Goal: Task Accomplishment & Management: Manage account settings

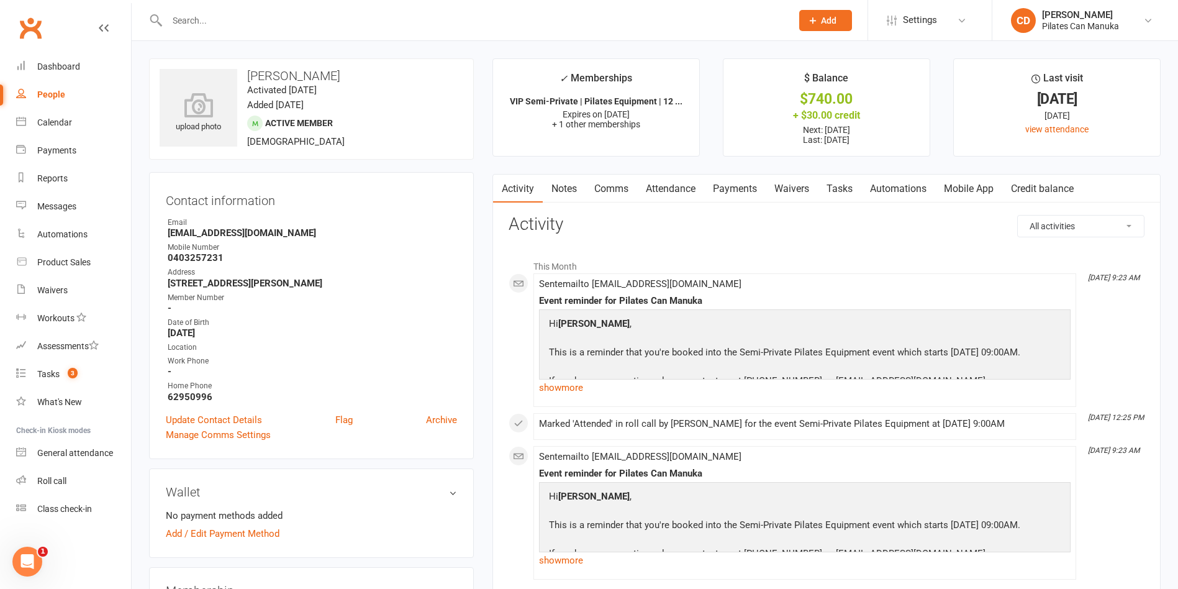
click at [252, 26] on input "text" at bounding box center [473, 20] width 620 height 17
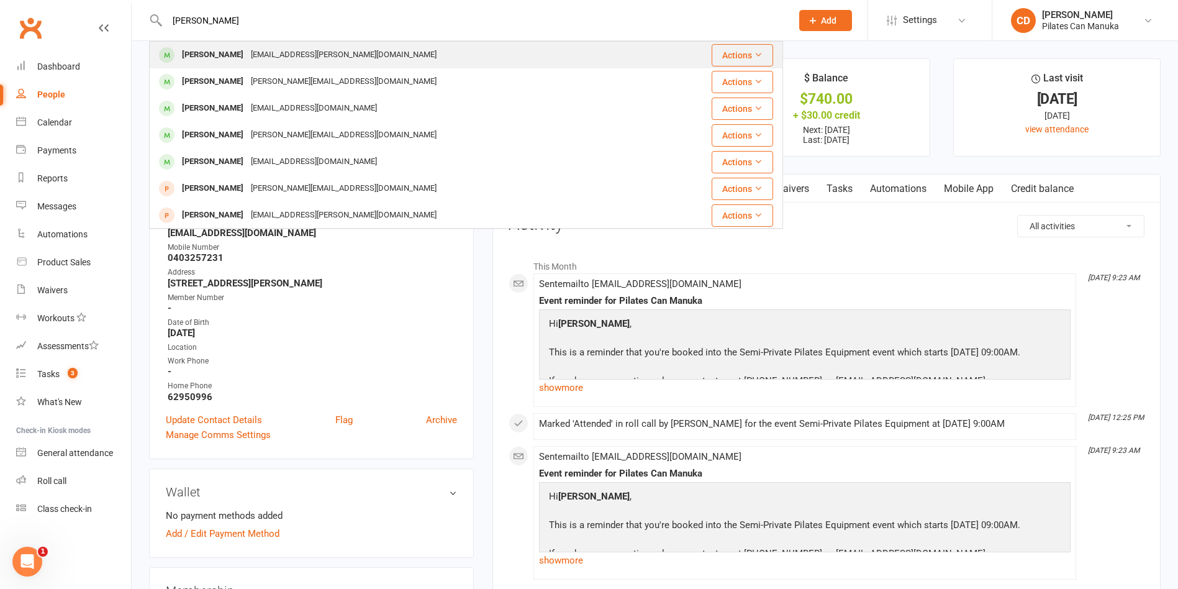
type input "Sue Allanson"
click at [252, 55] on div "sue@kasparek.com.au" at bounding box center [343, 55] width 193 height 18
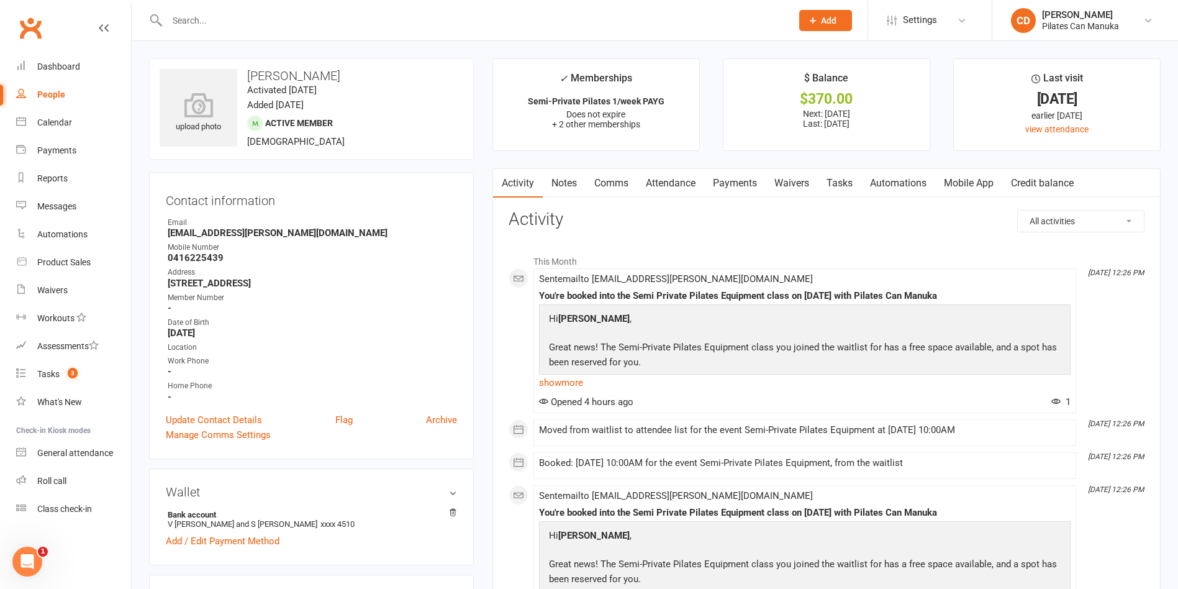
click at [840, 184] on link "Tasks" at bounding box center [839, 183] width 43 height 29
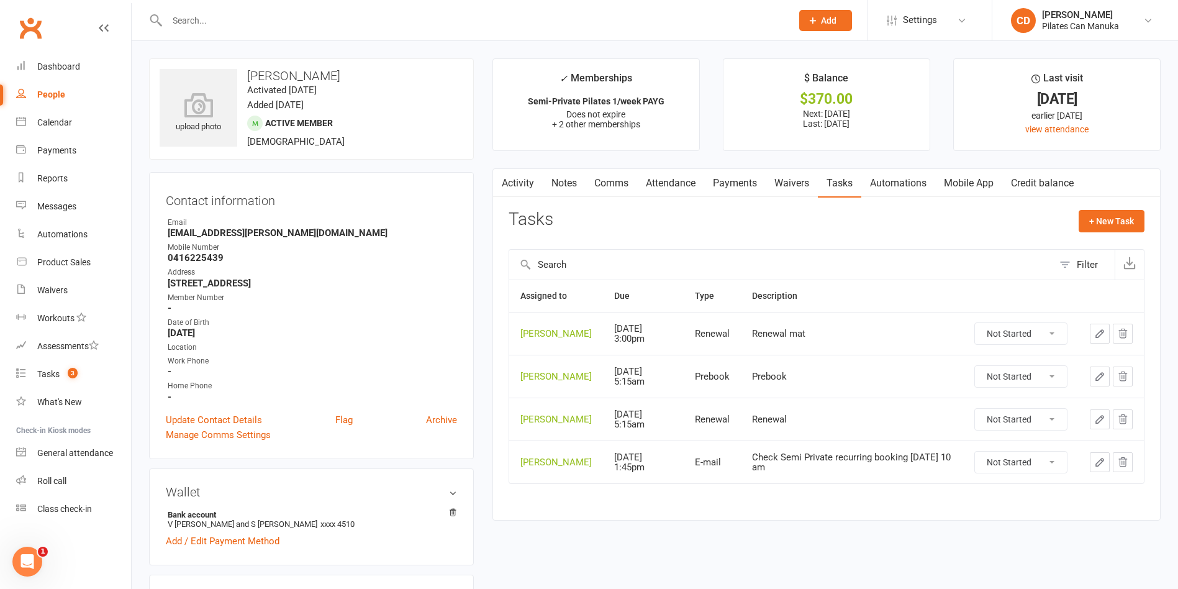
click at [685, 179] on link "Attendance" at bounding box center [670, 183] width 67 height 29
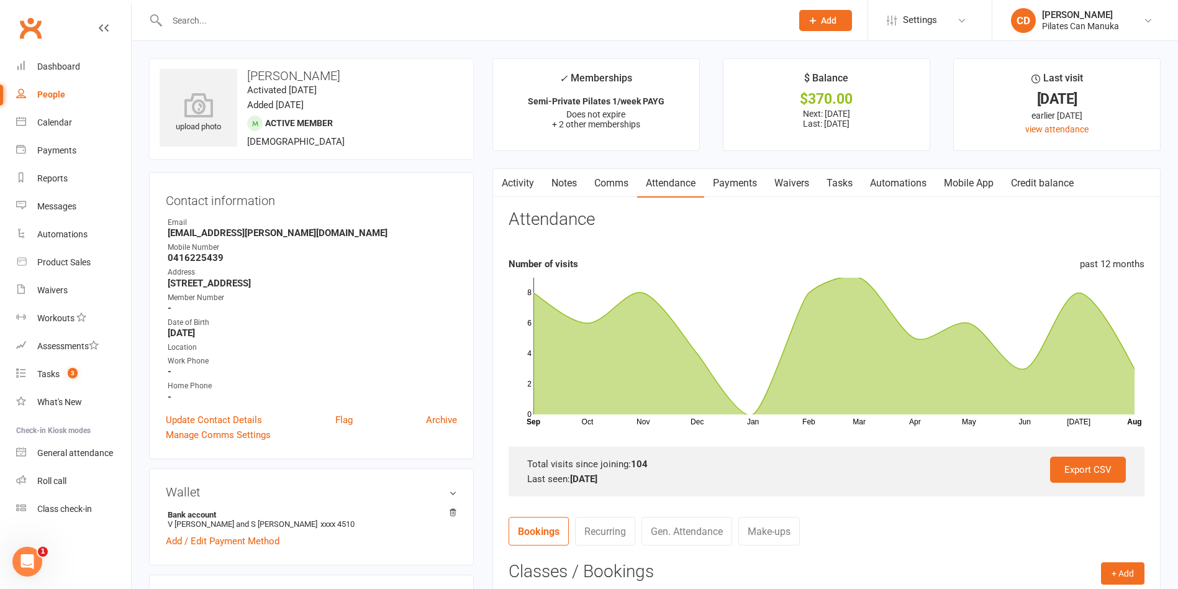
click at [370, 69] on h3 "Sue Allanson" at bounding box center [312, 76] width 304 height 14
click at [224, 24] on input "text" at bounding box center [473, 20] width 620 height 17
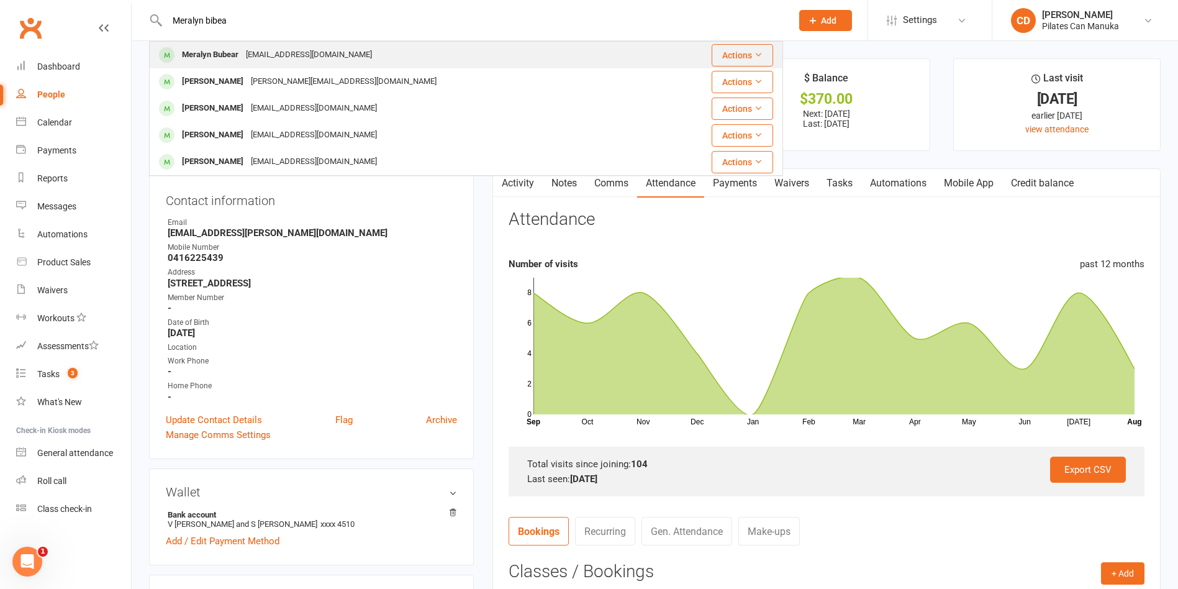
type input "Meralyn bibea"
click at [225, 53] on div "Meralyn Bubear" at bounding box center [210, 55] width 64 height 18
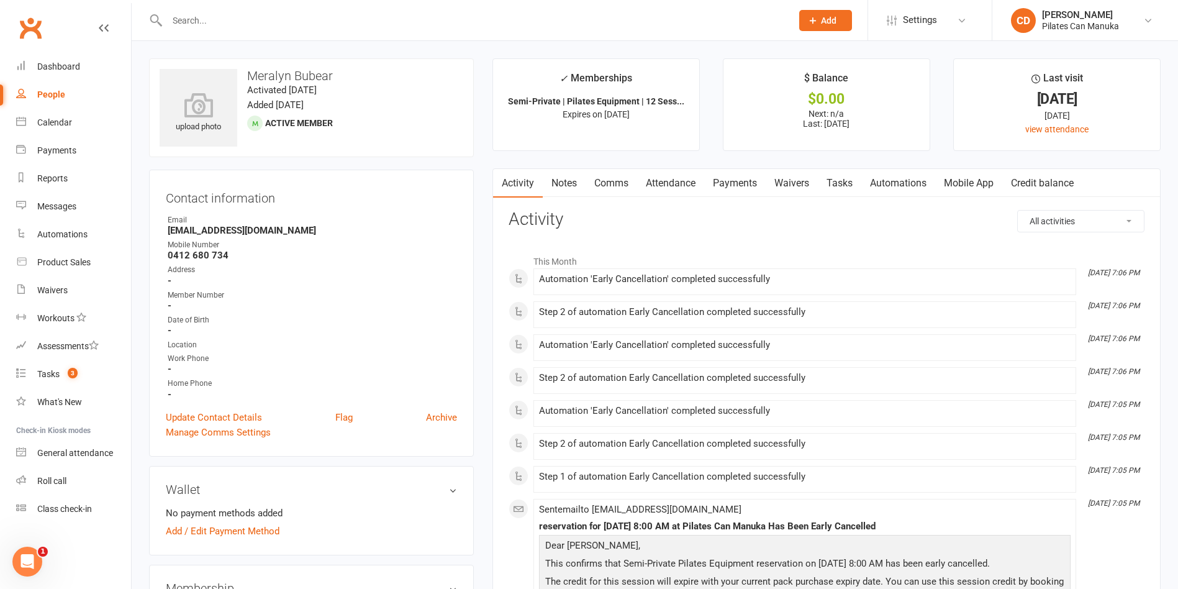
click at [540, 35] on div at bounding box center [466, 20] width 634 height 40
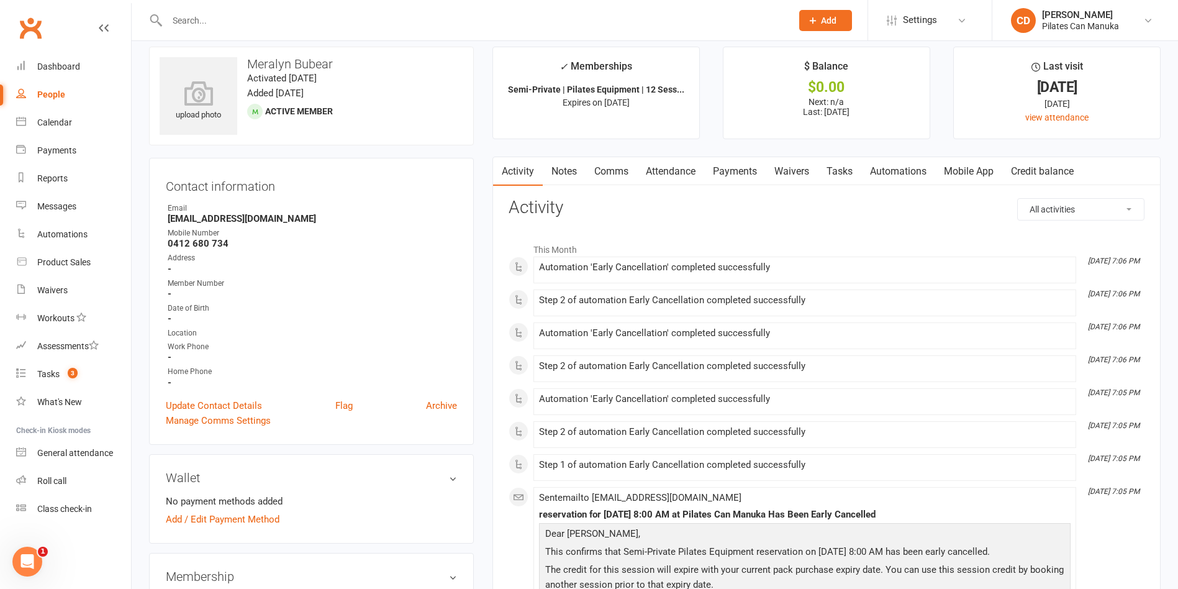
scroll to position [0, 0]
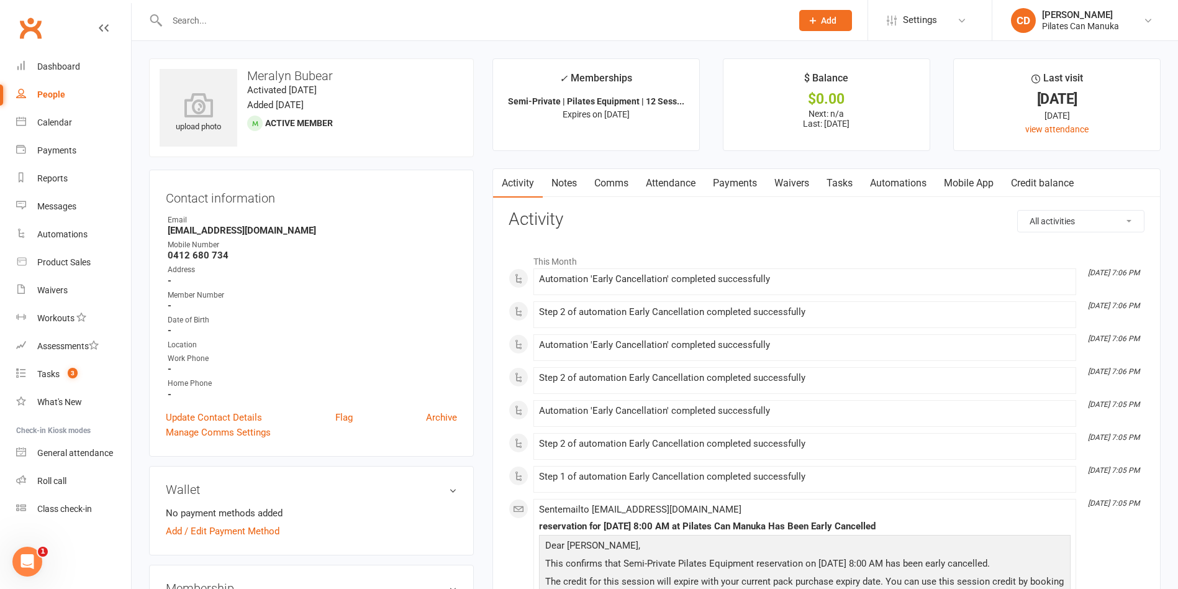
click at [753, 216] on h3 "Activity" at bounding box center [827, 219] width 636 height 19
click at [860, 225] on h3 "Activity" at bounding box center [827, 219] width 636 height 19
drag, startPoint x: 858, startPoint y: 226, endPoint x: 841, endPoint y: 226, distance: 17.4
click at [858, 226] on h3 "Activity" at bounding box center [827, 219] width 636 height 19
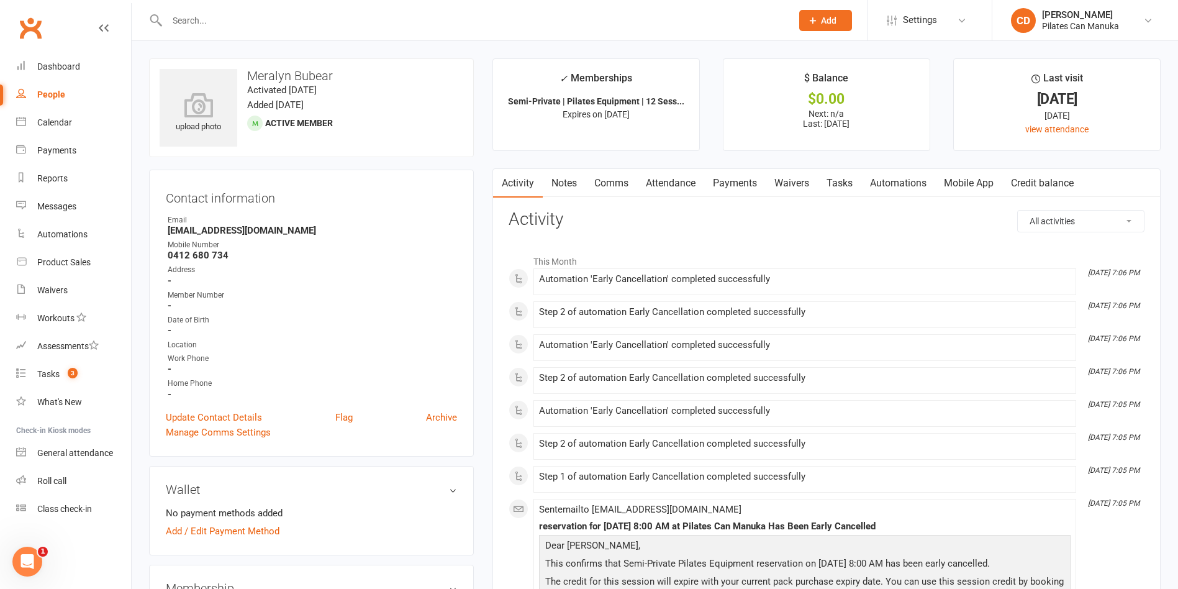
click at [688, 183] on link "Attendance" at bounding box center [670, 183] width 67 height 29
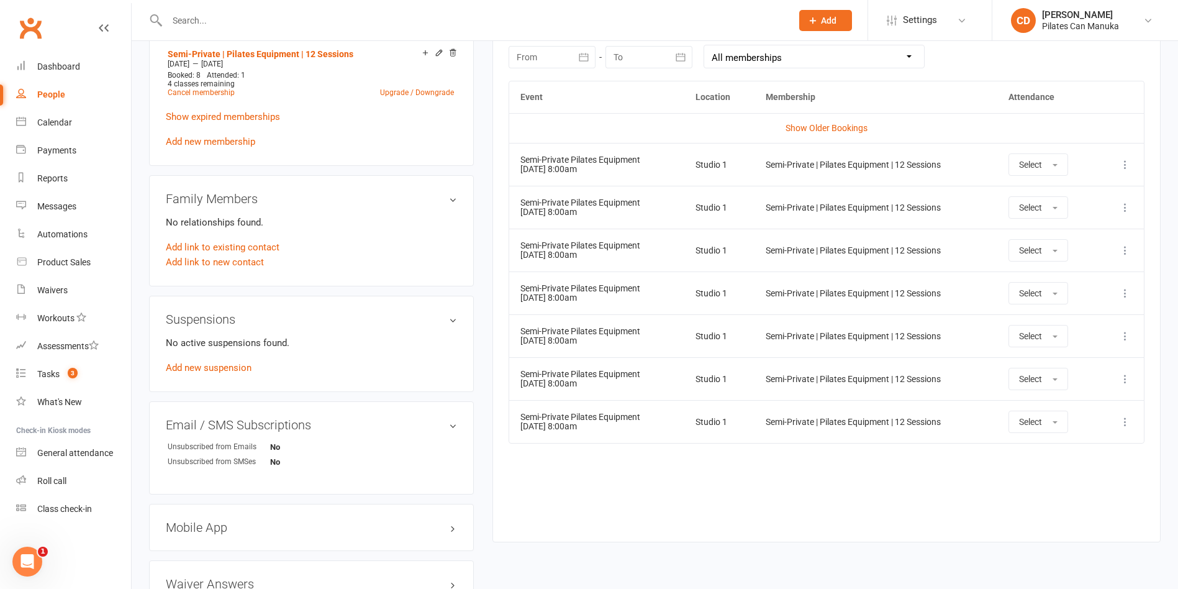
scroll to position [373, 0]
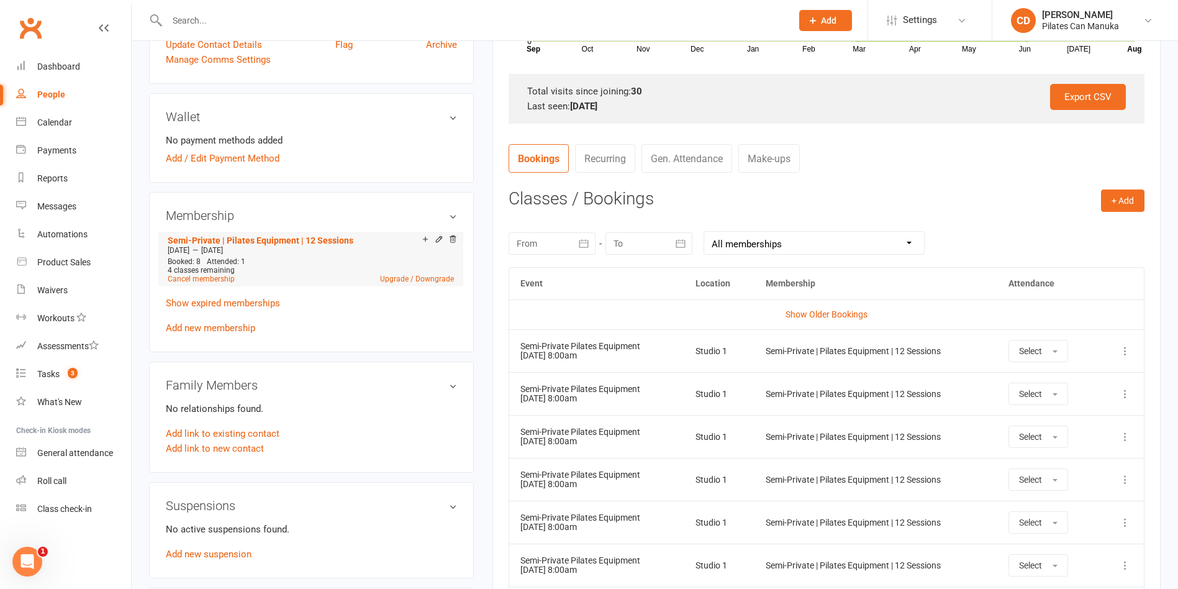
click at [279, 233] on li "Semi-Private | Pilates Equipment | 12 Sessions Jul 18 2025 — Nov 17 2025 Booked…" at bounding box center [311, 259] width 292 height 55
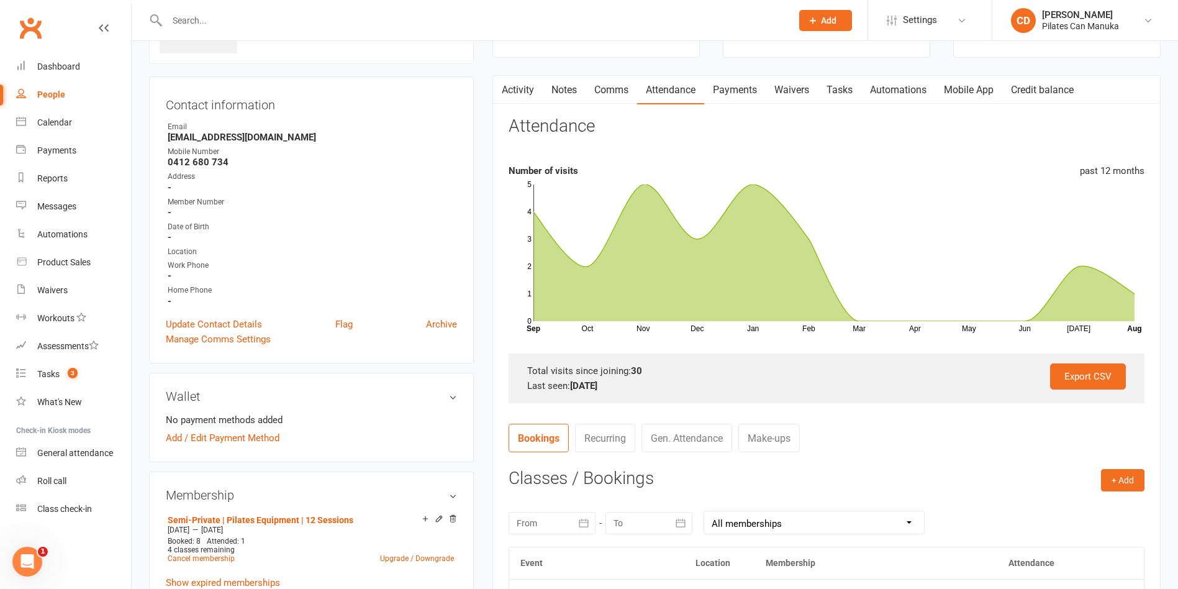
scroll to position [0, 0]
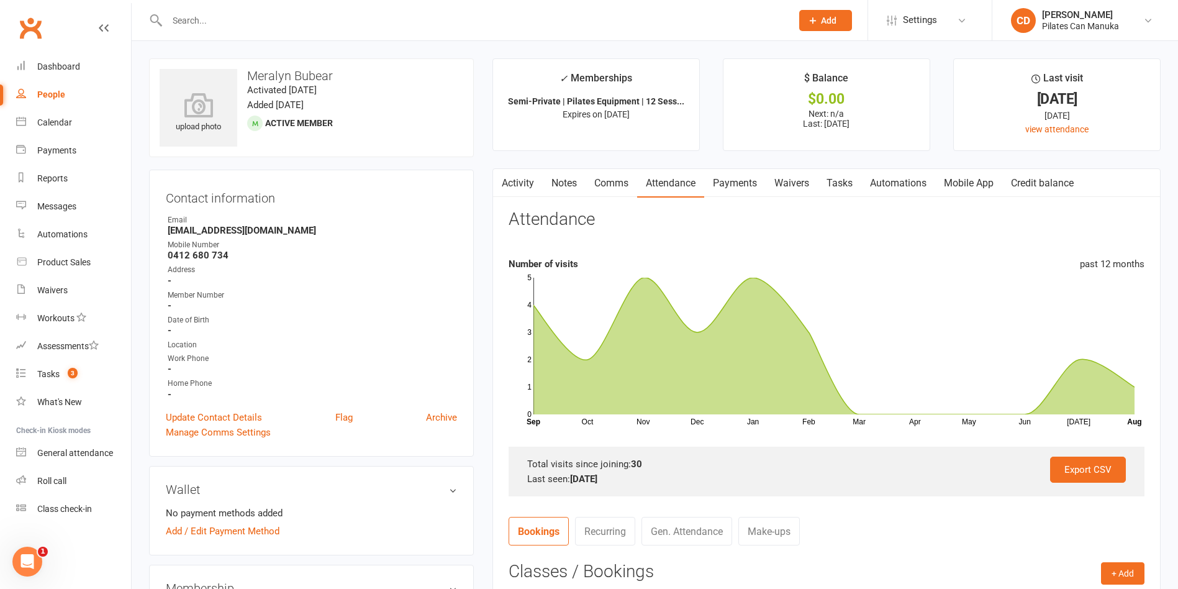
click at [743, 183] on link "Payments" at bounding box center [734, 183] width 61 height 29
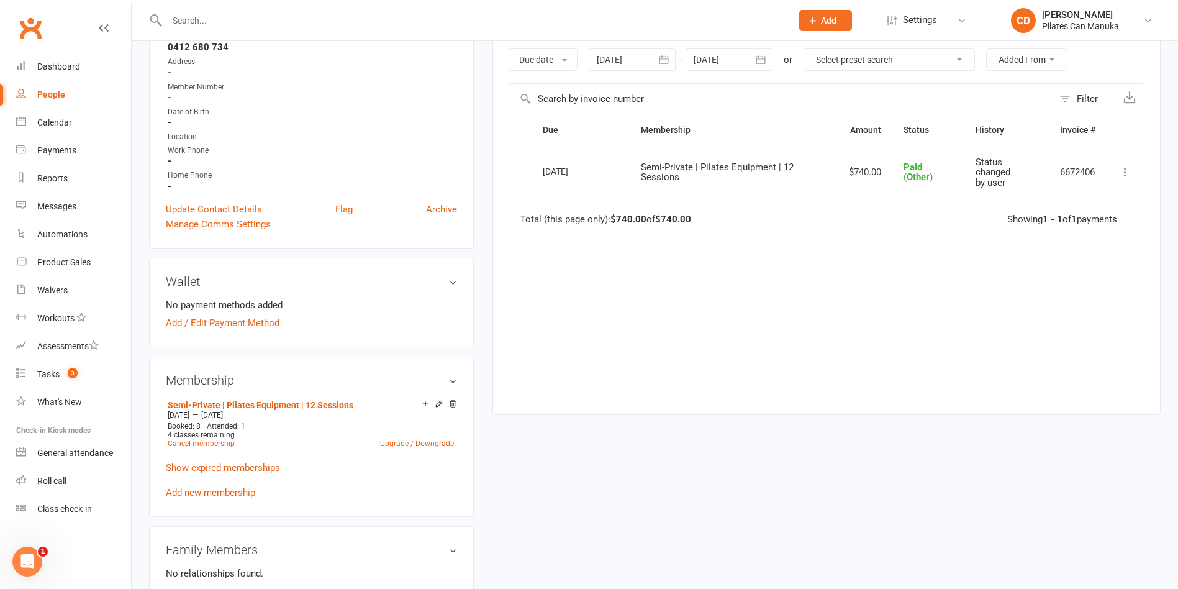
scroll to position [279, 0]
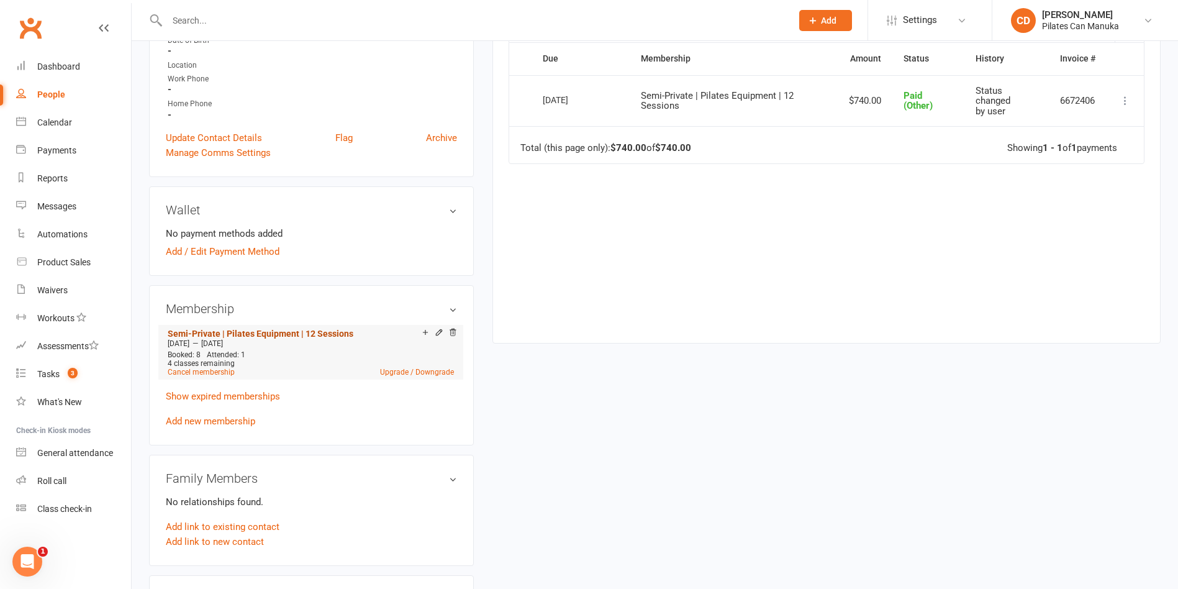
click at [296, 329] on link "Semi-Private | Pilates Equipment | 12 Sessions" at bounding box center [261, 334] width 186 height 10
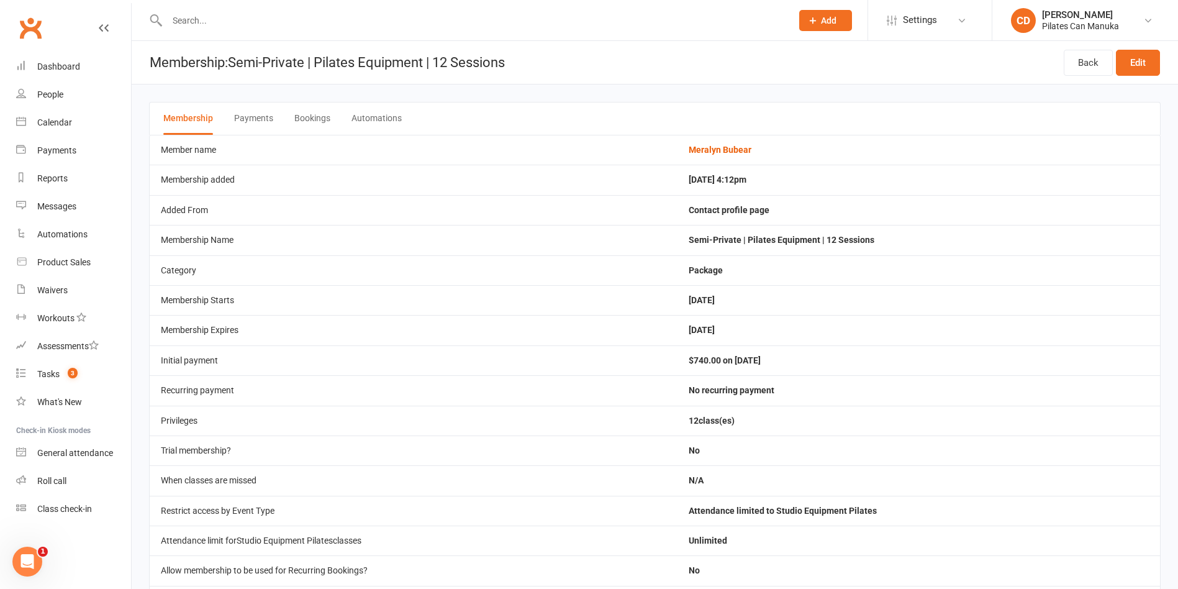
click at [312, 114] on button "Bookings" at bounding box center [312, 118] width 36 height 32
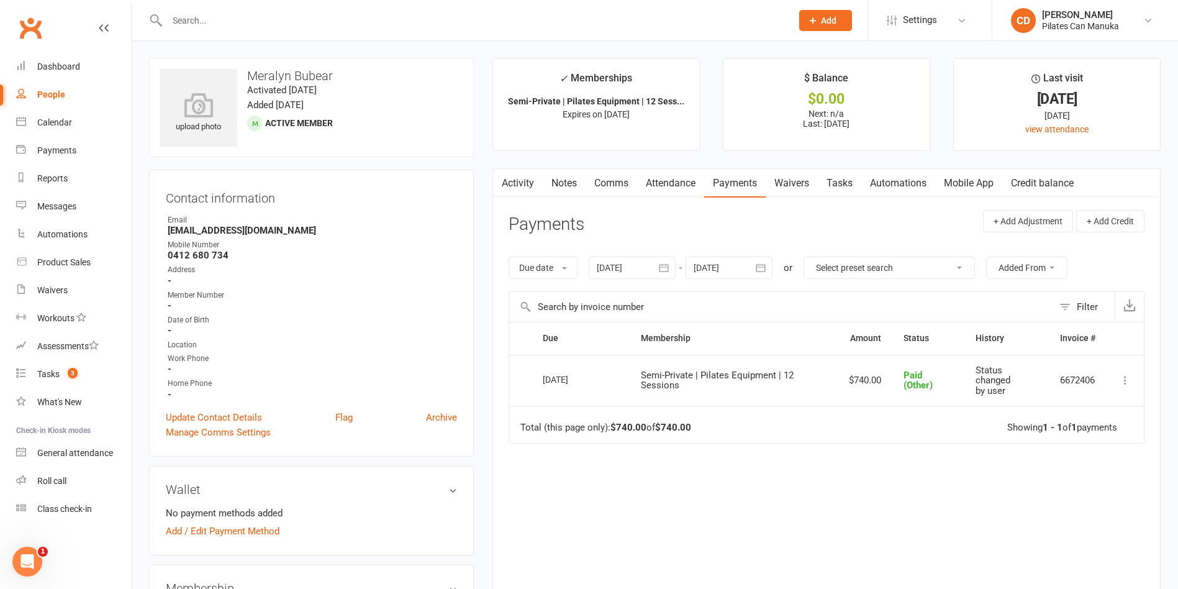
scroll to position [186, 0]
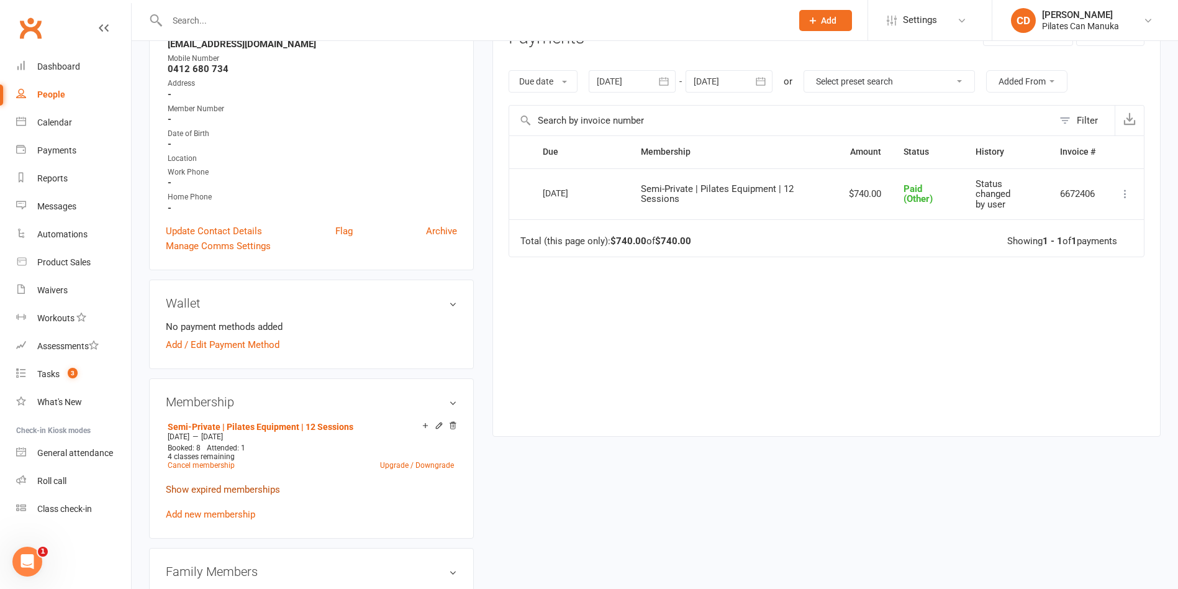
click at [246, 489] on link "Show expired memberships" at bounding box center [223, 489] width 114 height 11
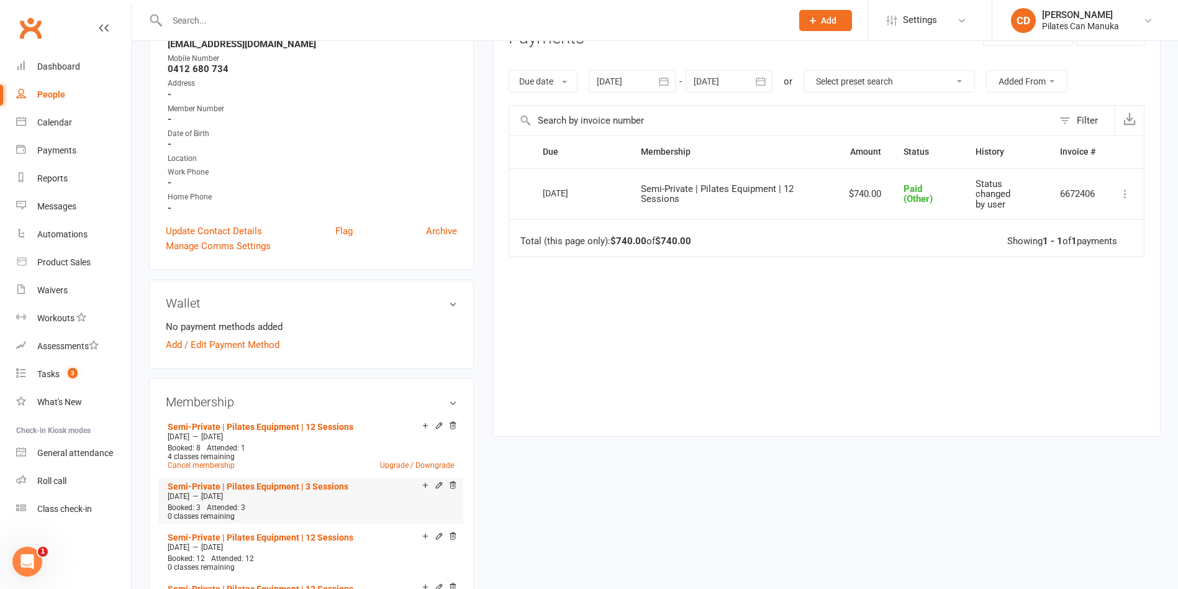
scroll to position [279, 0]
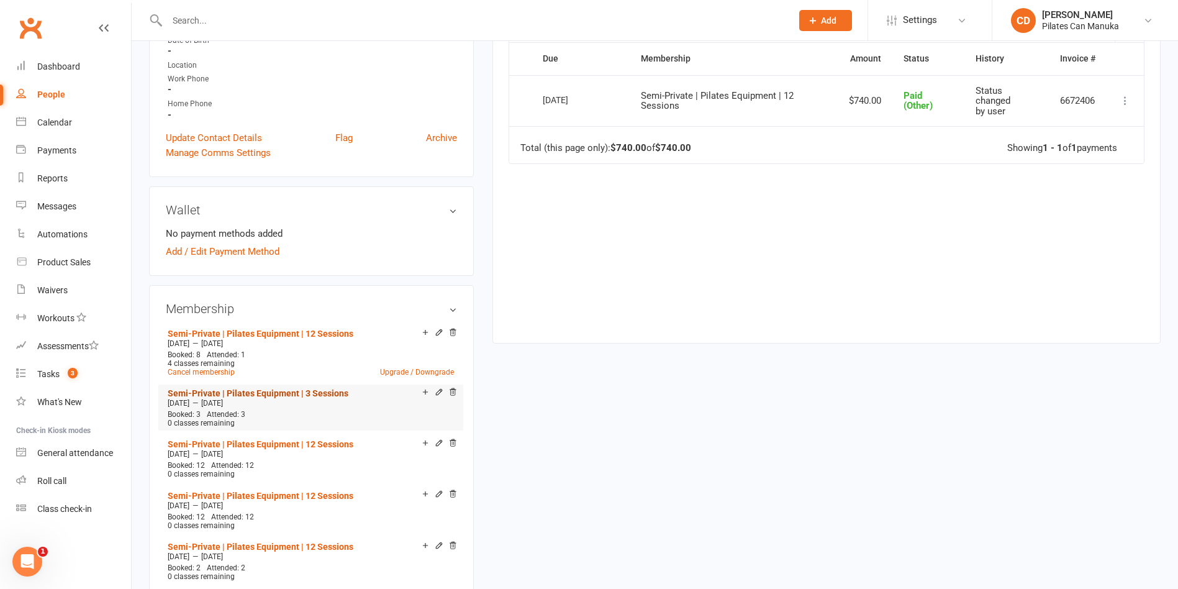
click at [312, 389] on link "Semi-Private | Pilates Equipment | 3 Sessions" at bounding box center [258, 393] width 181 height 10
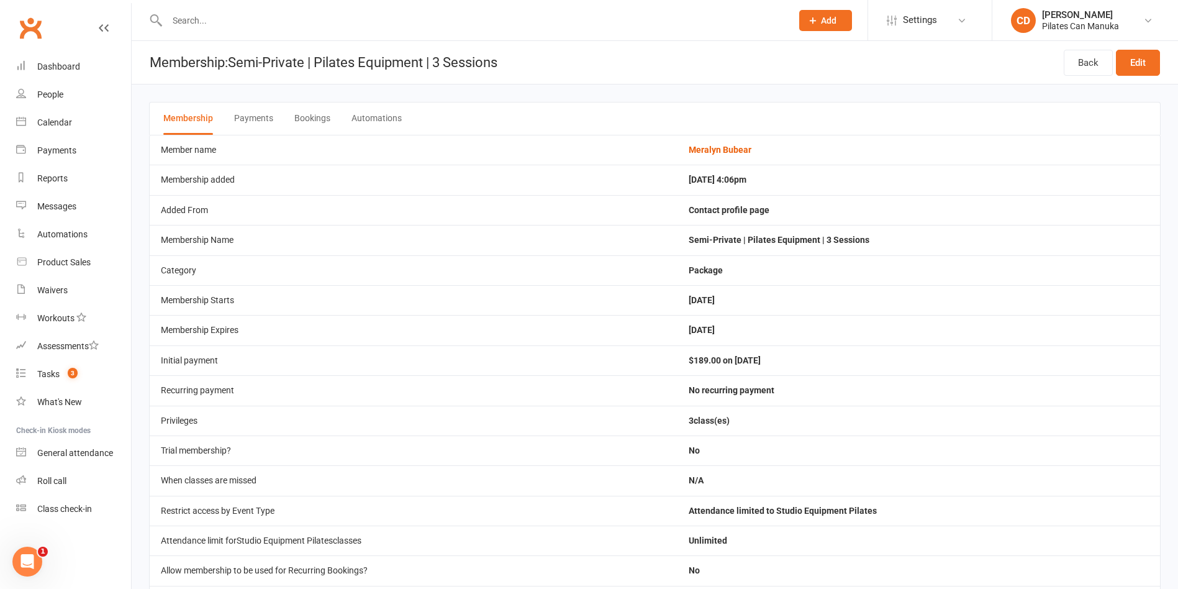
click at [310, 112] on button "Bookings" at bounding box center [312, 118] width 36 height 32
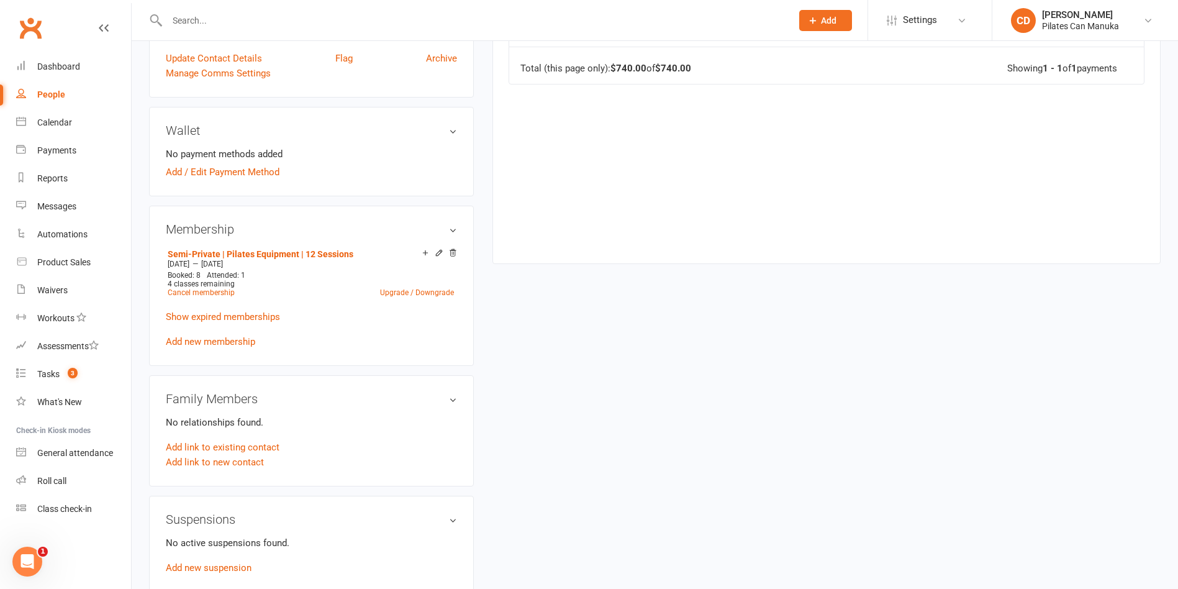
scroll to position [373, 0]
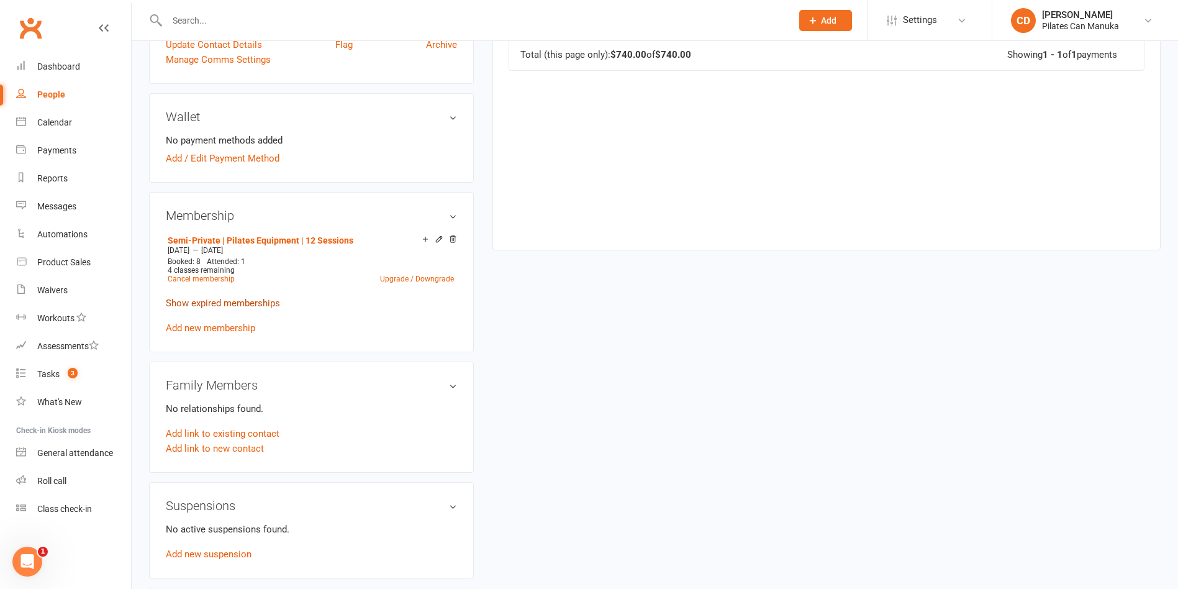
click at [256, 297] on link "Show expired memberships" at bounding box center [223, 302] width 114 height 11
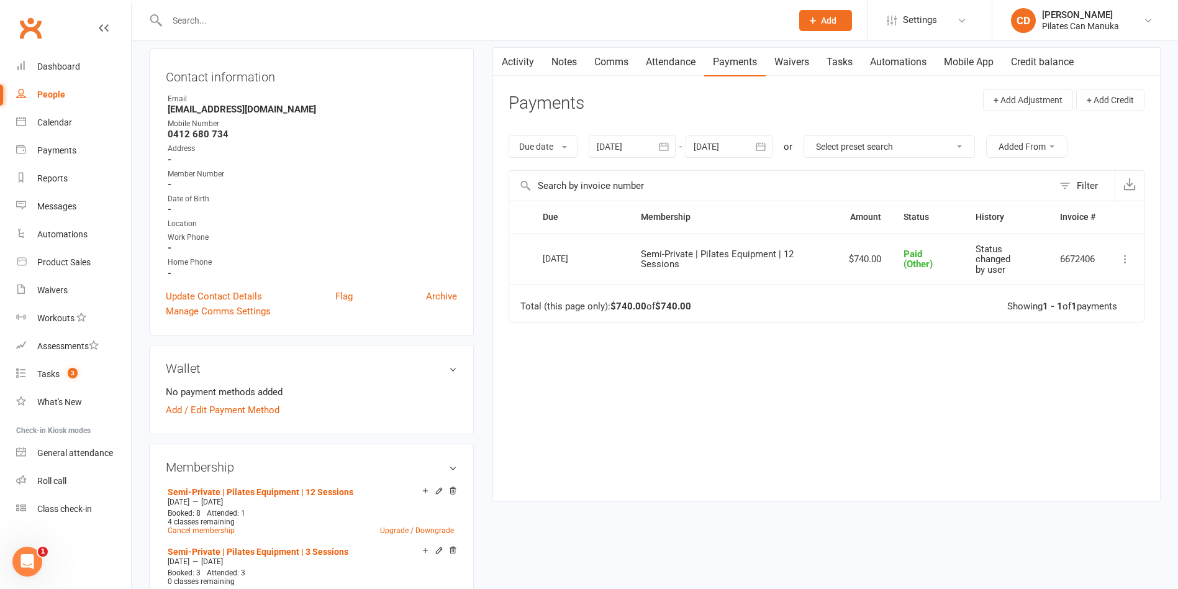
scroll to position [0, 0]
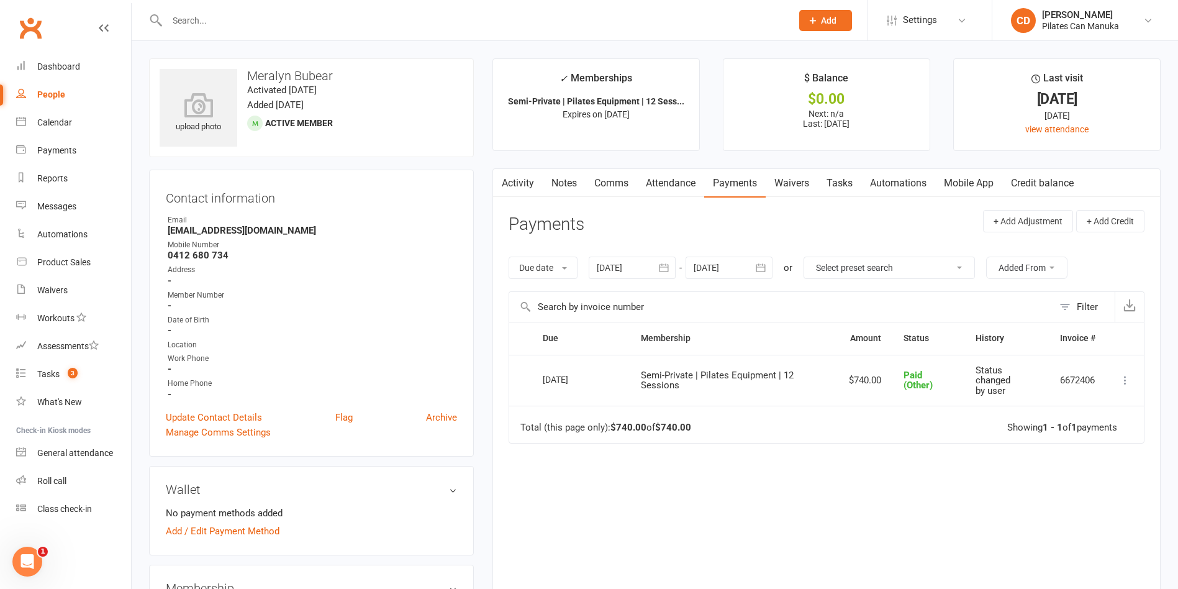
click at [627, 263] on div at bounding box center [632, 267] width 87 height 22
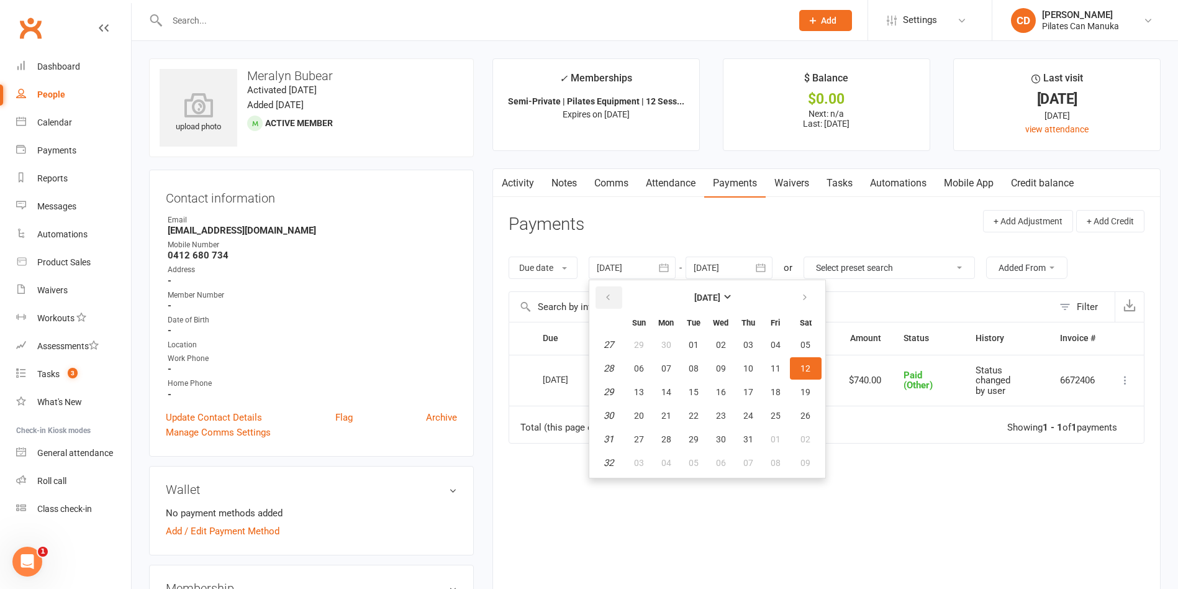
click at [610, 288] on button "button" at bounding box center [609, 297] width 27 height 22
click at [699, 347] on span "01" at bounding box center [694, 345] width 10 height 10
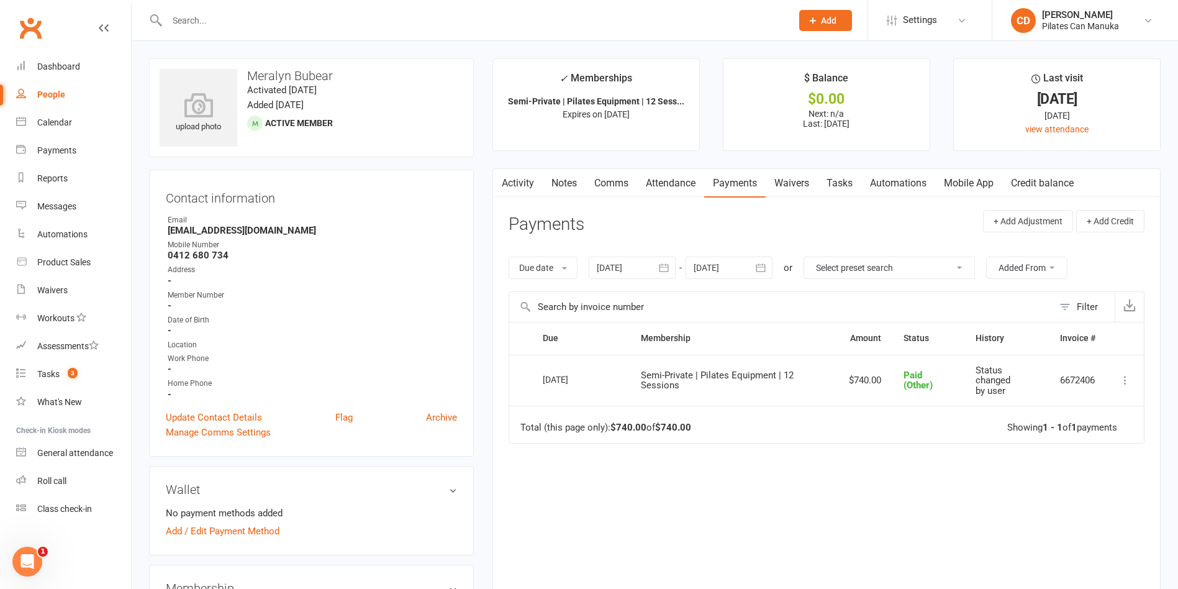
click at [640, 273] on div at bounding box center [632, 267] width 87 height 22
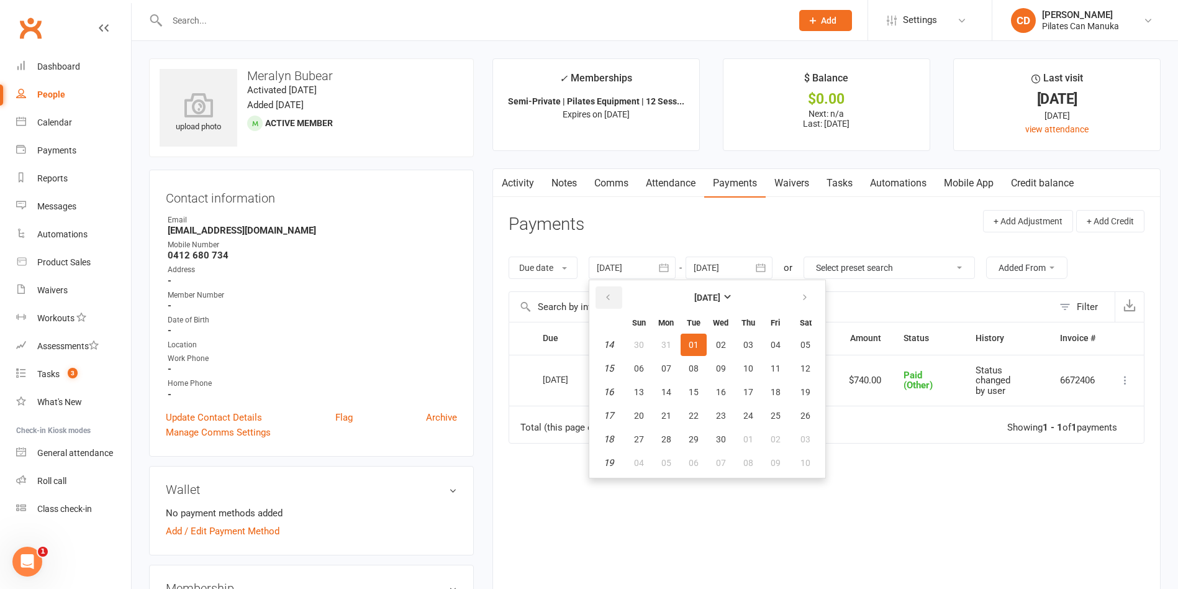
click at [604, 301] on button "button" at bounding box center [609, 297] width 27 height 22
click at [753, 346] on span "05" at bounding box center [748, 345] width 10 height 10
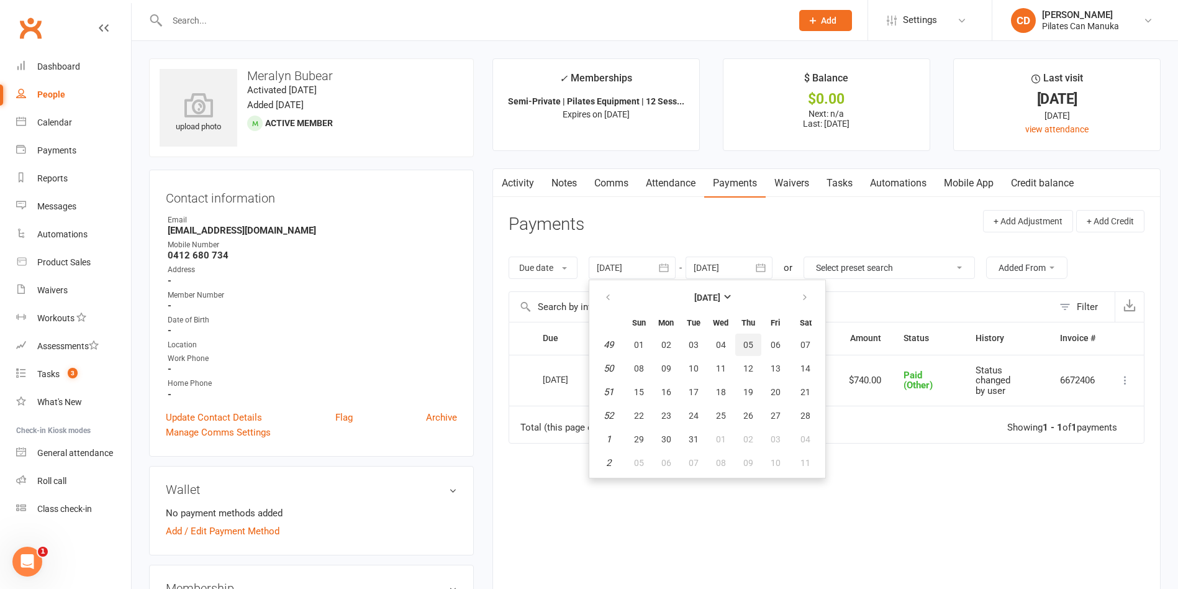
type input "05 Dec 2024"
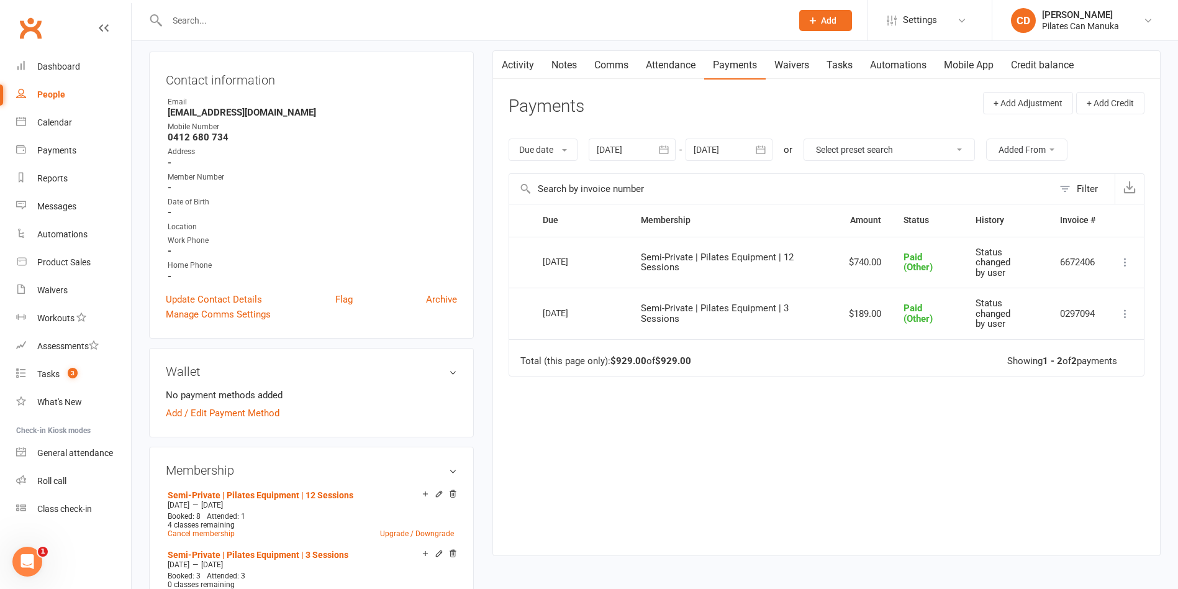
scroll to position [186, 0]
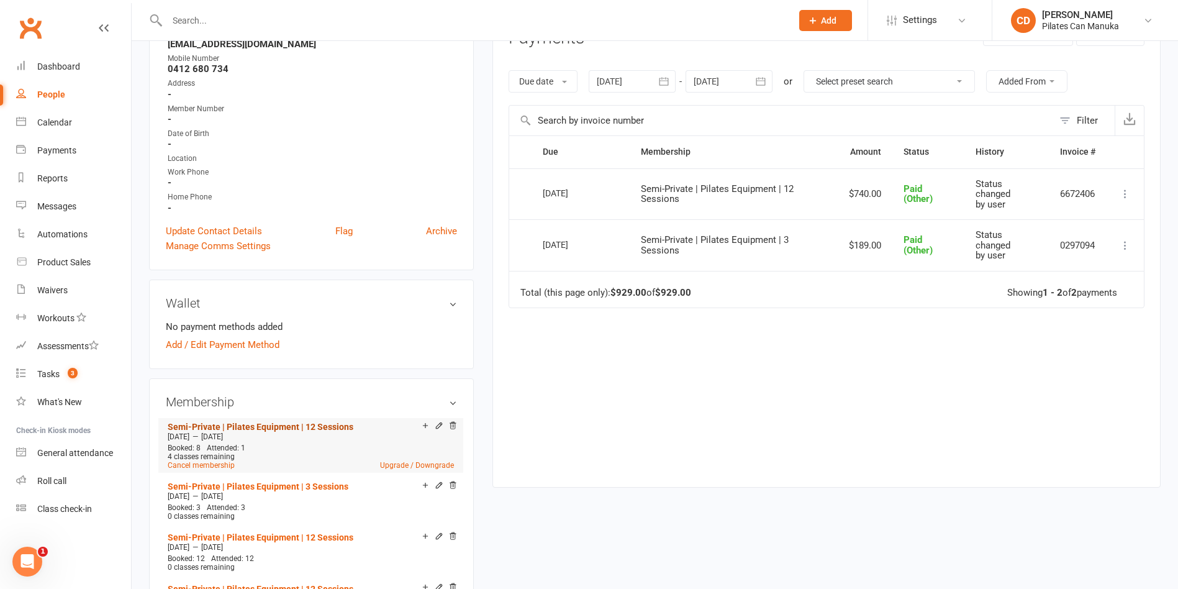
click at [288, 428] on link "Semi-Private | Pilates Equipment | 12 Sessions" at bounding box center [261, 427] width 186 height 10
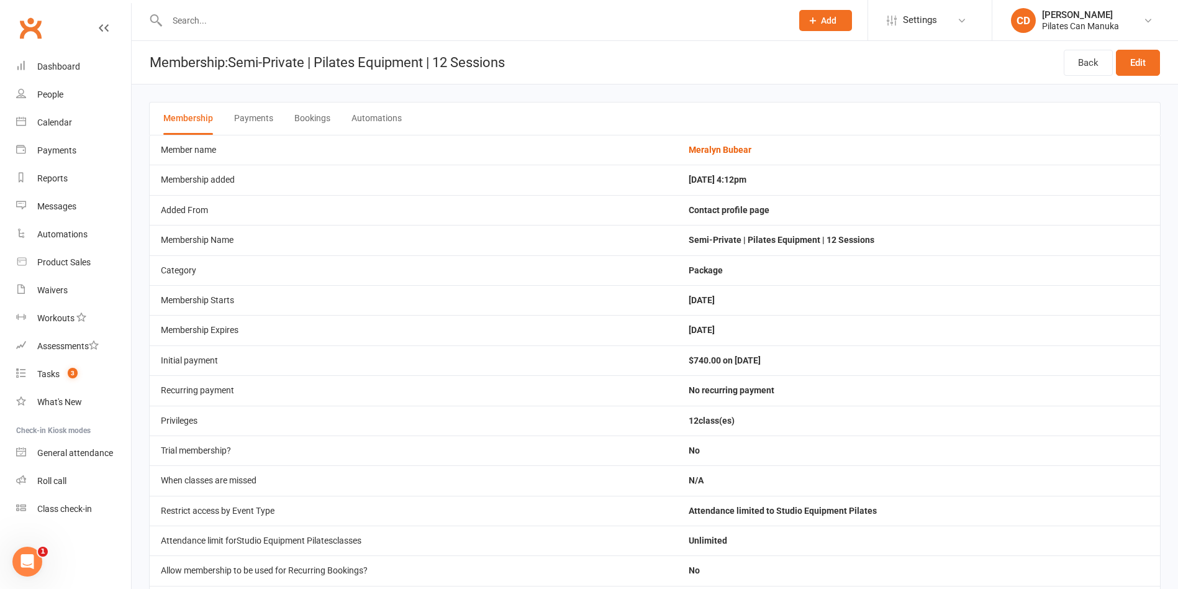
click at [319, 125] on button "Bookings" at bounding box center [312, 118] width 36 height 32
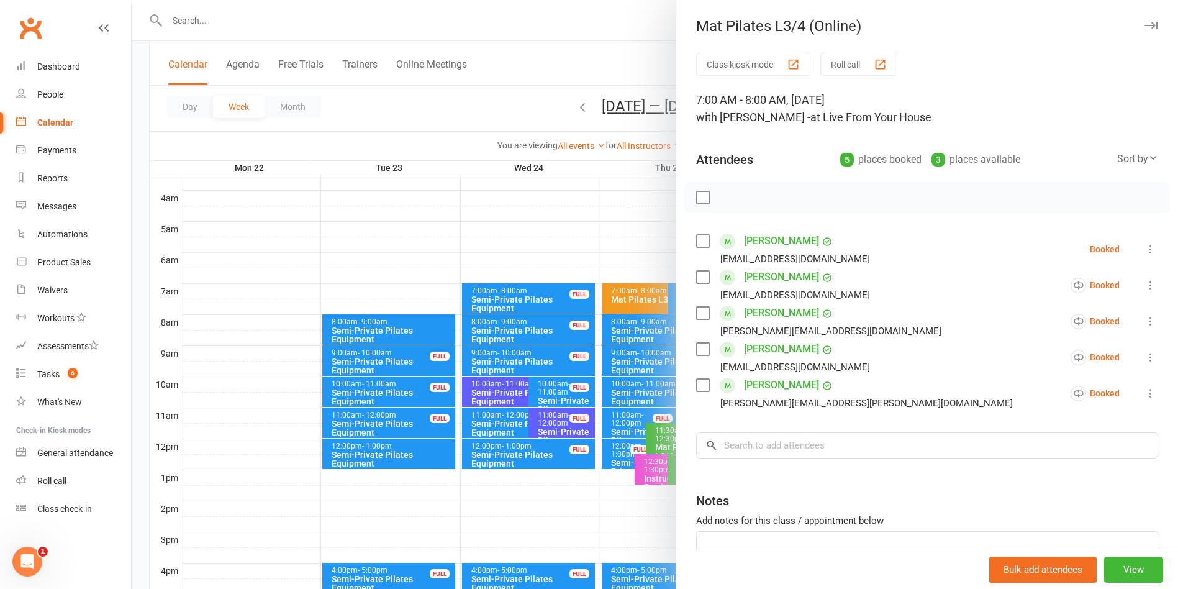
scroll to position [186, 0]
click at [482, 69] on div at bounding box center [655, 294] width 1046 height 589
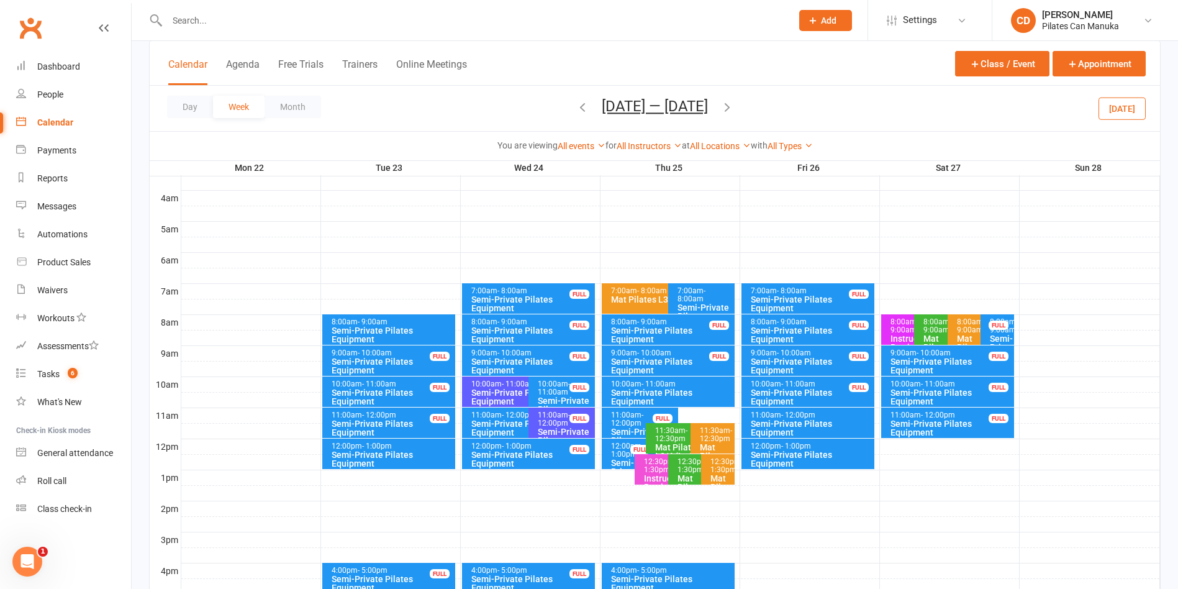
click at [672, 107] on button "[DATE] — [DATE]" at bounding box center [655, 105] width 106 height 17
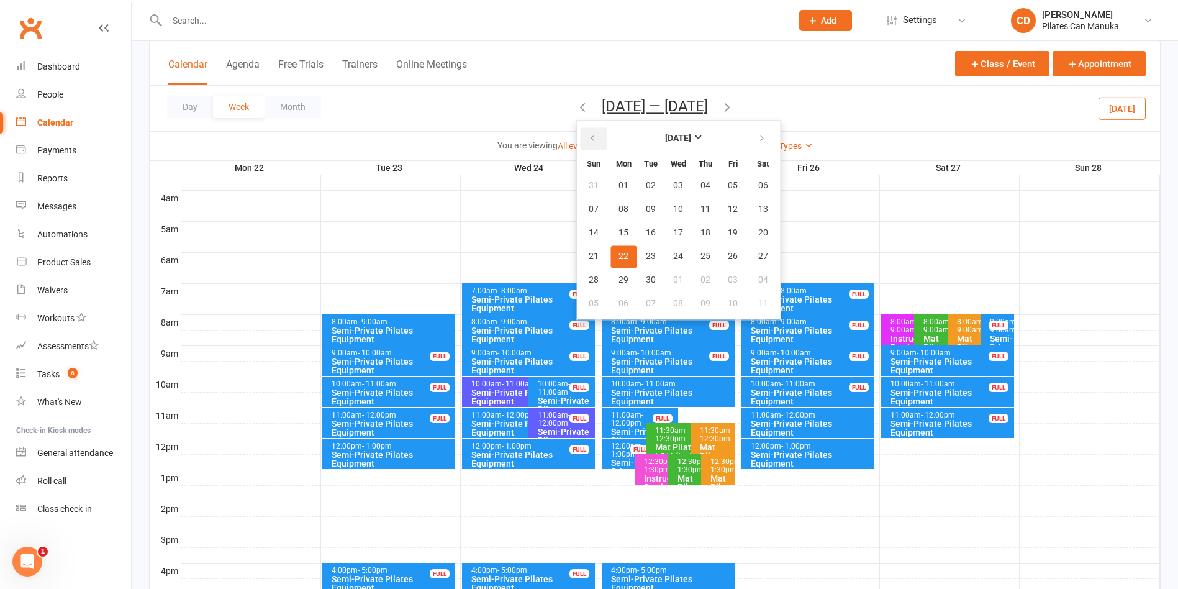
click at [591, 136] on icon "button" at bounding box center [592, 139] width 9 height 10
click at [759, 140] on icon "button" at bounding box center [762, 139] width 9 height 10
click at [728, 252] on span "24" at bounding box center [733, 257] width 10 height 10
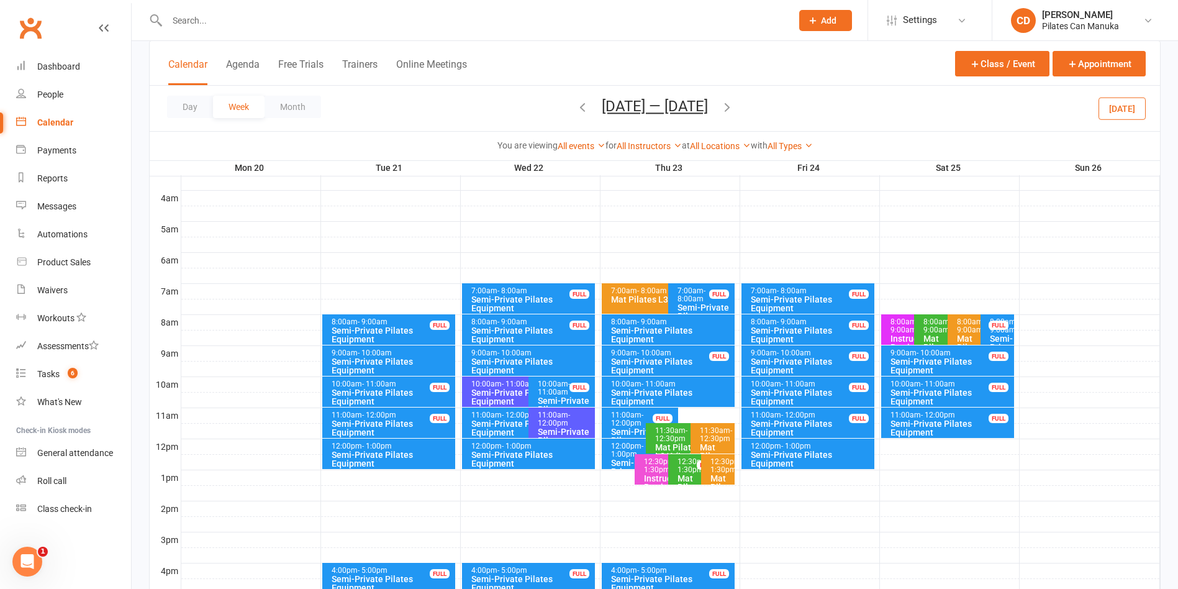
click at [814, 329] on div "Semi-Private Pilates Equipment" at bounding box center [811, 334] width 122 height 17
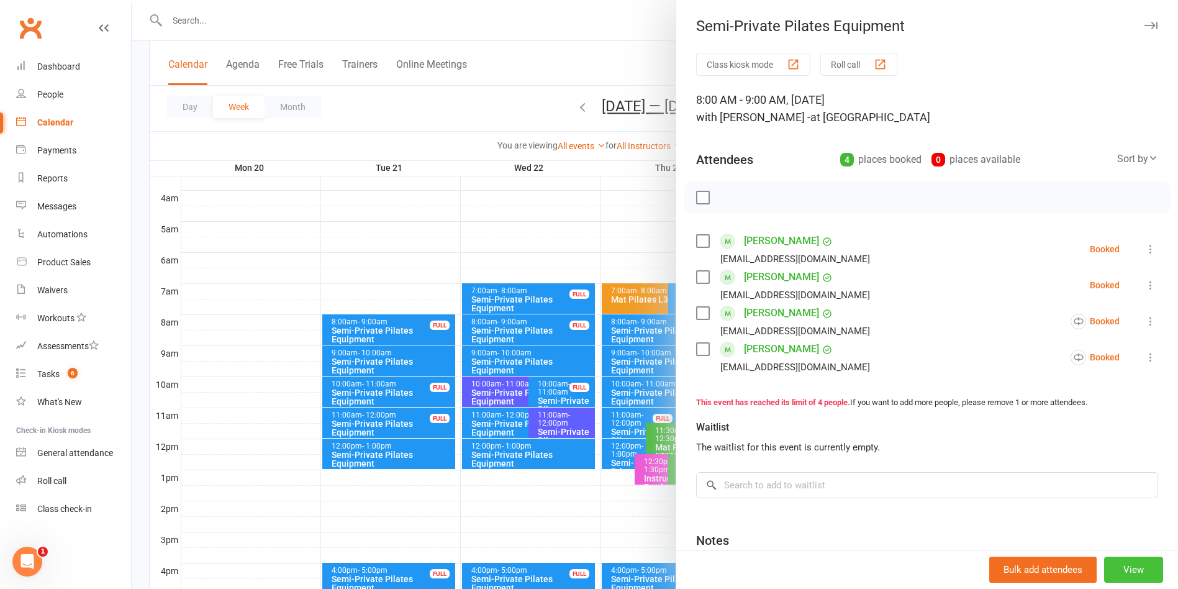
click at [1127, 573] on button "View" at bounding box center [1133, 569] width 59 height 26
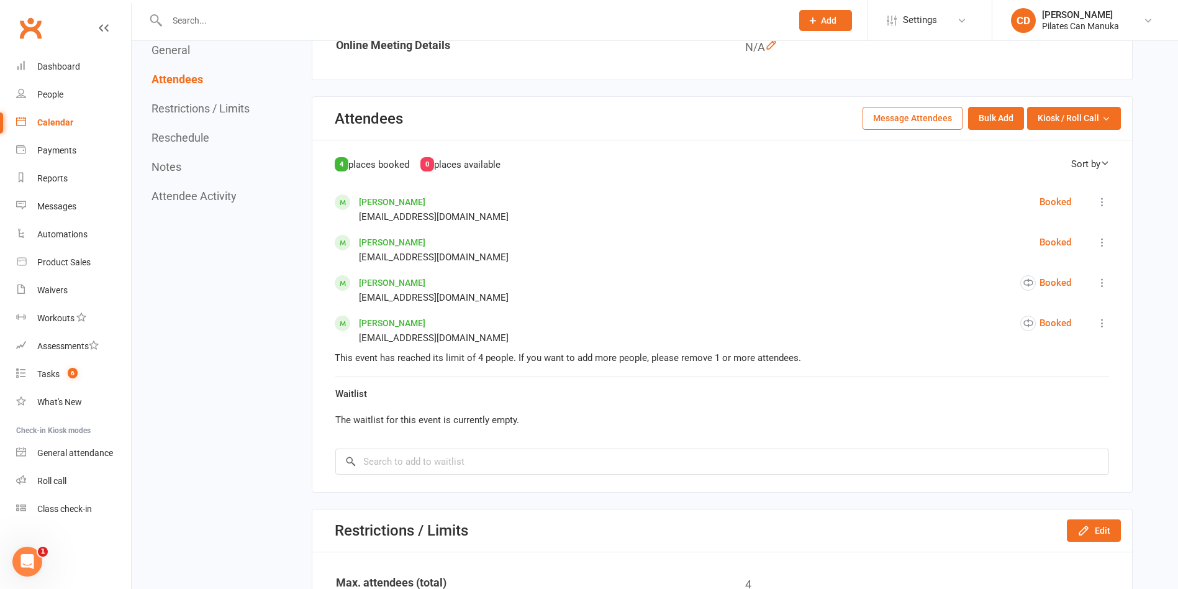
scroll to position [652, 0]
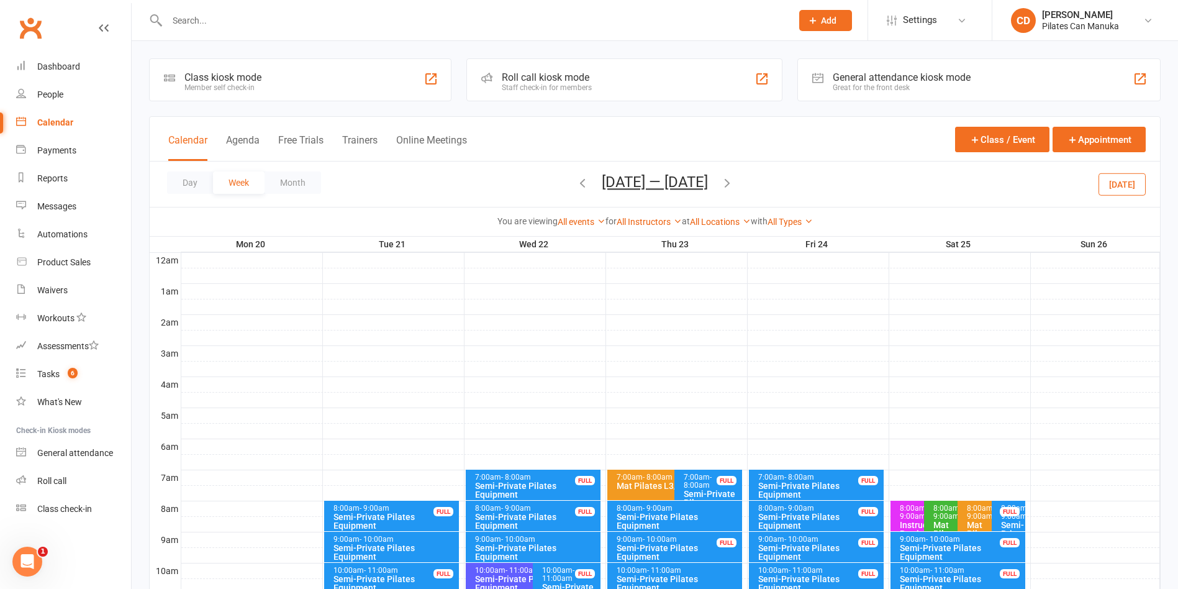
click at [578, 186] on icon "button" at bounding box center [583, 183] width 14 height 14
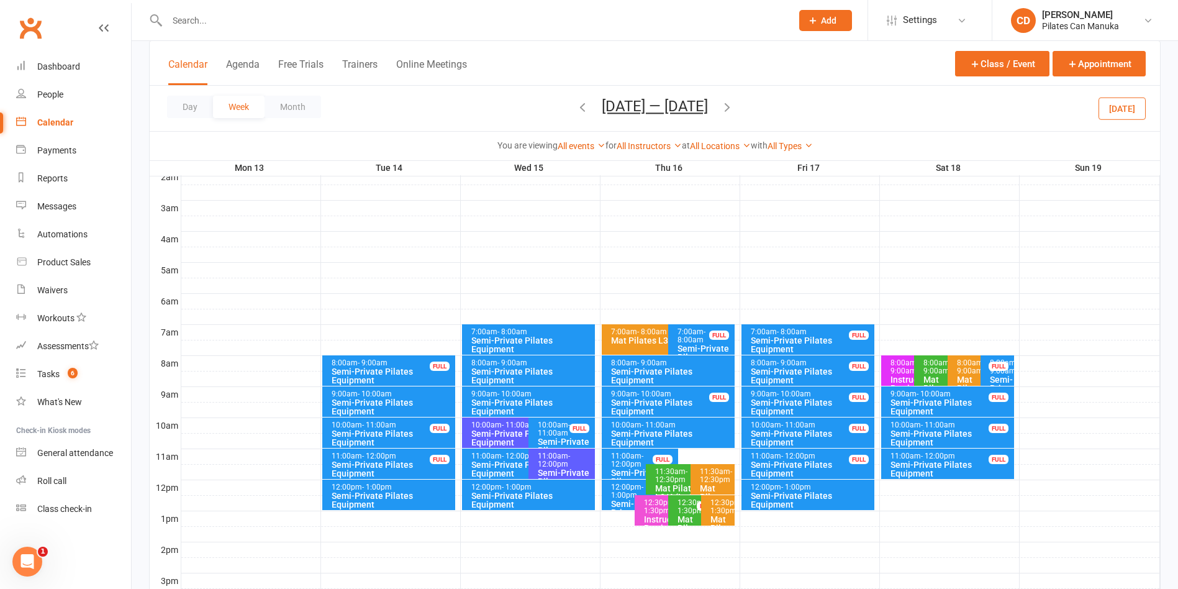
scroll to position [279, 0]
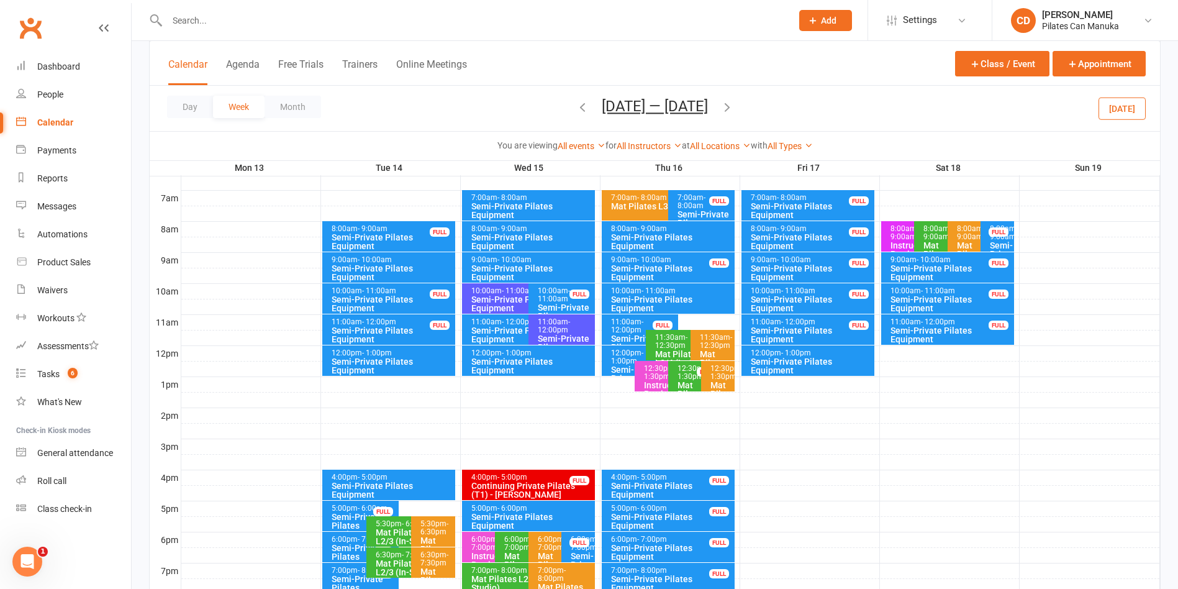
click at [805, 233] on div "Semi-Private Pilates Equipment" at bounding box center [811, 241] width 122 height 17
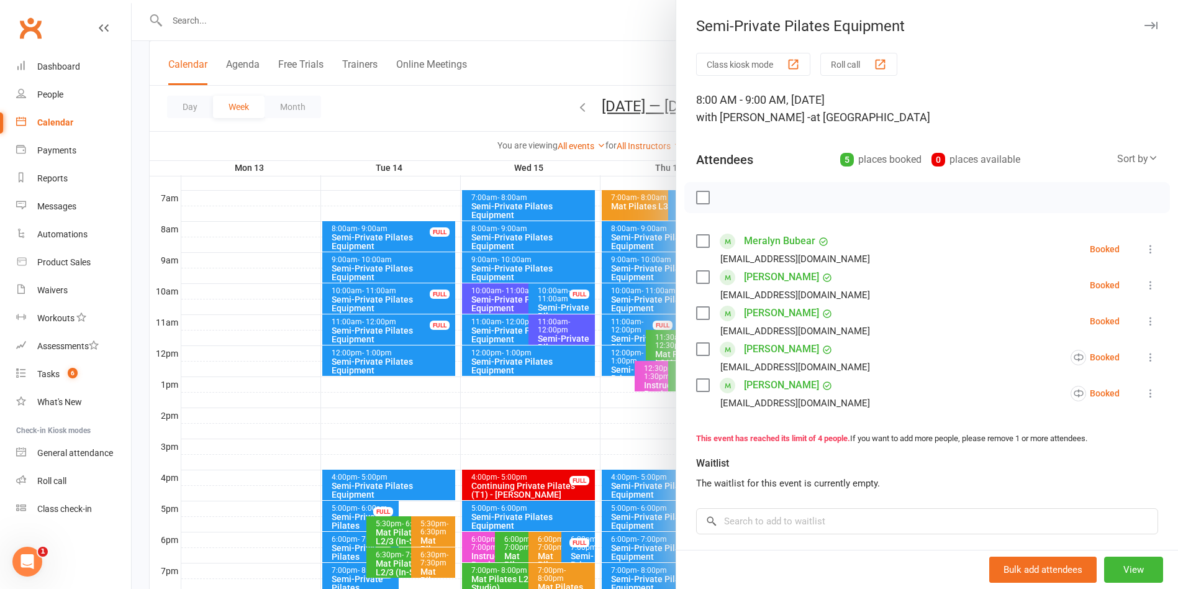
click at [622, 60] on div at bounding box center [655, 294] width 1046 height 589
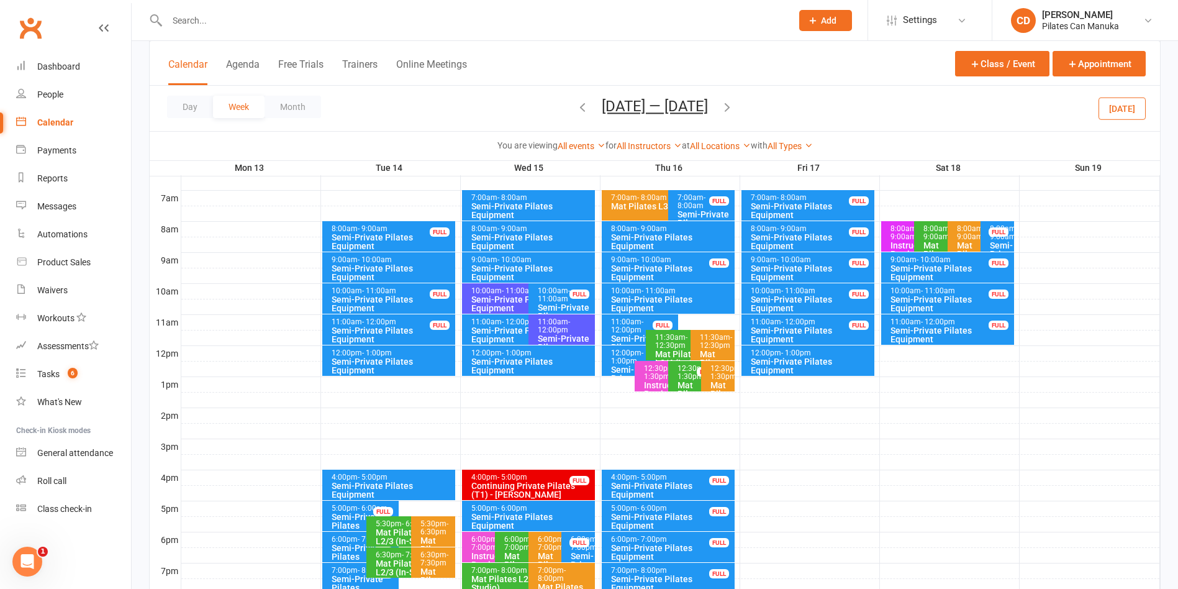
click at [734, 109] on icon "button" at bounding box center [727, 107] width 14 height 14
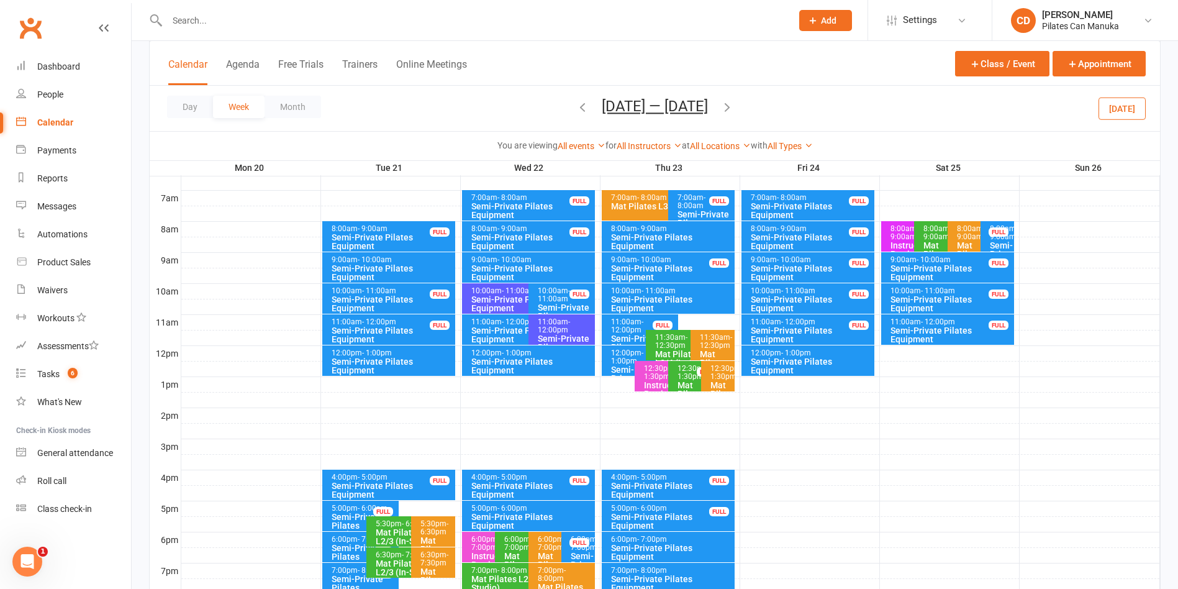
click at [802, 235] on div "Semi-Private Pilates Equipment" at bounding box center [811, 241] width 122 height 17
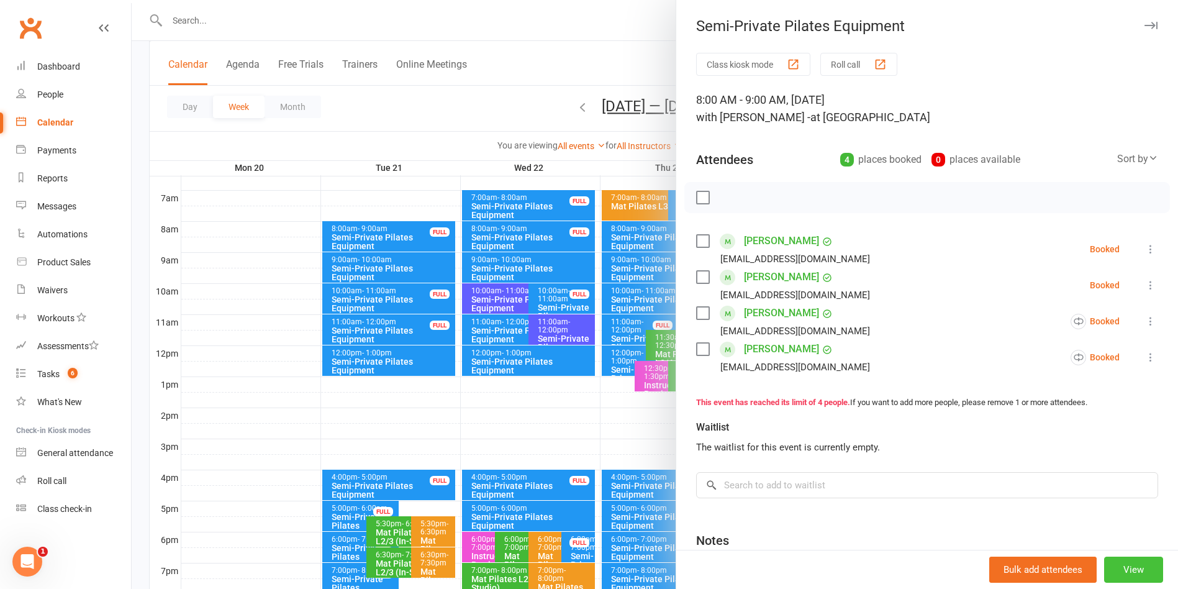
click at [1104, 569] on button "View" at bounding box center [1133, 569] width 59 height 26
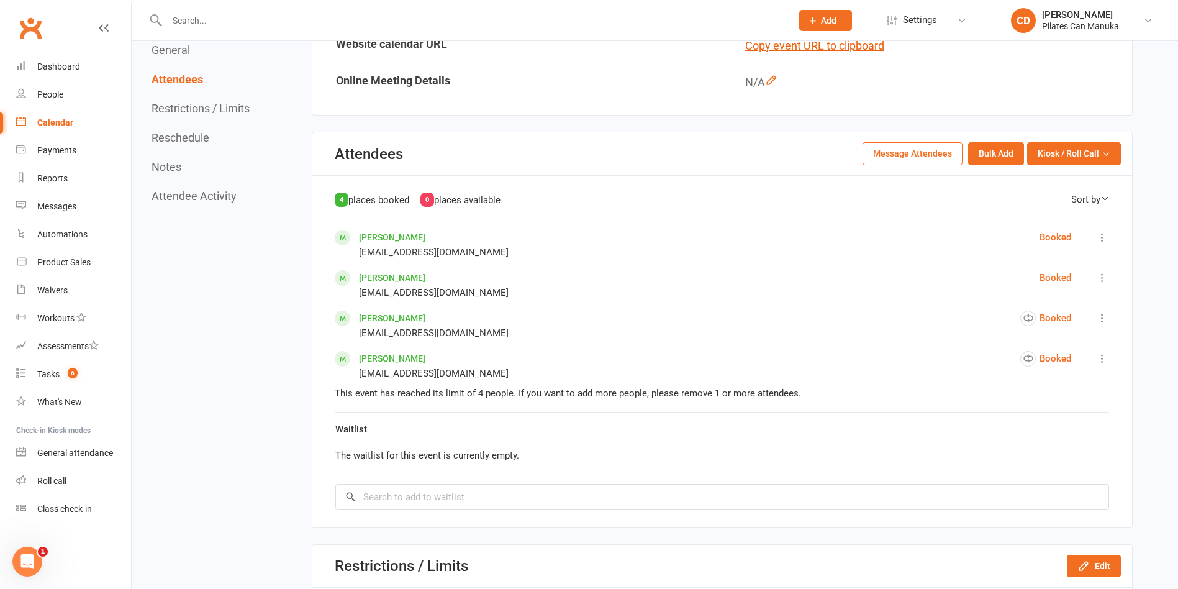
scroll to position [745, 0]
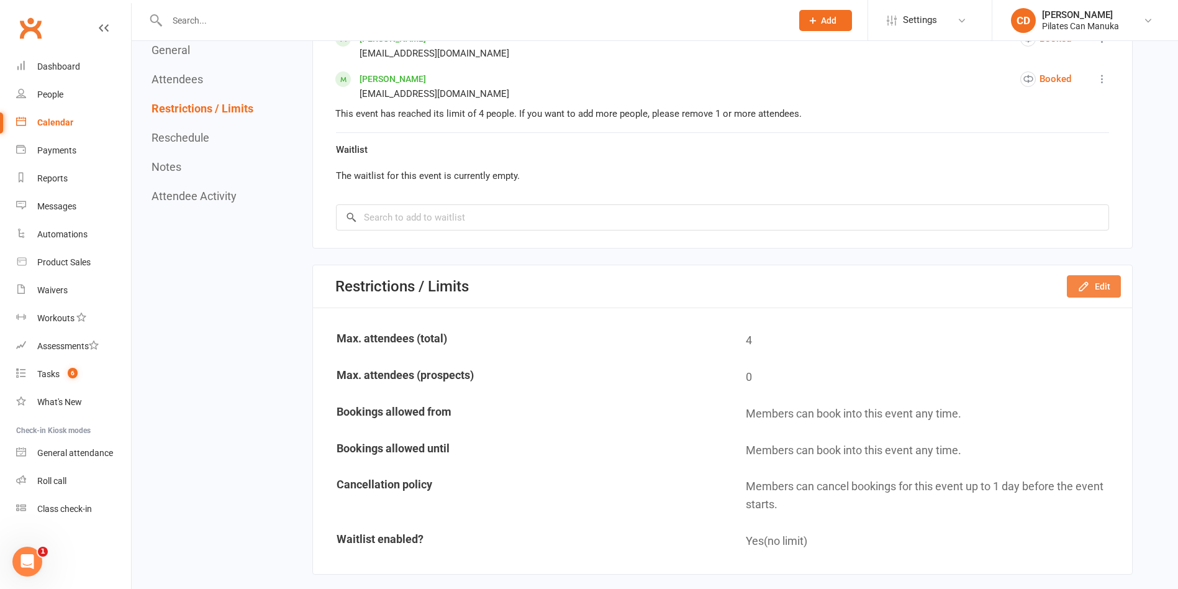
click at [1090, 287] on icon "button" at bounding box center [1083, 286] width 12 height 12
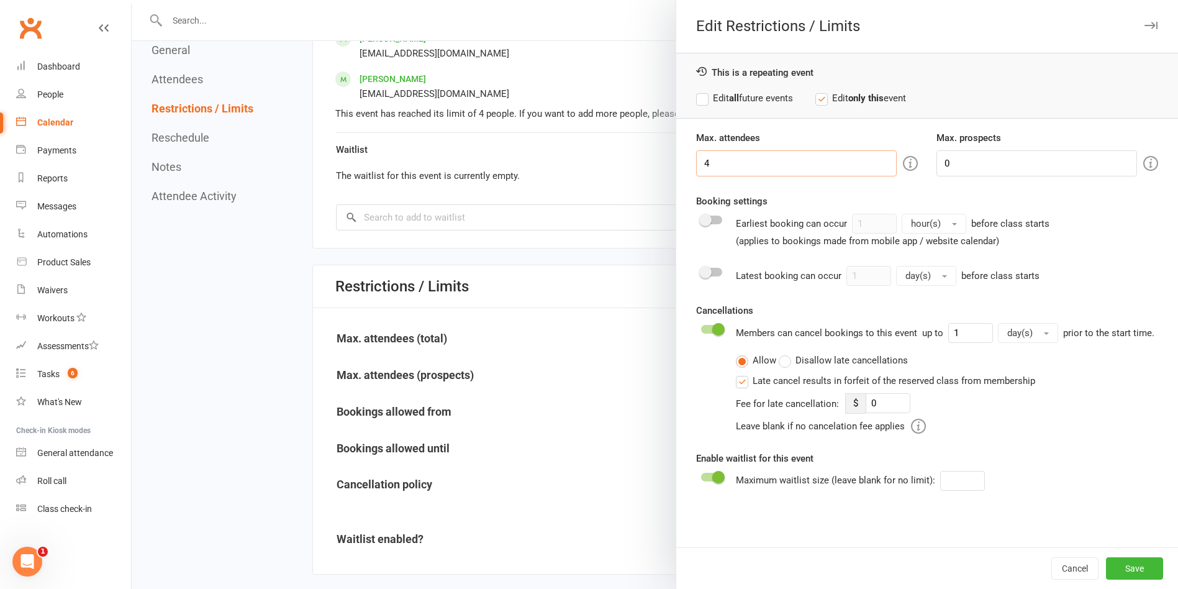
click at [749, 156] on input "4" at bounding box center [796, 163] width 201 height 26
type input "5"
click at [696, 96] on label "Edit all future events" at bounding box center [744, 98] width 97 height 15
click at [1133, 567] on button "Save" at bounding box center [1134, 568] width 57 height 22
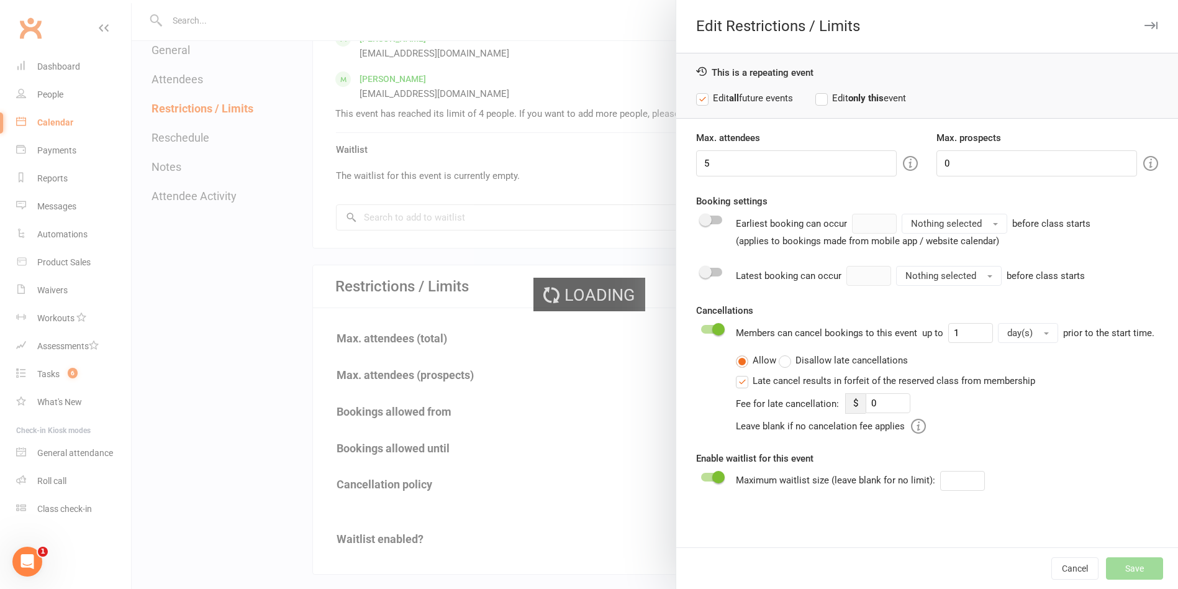
type input "0"
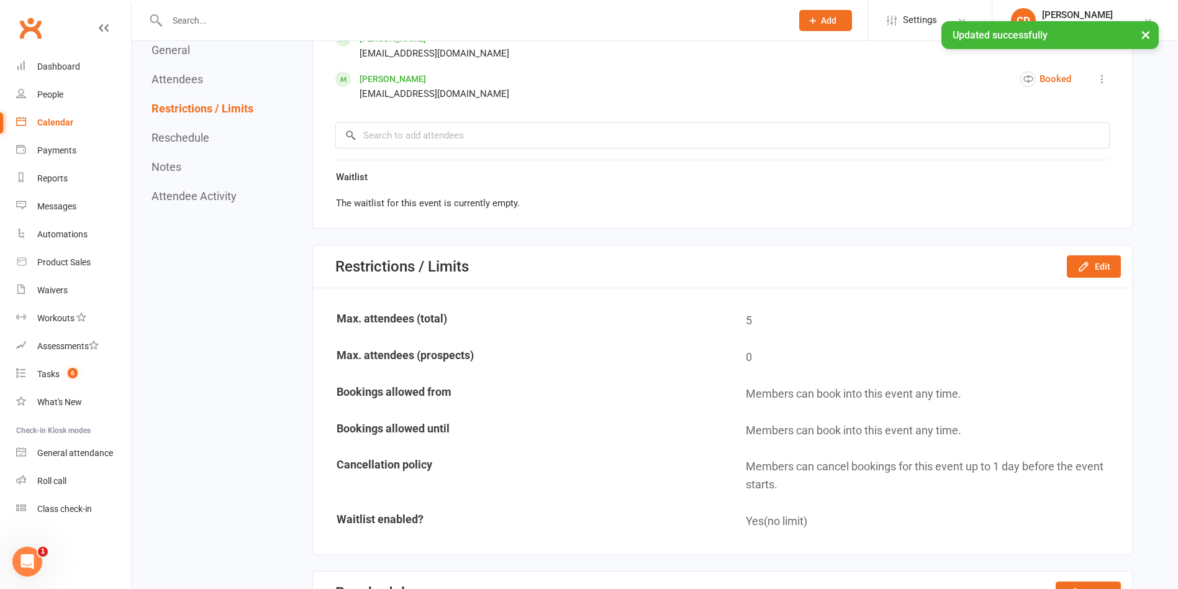
scroll to position [652, 0]
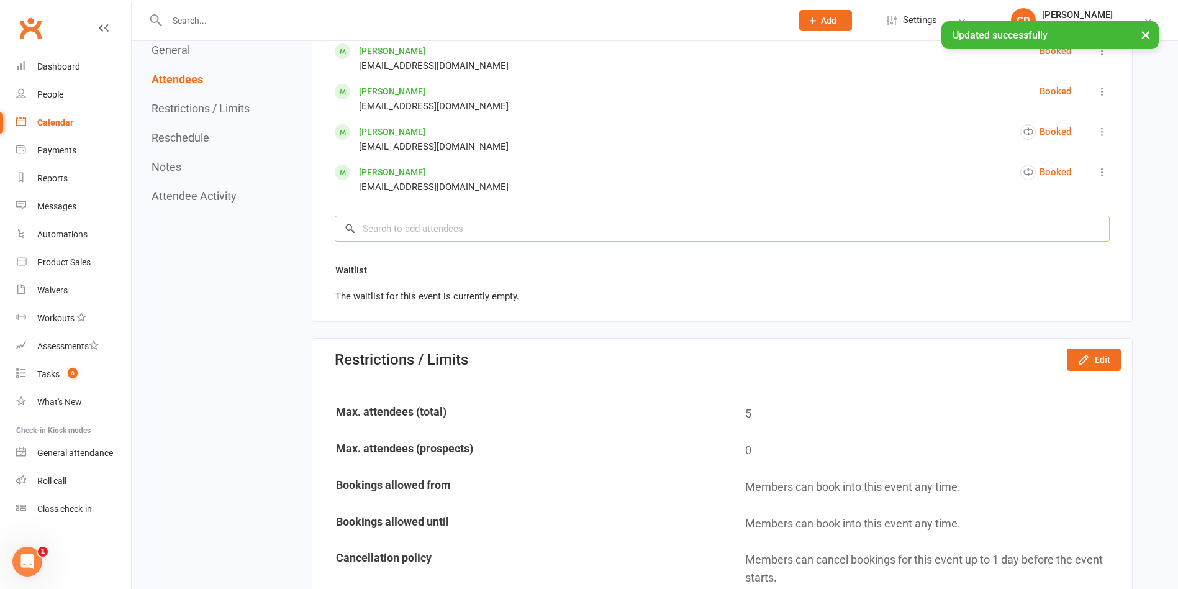
click at [479, 223] on input "search" at bounding box center [722, 228] width 775 height 26
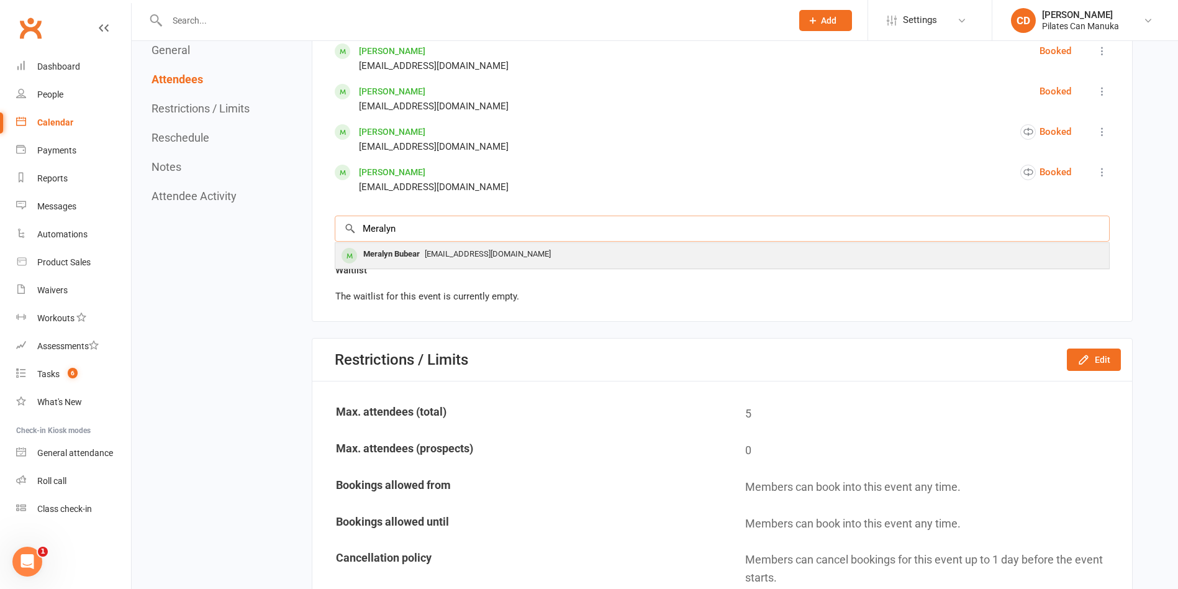
type input "Meralyn"
click at [473, 255] on span "meralynbubear@gmail.com" at bounding box center [488, 253] width 126 height 9
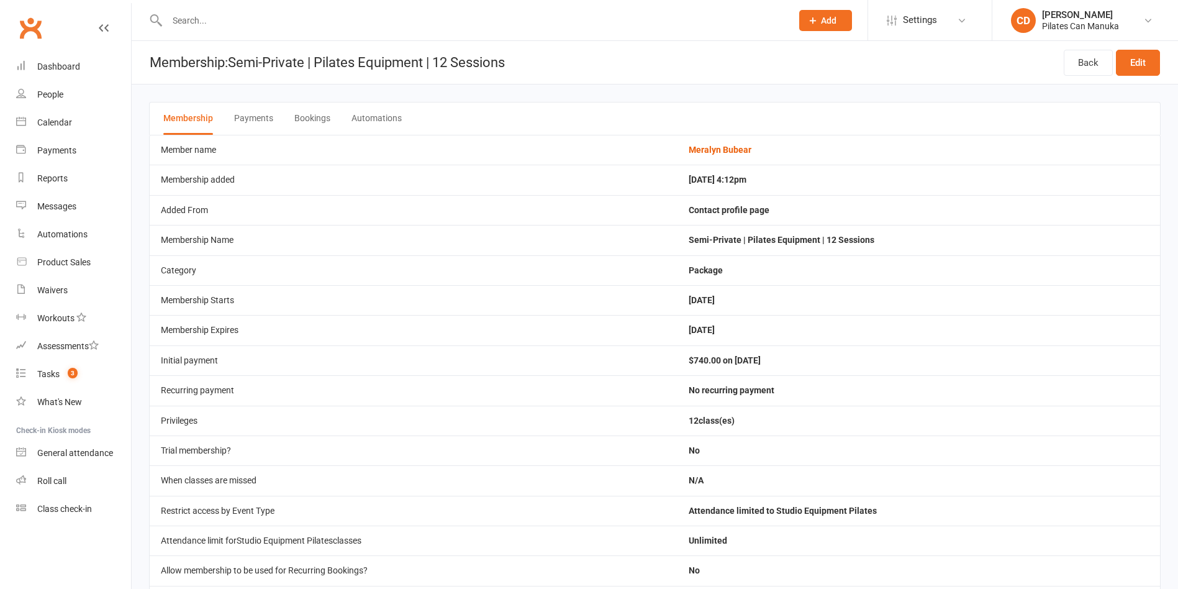
click at [319, 118] on button "Bookings" at bounding box center [312, 118] width 36 height 32
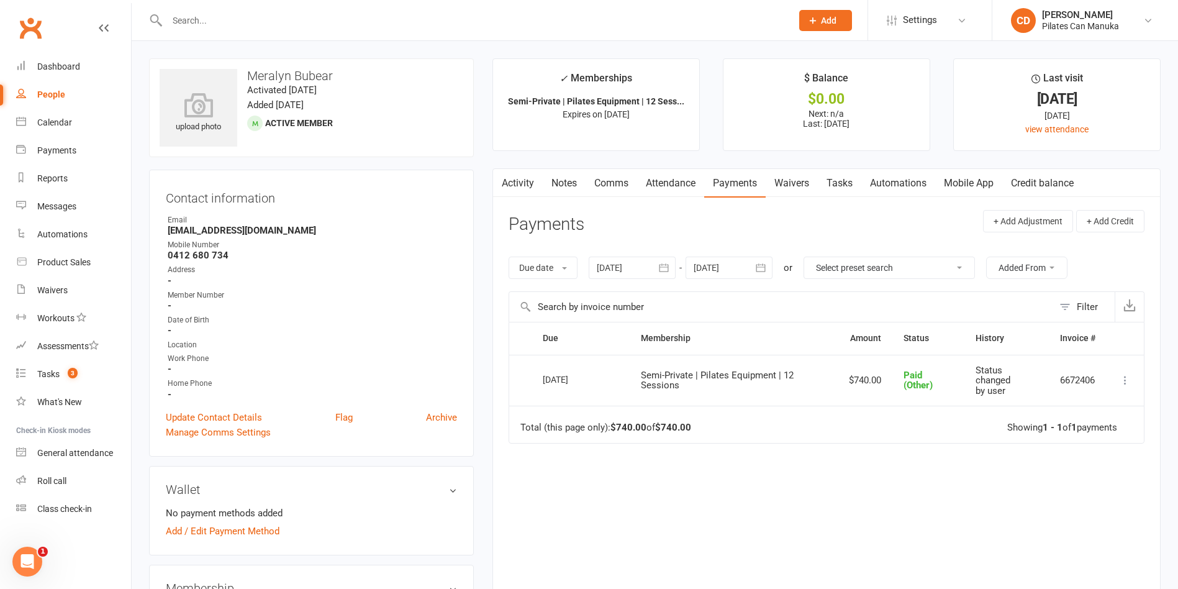
click at [563, 183] on link "Notes" at bounding box center [564, 183] width 43 height 29
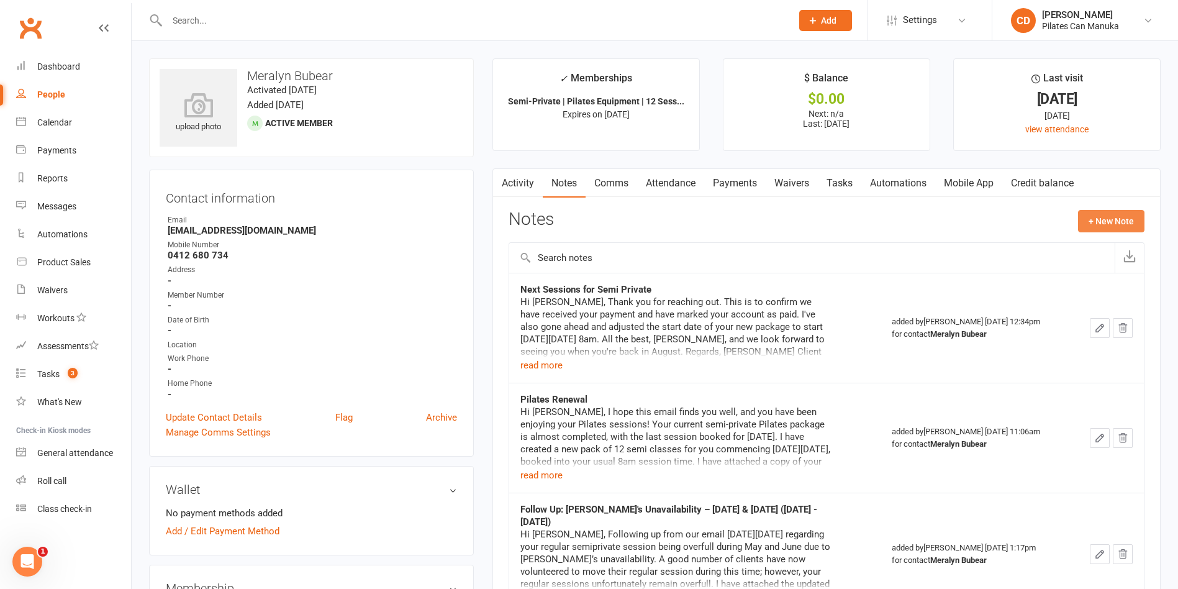
click at [1109, 225] on button "+ New Note" at bounding box center [1111, 221] width 66 height 22
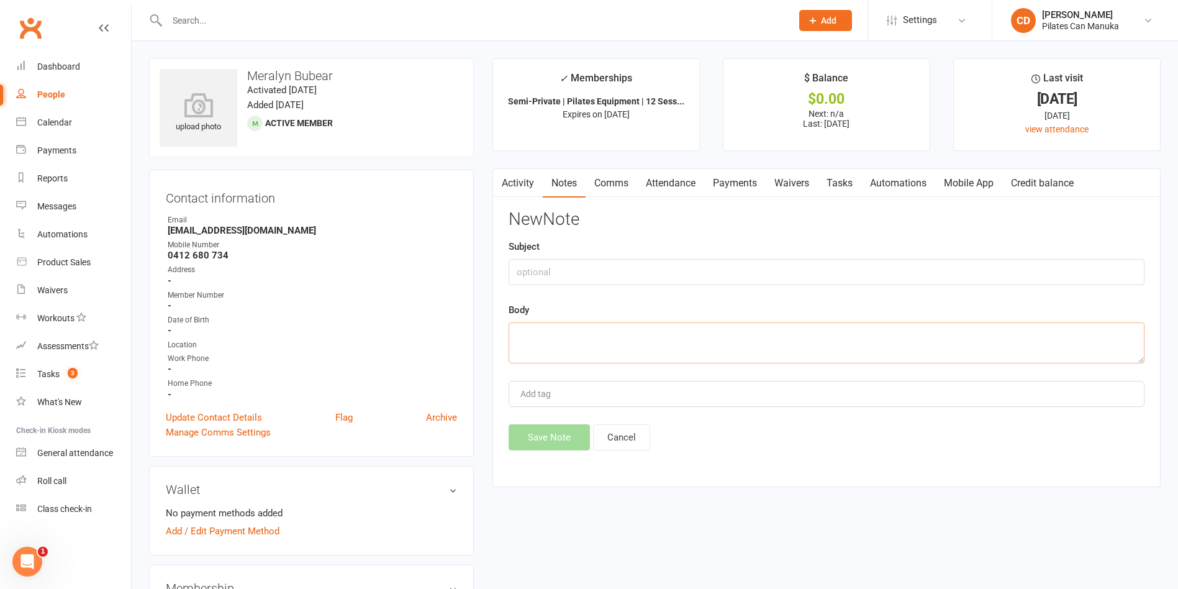
click at [745, 343] on textarea at bounding box center [827, 342] width 636 height 41
paste textarea "Hi Meralyn, I’ve added those early-cancelled sessions to your current package. …"
type textarea "Hi Meralyn, I’ve added those early-cancelled sessions to your current package. …"
click at [552, 437] on button "Save Note" at bounding box center [549, 437] width 81 height 26
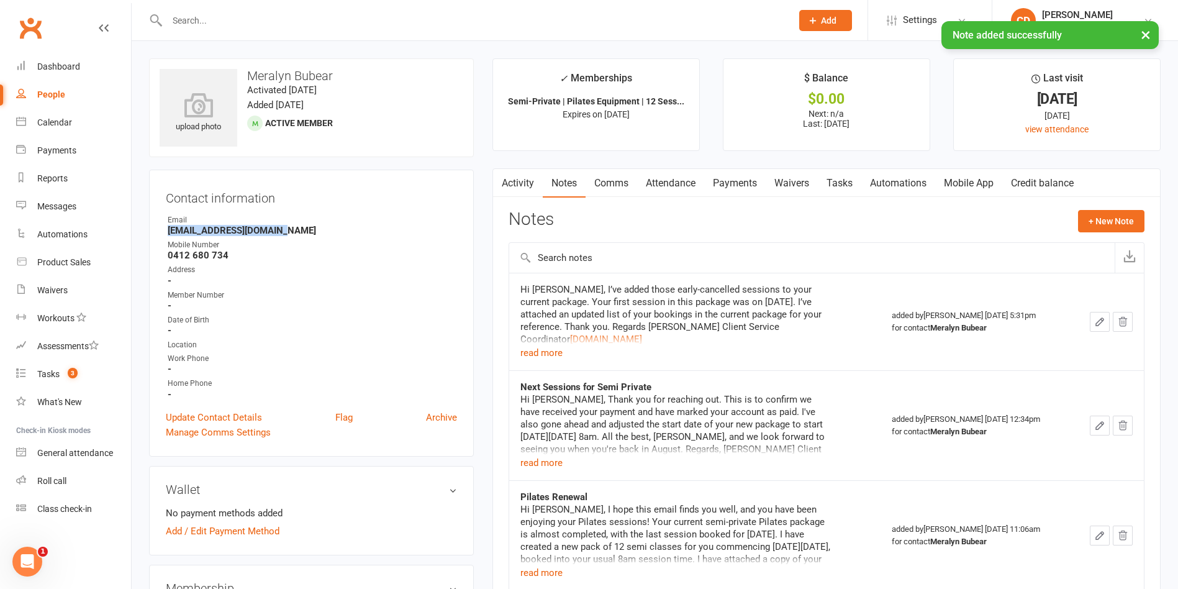
drag, startPoint x: 289, startPoint y: 229, endPoint x: 159, endPoint y: 227, distance: 129.8
click at [159, 227] on div "Contact information Owner Email meralynbubear@gmail.com Mobile Number 0412 680 …" at bounding box center [311, 313] width 325 height 287
copy strong "[EMAIL_ADDRESS][DOMAIN_NAME]"
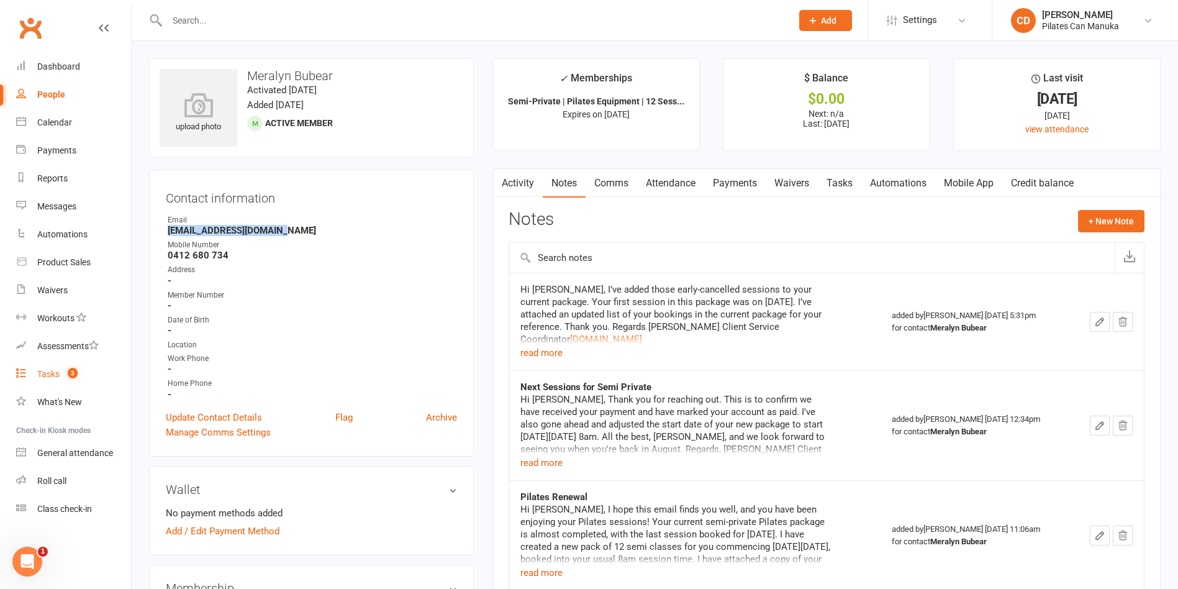
click at [67, 368] on link "Tasks 3" at bounding box center [73, 374] width 115 height 28
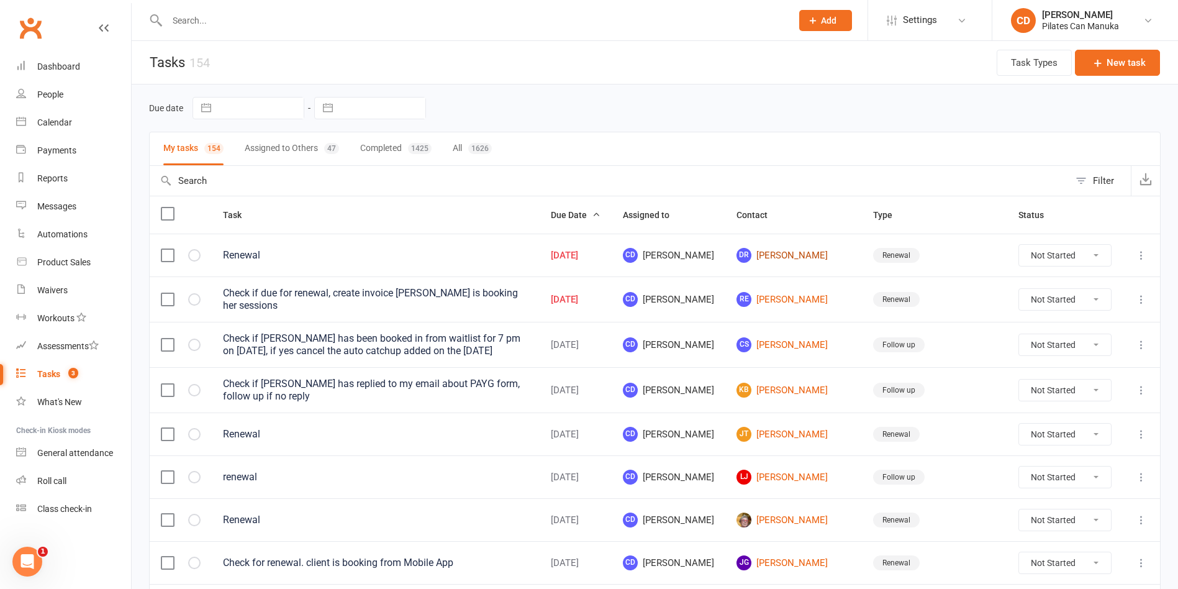
click at [810, 248] on link "DR Dorothy Roberts" at bounding box center [794, 255] width 114 height 15
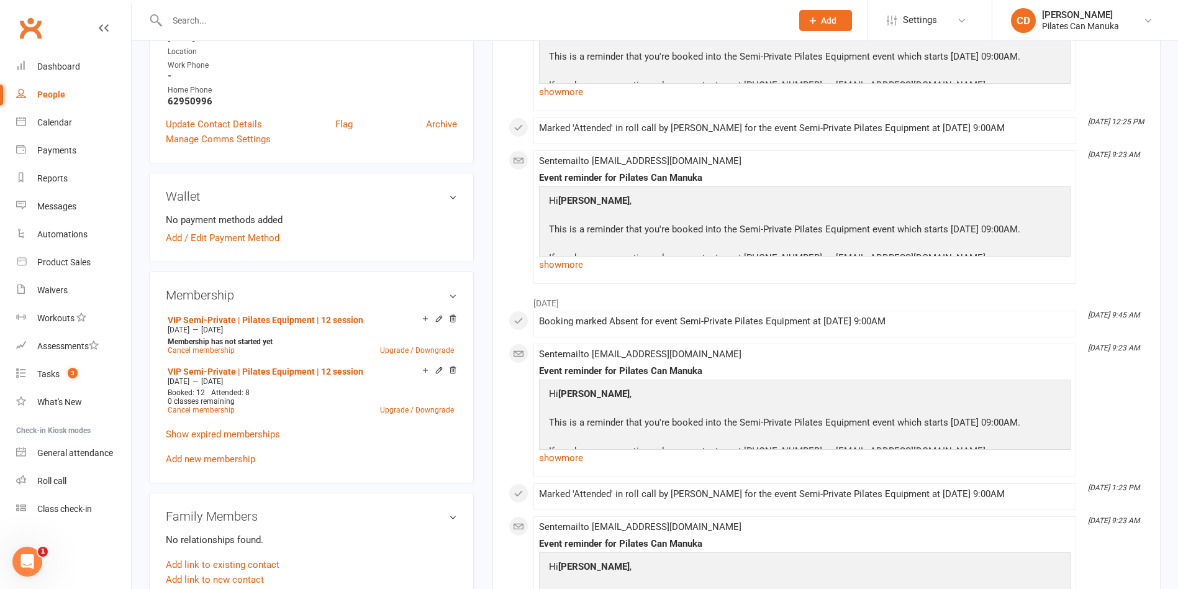
scroll to position [306, 0]
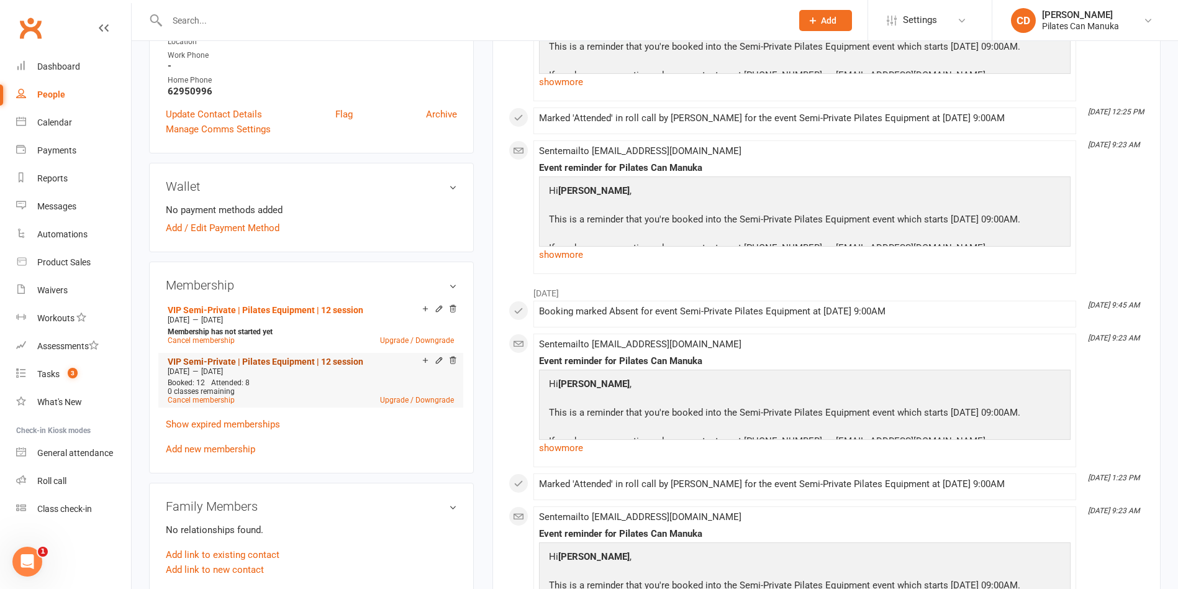
click at [312, 360] on link "VIP Semi-Private | Pilates Equipment | 12 session" at bounding box center [266, 361] width 196 height 10
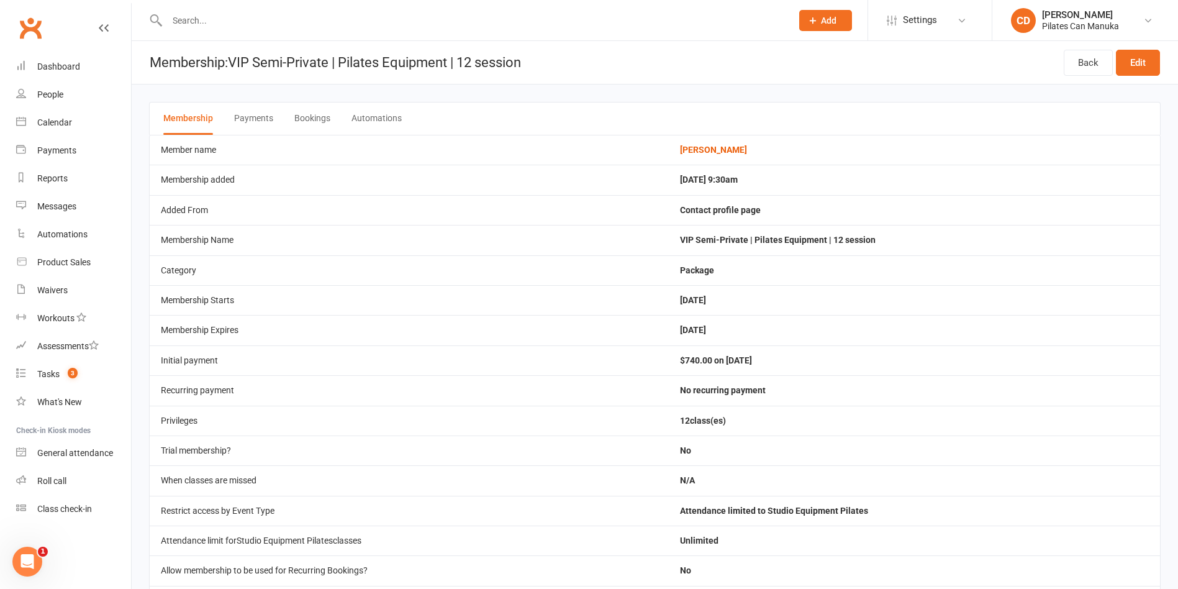
click at [321, 117] on button "Bookings" at bounding box center [312, 118] width 36 height 32
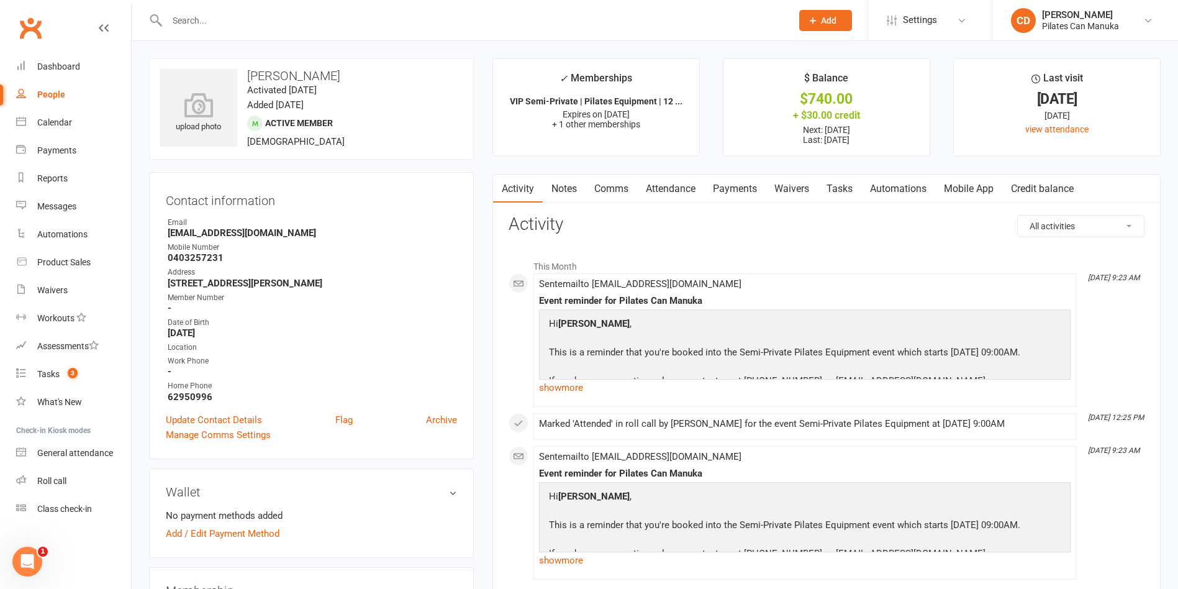
drag, startPoint x: 348, startPoint y: 75, endPoint x: 246, endPoint y: 78, distance: 101.9
click at [246, 78] on h3 "Dorothy Roberts" at bounding box center [312, 76] width 304 height 14
copy h3 "Dorothy Roberts"
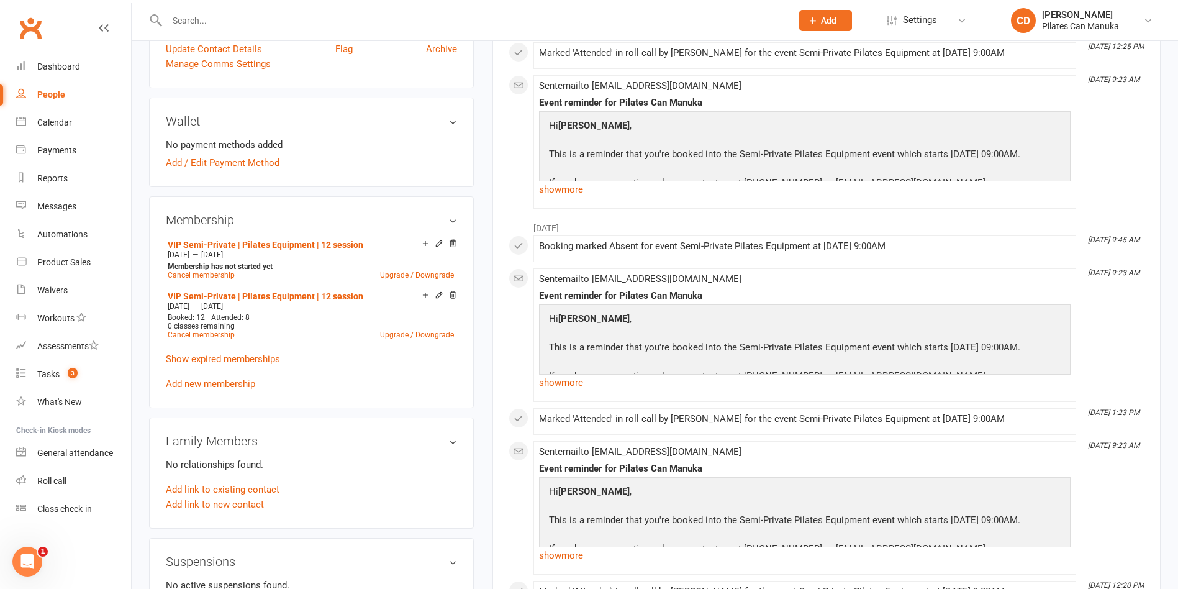
scroll to position [386, 0]
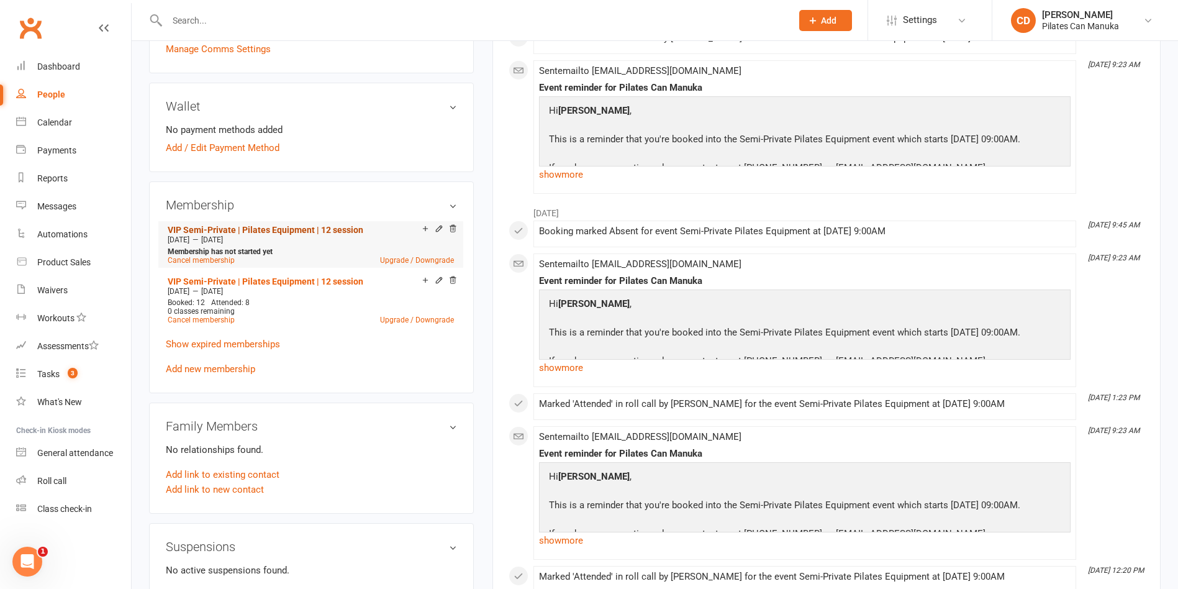
click at [335, 229] on link "VIP Semi-Private | Pilates Equipment | 12 session" at bounding box center [266, 230] width 196 height 10
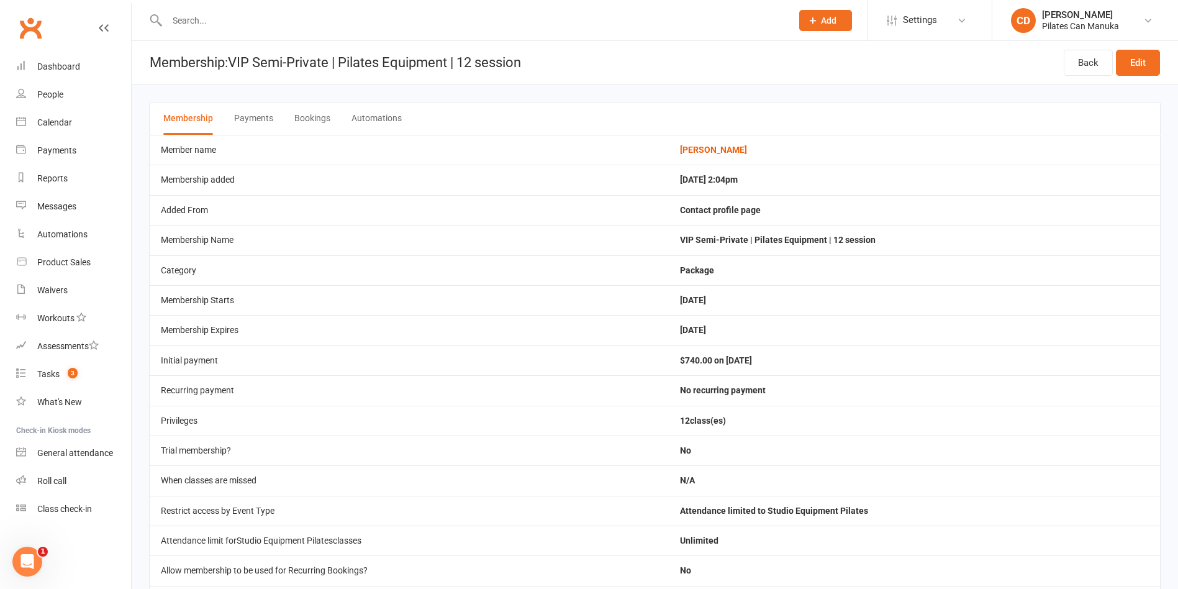
click at [324, 122] on button "Bookings" at bounding box center [312, 118] width 36 height 32
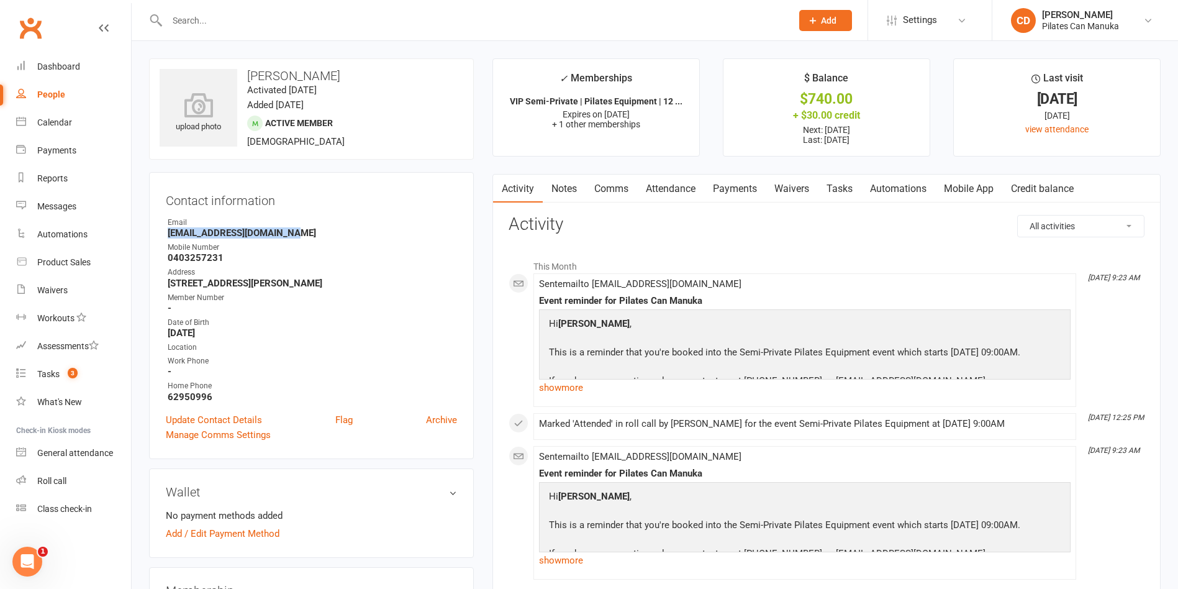
drag, startPoint x: 261, startPoint y: 235, endPoint x: 168, endPoint y: 235, distance: 93.8
click at [168, 235] on strong "dotroberts@iprimus.com.au" at bounding box center [312, 232] width 289 height 11
copy strong "dotroberts@iprimus.com.au"
drag, startPoint x: 359, startPoint y: 65, endPoint x: 246, endPoint y: 65, distance: 113.0
click at [246, 65] on div "upload photo Dorothy Roberts Activated 29 April, 2024 Added 22 April, 2024 Acti…" at bounding box center [311, 108] width 325 height 101
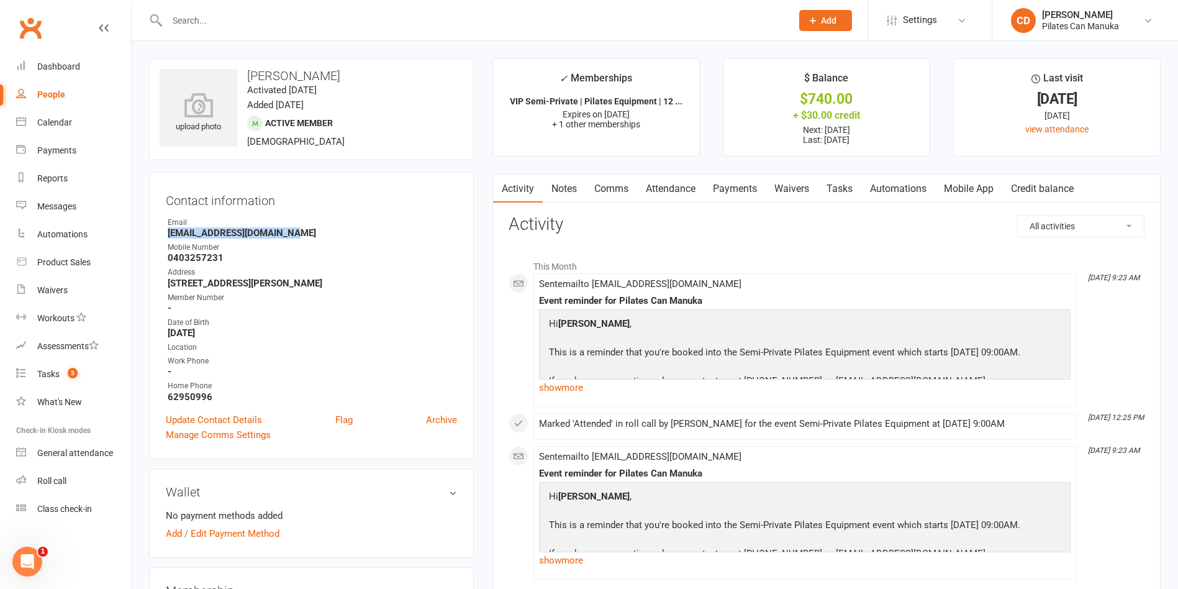
copy h3 "Dorothy Roberts"
click at [853, 193] on link "Tasks" at bounding box center [839, 189] width 43 height 29
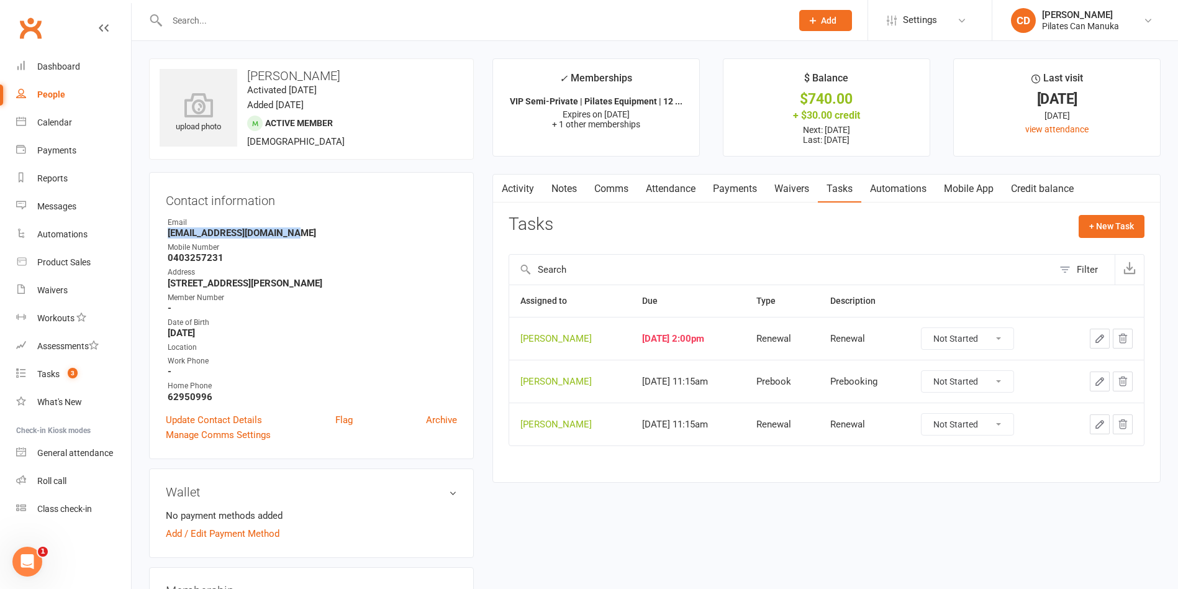
click at [961, 338] on select "Not Started In Progress Waiting Complete" at bounding box center [968, 338] width 92 height 21
click at [930, 328] on select "Not Started In Progress Waiting Complete" at bounding box center [968, 338] width 92 height 21
select select "unstarted"
drag, startPoint x: 294, startPoint y: 235, endPoint x: 163, endPoint y: 238, distance: 131.7
click at [163, 238] on div "Contact information Owner Email dotroberts@iprimus.com.au Mobile Number 0403257…" at bounding box center [311, 315] width 325 height 287
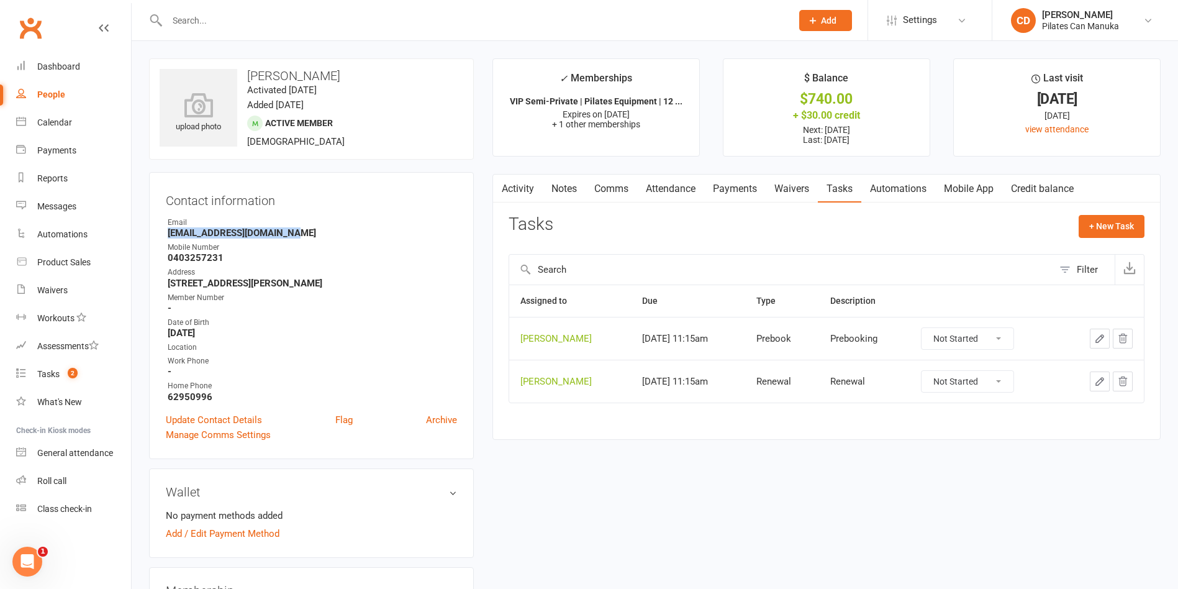
copy strong "dotroberts@iprimus.com.au"
click at [746, 181] on link "Payments" at bounding box center [734, 189] width 61 height 29
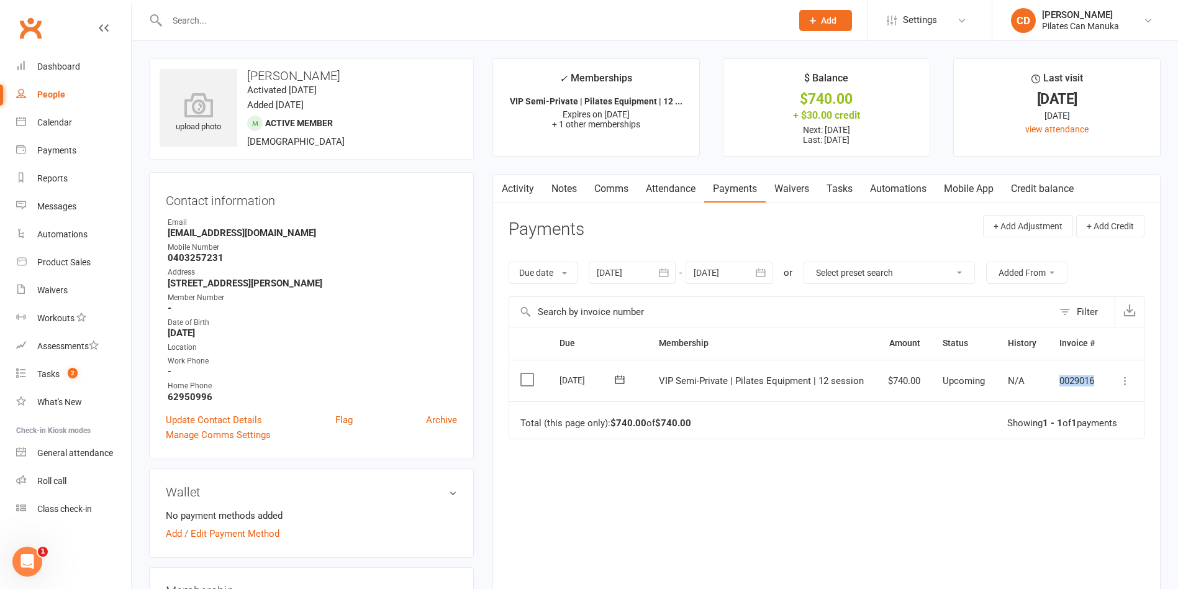
drag, startPoint x: 1100, startPoint y: 379, endPoint x: 1053, endPoint y: 376, distance: 46.6
click at [1053, 376] on td "0029016" at bounding box center [1077, 381] width 58 height 42
copy td "0029016"
drag, startPoint x: 294, startPoint y: 232, endPoint x: 162, endPoint y: 236, distance: 131.7
click at [162, 236] on div "Contact information Owner Email dotroberts@iprimus.com.au Mobile Number 0403257…" at bounding box center [311, 315] width 325 height 287
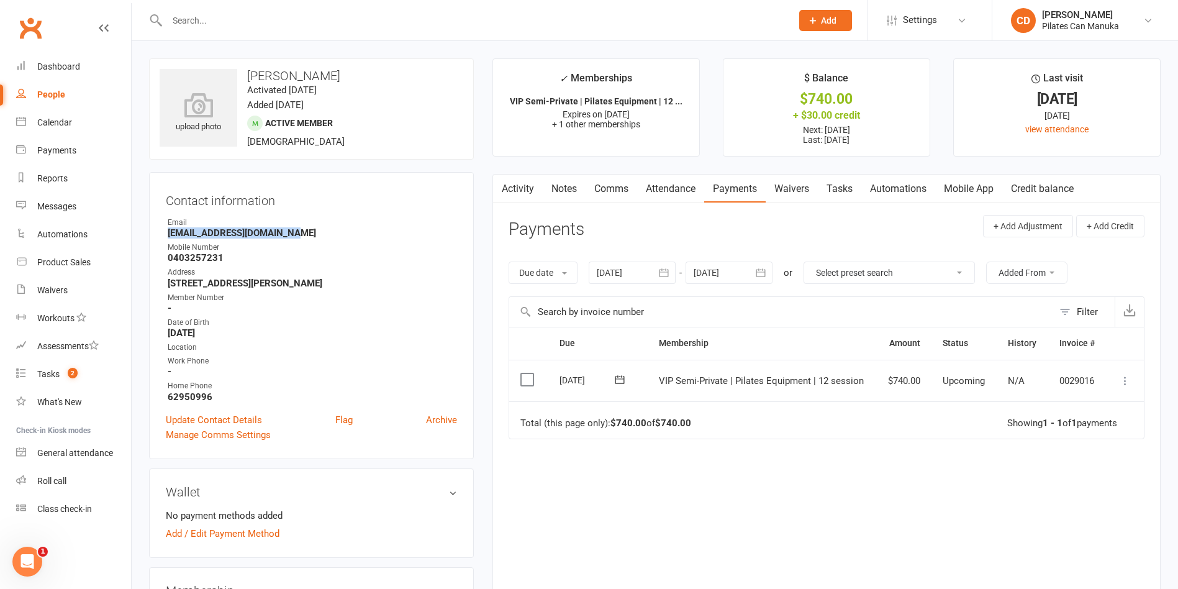
copy strong "dotroberts@iprimus.com.au"
click at [569, 190] on link "Notes" at bounding box center [564, 189] width 43 height 29
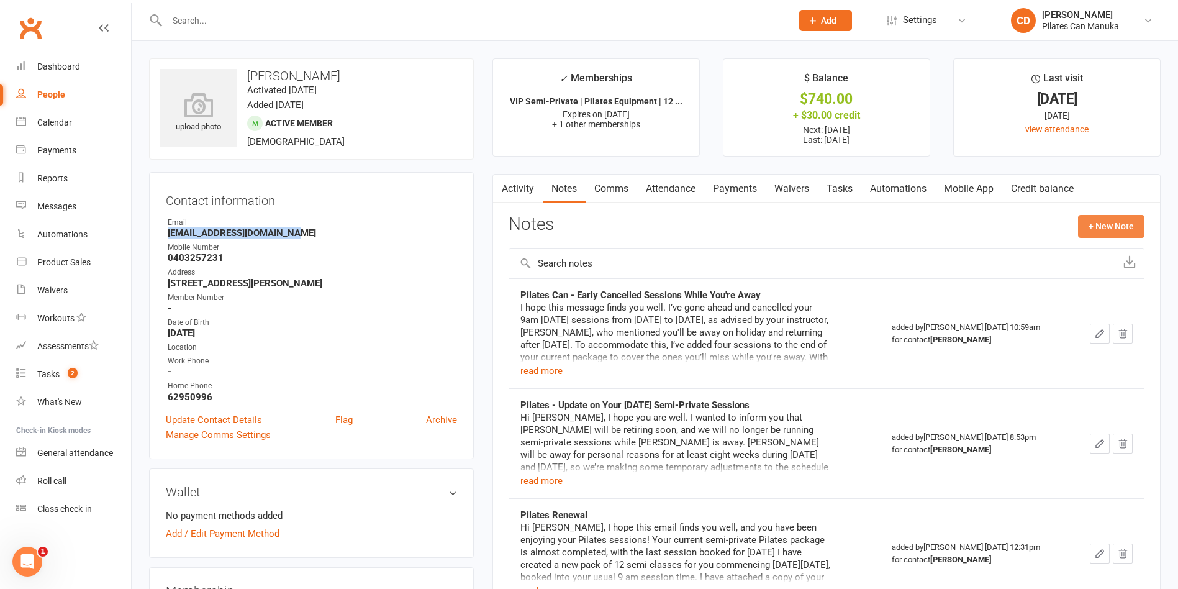
click at [1090, 222] on button "+ New Note" at bounding box center [1111, 226] width 66 height 22
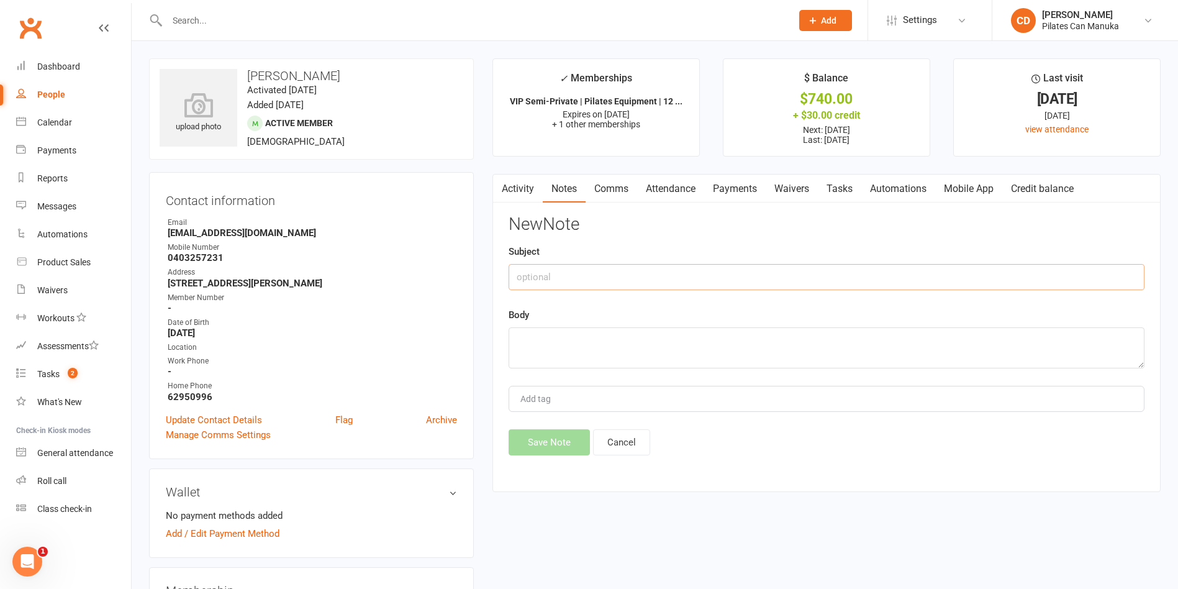
click at [984, 276] on input "text" at bounding box center [827, 277] width 636 height 26
type input "Pilates Renewal"
click at [881, 355] on textarea at bounding box center [827, 347] width 636 height 41
paste textarea "Hi Dorothy, I hope this email finds you well, and you have been enjoying your P…"
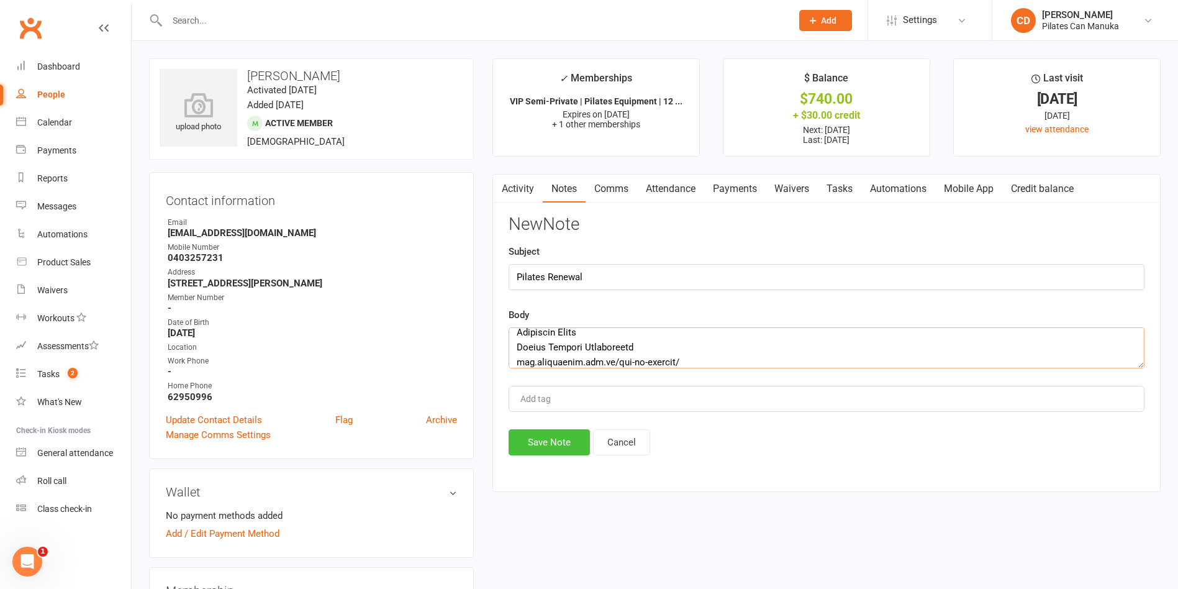
type textarea "Hi Dorothy, I hope this email finds you well, and you have been enjoying your P…"
click at [567, 438] on button "Save Note" at bounding box center [549, 442] width 81 height 26
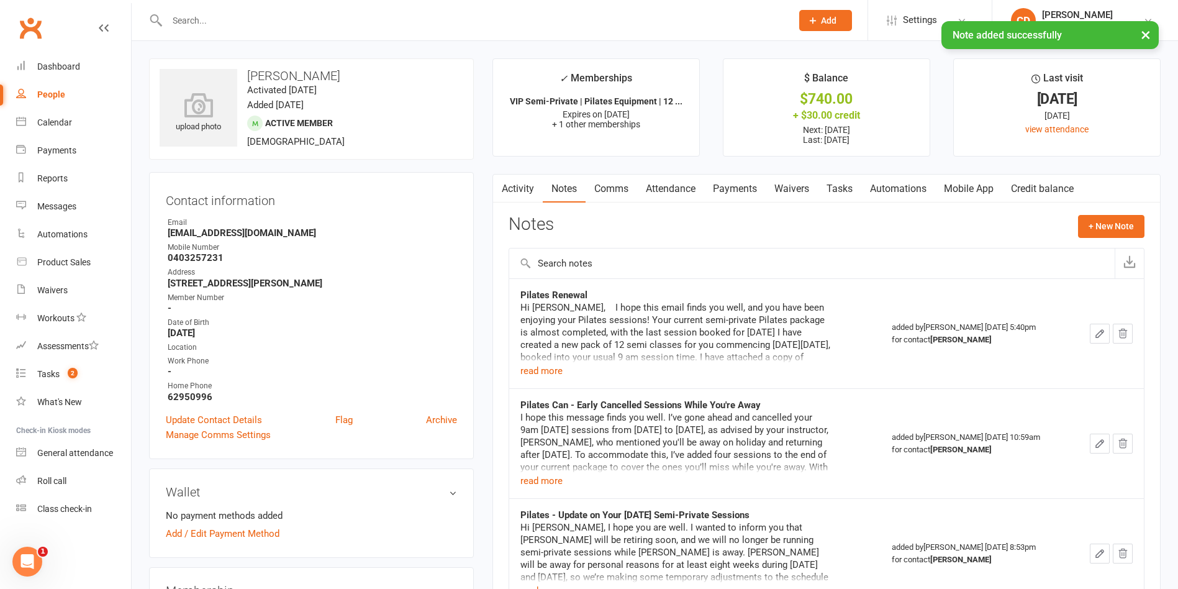
click at [269, 20] on input "text" at bounding box center [473, 20] width 620 height 17
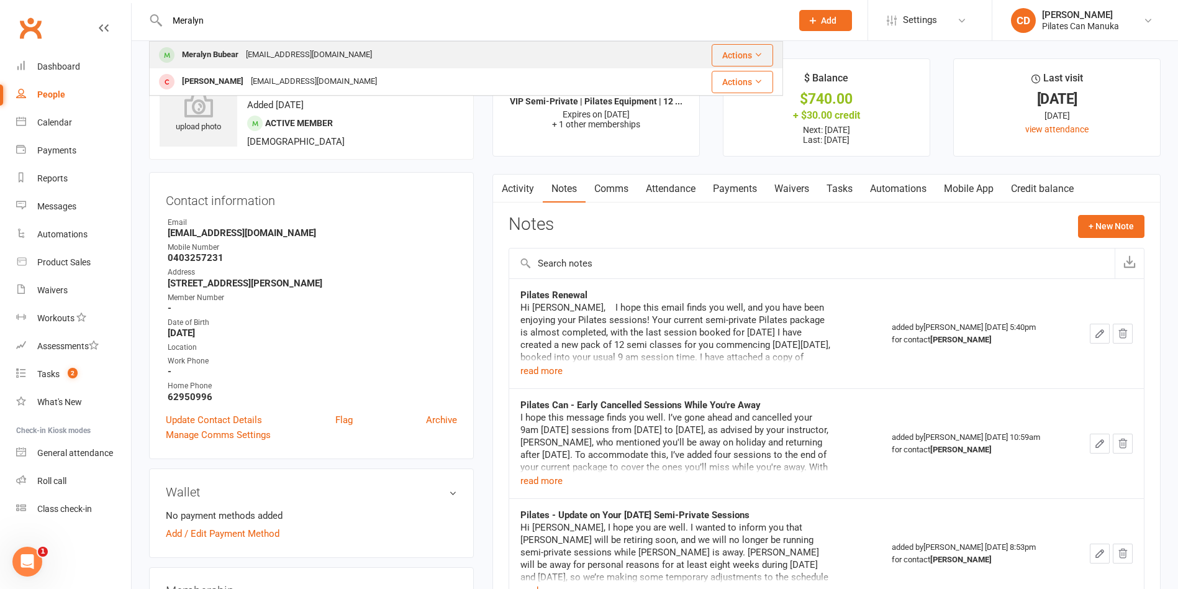
type input "Meralyn"
click at [269, 52] on div "[EMAIL_ADDRESS][DOMAIN_NAME]" at bounding box center [309, 55] width 134 height 18
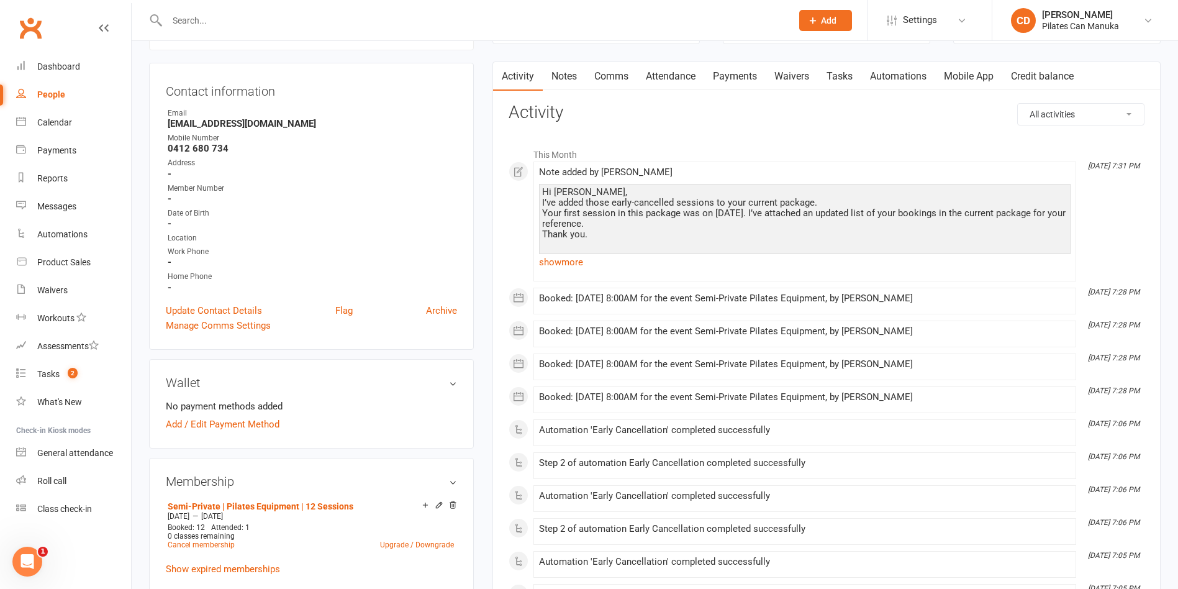
scroll to position [130, 0]
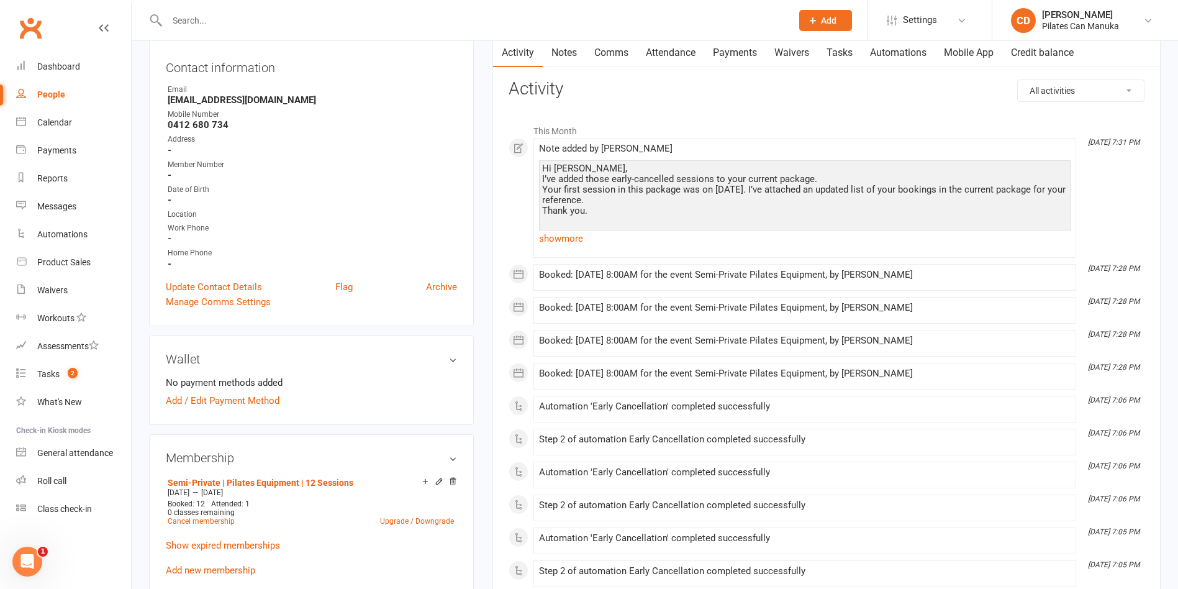
click at [692, 48] on link "Attendance" at bounding box center [670, 53] width 67 height 29
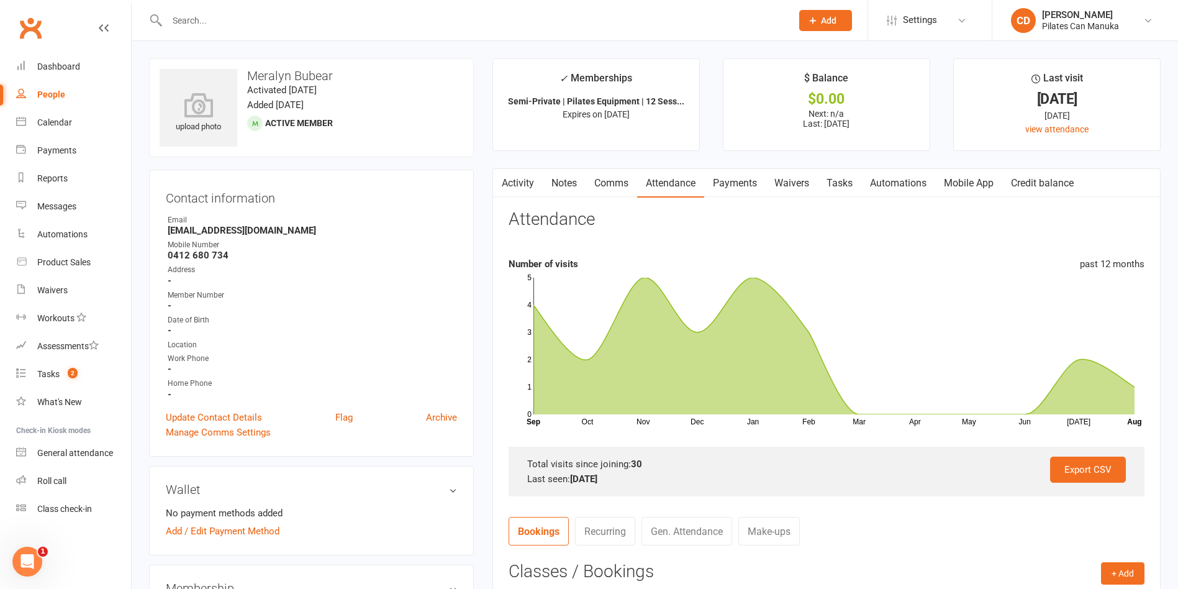
click at [839, 181] on link "Tasks" at bounding box center [839, 183] width 43 height 29
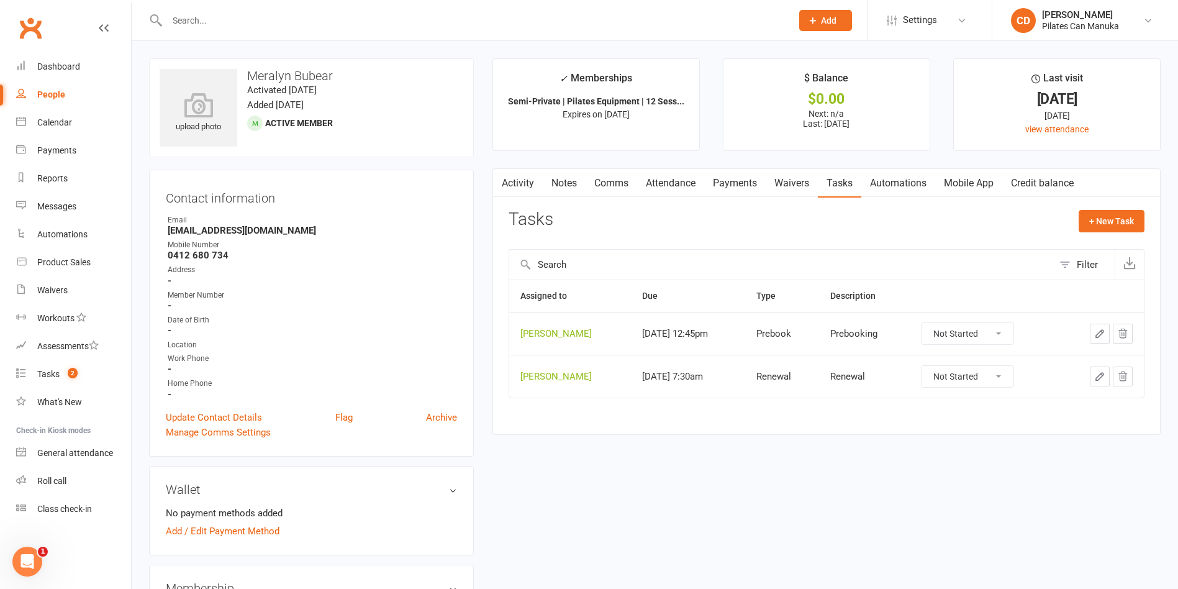
click at [1099, 333] on icon "button" at bounding box center [1099, 333] width 11 height 11
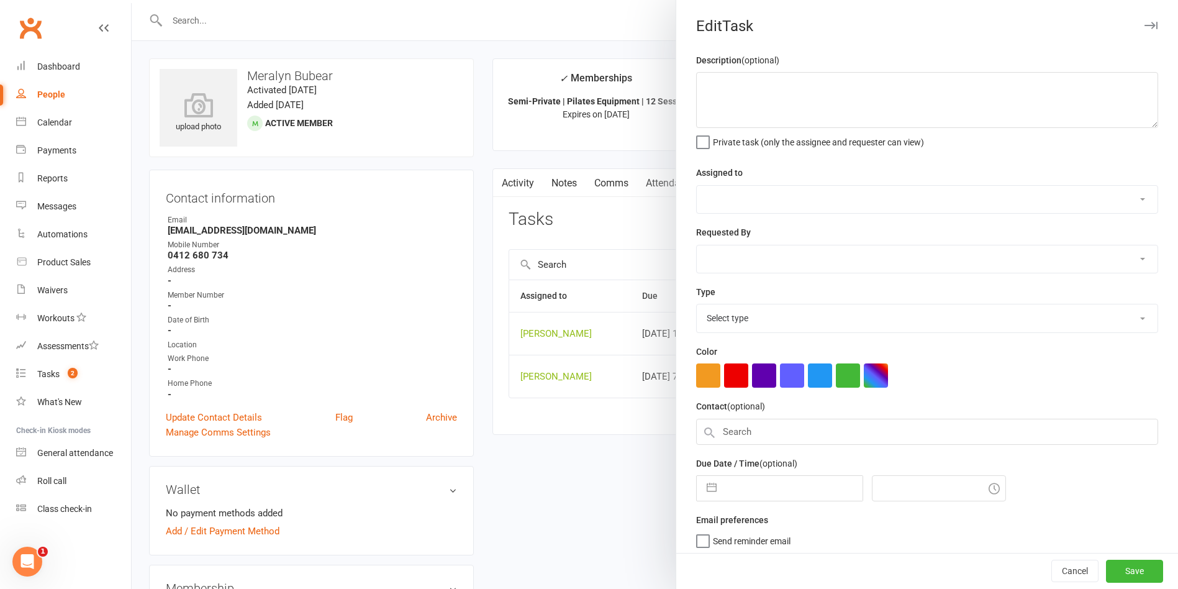
type textarea "Prebooking"
select select "49925"
type input "23 Aug 2025"
type input "2:45pm"
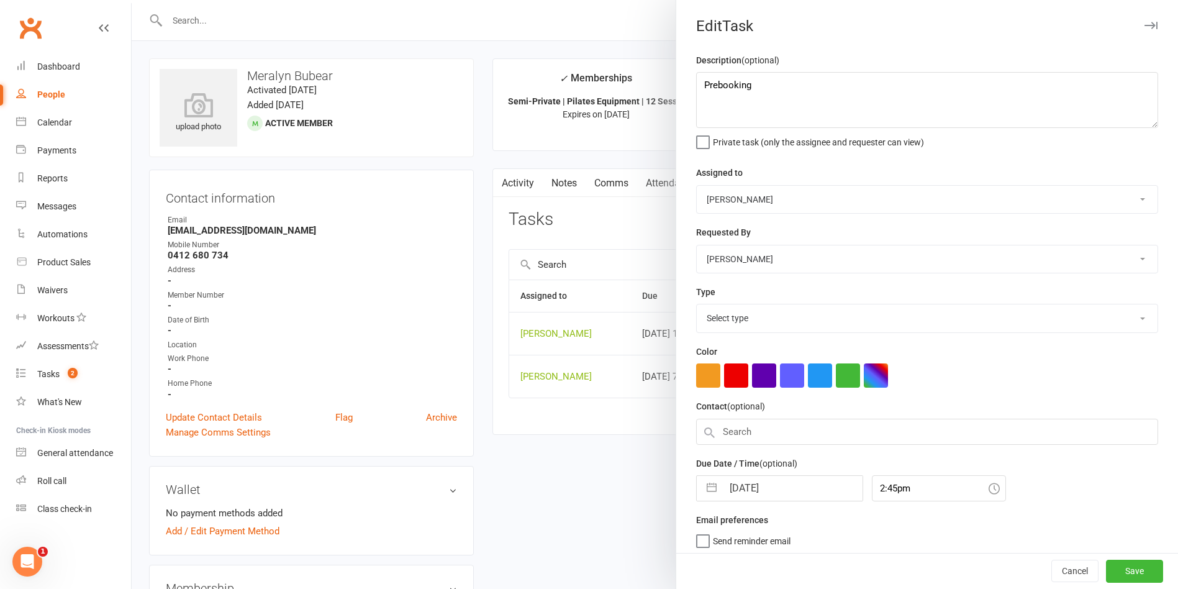
select select "30853"
select select "6"
select select "2025"
select select "7"
select select "2025"
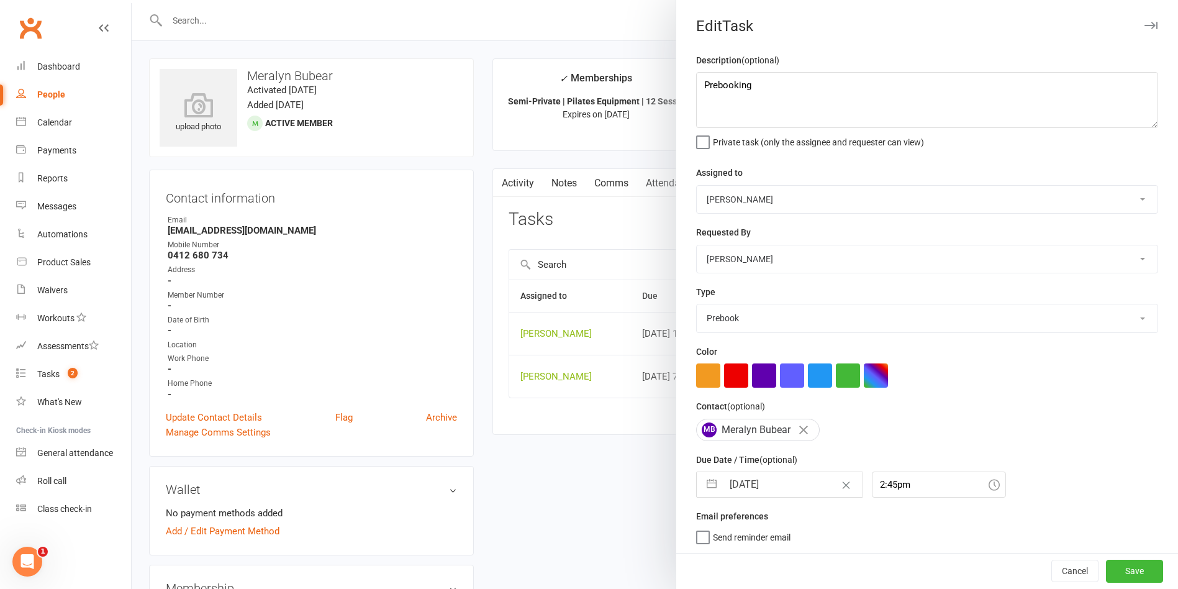
select select "8"
select select "2025"
click at [786, 490] on input "23 Aug 2025" at bounding box center [793, 484] width 140 height 25
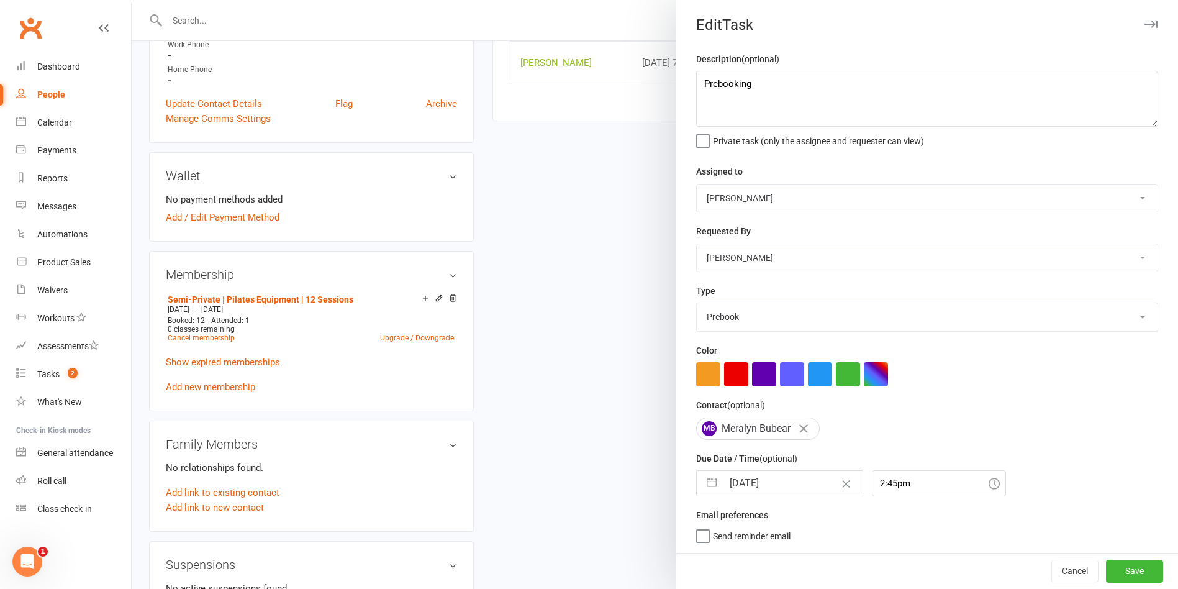
scroll to position [317, 0]
click at [737, 483] on input "23 Aug 2025" at bounding box center [793, 483] width 140 height 25
select select "6"
select select "2025"
select select "7"
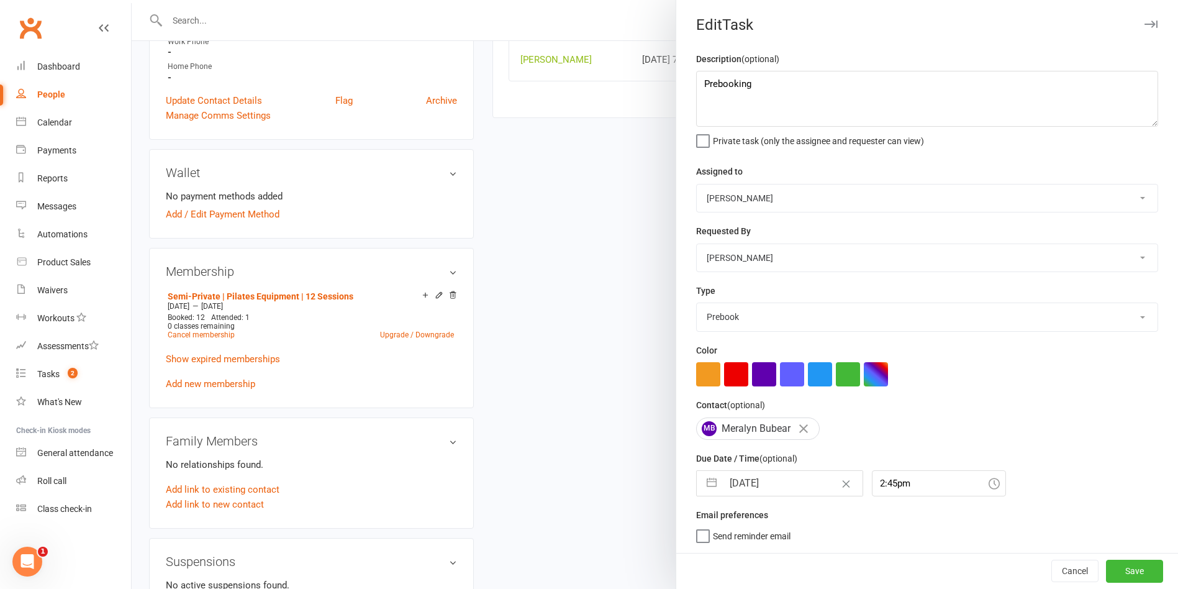
select select "2025"
select select "8"
select select "2025"
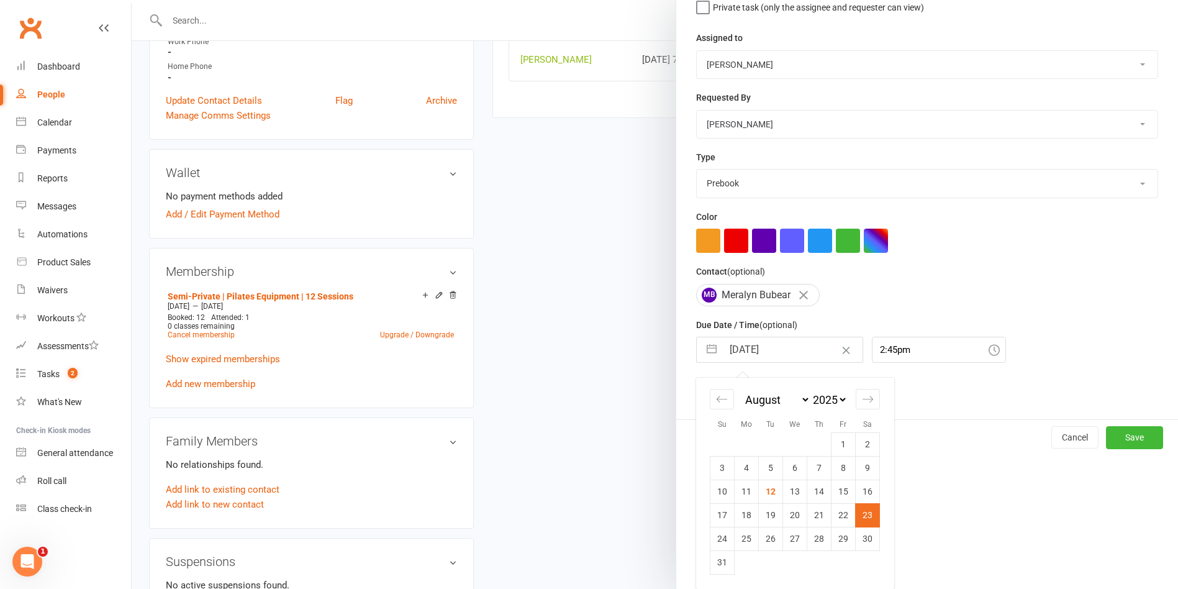
scroll to position [6, 0]
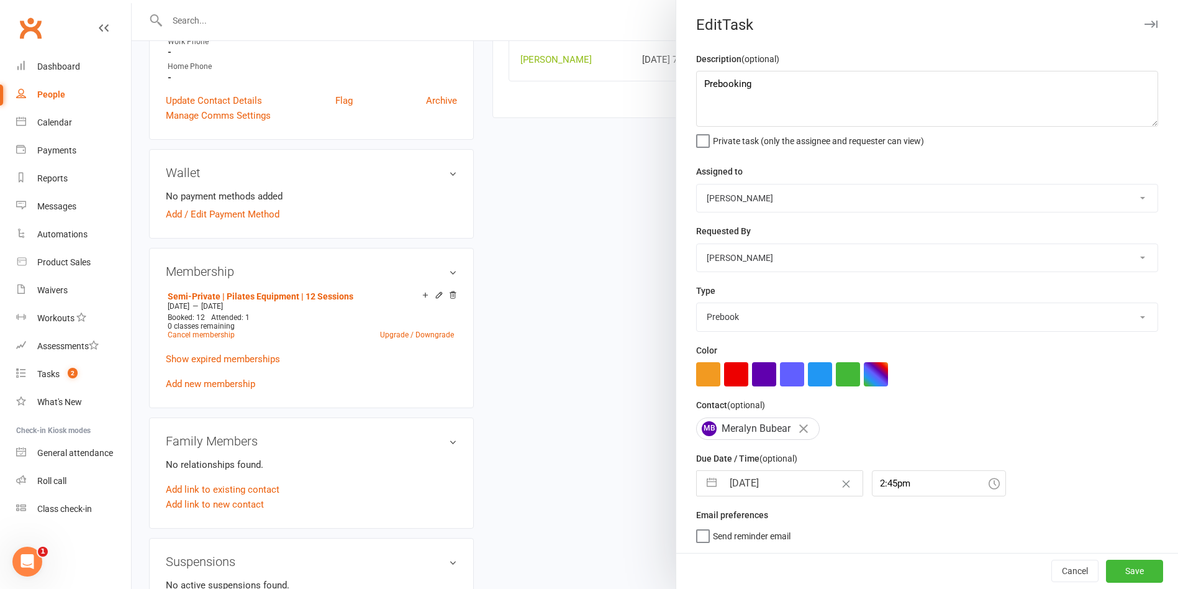
select select "6"
select select "2025"
select select "7"
select select "2025"
select select "8"
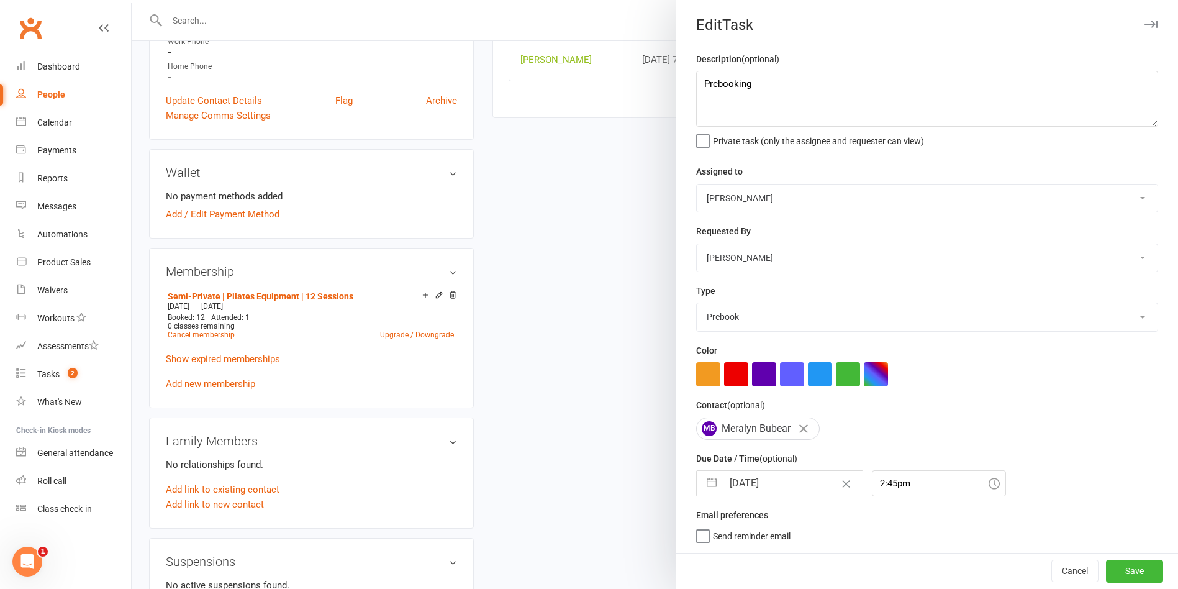
select select "2025"
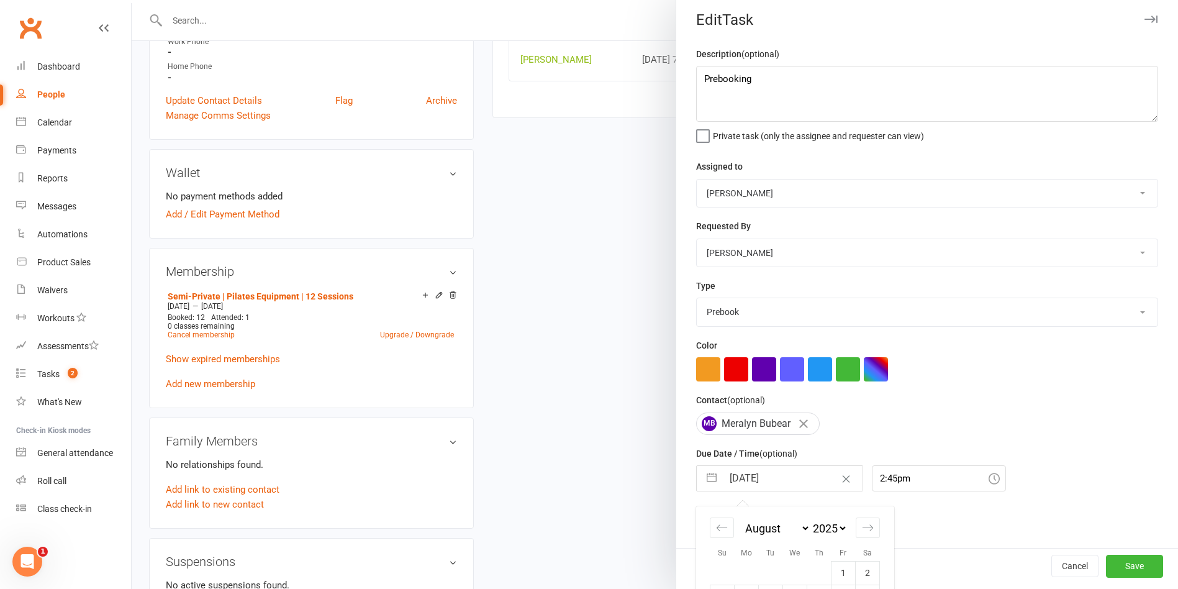
click at [768, 483] on input "23 Aug 2025" at bounding box center [793, 478] width 140 height 25
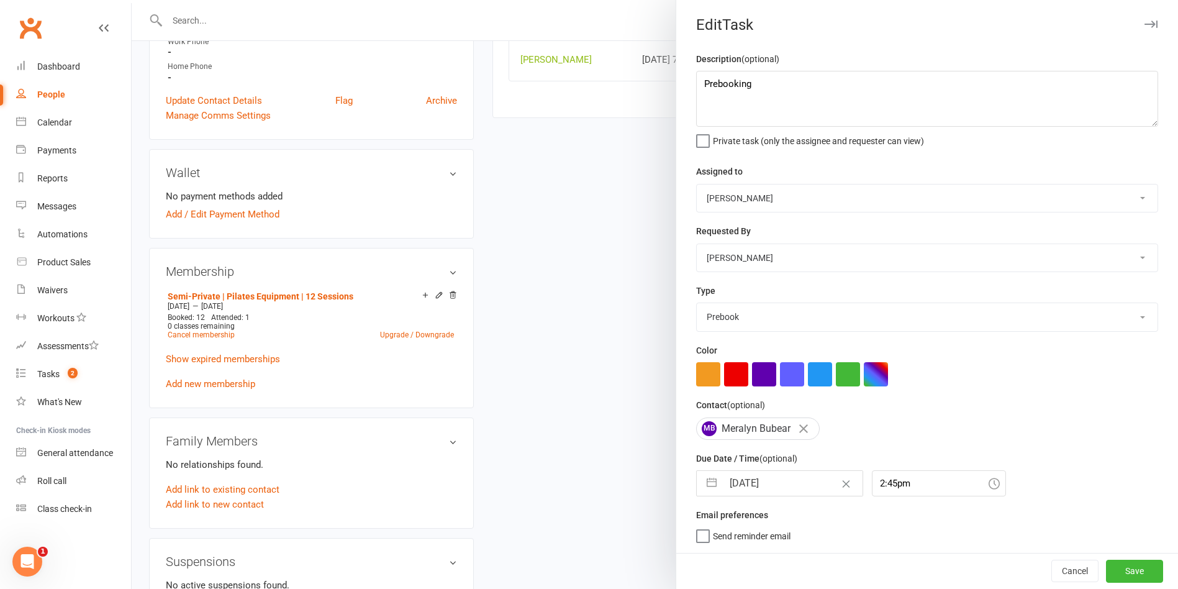
select select "6"
select select "2025"
select select "7"
select select "2025"
select select "8"
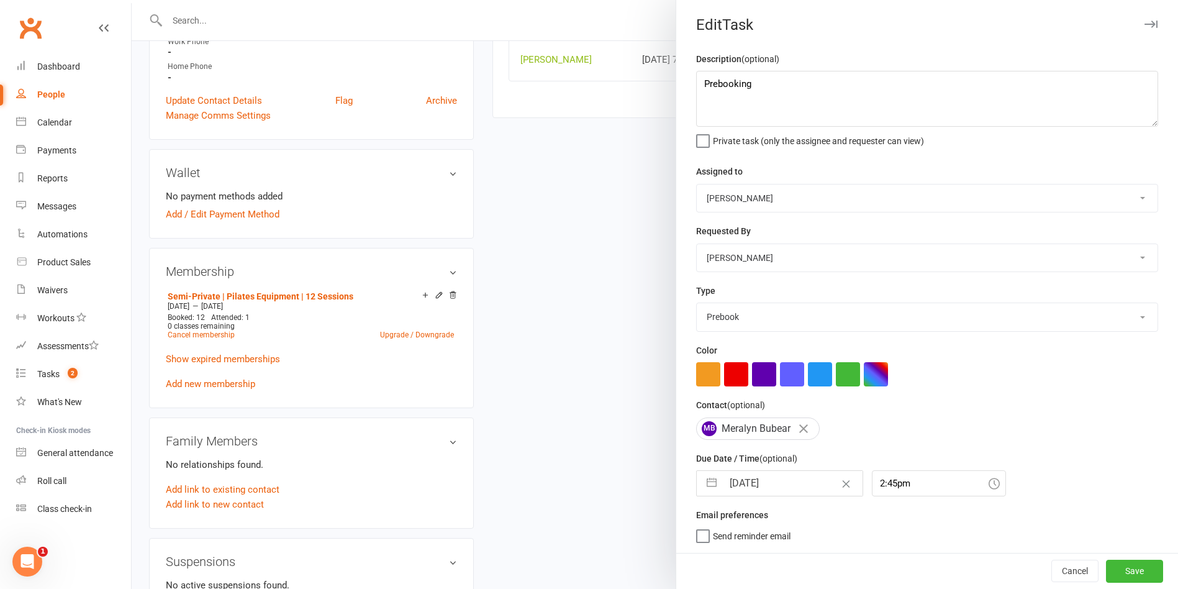
select select "2025"
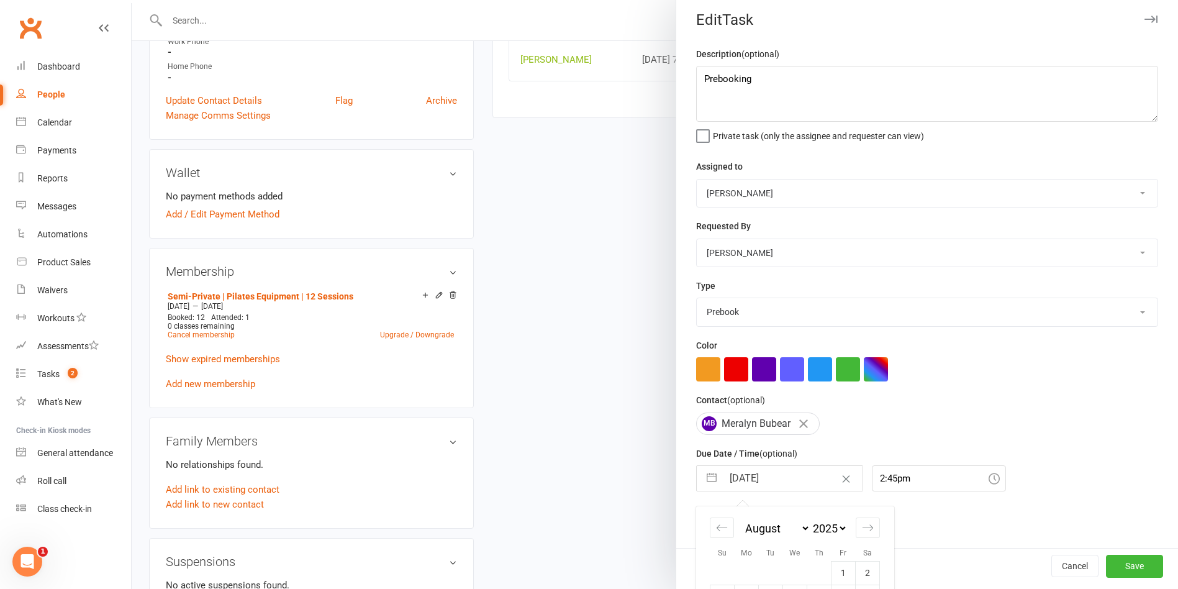
click at [773, 490] on input "23 Aug 2025" at bounding box center [793, 478] width 140 height 25
click at [865, 530] on icon "Move forward to switch to the next month." at bounding box center [868, 527] width 11 height 6
select select "9"
select select "2025"
click at [862, 530] on icon "Move forward to switch to the next month." at bounding box center [868, 528] width 12 height 12
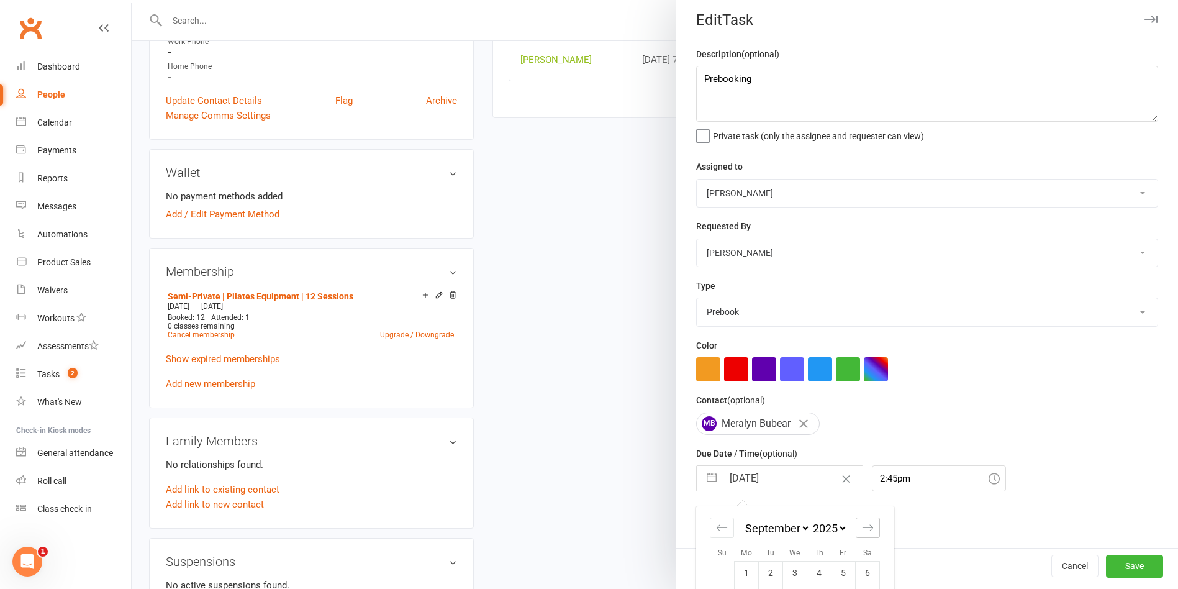
select select "10"
select select "2025"
click at [835, 576] on td "3" at bounding box center [844, 573] width 24 height 24
type input "03 Oct 2025"
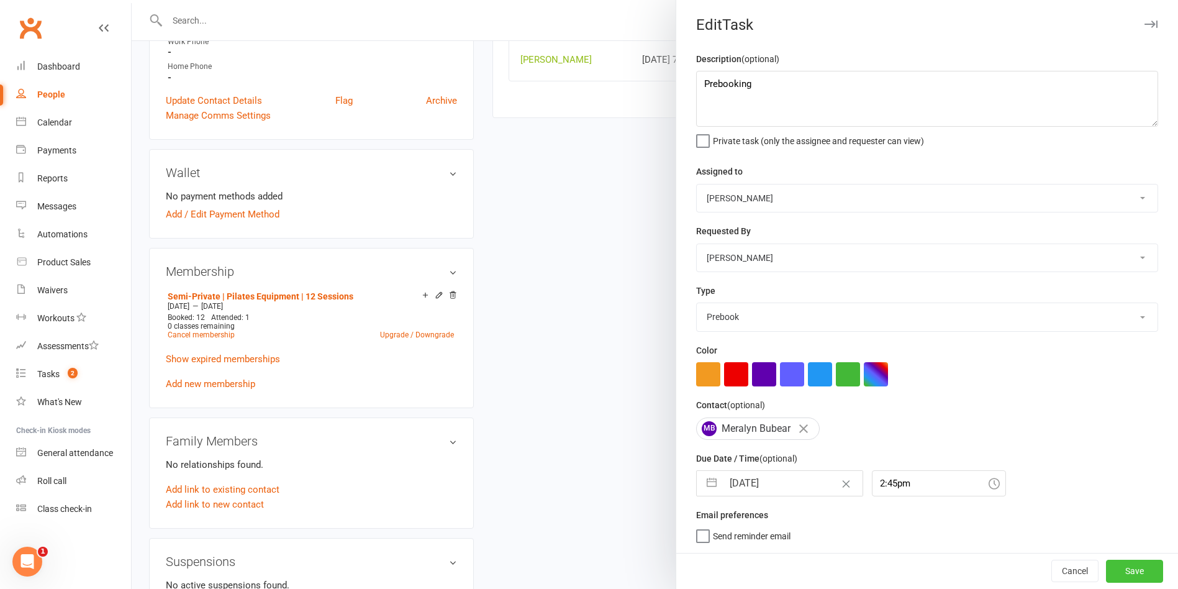
click at [1106, 568] on button "Save" at bounding box center [1134, 571] width 57 height 22
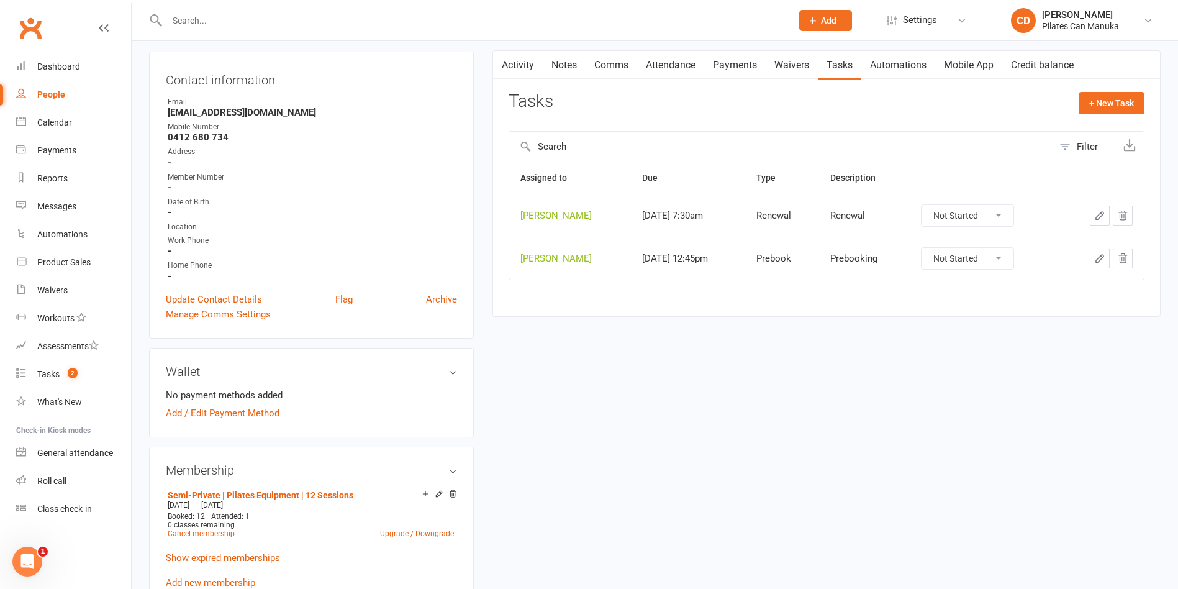
scroll to position [115, 0]
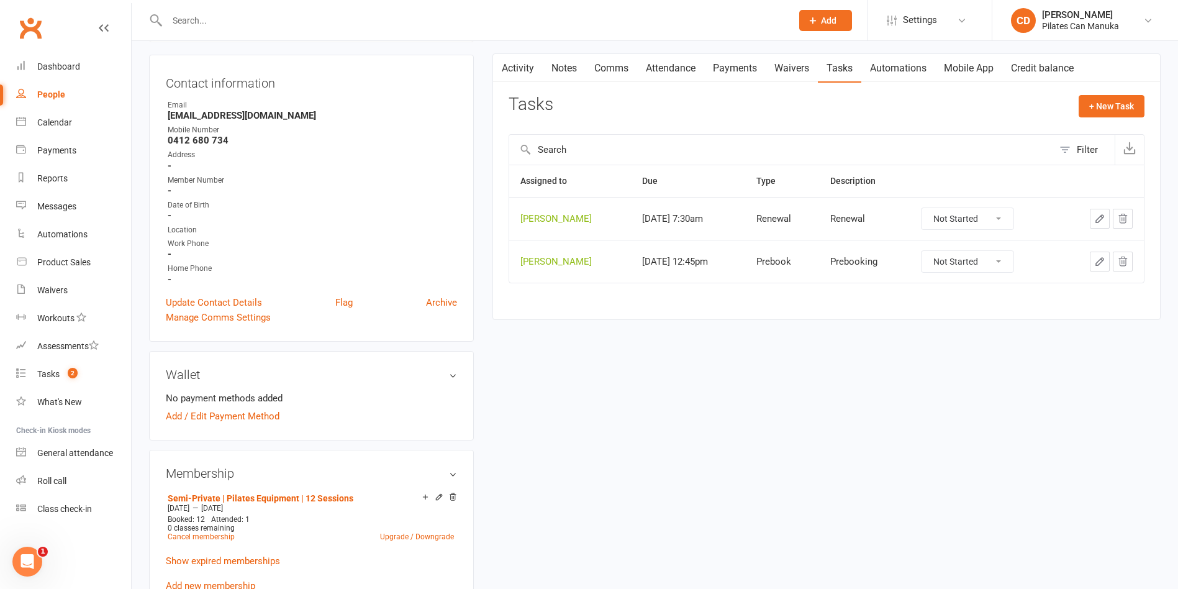
click at [1094, 216] on icon "button" at bounding box center [1099, 218] width 11 height 11
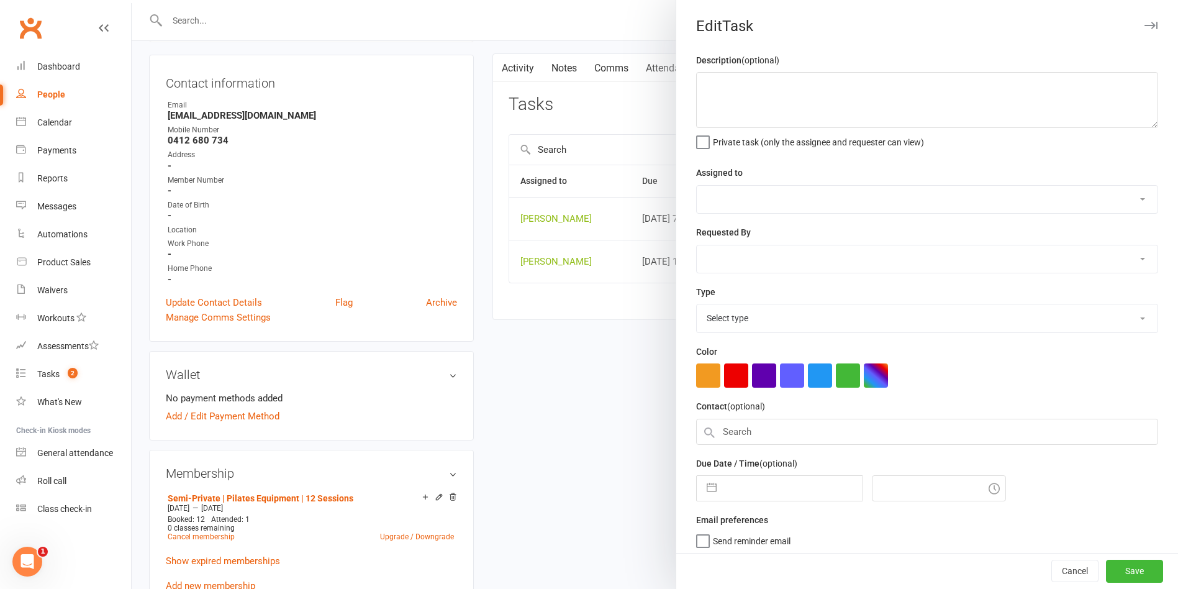
type textarea "Renewal"
select select "49925"
type input "18 Sep 2025"
type input "9:30am"
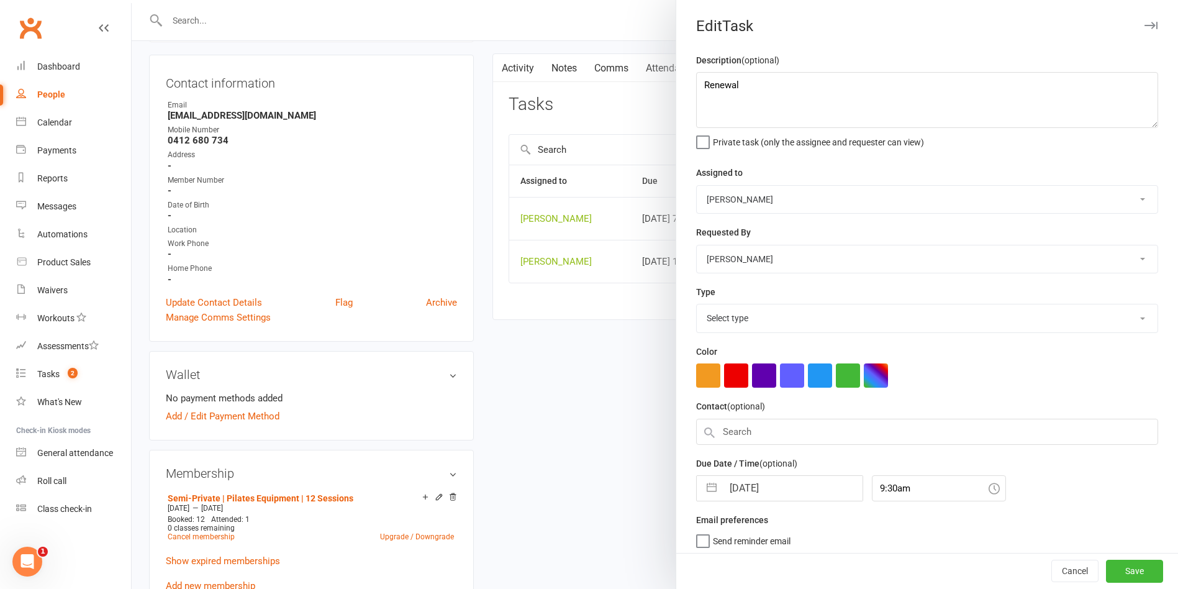
select select "29081"
select select "7"
select select "2025"
select select "8"
select select "2025"
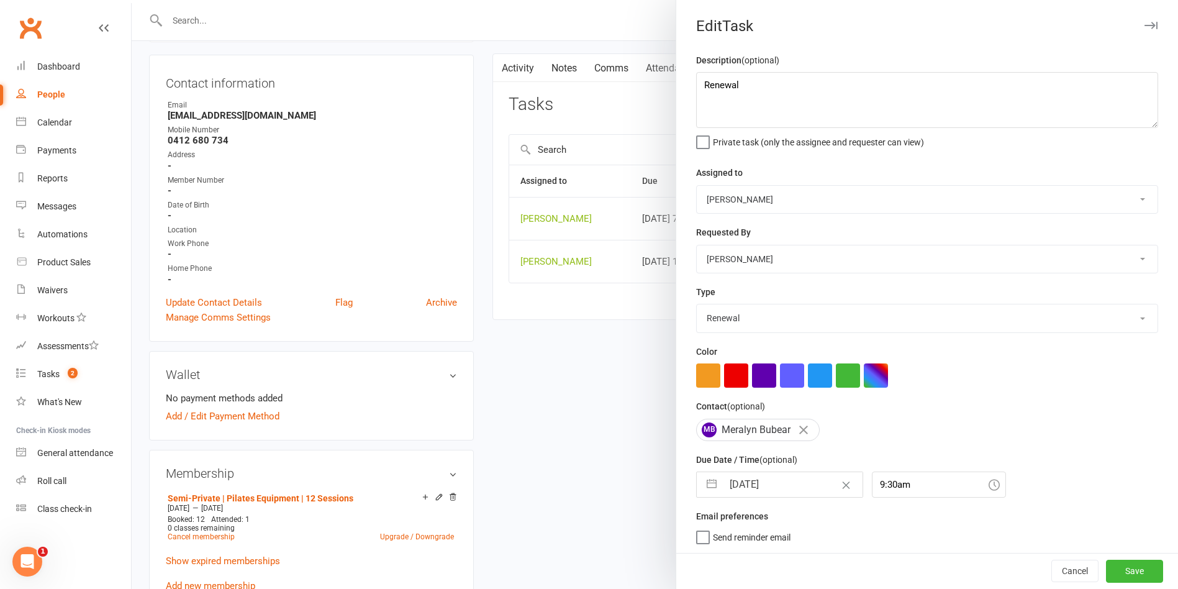
select select "9"
select select "2025"
click at [779, 484] on input "18 Sep 2025" at bounding box center [793, 484] width 140 height 25
click at [862, 537] on icon "Move forward to switch to the next month." at bounding box center [868, 534] width 12 height 12
select select "10"
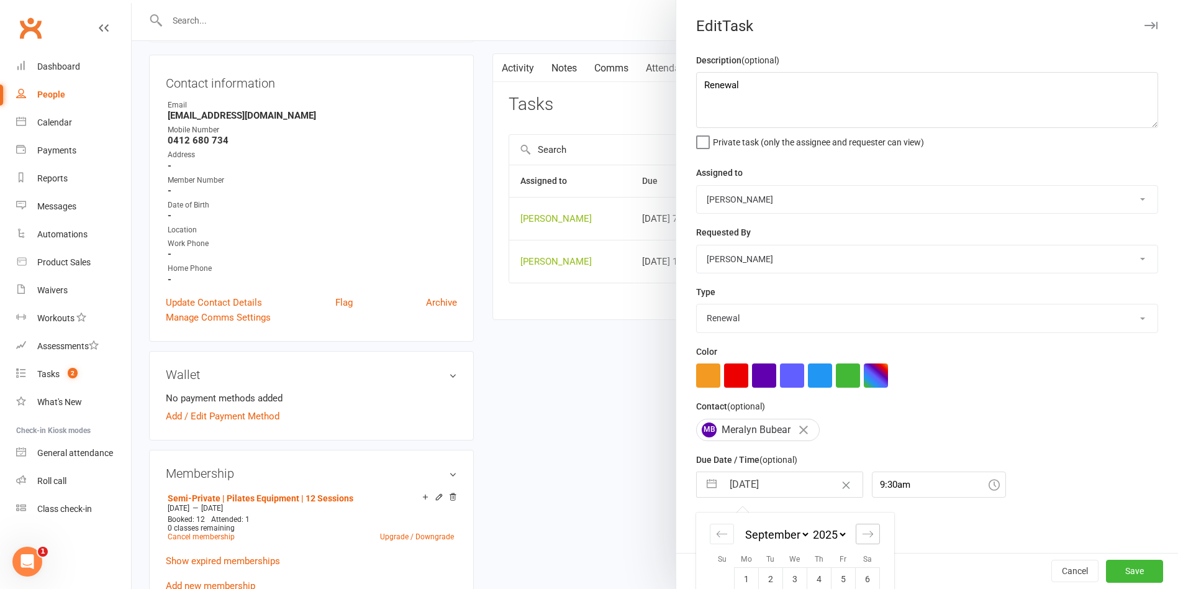
select select "2025"
click at [862, 537] on icon "Move forward to switch to the next month." at bounding box center [868, 534] width 12 height 12
select select "11"
select select "2025"
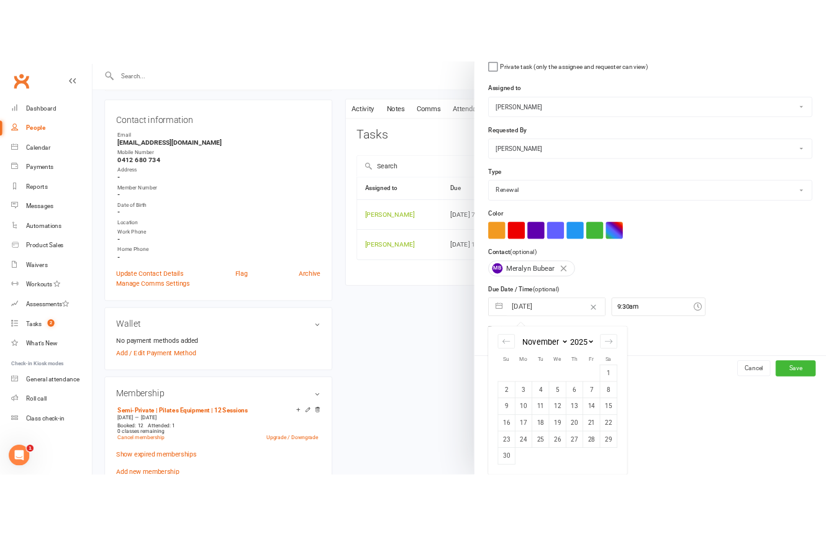
scroll to position [0, 0]
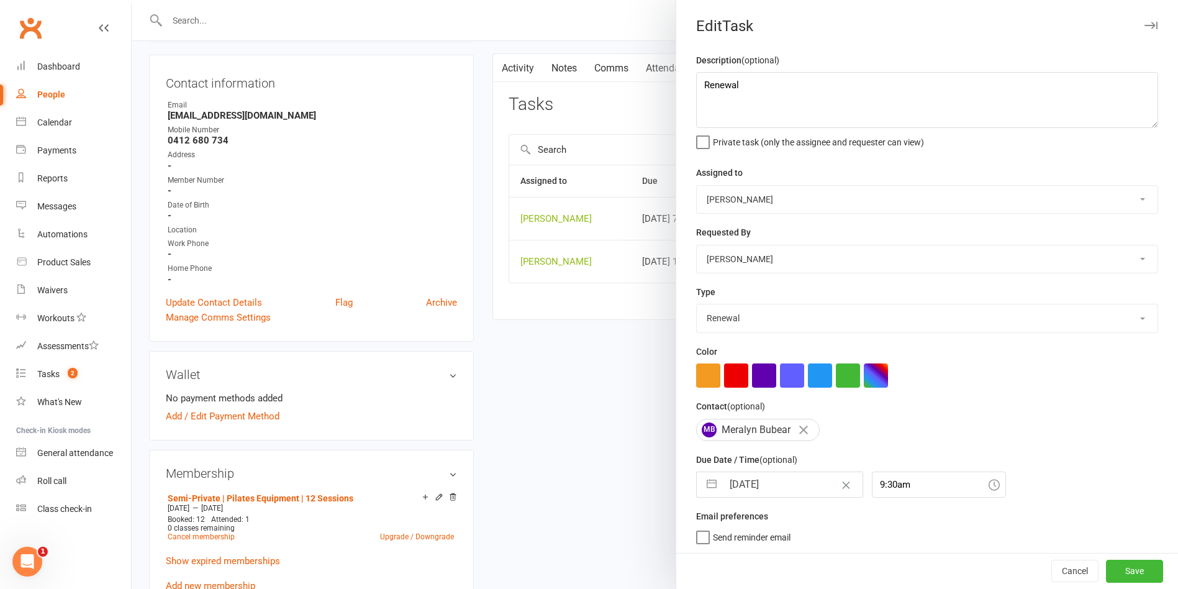
select select "7"
select select "2025"
select select "8"
select select "2025"
select select "9"
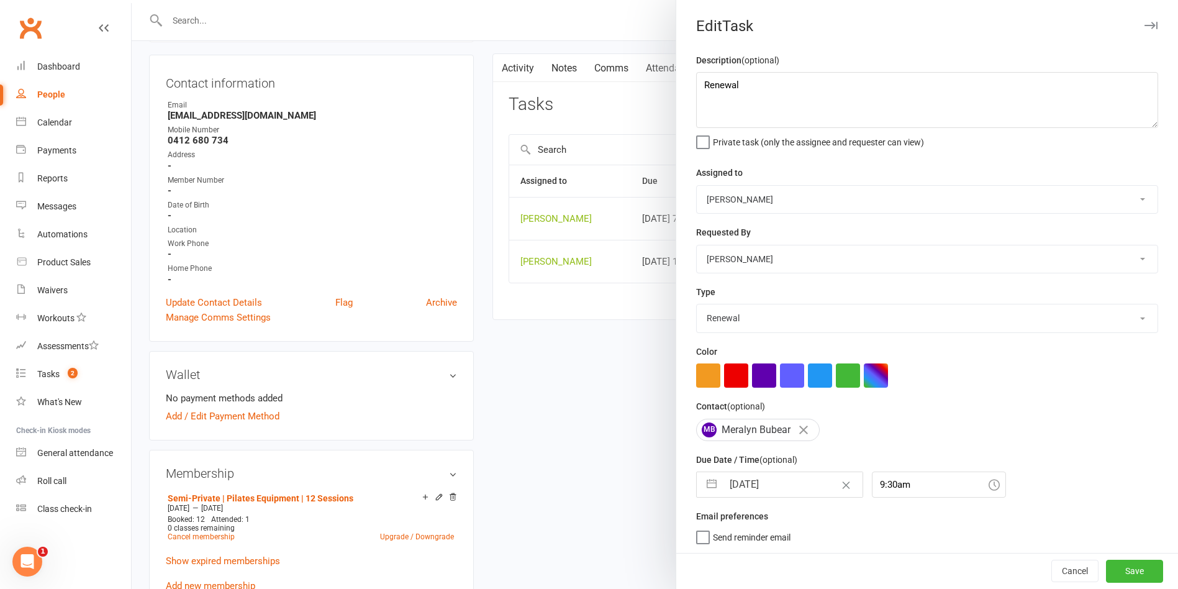
select select "2025"
click at [799, 492] on input "18 Sep 2025" at bounding box center [793, 484] width 140 height 25
type input "18 Sep 202"
type input "1"
type input "28 October 2025"
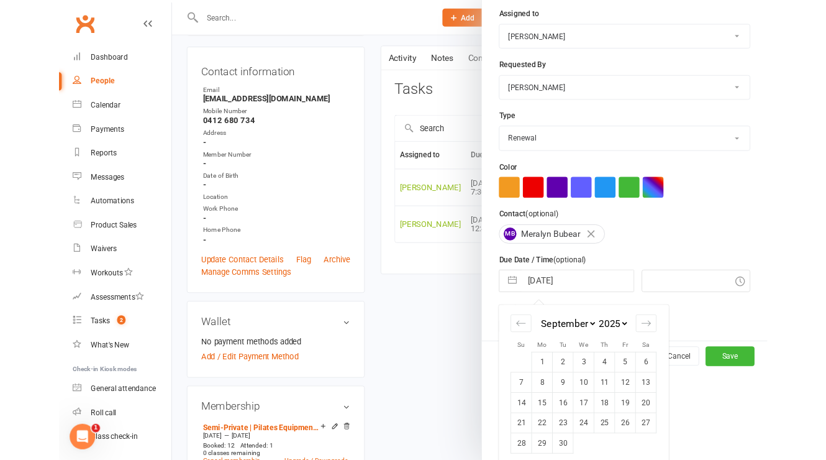
scroll to position [59, 0]
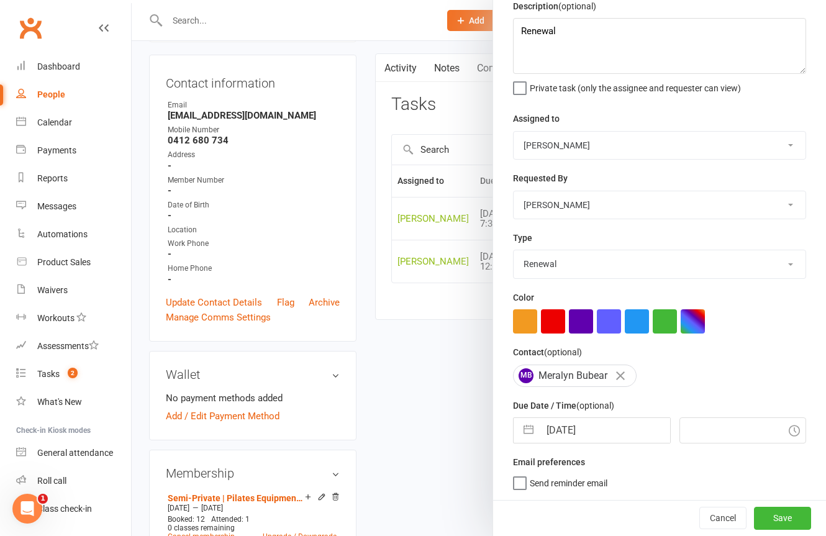
select select "6"
select select "2025"
select select "7"
select select "2025"
select select "8"
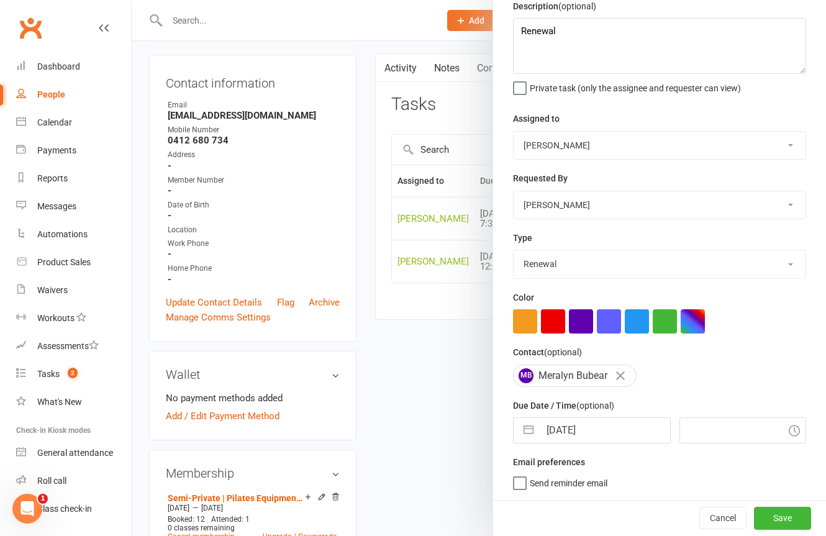
select select "2025"
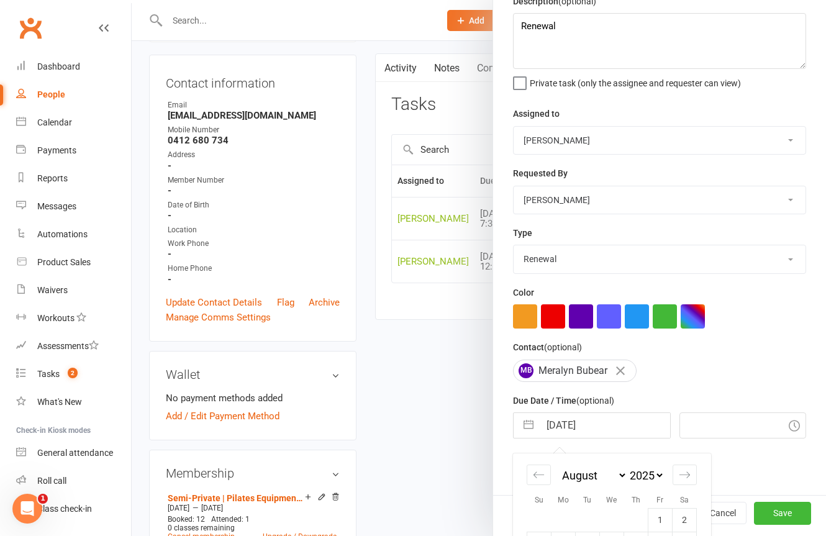
click at [588, 432] on input "28 October 2025" at bounding box center [605, 425] width 130 height 25
click at [751, 405] on div "Due Date / Time (optional) 28 October 2025 Navigate forward to interact with th…" at bounding box center [659, 415] width 293 height 45
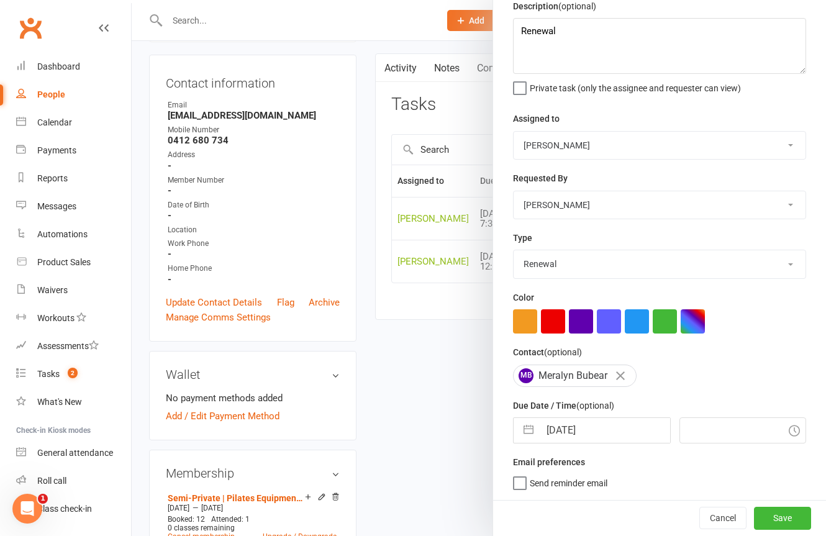
click at [751, 405] on div "Due Date / Time (optional) 28 October 2025 Navigate forward to interact with th…" at bounding box center [659, 420] width 293 height 45
click at [754, 512] on button "Save" at bounding box center [782, 518] width 57 height 22
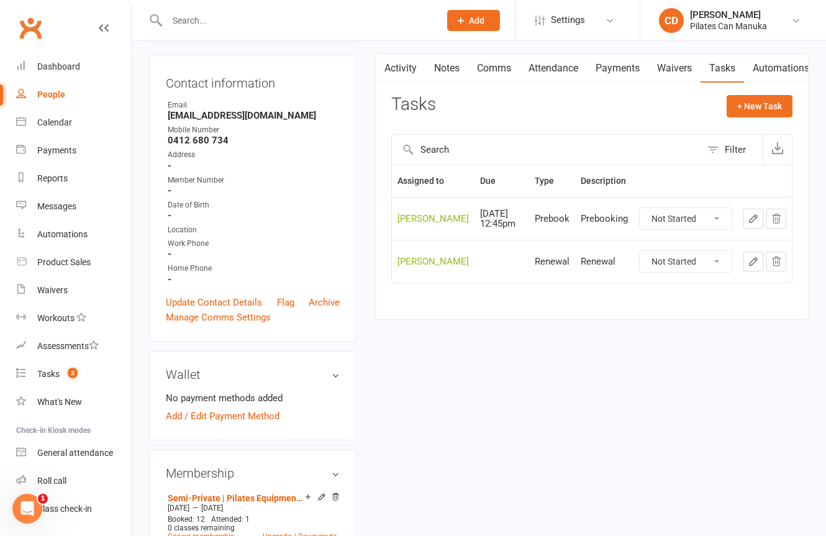
click at [749, 260] on icon "button" at bounding box center [753, 261] width 11 height 11
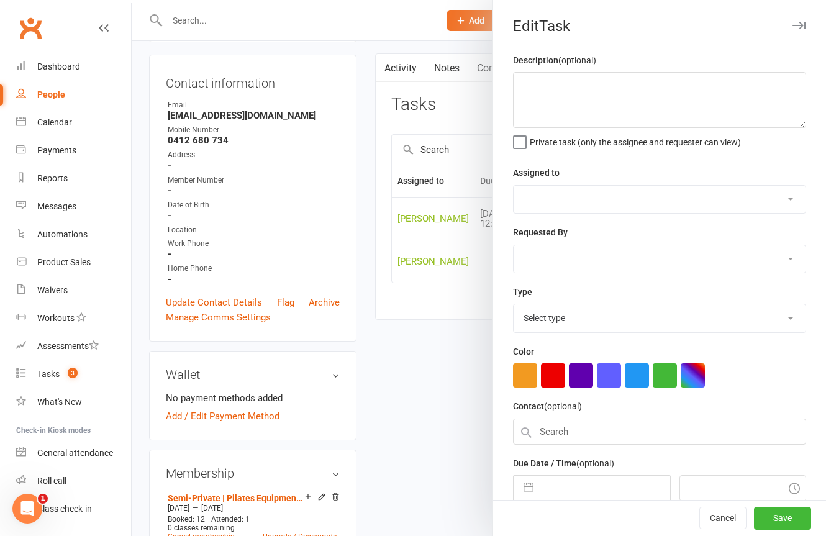
type textarea "Renewal"
select select "49925"
select select "29081"
select select "6"
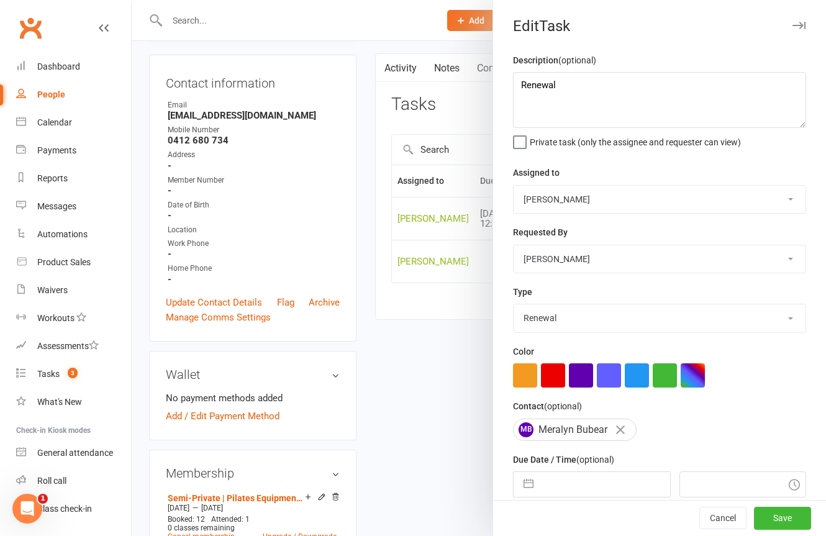
select select "2025"
select select "7"
select select "2025"
select select "8"
select select "2025"
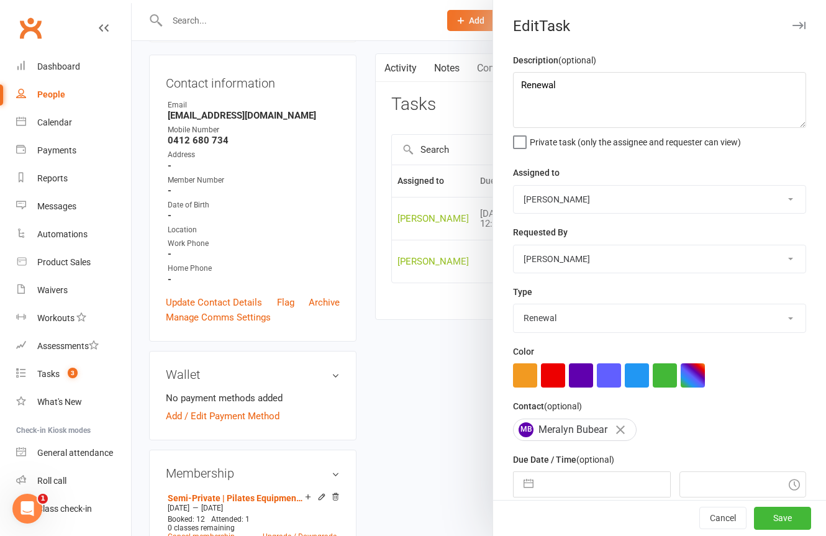
click at [605, 489] on input "text" at bounding box center [605, 484] width 130 height 25
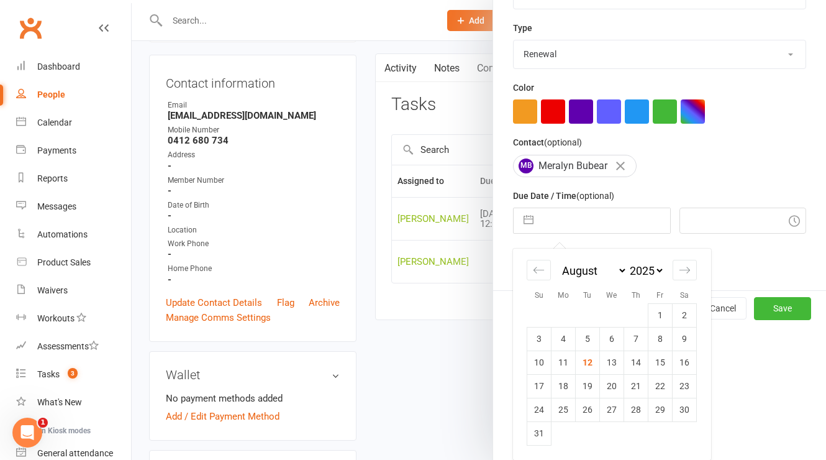
scroll to position [135, 0]
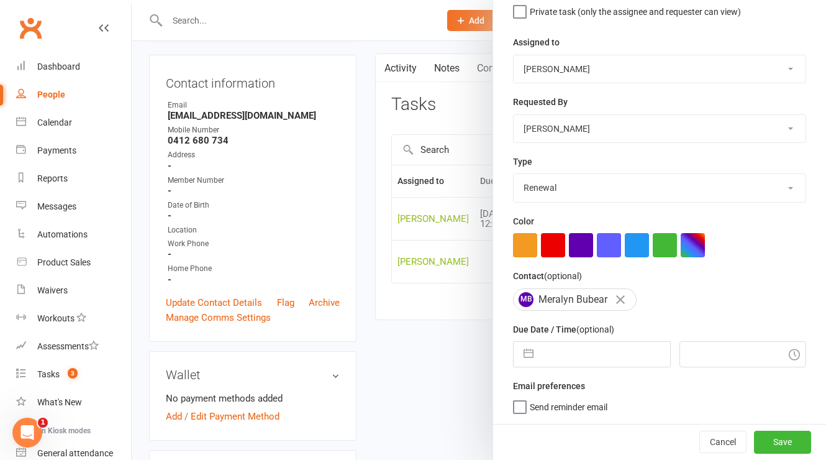
select select "6"
select select "2025"
select select "7"
select select "2025"
select select "8"
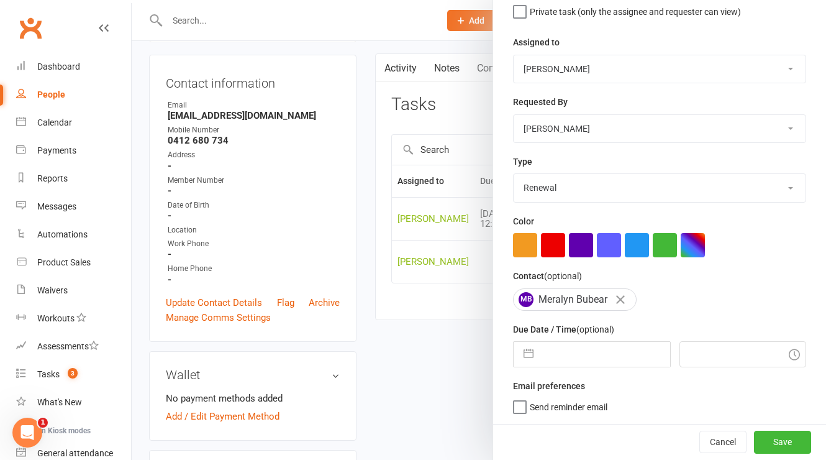
select select "2025"
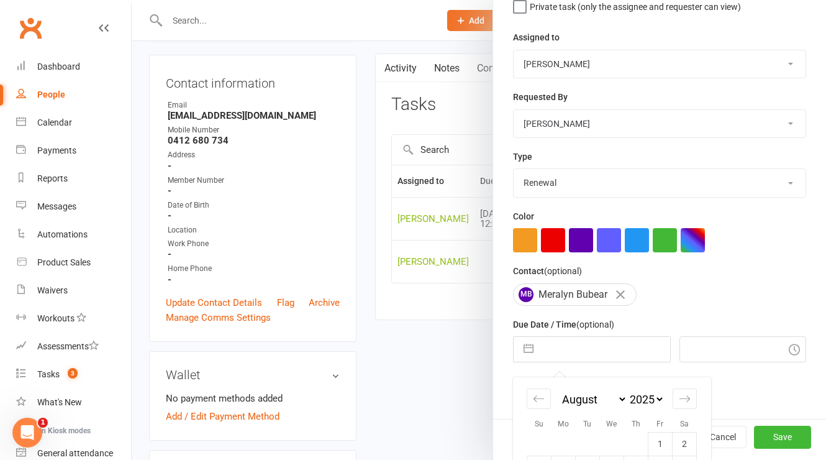
click at [601, 352] on input "text" at bounding box center [605, 349] width 130 height 25
click at [630, 263] on div "Description (optional) Renewal Private task (only the assignee and requester ca…" at bounding box center [659, 167] width 333 height 501
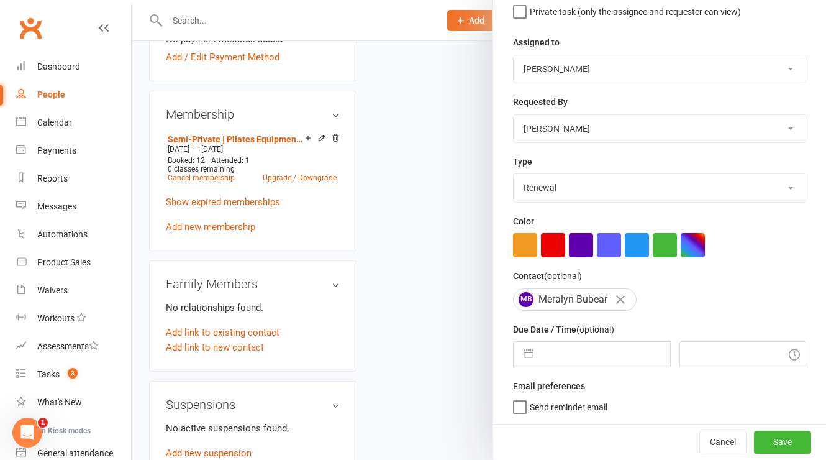
scroll to position [487, 0]
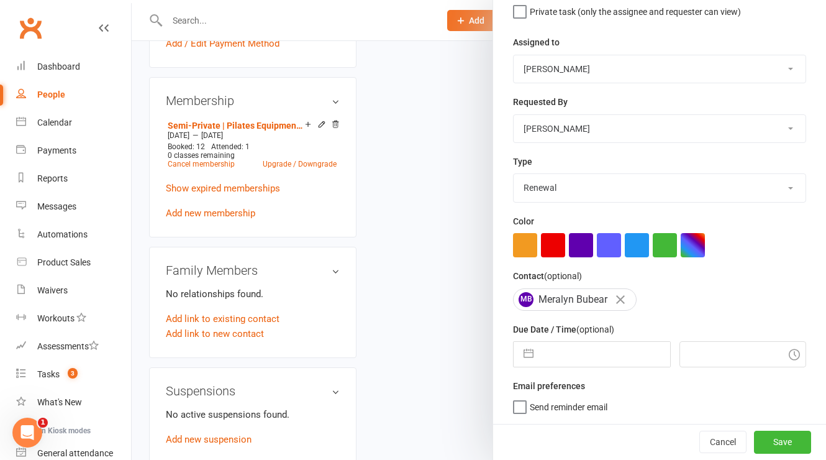
click at [584, 335] on label "Due Date / Time (optional)" at bounding box center [563, 329] width 101 height 14
click at [587, 349] on input "text" at bounding box center [605, 354] width 130 height 25
select select "6"
select select "2025"
select select "7"
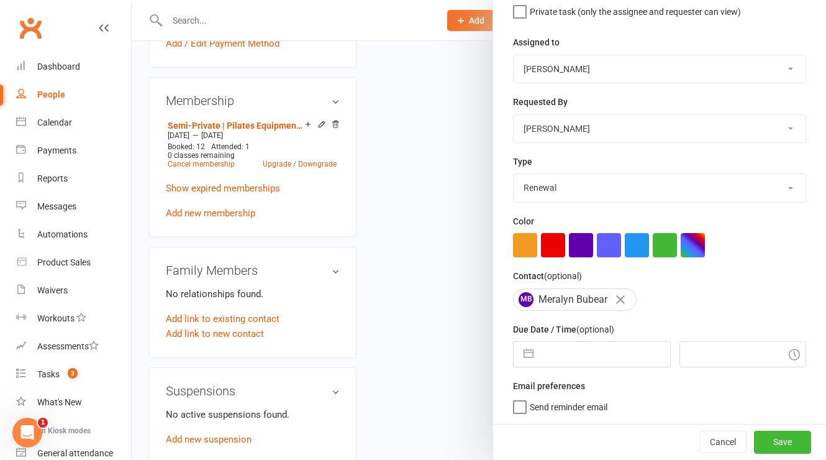
select select "2025"
select select "8"
select select "2025"
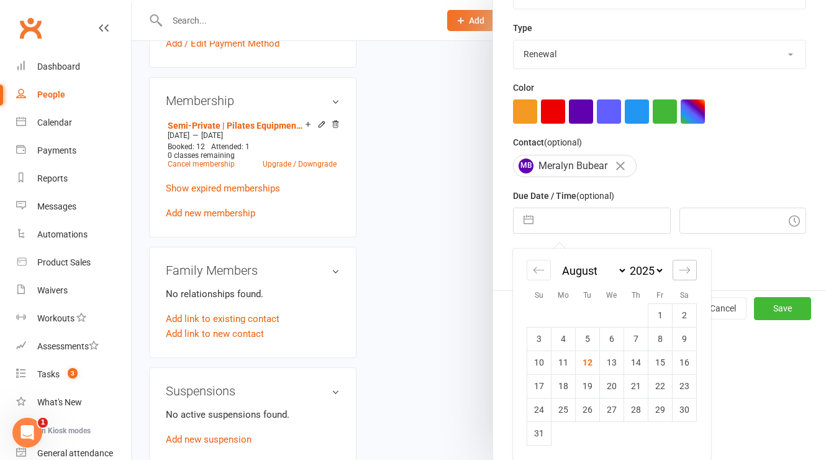
click at [684, 274] on div "Move forward to switch to the next month." at bounding box center [685, 270] width 24 height 20
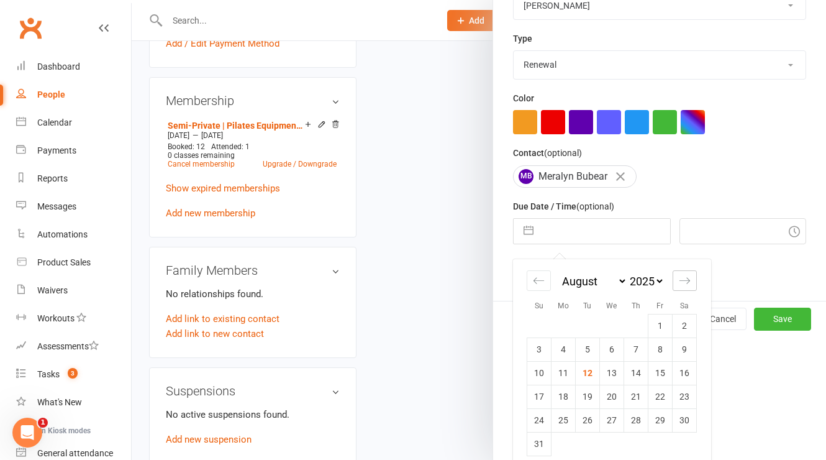
select select "9"
select select "2025"
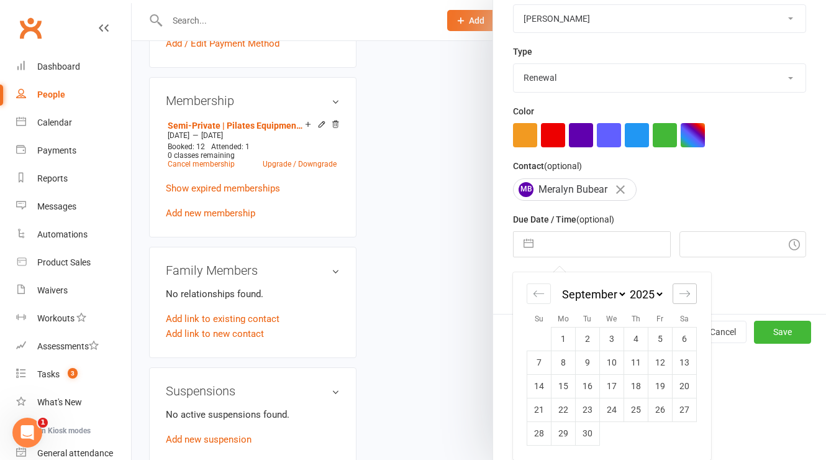
scroll to position [245, 0]
click at [679, 296] on icon "Move forward to switch to the next month." at bounding box center [685, 294] width 12 height 12
select select "10"
select select "2025"
click at [628, 439] on td "30" at bounding box center [636, 433] width 24 height 24
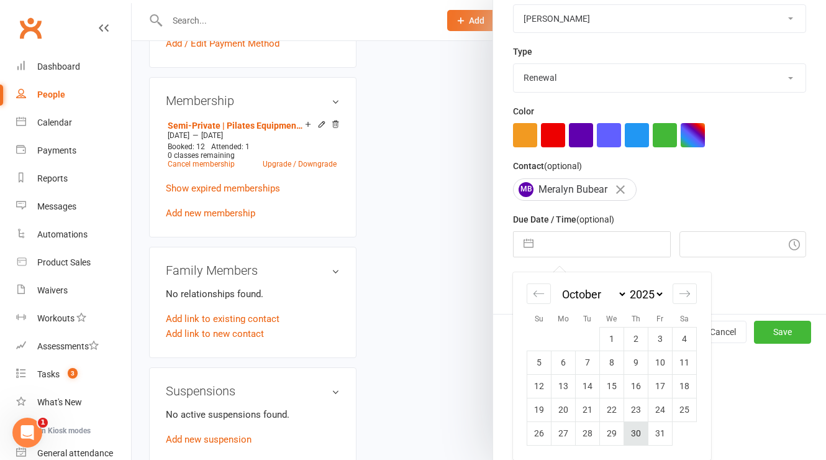
type input "30 Oct 2025"
type input "5:45pm"
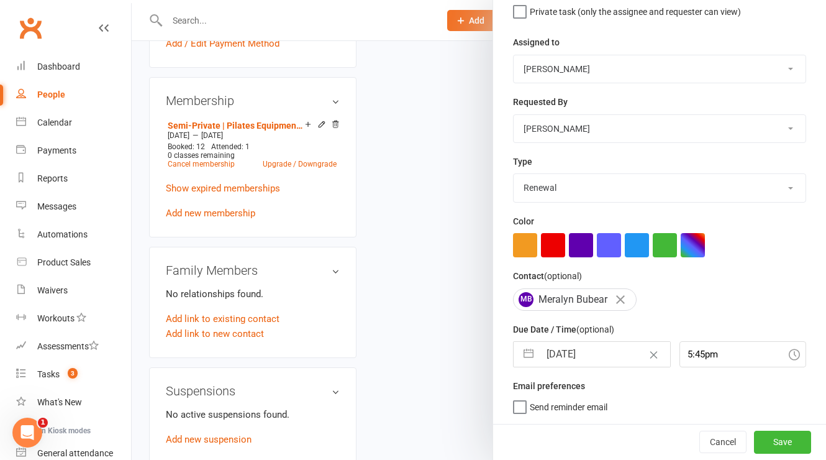
scroll to position [135, 0]
click at [754, 442] on button "Save" at bounding box center [782, 441] width 57 height 22
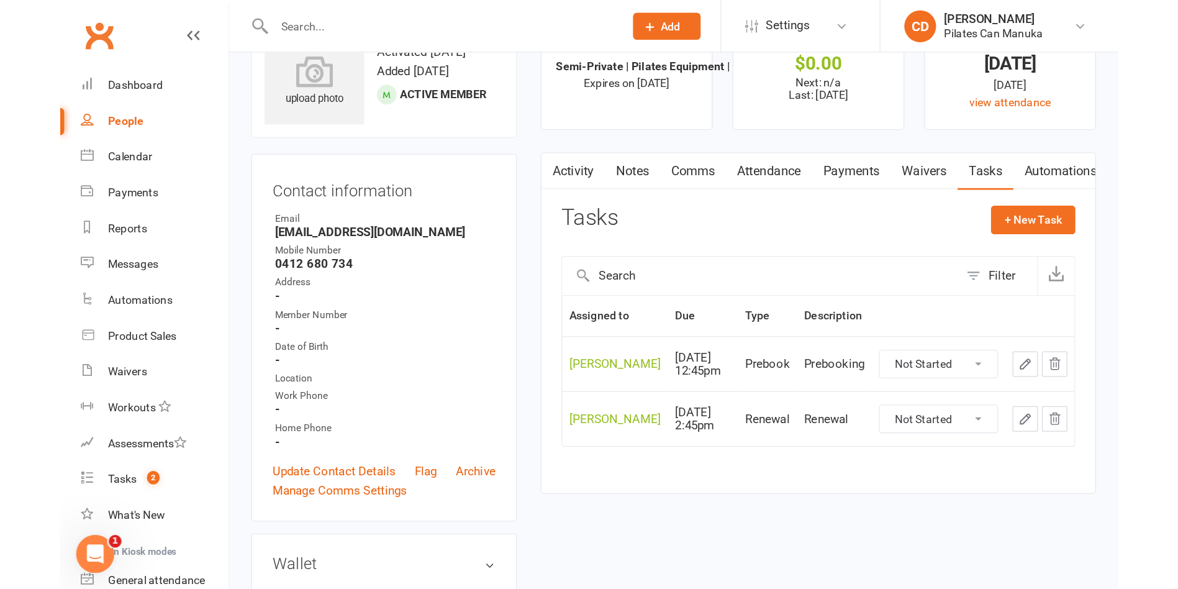
scroll to position [0, 0]
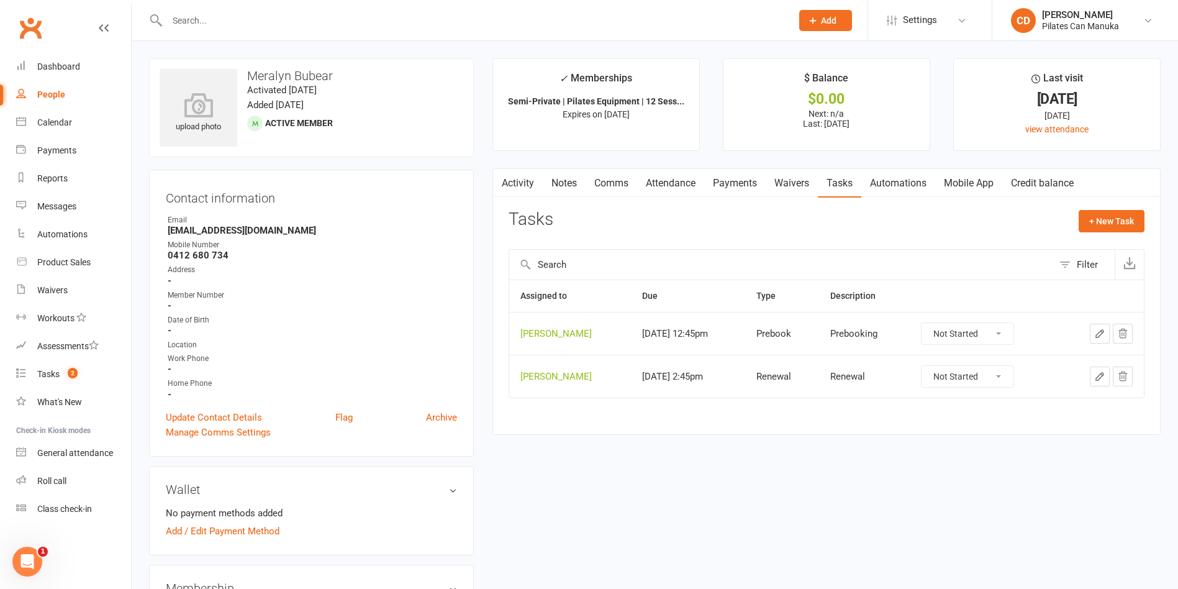
click at [270, 20] on input "text" at bounding box center [473, 20] width 620 height 17
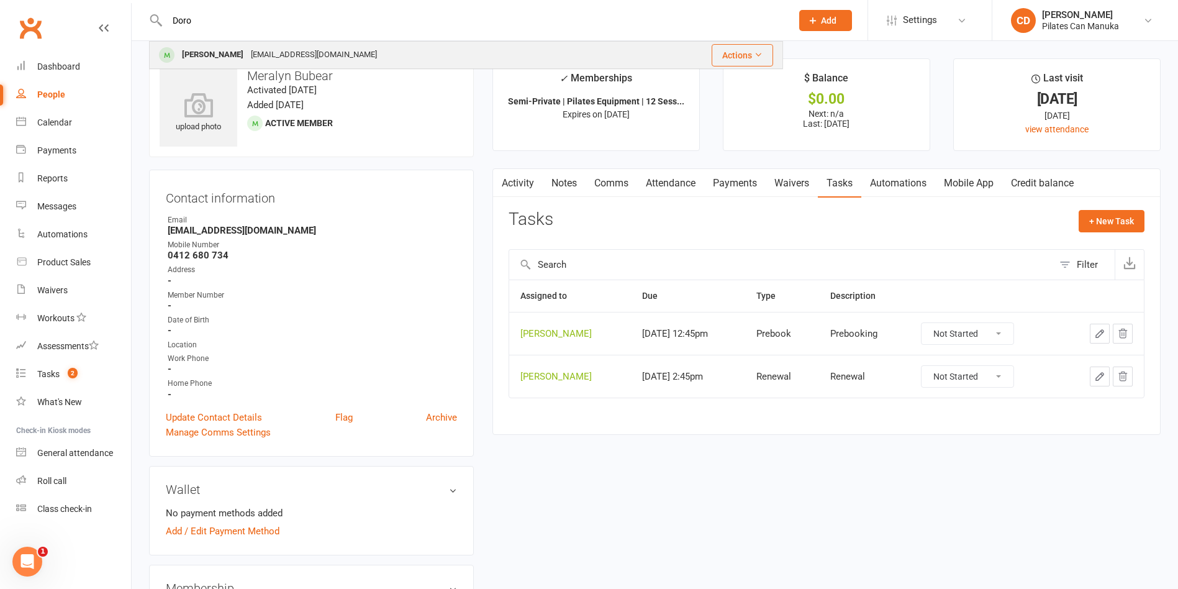
type input "Doro"
click at [261, 44] on div "Dorothy Roberts dotroberts@iprimus.com.au" at bounding box center [392, 54] width 485 height 25
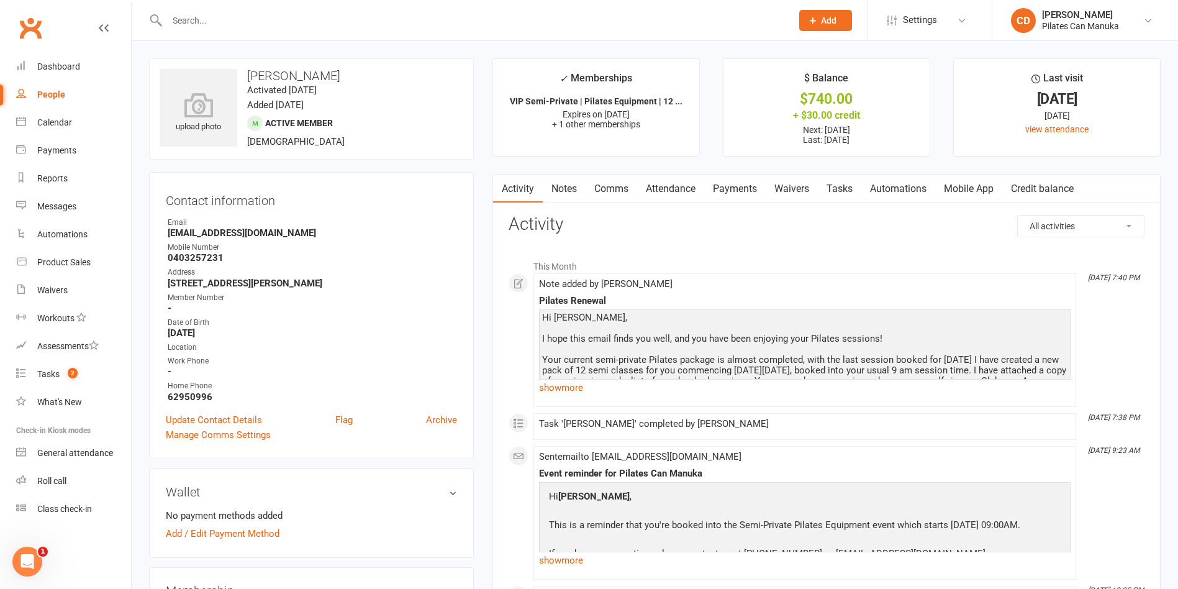
click at [565, 186] on link "Notes" at bounding box center [564, 189] width 43 height 29
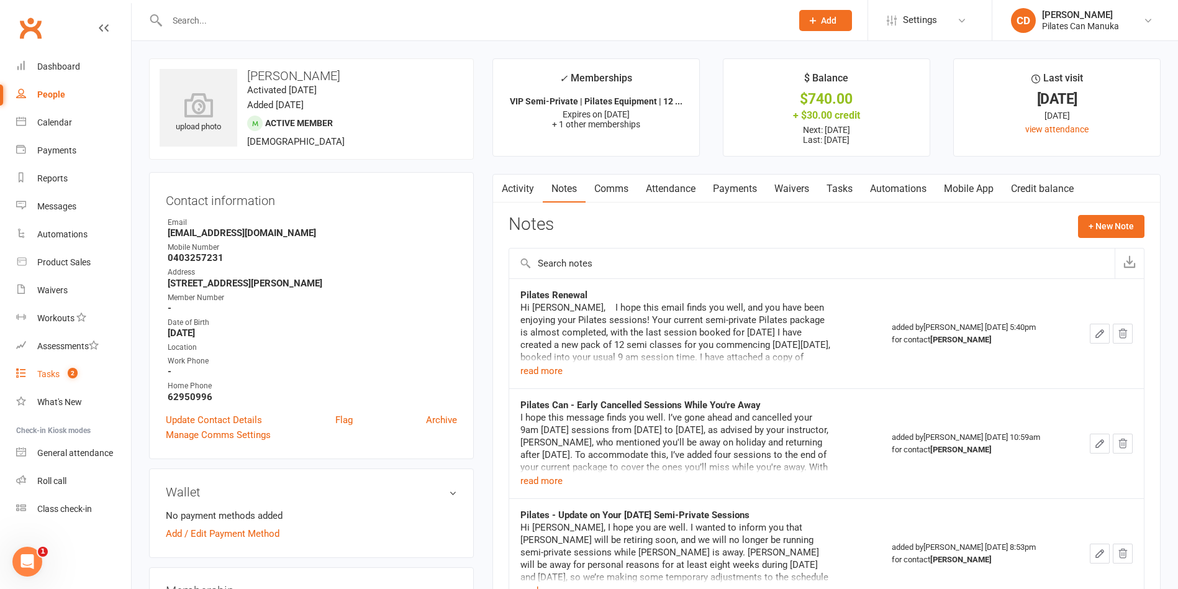
click at [75, 371] on span "2" at bounding box center [73, 373] width 10 height 11
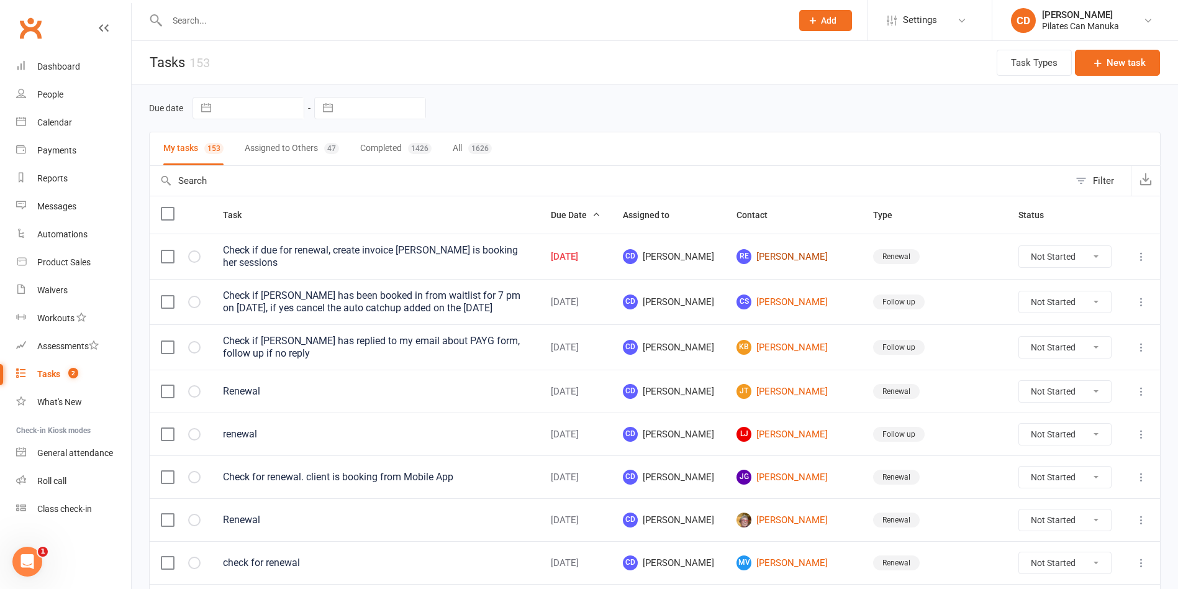
click at [809, 256] on link "RE Rose Estanislao" at bounding box center [794, 256] width 114 height 15
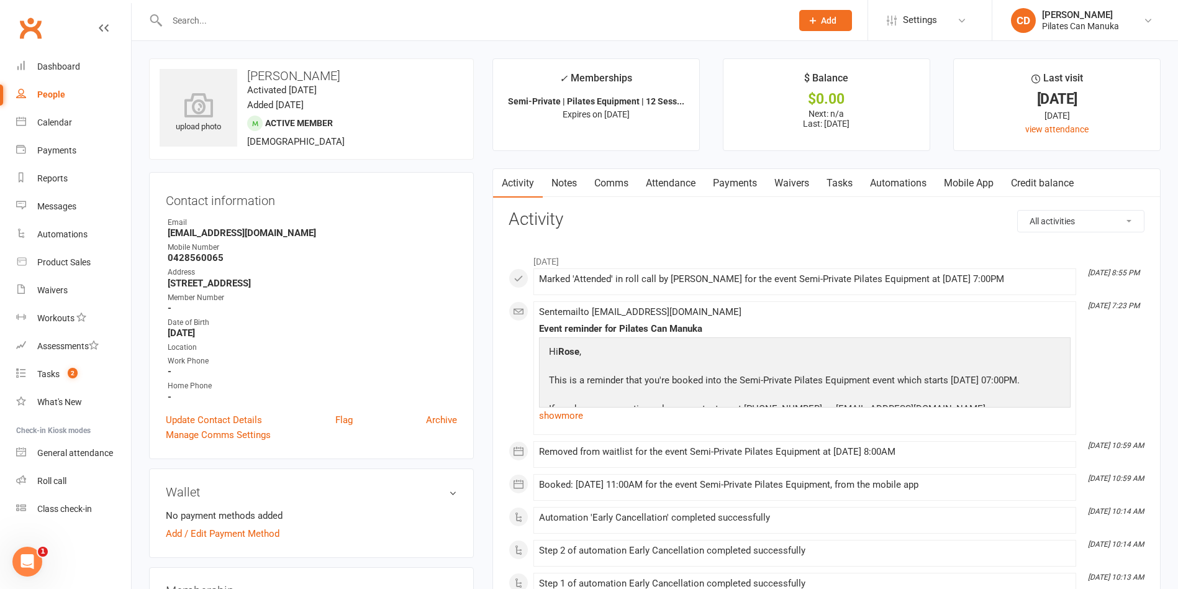
click at [679, 180] on link "Attendance" at bounding box center [670, 183] width 67 height 29
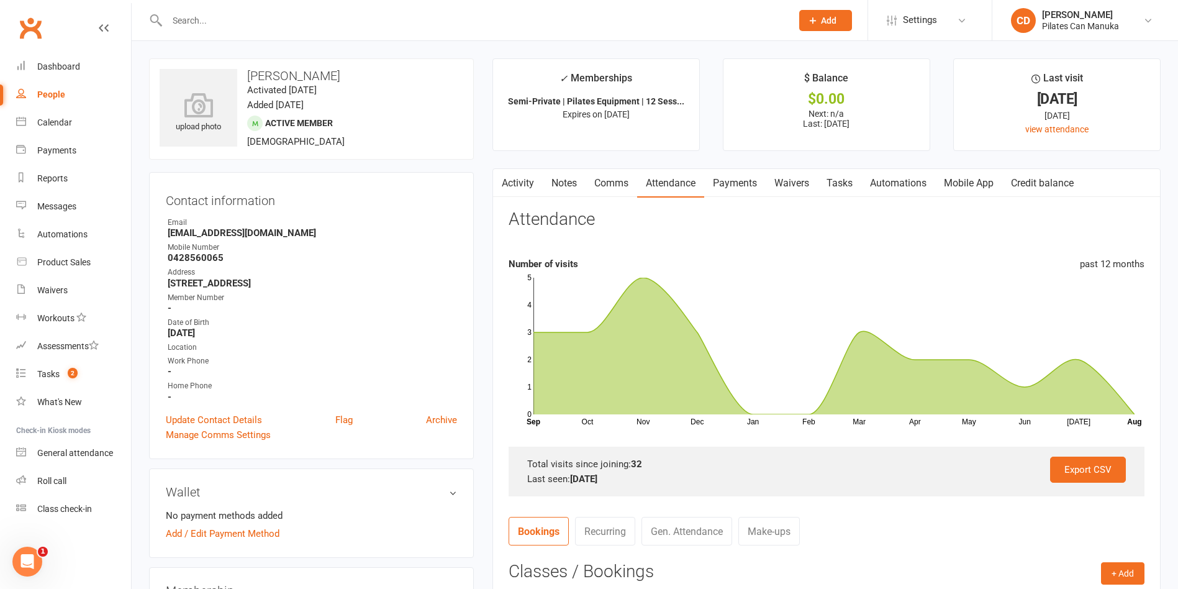
click at [842, 176] on link "Tasks" at bounding box center [839, 183] width 43 height 29
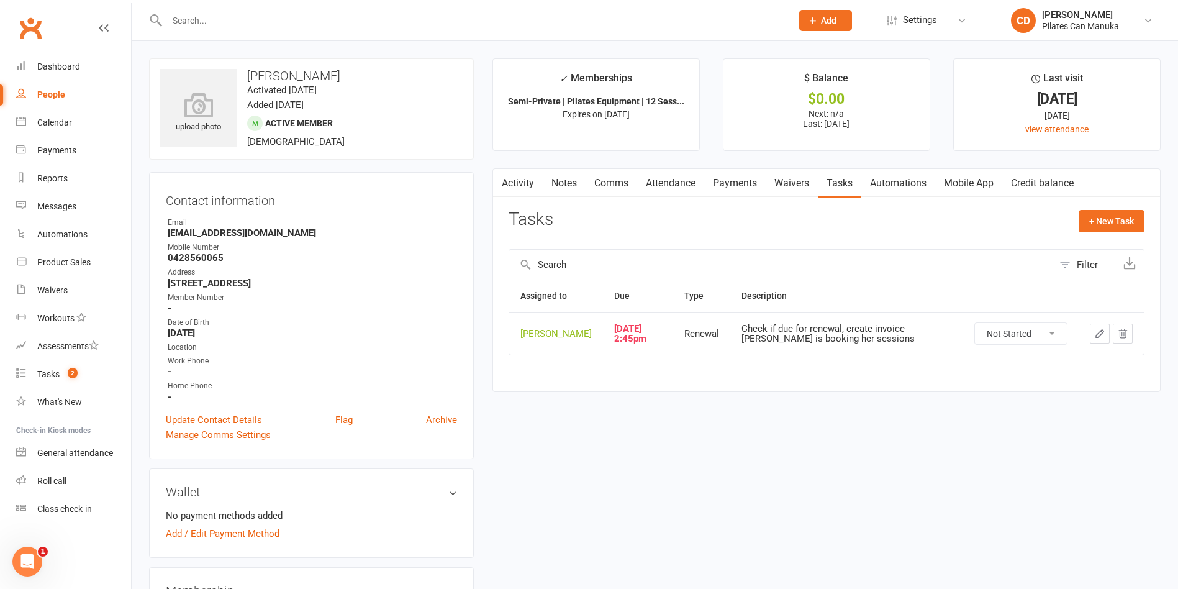
click at [1105, 329] on button "button" at bounding box center [1100, 334] width 20 height 20
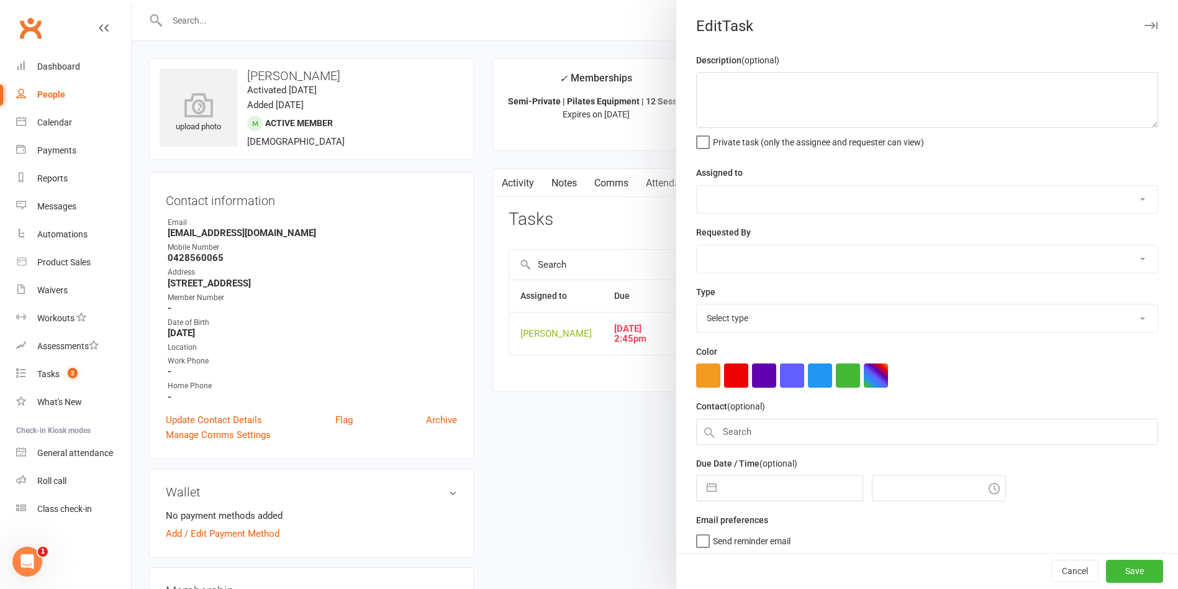
type textarea "Check if due for renewal, create invoice Rose is booking her sessions"
select select "49925"
type input "12 Aug 2025"
type input "4:45pm"
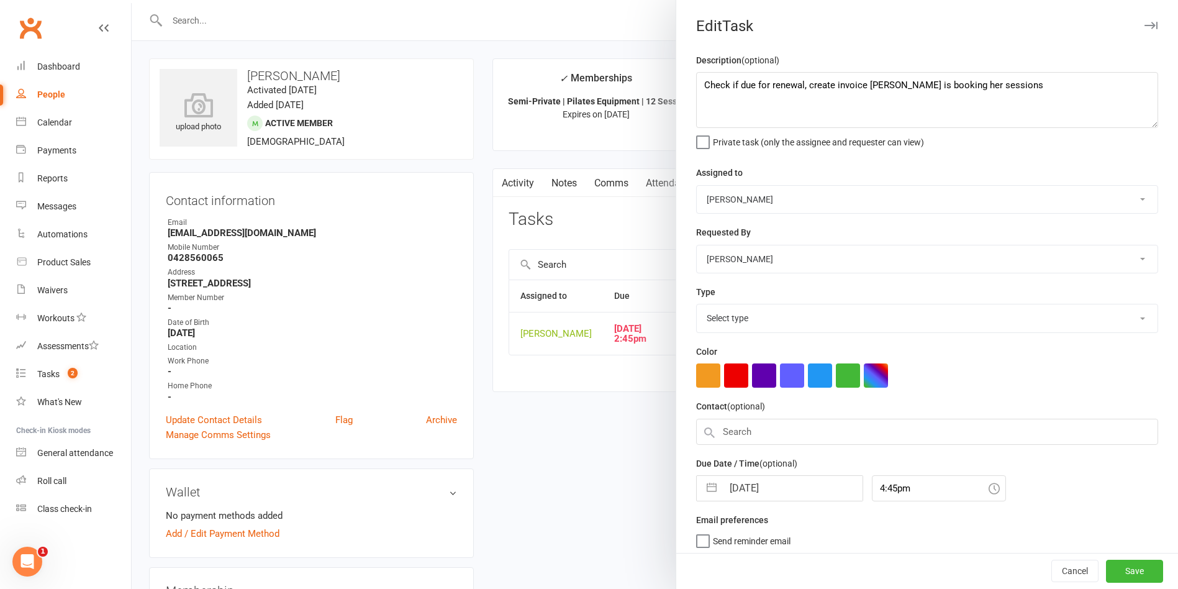
select select "29081"
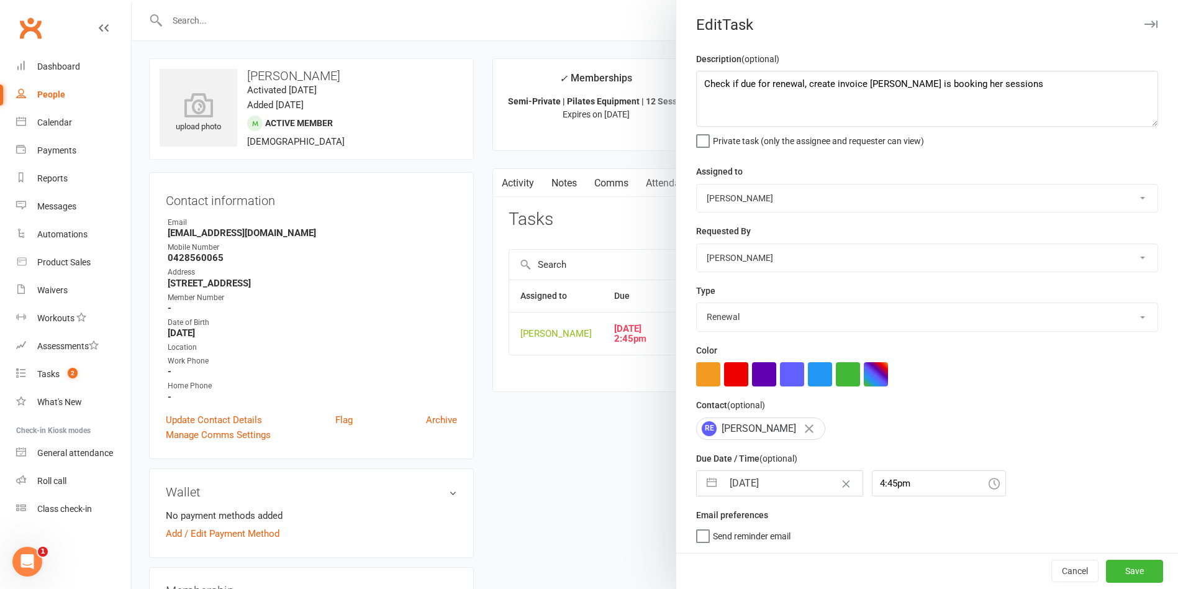
select select "6"
select select "2025"
select select "7"
select select "2025"
select select "8"
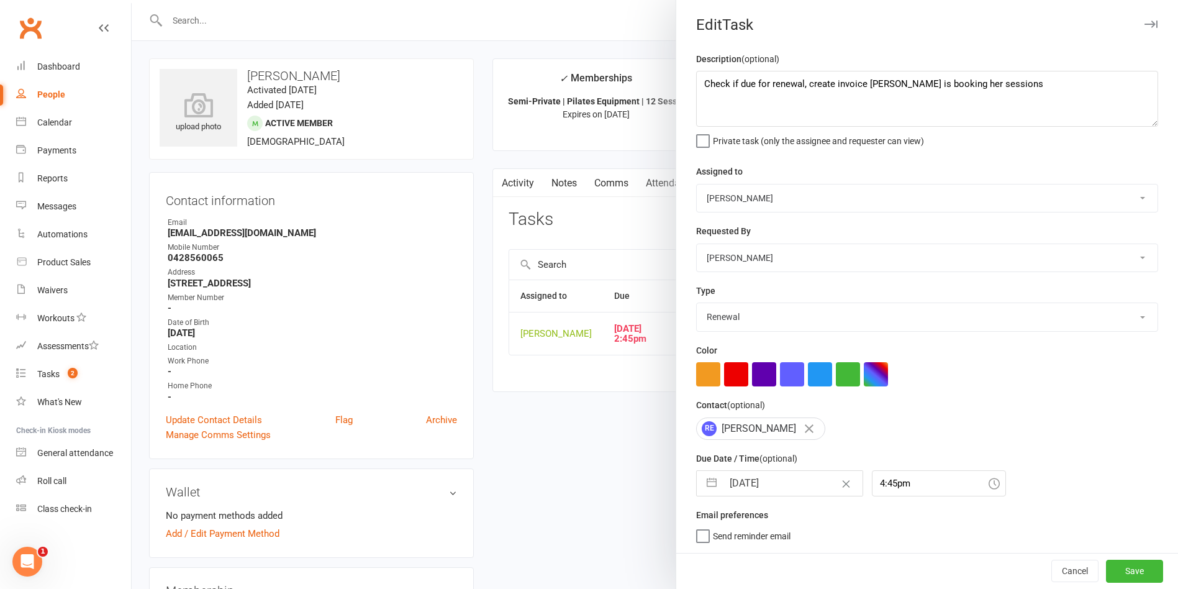
select select "2025"
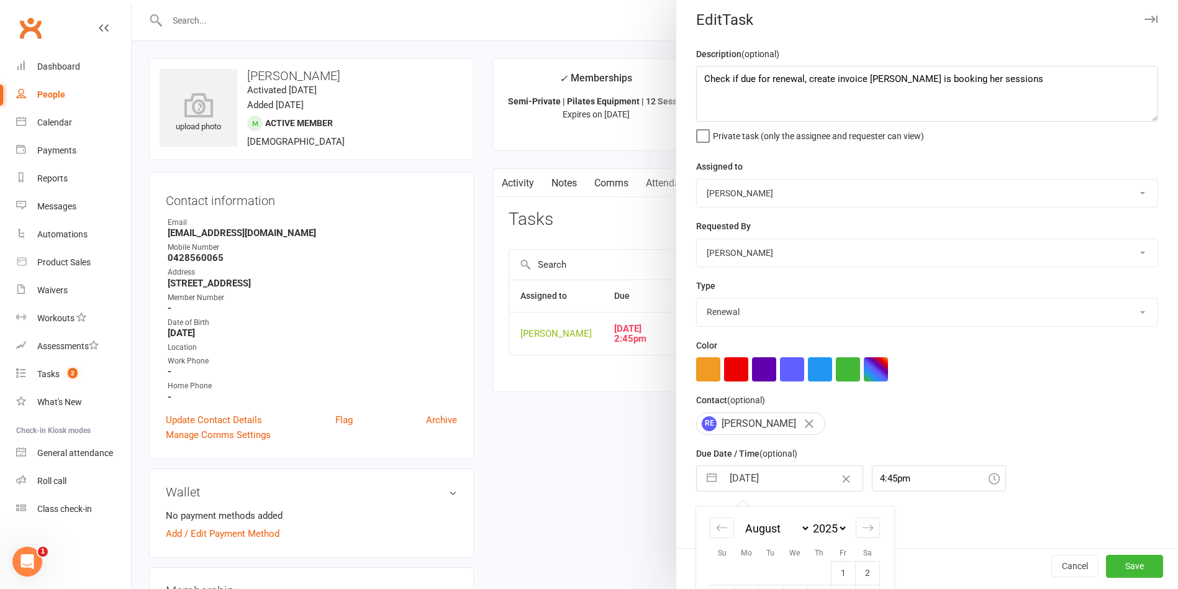
click at [784, 484] on input "12 Aug 2025" at bounding box center [793, 478] width 140 height 25
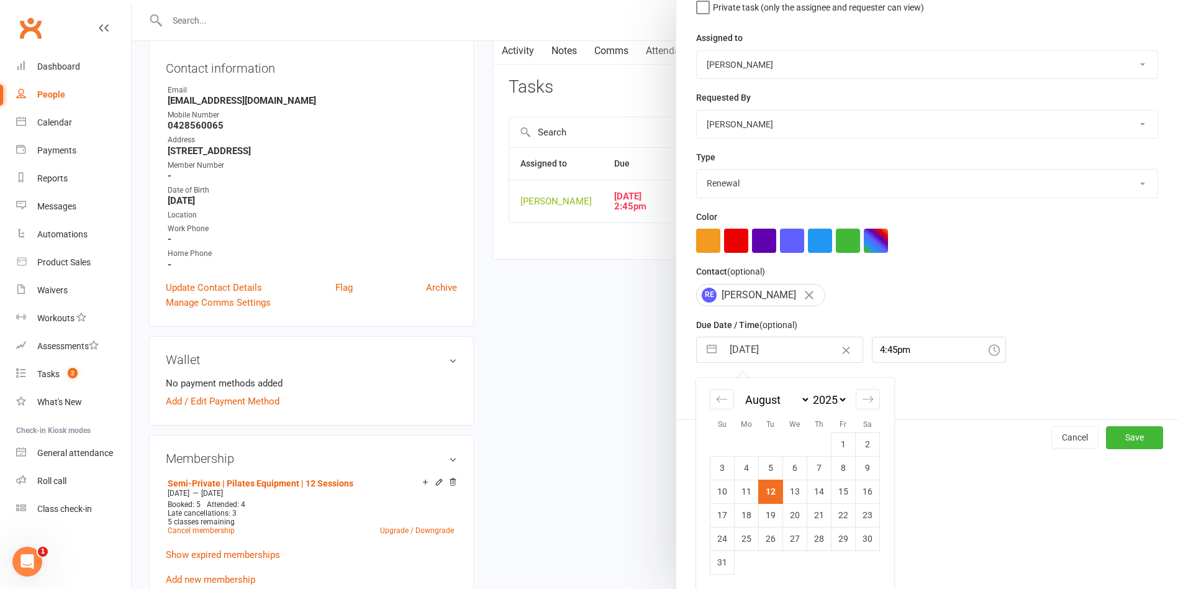
scroll to position [279, 0]
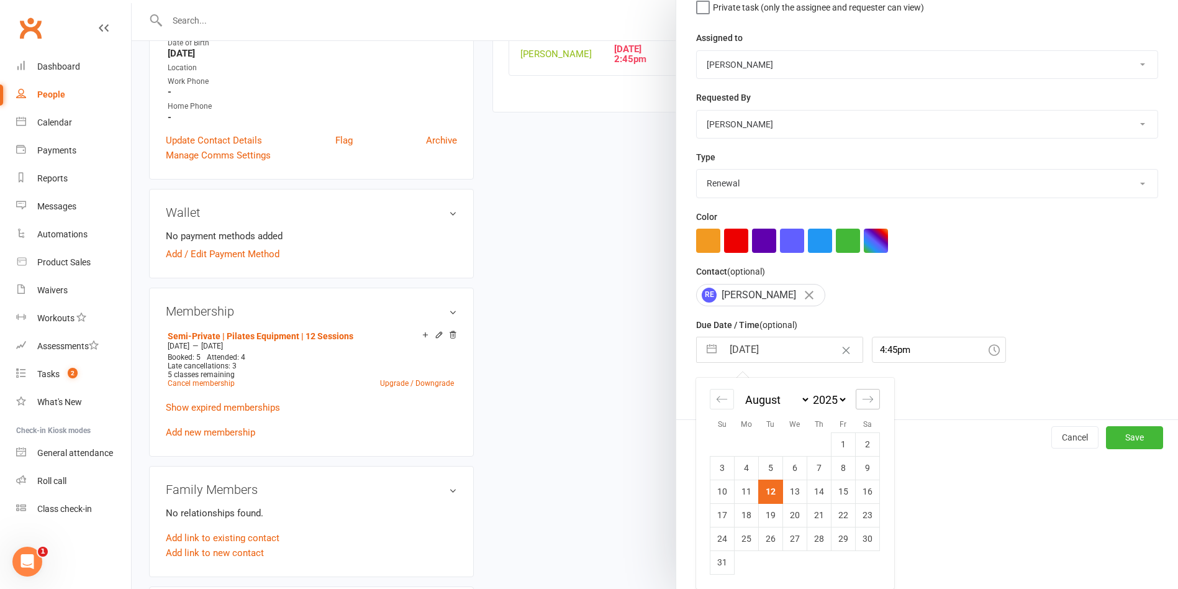
click at [862, 401] on icon "Move forward to switch to the next month." at bounding box center [868, 399] width 12 height 12
select select "9"
select select "2025"
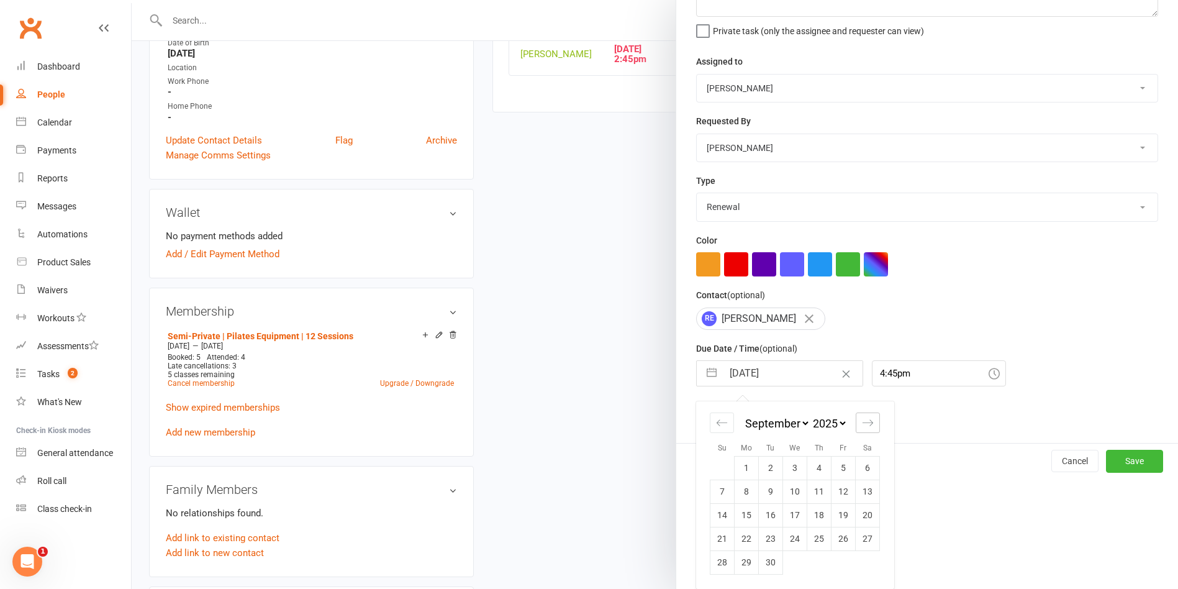
scroll to position [116, 0]
click at [771, 486] on td "9" at bounding box center [771, 491] width 24 height 24
type input "09 Sep 2025"
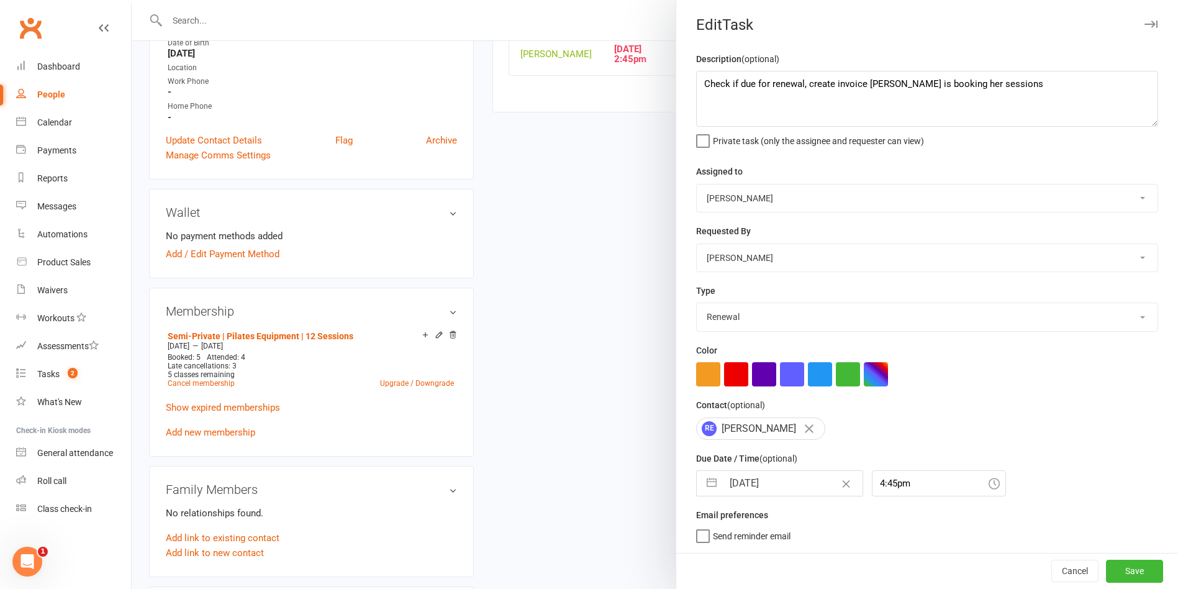
scroll to position [6, 0]
click at [1106, 574] on button "Save" at bounding box center [1134, 571] width 57 height 22
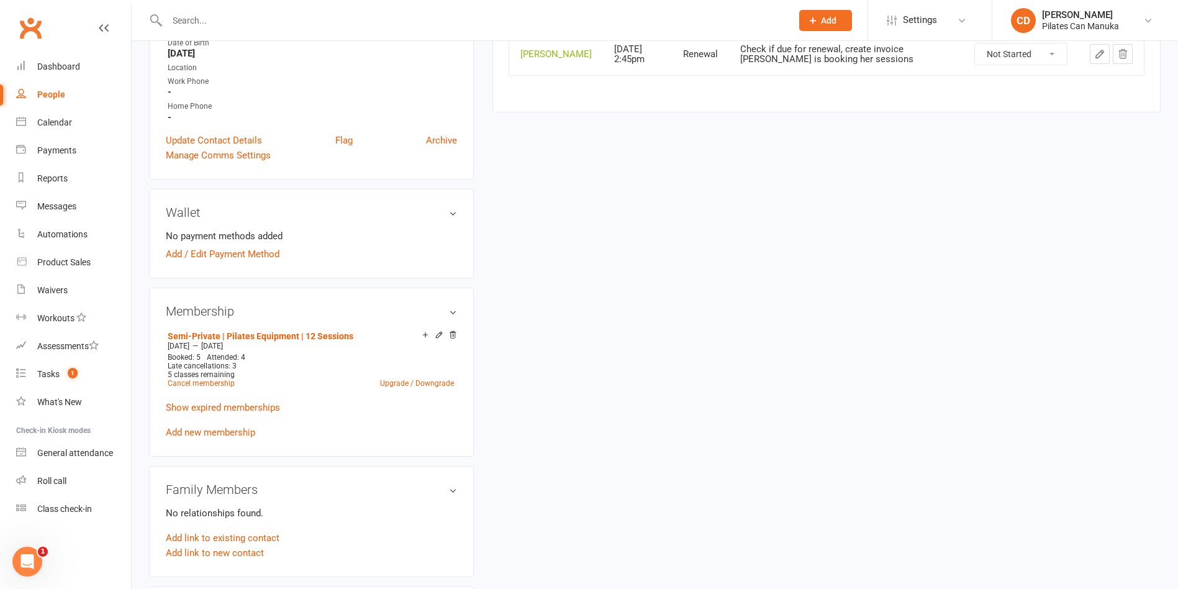
click at [238, 8] on div at bounding box center [466, 20] width 634 height 40
click at [238, 17] on input "text" at bounding box center [473, 20] width 620 height 17
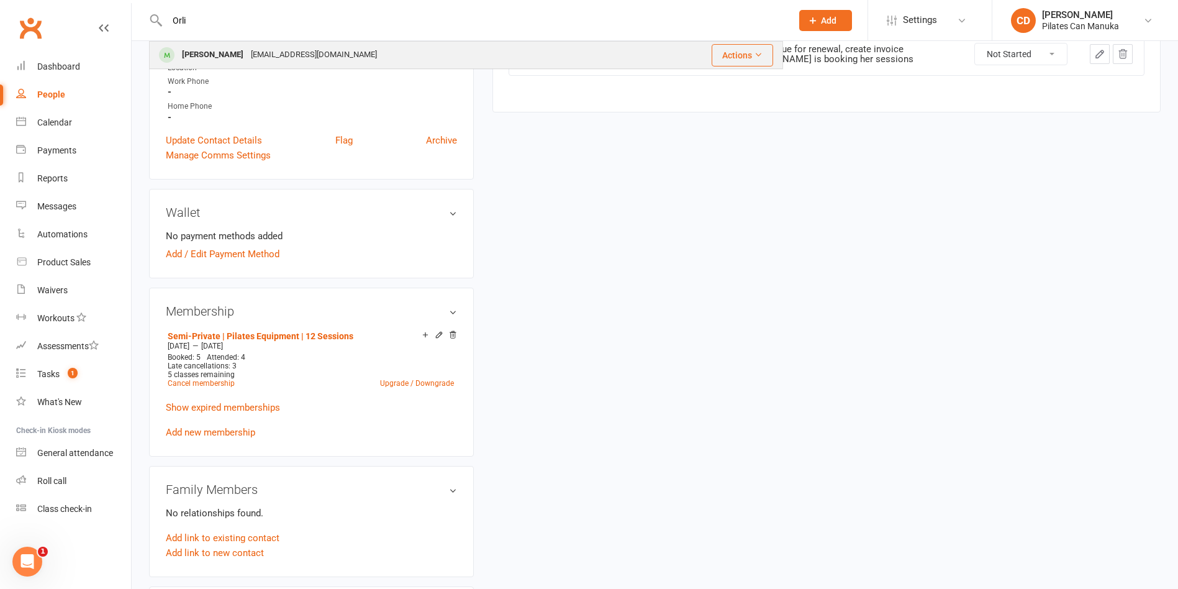
type input "Orli"
click at [247, 49] on div "2012sunstar@gmail.com" at bounding box center [314, 55] width 134 height 18
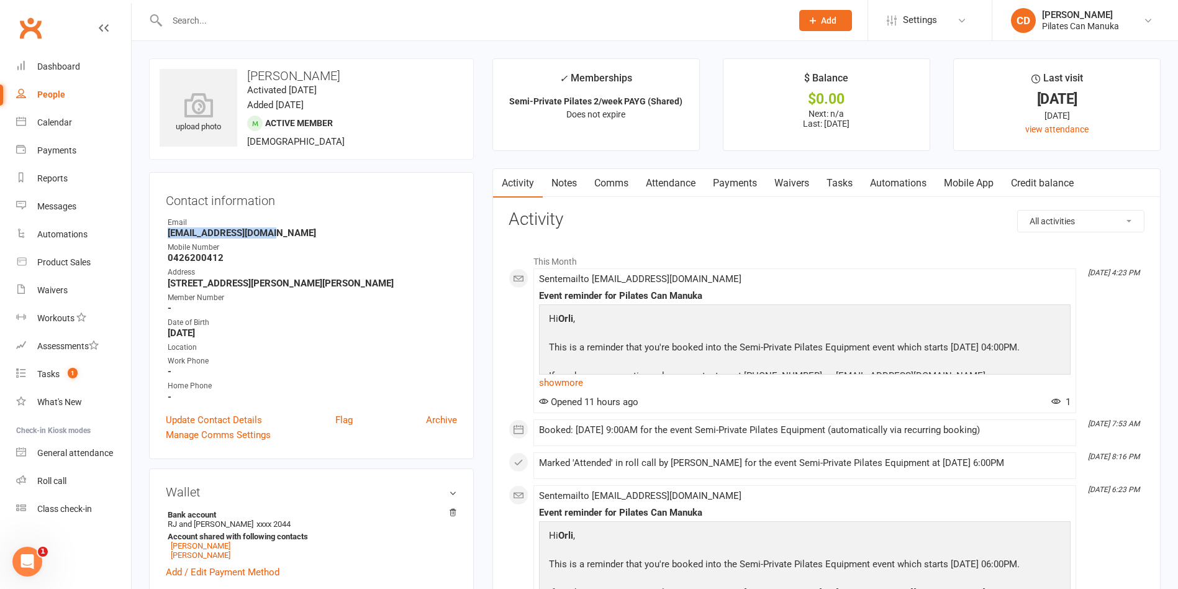
drag, startPoint x: 281, startPoint y: 238, endPoint x: 161, endPoint y: 230, distance: 120.1
click at [161, 230] on div "Contact information Owner Email 2012sunstar@gmail.com Mobile Number 0426200412 …" at bounding box center [311, 315] width 325 height 287
copy strong "2012sunstar@gmail.com"
click at [258, 12] on input "text" at bounding box center [473, 20] width 620 height 17
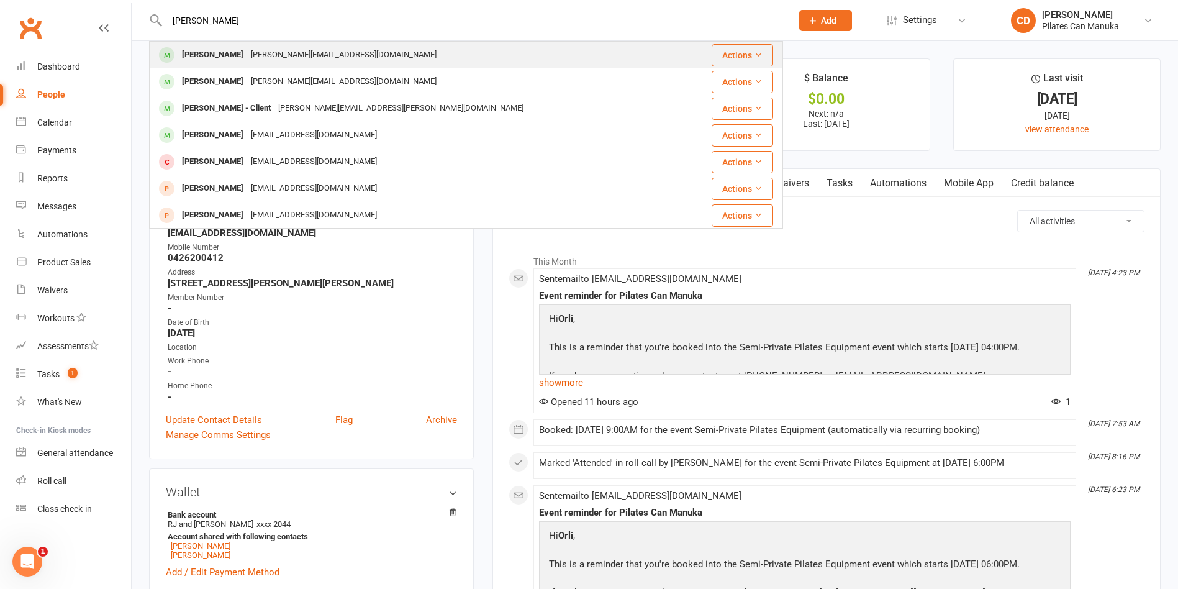
type input "Katrina hodge"
click at [252, 48] on div "katrina@fyshh.com" at bounding box center [343, 55] width 193 height 18
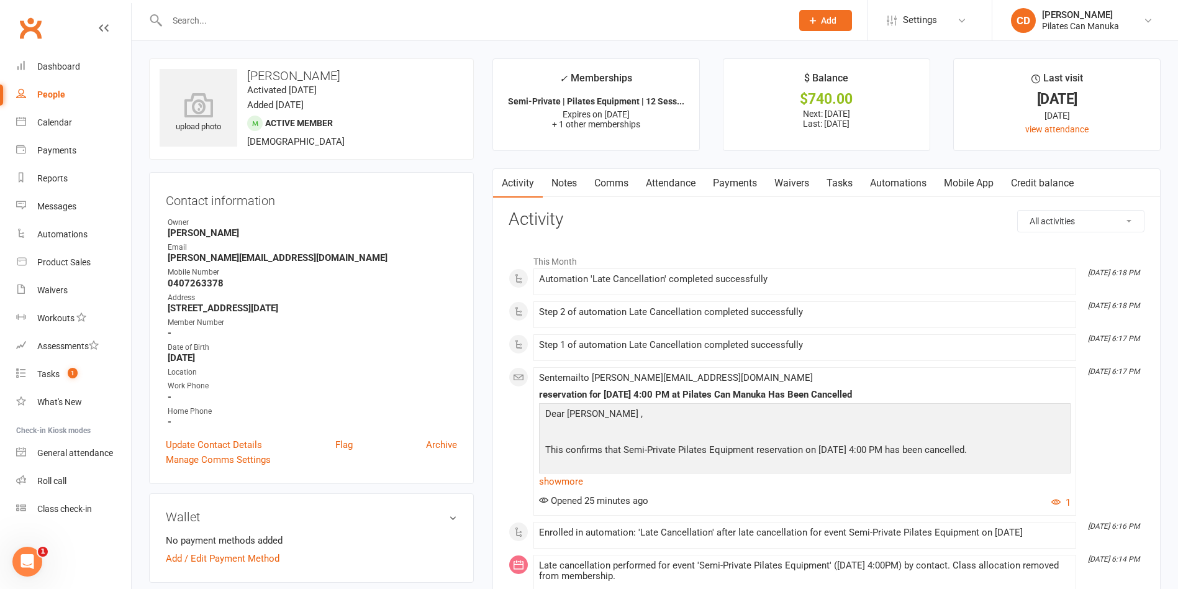
click at [684, 183] on link "Attendance" at bounding box center [670, 183] width 67 height 29
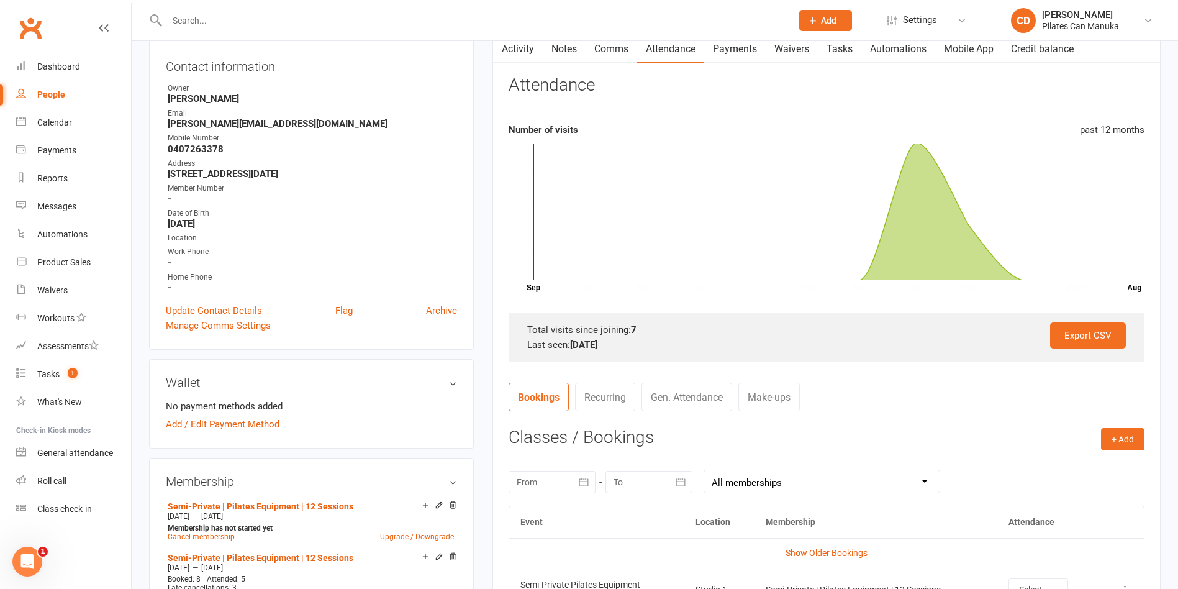
scroll to position [279, 0]
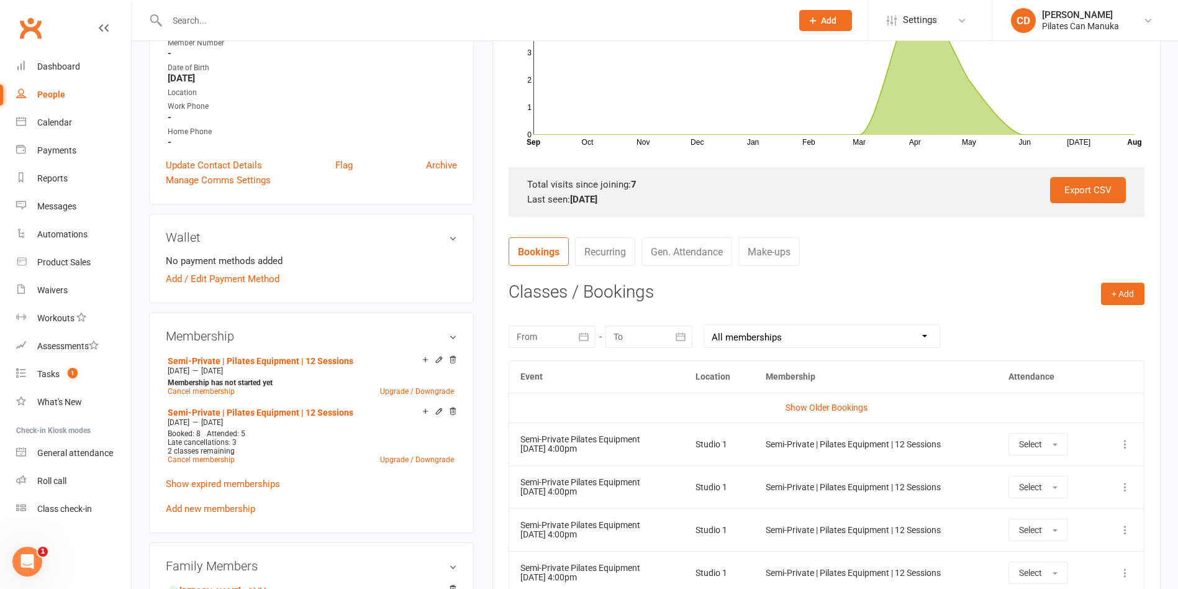
click at [1122, 443] on icon at bounding box center [1125, 444] width 12 height 12
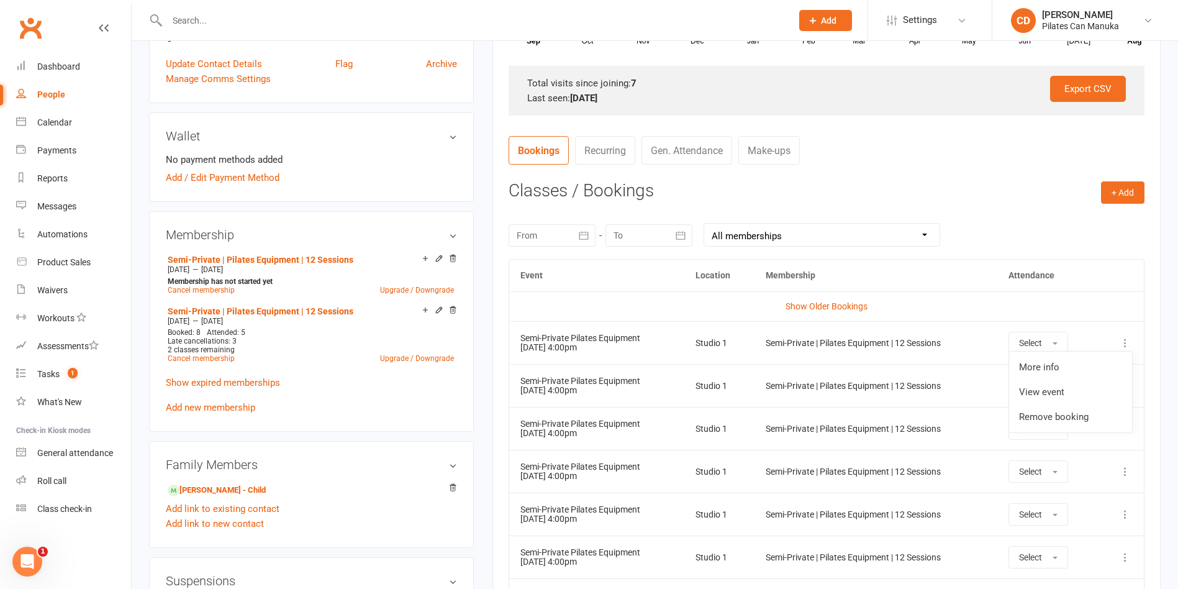
scroll to position [559, 0]
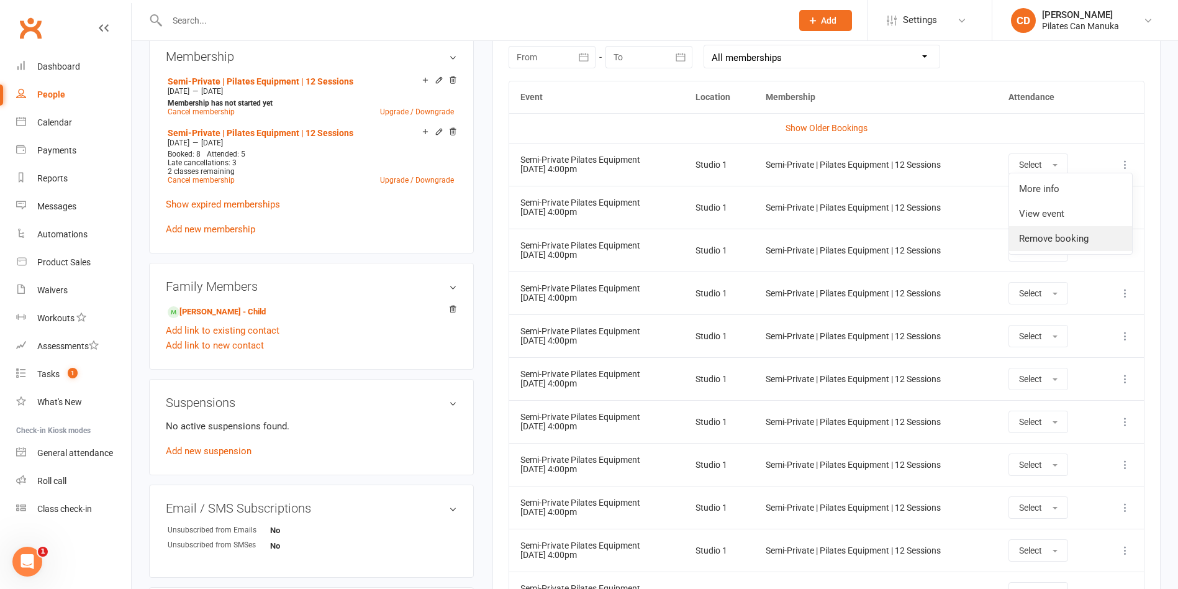
click at [1046, 237] on link "Remove booking" at bounding box center [1070, 238] width 123 height 25
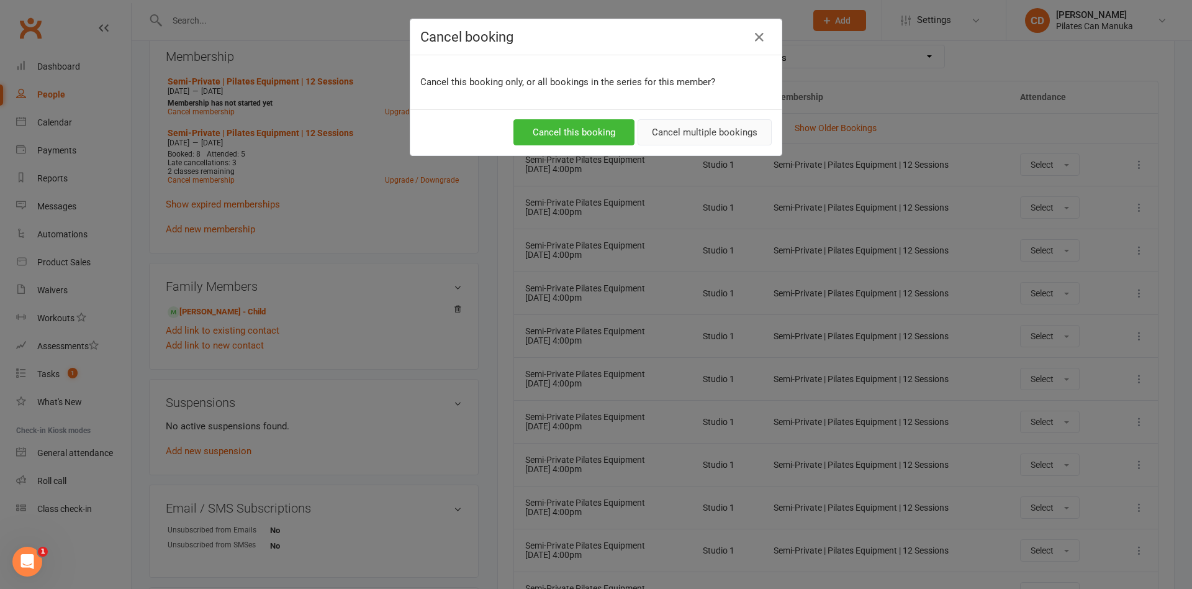
click at [660, 129] on button "Cancel multiple bookings" at bounding box center [705, 132] width 134 height 26
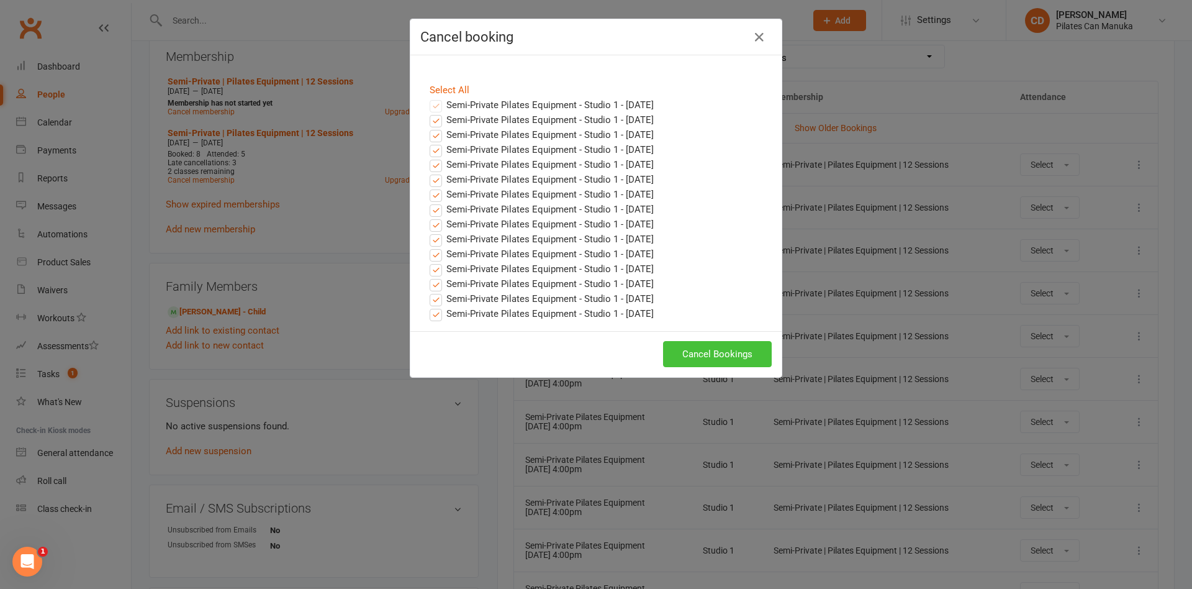
click at [746, 356] on button "Cancel Bookings" at bounding box center [717, 354] width 109 height 26
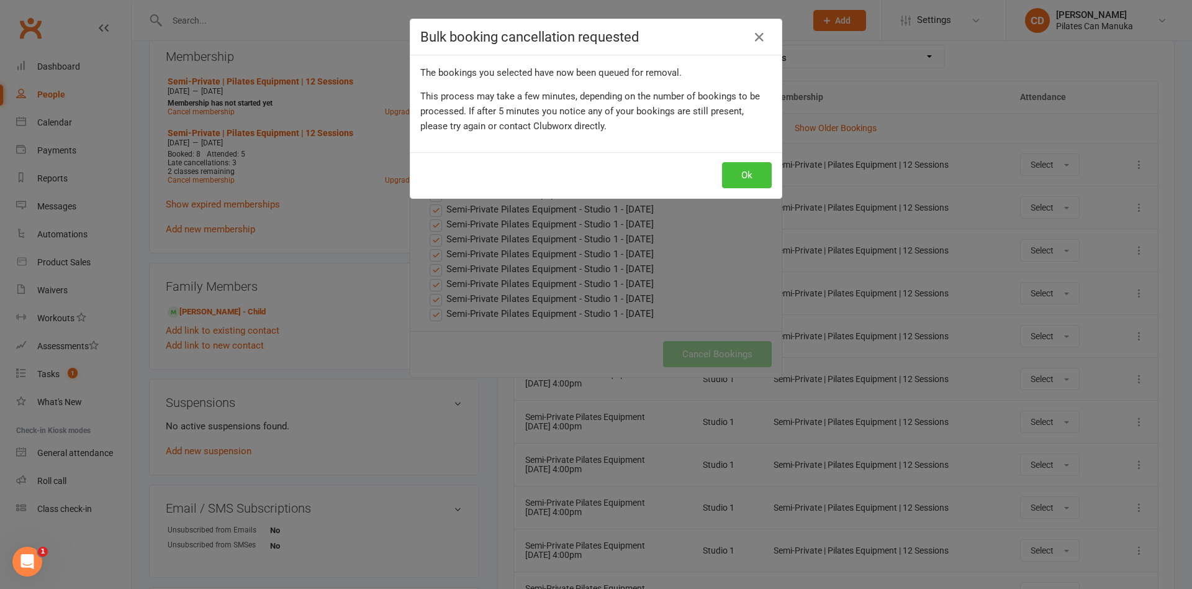
click at [732, 176] on button "Ok" at bounding box center [747, 175] width 50 height 26
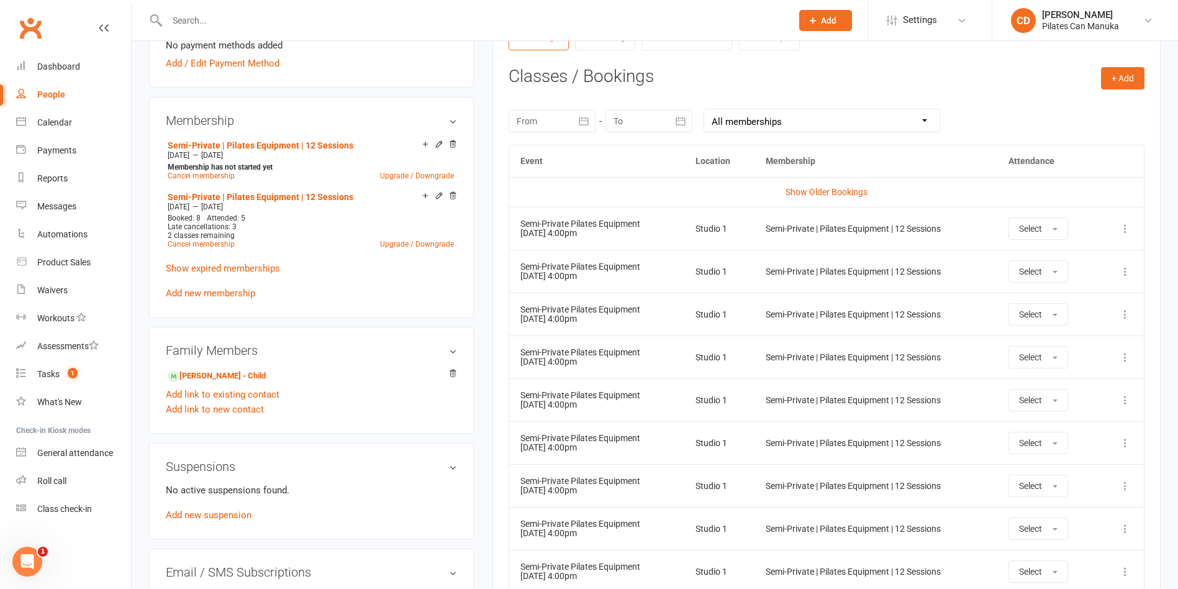
scroll to position [466, 0]
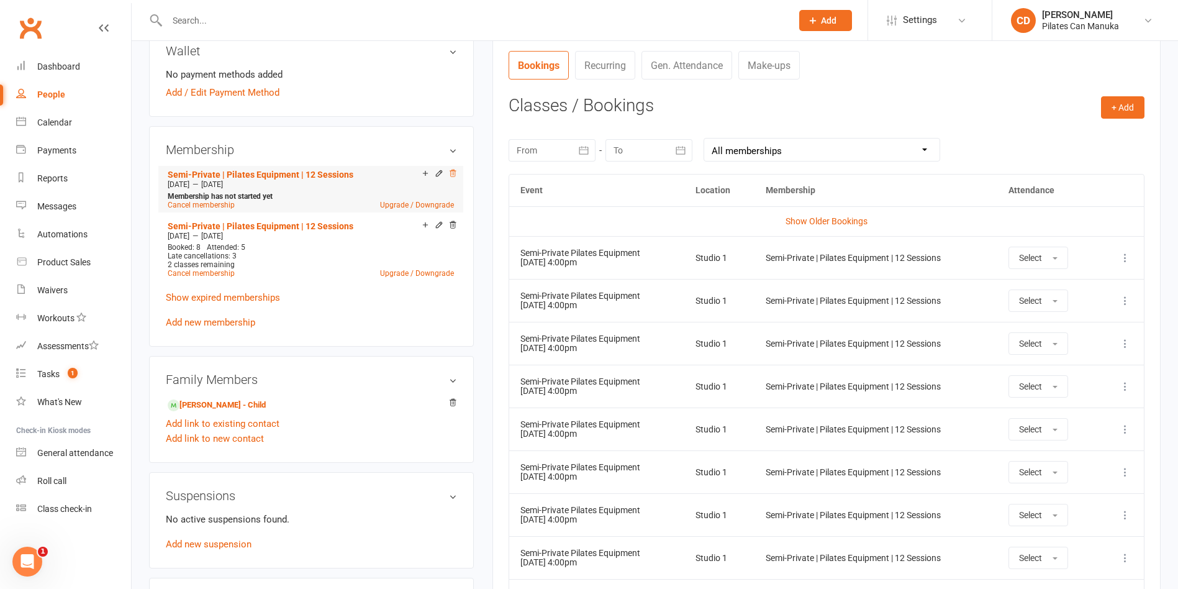
click at [452, 174] on icon at bounding box center [453, 173] width 6 height 7
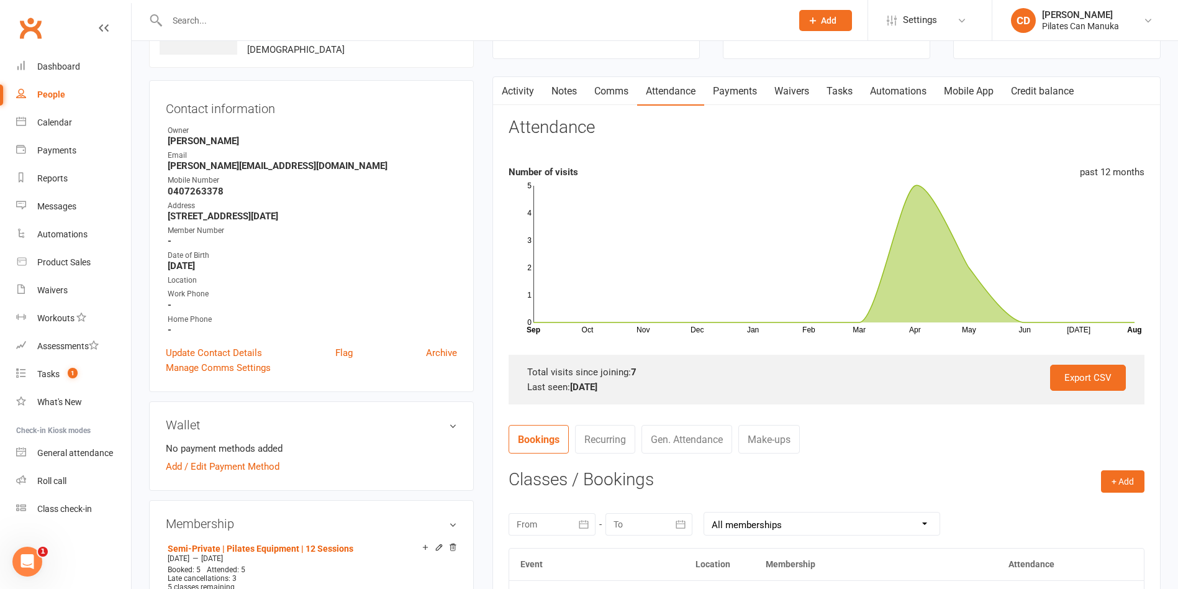
scroll to position [0, 0]
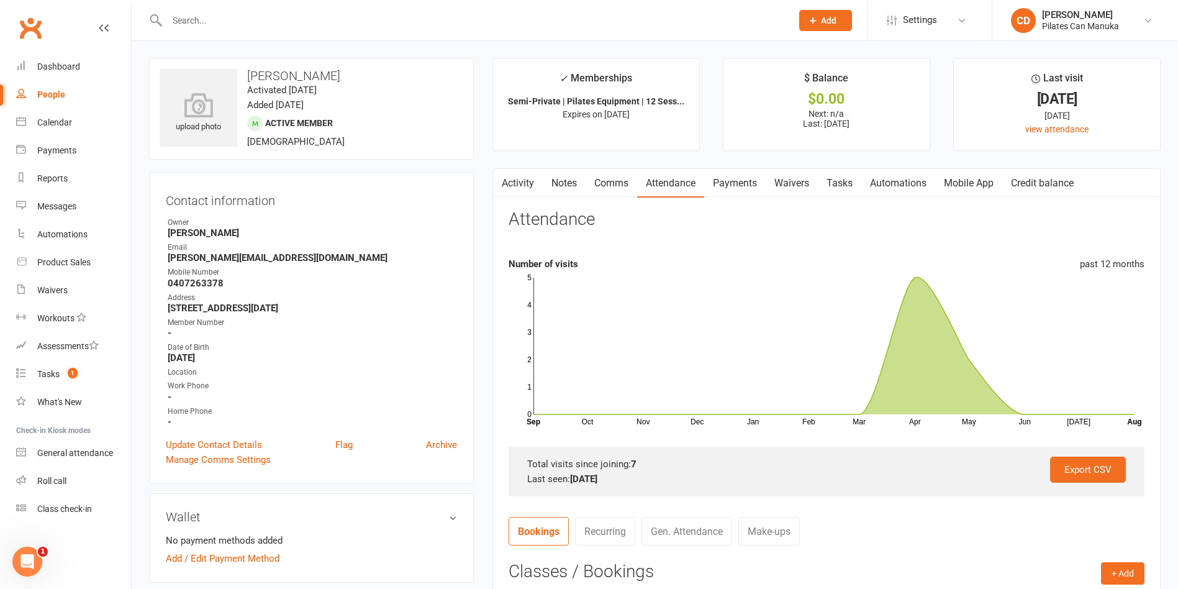
click at [851, 183] on link "Tasks" at bounding box center [839, 183] width 43 height 29
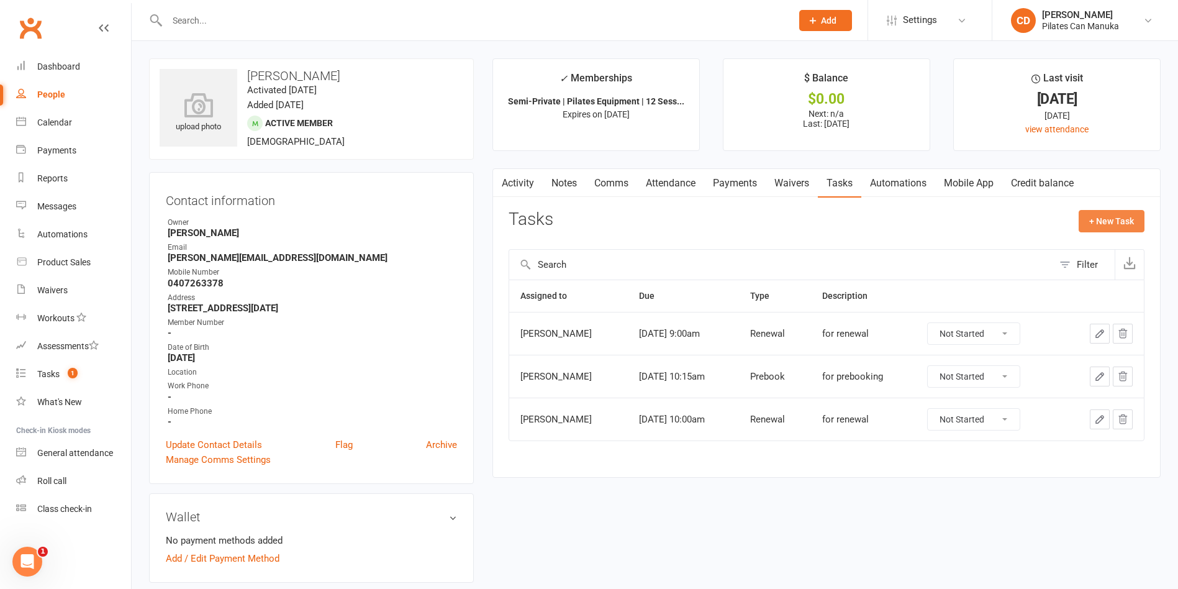
click at [1107, 217] on button "+ New Task" at bounding box center [1112, 221] width 66 height 22
select select "49925"
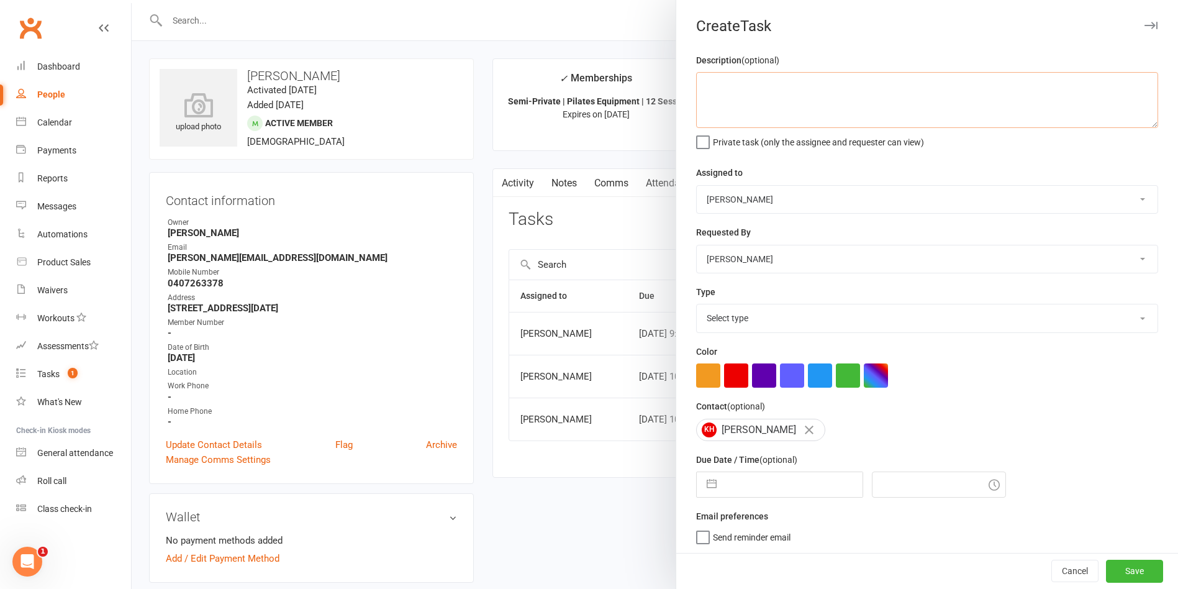
click at [736, 100] on textarea at bounding box center [927, 100] width 462 height 56
type textarea "P"
type textarea "Current package will expire on the 30th Sept"
click at [789, 497] on input "text" at bounding box center [793, 484] width 140 height 25
select select "6"
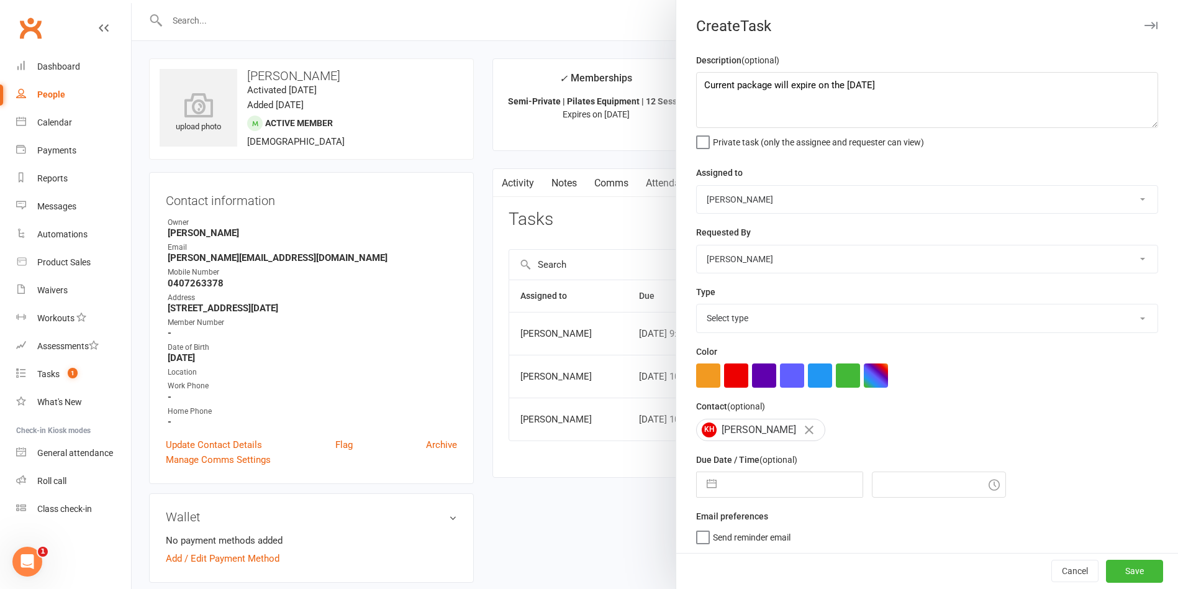
select select "2025"
select select "7"
select select "2025"
select select "8"
select select "2025"
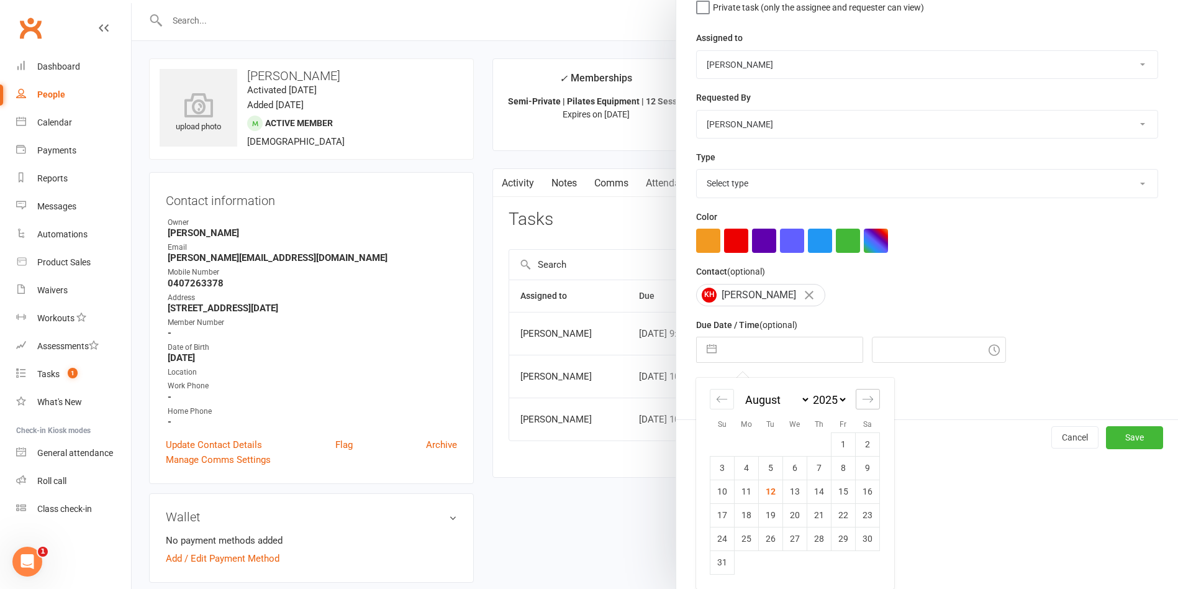
click at [862, 398] on icon "Move forward to switch to the next month." at bounding box center [868, 399] width 12 height 12
select select "9"
select select "2025"
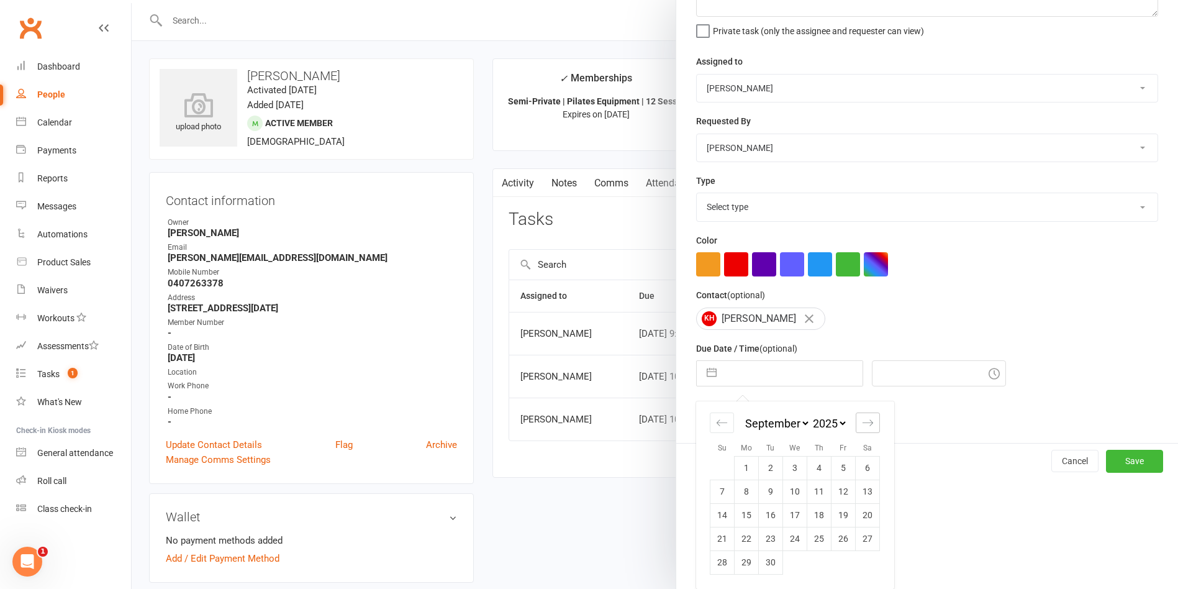
scroll to position [116, 0]
drag, startPoint x: 789, startPoint y: 539, endPoint x: 838, endPoint y: 539, distance: 49.1
click at [787, 539] on td "24" at bounding box center [795, 539] width 24 height 24
type input "24 Sep 2025"
type input "6:00pm"
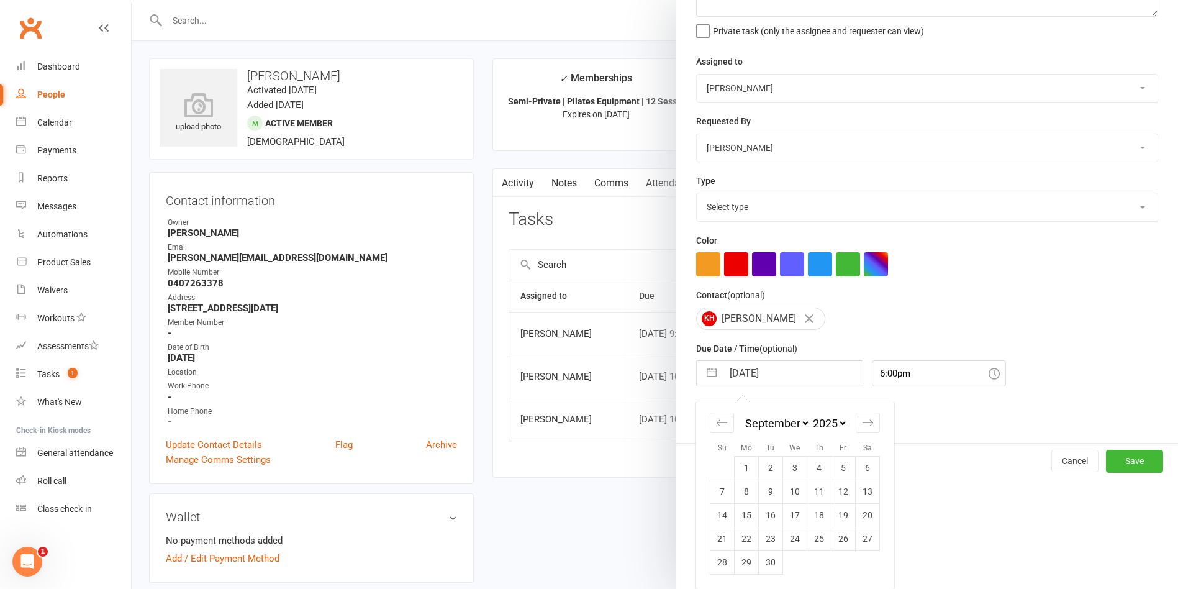
scroll to position [6, 0]
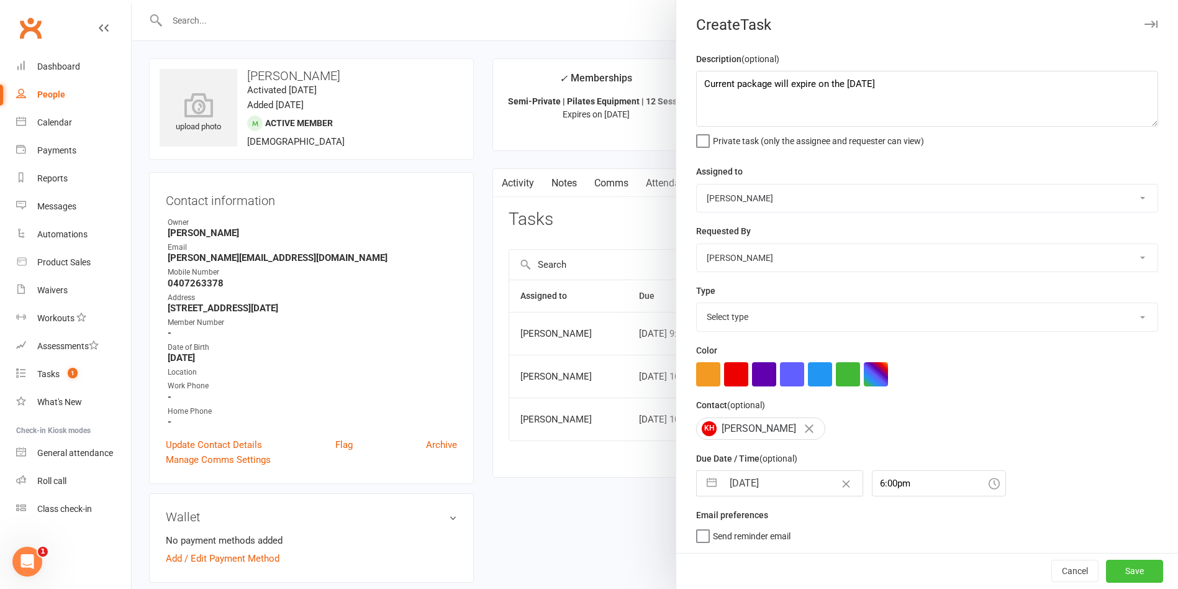
click at [1109, 566] on button "Save" at bounding box center [1134, 571] width 57 height 22
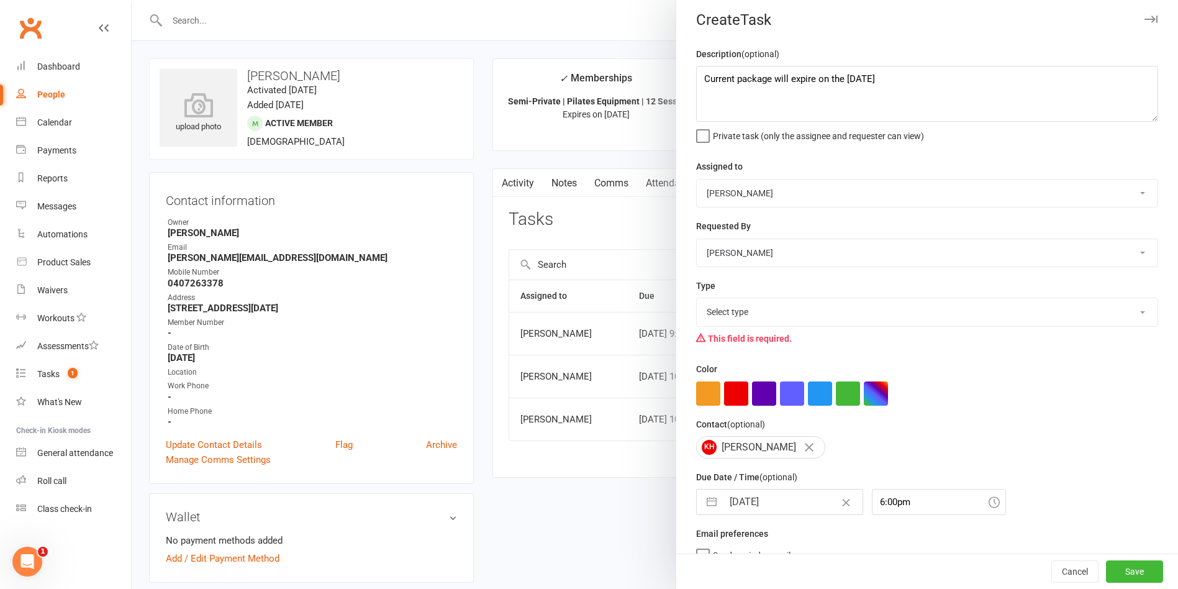
click at [935, 293] on div "Type Select type Available sessions for continuing semis Bulk session change Ca…" at bounding box center [927, 314] width 462 height 72
click at [933, 312] on select "Select type Available sessions for continuing semis Bulk session change Catch-u…" at bounding box center [927, 311] width 461 height 27
select select "34407"
click at [697, 301] on select "Select type Available sessions for continuing semis Bulk session change Catch-u…" at bounding box center [927, 311] width 461 height 27
click at [1113, 565] on button "Save" at bounding box center [1134, 571] width 57 height 22
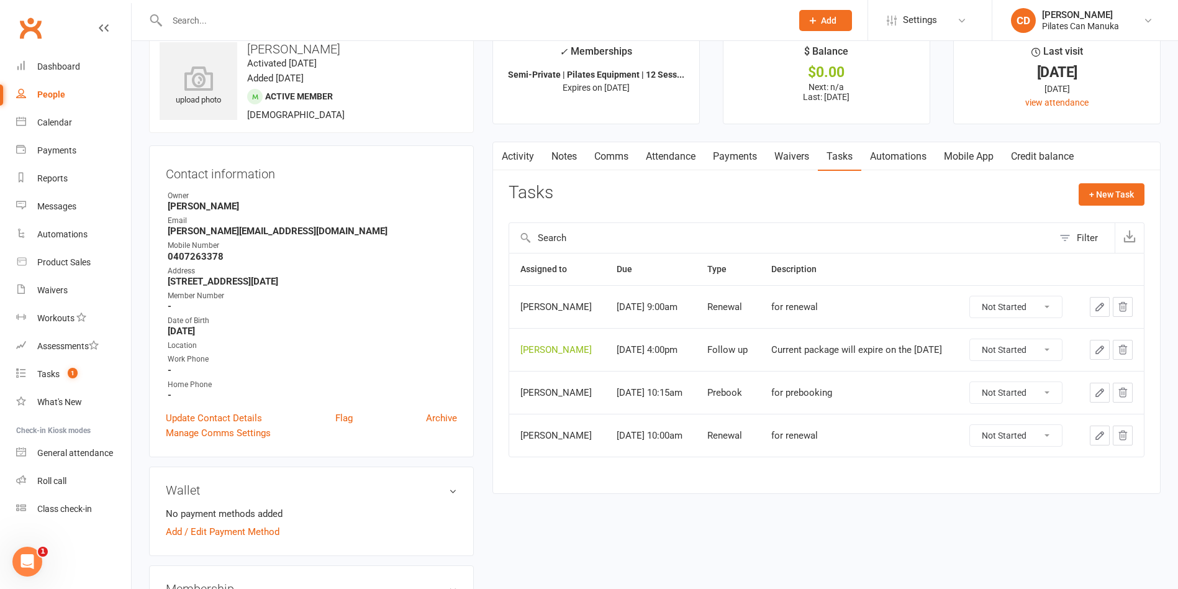
scroll to position [0, 0]
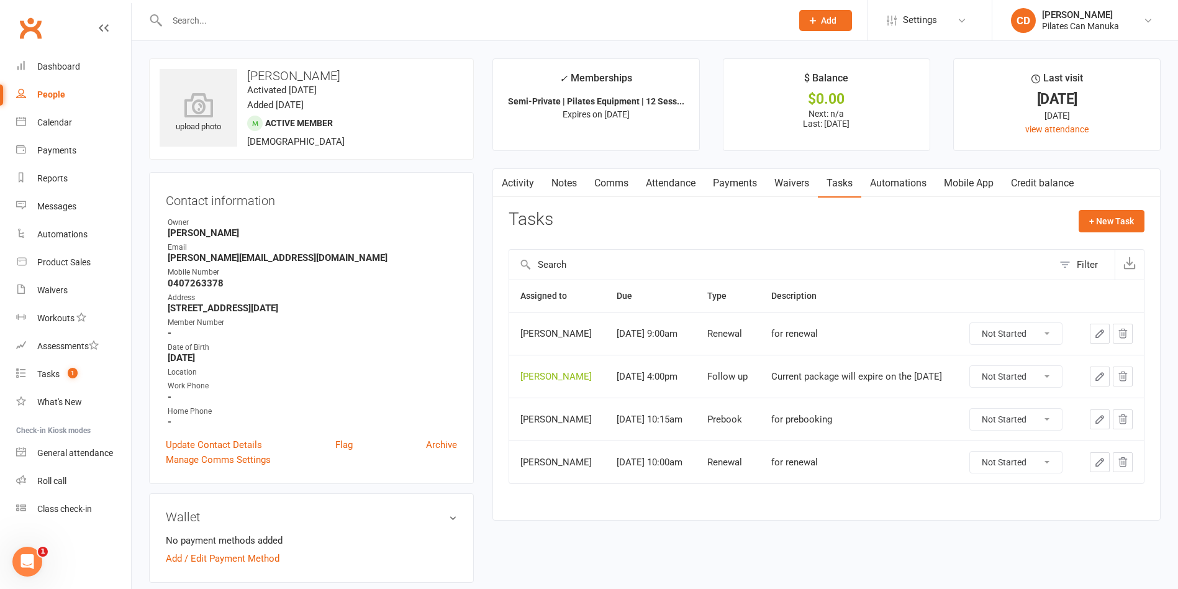
click at [253, 26] on input "text" at bounding box center [473, 20] width 620 height 17
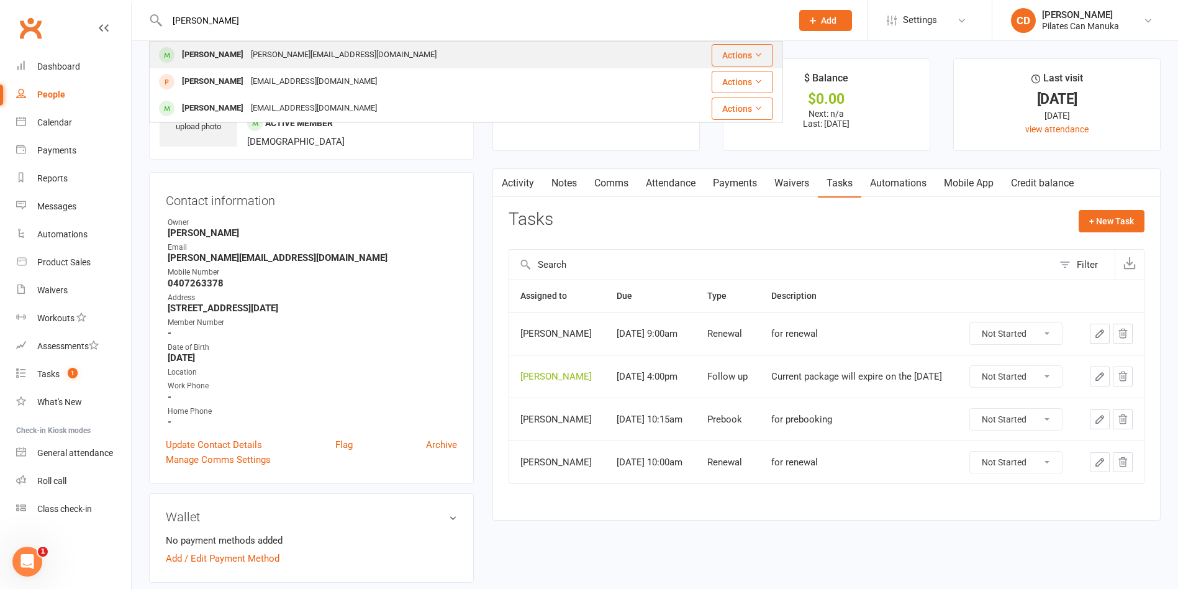
type input "Lara"
click at [253, 49] on div "katrina@fyshh.com" at bounding box center [343, 55] width 193 height 18
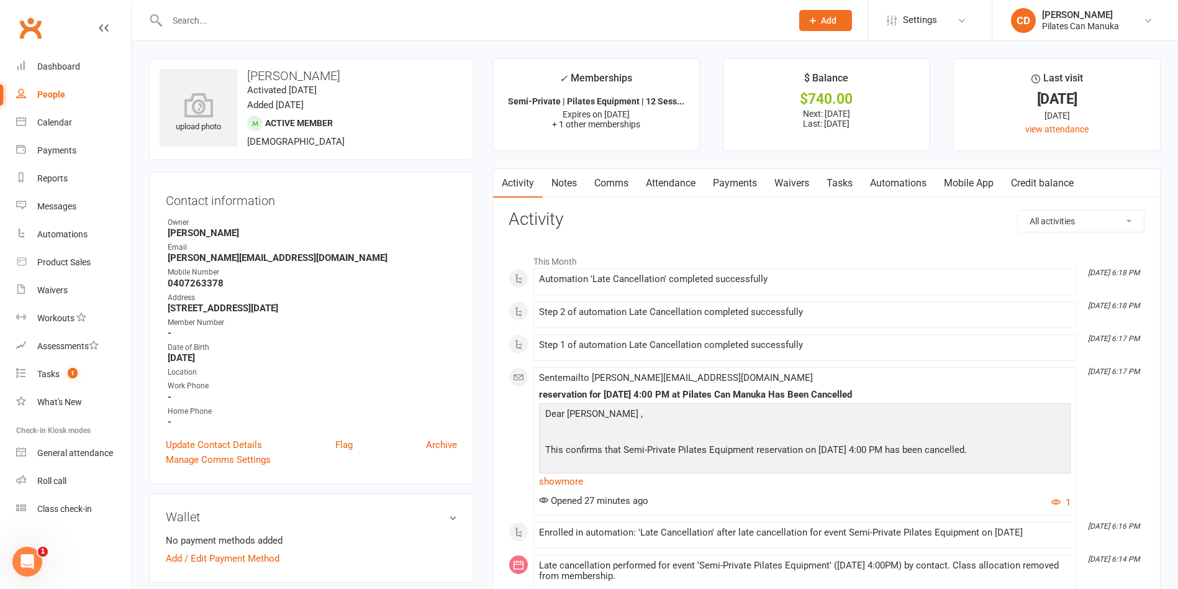
click at [674, 181] on link "Attendance" at bounding box center [670, 183] width 67 height 29
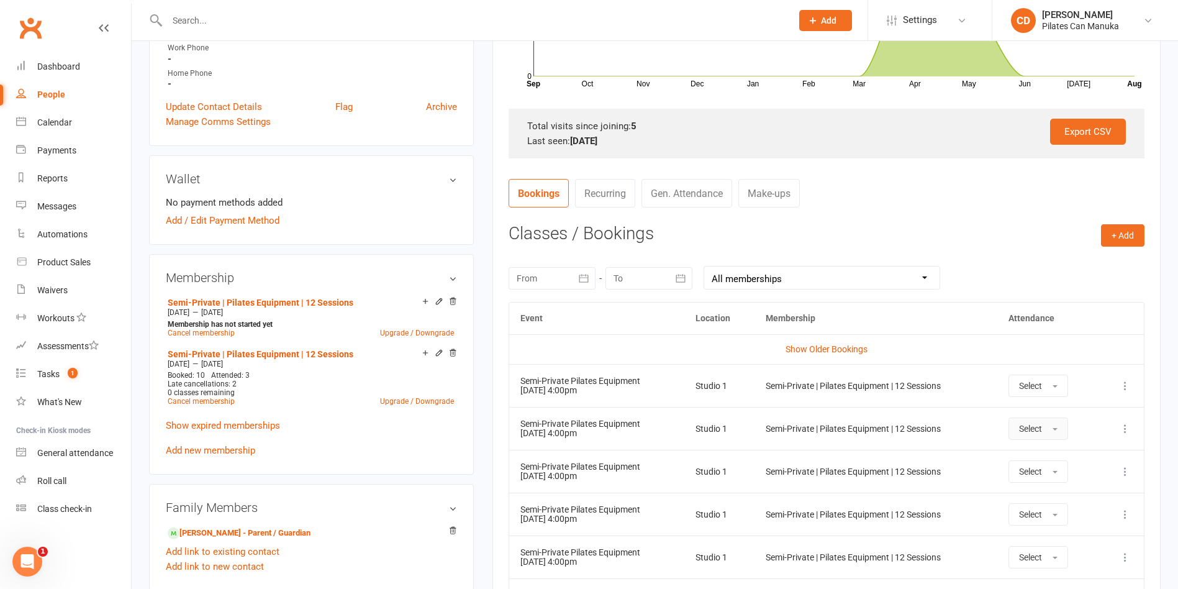
scroll to position [466, 0]
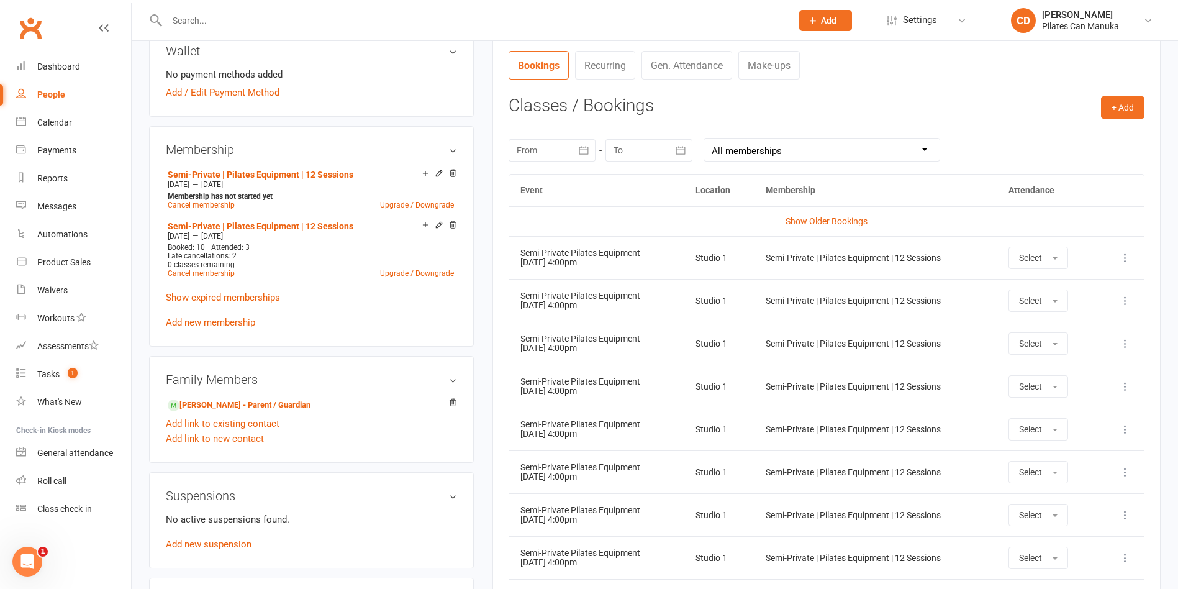
click at [1118, 259] on button at bounding box center [1125, 257] width 15 height 15
click at [1108, 327] on link "Remove booking" at bounding box center [1070, 331] width 123 height 25
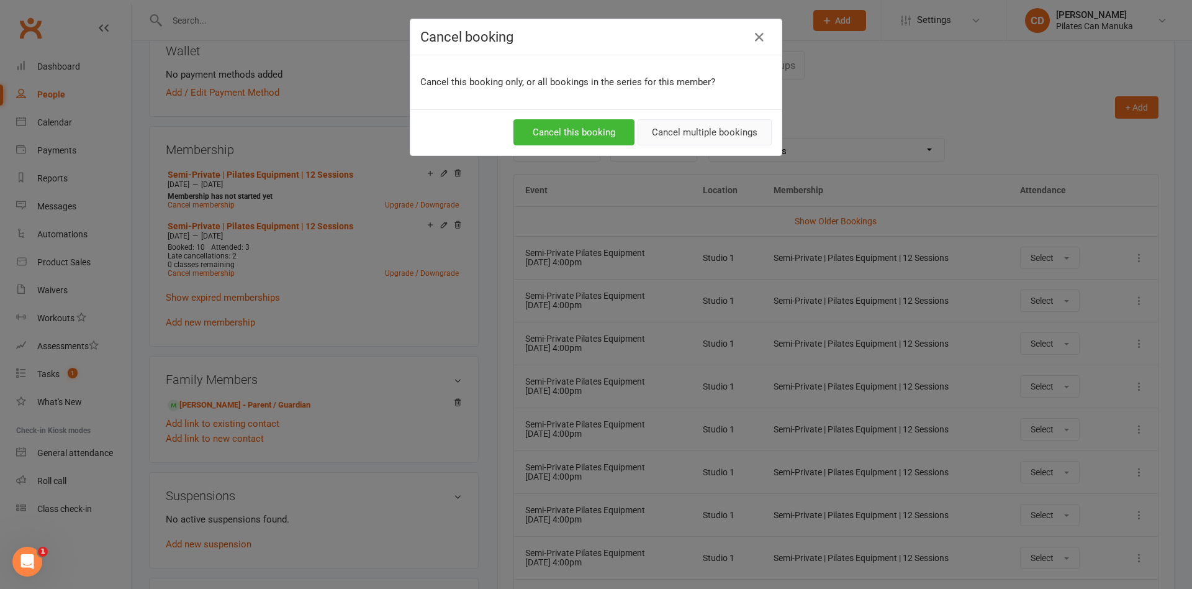
click at [681, 135] on button "Cancel multiple bookings" at bounding box center [705, 132] width 134 height 26
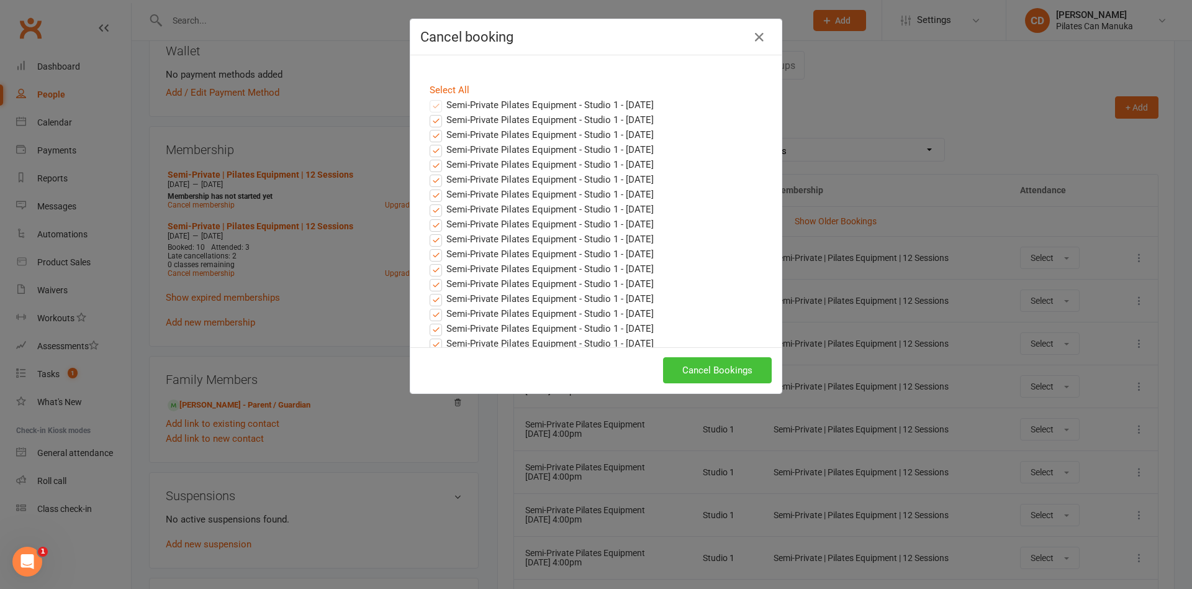
click at [710, 371] on button "Cancel Bookings" at bounding box center [717, 370] width 109 height 26
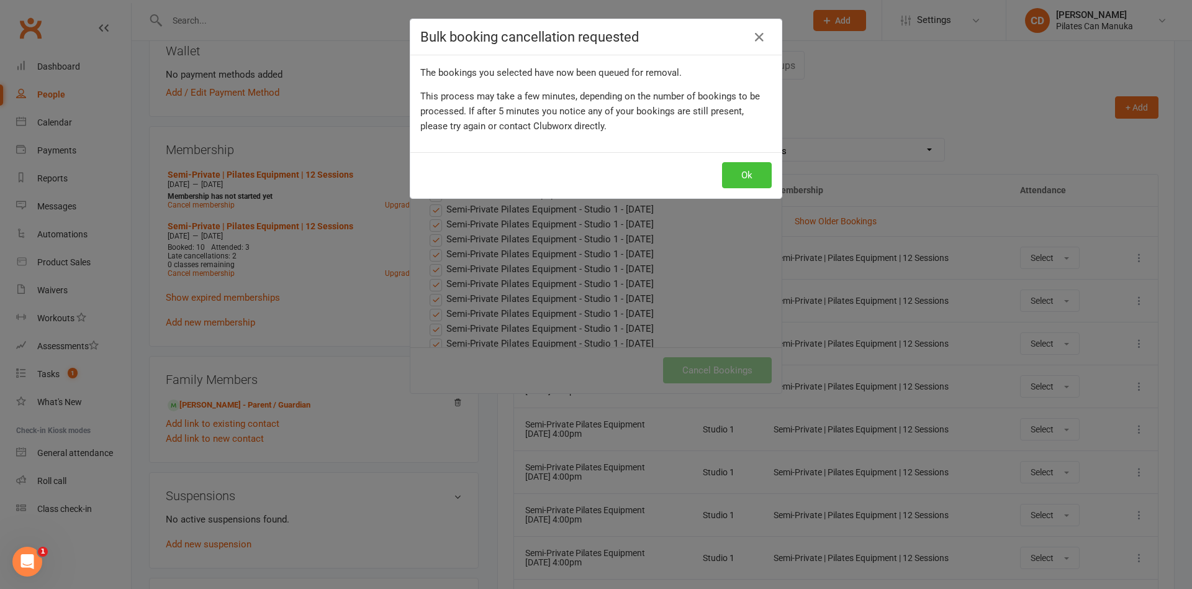
click at [743, 173] on button "Ok" at bounding box center [747, 175] width 50 height 26
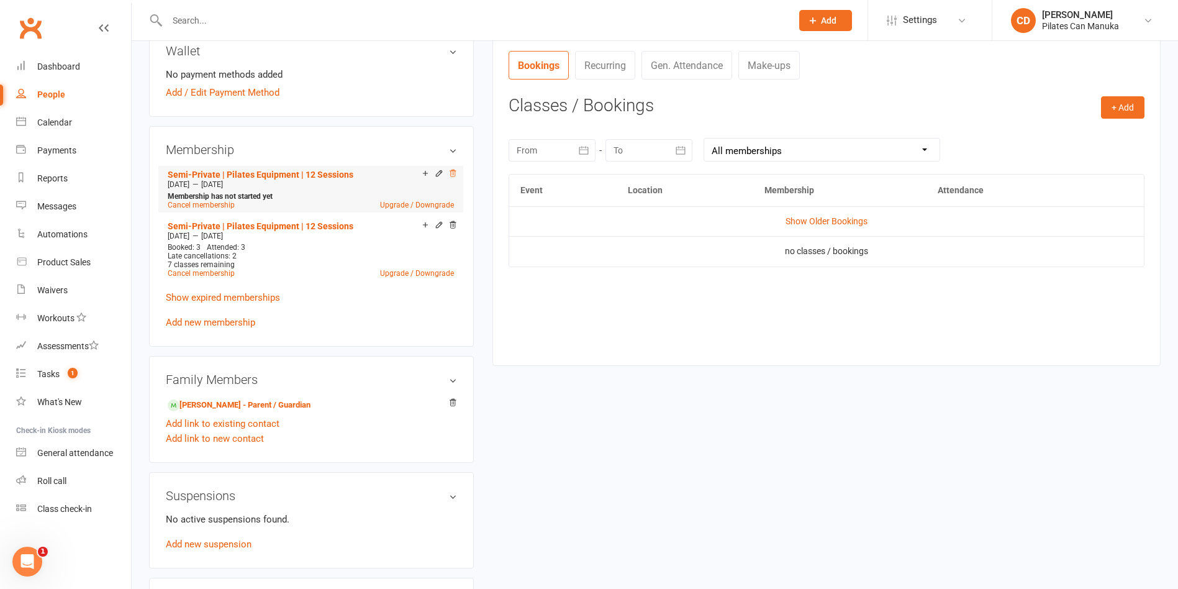
click at [453, 172] on icon at bounding box center [452, 173] width 9 height 9
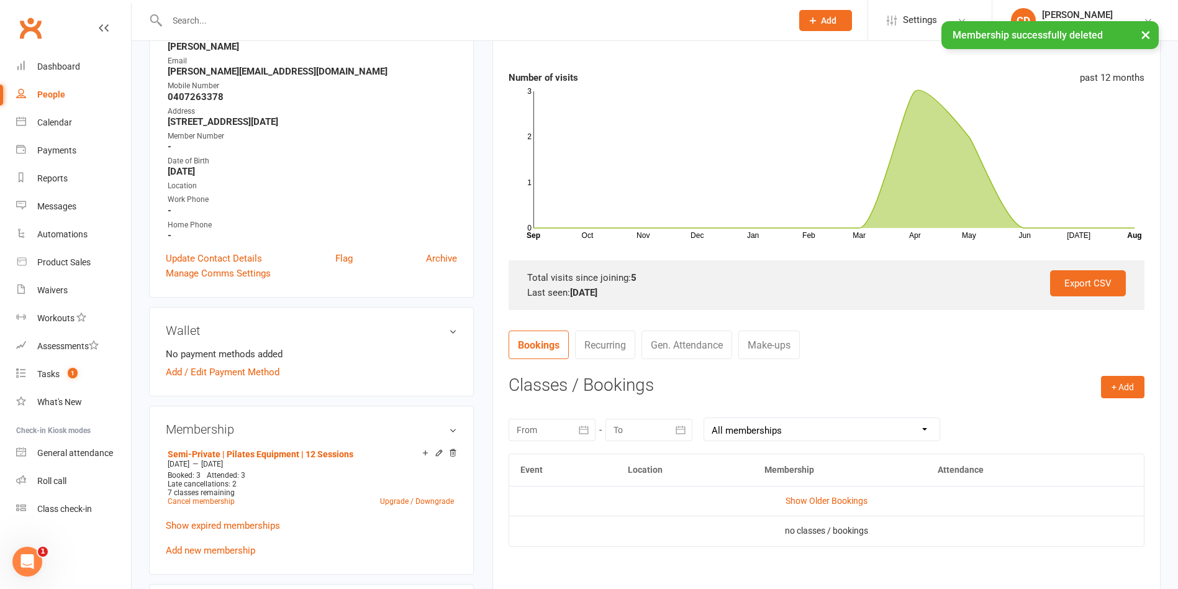
scroll to position [0, 0]
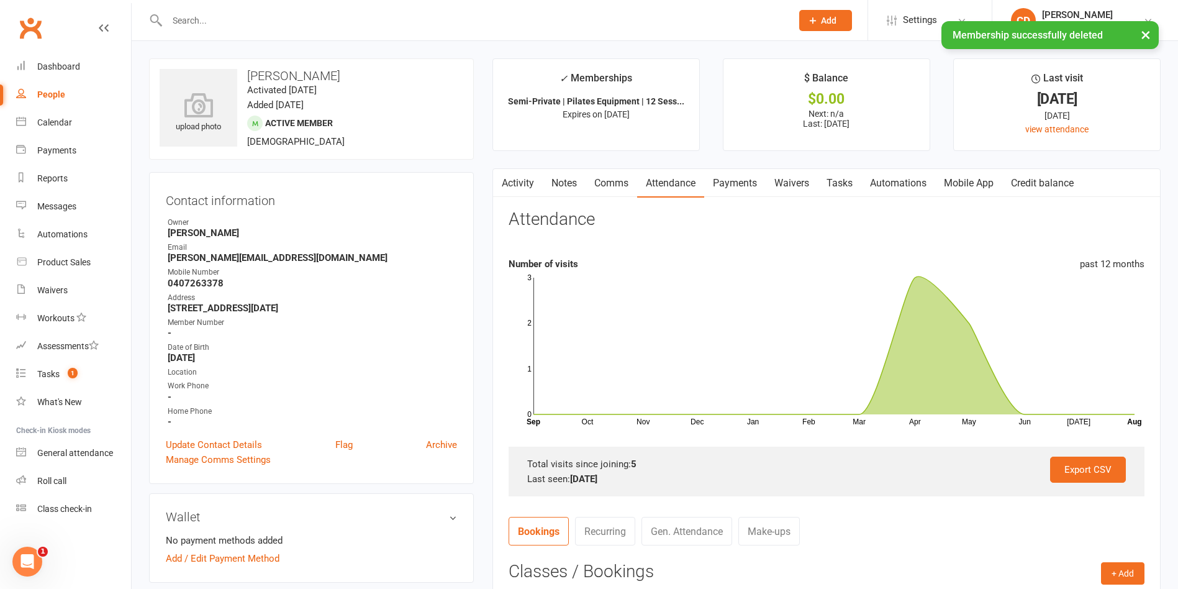
click at [831, 178] on link "Tasks" at bounding box center [839, 183] width 43 height 29
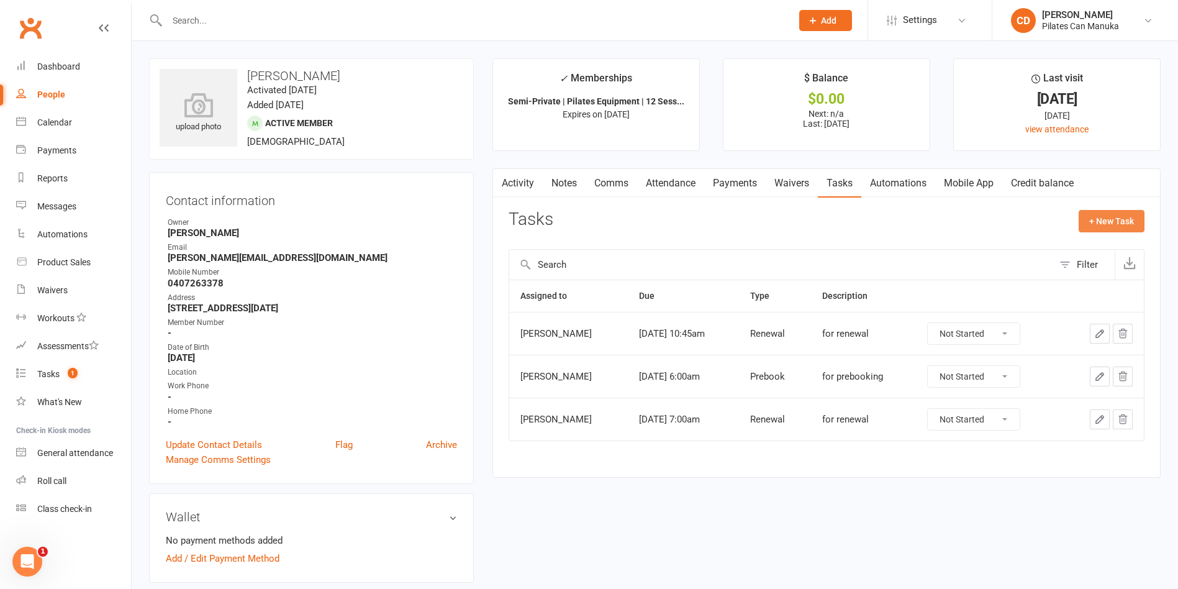
click at [1112, 219] on button "+ New Task" at bounding box center [1112, 221] width 66 height 22
select select "49925"
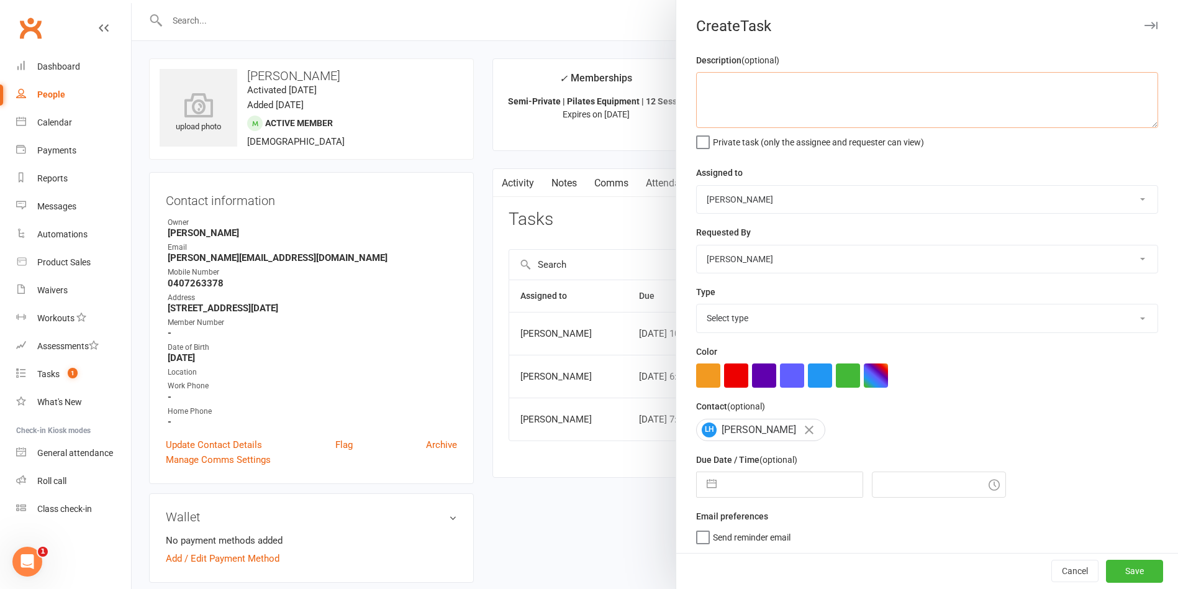
click at [800, 96] on textarea at bounding box center [927, 100] width 462 height 56
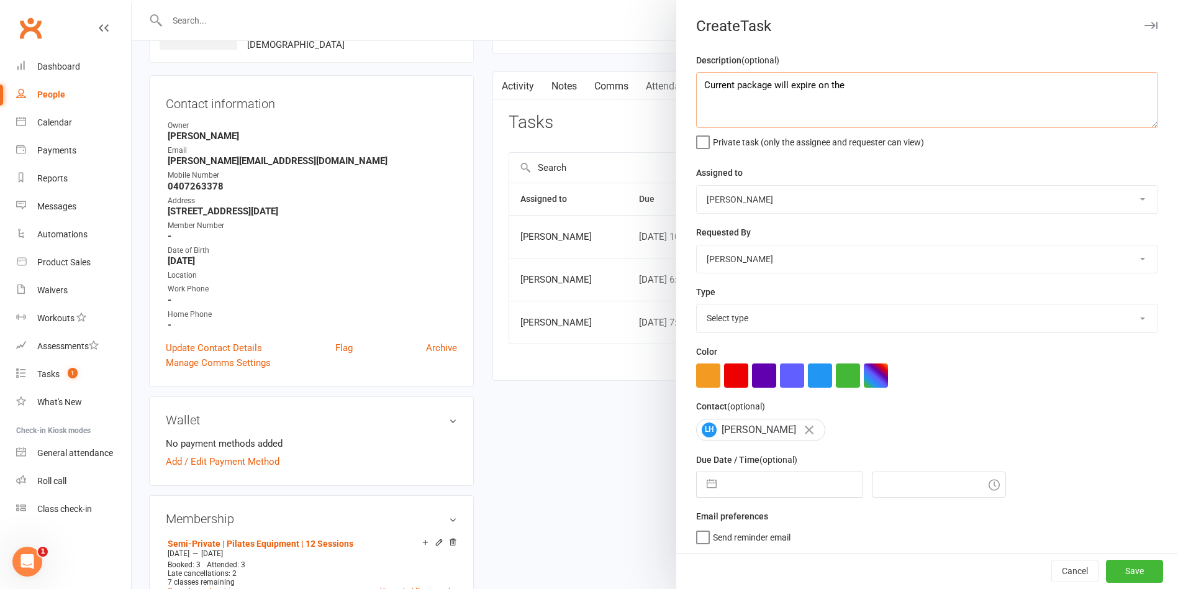
scroll to position [186, 0]
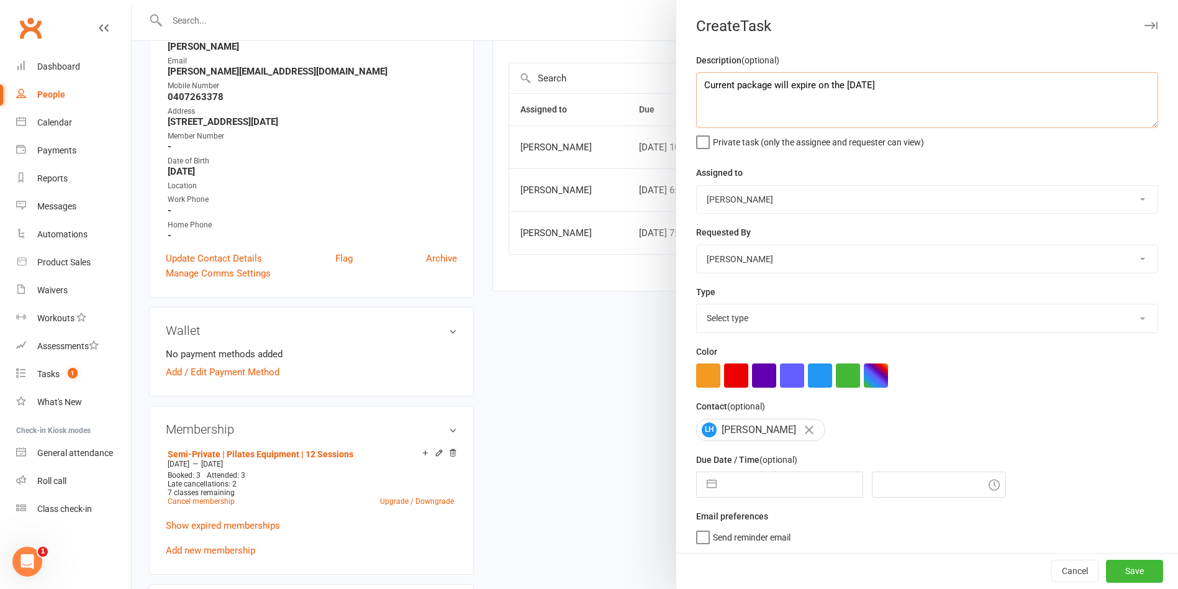
type textarea "Current package will expire on the 22nd Nov"
click at [864, 324] on select "Select type Available sessions for continuing semis Bulk session change Catch-u…" at bounding box center [927, 317] width 461 height 27
select select "34407"
click at [697, 307] on select "Select type Available sessions for continuing semis Bulk session change Catch-u…" at bounding box center [927, 317] width 461 height 27
click at [778, 497] on input "text" at bounding box center [793, 484] width 140 height 25
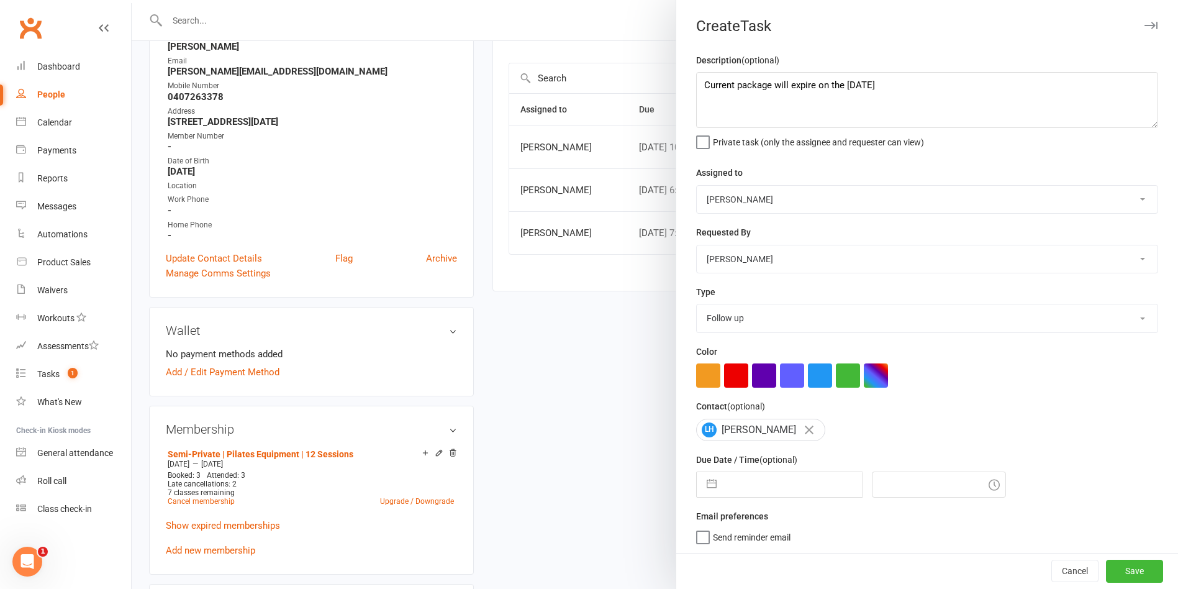
select select "6"
select select "2025"
select select "7"
select select "2025"
select select "8"
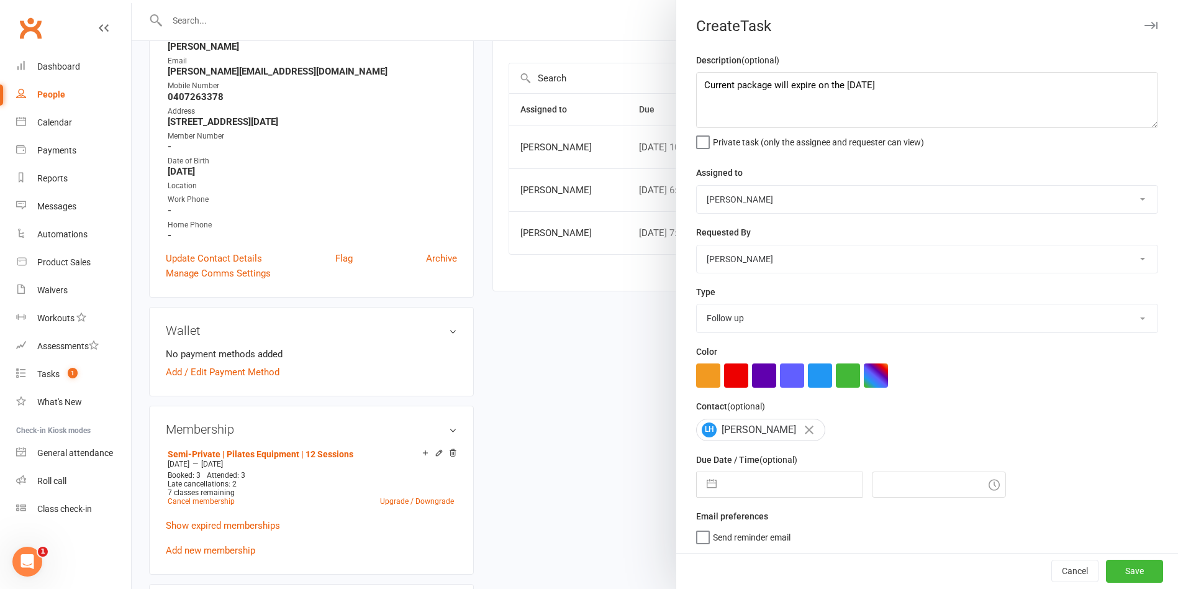
select select "2025"
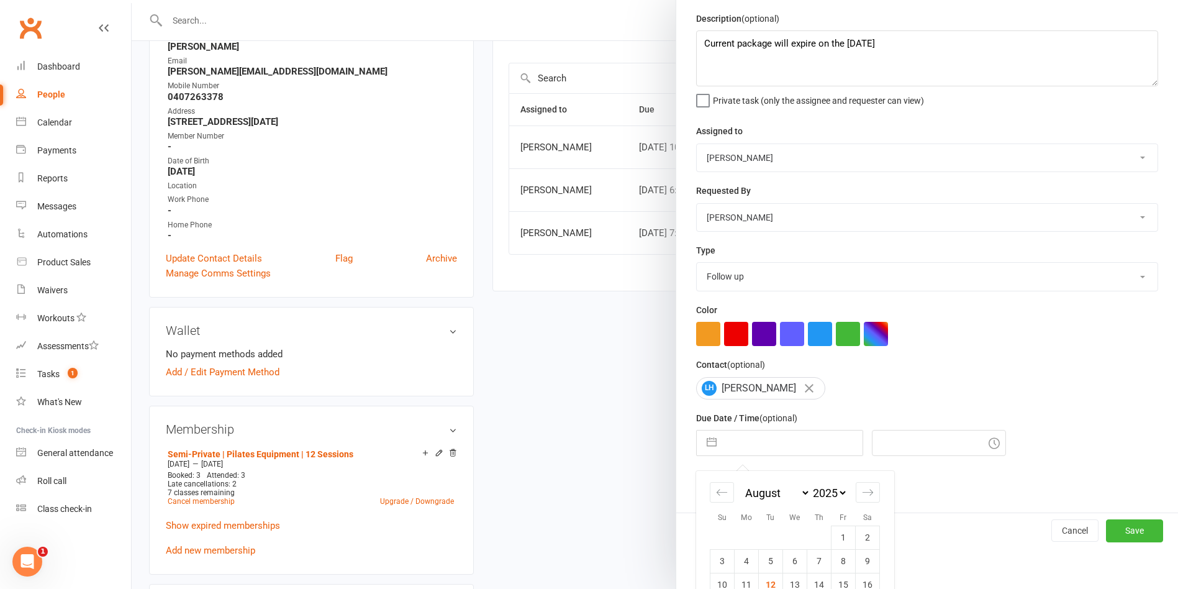
scroll to position [139, 0]
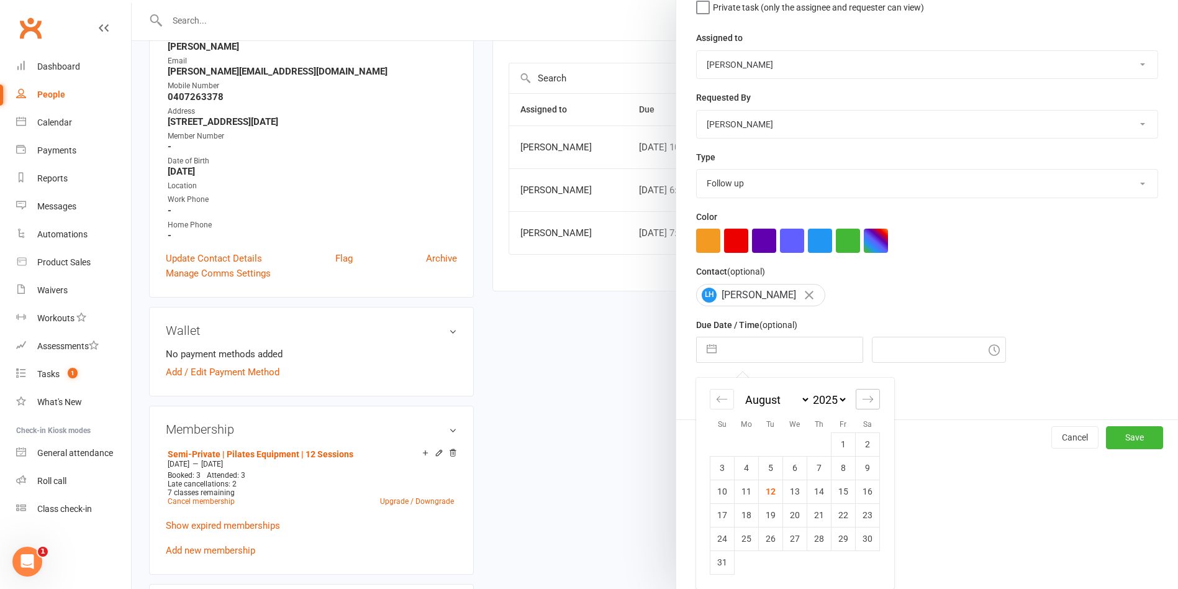
click at [863, 396] on icon "Move forward to switch to the next month." at bounding box center [868, 399] width 12 height 12
select select "9"
select select "2025"
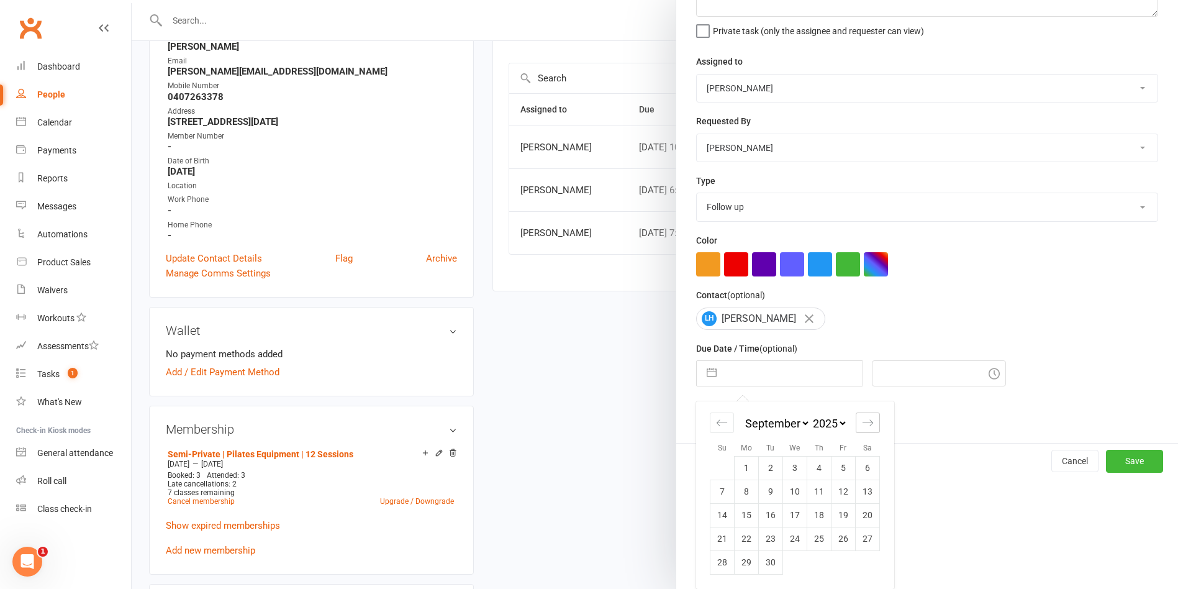
click at [863, 412] on div "Move forward to switch to the next month." at bounding box center [868, 422] width 24 height 20
select select "10"
select select "2025"
click at [792, 555] on td "29" at bounding box center [795, 562] width 24 height 24
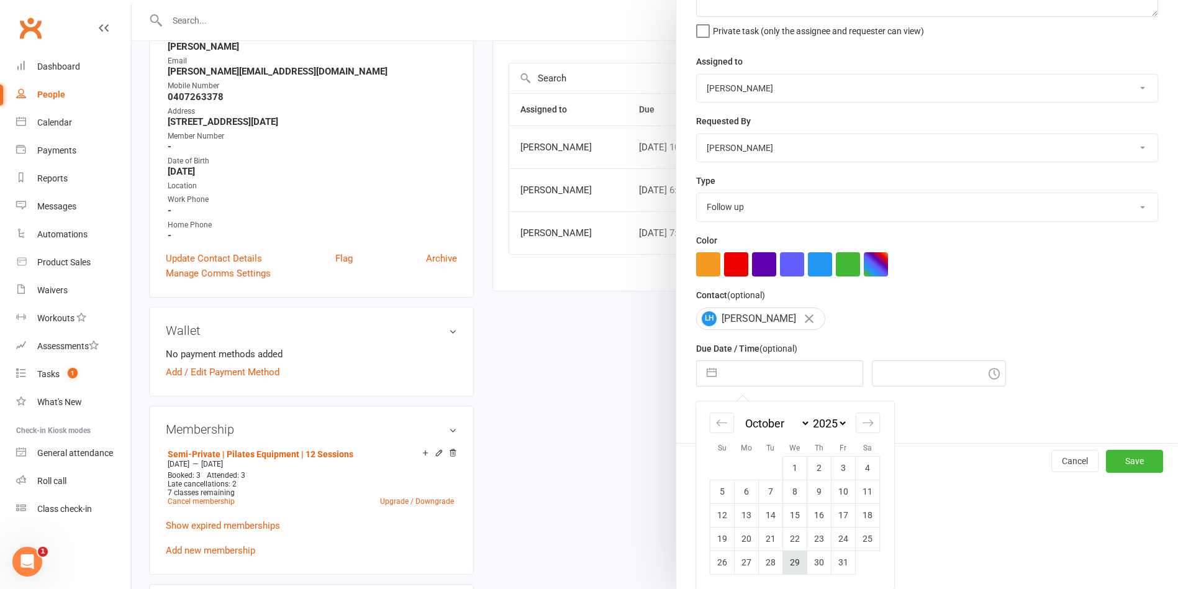
type input "29 Oct 2025"
type input "6:00pm"
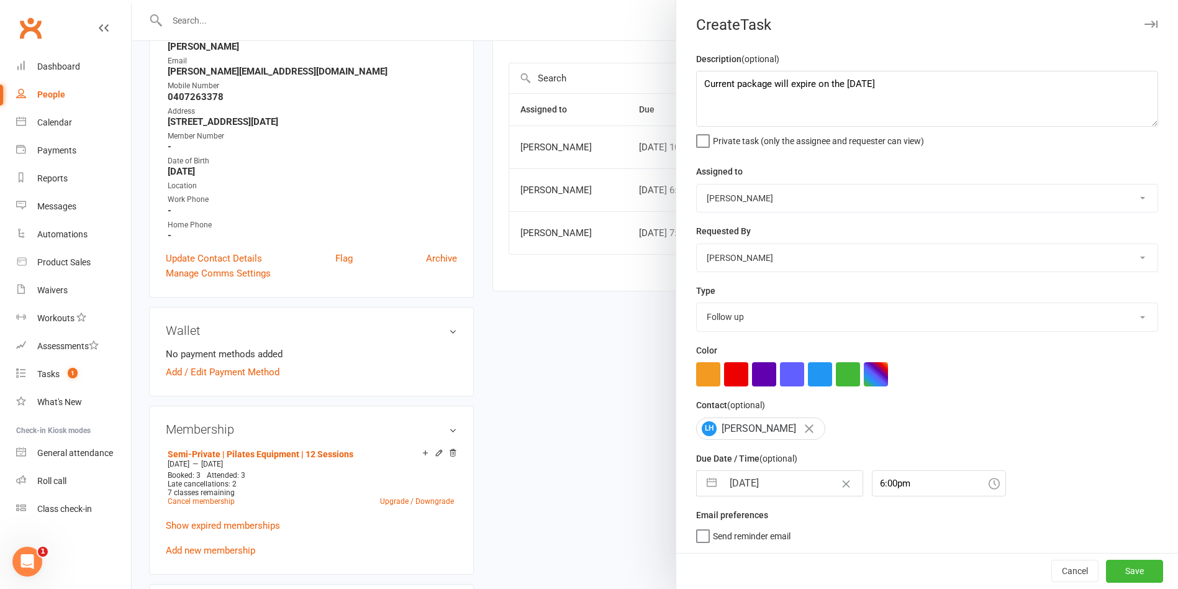
scroll to position [6, 0]
click at [779, 476] on input "29 Oct 2025" at bounding box center [793, 483] width 140 height 25
select select "8"
select select "2025"
select select "9"
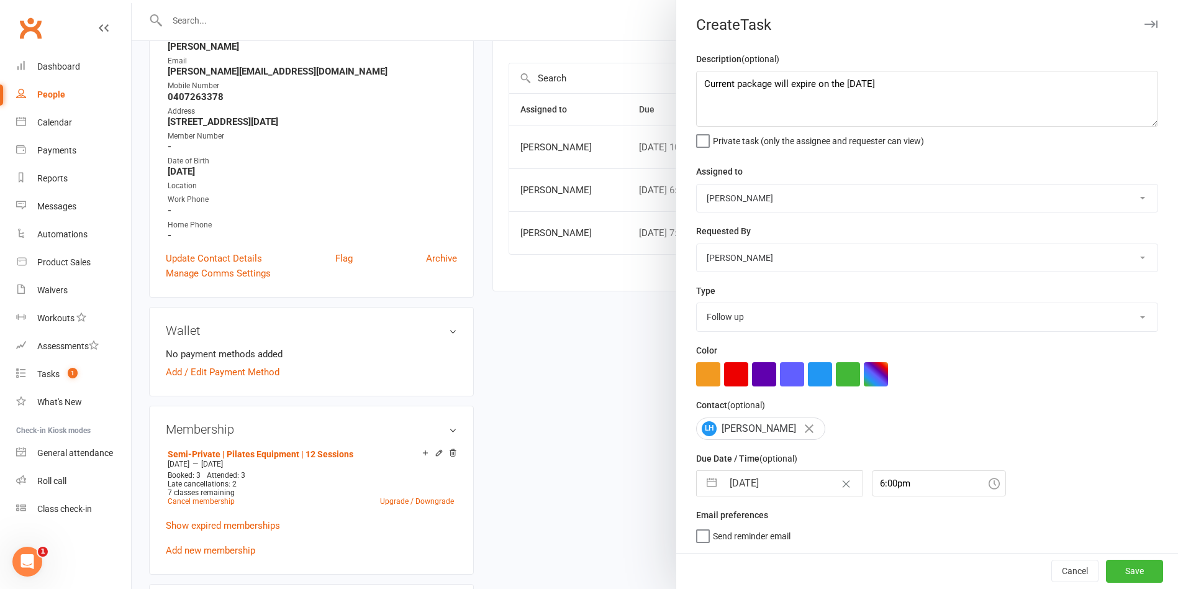
select select "2025"
select select "10"
select select "2025"
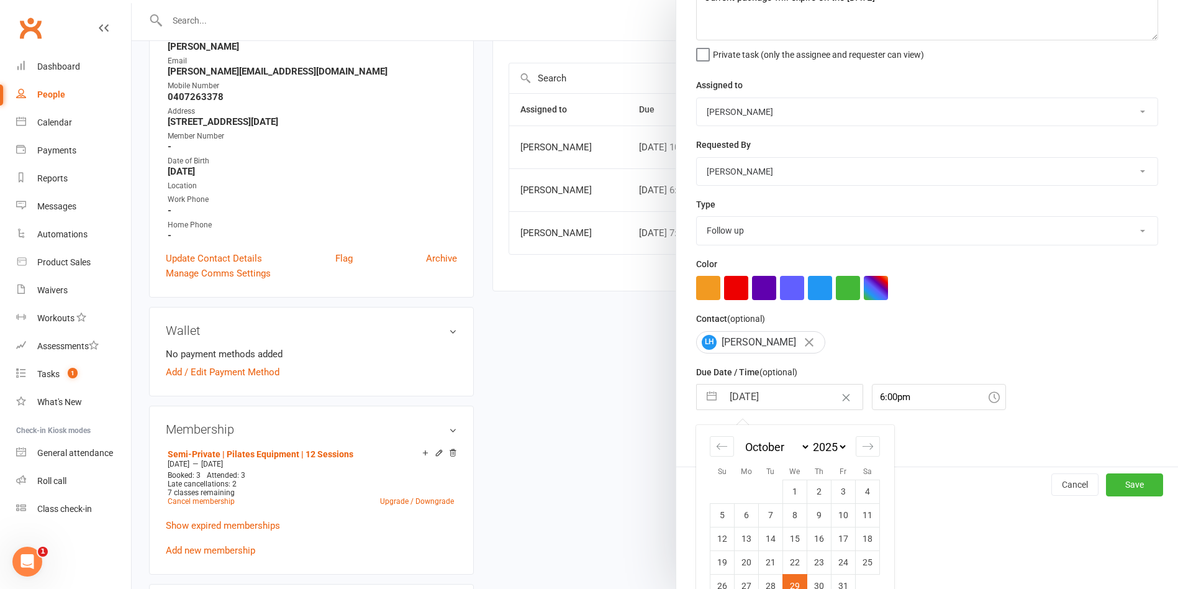
scroll to position [116, 0]
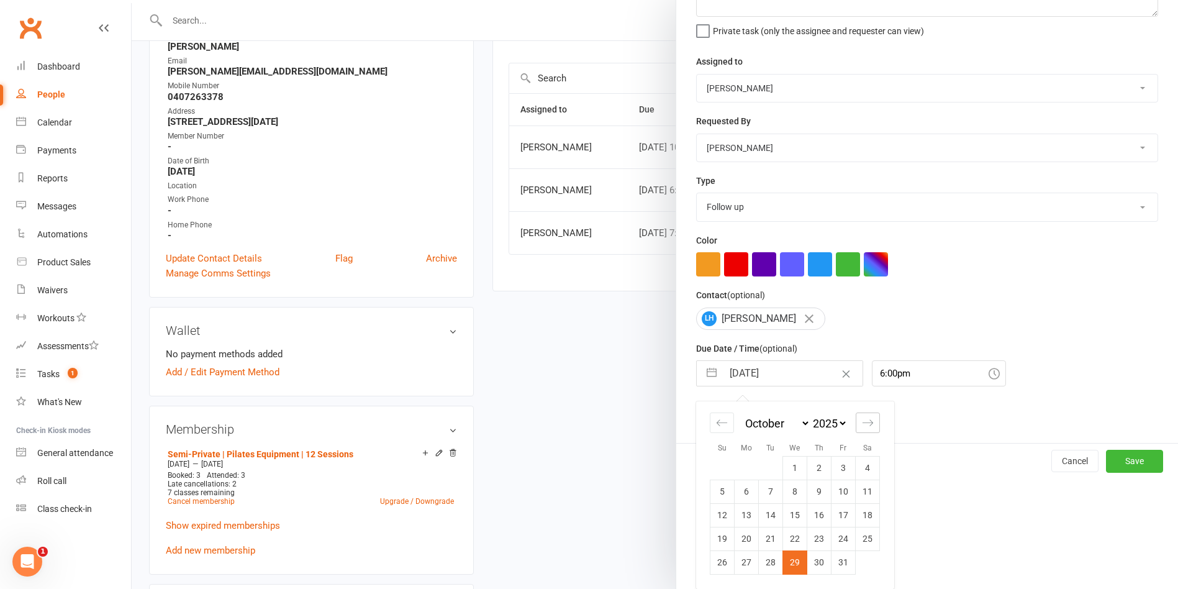
click at [865, 423] on icon "Move forward to switch to the next month." at bounding box center [868, 422] width 11 height 6
select select "11"
select select "2025"
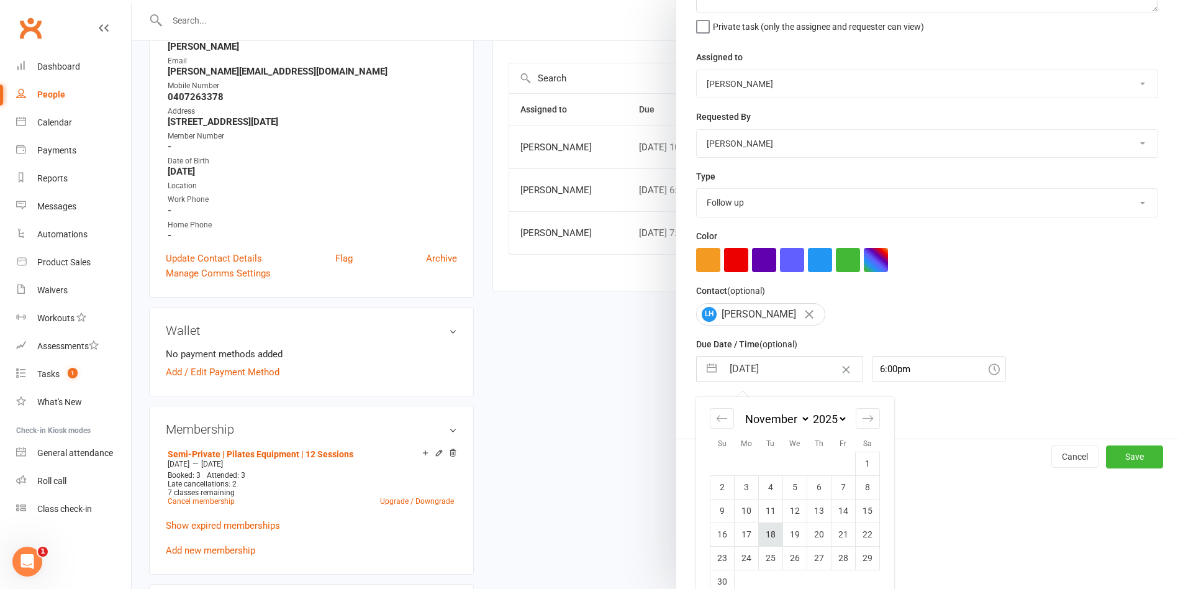
click at [760, 537] on td "18" at bounding box center [771, 534] width 24 height 24
type input "18 Nov 2025"
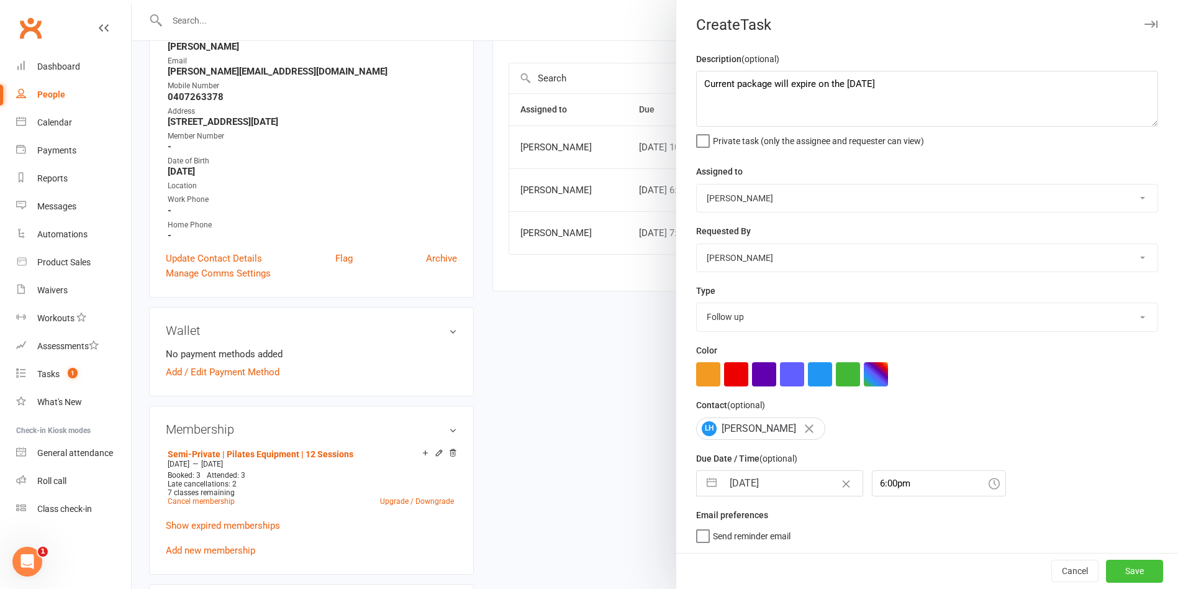
click at [1120, 568] on button "Save" at bounding box center [1134, 571] width 57 height 22
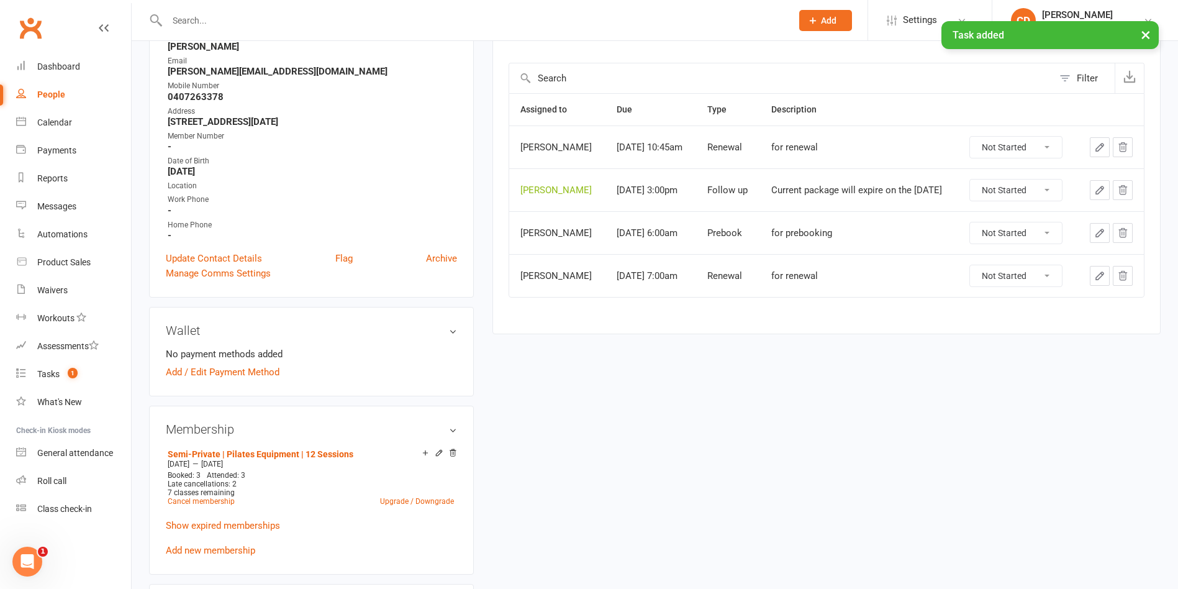
click at [867, 473] on div "upload photo Lara Hodge Activated 2 April, 2025 Added 2 April, 2025 Active memb…" at bounding box center [655, 461] width 1030 height 1179
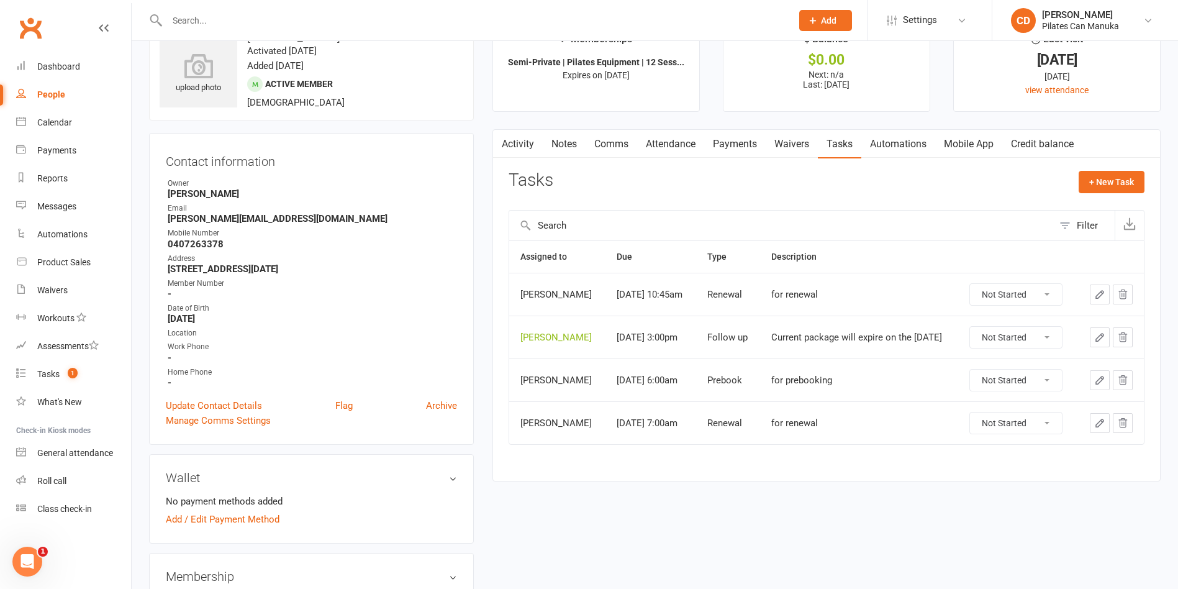
scroll to position [0, 0]
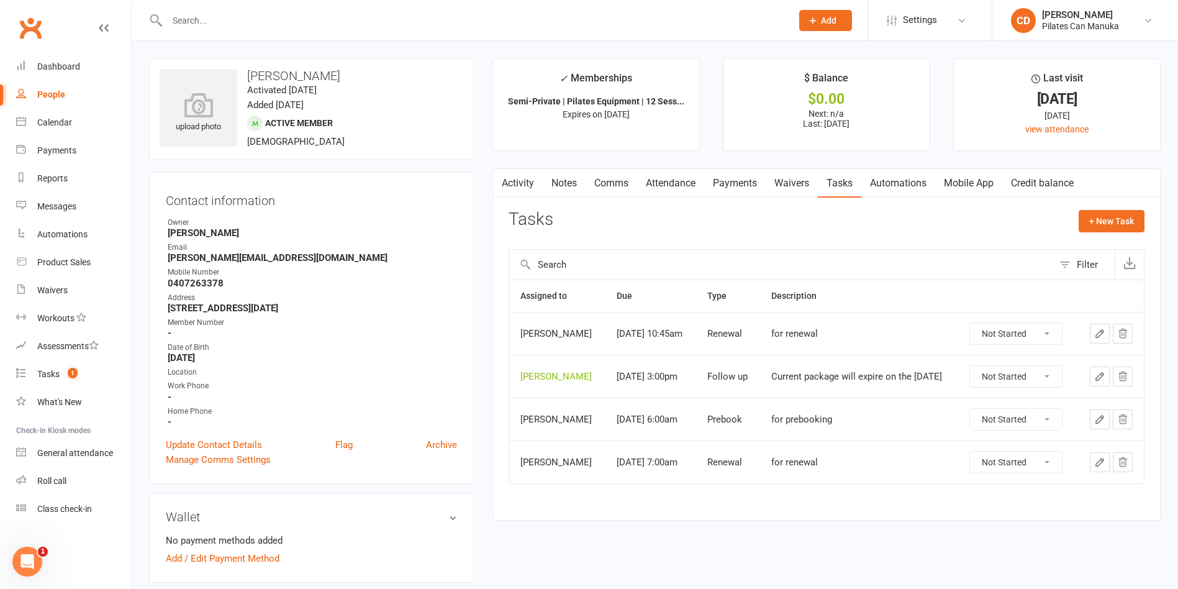
click at [247, 19] on input "text" at bounding box center [473, 20] width 620 height 17
click at [217, 27] on input "text" at bounding box center [473, 20] width 620 height 17
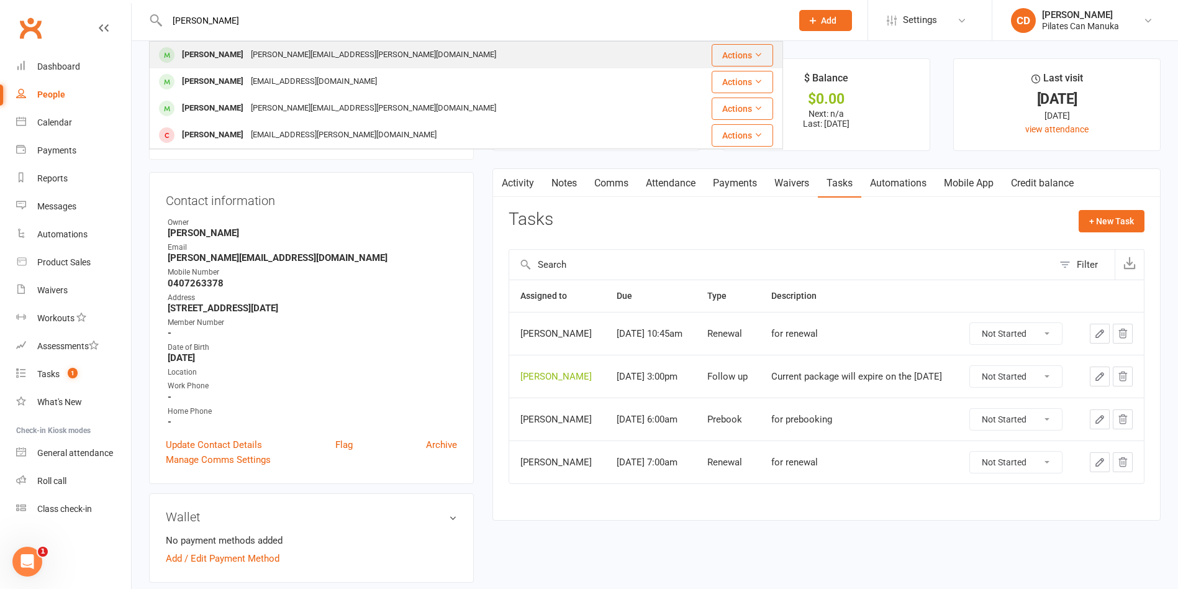
type input "wendy twiss"
click at [219, 45] on div "Wendy Twiss wendy.twiss@gmail.com" at bounding box center [413, 54] width 526 height 25
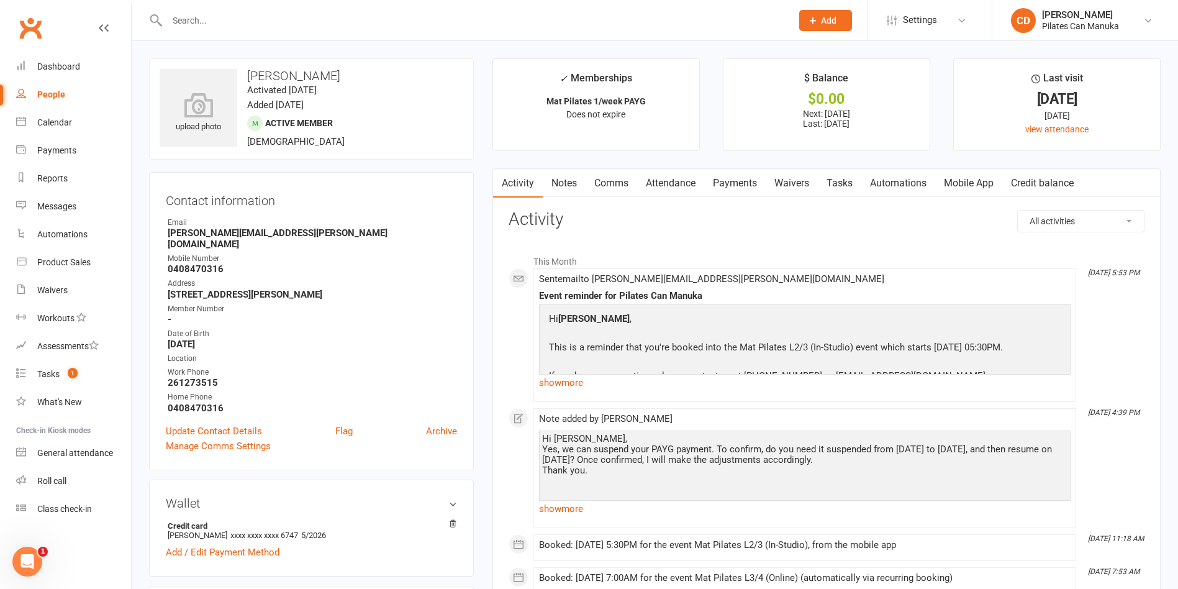
click at [569, 173] on link "Notes" at bounding box center [564, 183] width 43 height 29
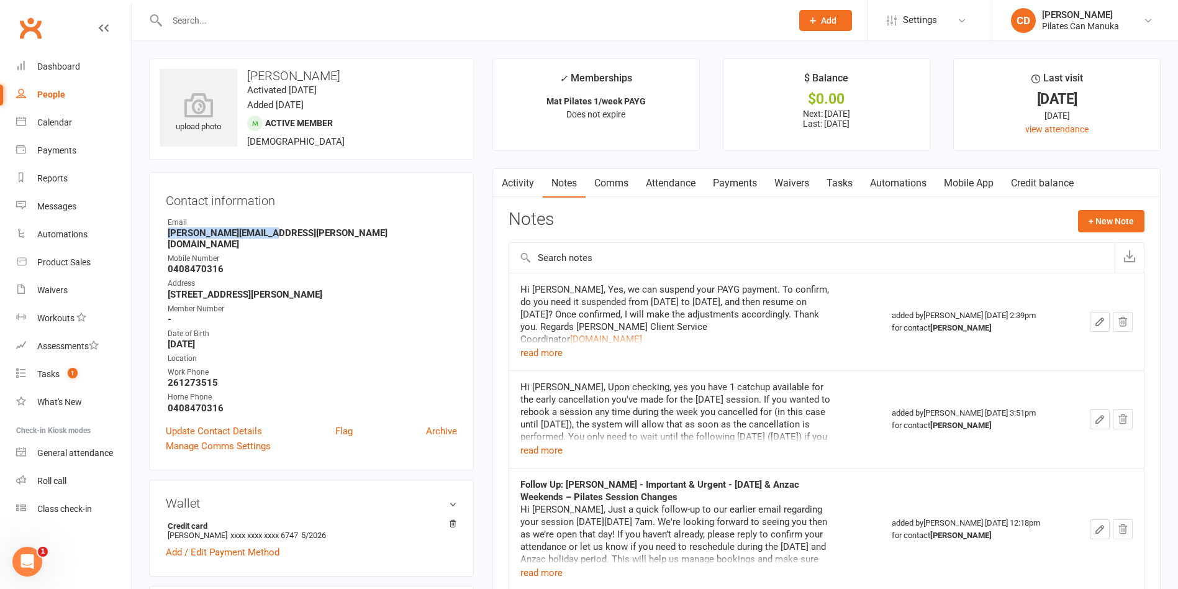
drag, startPoint x: 281, startPoint y: 229, endPoint x: 137, endPoint y: 231, distance: 144.7
copy strong "[PERSON_NAME][EMAIL_ADDRESS][PERSON_NAME][DOMAIN_NAME]"
click at [664, 188] on link "Attendance" at bounding box center [670, 183] width 67 height 29
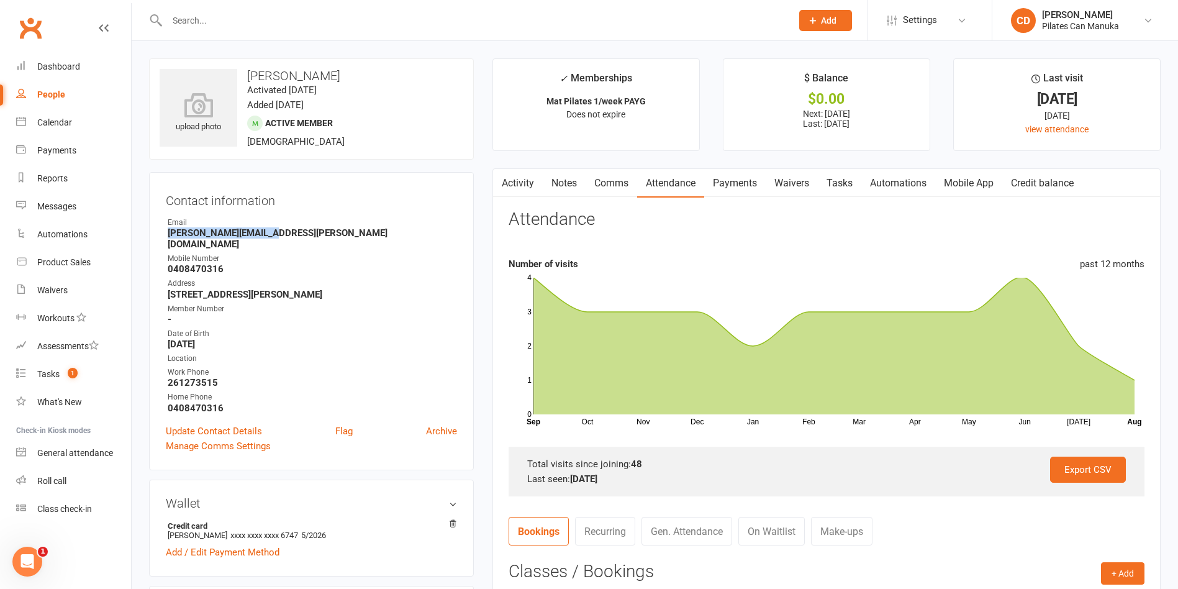
click at [744, 185] on link "Payments" at bounding box center [734, 183] width 61 height 29
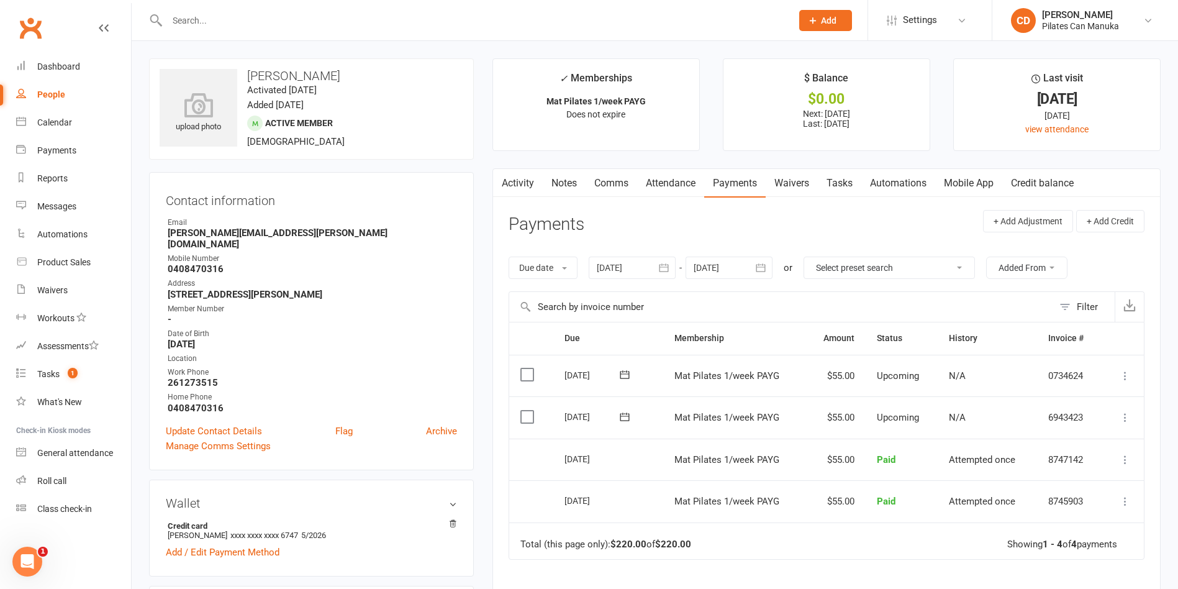
click at [619, 265] on div at bounding box center [632, 267] width 87 height 22
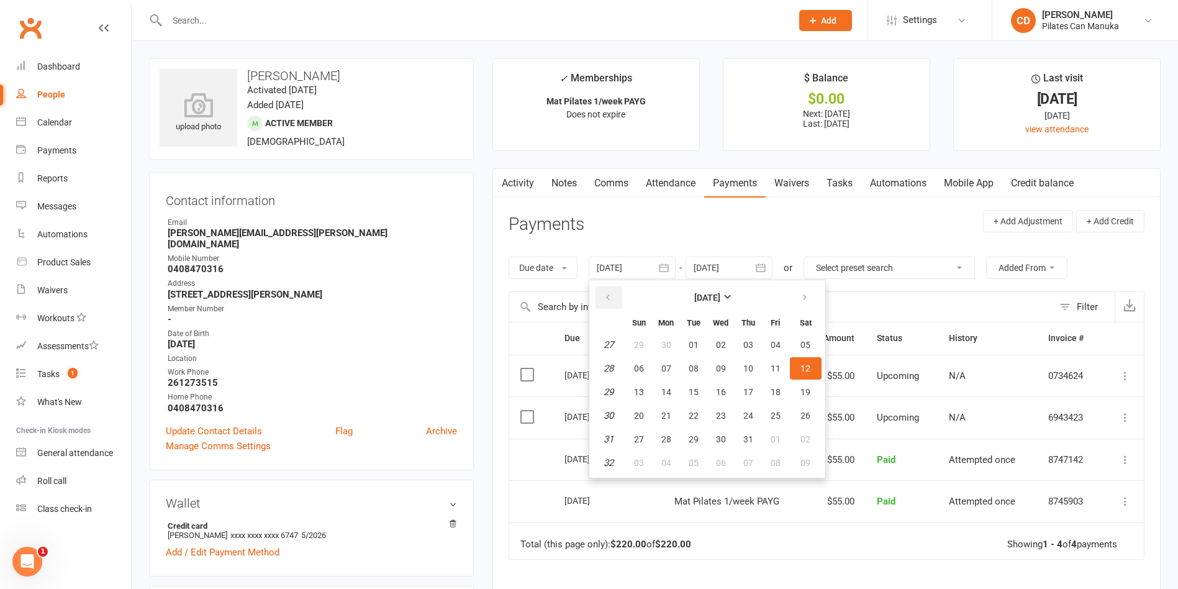
click at [604, 295] on button "button" at bounding box center [609, 297] width 27 height 22
click at [610, 299] on icon "button" at bounding box center [608, 297] width 9 height 10
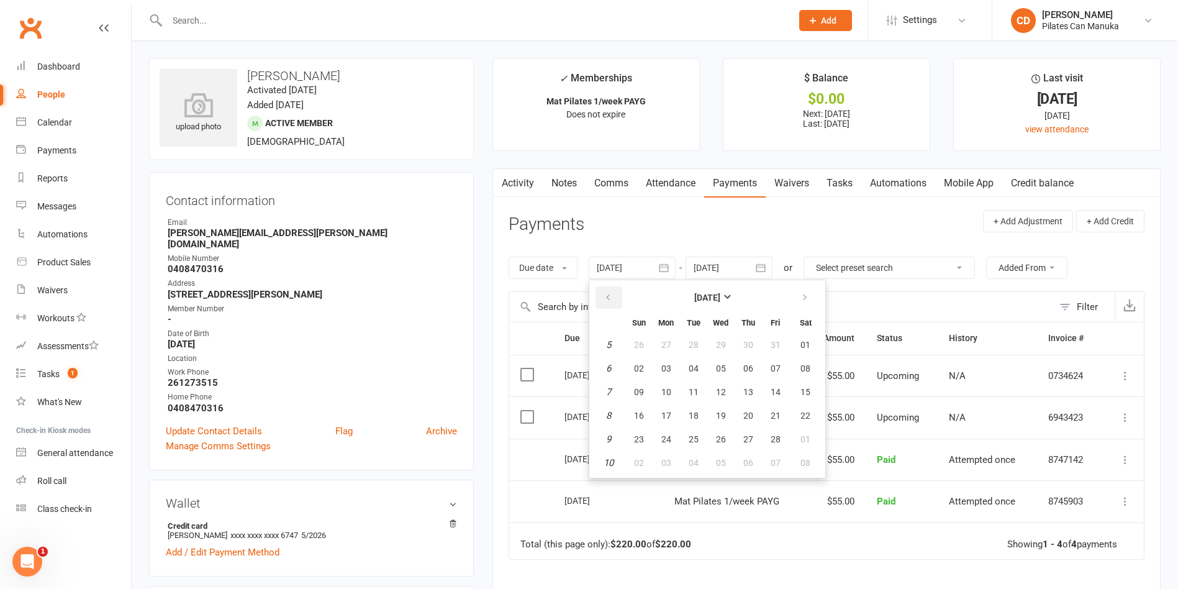
click at [610, 299] on icon "button" at bounding box center [608, 297] width 9 height 10
click at [786, 343] on button "01" at bounding box center [776, 344] width 26 height 22
type input "01 Nov 2024"
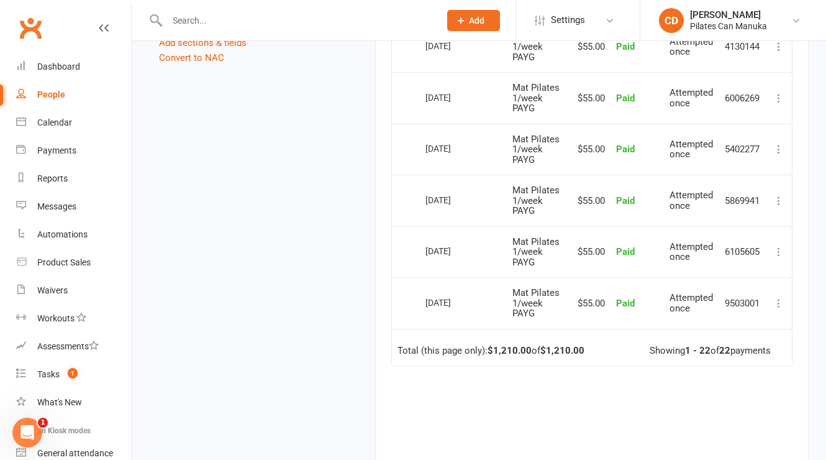
scroll to position [1164, 0]
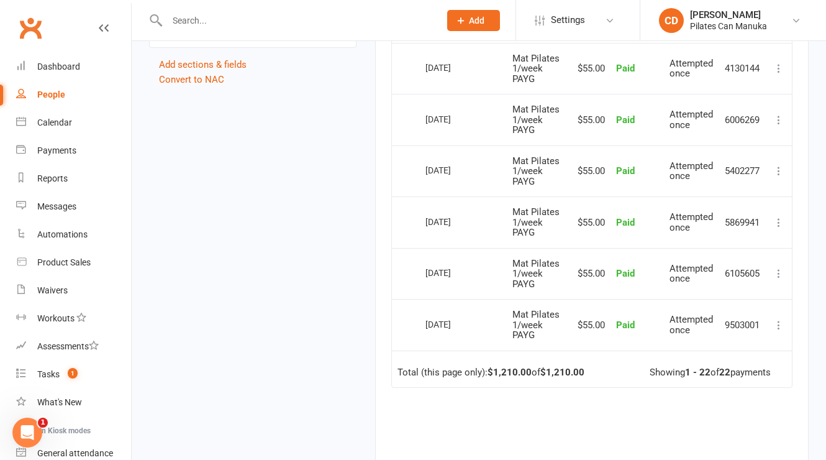
drag, startPoint x: 485, startPoint y: 328, endPoint x: 411, endPoint y: 324, distance: 74.0
click at [411, 324] on tr "Select this 07 Nov 2024 Wendy Twiss Mat Pilates 1/week PAYG $55.00 Paid Attempt…" at bounding box center [592, 325] width 400 height 52
copy tr "Select this 07 Nov 2024"
drag, startPoint x: 478, startPoint y: 273, endPoint x: 424, endPoint y: 274, distance: 54.0
click at [424, 274] on td "21 Nov 2024" at bounding box center [463, 274] width 87 height 52
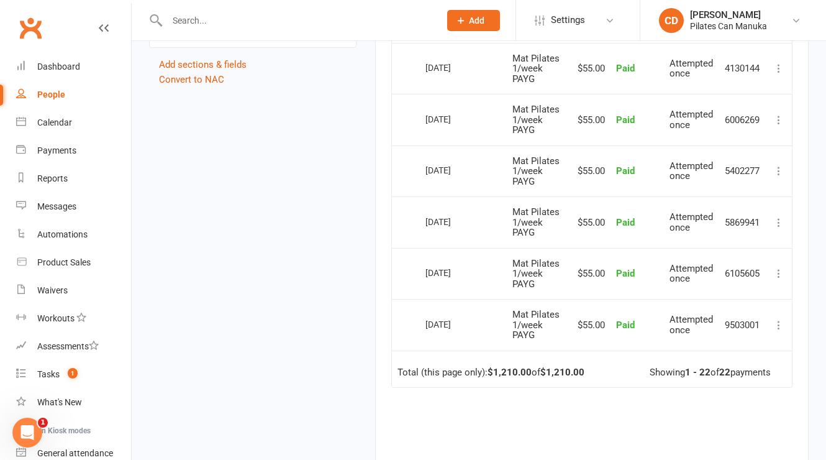
drag, startPoint x: 476, startPoint y: 218, endPoint x: 426, endPoint y: 219, distance: 49.7
click at [426, 219] on div "05 Dec 2024" at bounding box center [453, 221] width 57 height 19
drag, startPoint x: 476, startPoint y: 169, endPoint x: 425, endPoint y: 168, distance: 51.5
click at [425, 168] on td "19 Dec 2024" at bounding box center [463, 171] width 87 height 52
drag, startPoint x: 471, startPoint y: 124, endPoint x: 409, endPoint y: 116, distance: 62.6
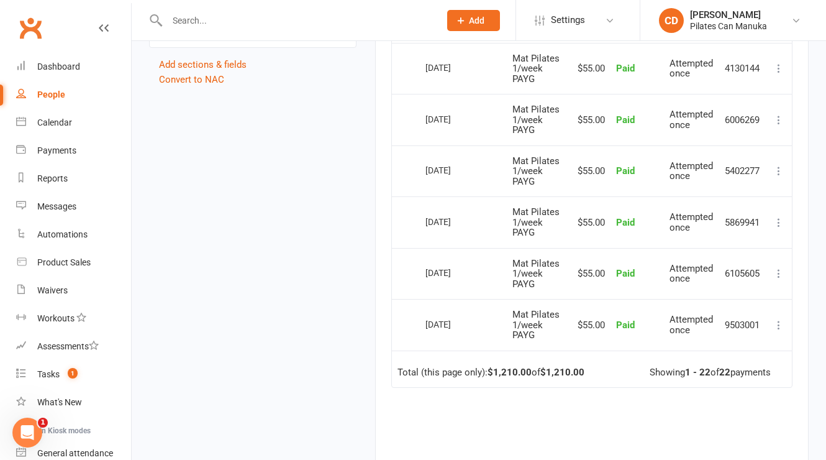
click at [409, 116] on tr "Select this 02 Jan 2025 Wendy Twiss Mat Pilates 1/week PAYG $55.00 Paid Attempt…" at bounding box center [592, 120] width 400 height 52
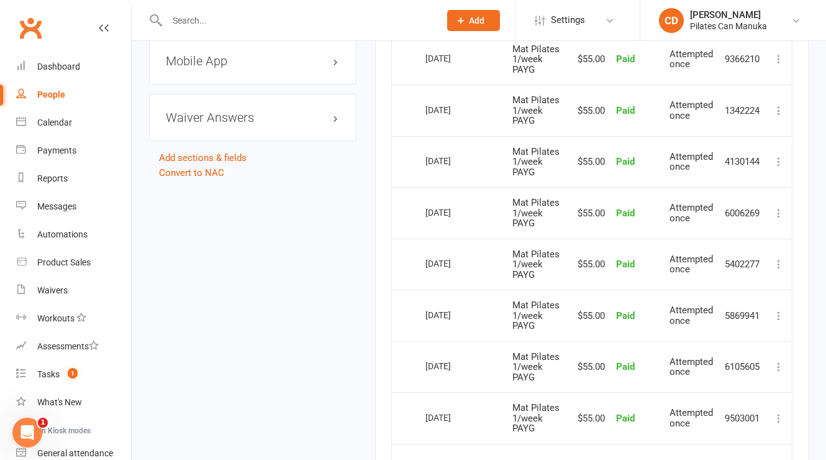
drag, startPoint x: 481, startPoint y: 160, endPoint x: 424, endPoint y: 158, distance: 57.2
click at [424, 158] on td "16 Jan 2025" at bounding box center [463, 162] width 87 height 52
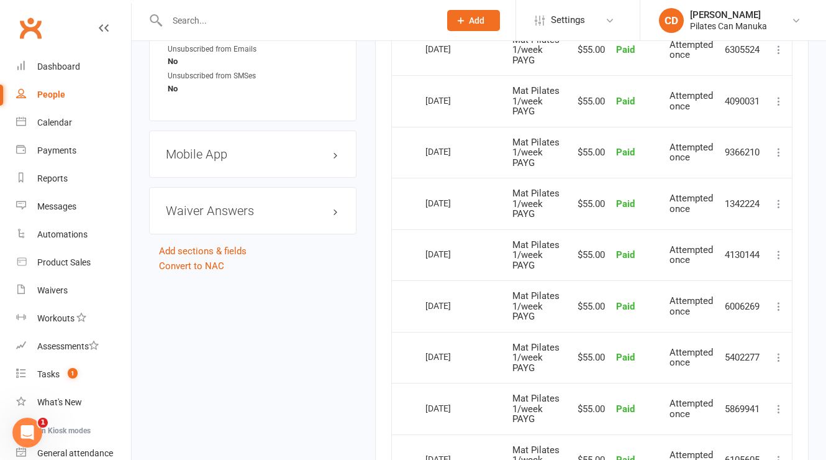
drag, startPoint x: 474, startPoint y: 207, endPoint x: 408, endPoint y: 201, distance: 66.7
click at [408, 201] on tr "Select this 30 Jan 2025 Wendy Twiss Mat Pilates 1/week PAYG $55.00 Paid Attempt…" at bounding box center [592, 204] width 400 height 52
drag, startPoint x: 481, startPoint y: 160, endPoint x: 421, endPoint y: 153, distance: 60.0
click at [421, 153] on td "13 Feb 2025" at bounding box center [463, 153] width 87 height 52
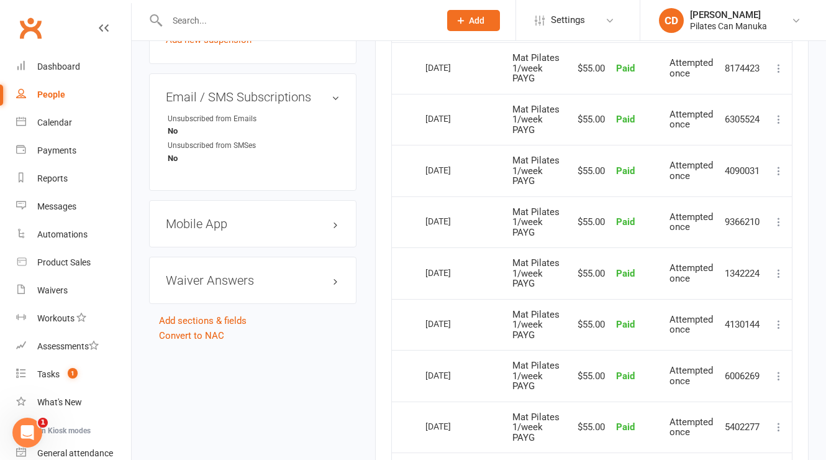
scroll to position [884, 0]
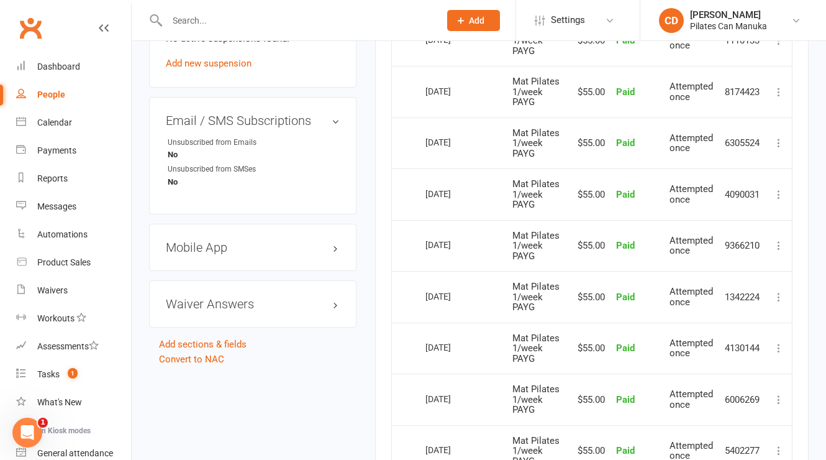
drag, startPoint x: 476, startPoint y: 196, endPoint x: 410, endPoint y: 194, distance: 65.9
click at [410, 194] on tr "Select this 27 Feb 2025 Wendy Twiss Mat Pilates 1/week PAYG $55.00 Paid Attempt…" at bounding box center [592, 194] width 400 height 52
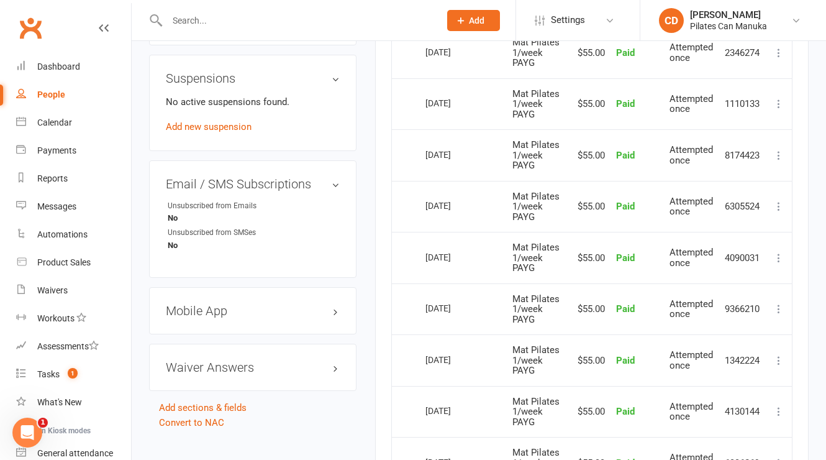
scroll to position [791, 0]
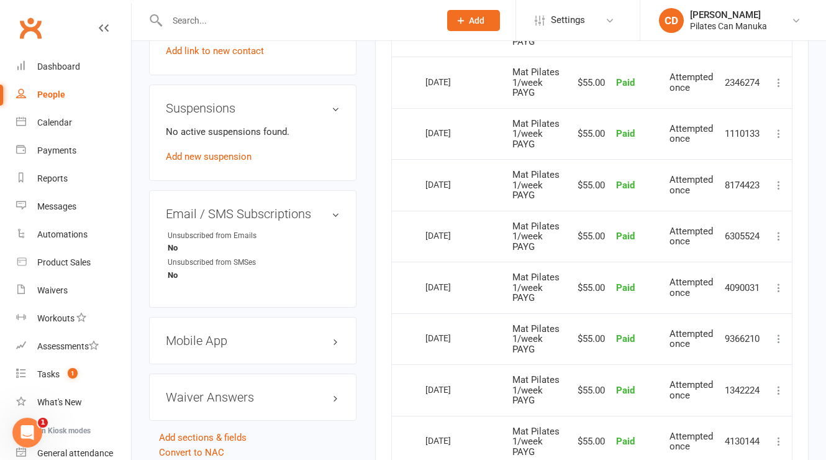
drag, startPoint x: 478, startPoint y: 232, endPoint x: 424, endPoint y: 232, distance: 54.0
click at [424, 232] on td "13 Mar 2025" at bounding box center [463, 237] width 87 height 52
drag, startPoint x: 473, startPoint y: 189, endPoint x: 401, endPoint y: 186, distance: 72.1
click at [401, 186] on tr "Select this 27 Mar 2025 Wendy Twiss Mat Pilates 1/week PAYG $55.00 Paid Attempt…" at bounding box center [592, 185] width 400 height 52
drag, startPoint x: 479, startPoint y: 137, endPoint x: 397, endPoint y: 137, distance: 82.6
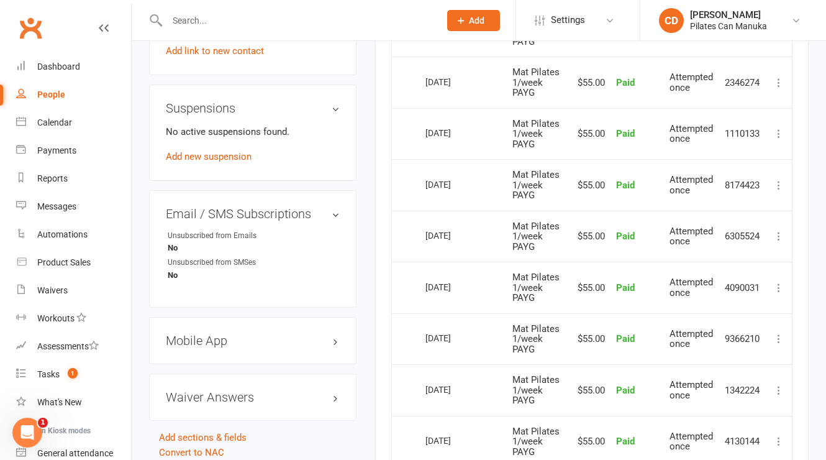
click at [397, 137] on tr "Select this 10 Apr 2025 Wendy Twiss Mat Pilates 1/week PAYG $55.00 Paid Attempt…" at bounding box center [592, 134] width 400 height 52
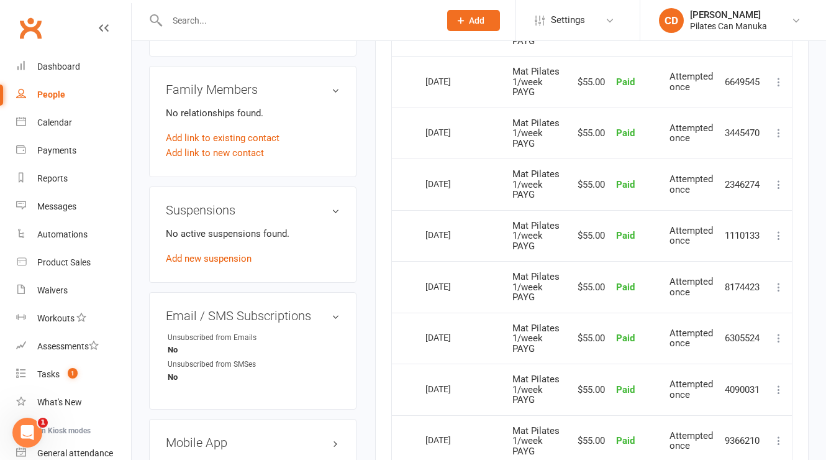
scroll to position [605, 0]
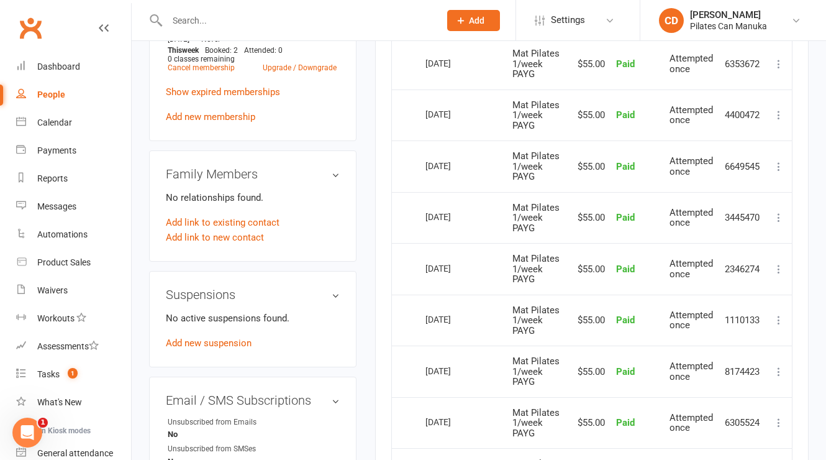
drag, startPoint x: 485, startPoint y: 268, endPoint x: 417, endPoint y: 267, distance: 67.7
click at [417, 268] on tr "Select this 24 Apr 2025 Wendy Twiss Mat Pilates 1/week PAYG $55.00 Paid Attempt…" at bounding box center [592, 269] width 400 height 52
drag, startPoint x: 478, startPoint y: 218, endPoint x: 419, endPoint y: 218, distance: 59.6
click at [419, 218] on tr "Select this 08 May 2025 Wendy Twiss Mat Pilates 1/week PAYG $55.00 Paid Attempt…" at bounding box center [592, 218] width 400 height 52
drag, startPoint x: 481, startPoint y: 168, endPoint x: 401, endPoint y: 170, distance: 80.1
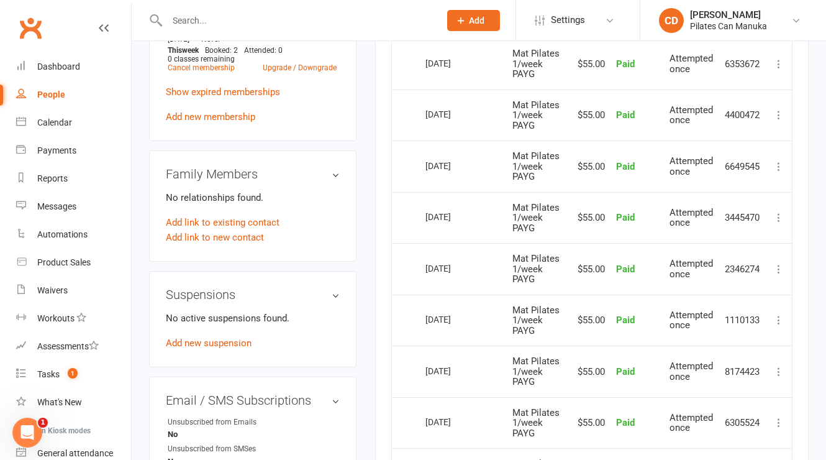
click at [401, 170] on tr "Select this 22 May 2025 Wendy Twiss Mat Pilates 1/week PAYG $55.00 Paid Attempt…" at bounding box center [592, 166] width 400 height 52
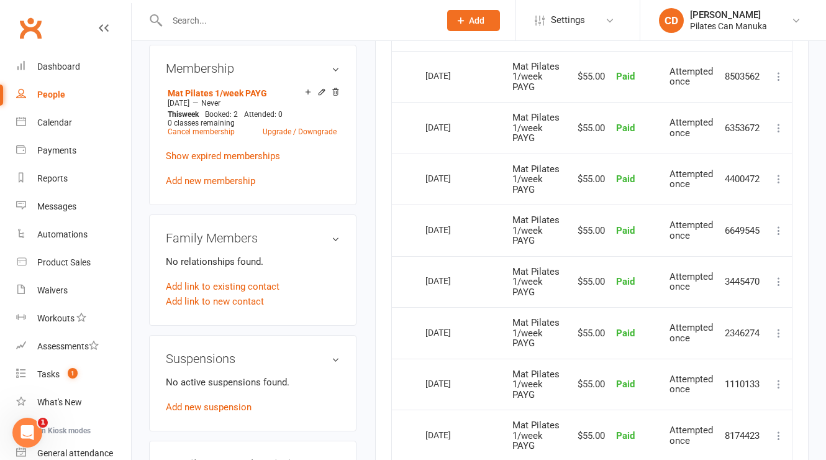
scroll to position [512, 0]
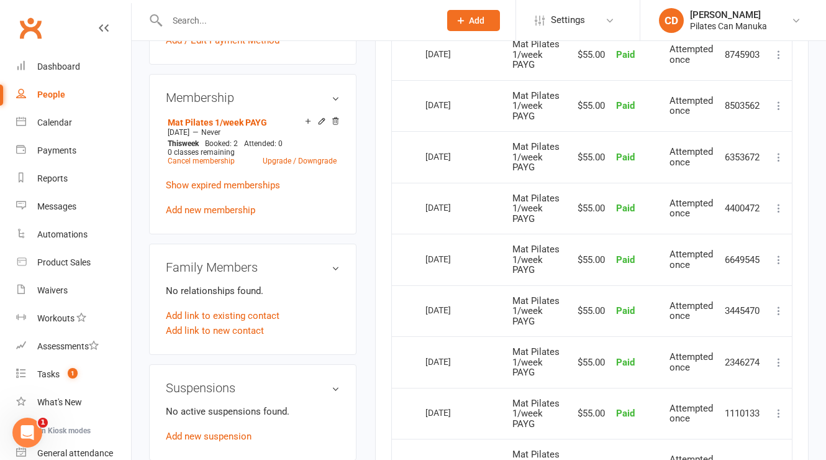
drag, startPoint x: 481, startPoint y: 215, endPoint x: 421, endPoint y: 210, distance: 60.5
click at [421, 210] on td "05 Jun 2025" at bounding box center [463, 209] width 87 height 52
drag, startPoint x: 483, startPoint y: 164, endPoint x: 384, endPoint y: 159, distance: 98.9
click at [384, 159] on div "Activity Notes Comms Attendance Payments Waivers Tasks Automations Mobile App C…" at bounding box center [591, 438] width 433 height 1562
click at [451, 179] on td "19 Jun 2025" at bounding box center [463, 157] width 87 height 52
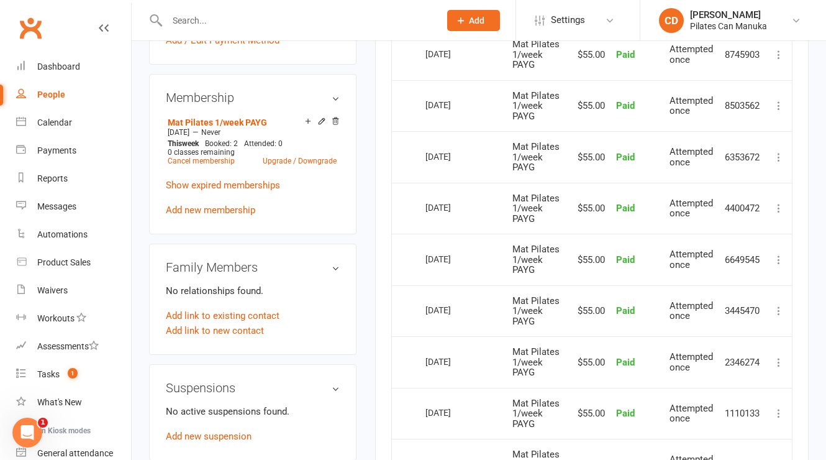
drag, startPoint x: 478, startPoint y: 162, endPoint x: 404, endPoint y: 161, distance: 74.5
click at [404, 161] on tr "Select this 19 Jun 2025 Wendy Twiss Mat Pilates 1/week PAYG $55.00 Paid Attempt…" at bounding box center [592, 157] width 400 height 52
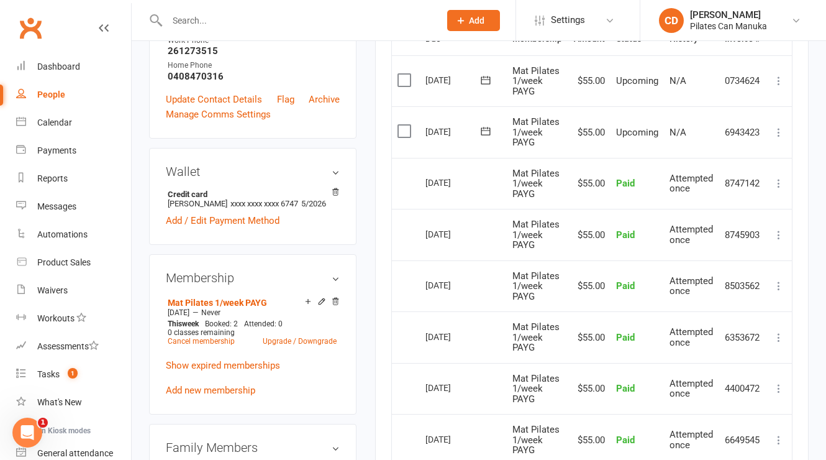
scroll to position [325, 0]
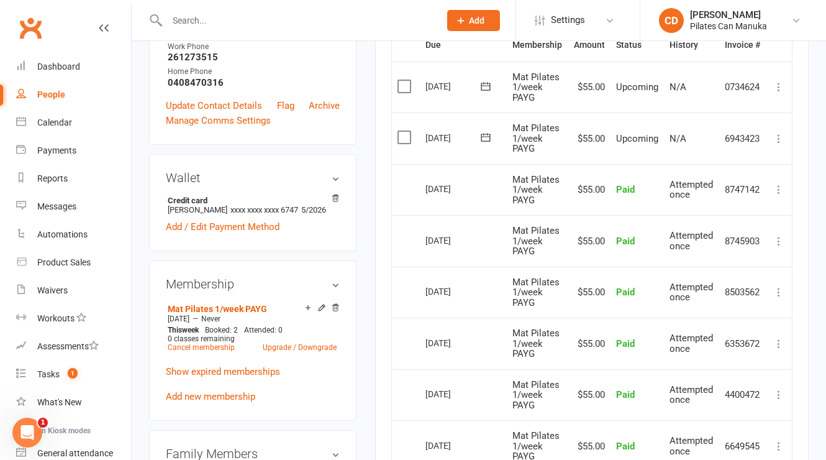
drag, startPoint x: 475, startPoint y: 291, endPoint x: 424, endPoint y: 291, distance: 50.9
click at [424, 291] on td "03 Jul 2025" at bounding box center [463, 292] width 87 height 52
drag, startPoint x: 476, startPoint y: 243, endPoint x: 424, endPoint y: 242, distance: 52.2
click at [424, 242] on td "[DATE]" at bounding box center [463, 241] width 87 height 52
drag, startPoint x: 478, startPoint y: 197, endPoint x: 404, endPoint y: 196, distance: 73.9
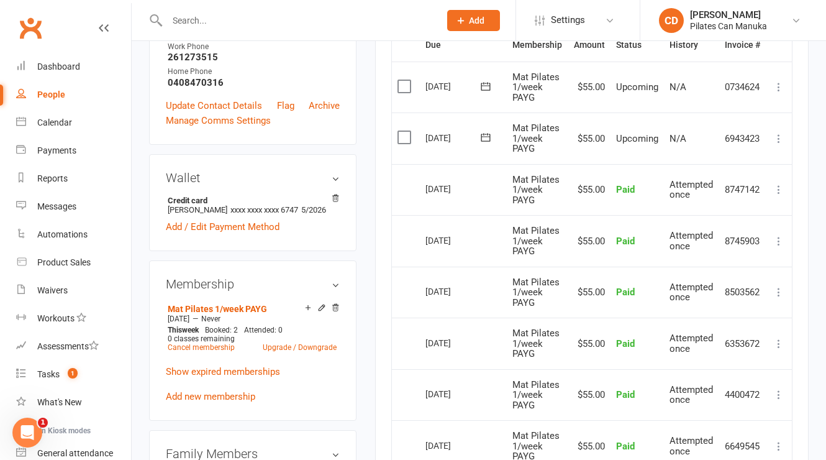
click at [404, 196] on tr "Select this 31 Jul 2025 Wendy Twiss Mat Pilates 1/week PAYG $55.00 Paid Attempt…" at bounding box center [592, 190] width 400 height 52
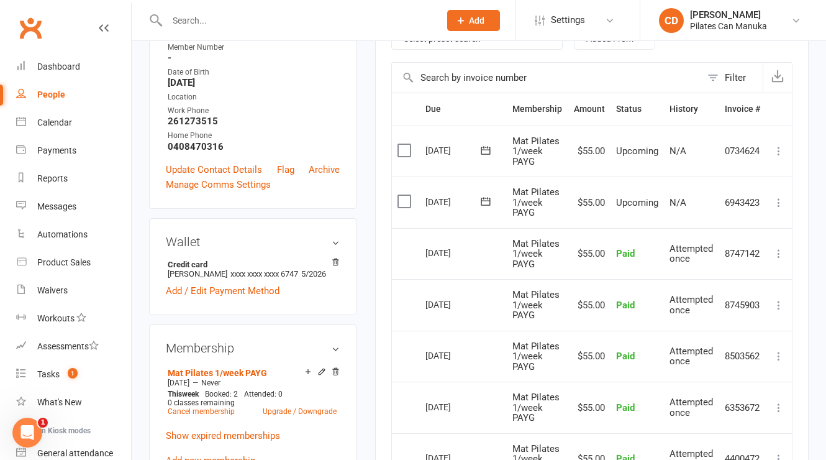
scroll to position [232, 0]
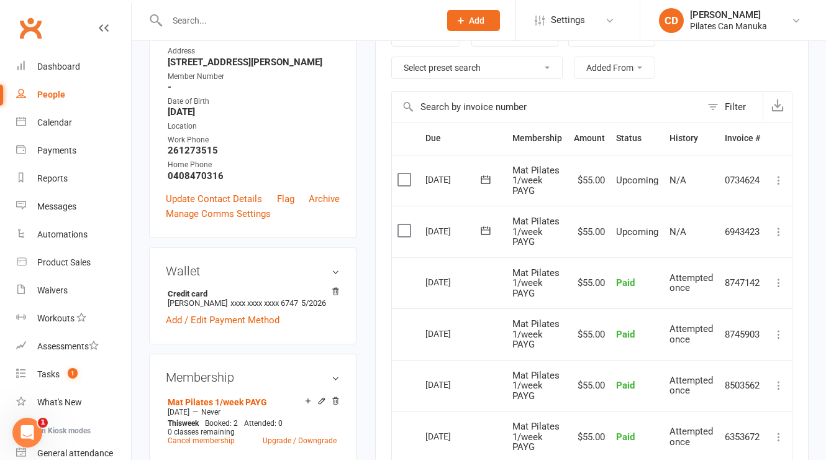
drag, startPoint x: 476, startPoint y: 242, endPoint x: 424, endPoint y: 238, distance: 52.3
click at [424, 238] on td "[DATE]" at bounding box center [463, 232] width 87 height 52
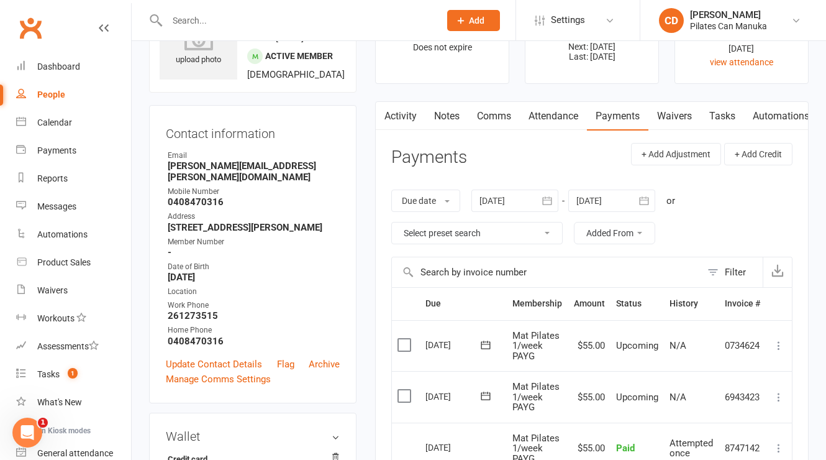
scroll to position [0, 0]
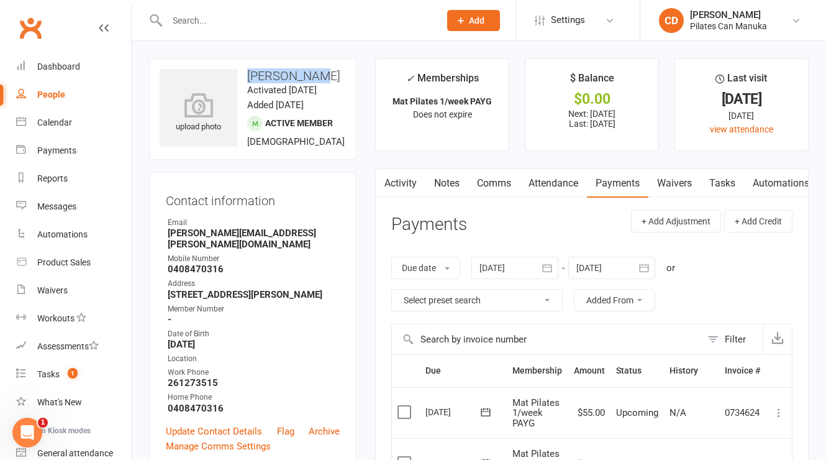
drag, startPoint x: 340, startPoint y: 71, endPoint x: 247, endPoint y: 68, distance: 92.6
click at [247, 69] on h3 "[PERSON_NAME]" at bounding box center [253, 76] width 186 height 14
click at [563, 183] on link "Attendance" at bounding box center [553, 183] width 67 height 29
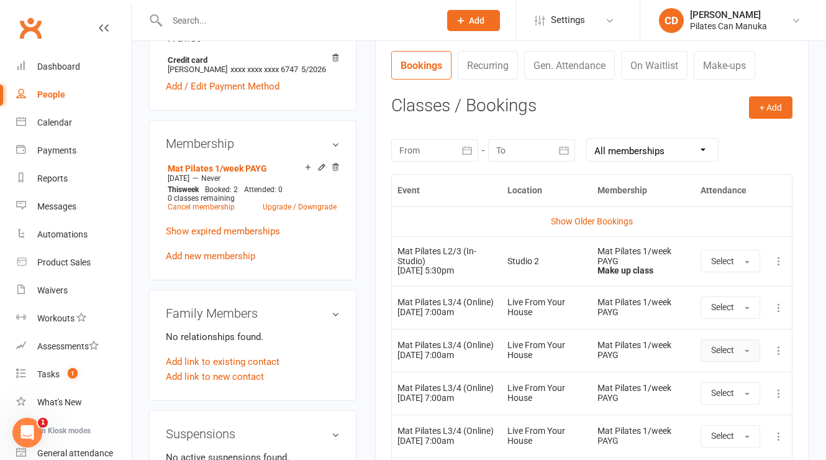
scroll to position [559, 0]
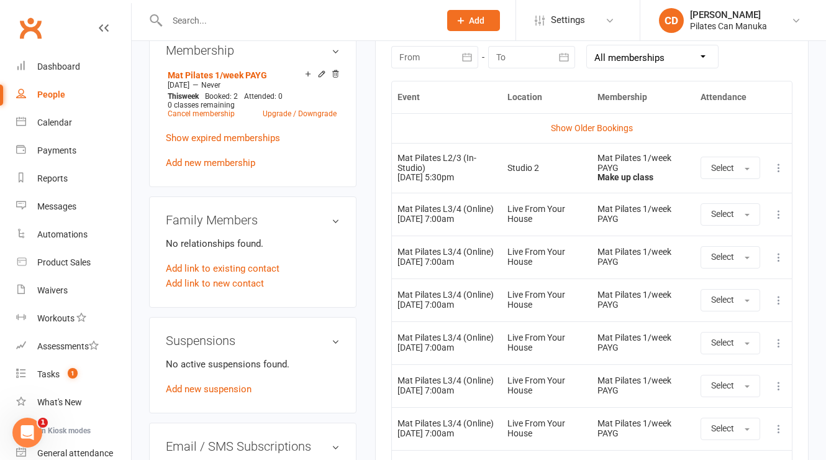
click at [777, 217] on icon at bounding box center [779, 214] width 12 height 12
click at [743, 283] on link "Remove booking" at bounding box center [724, 288] width 123 height 25
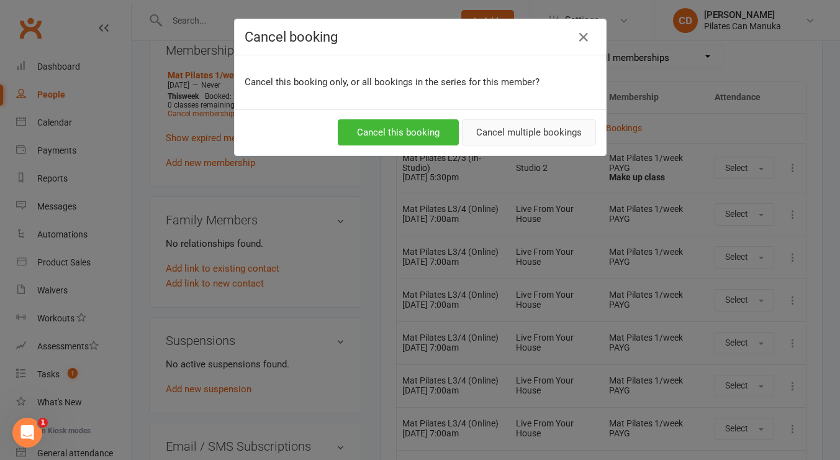
click at [518, 134] on button "Cancel multiple bookings" at bounding box center [529, 132] width 134 height 26
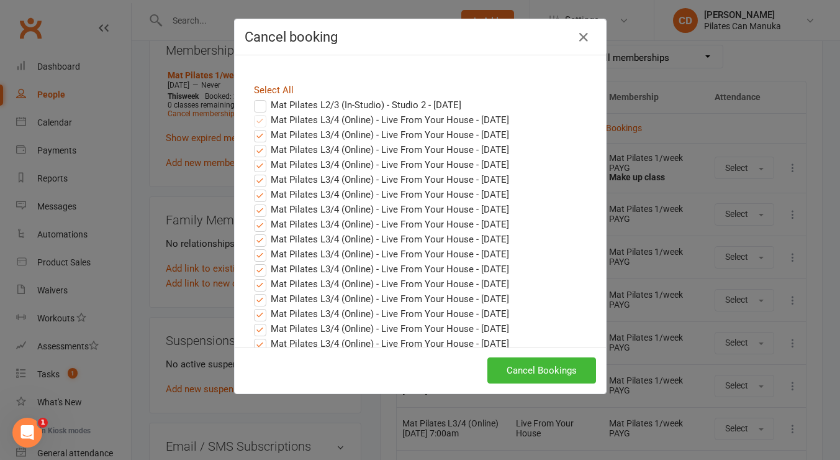
click at [272, 94] on link "Select All" at bounding box center [274, 89] width 40 height 11
click at [289, 130] on label "Mat Pilates L3/4 (Online) - Live From Your House - [DATE]" at bounding box center [381, 134] width 255 height 15
click at [253, 127] on input "Mat Pilates L3/4 (Online) - Live From Your House - [DATE]" at bounding box center [249, 127] width 8 height 0
click at [291, 147] on label "Mat Pilates L3/4 (Online) - Live From Your House - [DATE]" at bounding box center [381, 149] width 255 height 15
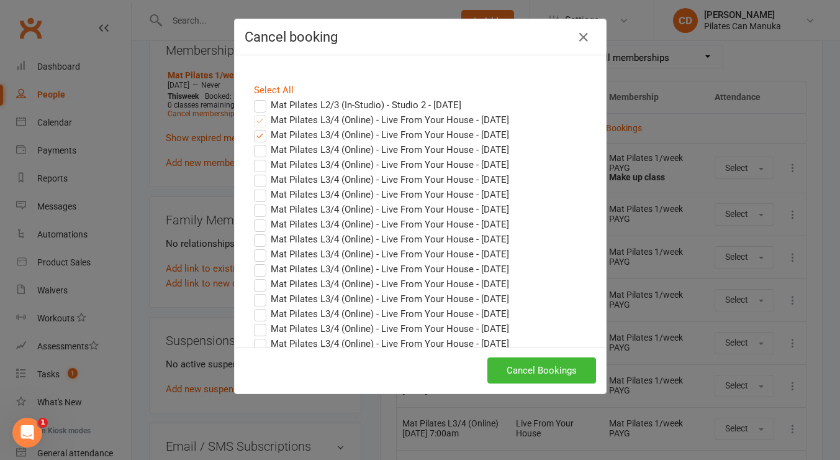
click at [253, 142] on input "Mat Pilates L3/4 (Online) - Live From Your House - [DATE]" at bounding box center [249, 142] width 8 height 0
click at [442, 166] on label "Mat Pilates L3/4 (Online) - Live From Your House - Sep 04, 2025" at bounding box center [381, 164] width 255 height 15
click at [253, 157] on input "Mat Pilates L3/4 (Online) - Live From Your House - Sep 04, 2025" at bounding box center [249, 157] width 8 height 0
click at [559, 372] on button "Cancel Bookings" at bounding box center [541, 370] width 109 height 26
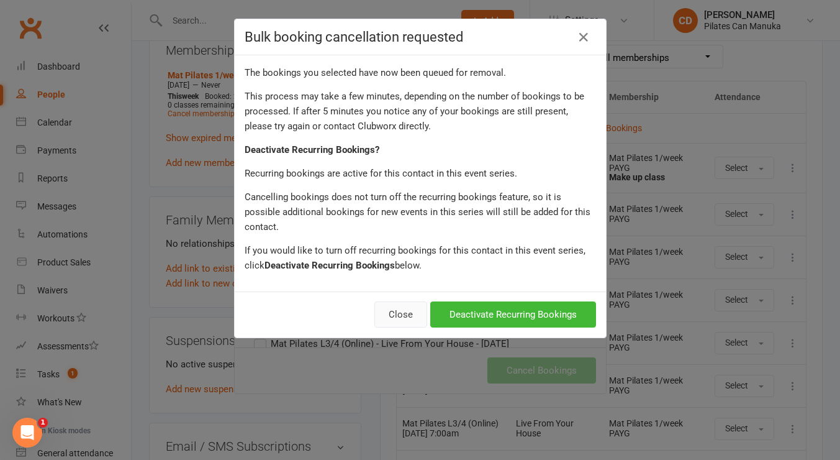
click at [404, 304] on button "Close" at bounding box center [400, 314] width 53 height 26
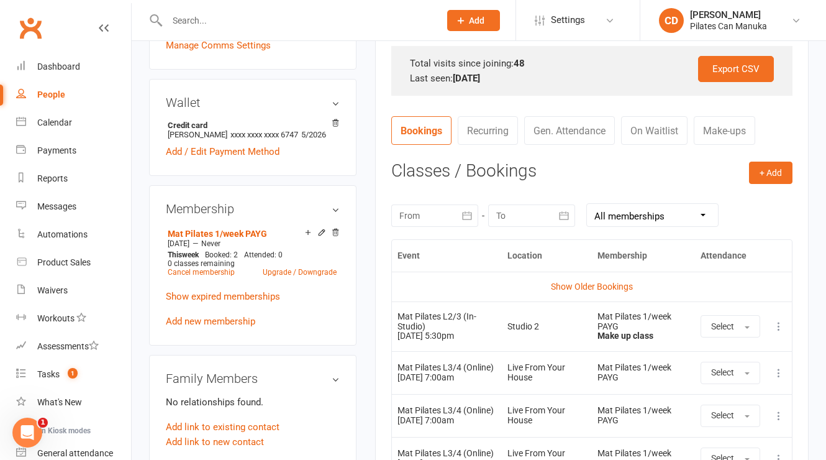
scroll to position [466, 0]
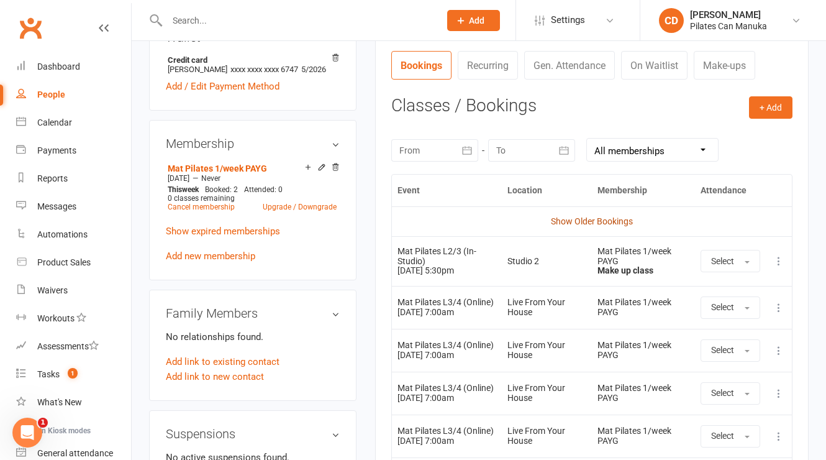
click at [591, 220] on link "Show Older Bookings" at bounding box center [592, 221] width 82 height 10
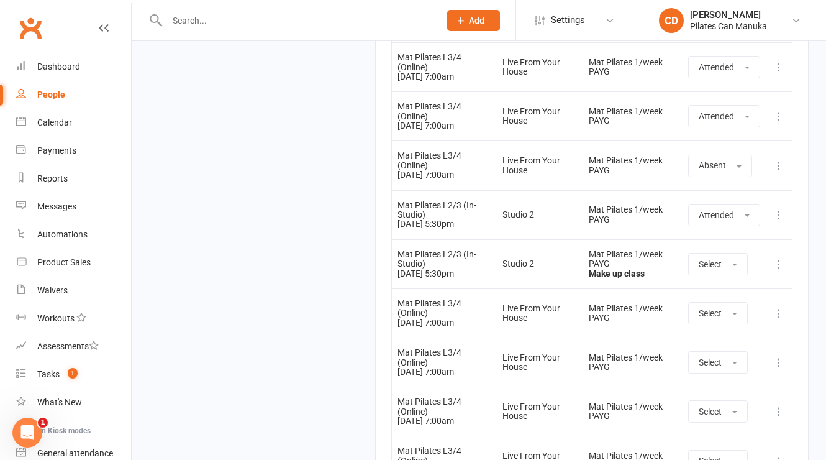
scroll to position [3260, 0]
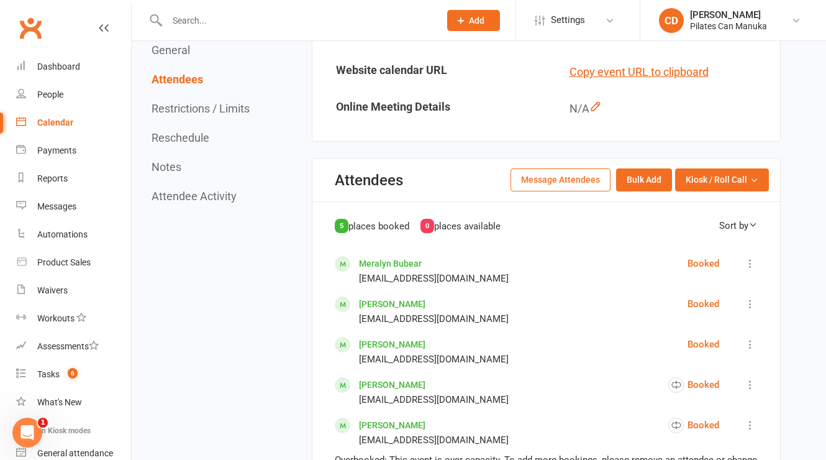
click at [187, 19] on input "text" at bounding box center [297, 20] width 268 height 17
paste input "[PERSON_NAME]"
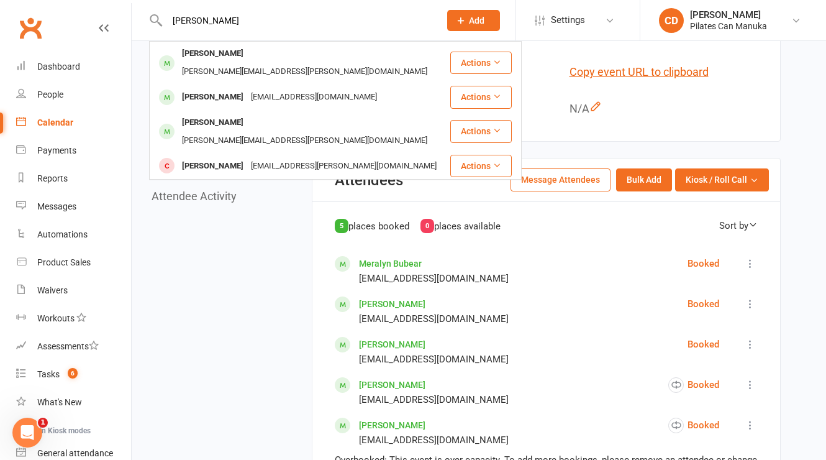
type input "[PERSON_NAME]"
click at [61, 122] on div "Calendar" at bounding box center [55, 122] width 36 height 10
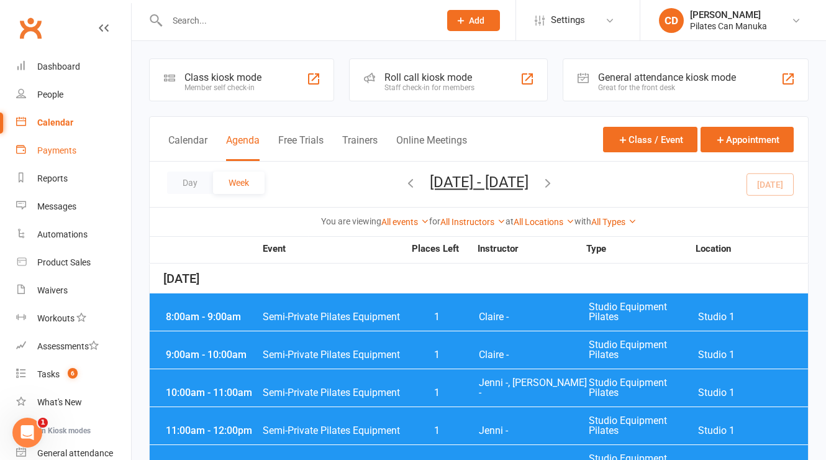
click at [57, 145] on div "Payments" at bounding box center [56, 150] width 39 height 10
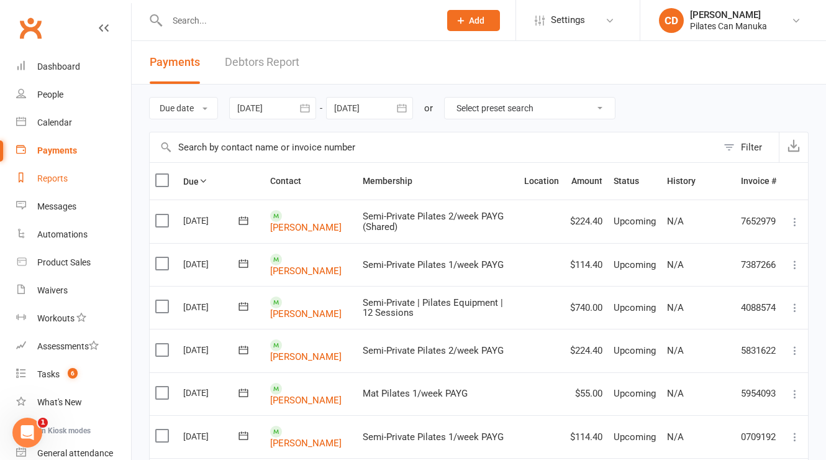
click at [59, 176] on div "Reports" at bounding box center [52, 178] width 30 height 10
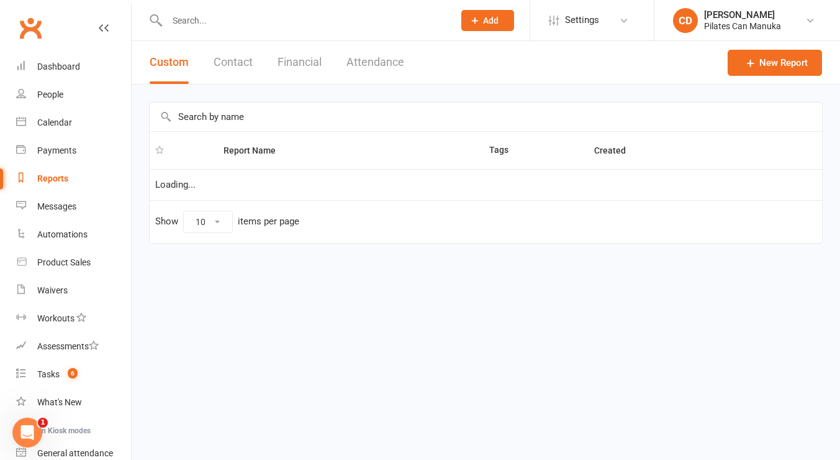
click at [387, 63] on button "Attendance" at bounding box center [376, 62] width 58 height 43
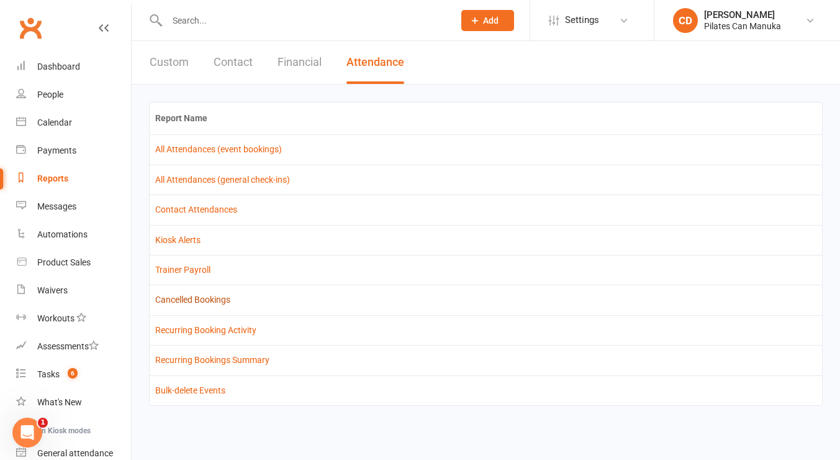
click at [215, 300] on link "Cancelled Bookings" at bounding box center [192, 299] width 75 height 10
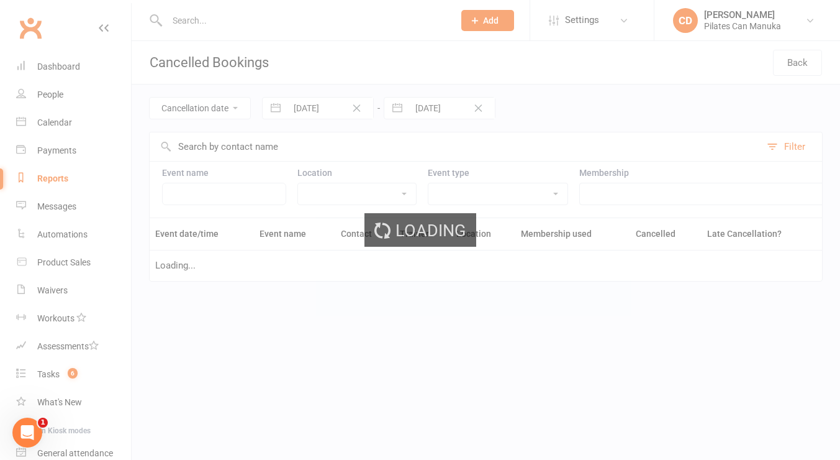
click at [301, 114] on div "Loading" at bounding box center [420, 230] width 840 height 460
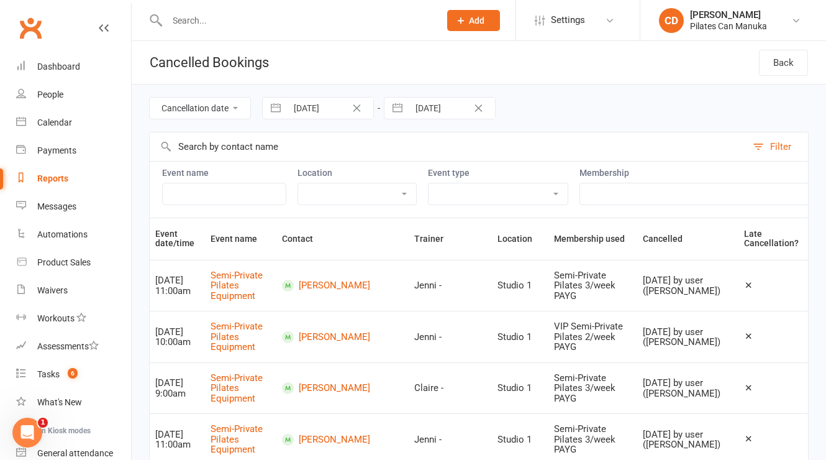
click at [321, 111] on input "29 Jul 2025" at bounding box center [330, 107] width 86 height 21
select select "5"
select select "2025"
select select "6"
select select "2025"
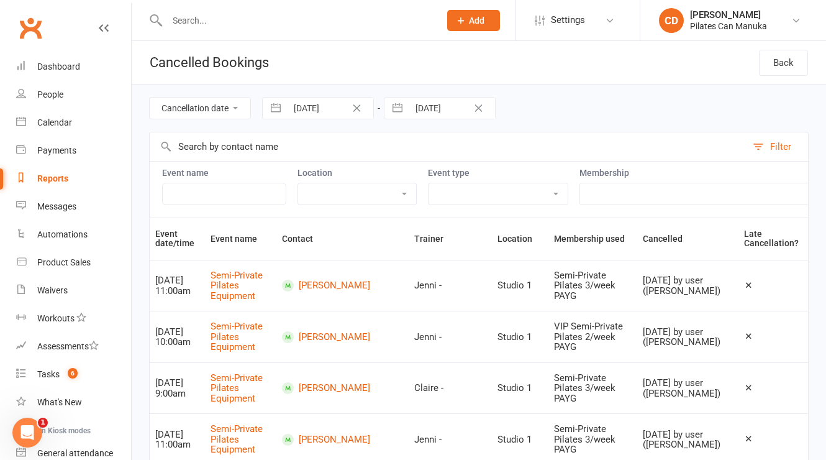
select select "7"
select select "2025"
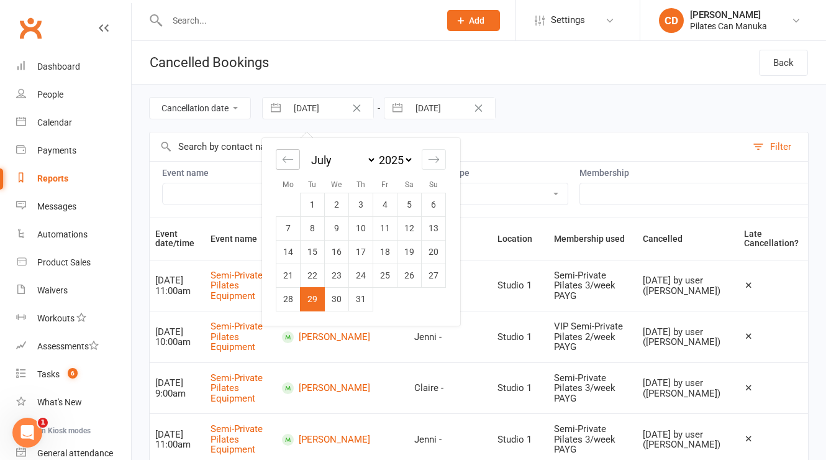
click at [288, 155] on icon "Move backward to switch to the previous month." at bounding box center [288, 159] width 12 height 12
select select "3"
select select "2025"
select select "4"
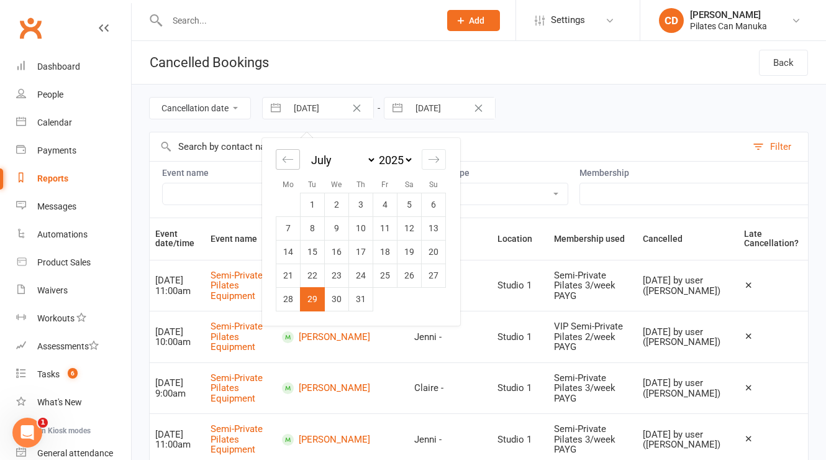
select select "2025"
click at [288, 155] on icon "Move backward to switch to the previous month." at bounding box center [288, 159] width 12 height 12
select select "2"
select select "2025"
click at [436, 168] on div "Move forward to switch to the next month." at bounding box center [434, 159] width 24 height 20
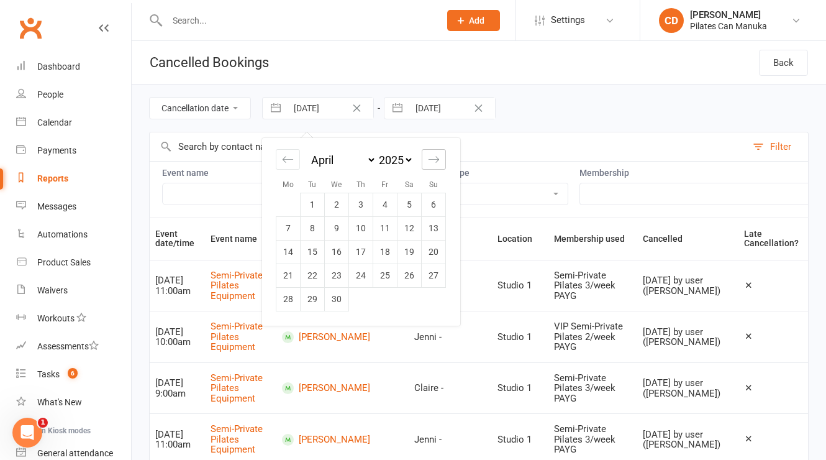
select select "5"
select select "2025"
click at [290, 160] on icon "Move backward to switch to the previous month." at bounding box center [288, 159] width 12 height 12
select select "2"
select select "2025"
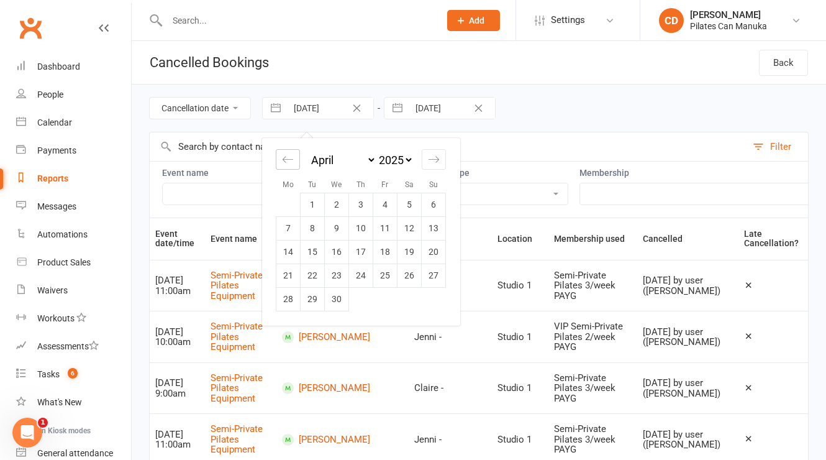
click at [290, 160] on icon "Move backward to switch to the previous month." at bounding box center [288, 159] width 12 height 12
select select "1"
select select "2025"
click at [290, 160] on icon "Move backward to switch to the previous month." at bounding box center [288, 159] width 12 height 12
select select "2025"
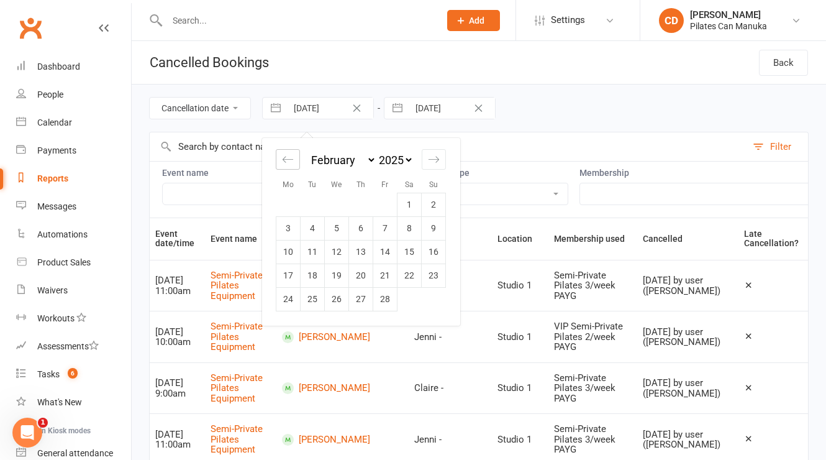
click at [290, 160] on icon "Move backward to switch to the previous month." at bounding box center [288, 159] width 12 height 12
select select "10"
select select "2024"
select select "11"
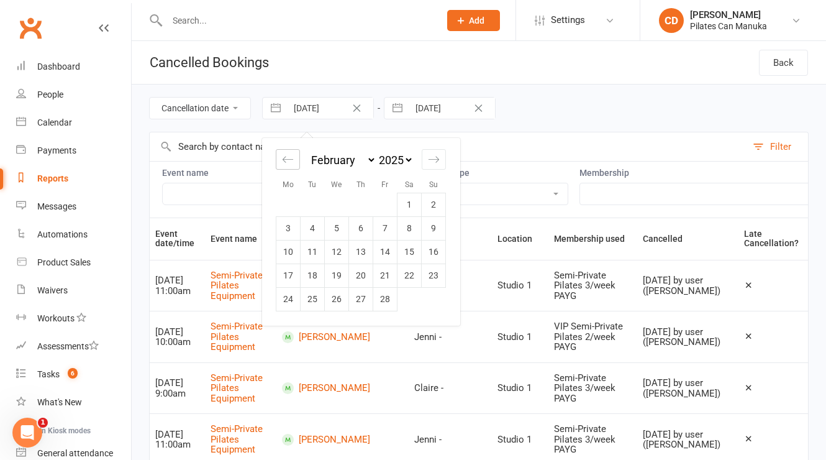
select select "2024"
click at [290, 160] on icon "Move backward to switch to the previous month." at bounding box center [288, 159] width 12 height 12
select select "9"
select select "2024"
click at [381, 207] on td "1" at bounding box center [385, 205] width 24 height 24
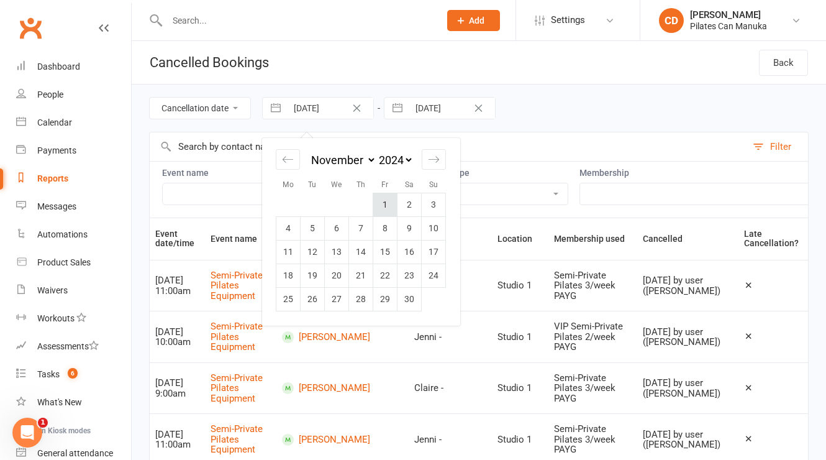
type input "01 Nov 2024"
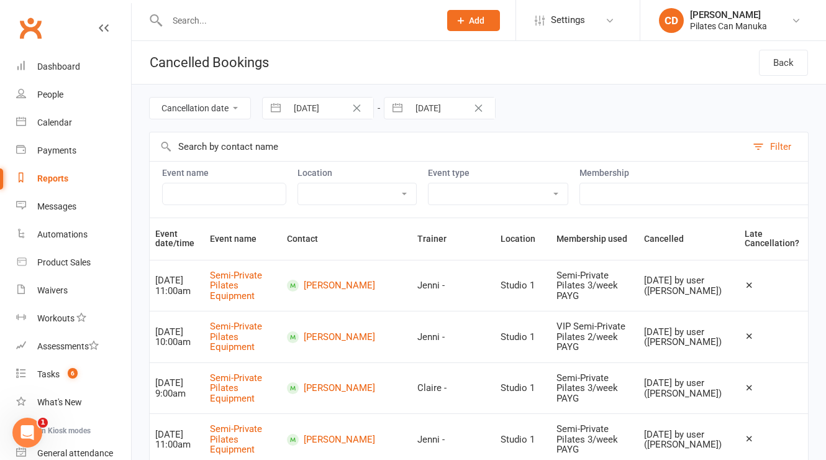
click at [268, 151] on input "text" at bounding box center [448, 146] width 597 height 29
paste input "Wendy Twiss"
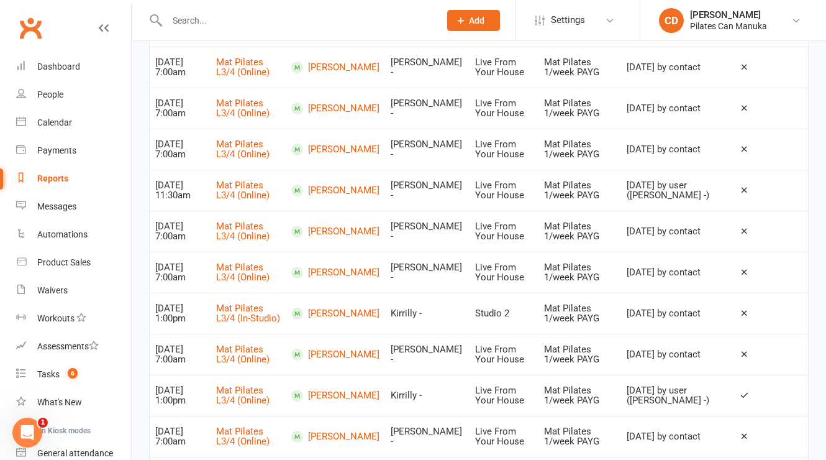
scroll to position [652, 0]
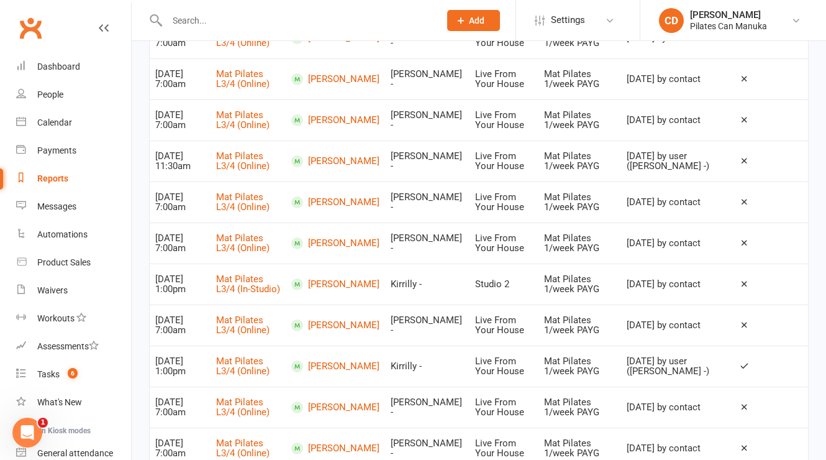
type input "Wendy Twiss"
click at [812, 267] on div "Cancellation date Event date 01 Nov 2024 Navigate forward to interact with the …" at bounding box center [479, 123] width 694 height 1382
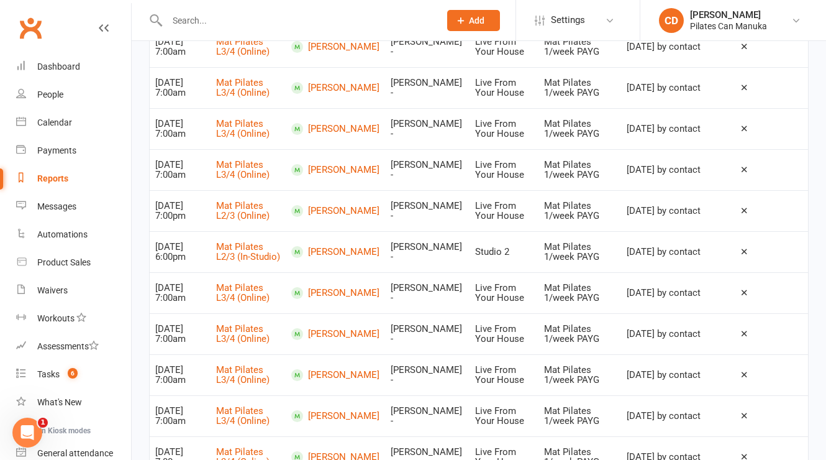
scroll to position [0, 0]
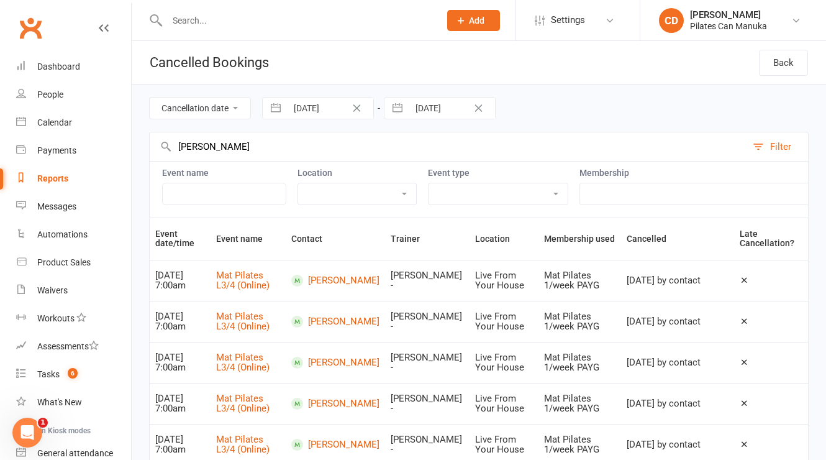
click at [266, 18] on input "text" at bounding box center [297, 20] width 268 height 17
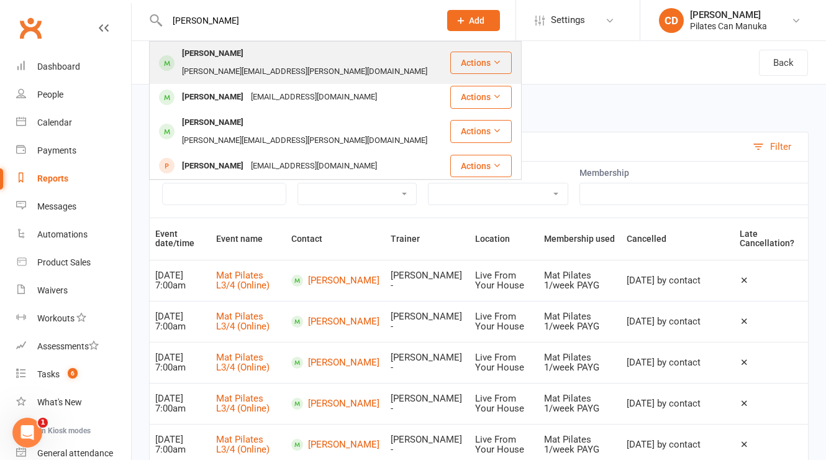
type input "Wendy"
click at [262, 63] on div "wendy.twiss@gmail.com" at bounding box center [304, 72] width 253 height 18
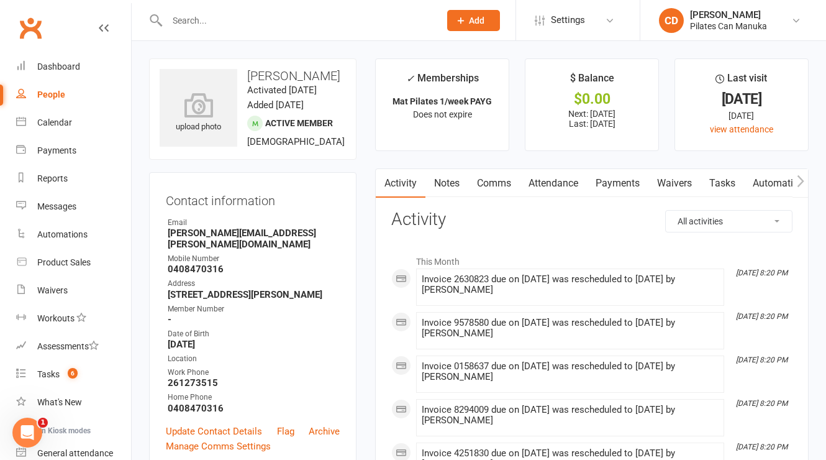
click at [545, 184] on link "Attendance" at bounding box center [553, 183] width 67 height 29
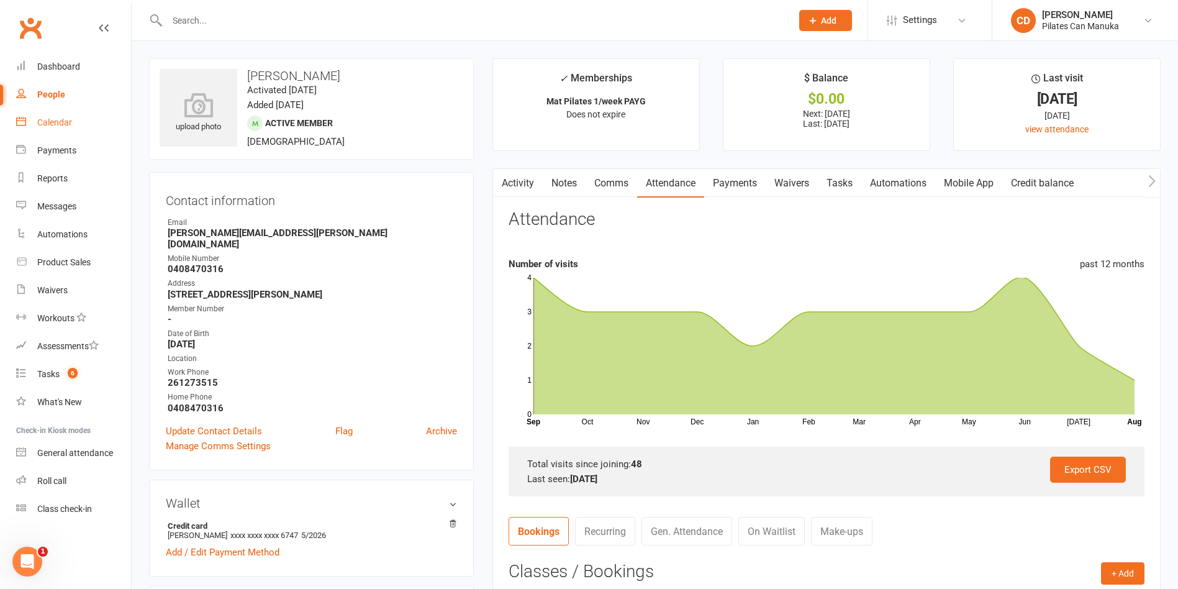
click at [54, 124] on div "Calendar" at bounding box center [54, 122] width 35 height 10
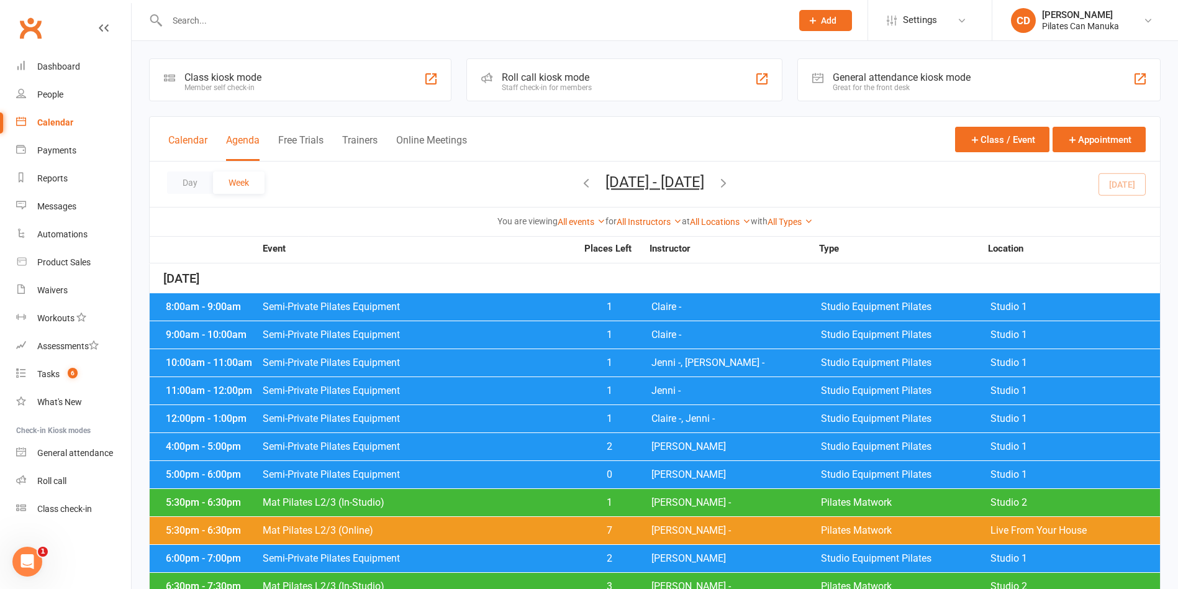
click at [190, 135] on button "Calendar" at bounding box center [187, 147] width 39 height 27
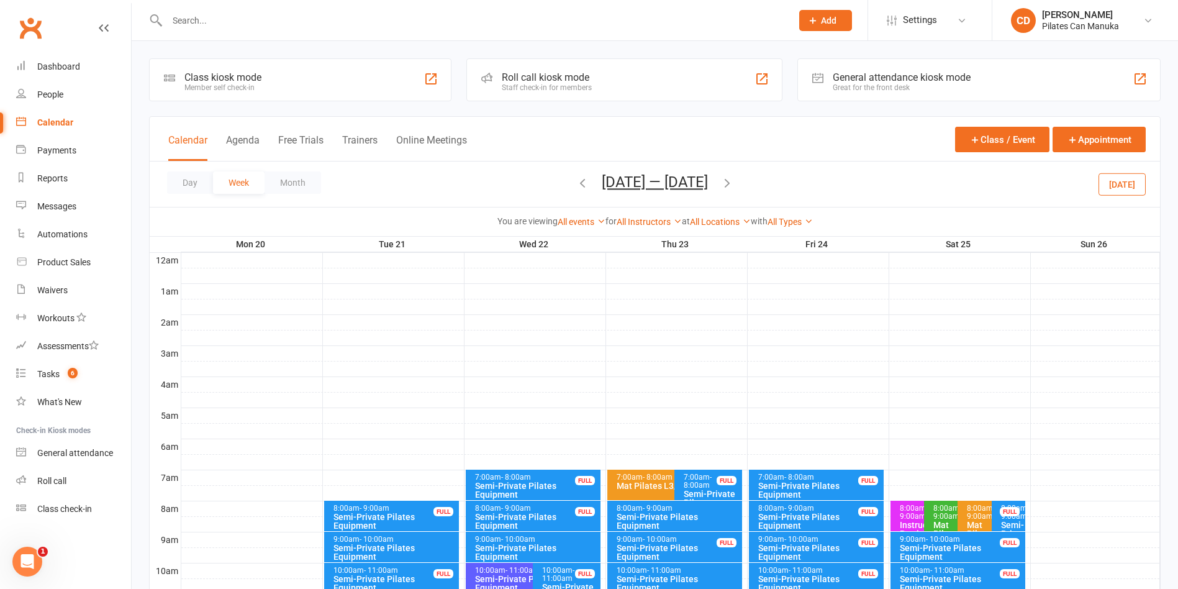
click at [648, 189] on button "Oct 20 — 26 2025" at bounding box center [655, 181] width 106 height 17
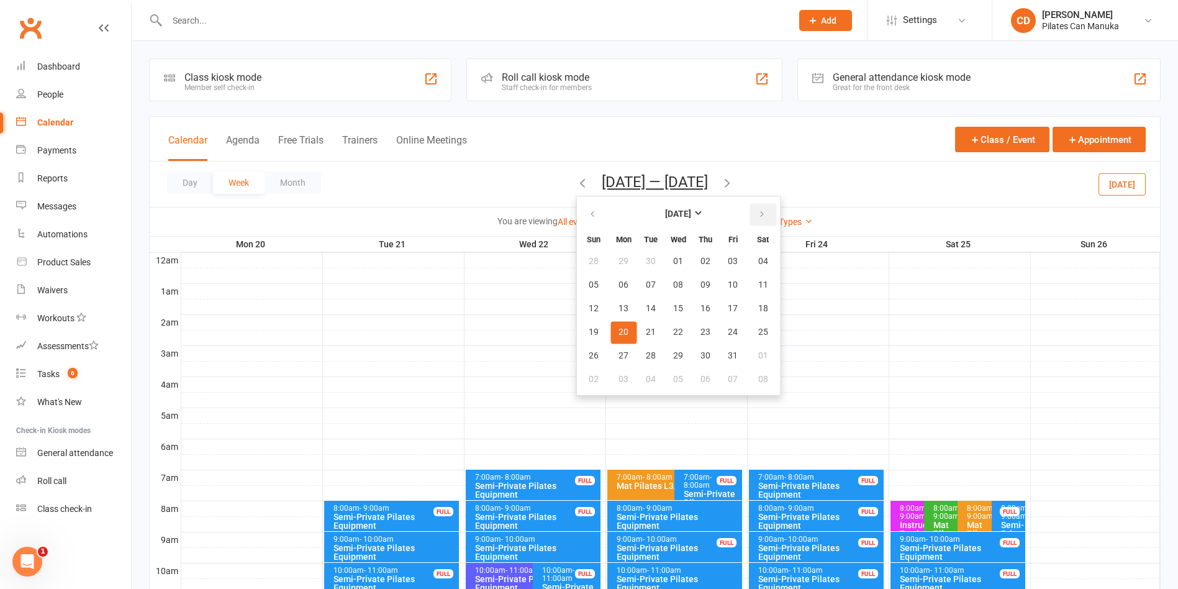
click at [758, 215] on icon "button" at bounding box center [762, 214] width 9 height 10
click at [580, 215] on button "button" at bounding box center [593, 214] width 27 height 22
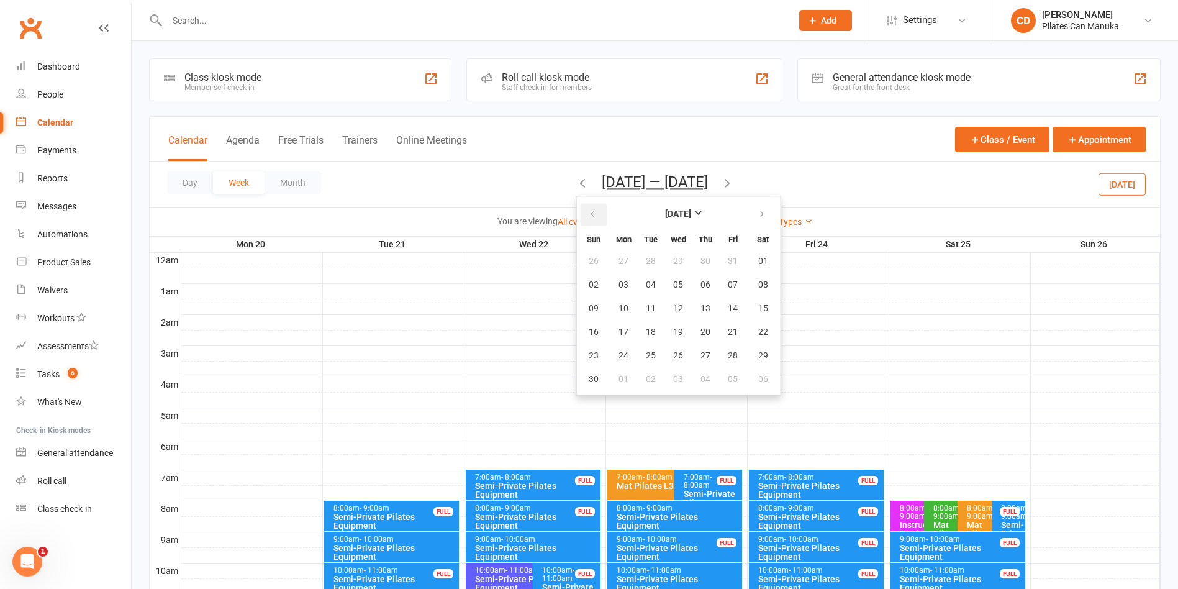
click at [580, 215] on button "button" at bounding box center [593, 214] width 27 height 22
click at [758, 333] on span "23" at bounding box center [763, 332] width 10 height 10
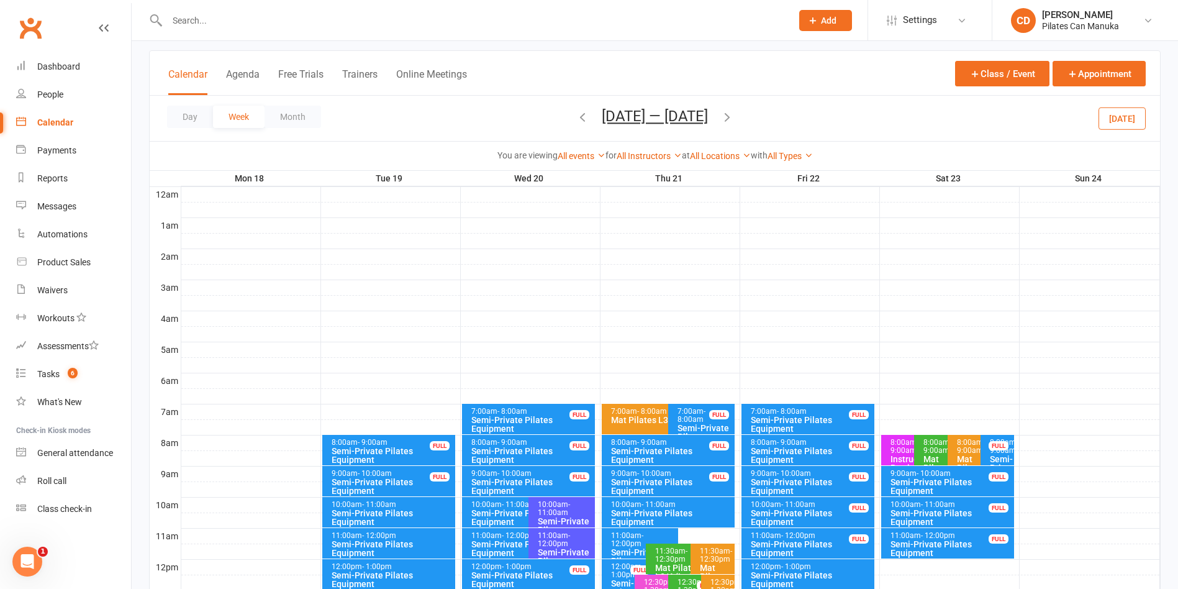
scroll to position [93, 0]
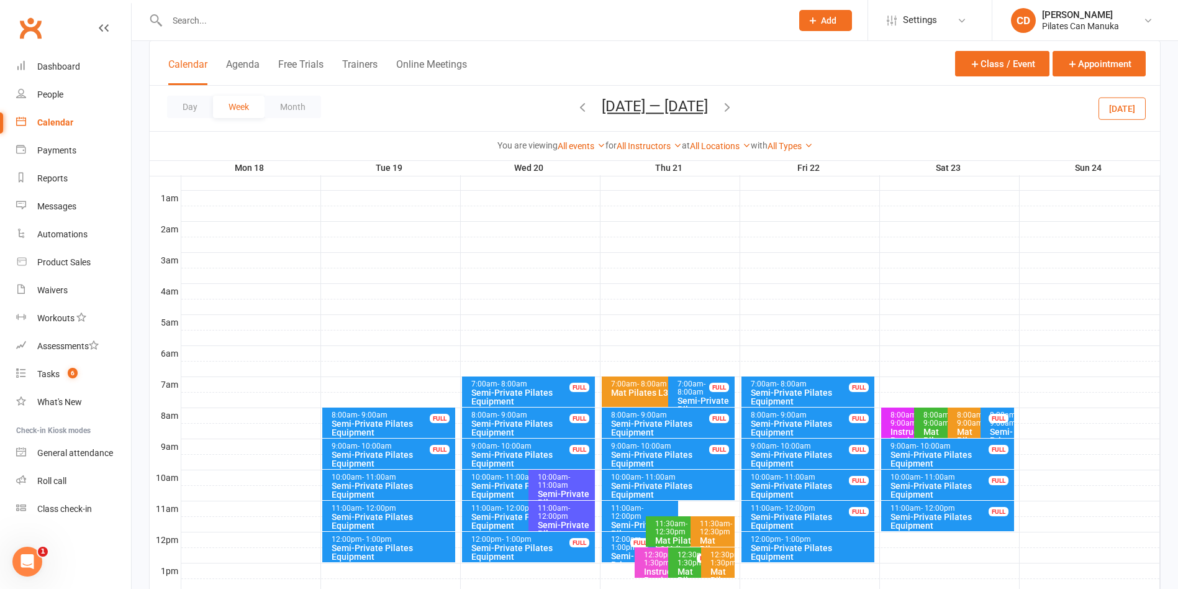
click at [825, 424] on div "8:00am - 9:00am" at bounding box center [1000, 419] width 22 height 16
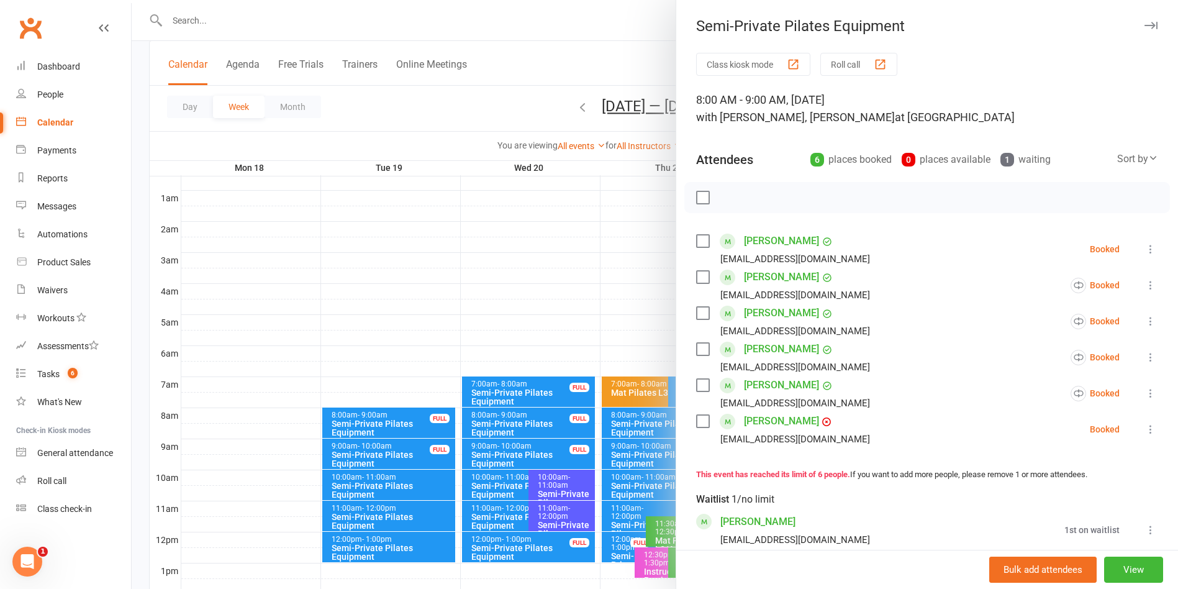
click at [469, 40] on div at bounding box center [655, 294] width 1046 height 589
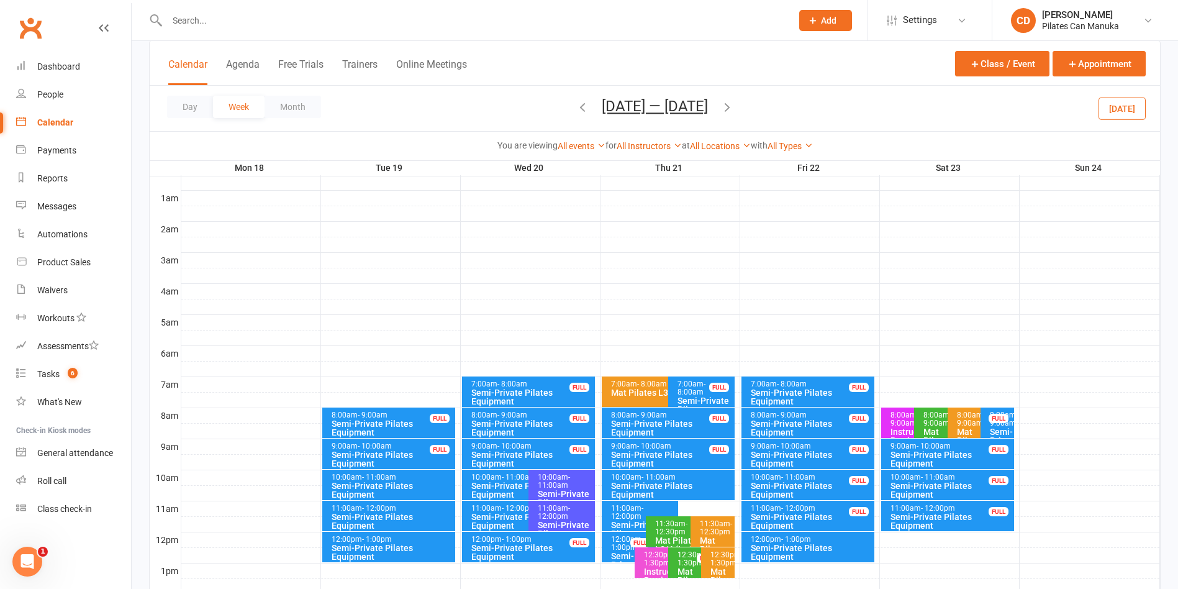
click at [576, 108] on icon "button" at bounding box center [583, 107] width 14 height 14
click at [825, 414] on div "FULL" at bounding box center [999, 418] width 20 height 9
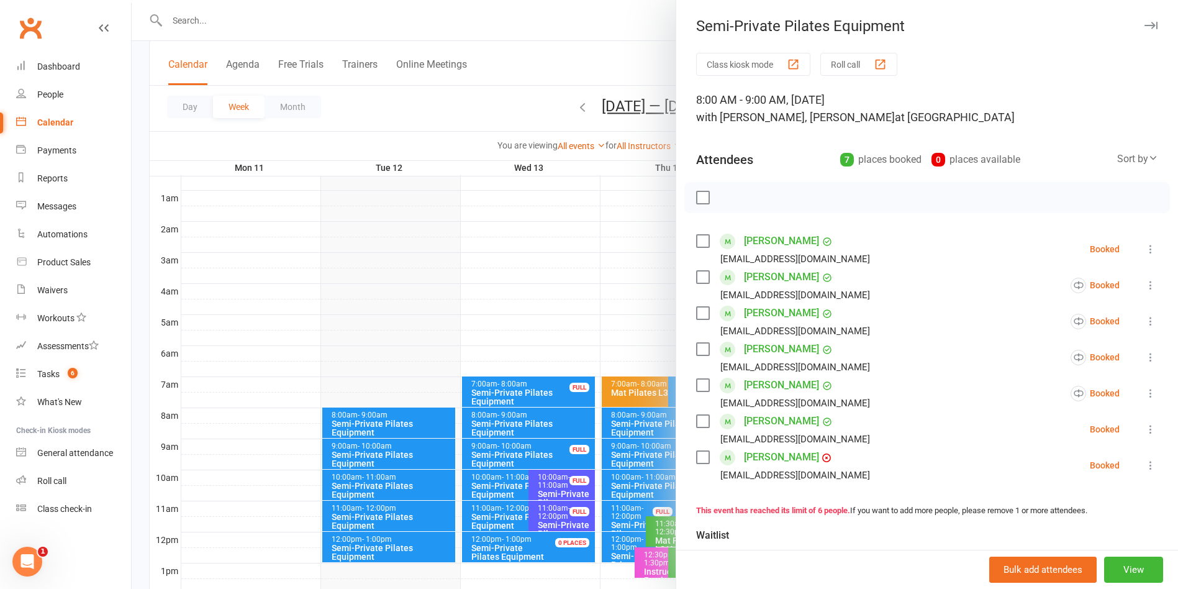
click at [509, 19] on div at bounding box center [655, 294] width 1046 height 589
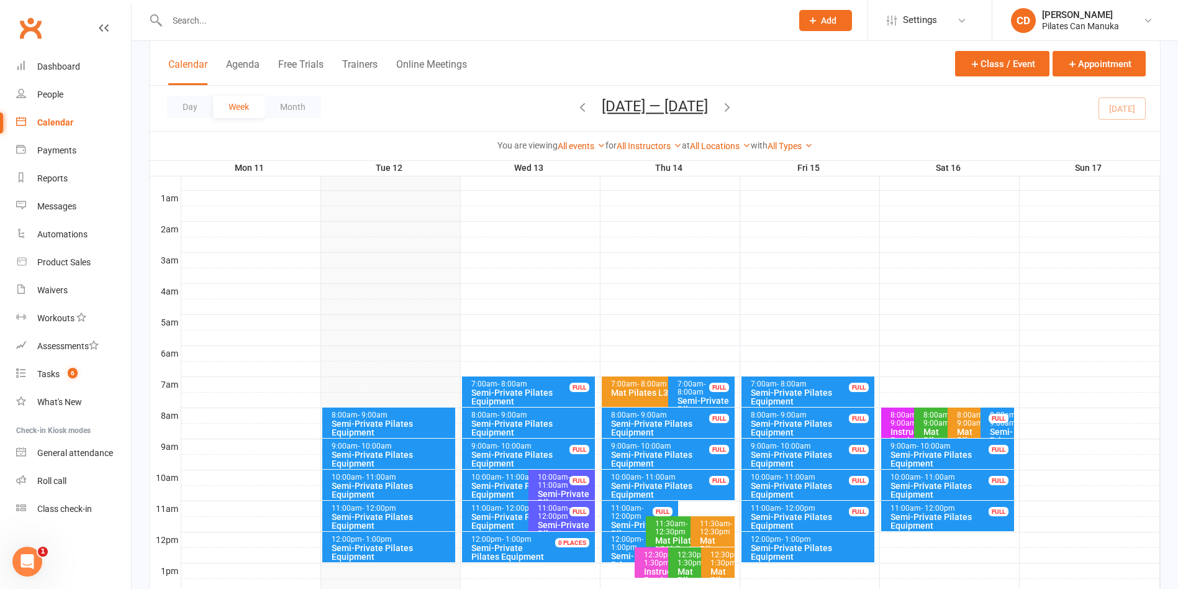
click at [733, 106] on icon "button" at bounding box center [727, 107] width 14 height 14
click at [825, 422] on div "FULL" at bounding box center [999, 418] width 20 height 9
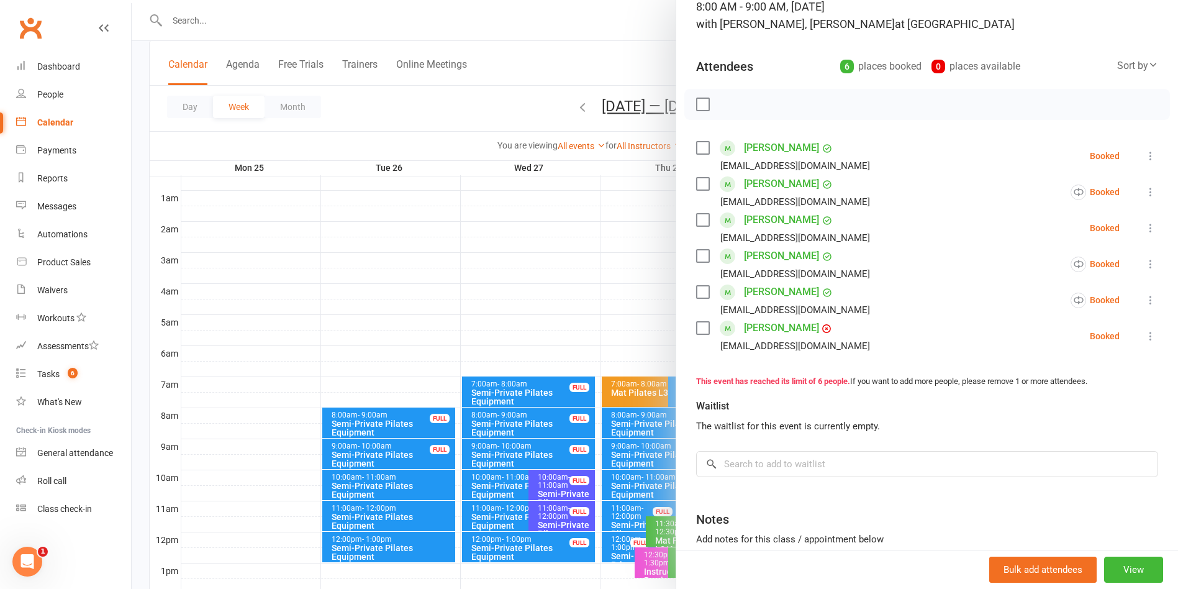
click at [627, 42] on div at bounding box center [655, 294] width 1046 height 589
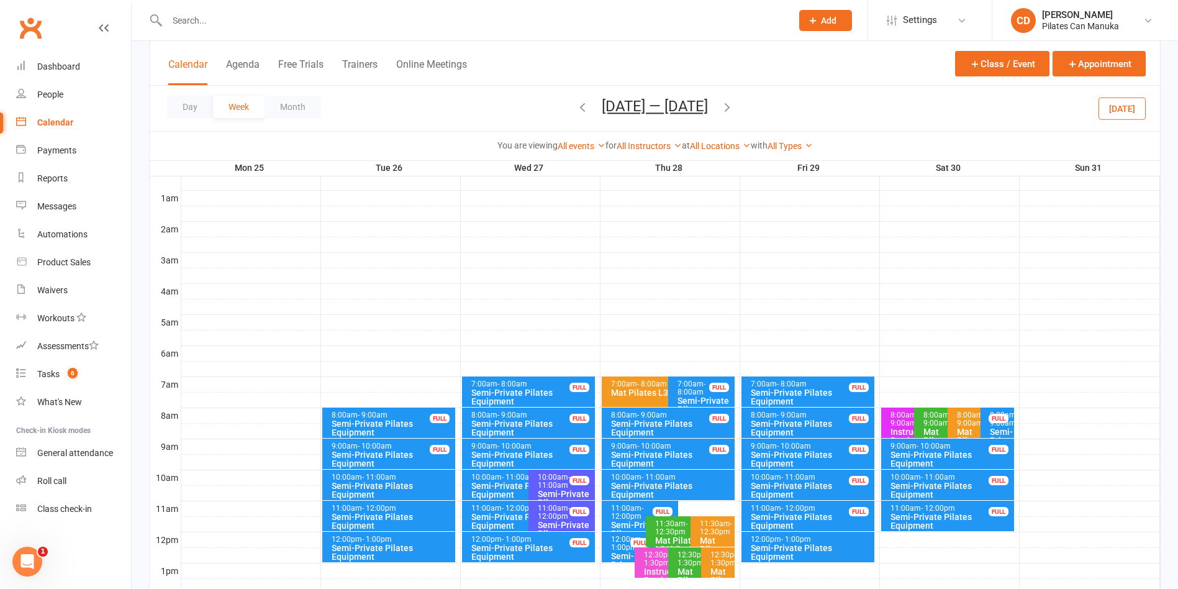
click at [730, 100] on icon "button" at bounding box center [727, 107] width 14 height 14
click at [825, 419] on div "8:00am - 9:00am" at bounding box center [1000, 419] width 22 height 16
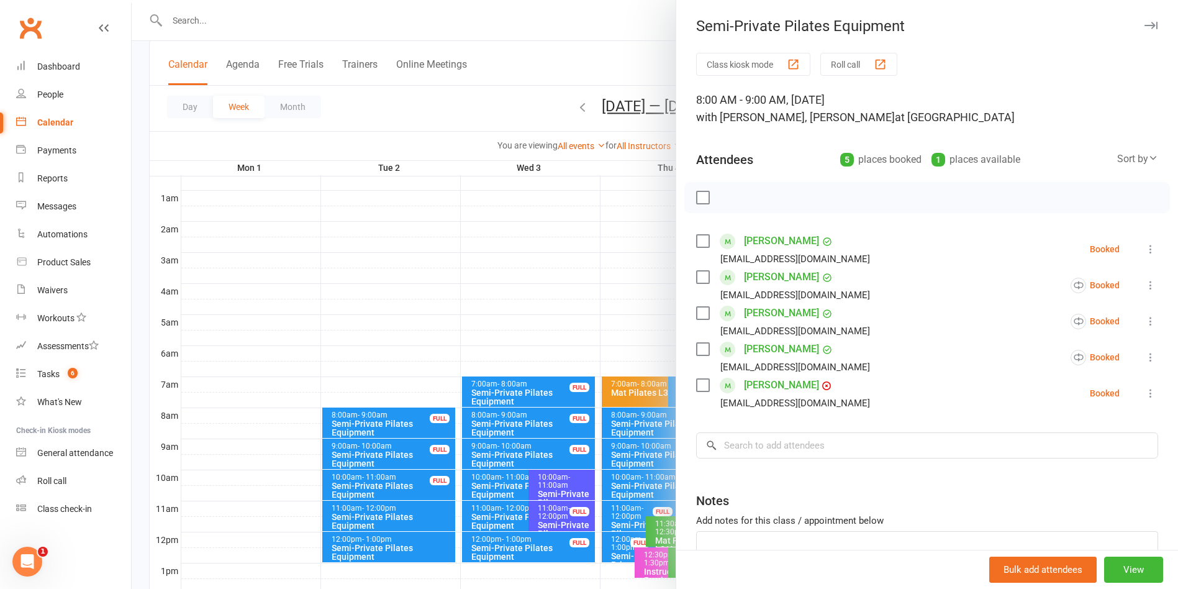
click at [575, 13] on div at bounding box center [655, 294] width 1046 height 589
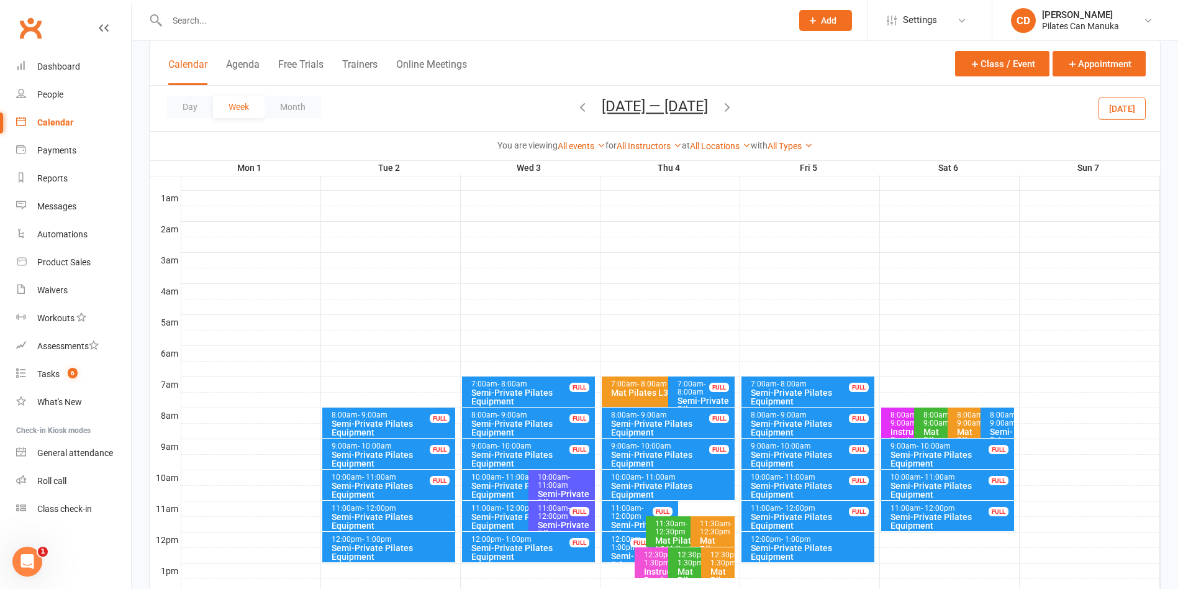
click at [724, 103] on icon "button" at bounding box center [727, 107] width 14 height 14
click at [825, 414] on div "FULL" at bounding box center [999, 418] width 20 height 9
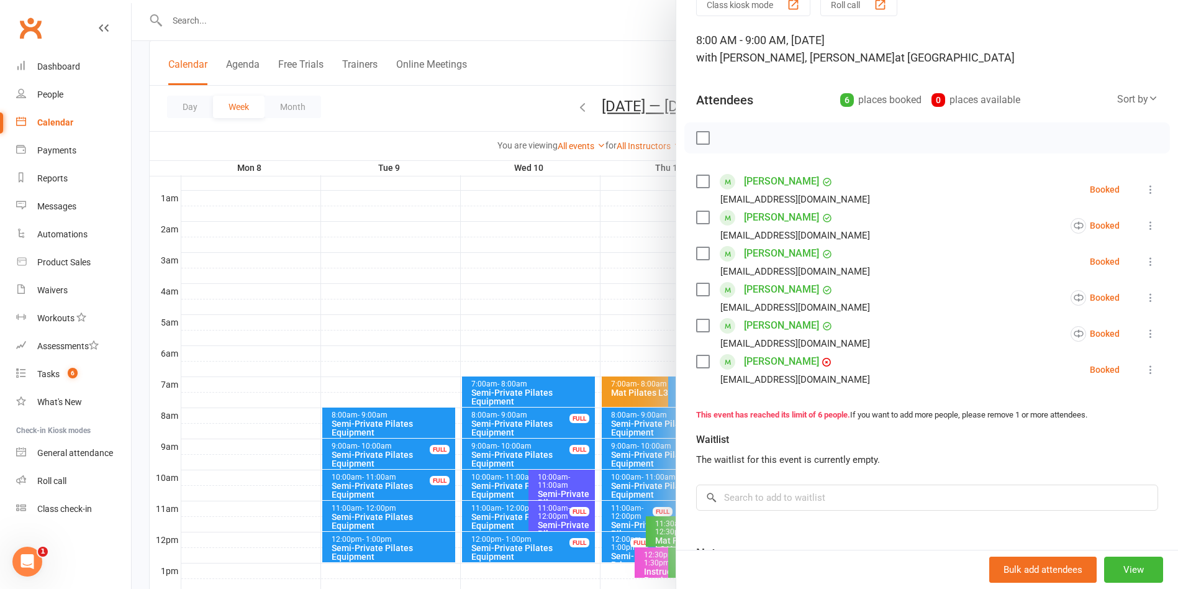
scroll to position [0, 0]
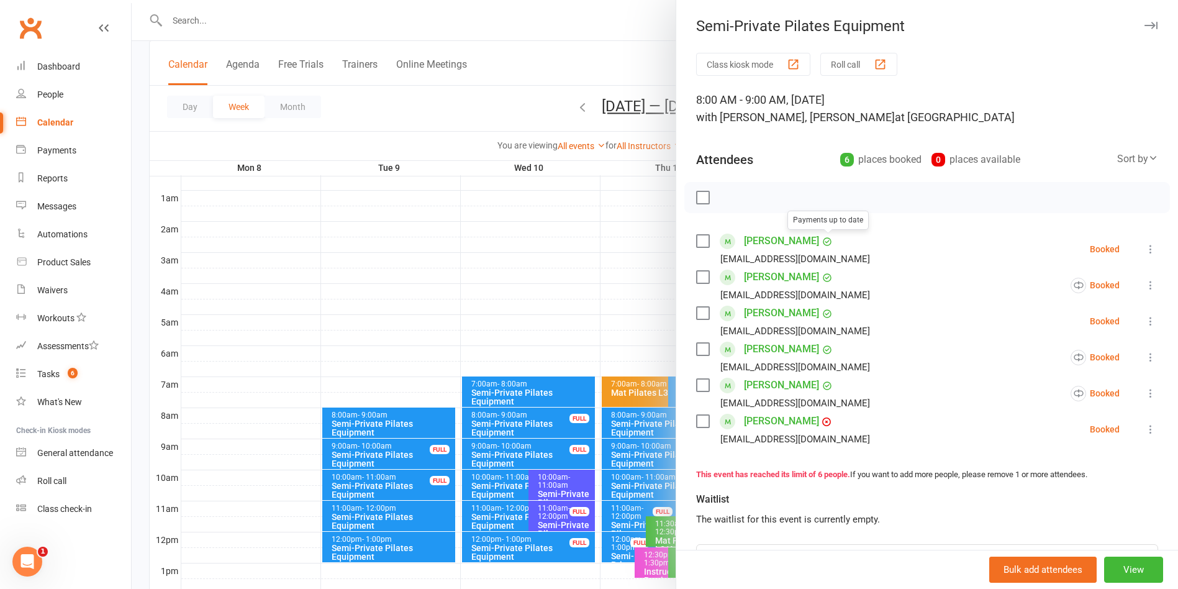
click at [612, 39] on div at bounding box center [655, 294] width 1046 height 589
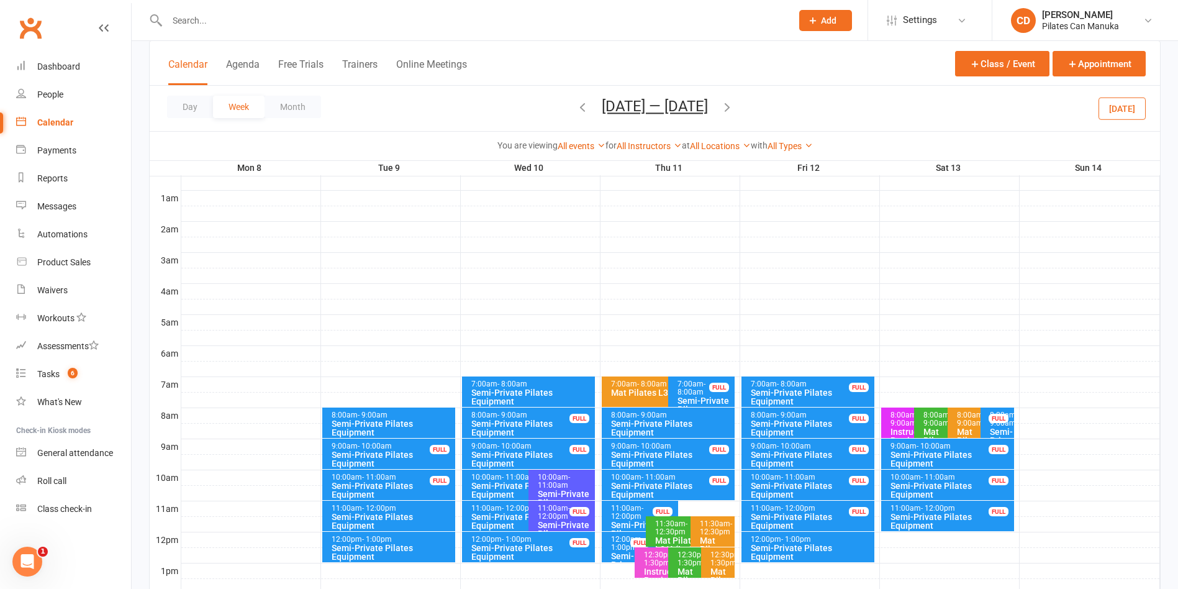
click at [621, 106] on button "Sep 8 — 14 2025" at bounding box center [655, 105] width 106 height 17
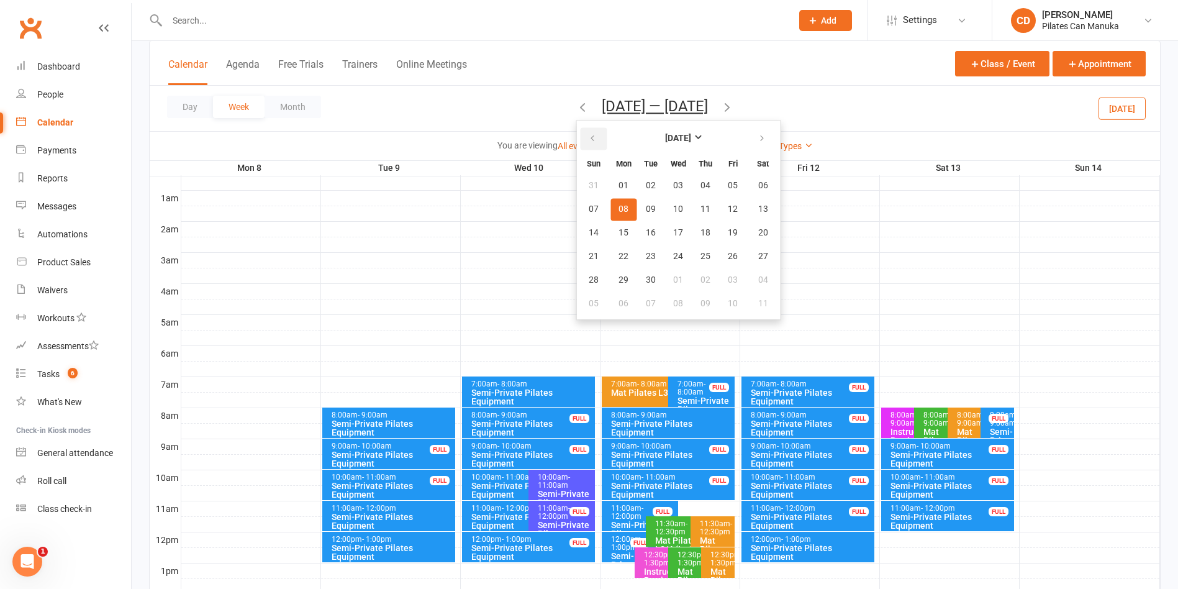
click at [591, 137] on icon "button" at bounding box center [592, 139] width 9 height 10
click at [762, 256] on span "23" at bounding box center [763, 257] width 10 height 10
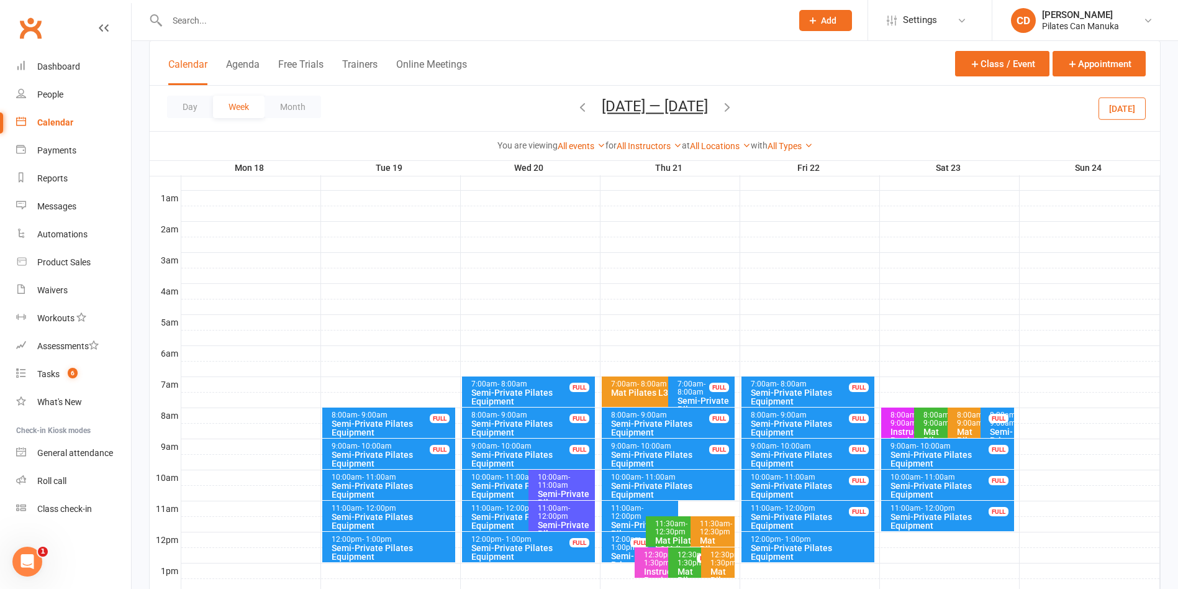
click at [825, 414] on div "FULL" at bounding box center [999, 418] width 20 height 9
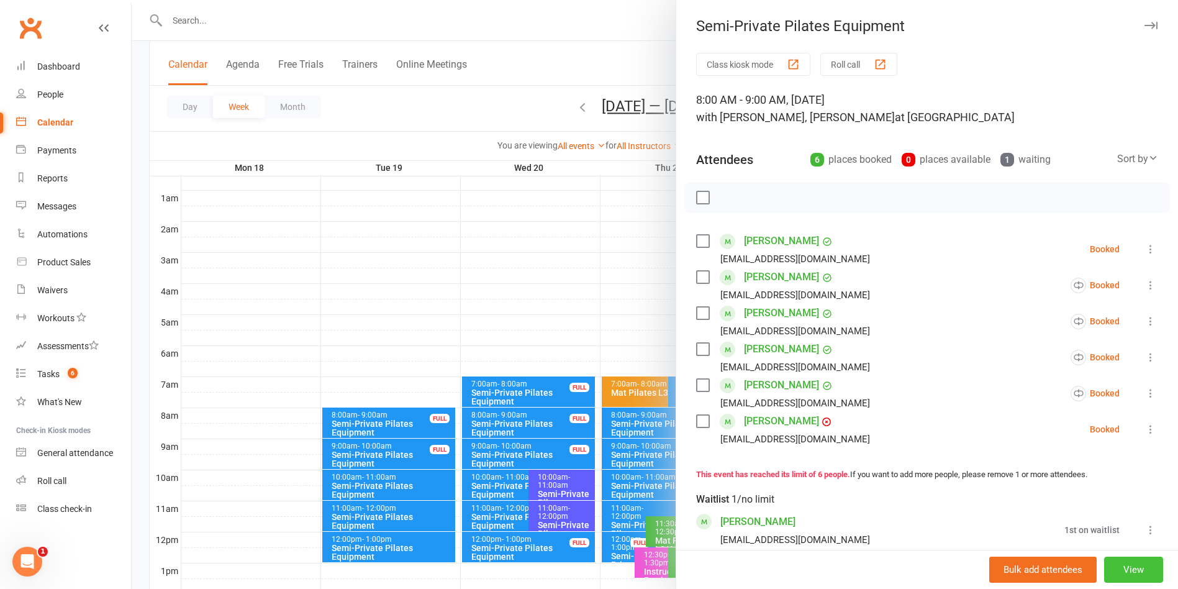
click at [825, 459] on button "View" at bounding box center [1133, 569] width 59 height 26
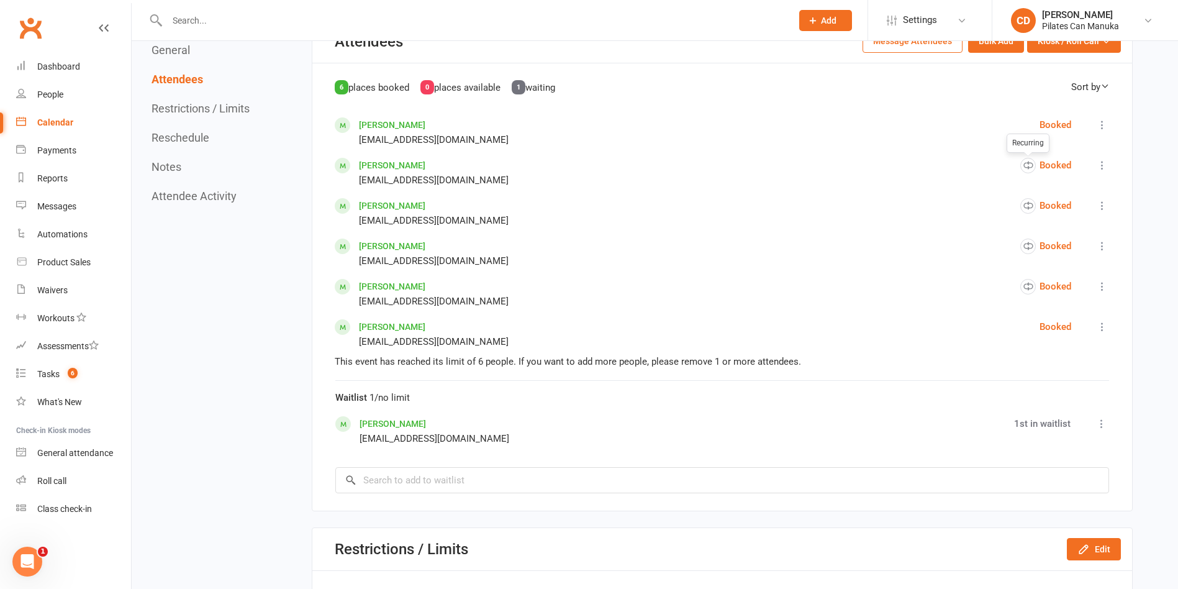
scroll to position [652, 0]
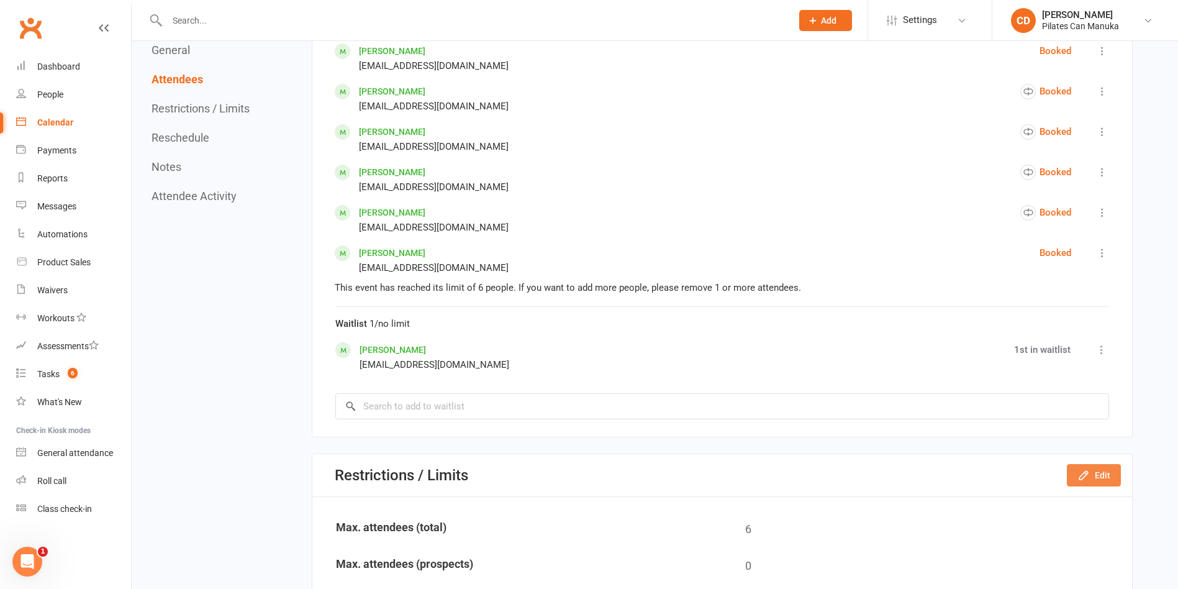
click at [825, 459] on button "Edit" at bounding box center [1094, 475] width 54 height 22
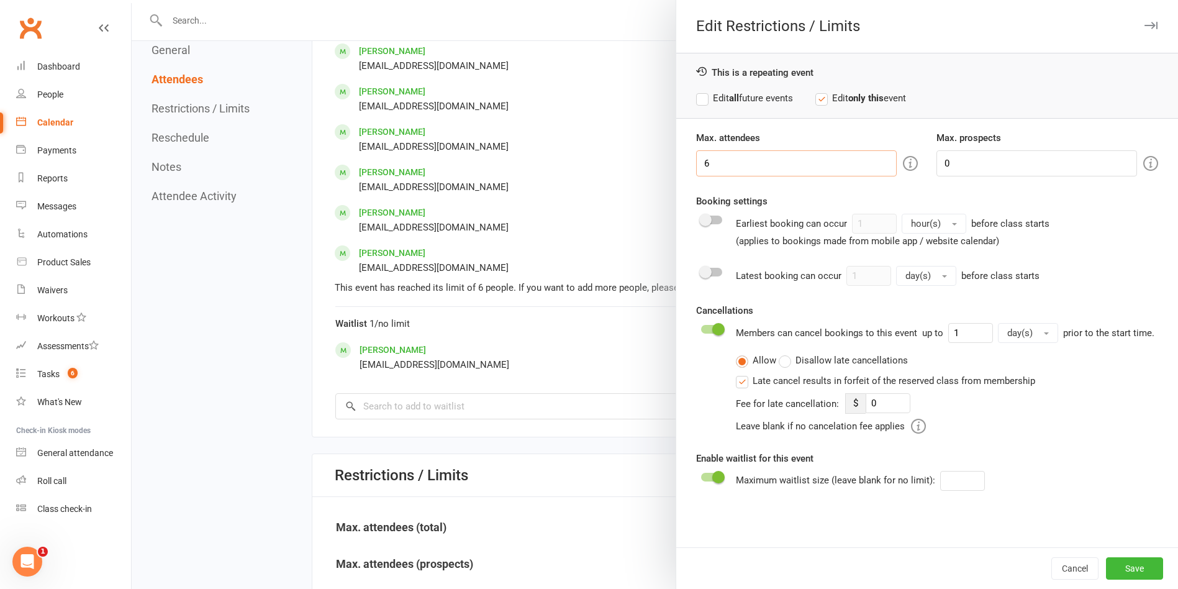
click at [777, 173] on input "6" at bounding box center [796, 163] width 201 height 26
type input "7"
click at [696, 93] on label "Edit all future events" at bounding box center [744, 98] width 97 height 15
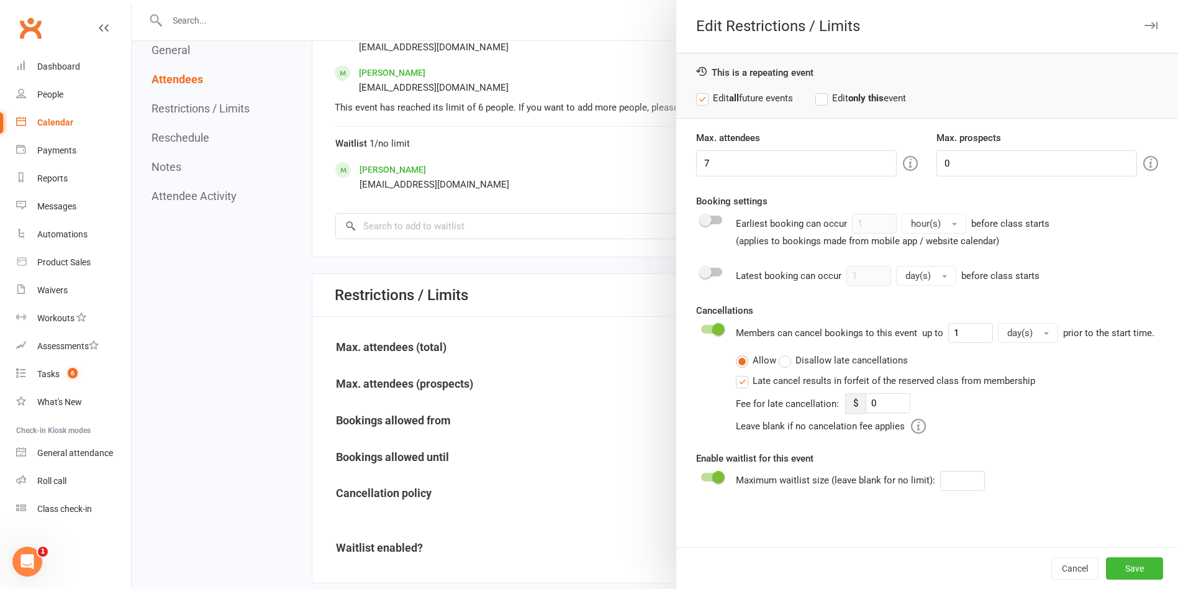
scroll to position [838, 0]
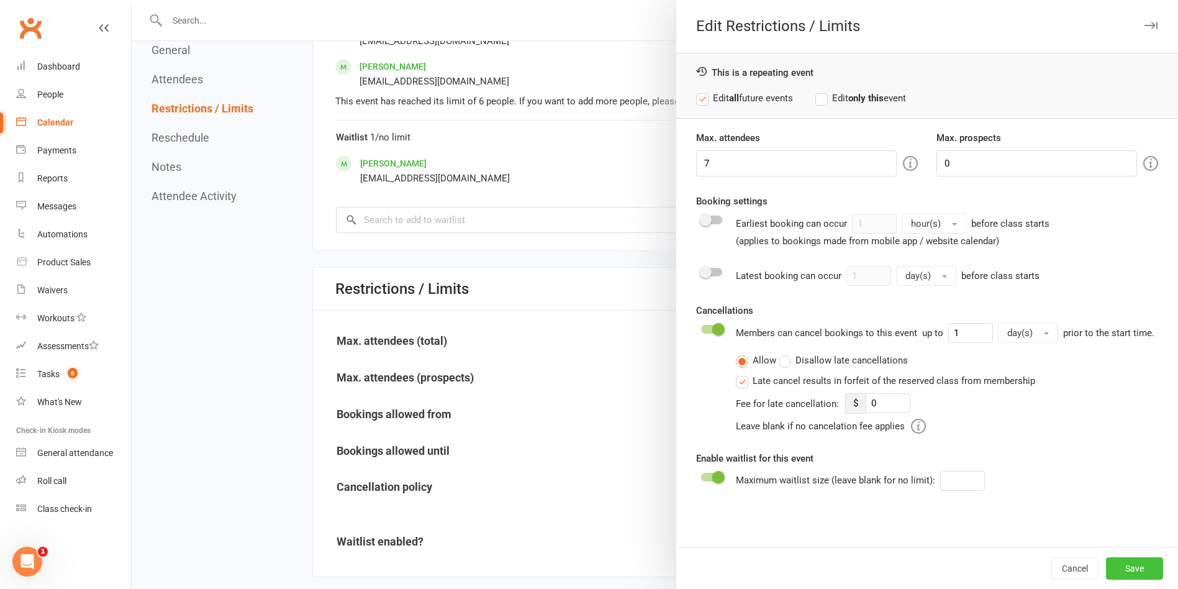
click at [825, 459] on button "Save" at bounding box center [1134, 568] width 57 height 22
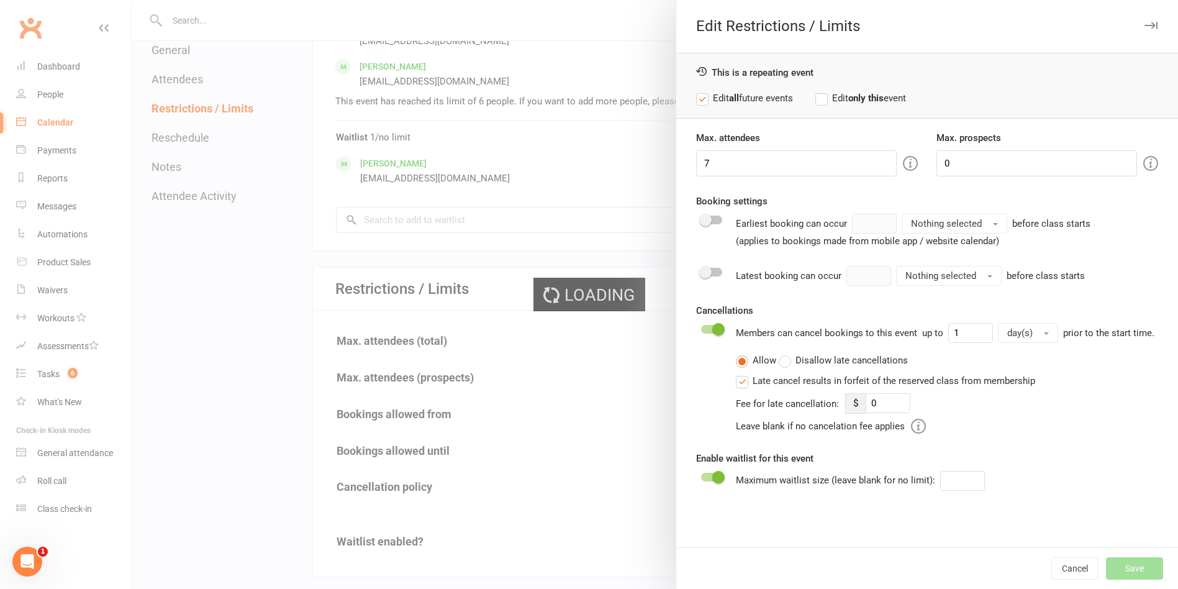
type input "0"
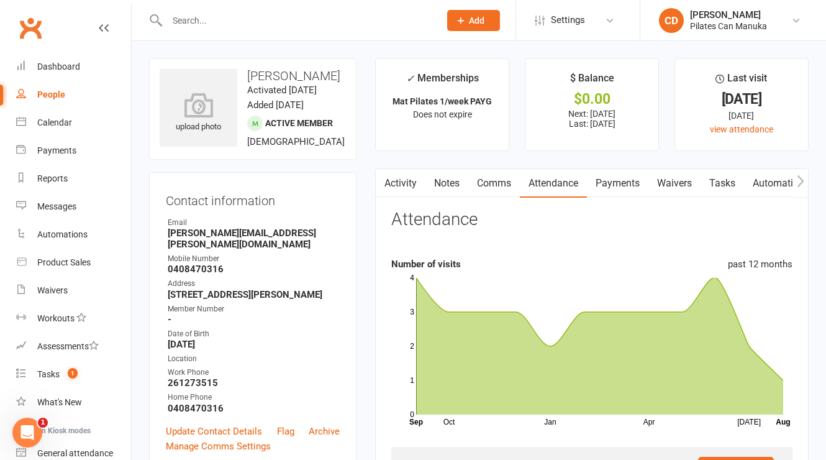
click at [623, 186] on link "Payments" at bounding box center [617, 183] width 61 height 29
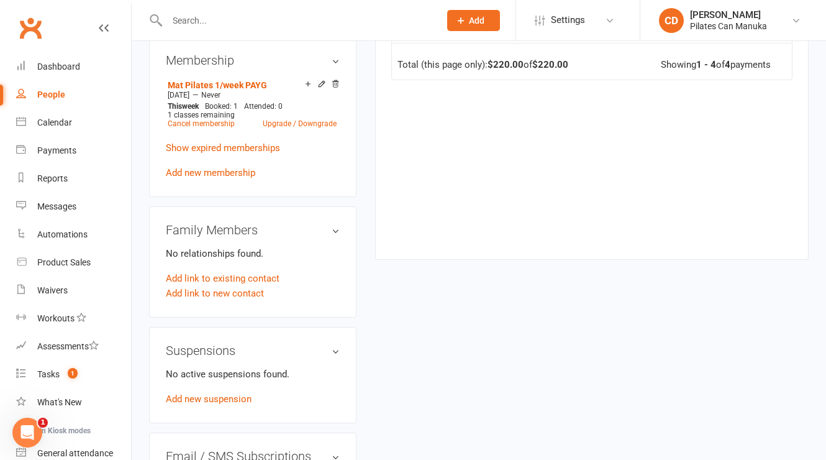
scroll to position [176, 0]
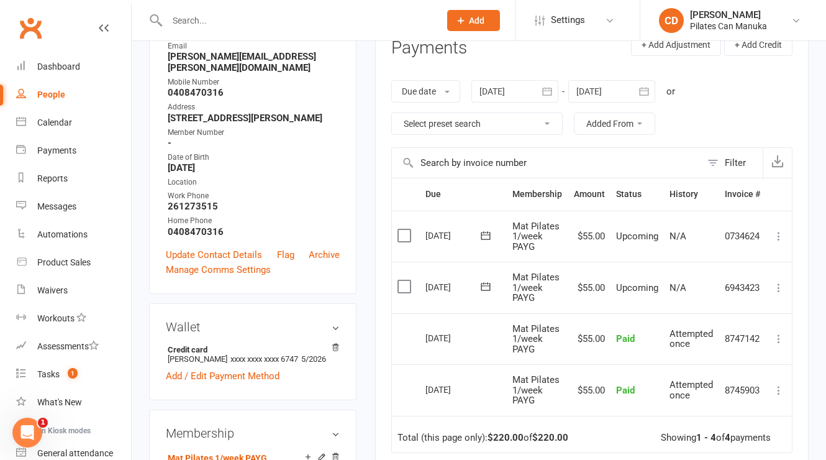
click at [778, 291] on icon at bounding box center [779, 287] width 12 height 12
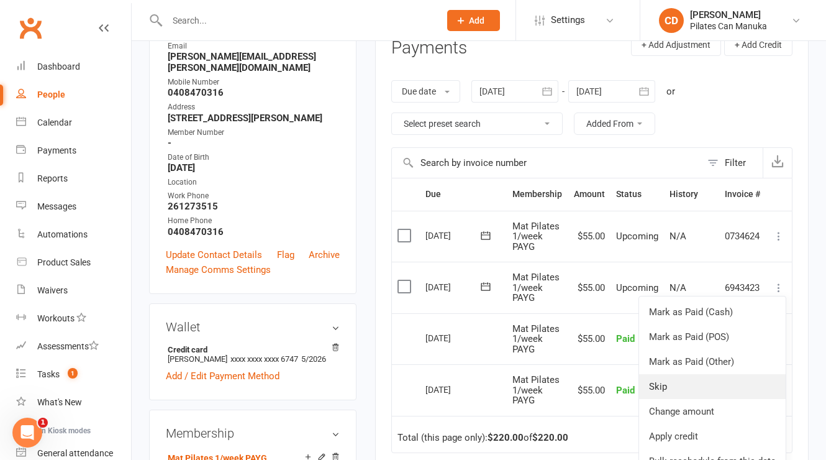
scroll to position [363, 0]
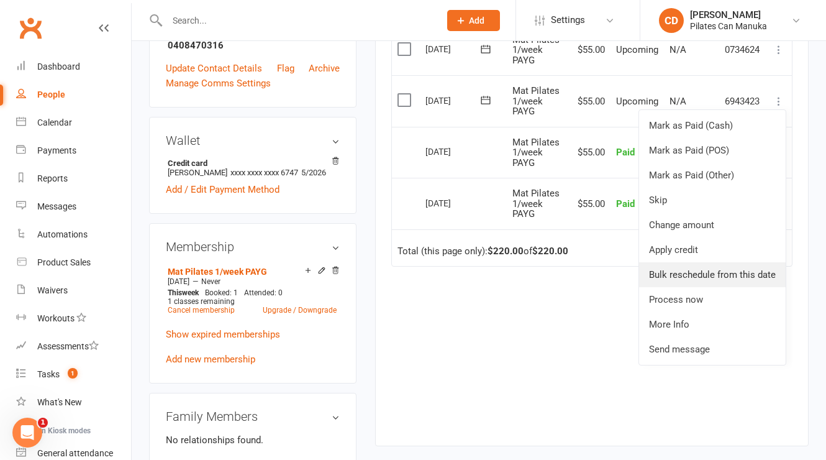
click at [740, 265] on link "Bulk reschedule from this date" at bounding box center [712, 274] width 147 height 25
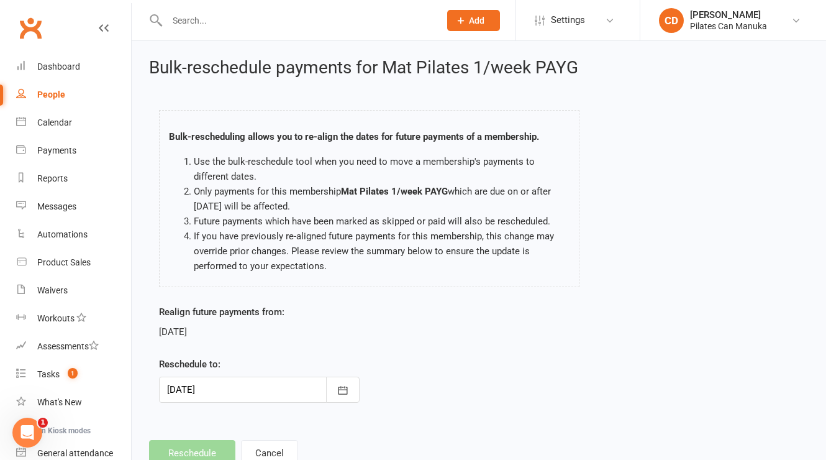
click at [297, 382] on div at bounding box center [259, 389] width 201 height 26
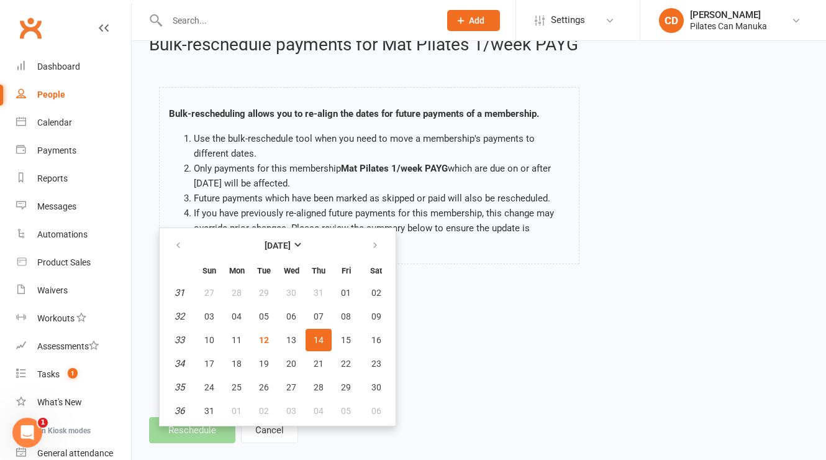
scroll to position [42, 0]
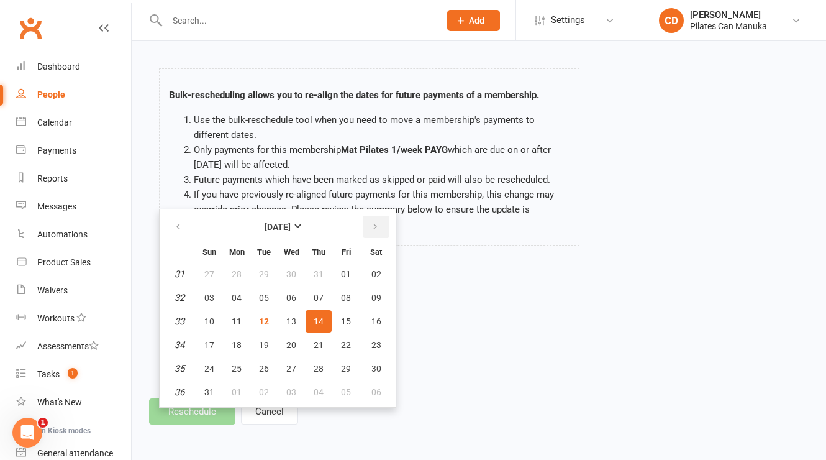
click at [376, 226] on icon "button" at bounding box center [375, 227] width 9 height 10
click at [316, 319] on span "18" at bounding box center [319, 321] width 10 height 10
type input "[DATE]"
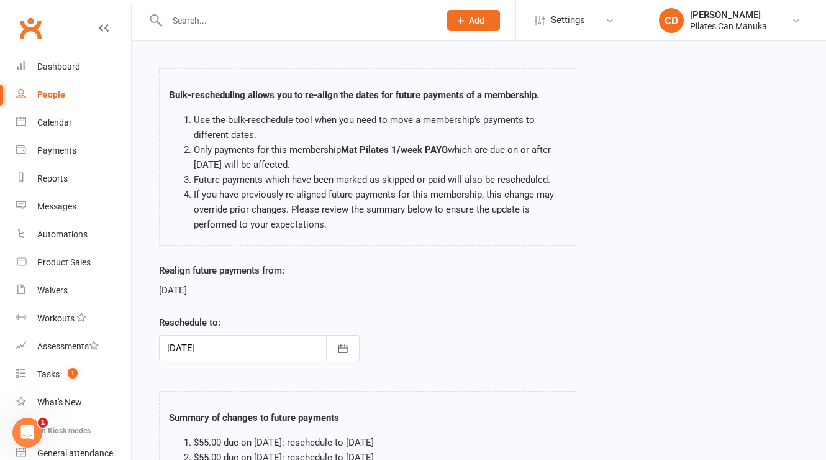
scroll to position [219, 0]
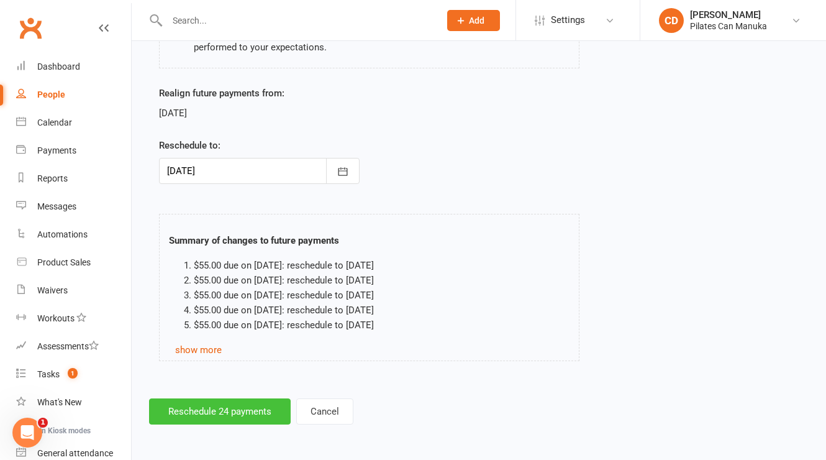
click at [243, 405] on button "Reschedule 24 payments" at bounding box center [220, 411] width 142 height 26
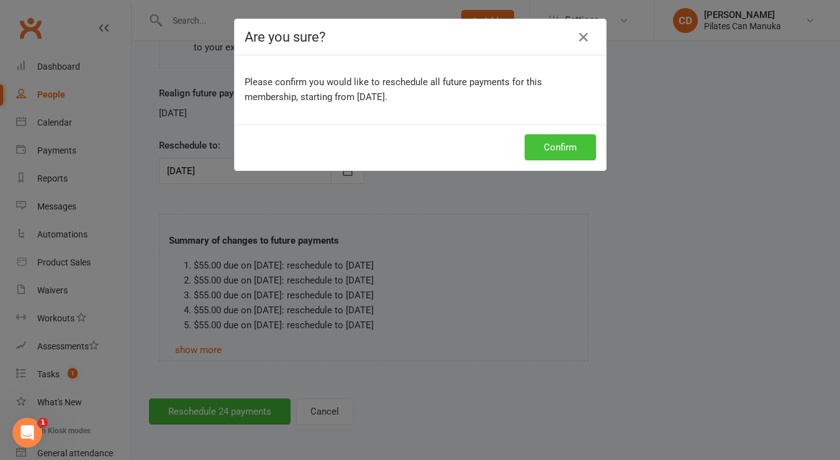
click at [563, 148] on button "Confirm" at bounding box center [560, 147] width 71 height 26
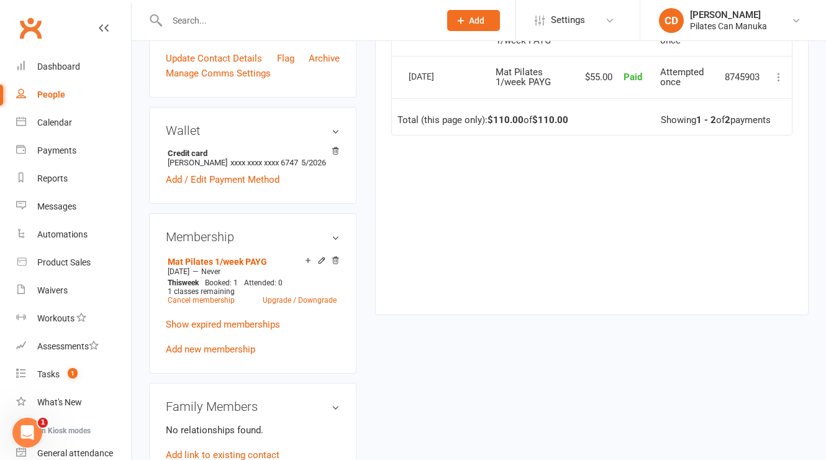
scroll to position [559, 0]
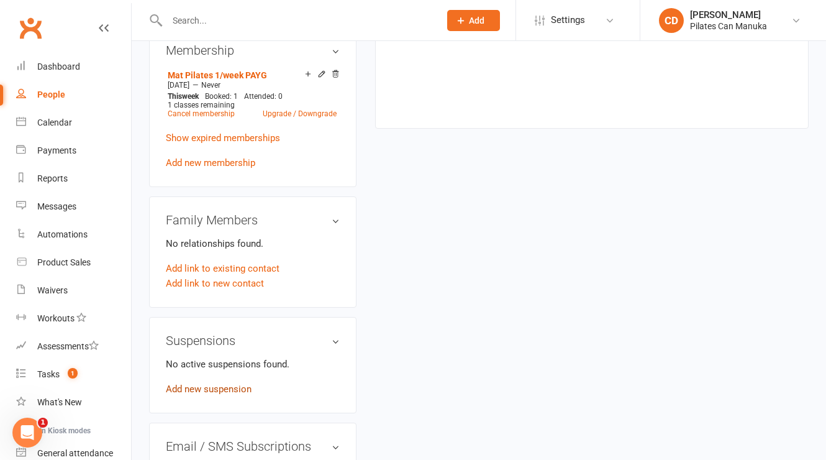
click at [246, 383] on link "Add new suspension" at bounding box center [209, 388] width 86 height 11
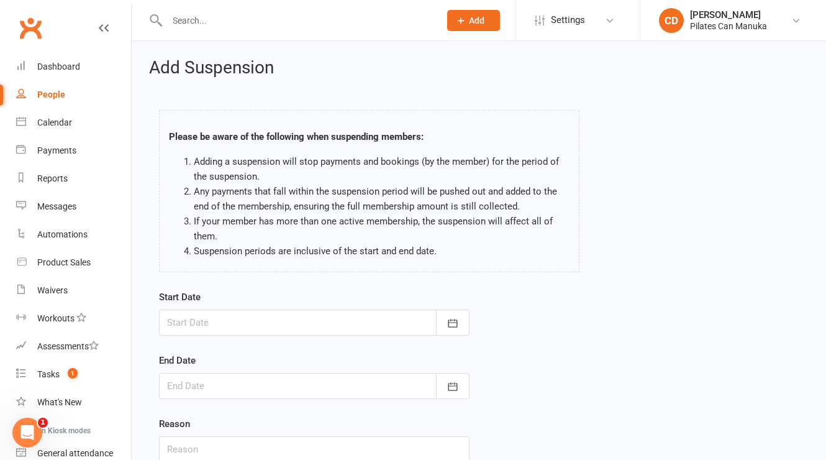
click at [383, 320] on div at bounding box center [314, 322] width 311 height 26
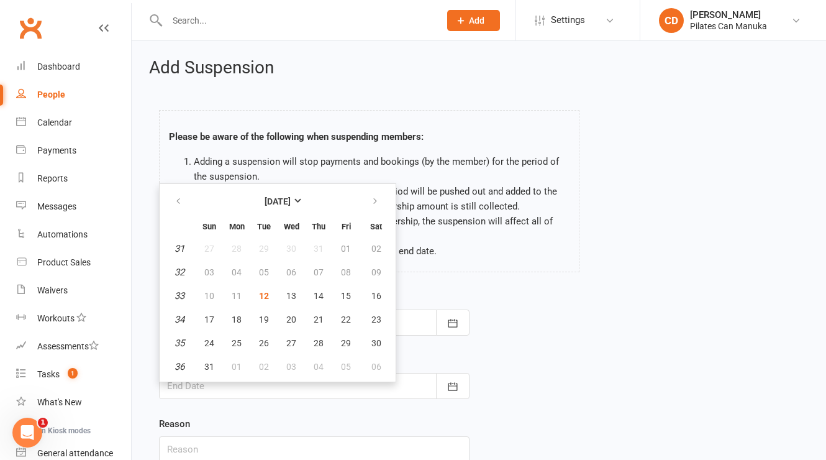
scroll to position [93, 0]
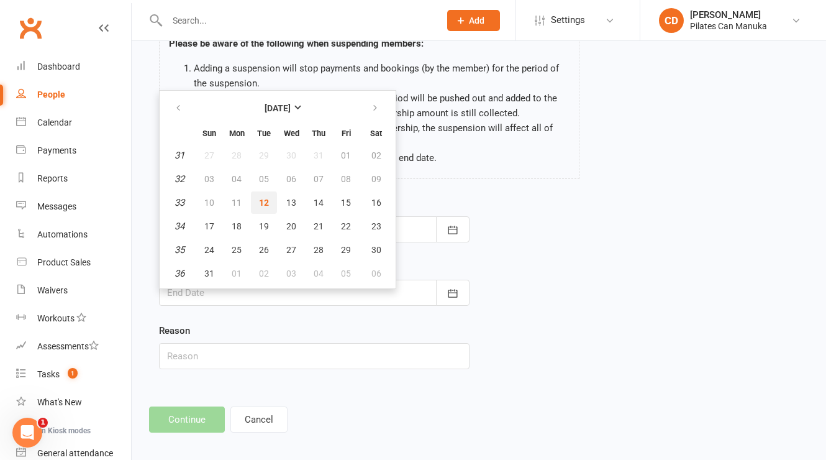
click at [273, 205] on button "12" at bounding box center [264, 202] width 26 height 22
type input "[DATE]"
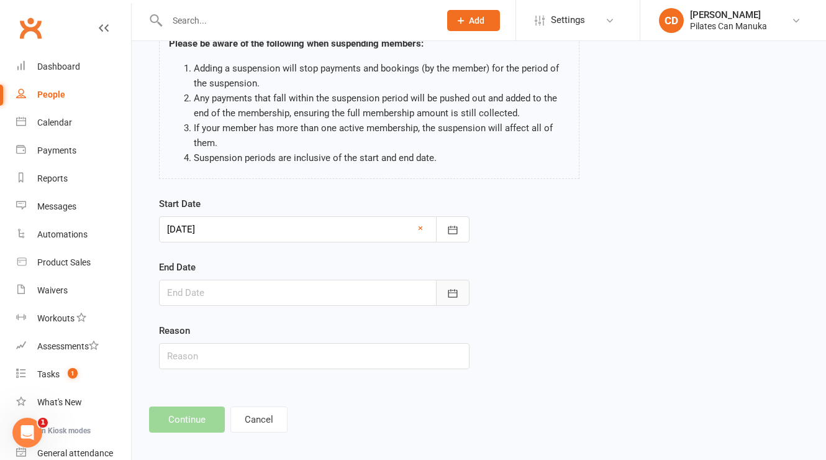
click at [447, 296] on icon "button" at bounding box center [453, 293] width 12 height 12
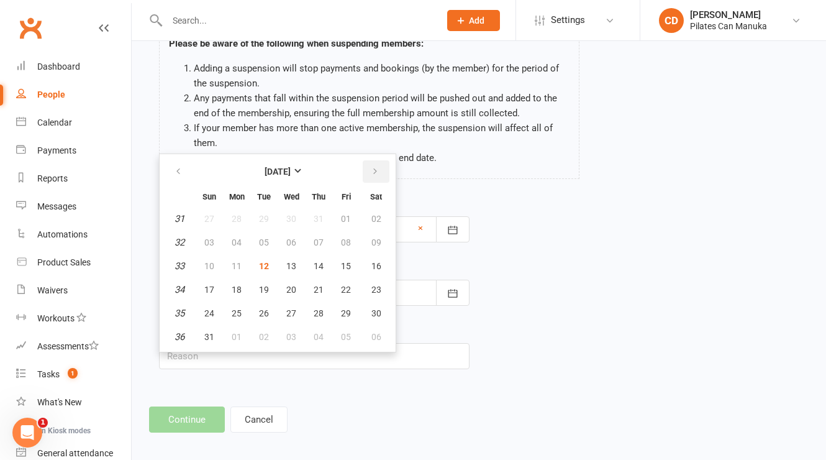
click at [377, 173] on icon "button" at bounding box center [375, 171] width 9 height 10
click at [213, 243] on span "07" at bounding box center [209, 242] width 10 height 10
type input "[DATE]"
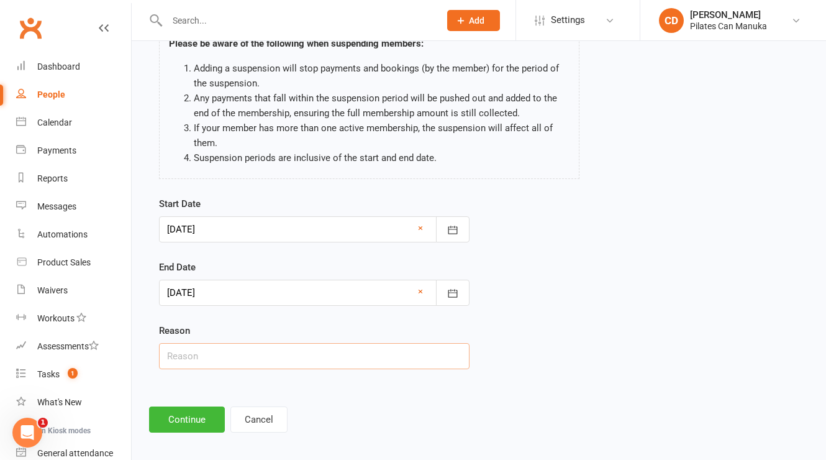
click at [262, 368] on input "text" at bounding box center [314, 356] width 311 height 26
type input "Away. CD"
click at [199, 414] on button "Continue" at bounding box center [187, 419] width 76 height 26
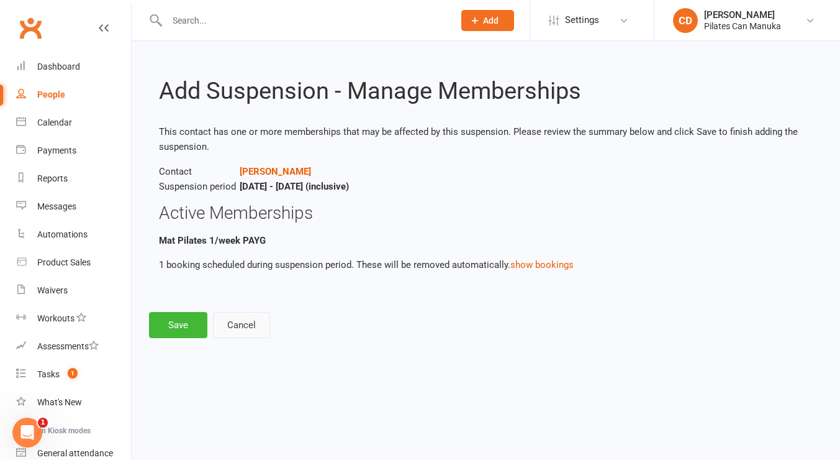
click at [257, 324] on button "Cancel" at bounding box center [241, 325] width 57 height 26
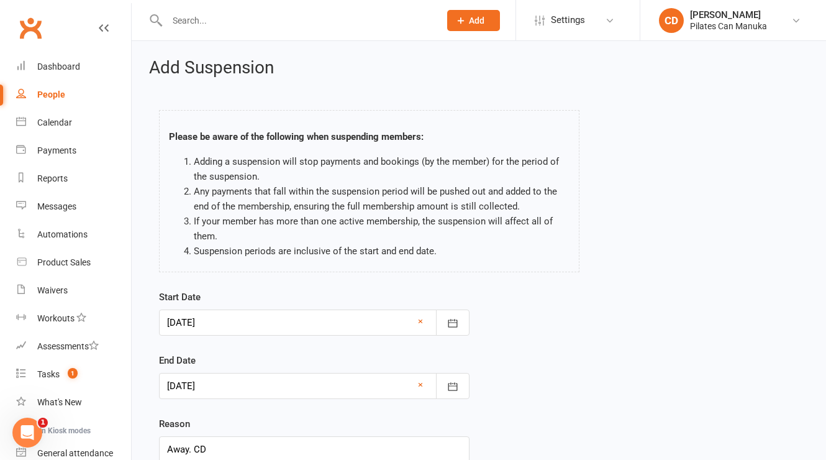
click at [306, 319] on div at bounding box center [314, 322] width 311 height 26
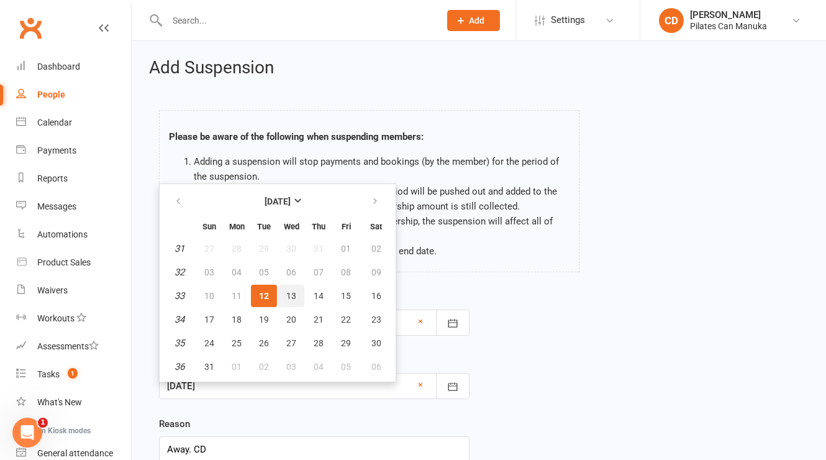
click at [292, 296] on span "13" at bounding box center [291, 296] width 10 height 10
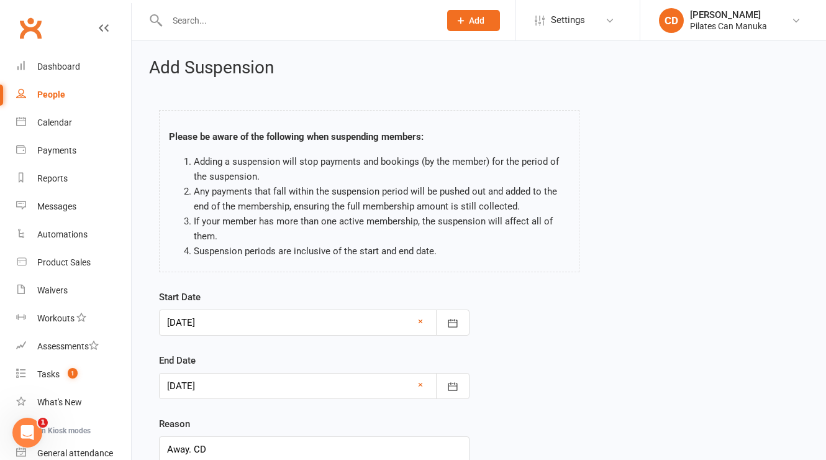
click at [288, 322] on div at bounding box center [314, 322] width 311 height 26
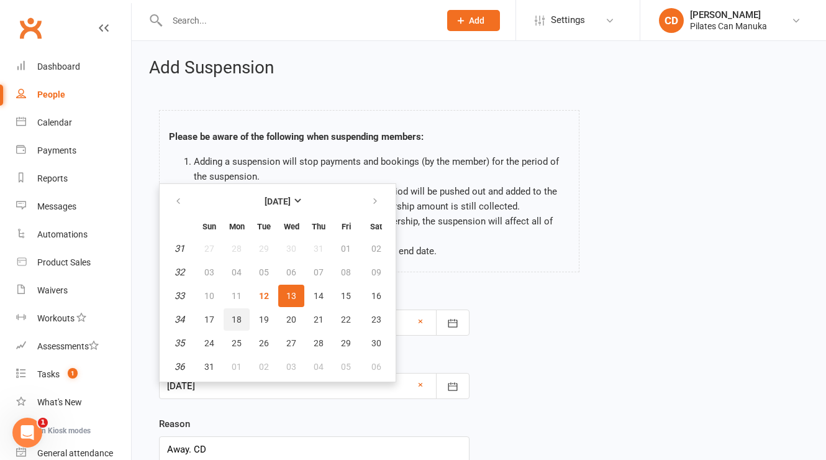
click at [232, 319] on span "18" at bounding box center [237, 319] width 10 height 10
type input "[DATE]"
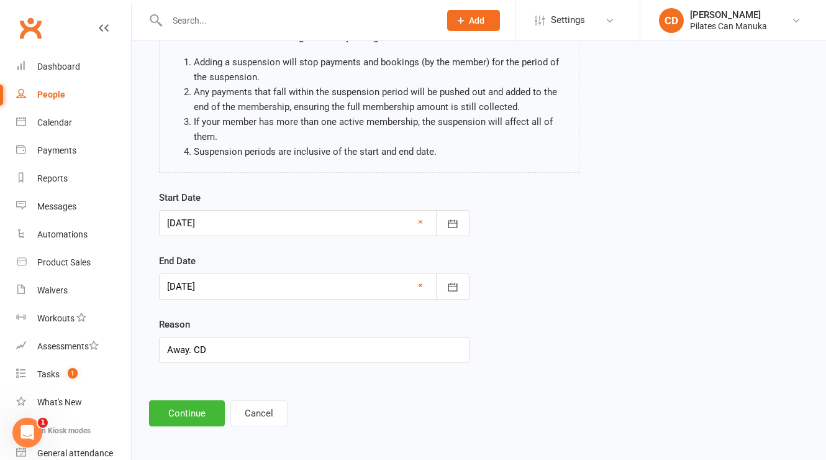
scroll to position [101, 0]
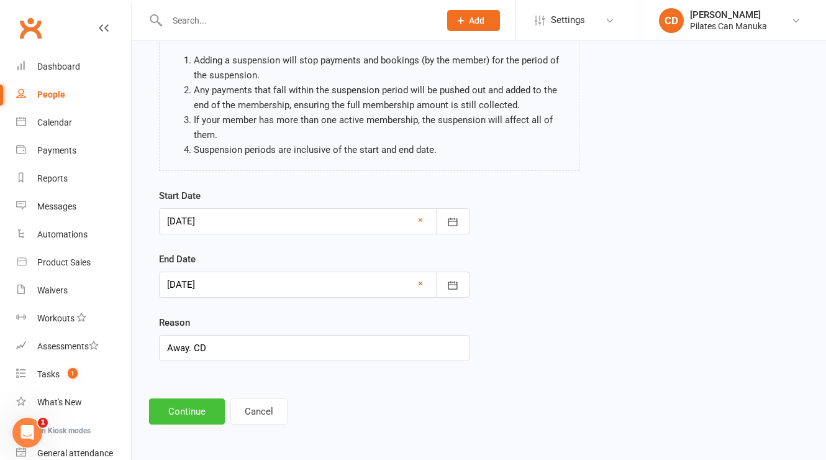
click at [212, 406] on button "Continue" at bounding box center [187, 411] width 76 height 26
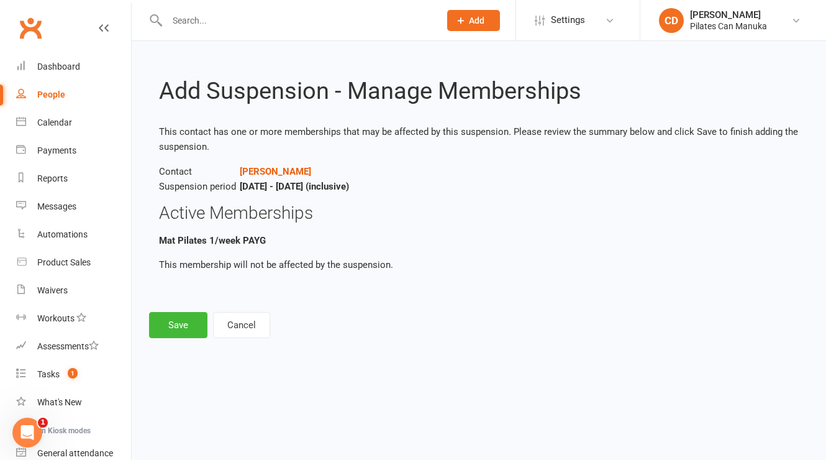
scroll to position [0, 0]
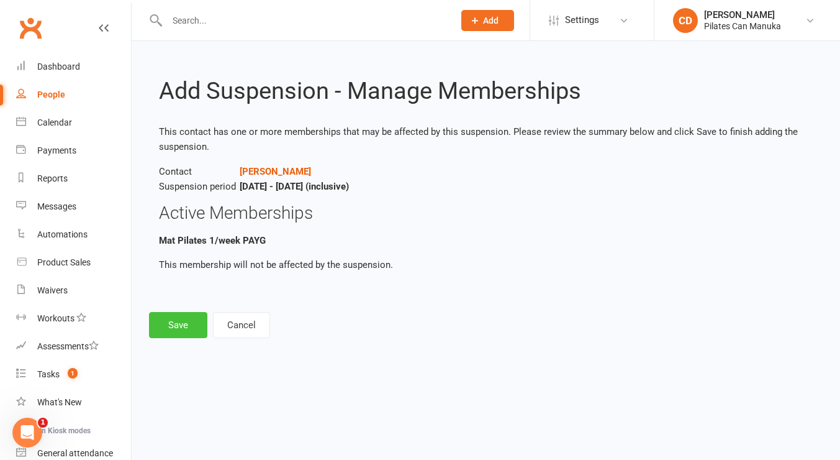
click at [189, 324] on button "Save" at bounding box center [178, 325] width 58 height 26
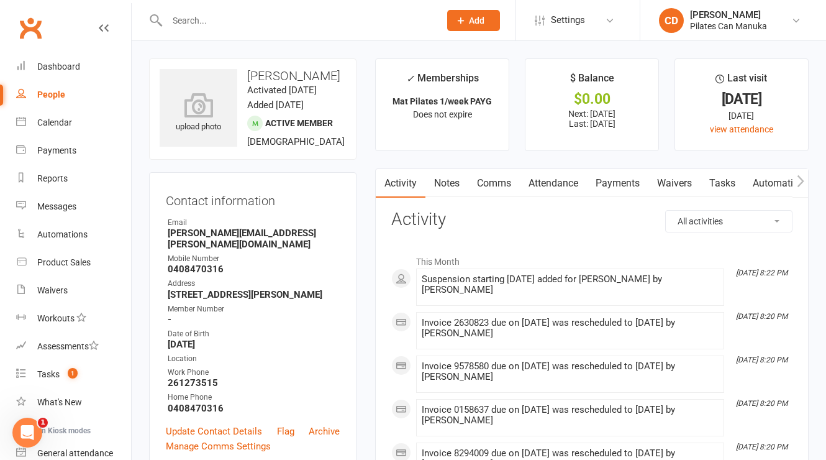
click at [451, 178] on link "Notes" at bounding box center [446, 183] width 43 height 29
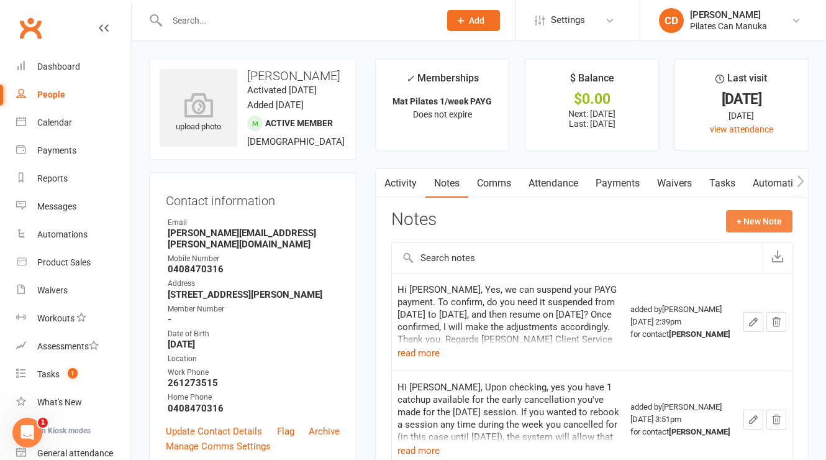
click at [764, 218] on button "+ New Note" at bounding box center [759, 221] width 66 height 22
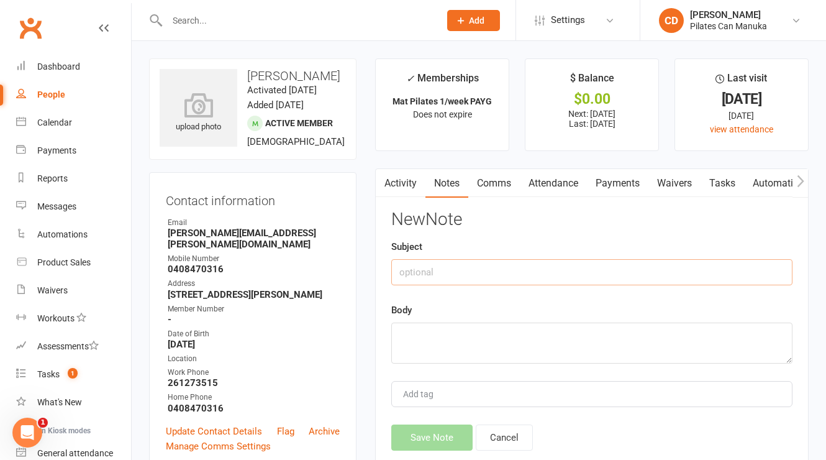
click at [656, 268] on input "text" at bounding box center [591, 272] width 401 height 26
type input "Plotted PAYG suspension"
click at [676, 332] on textarea at bounding box center [591, 342] width 401 height 41
paste textarea "[DATE] - [DATE] and [DATE] Mar 2025 - [DATE] and April 9 [DATE] - [DATE] and [D…"
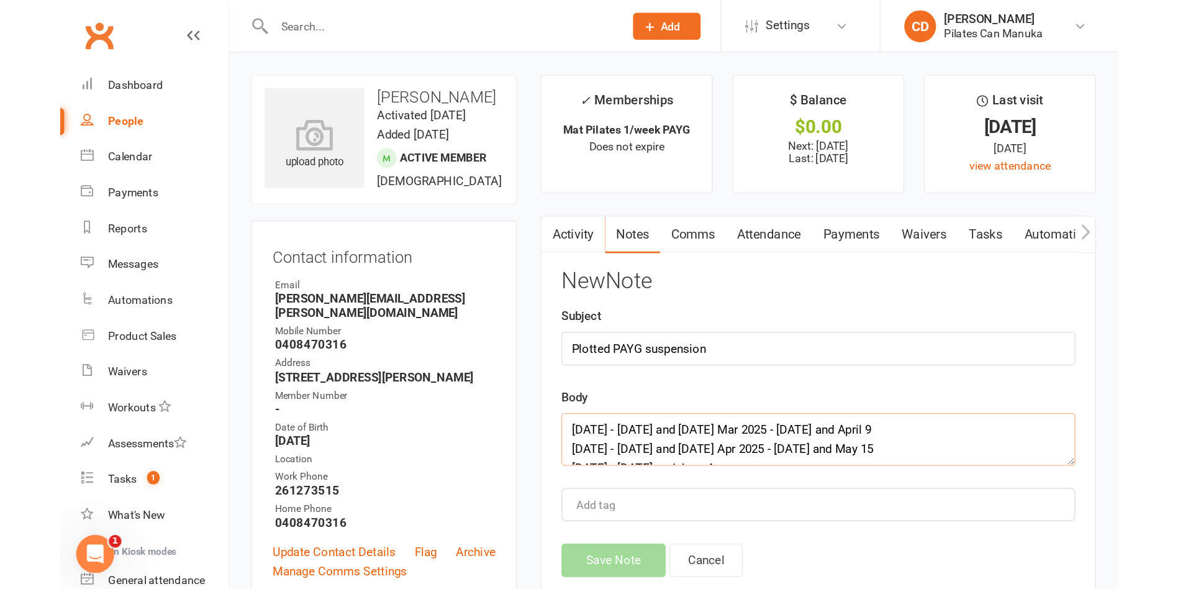
scroll to position [142, 0]
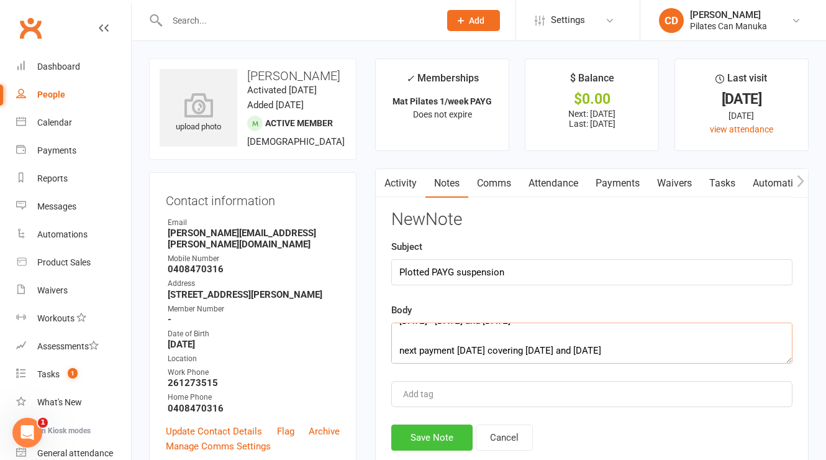
type textarea "[DATE] - [DATE] and [DATE] Mar 2025 - [DATE] and April 9 [DATE] - [DATE] and [D…"
click at [450, 430] on button "Save Note" at bounding box center [431, 437] width 81 height 26
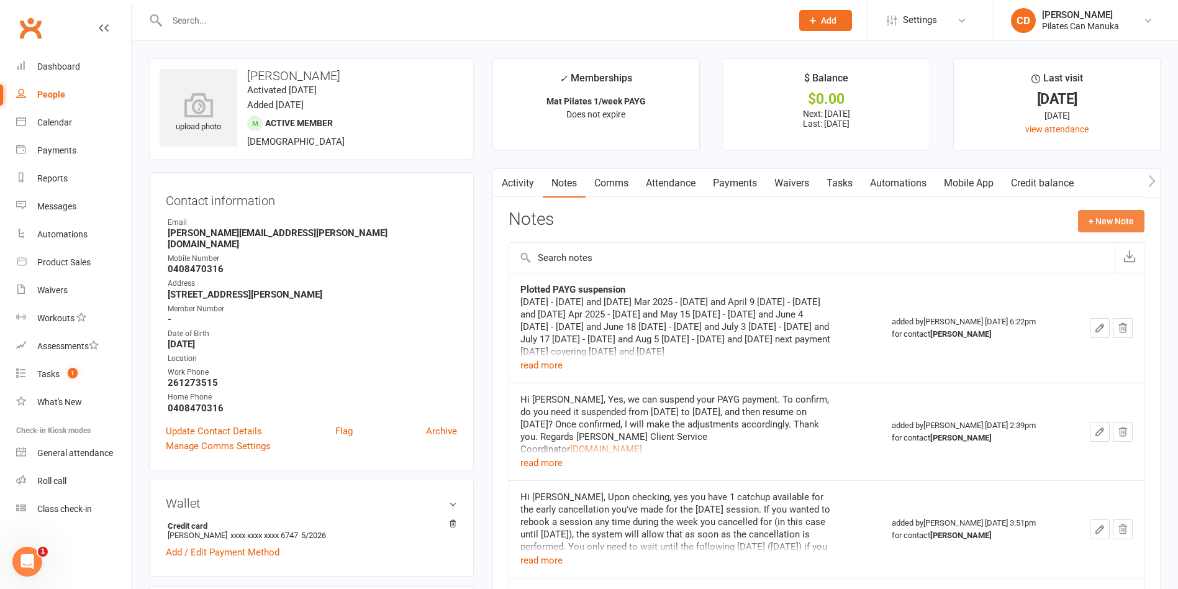
click at [825, 219] on button "+ New Note" at bounding box center [1111, 221] width 66 height 22
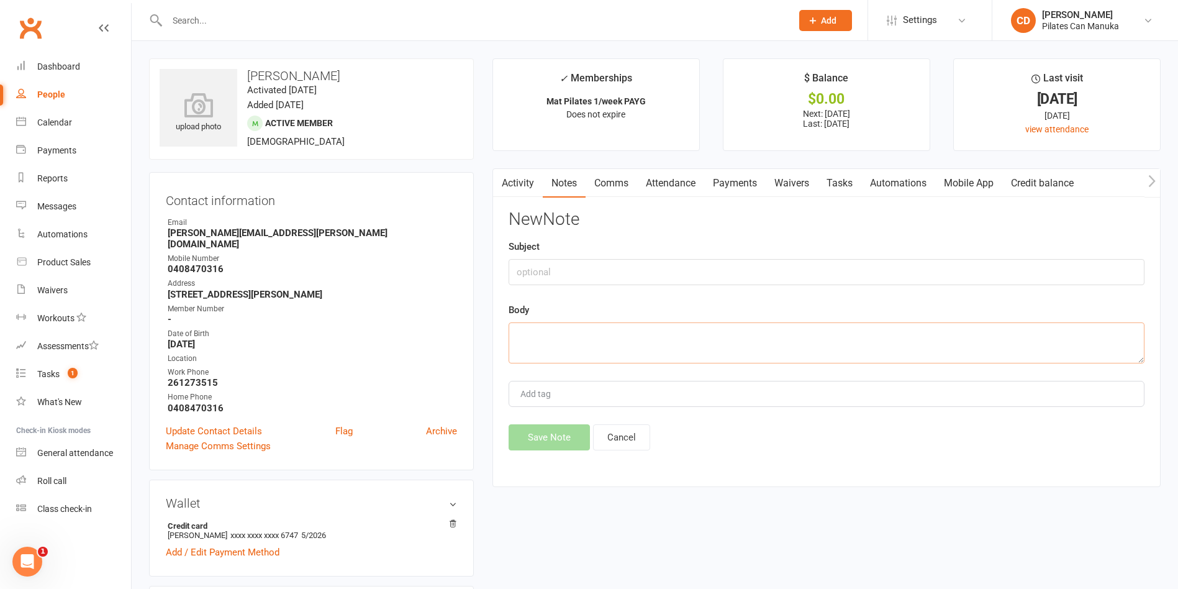
click at [684, 356] on textarea at bounding box center [827, 342] width 636 height 41
paste textarea "Lo Ipsum, Dolo si am consect adip E'se doeiusmod temp incididu utla 36et Dol ma…"
type textarea "Lo Ipsum, Dolo si am consect adip E'se doeiusmod temp incididu utla 36et Dol ma…"
click at [554, 433] on button "Save Note" at bounding box center [549, 437] width 81 height 26
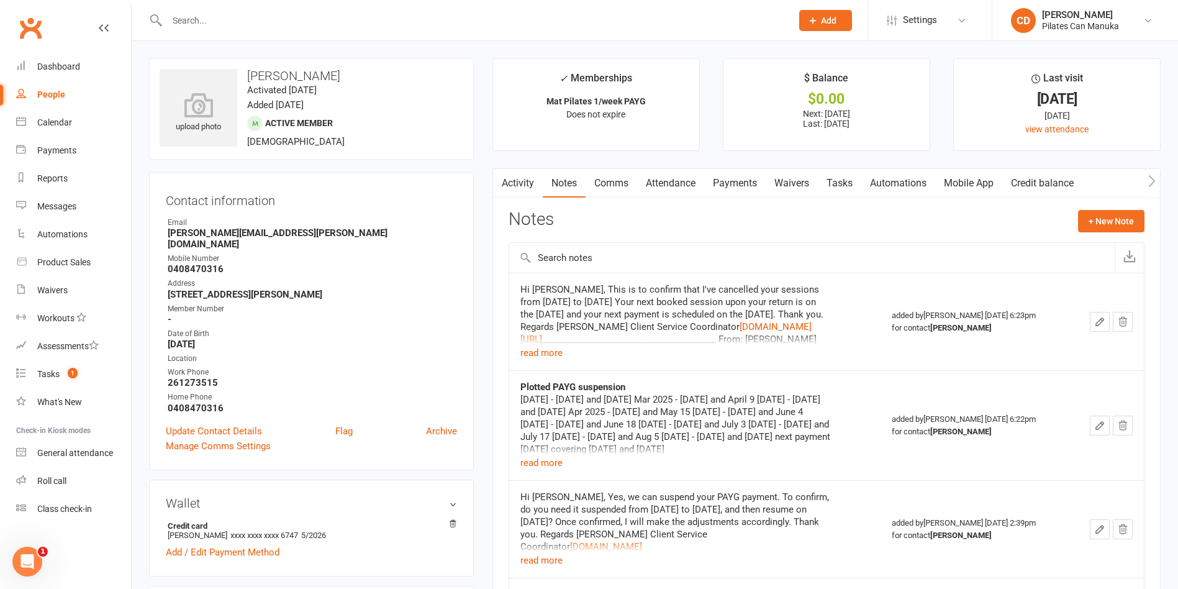
click at [295, 16] on input "text" at bounding box center [473, 20] width 620 height 17
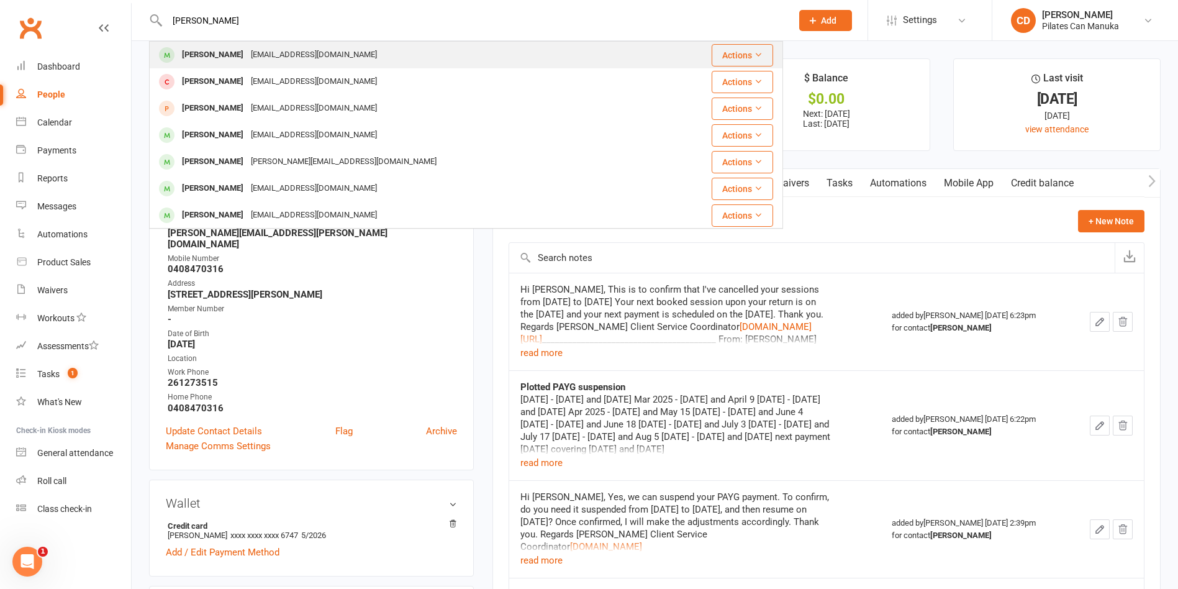
type input "[PERSON_NAME]"
click at [294, 56] on div "[EMAIL_ADDRESS][DOMAIN_NAME]" at bounding box center [314, 55] width 134 height 18
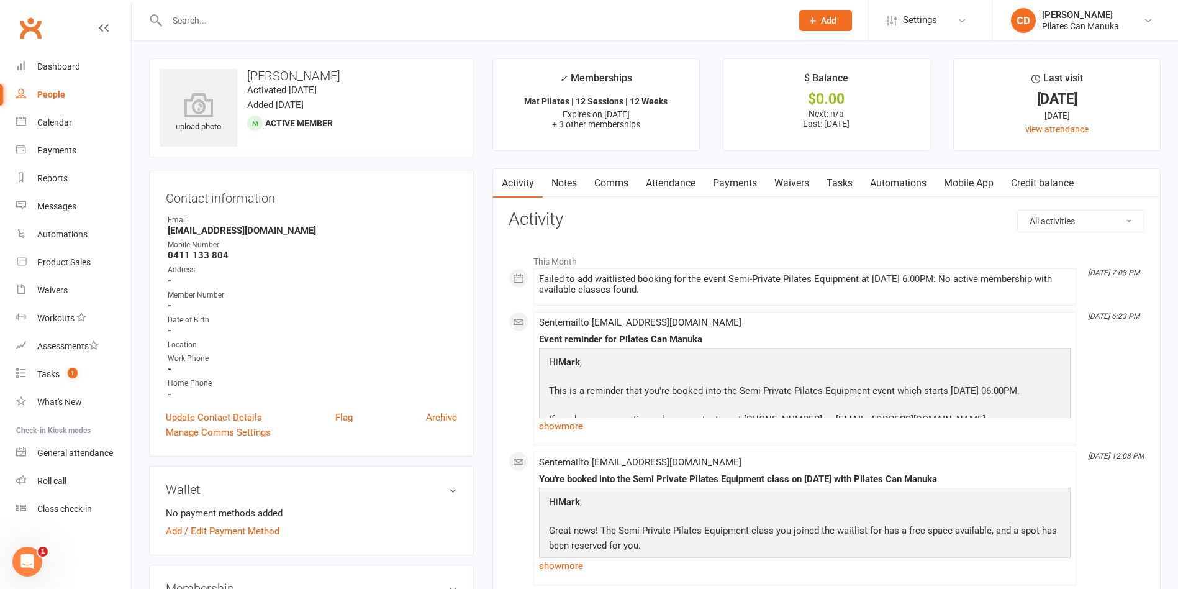
click at [825, 186] on link "Tasks" at bounding box center [839, 183] width 43 height 29
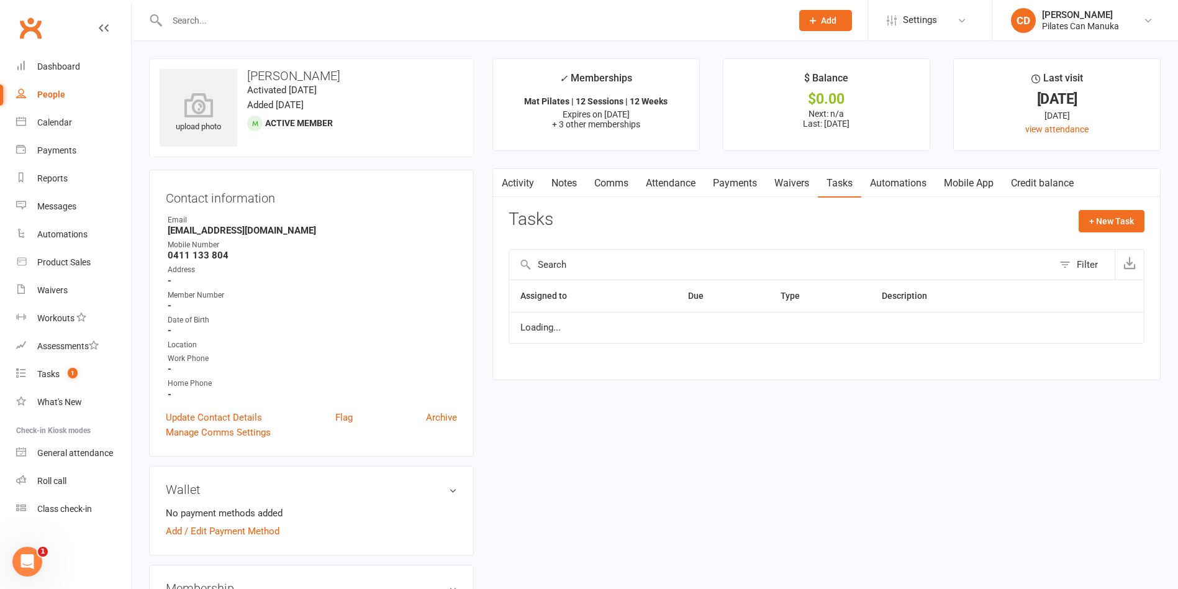
click at [825, 186] on link "Tasks" at bounding box center [839, 183] width 43 height 29
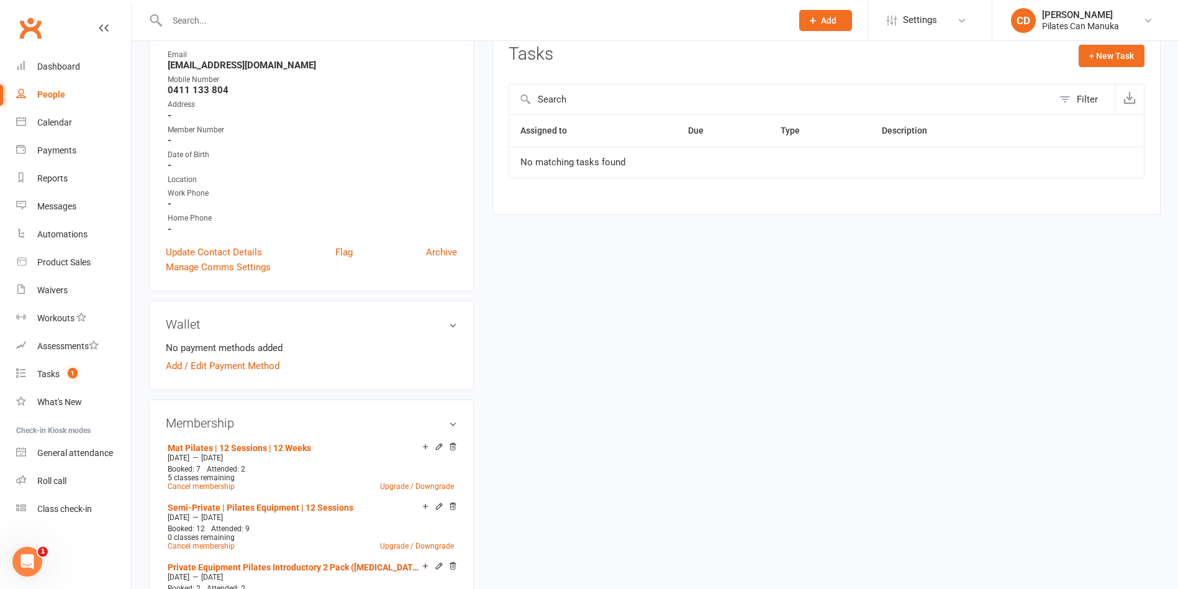
scroll to position [279, 0]
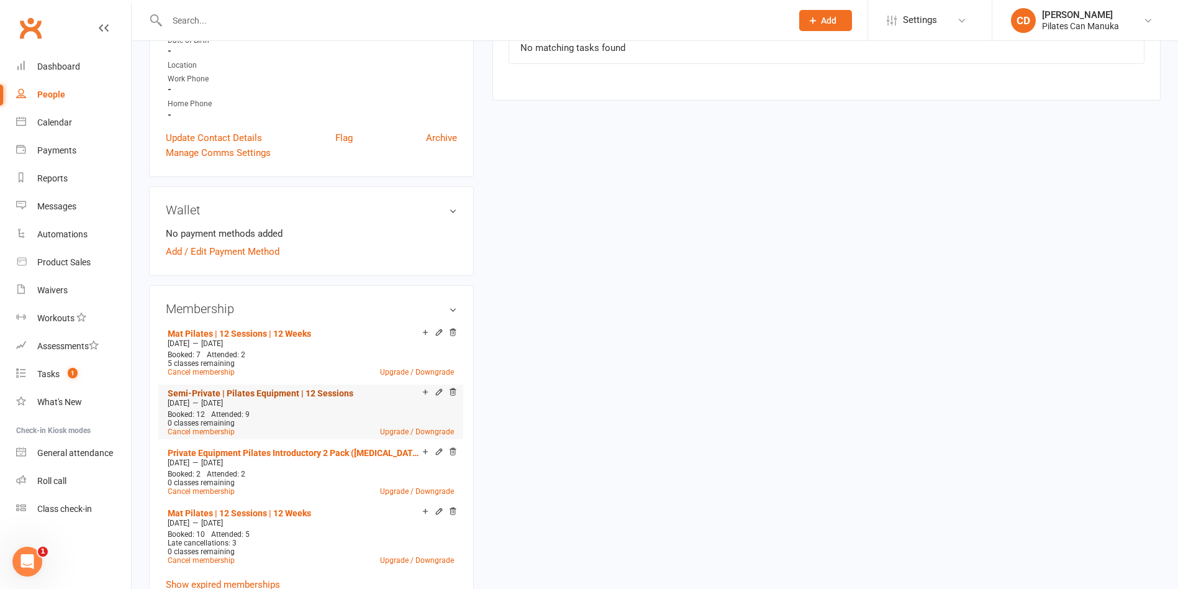
click at [301, 388] on link "Semi-Private | Pilates Equipment | 12 Sessions" at bounding box center [261, 393] width 186 height 10
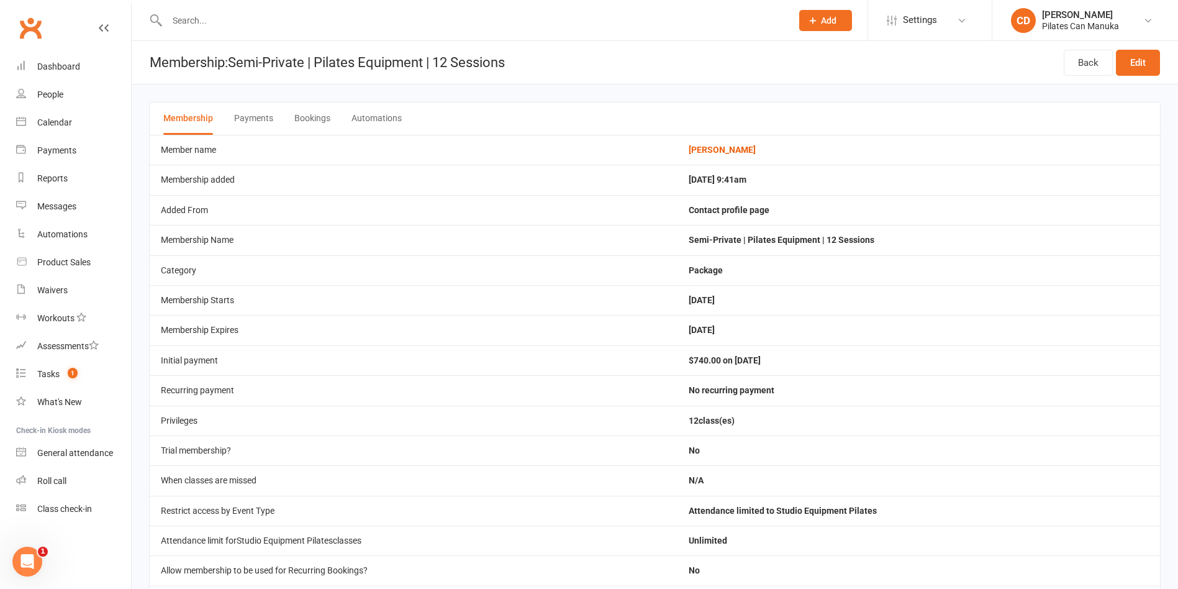
click at [308, 119] on button "Bookings" at bounding box center [312, 118] width 36 height 32
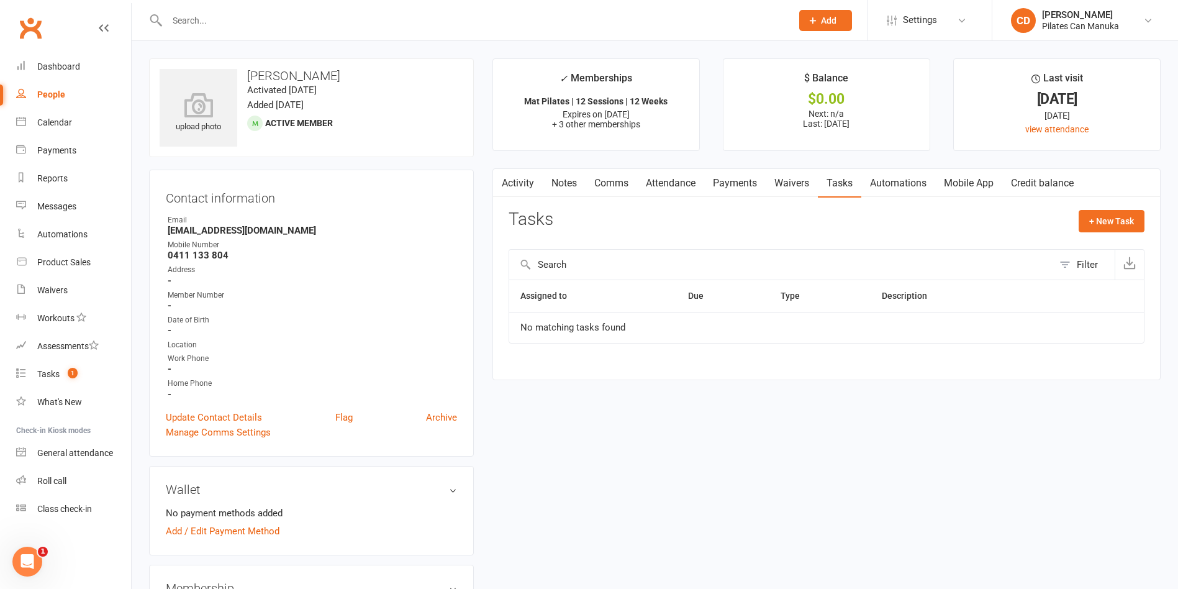
click at [563, 178] on link "Notes" at bounding box center [564, 183] width 43 height 29
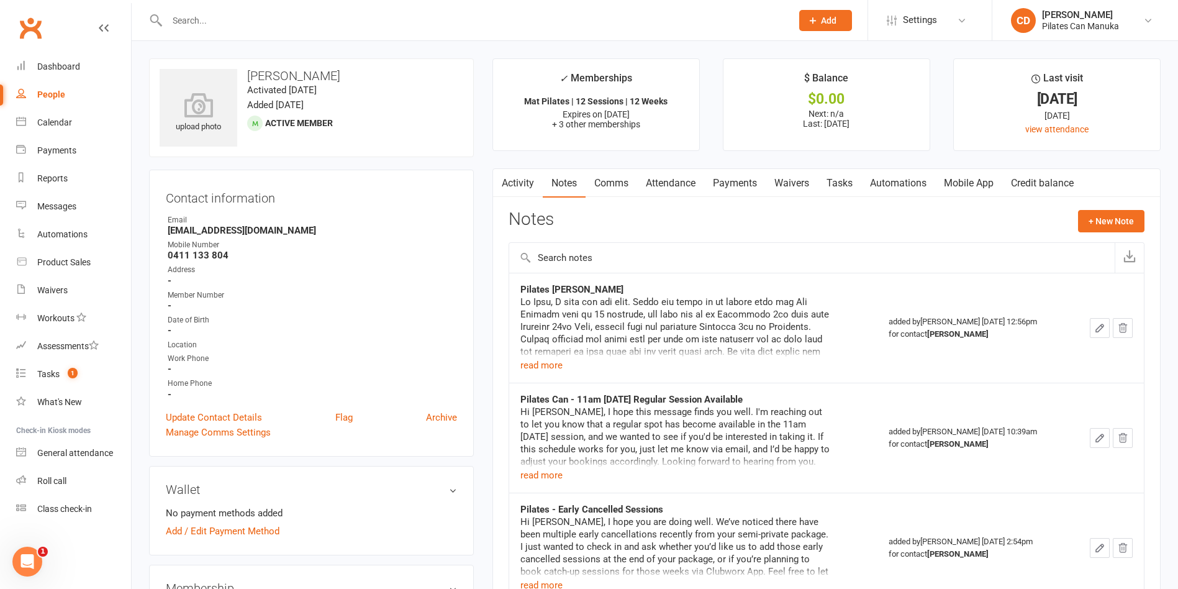
click at [524, 179] on link "Activity" at bounding box center [518, 183] width 50 height 29
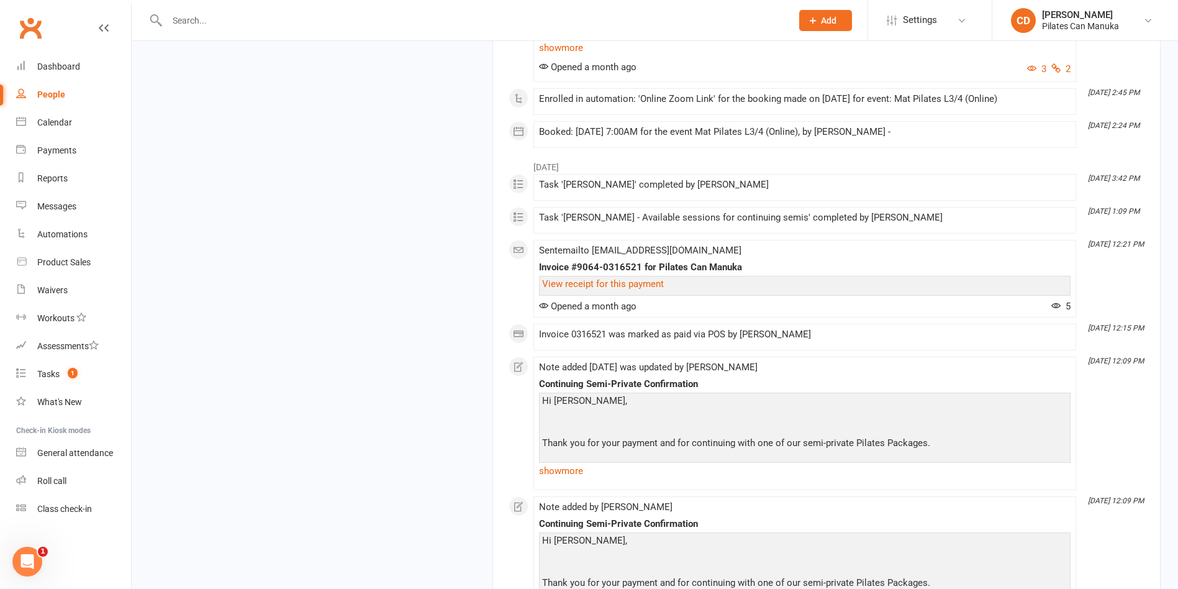
scroll to position [10060, 0]
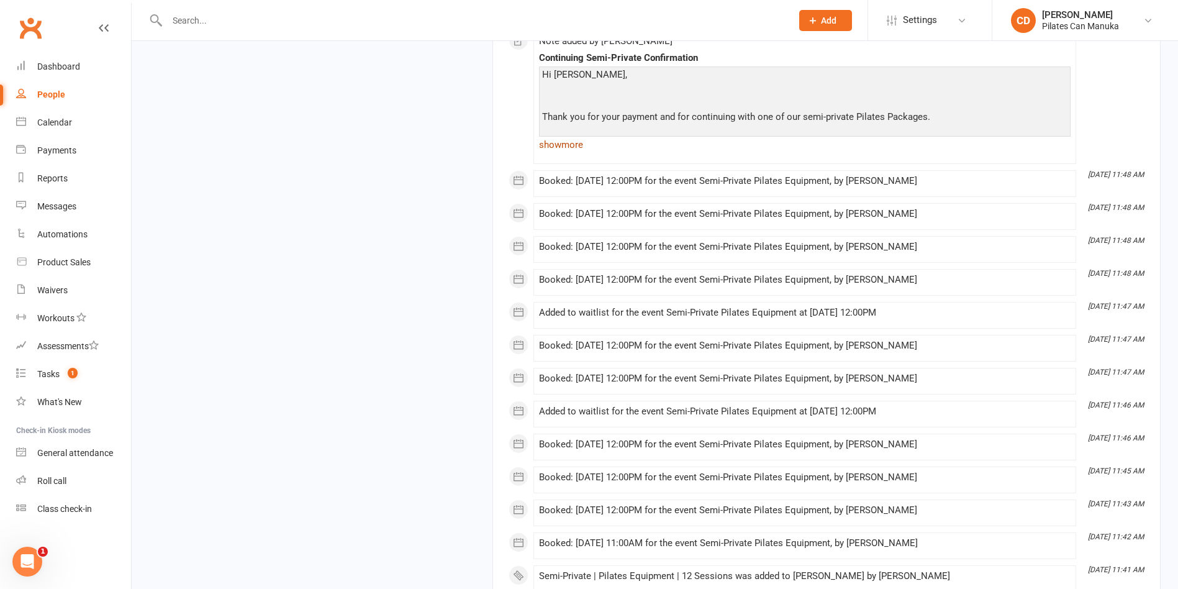
click at [583, 153] on link "show more" at bounding box center [805, 144] width 532 height 17
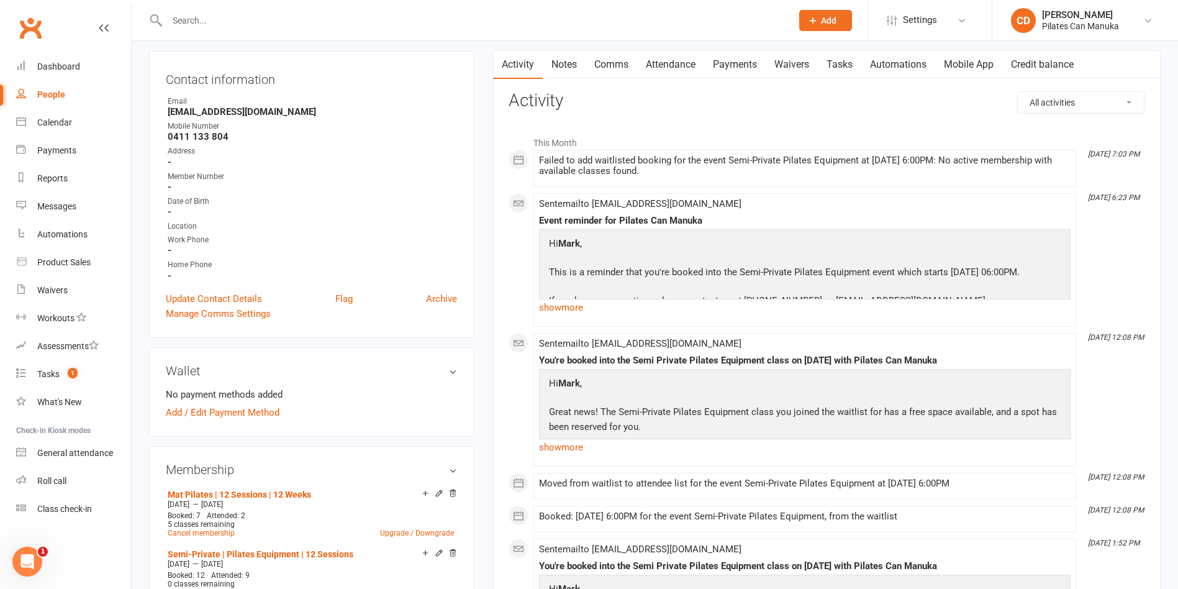
scroll to position [0, 0]
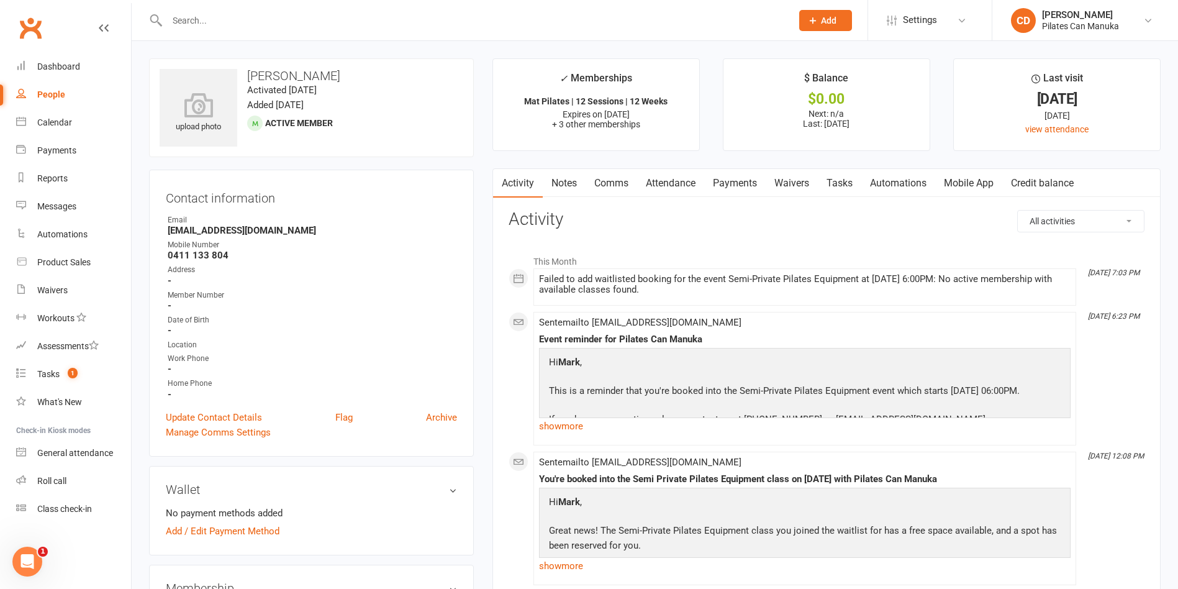
click at [682, 185] on link "Attendance" at bounding box center [670, 183] width 67 height 29
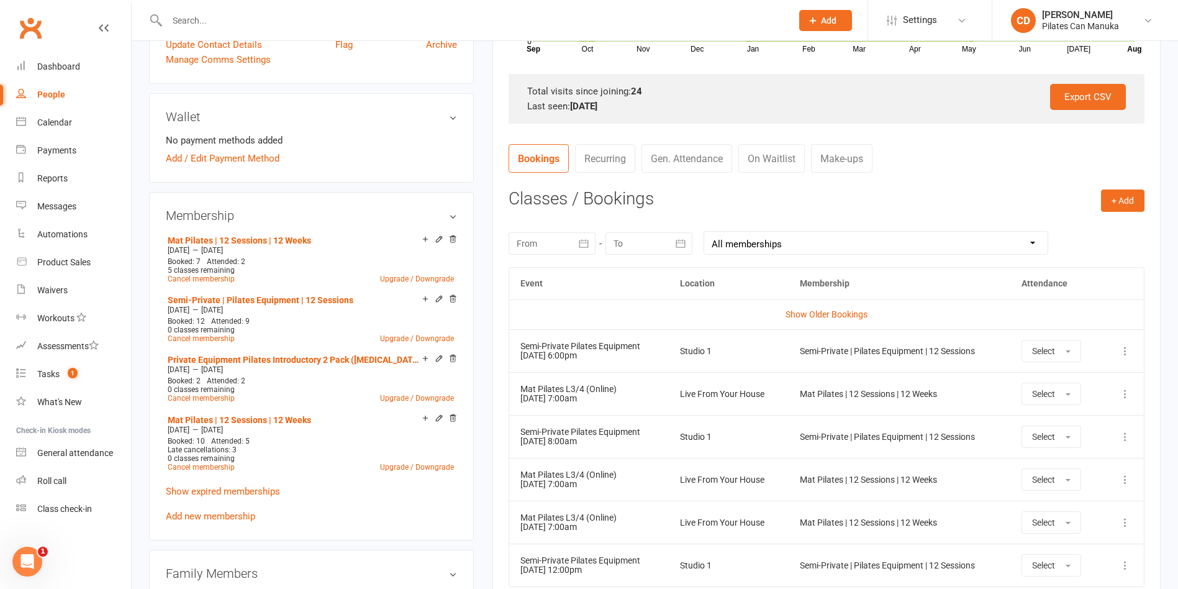
scroll to position [559, 0]
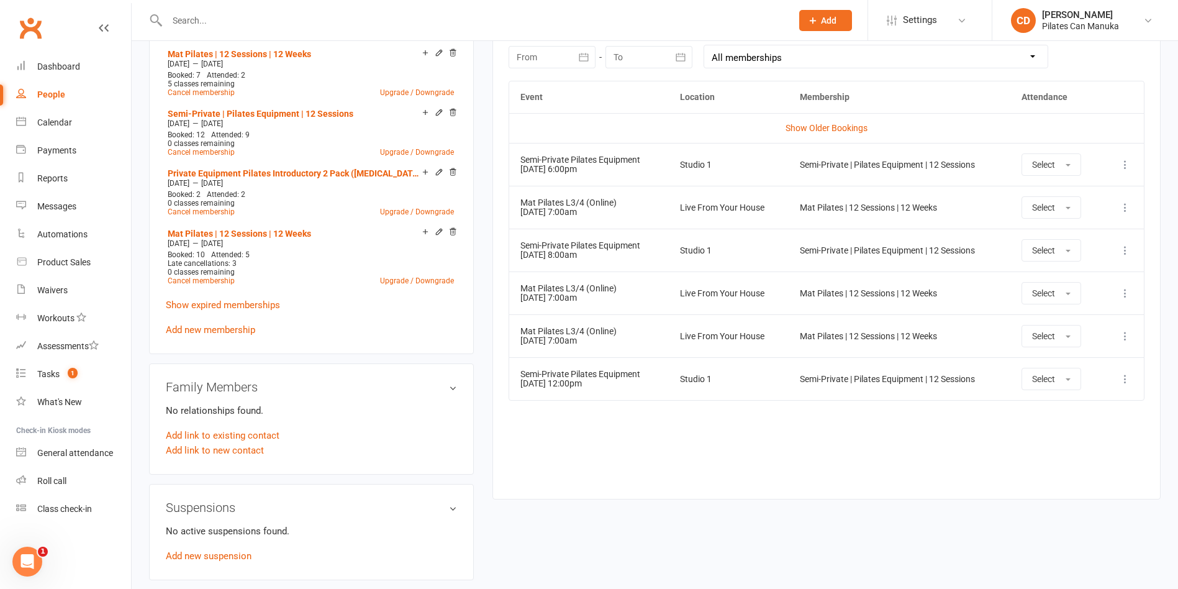
click at [825, 379] on icon at bounding box center [1125, 379] width 12 height 12
click at [825, 450] on link "Remove booking" at bounding box center [1070, 452] width 123 height 25
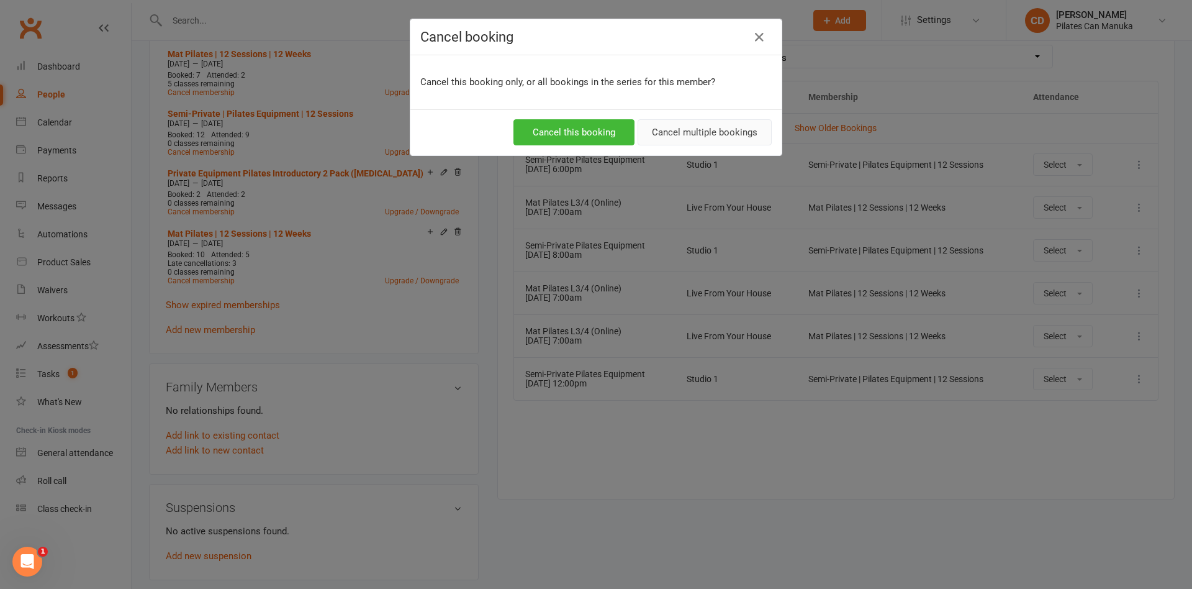
click at [680, 137] on button "Cancel multiple bookings" at bounding box center [705, 132] width 134 height 26
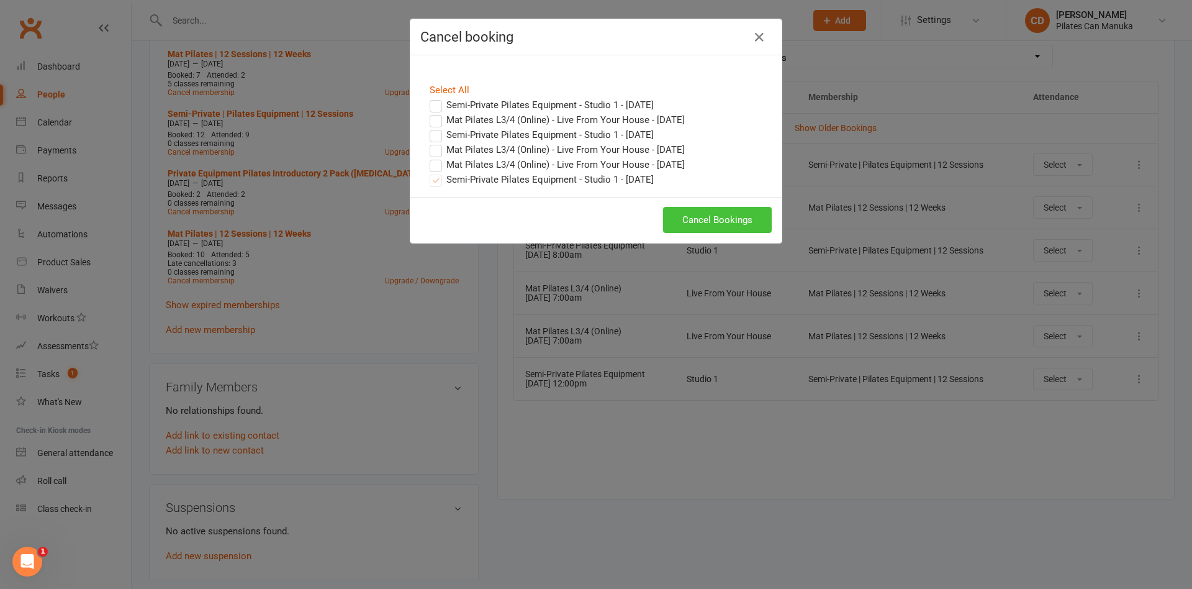
click at [756, 220] on button "Cancel Bookings" at bounding box center [717, 220] width 109 height 26
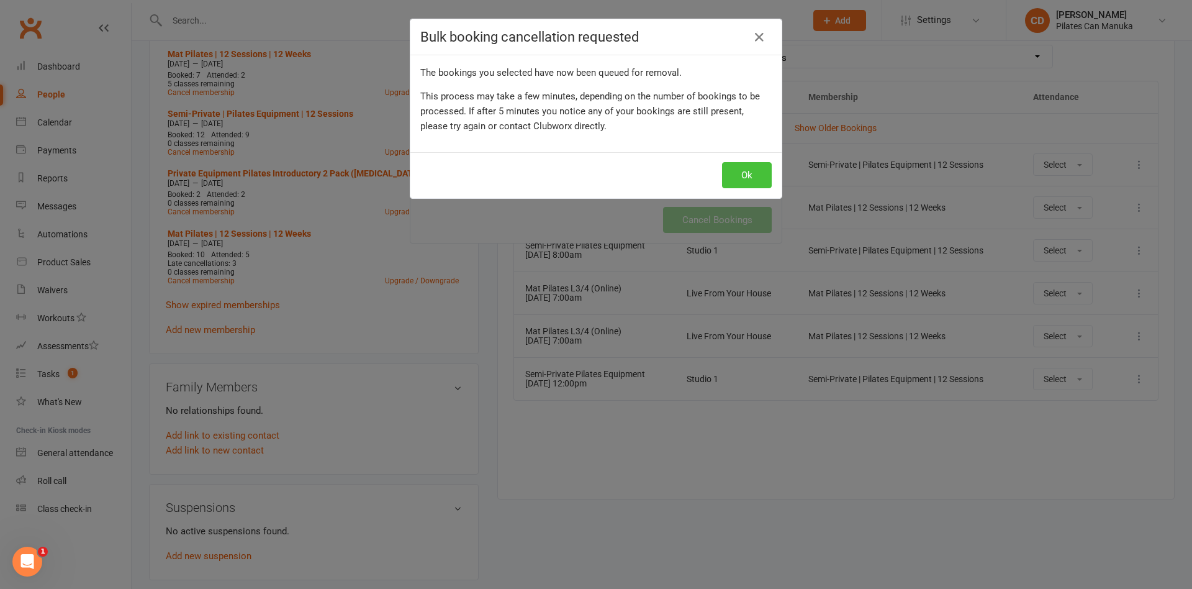
click at [747, 178] on button "Ok" at bounding box center [747, 175] width 50 height 26
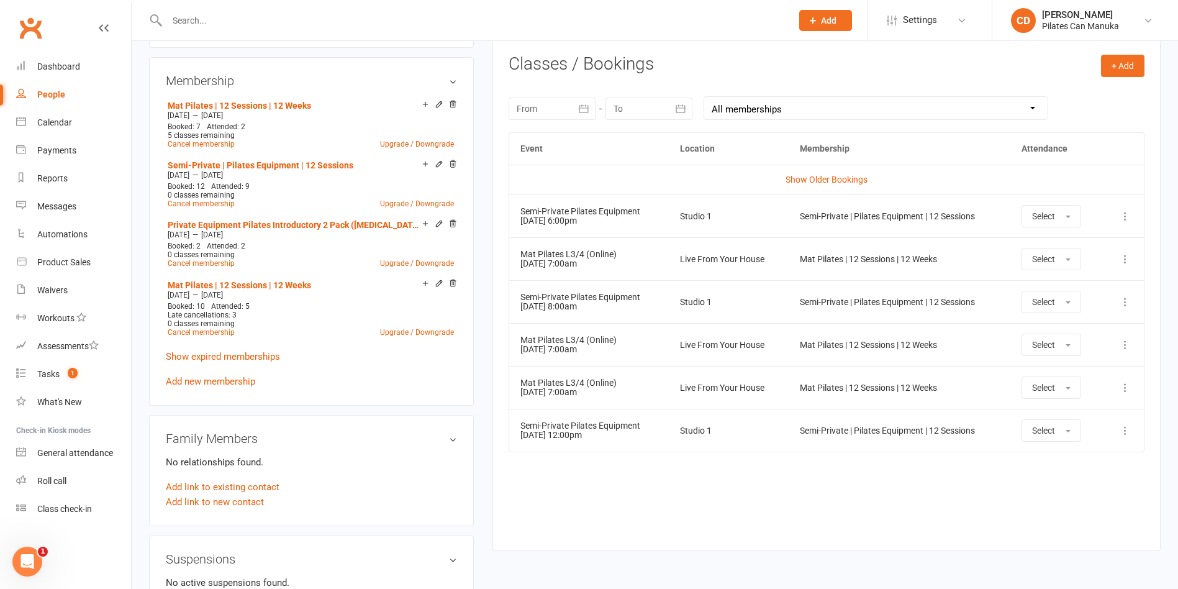
scroll to position [466, 0]
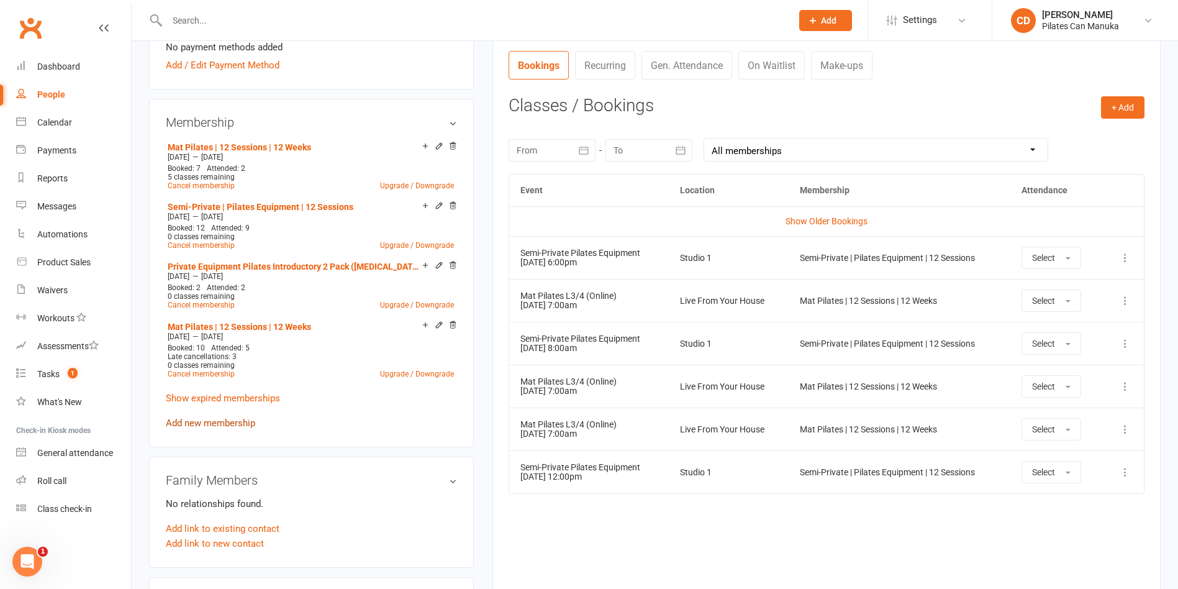
click at [233, 421] on link "Add new membership" at bounding box center [210, 422] width 89 height 11
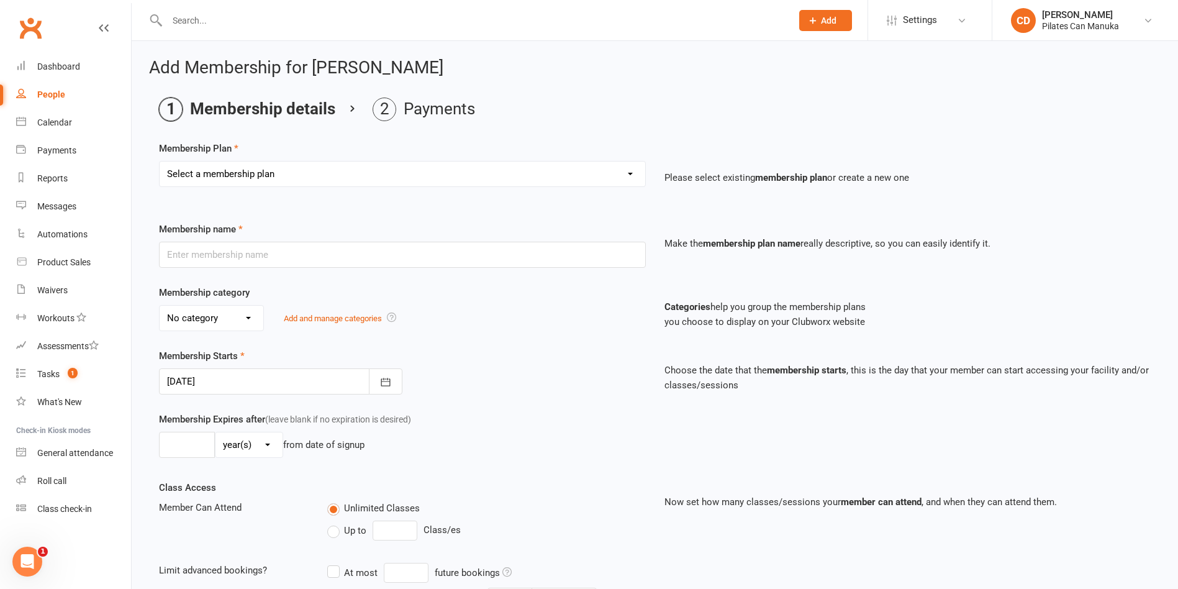
click at [464, 171] on select "Select a membership plan Create new Membership Plan Private Equipment Pilates I…" at bounding box center [403, 173] width 486 height 25
select select "5"
click at [160, 161] on select "Select a membership plan Create new Membership Plan Private Equipment Pilates I…" at bounding box center [403, 173] width 486 height 25
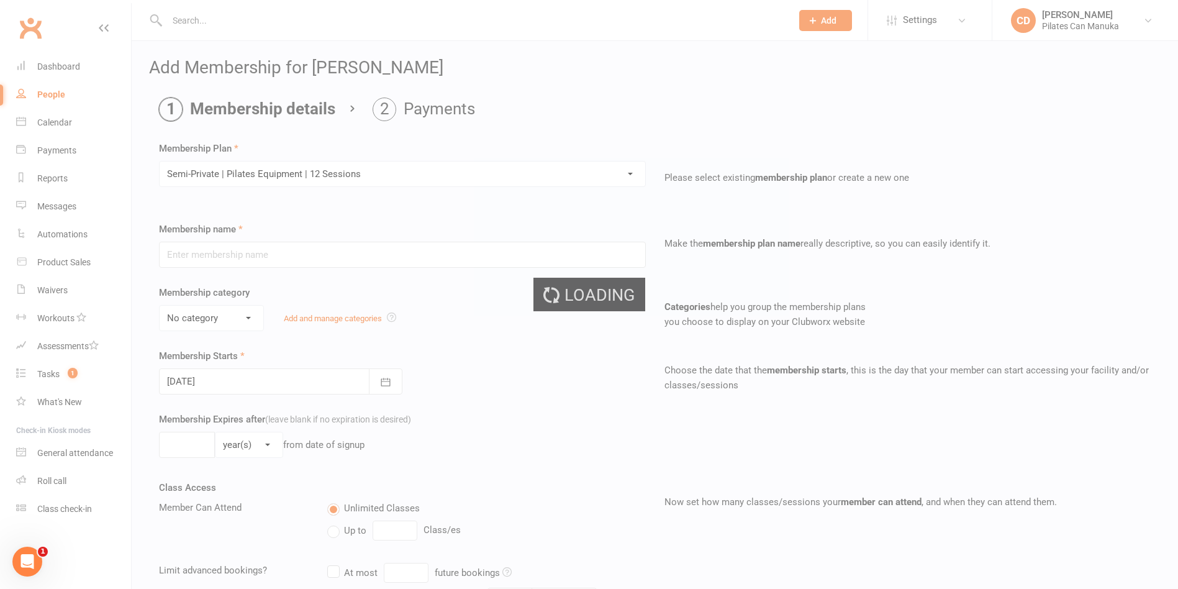
type input "Semi-Private | Pilates Equipment | 12 Sessions"
select select "2"
type input "4"
select select "2"
type input "12"
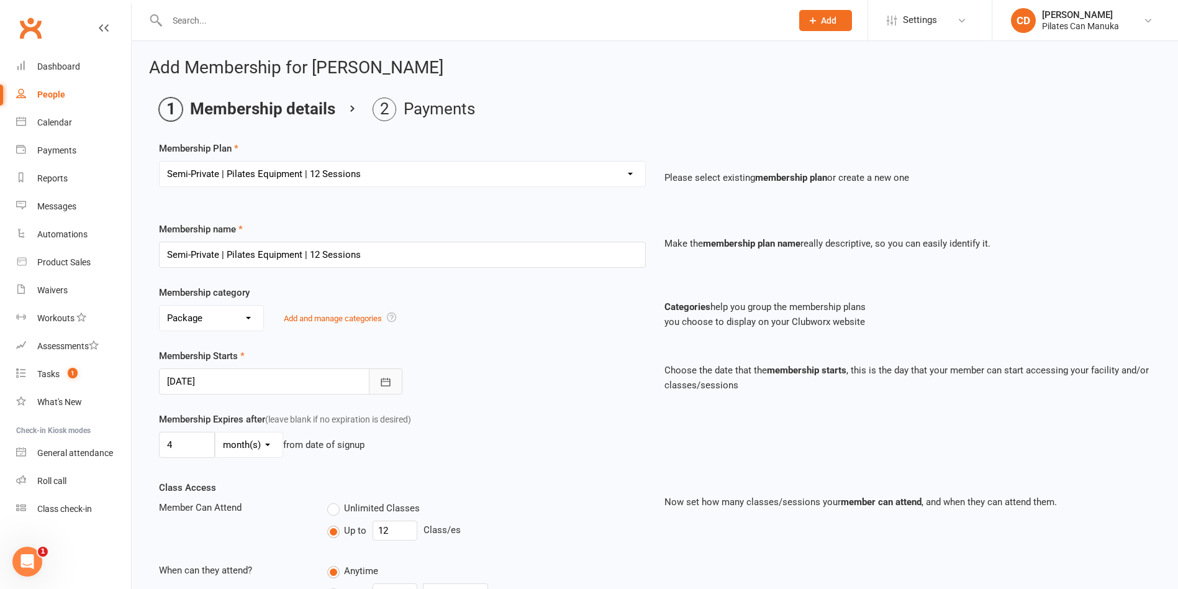
click at [383, 377] on icon "button" at bounding box center [385, 382] width 12 height 12
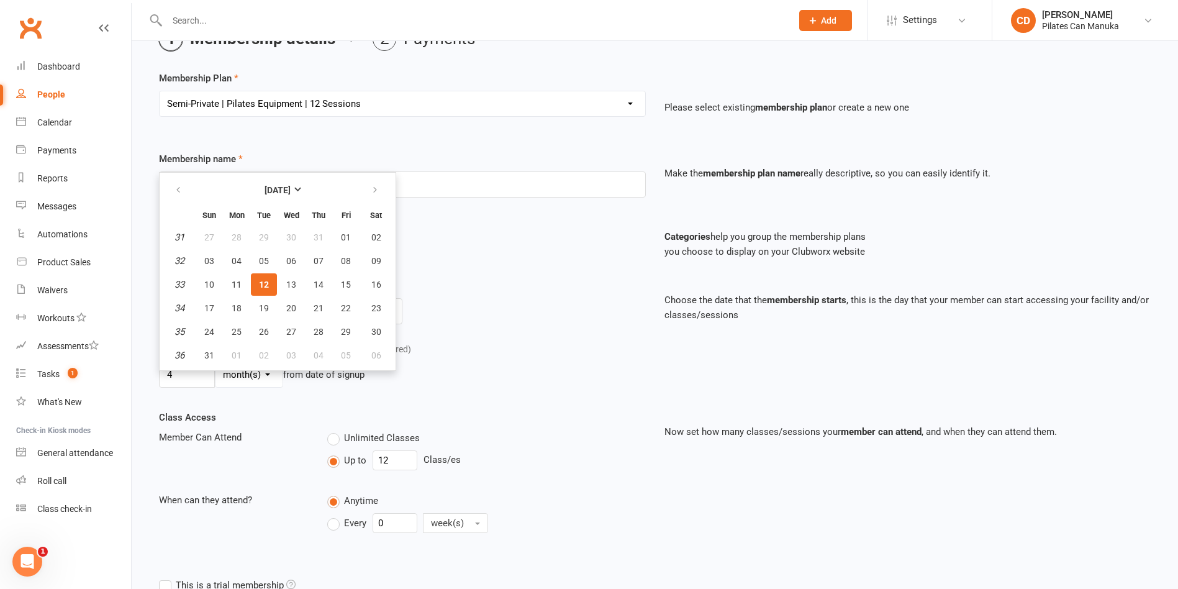
scroll to position [93, 0]
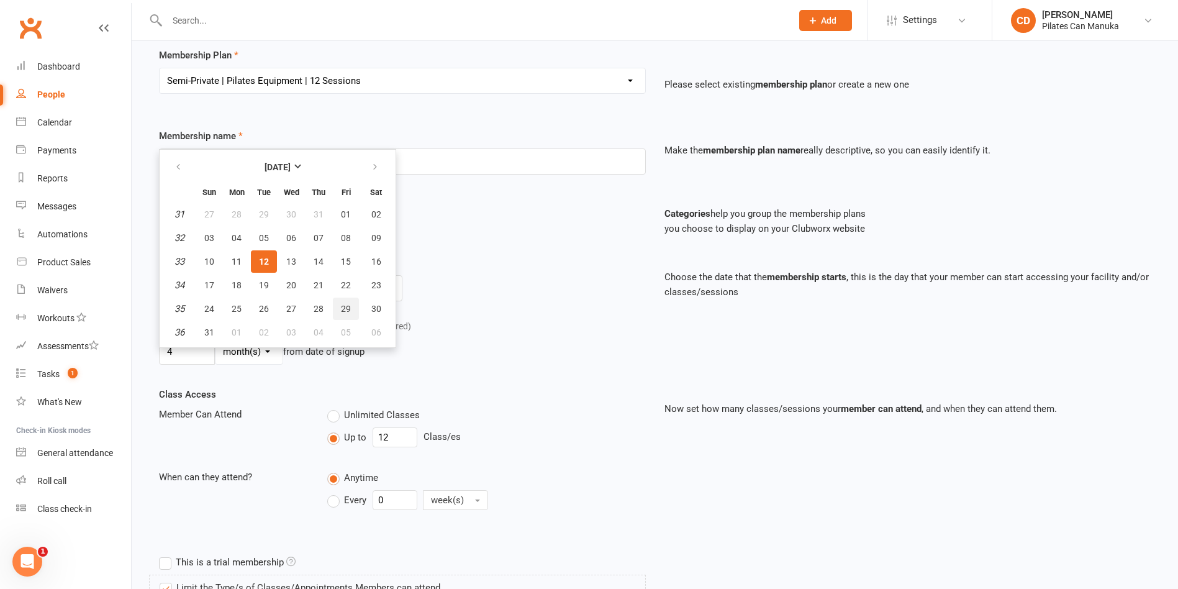
click at [352, 299] on button "29" at bounding box center [346, 308] width 26 height 22
type input "[DATE]"
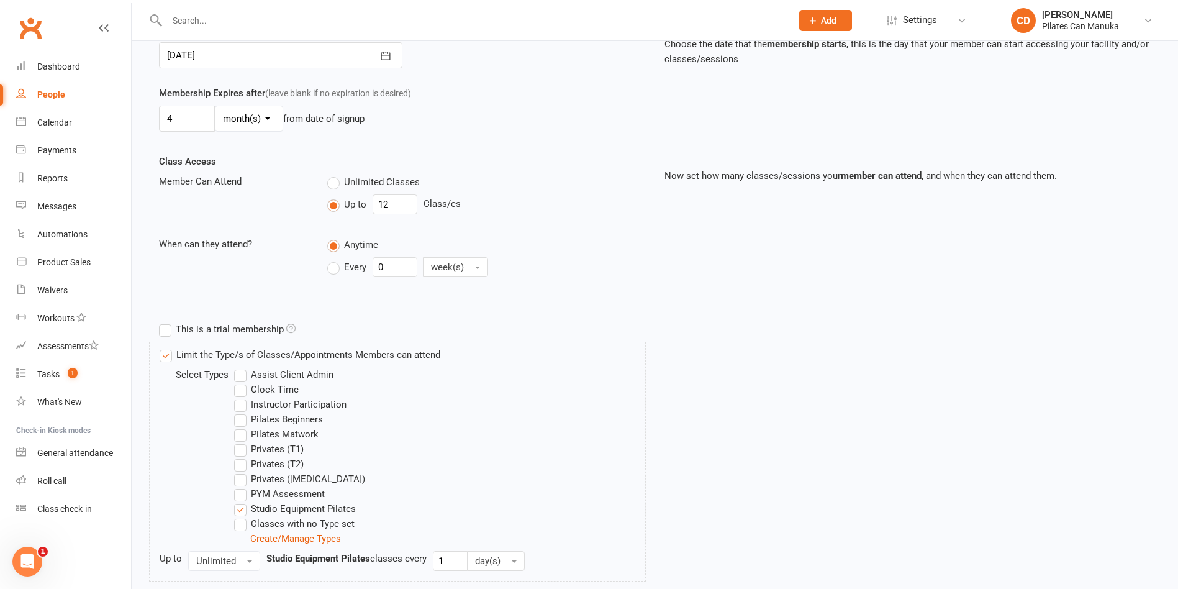
scroll to position [459, 0]
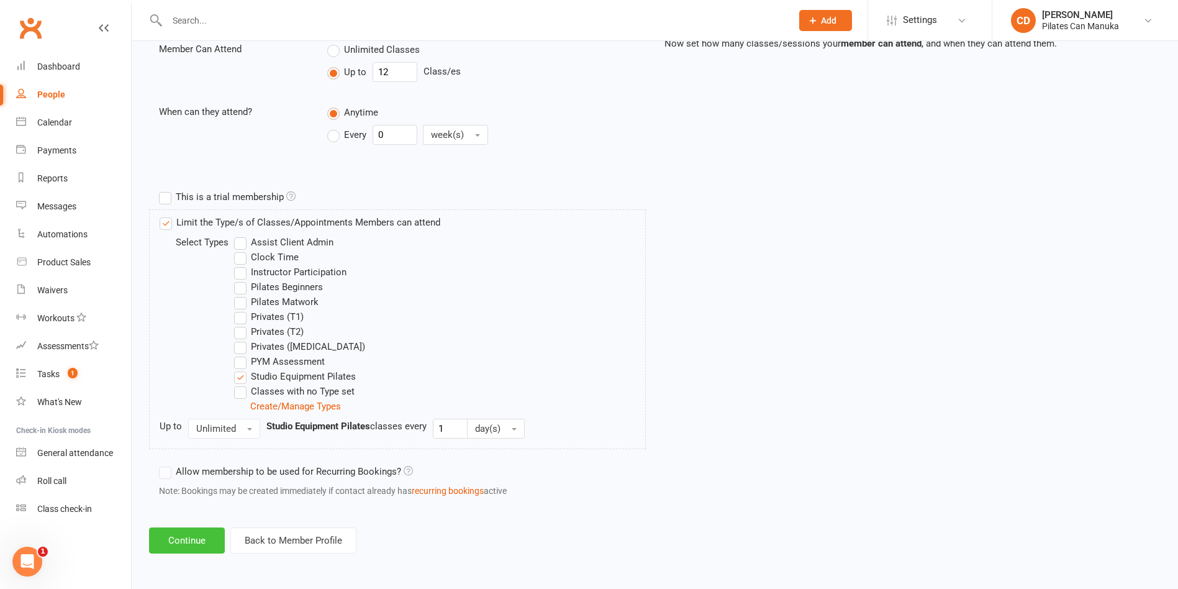
click at [165, 459] on button "Continue" at bounding box center [187, 540] width 76 height 26
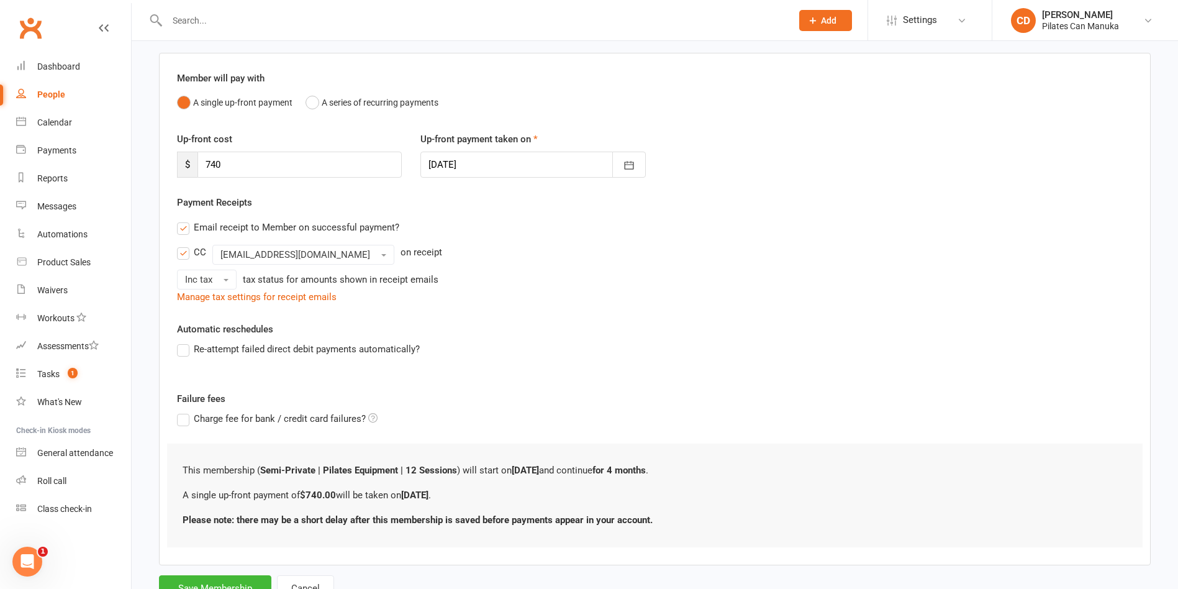
scroll to position [137, 0]
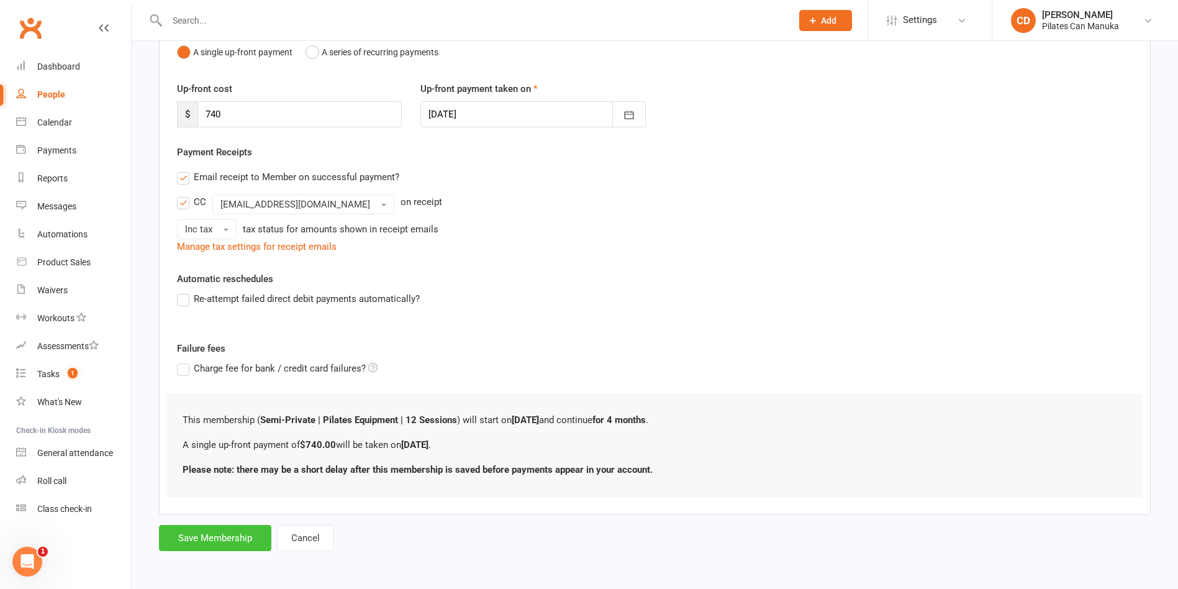
click at [214, 459] on button "Save Membership" at bounding box center [215, 538] width 112 height 26
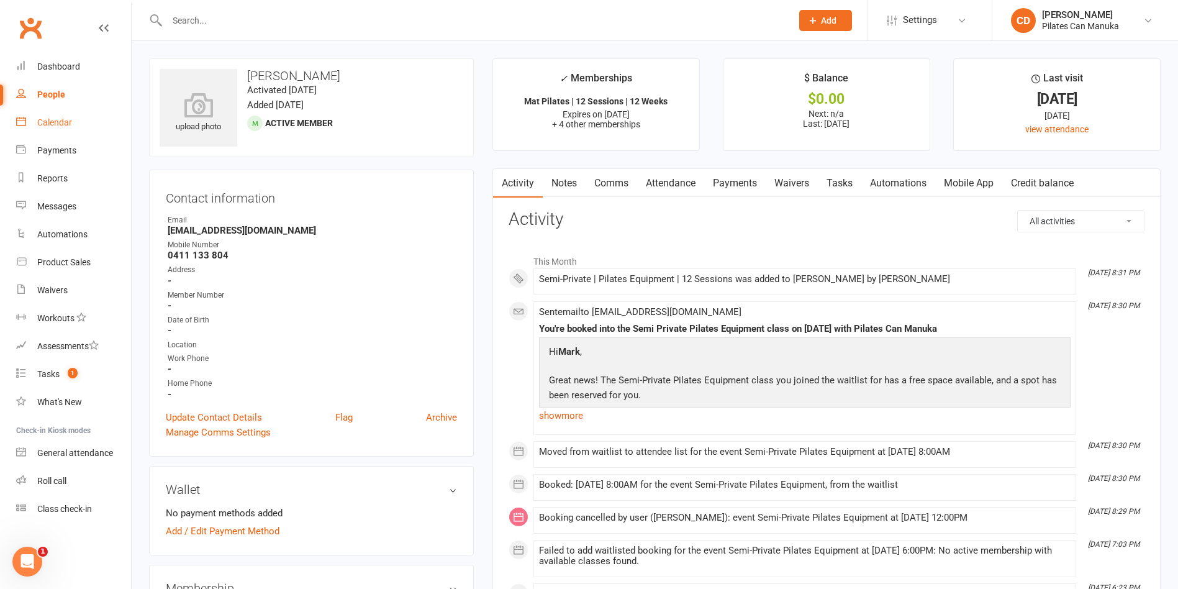
click at [58, 117] on div "Calendar" at bounding box center [54, 122] width 35 height 10
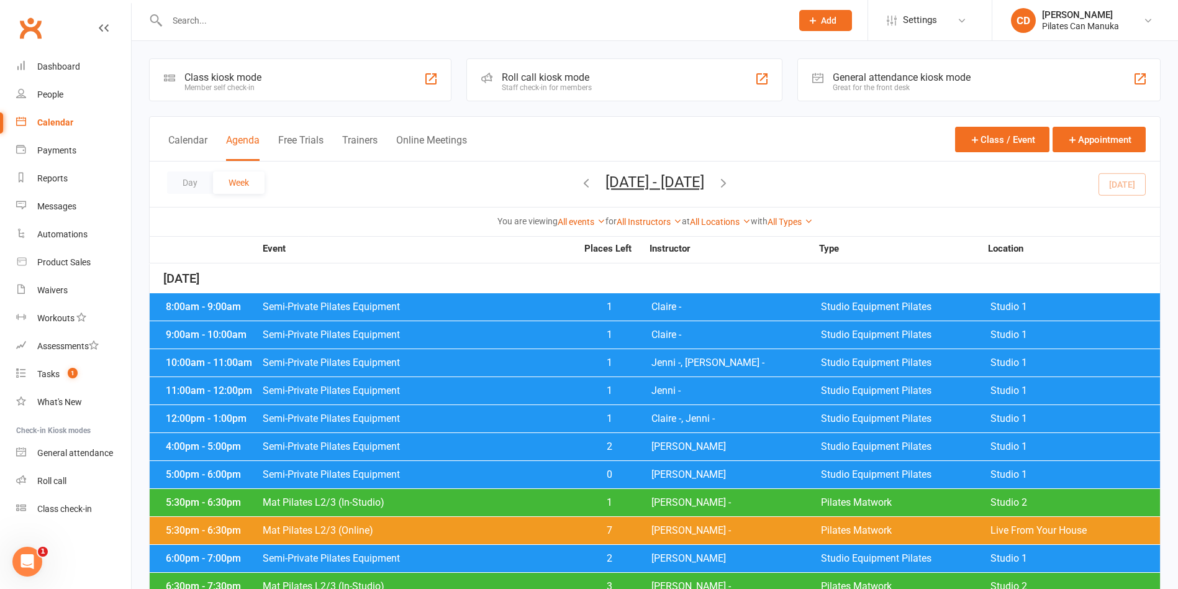
click at [199, 138] on button "Calendar" at bounding box center [187, 147] width 39 height 27
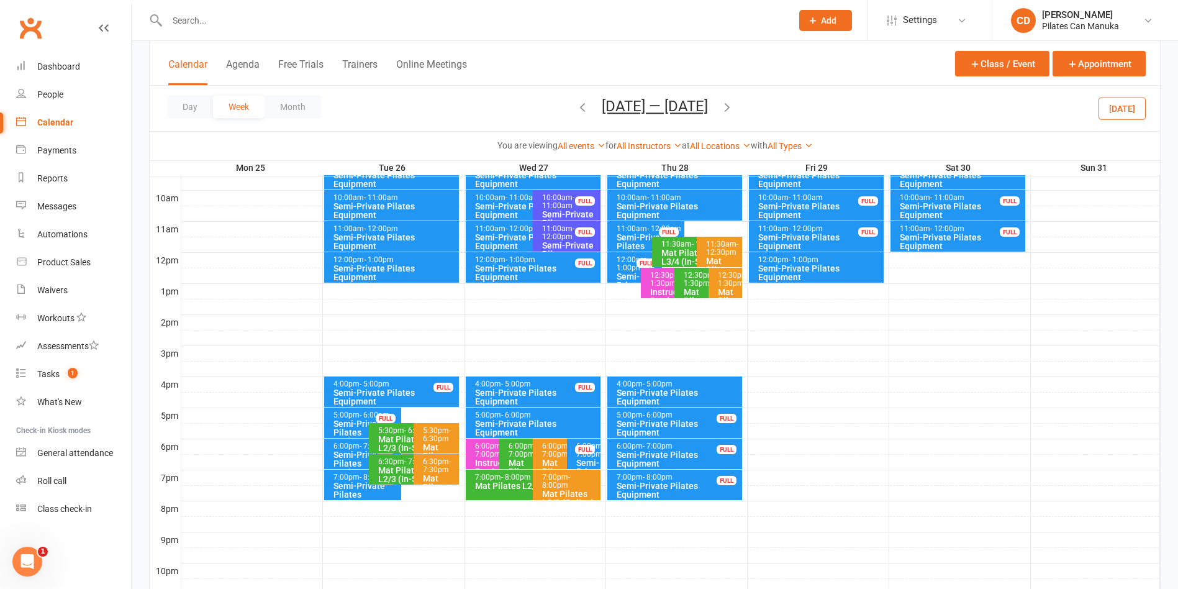
scroll to position [279, 0]
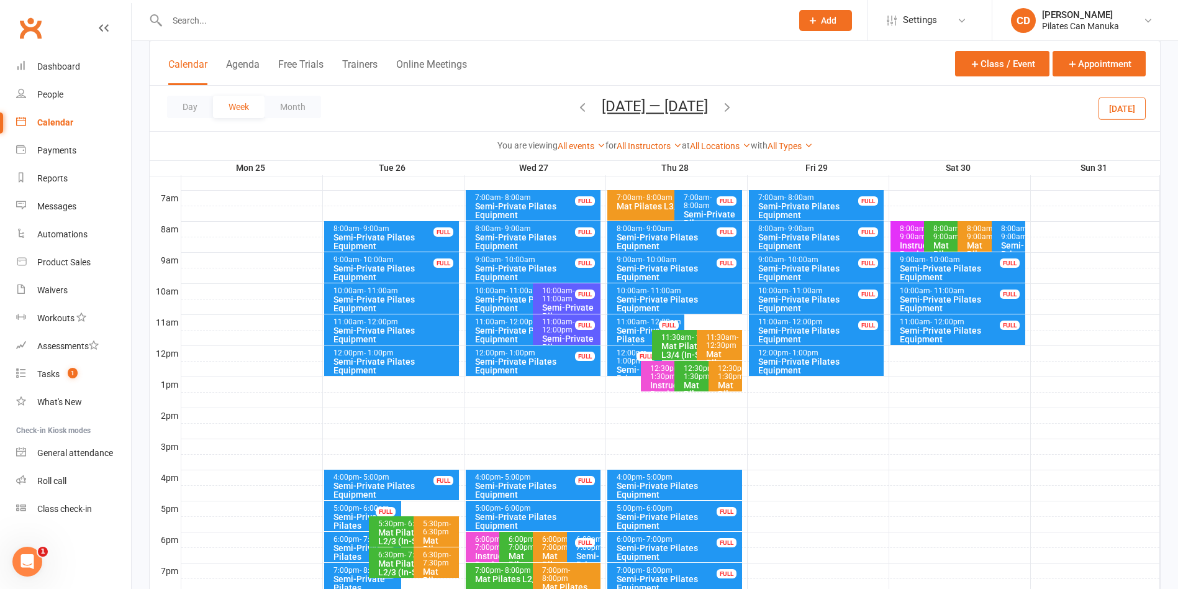
click at [734, 108] on icon "button" at bounding box center [727, 107] width 14 height 14
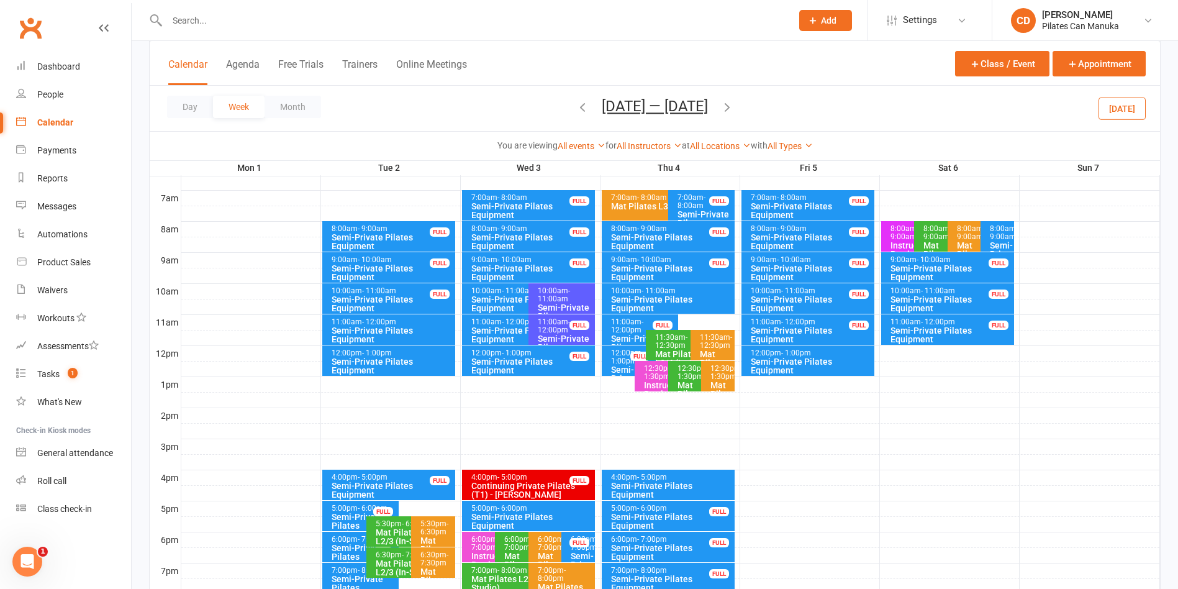
click at [679, 109] on button "[DATE] — [DATE]" at bounding box center [655, 105] width 106 height 17
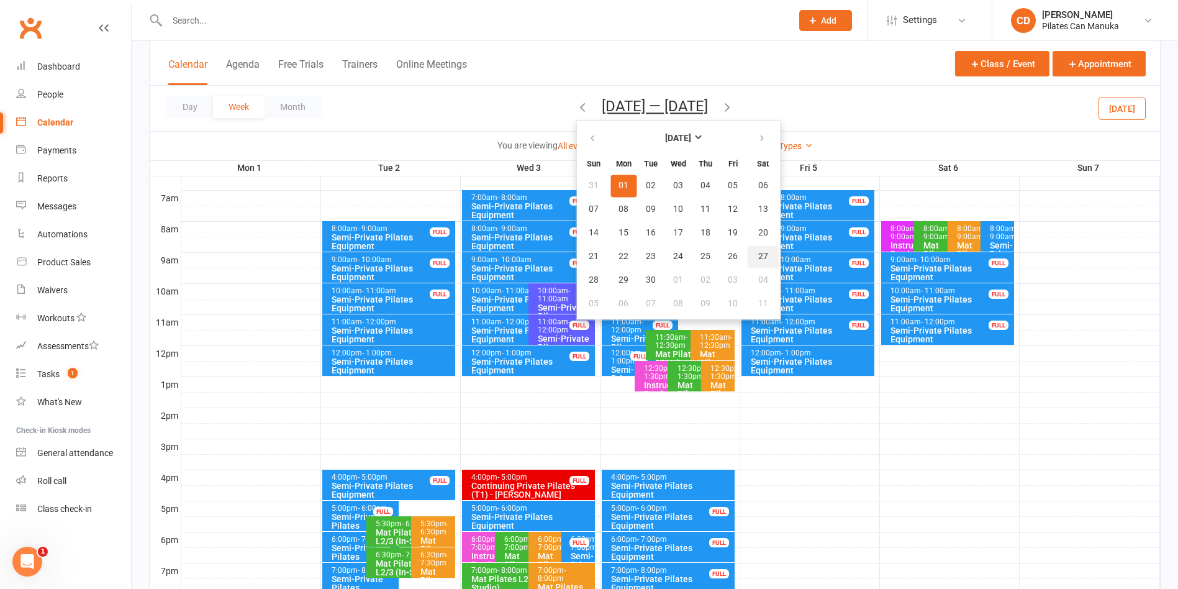
click at [761, 253] on span "27" at bounding box center [763, 257] width 10 height 10
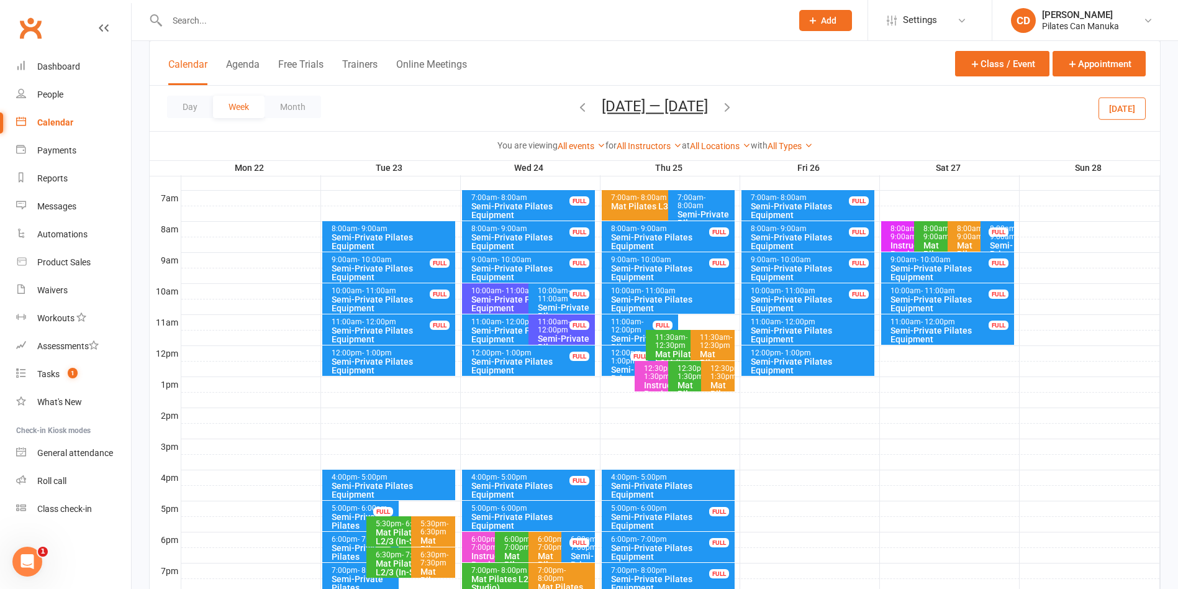
click at [825, 219] on div at bounding box center [670, 213] width 979 height 15
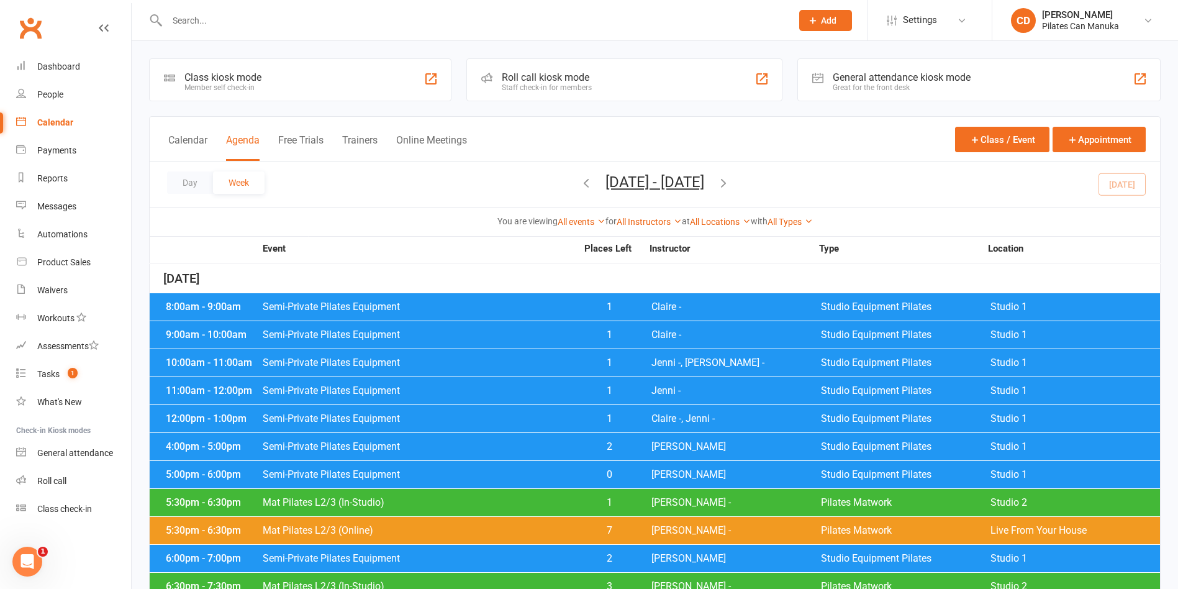
click at [201, 133] on div "Calendar Agenda Free Trials Trainers Online Meetings" at bounding box center [317, 147] width 299 height 28
click at [190, 142] on button "Calendar" at bounding box center [187, 147] width 39 height 27
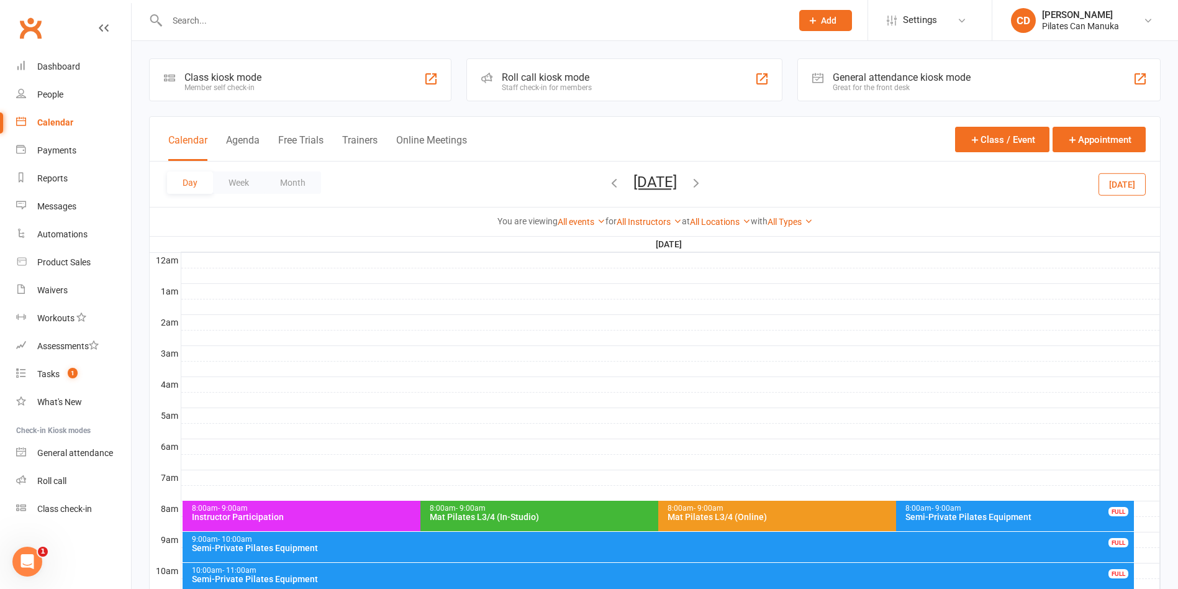
click at [656, 184] on button "[DATE]" at bounding box center [654, 181] width 43 height 17
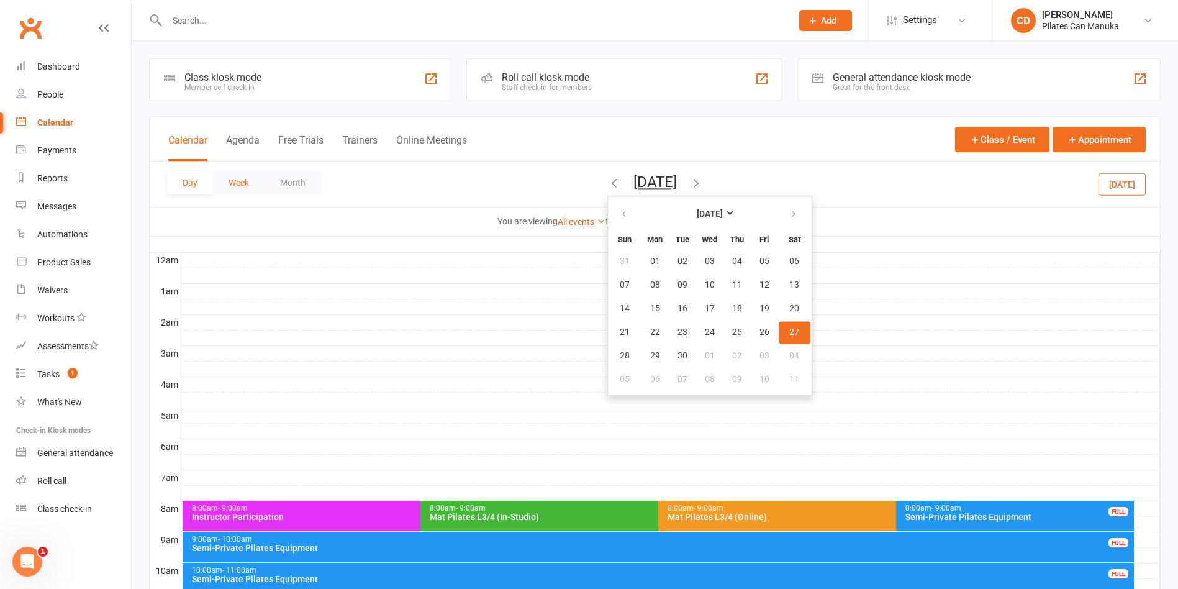
click at [242, 181] on button "Week" at bounding box center [239, 182] width 52 height 22
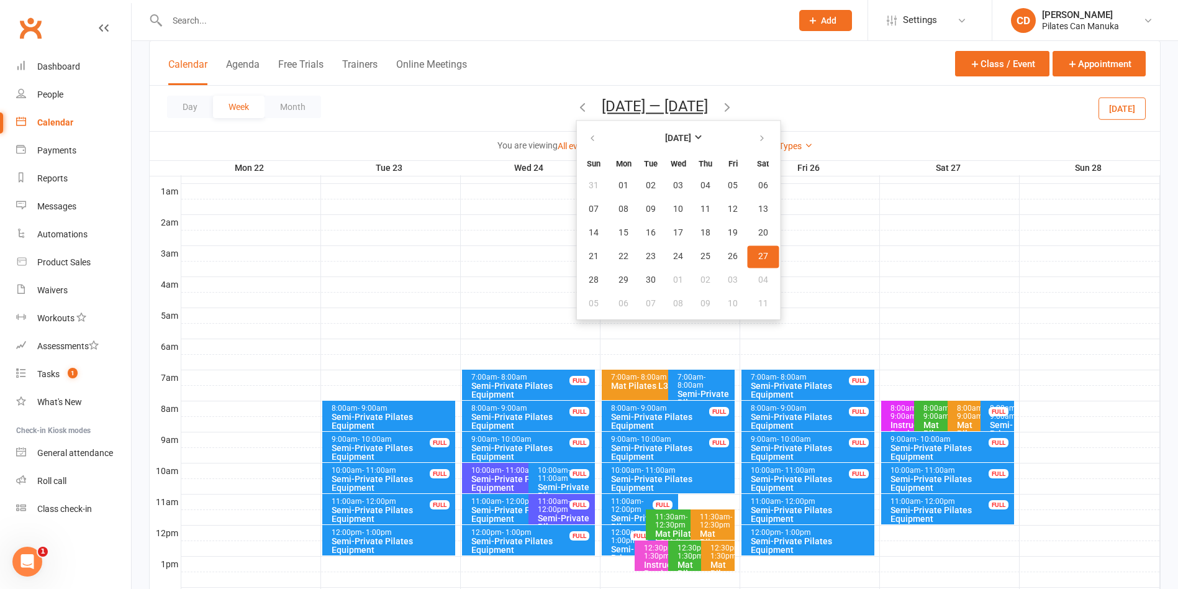
scroll to position [186, 0]
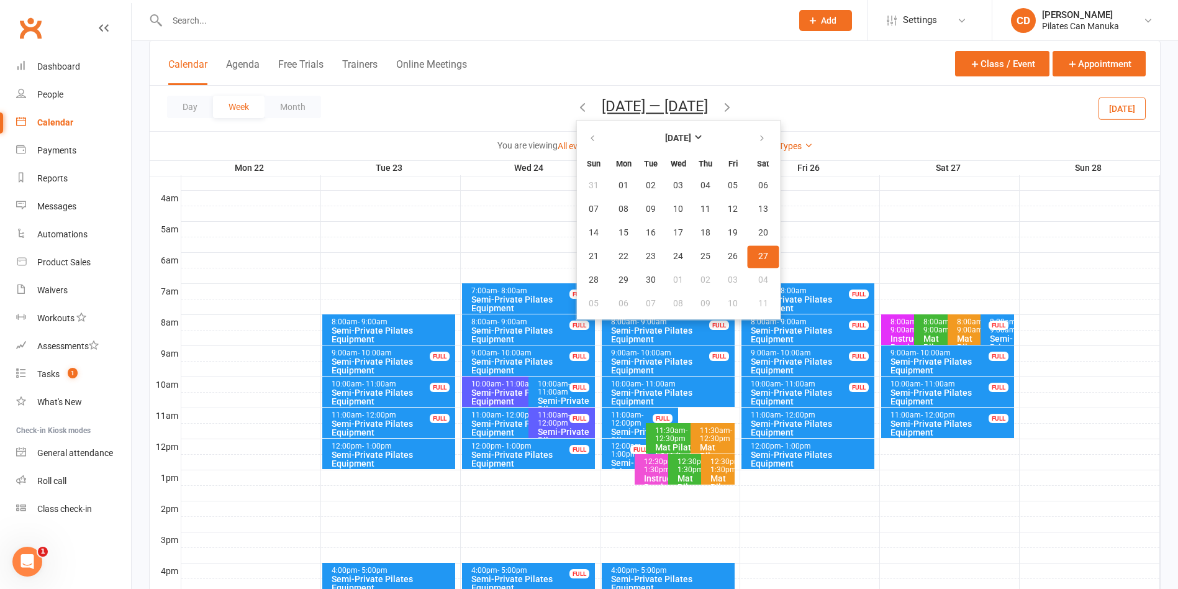
click at [825, 328] on div "FULL" at bounding box center [999, 324] width 20 height 9
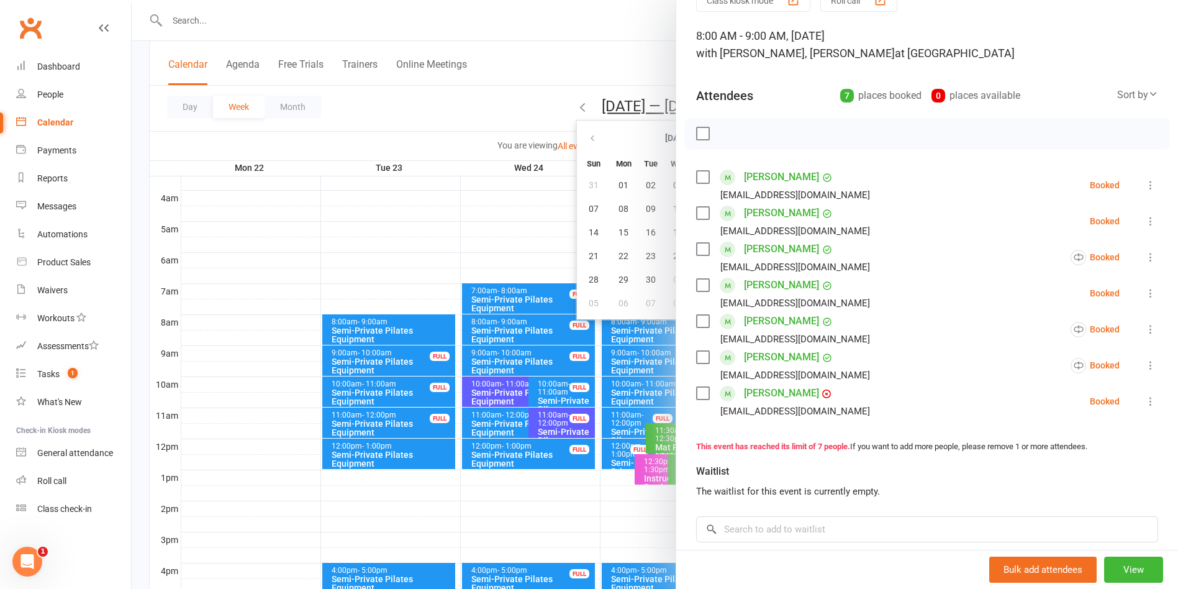
scroll to position [93, 0]
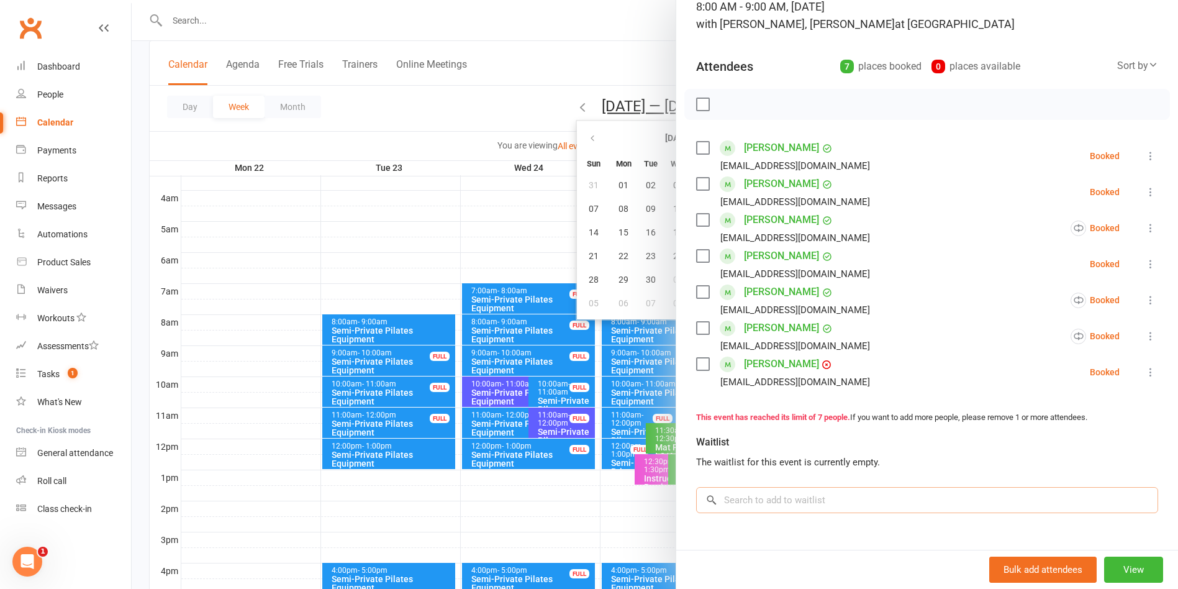
click at [804, 459] on input "search" at bounding box center [927, 500] width 462 height 26
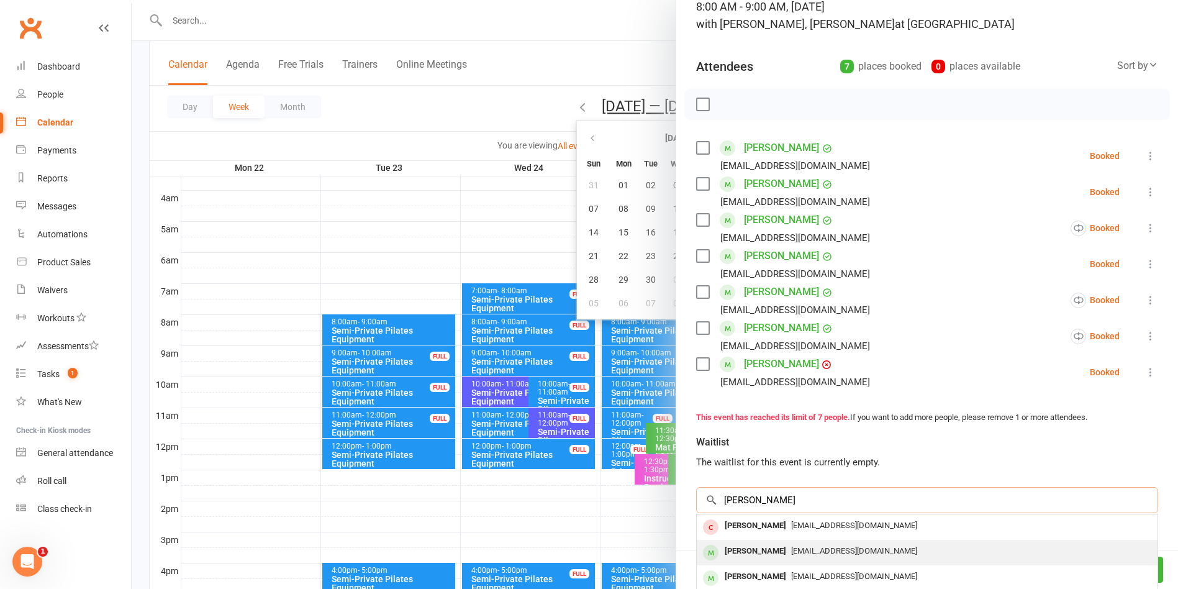
type input "[PERSON_NAME]"
click at [804, 459] on span "[EMAIL_ADDRESS][DOMAIN_NAME]" at bounding box center [854, 550] width 126 height 9
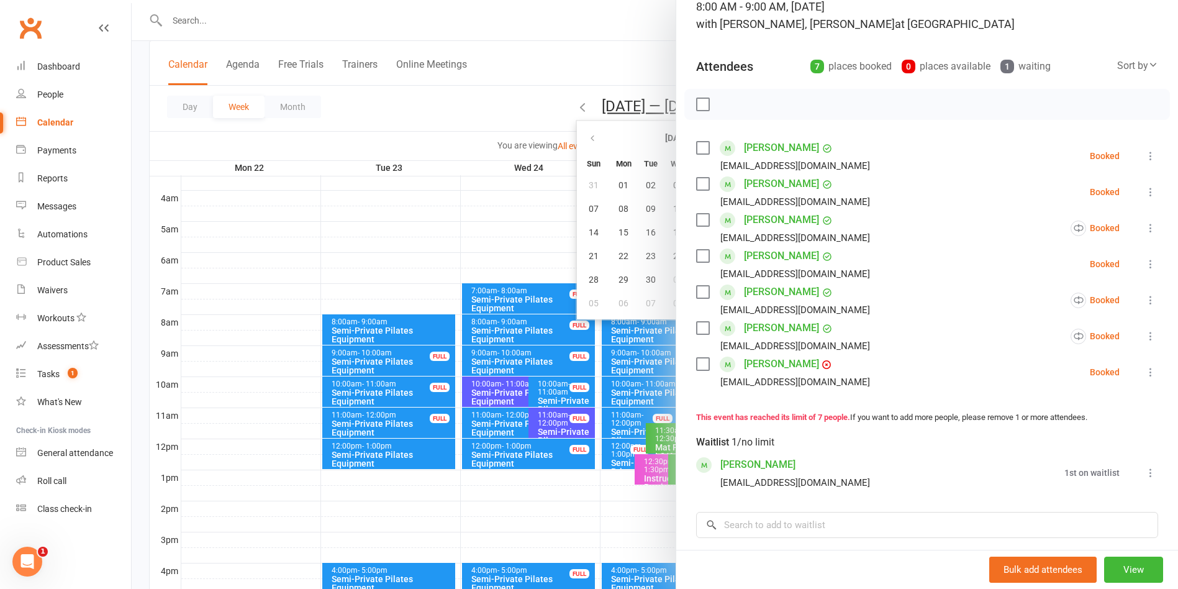
click at [578, 35] on div at bounding box center [655, 294] width 1046 height 589
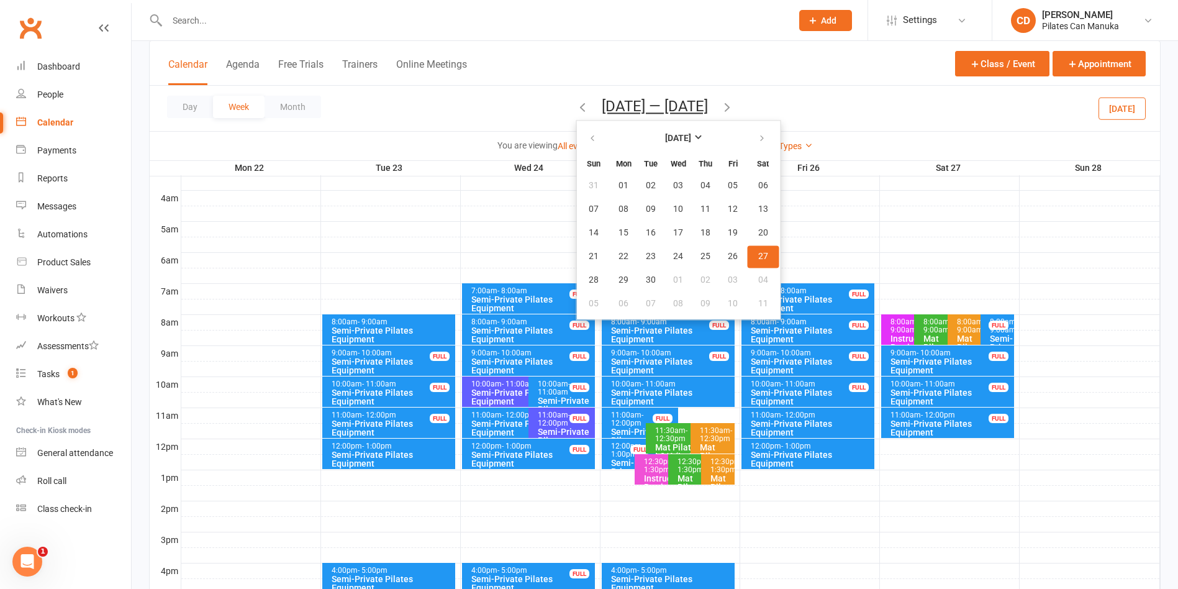
click at [645, 106] on button "[DATE] — [DATE]" at bounding box center [655, 105] width 106 height 17
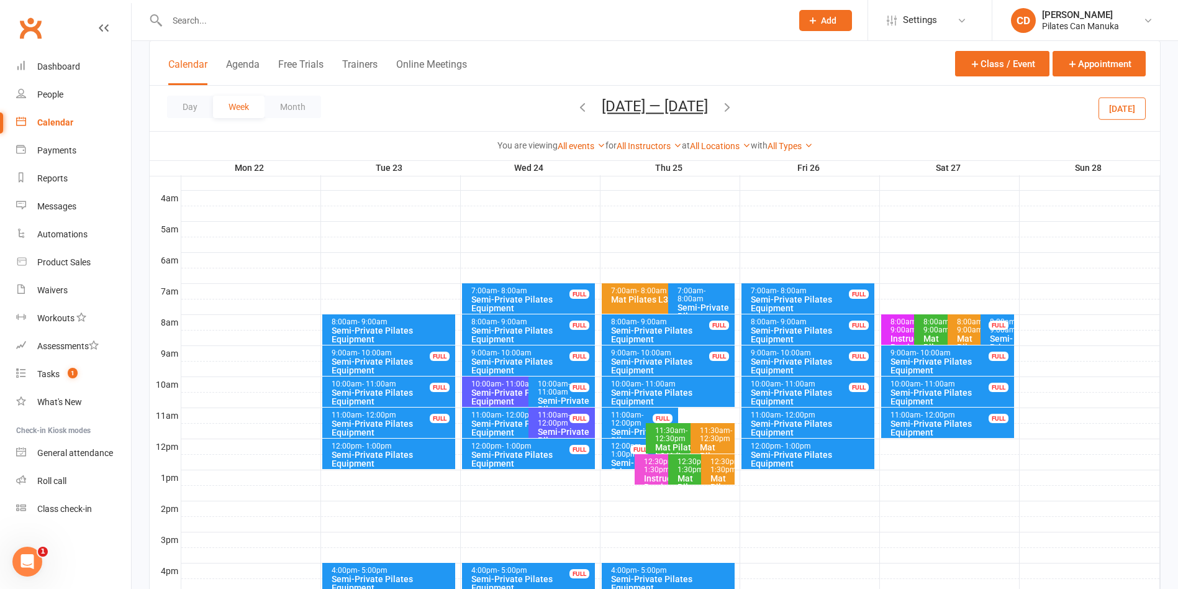
click at [630, 99] on button "[DATE] — [DATE]" at bounding box center [655, 105] width 106 height 17
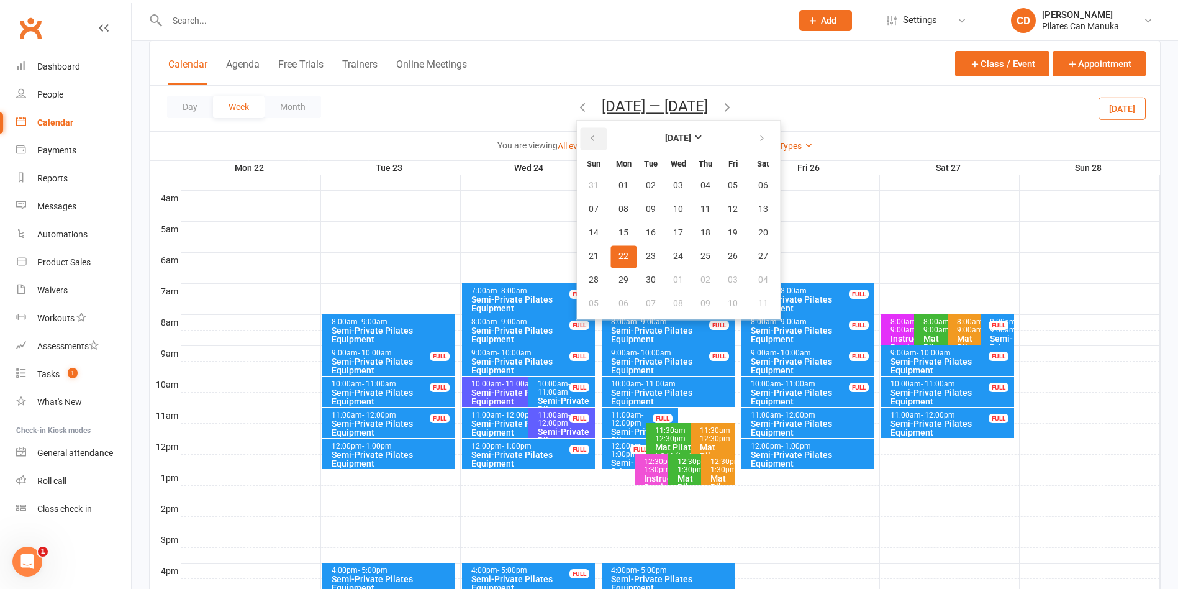
click at [588, 134] on icon "button" at bounding box center [592, 139] width 9 height 10
click at [731, 106] on icon "button" at bounding box center [727, 107] width 14 height 14
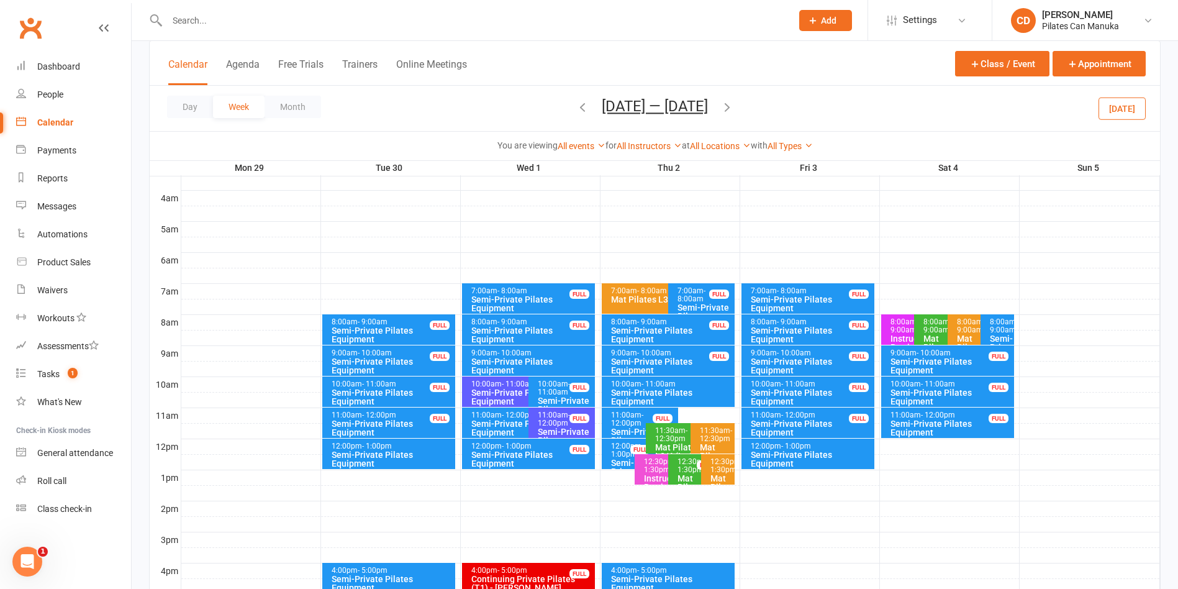
click at [576, 110] on icon "button" at bounding box center [583, 107] width 14 height 14
click at [651, 103] on button "[DATE] — [DATE]" at bounding box center [655, 105] width 106 height 17
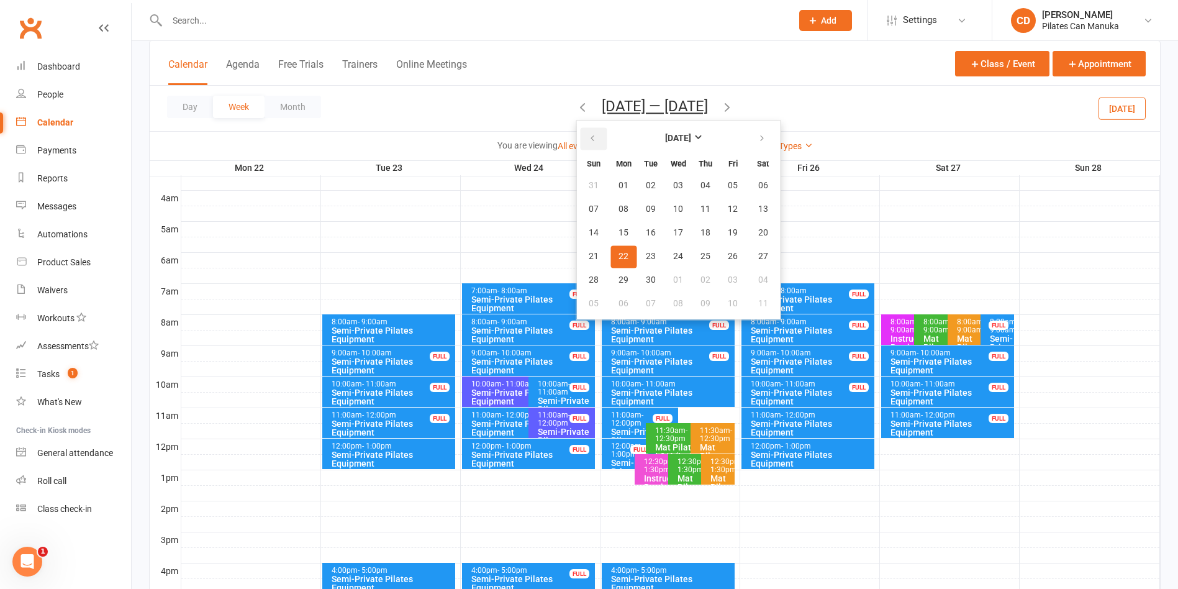
click at [588, 137] on icon "button" at bounding box center [592, 139] width 9 height 10
click at [760, 271] on button "30" at bounding box center [763, 280] width 32 height 22
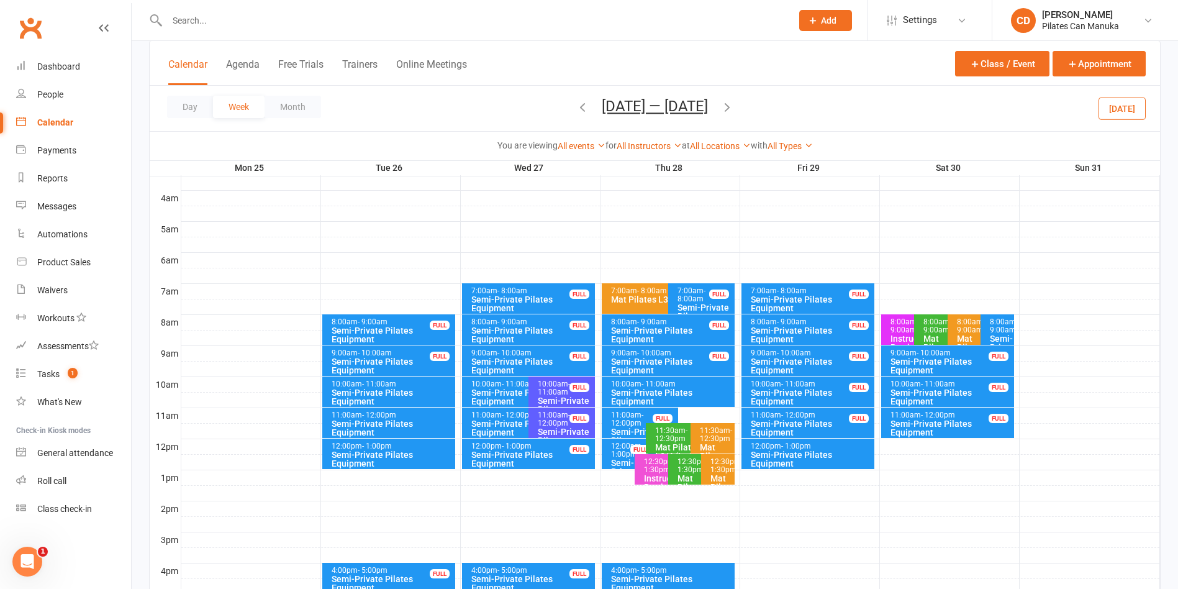
click at [825, 329] on div "8:00am - 9:00am" at bounding box center [1000, 326] width 22 height 16
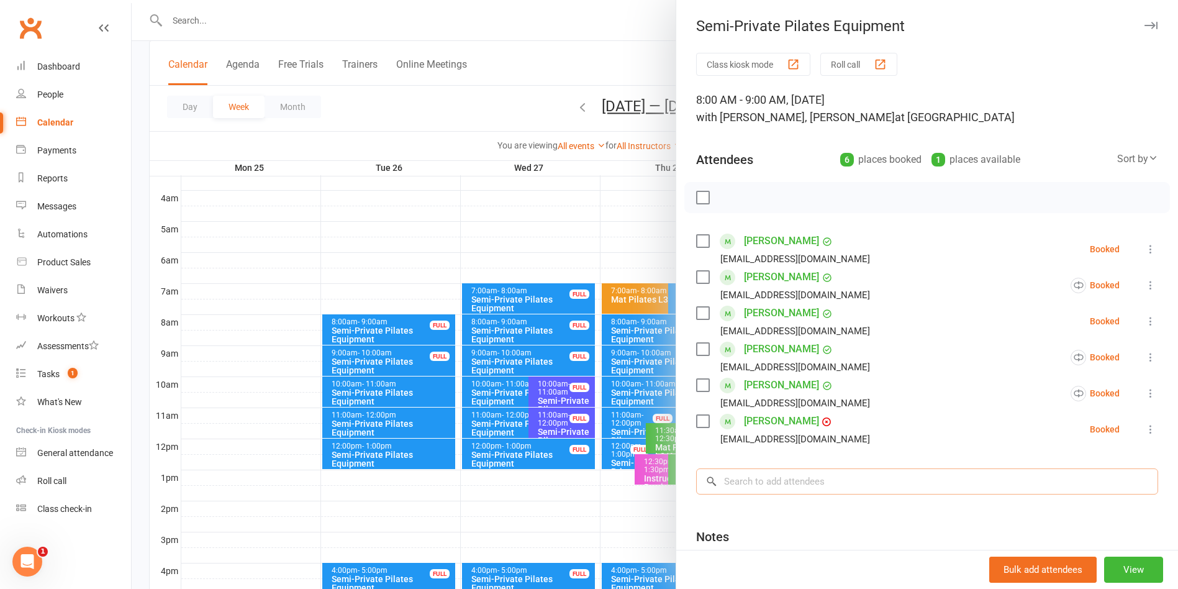
click at [825, 459] on input "search" at bounding box center [927, 481] width 462 height 26
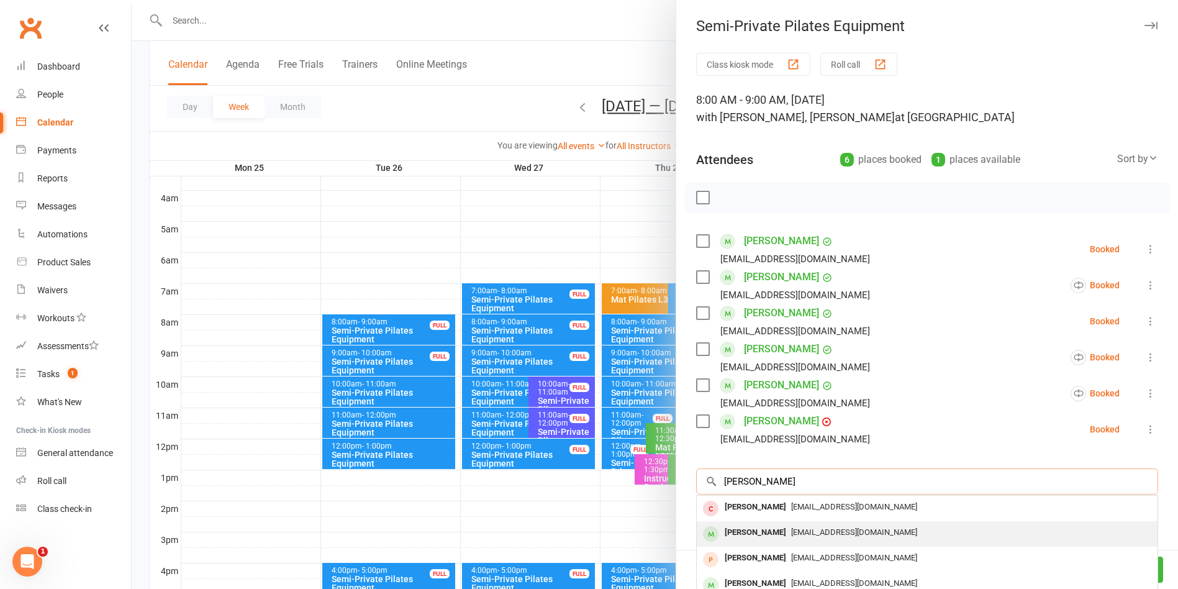
type input "[PERSON_NAME]"
click at [825, 459] on span "[EMAIL_ADDRESS][DOMAIN_NAME]" at bounding box center [854, 531] width 126 height 9
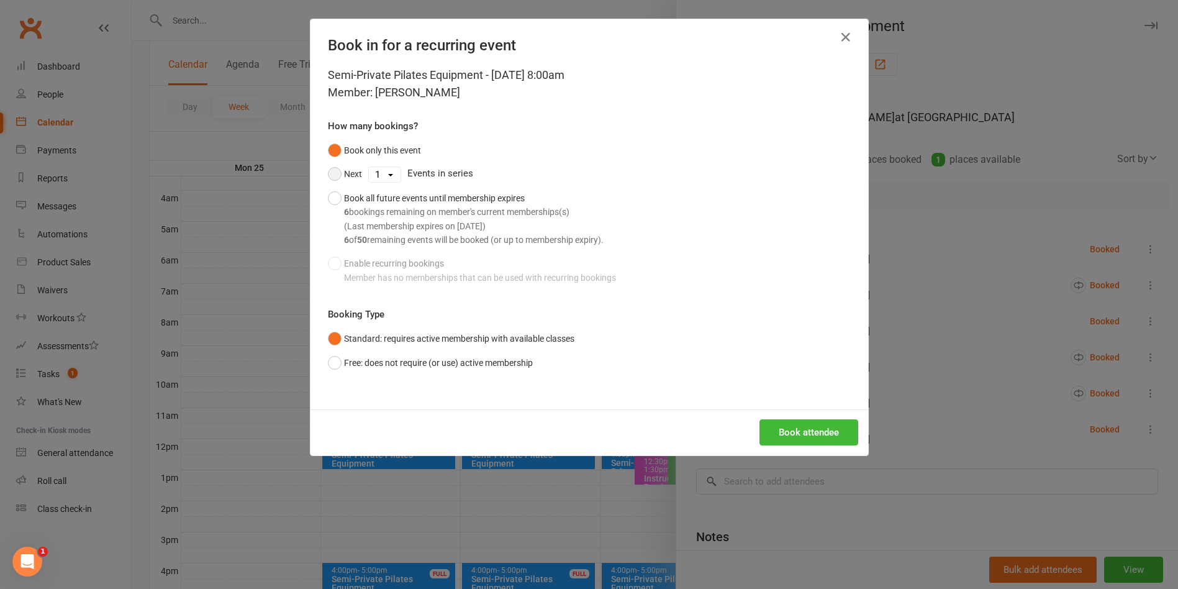
click at [328, 171] on button "Next" at bounding box center [345, 174] width 34 height 24
click at [369, 174] on select "1 2 3 4 5 6 7 8 9 10 11 12 13 14 15 16 17 18 19 20 21 22 23 24 25 26 27 28 29 3…" at bounding box center [385, 174] width 32 height 15
select select "3"
click at [369, 167] on select "1 2 3 4 5 6 7 8 9 10 11 12 13 14 15 16 17 18 19 20 21 22 23 24 25 26 27 28 29 3…" at bounding box center [385, 174] width 32 height 15
click at [820, 430] on button "Book attendee" at bounding box center [808, 432] width 99 height 26
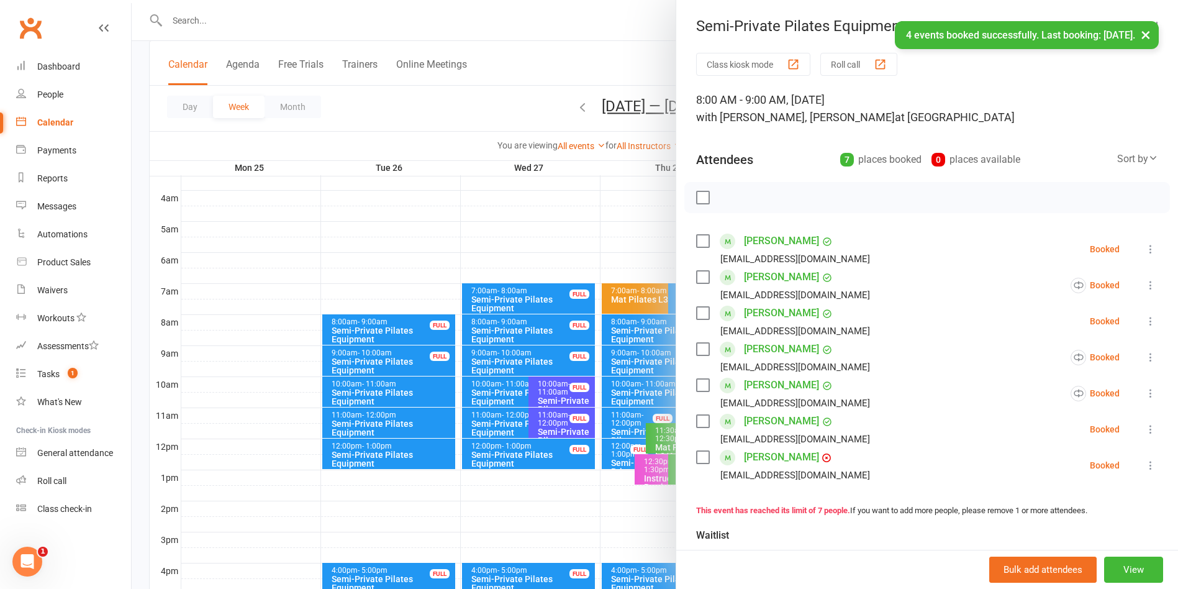
click at [627, 68] on div at bounding box center [655, 294] width 1046 height 589
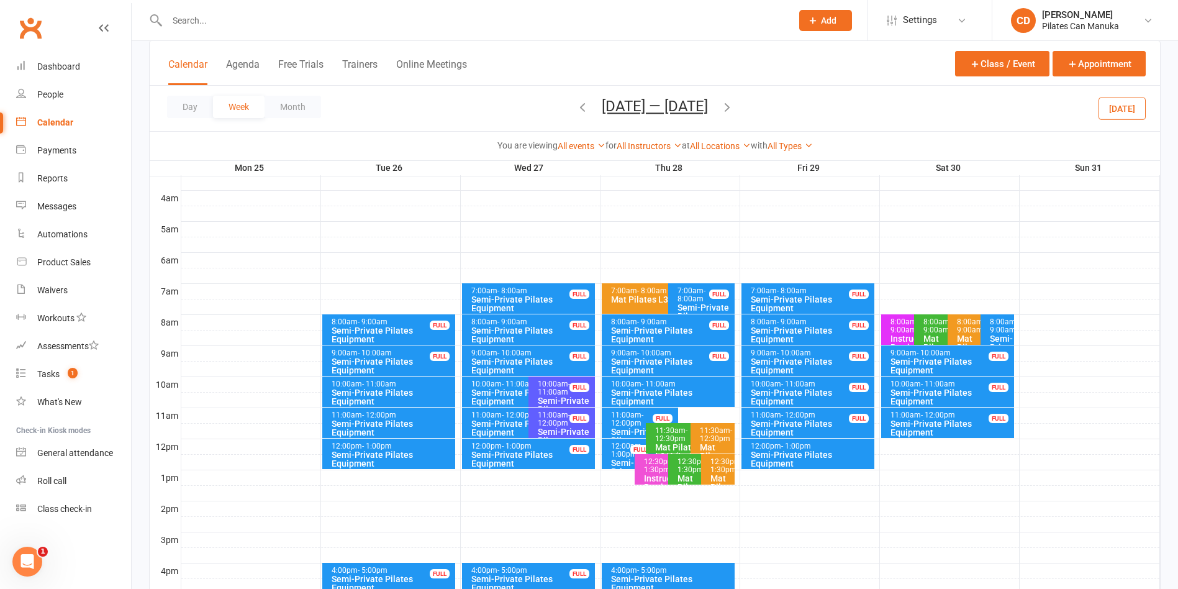
click at [680, 102] on button "Aug 25 — 31 2025" at bounding box center [655, 105] width 106 height 17
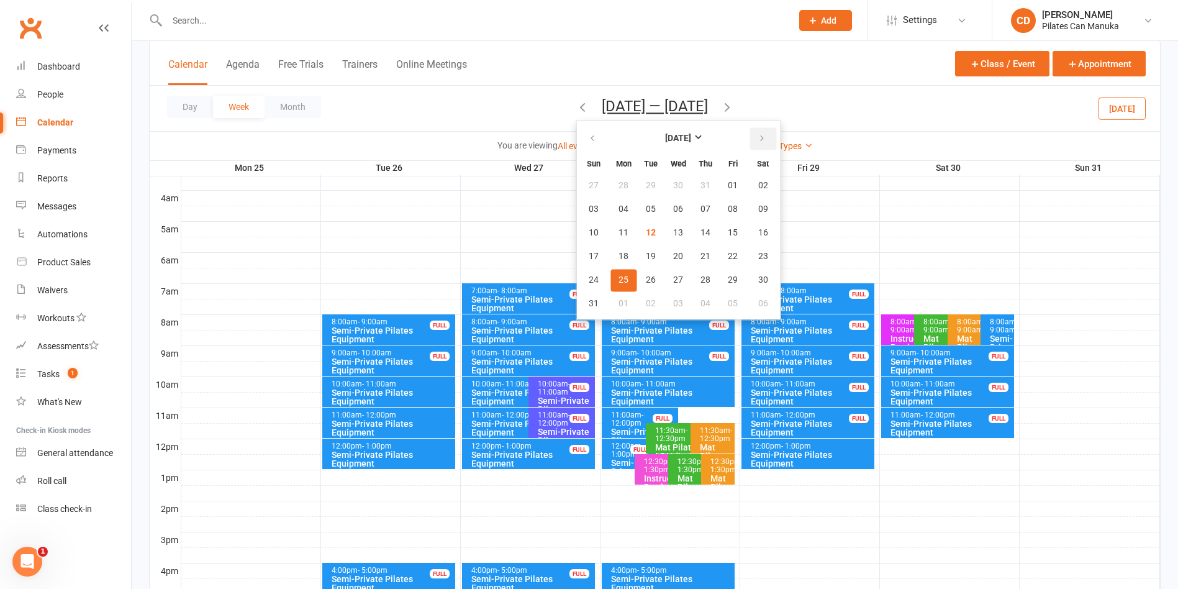
click at [758, 137] on icon "button" at bounding box center [762, 139] width 9 height 10
click at [750, 191] on button "04" at bounding box center [763, 186] width 32 height 22
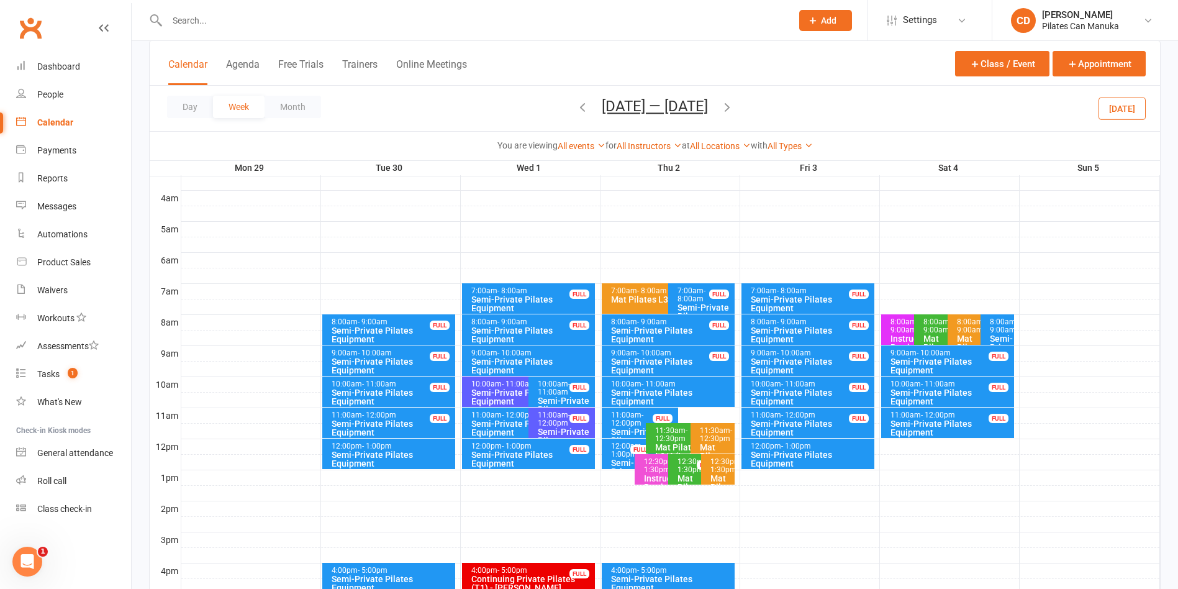
click at [825, 324] on div "8:00am - 9:00am" at bounding box center [1000, 326] width 22 height 16
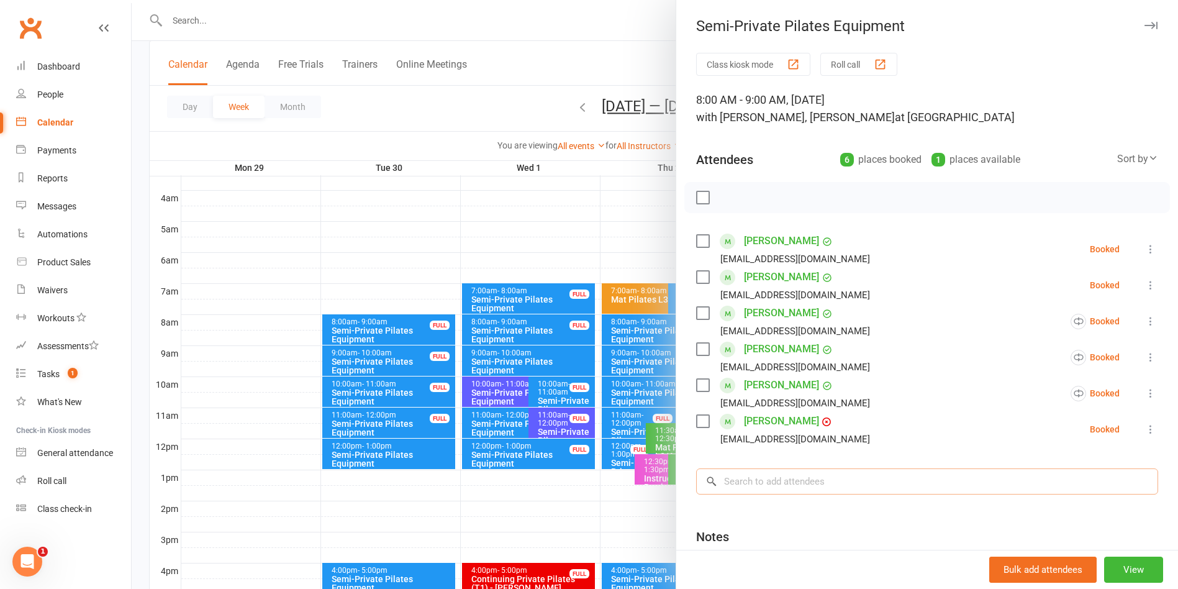
click at [825, 459] on input "search" at bounding box center [927, 481] width 462 height 26
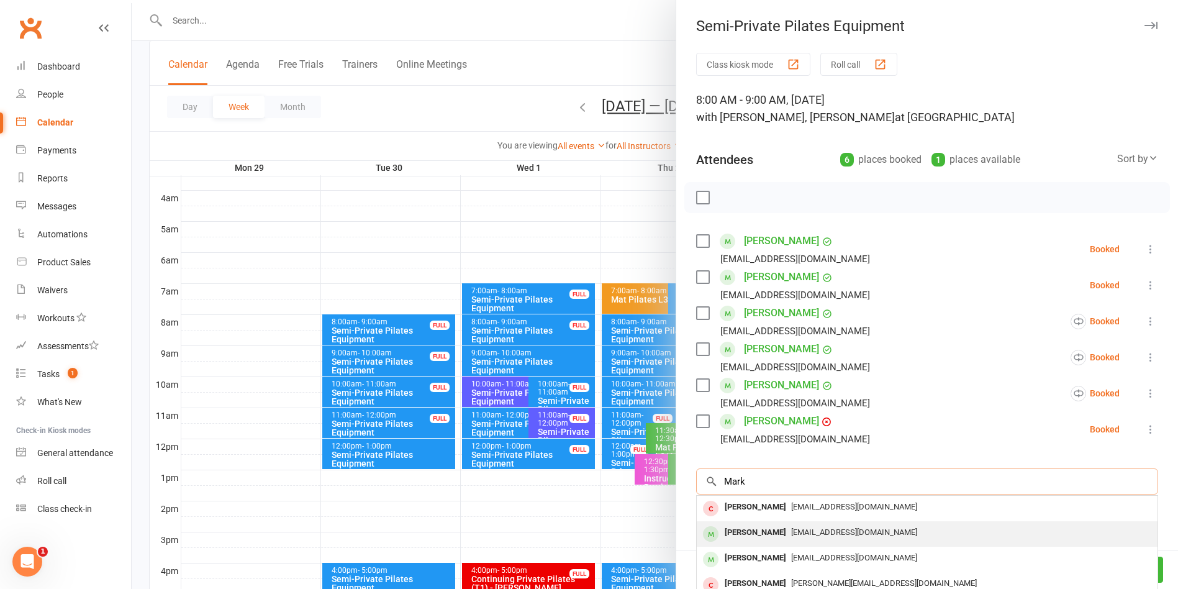
type input "Mark"
click at [825, 459] on div "[EMAIL_ADDRESS][DOMAIN_NAME]" at bounding box center [927, 533] width 451 height 18
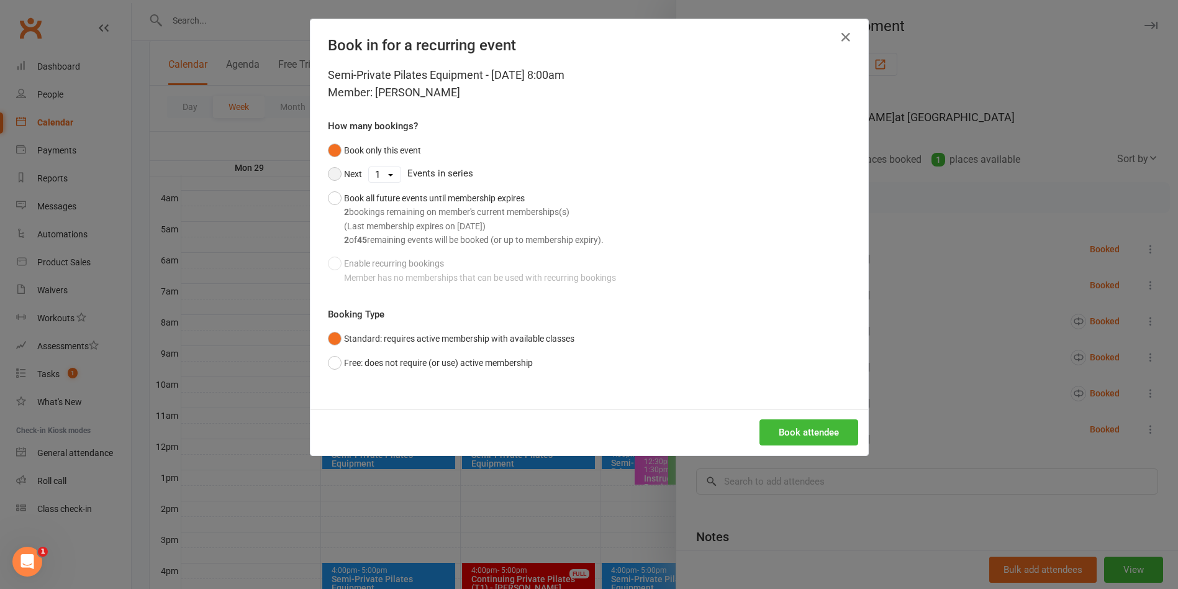
click at [330, 173] on button "Next" at bounding box center [345, 174] width 34 height 24
click at [778, 427] on button "Book attendee" at bounding box center [808, 432] width 99 height 26
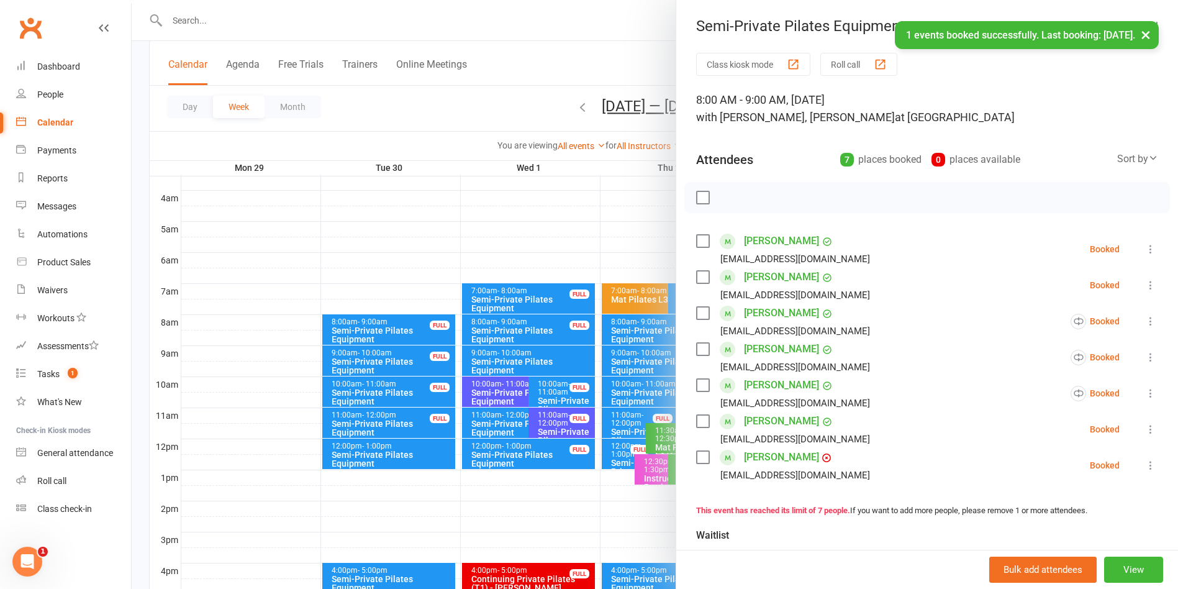
click at [568, 21] on div "× 1 events booked successfully. Last booking: Oct 4, 2025." at bounding box center [581, 21] width 1162 height 0
click at [579, 21] on div "× 1 events booked successfully. Last booking: Oct 4, 2025." at bounding box center [581, 21] width 1162 height 0
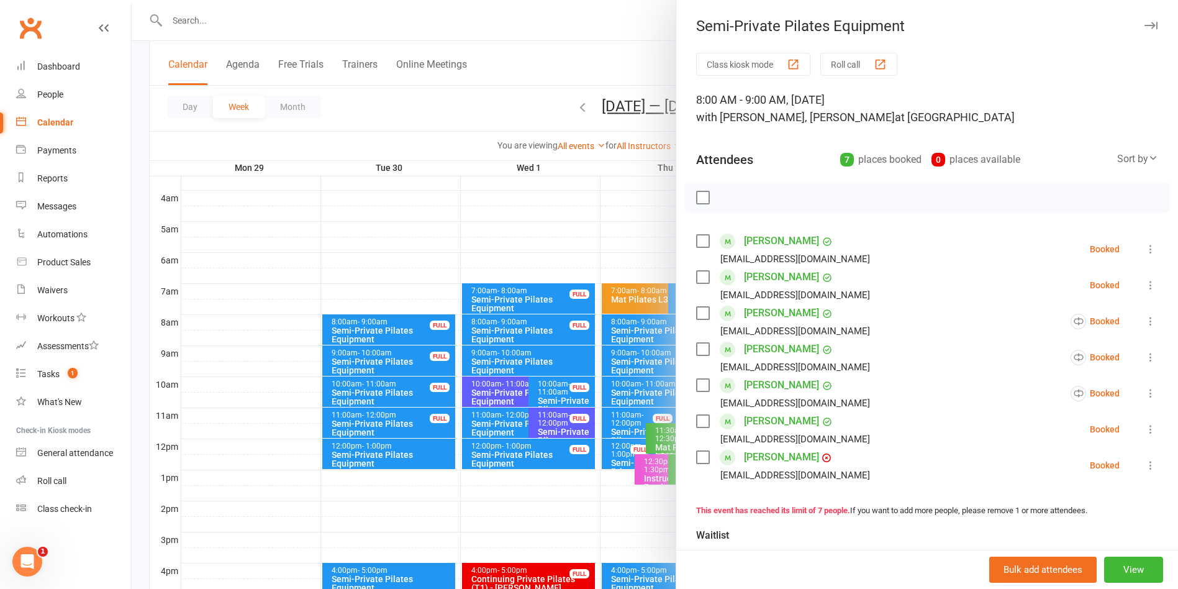
click at [237, 19] on div at bounding box center [655, 294] width 1046 height 589
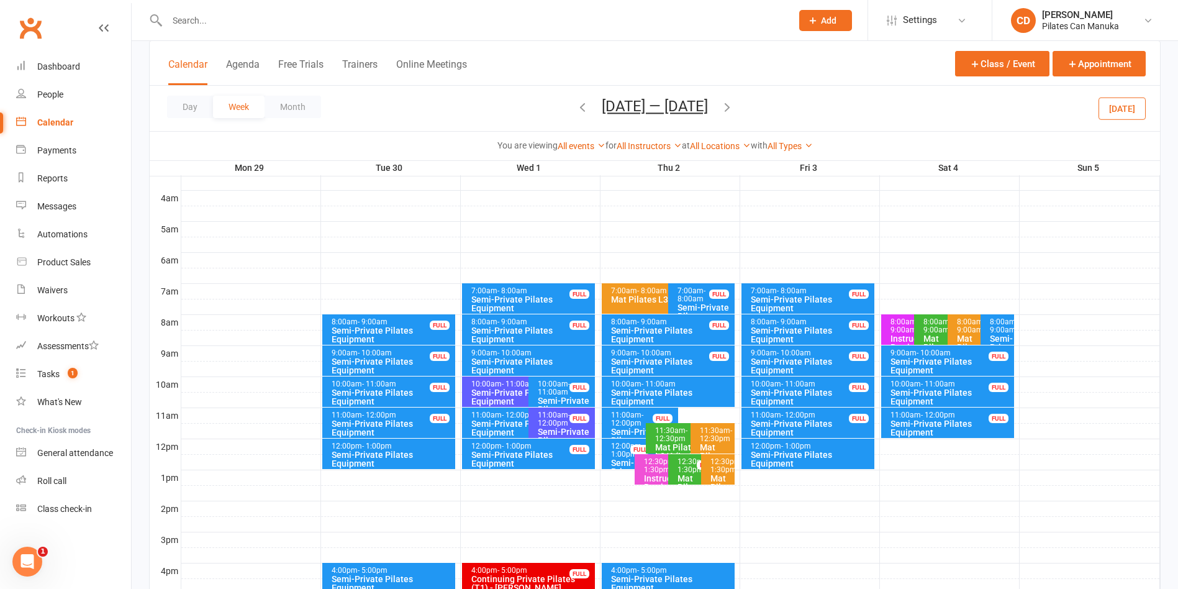
click at [235, 21] on input "text" at bounding box center [473, 20] width 620 height 17
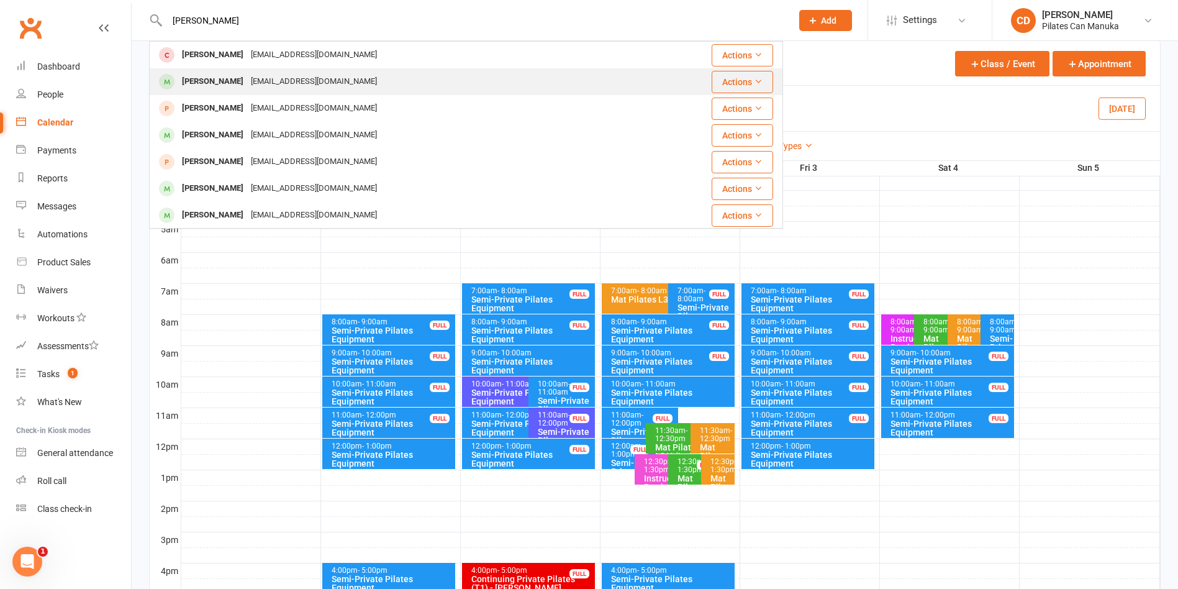
type input "[PERSON_NAME]"
click at [234, 69] on div "Mark Taylor mark@drtaylor.com.au" at bounding box center [413, 81] width 526 height 25
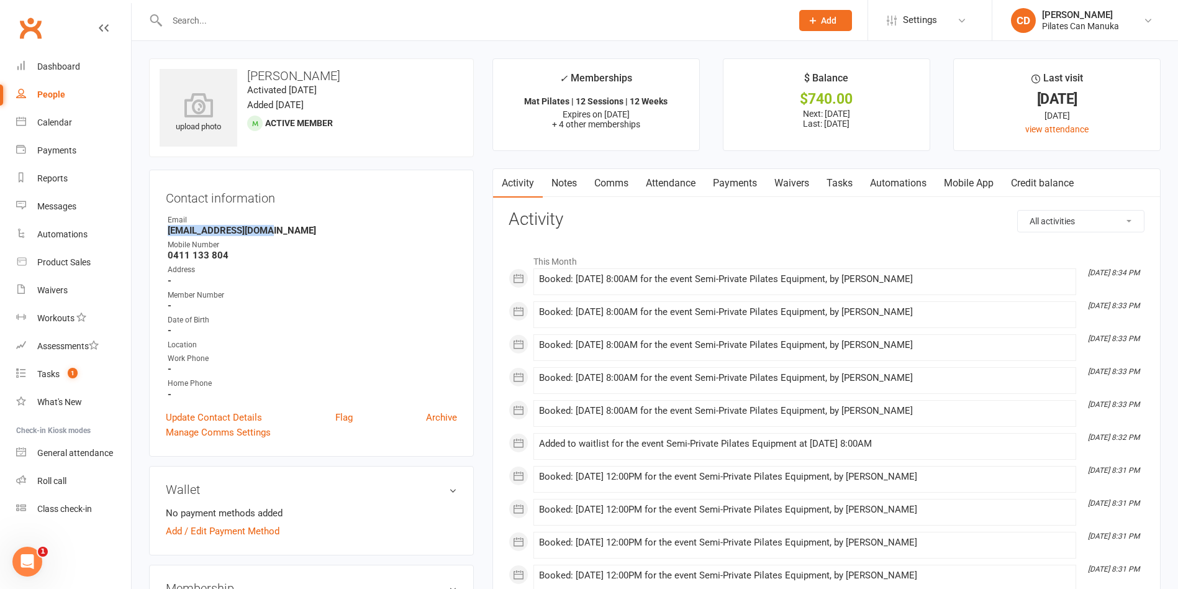
drag, startPoint x: 268, startPoint y: 230, endPoint x: 163, endPoint y: 229, distance: 105.0
click at [163, 229] on div "Contact information Owner Email mark@drtaylor.com.au Mobile Number 0411 133 804…" at bounding box center [311, 313] width 325 height 287
copy strong "[EMAIL_ADDRESS][DOMAIN_NAME]"
drag, startPoint x: 320, startPoint y: 82, endPoint x: 243, endPoint y: 72, distance: 77.6
click at [243, 72] on div "upload photo Mark Taylor Activated 29 April, 2024 Added 22 April, 2024 Active m…" at bounding box center [311, 107] width 325 height 99
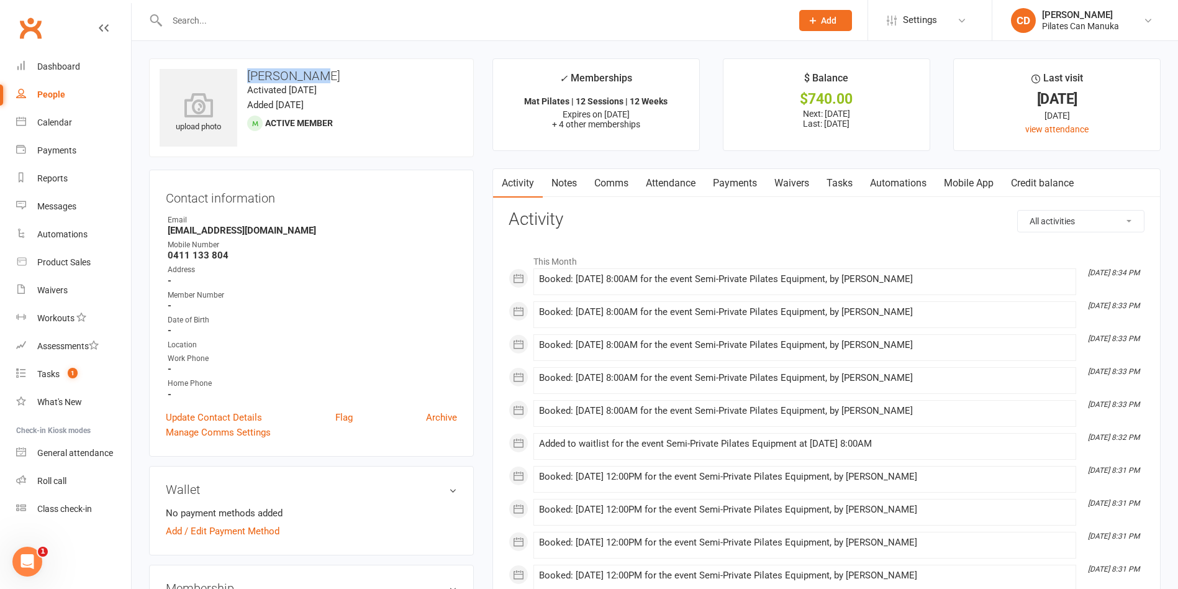
copy h3 "[PERSON_NAME]"
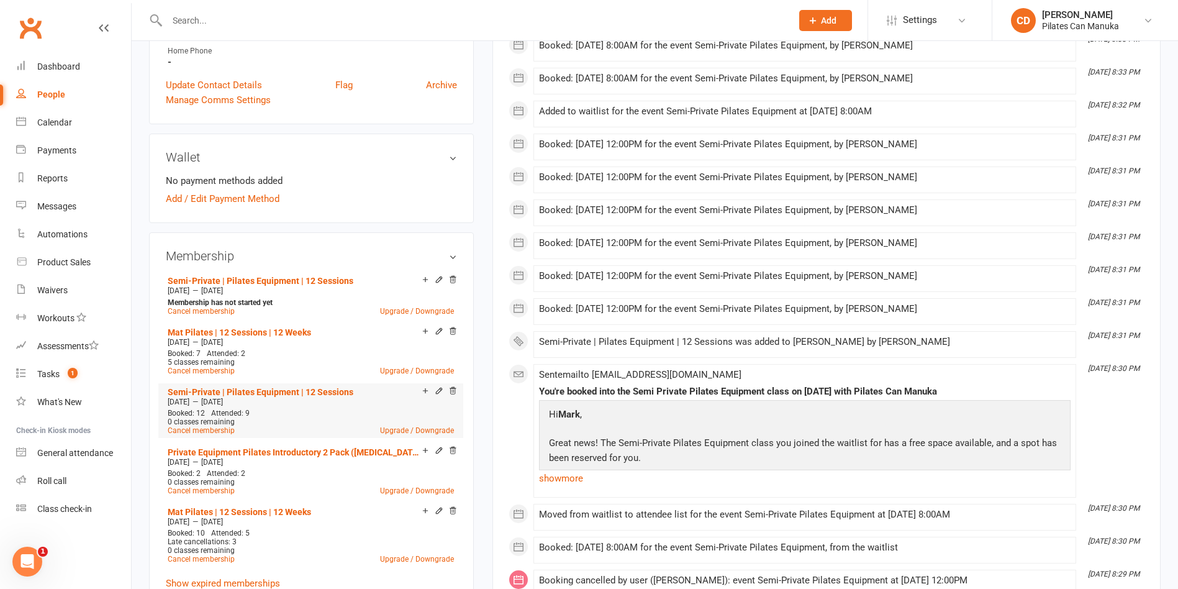
scroll to position [466, 0]
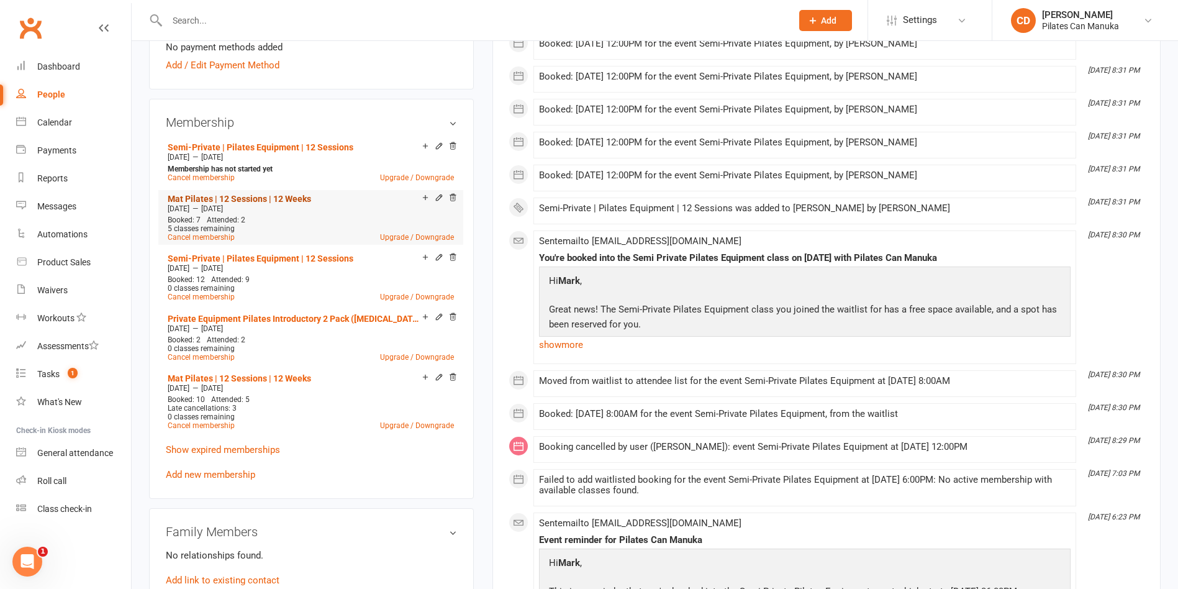
click at [281, 199] on link "Mat Pilates | 12 Sessions | 12 Weeks" at bounding box center [239, 199] width 143 height 10
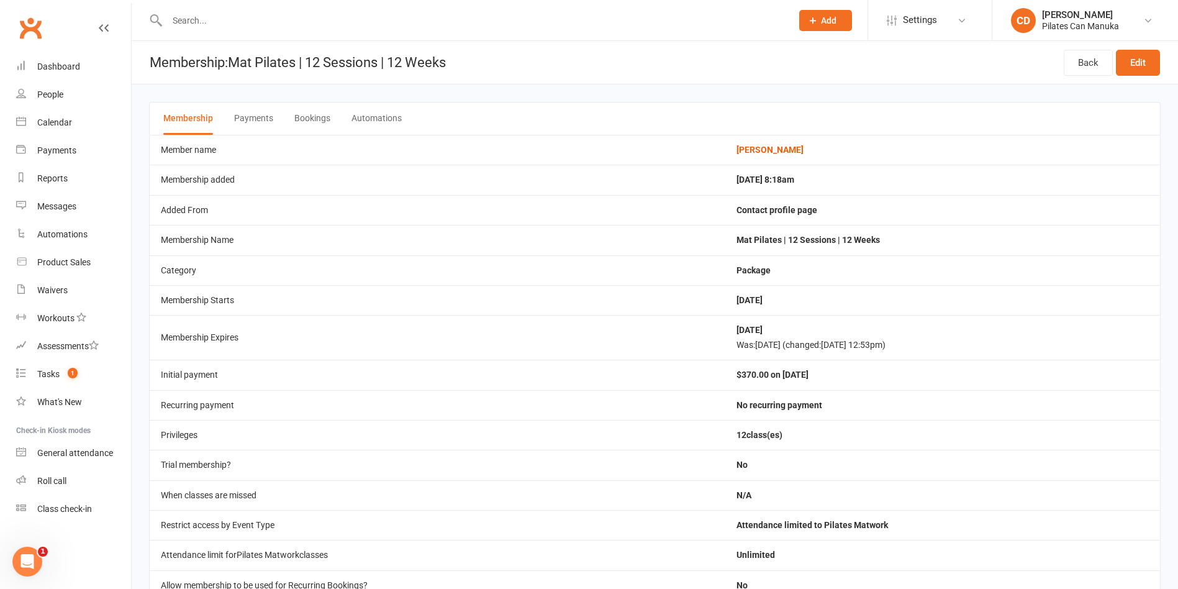
click at [310, 123] on button "Bookings" at bounding box center [312, 118] width 36 height 32
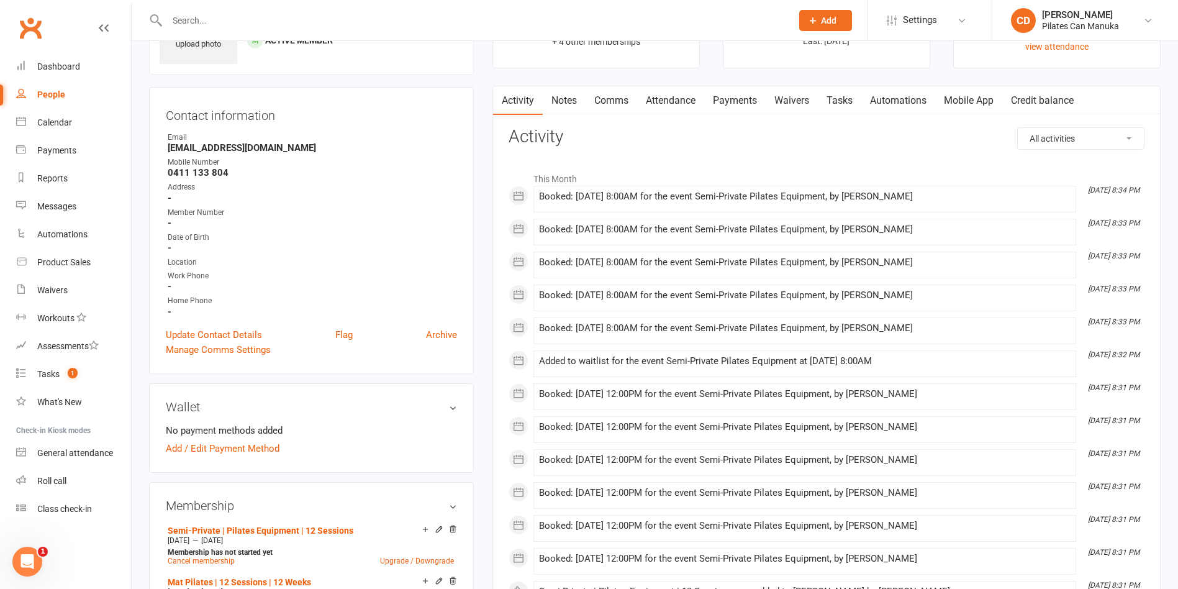
scroll to position [186, 0]
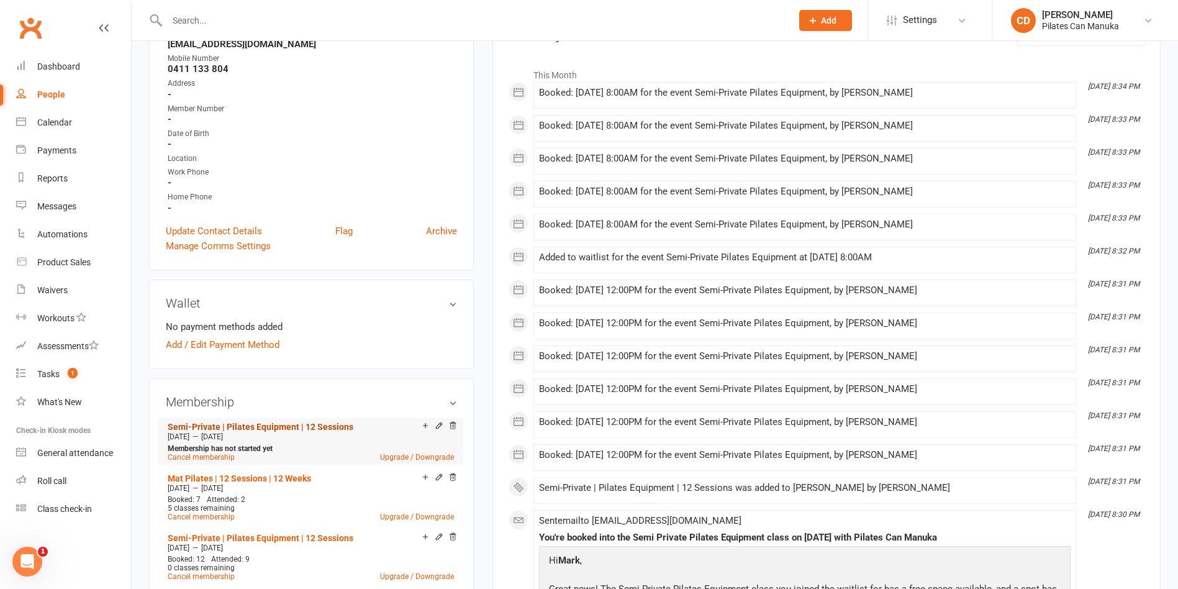
click at [316, 427] on link "Semi-Private | Pilates Equipment | 12 Sessions" at bounding box center [261, 427] width 186 height 10
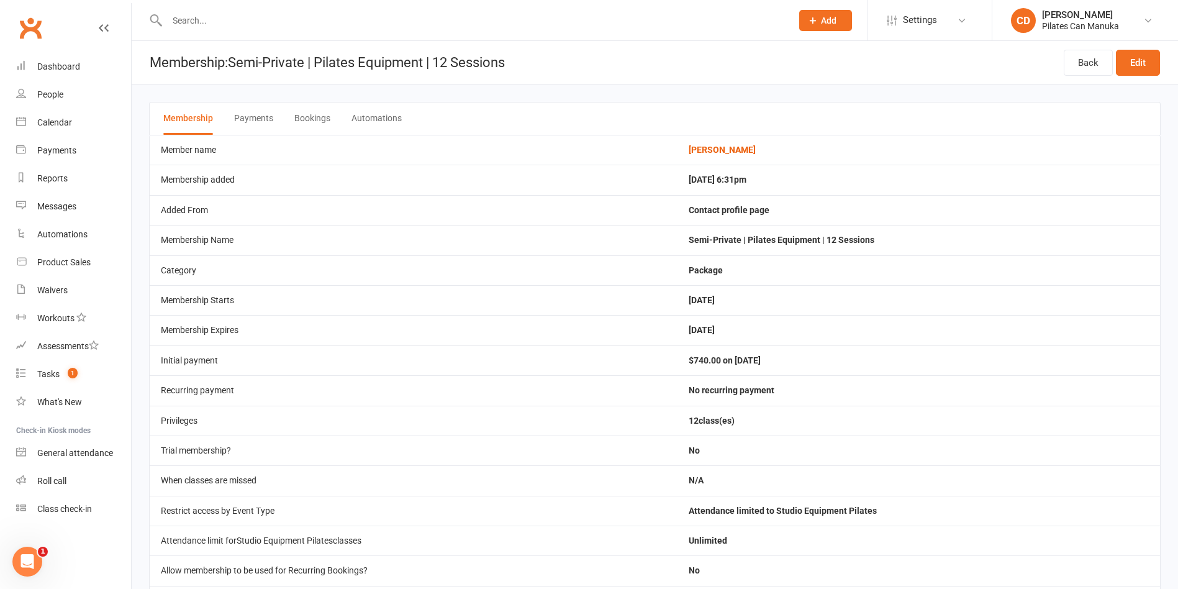
click at [322, 122] on button "Bookings" at bounding box center [312, 118] width 36 height 32
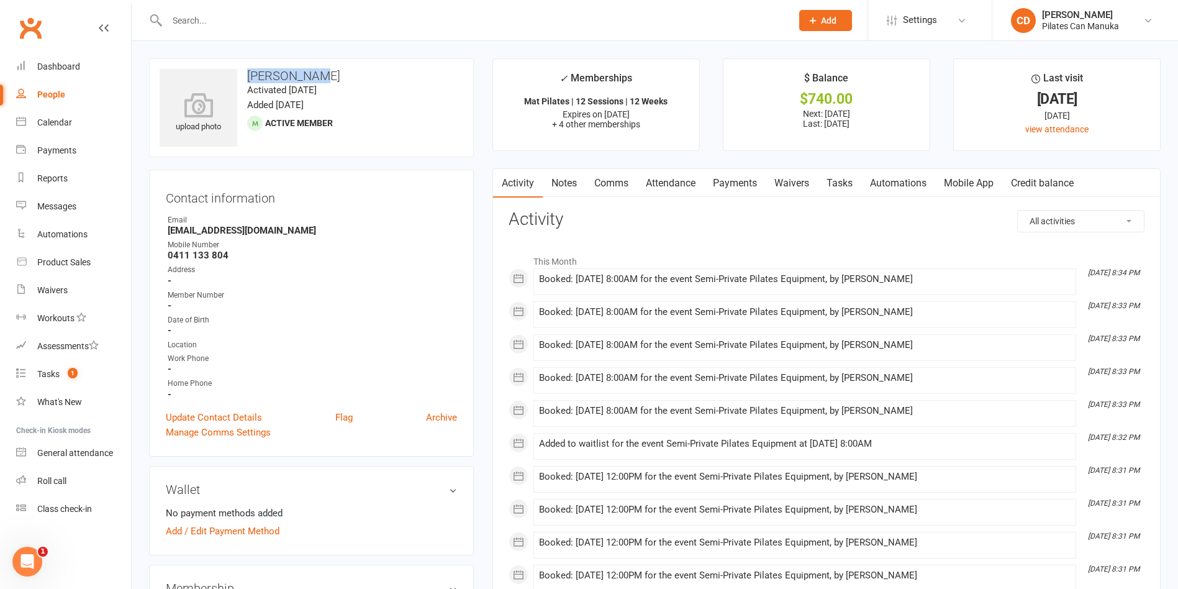
drag, startPoint x: 321, startPoint y: 78, endPoint x: 246, endPoint y: 75, distance: 75.2
click at [246, 75] on h3 "[PERSON_NAME]" at bounding box center [312, 76] width 304 height 14
copy h3 "[PERSON_NAME]"
drag, startPoint x: 287, startPoint y: 230, endPoint x: 161, endPoint y: 232, distance: 125.5
click at [161, 232] on div "Contact information Owner Email mark@drtaylor.com.au Mobile Number 0411 133 804…" at bounding box center [311, 313] width 325 height 287
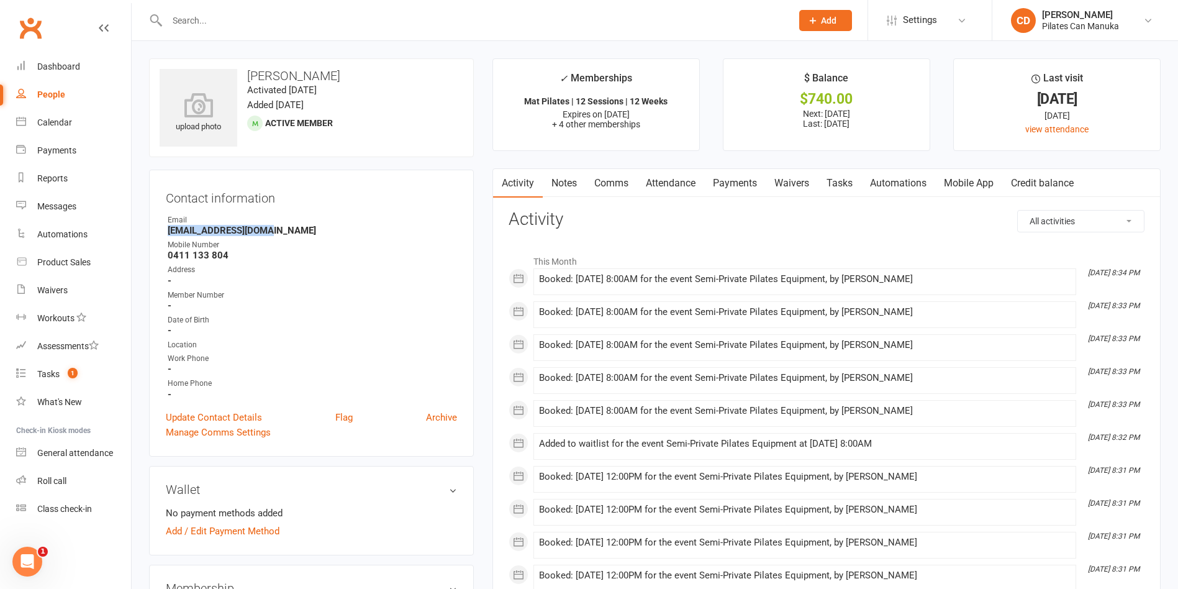
copy strong "[EMAIL_ADDRESS][DOMAIN_NAME]"
click at [755, 187] on link "Payments" at bounding box center [734, 183] width 61 height 29
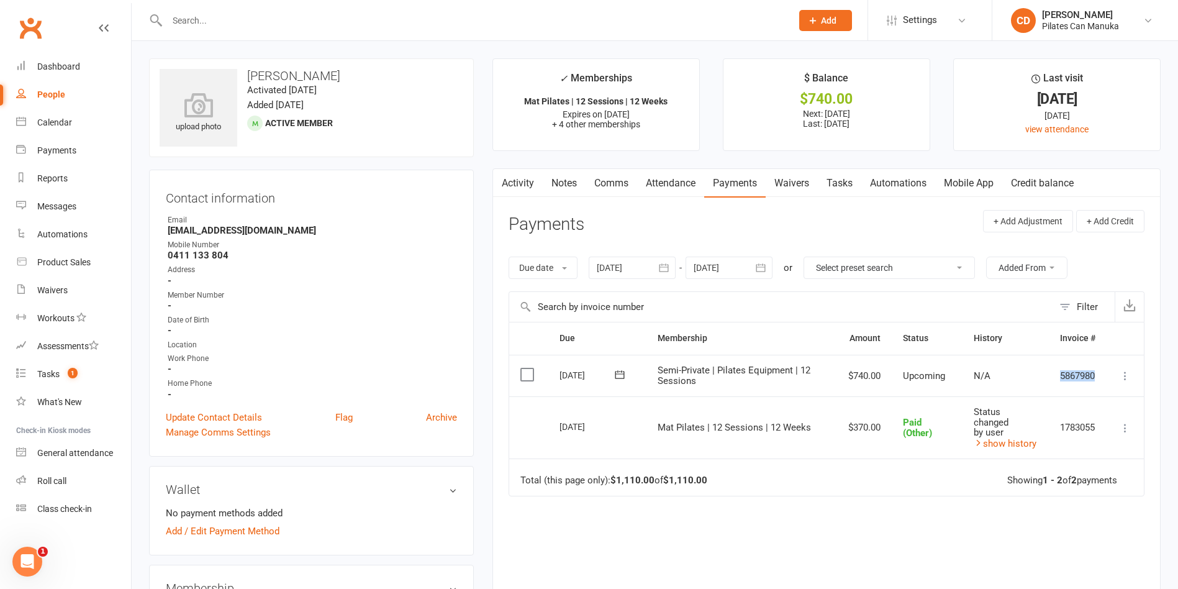
drag, startPoint x: 1107, startPoint y: 378, endPoint x: 1048, endPoint y: 381, distance: 59.1
click at [825, 381] on tr "Select this 29 Aug 2025 Mark Taylor Semi-Private | Pilates Equipment | 12 Sessi…" at bounding box center [826, 376] width 635 height 42
copy td "5867980"
drag, startPoint x: 282, startPoint y: 233, endPoint x: 156, endPoint y: 228, distance: 126.2
click at [156, 228] on div "Contact information Owner Email mark@drtaylor.com.au Mobile Number 0411 133 804…" at bounding box center [311, 313] width 325 height 287
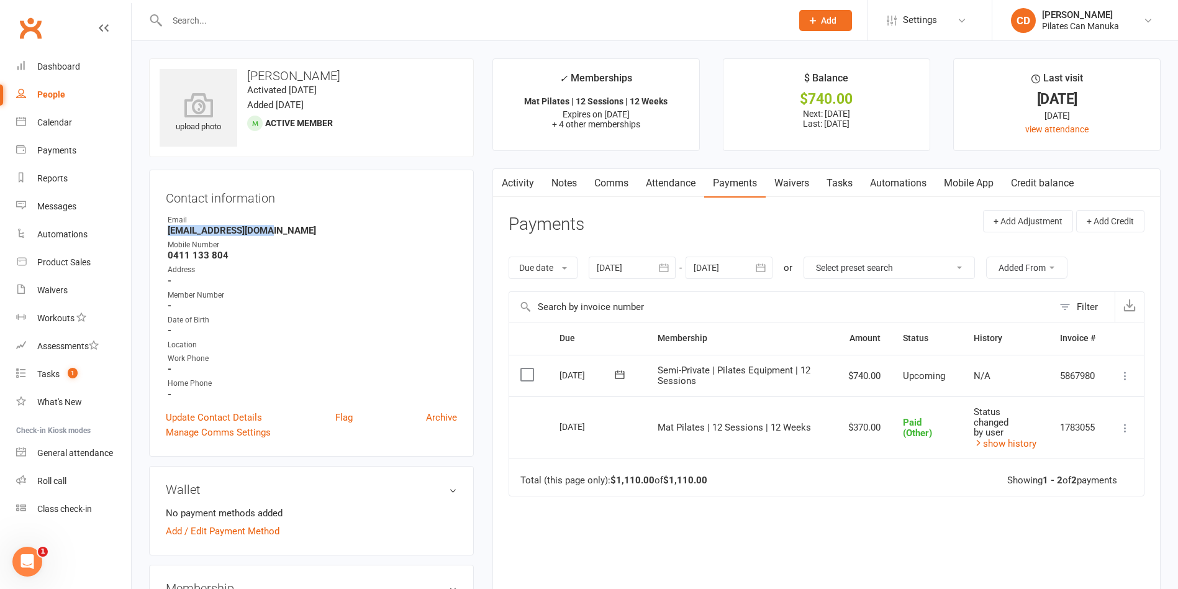
copy strong "[EMAIL_ADDRESS][DOMAIN_NAME]"
click at [565, 187] on link "Notes" at bounding box center [564, 183] width 43 height 29
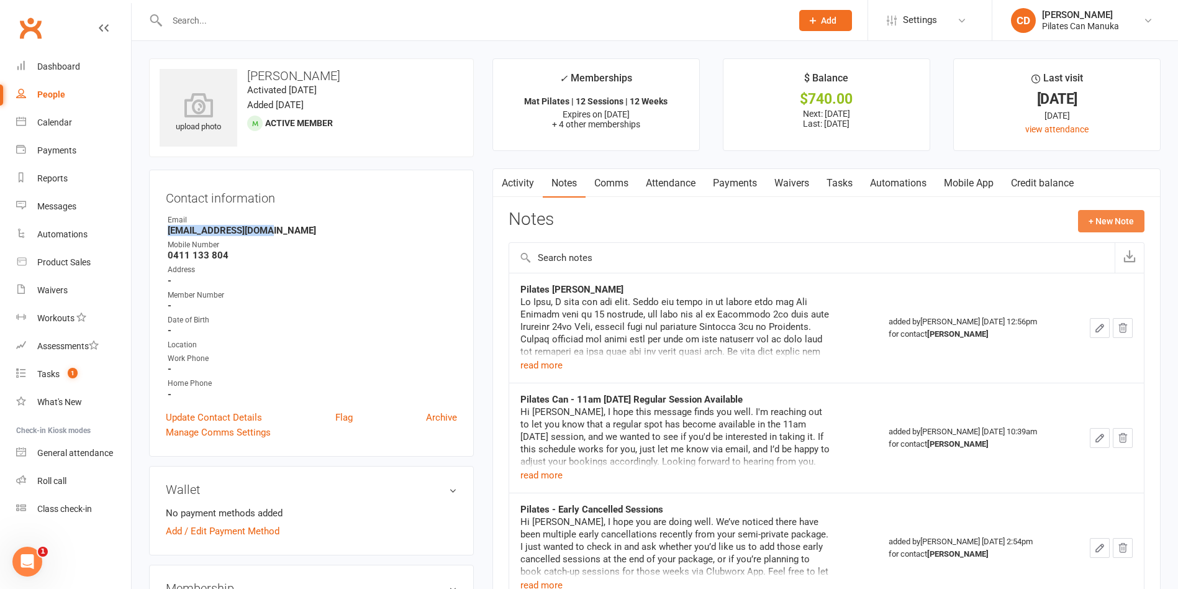
click at [825, 218] on button "+ New Note" at bounding box center [1111, 221] width 66 height 22
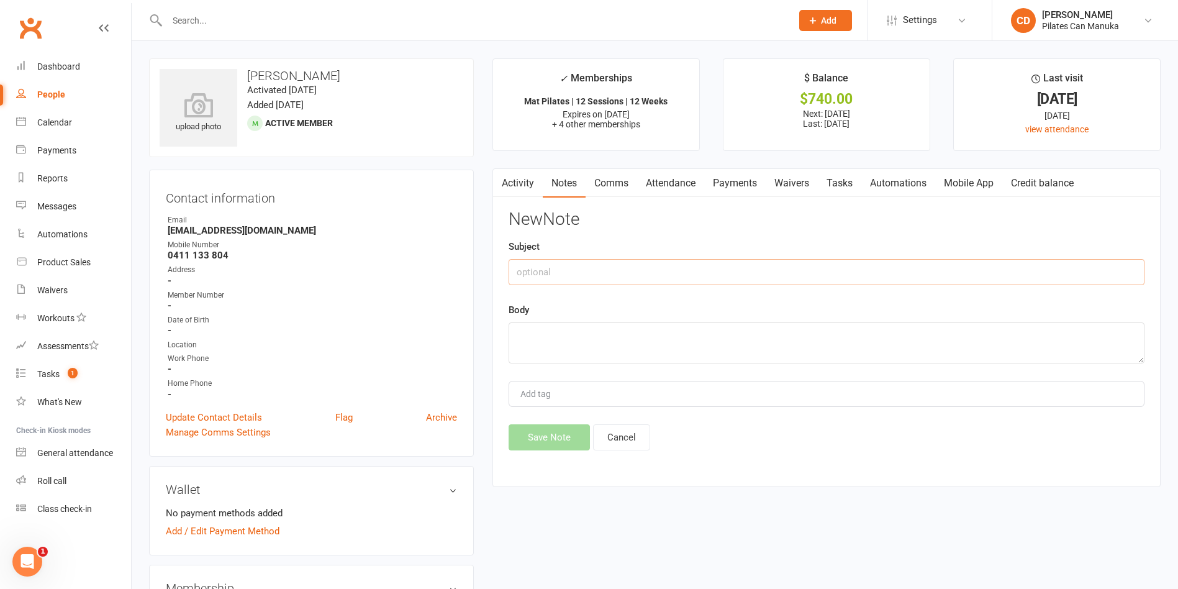
click at [673, 274] on input "text" at bounding box center [827, 272] width 636 height 26
type input "Pilates Renewal - Semis"
click at [668, 351] on textarea at bounding box center [827, 342] width 636 height 41
paste textarea "Hi Mark, I hope this email finds you well, and you have been enjoying your Pila…"
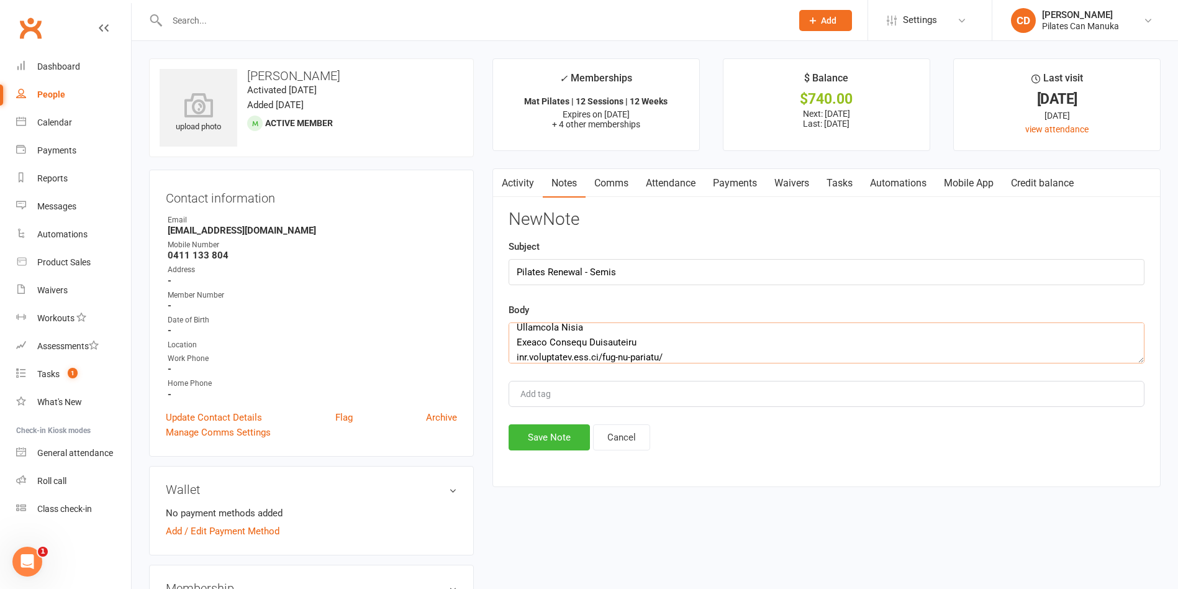
type textarea "Hi Mark, I hope this email finds you well, and you have been enjoying your Pila…"
click at [566, 452] on div "Activity Notes Comms Attendance Payments Waivers Tasks Automations Mobile App C…" at bounding box center [826, 327] width 668 height 319
click at [565, 444] on button "Save Note" at bounding box center [549, 437] width 81 height 26
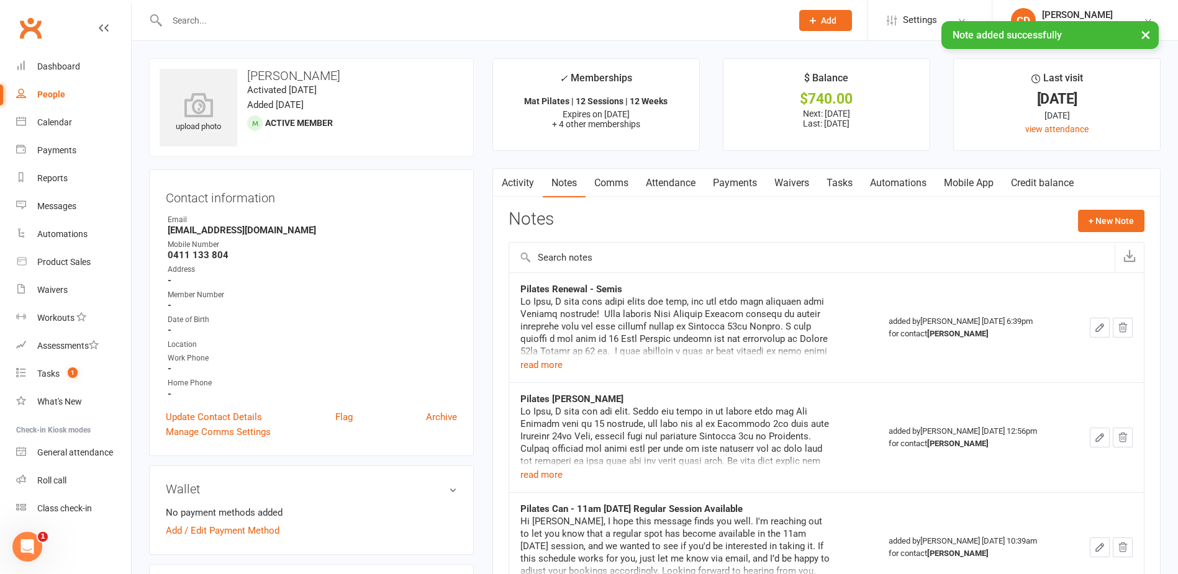
click at [825, 178] on link "Tasks" at bounding box center [839, 183] width 43 height 29
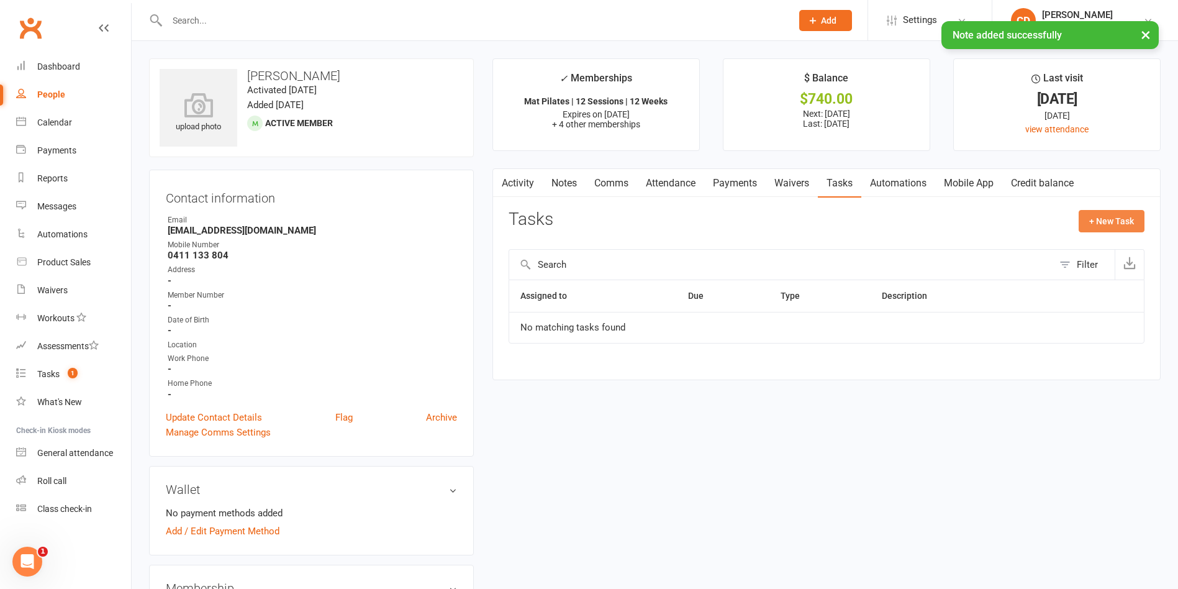
click at [825, 220] on button "+ New Task" at bounding box center [1112, 221] width 66 height 22
select select "49925"
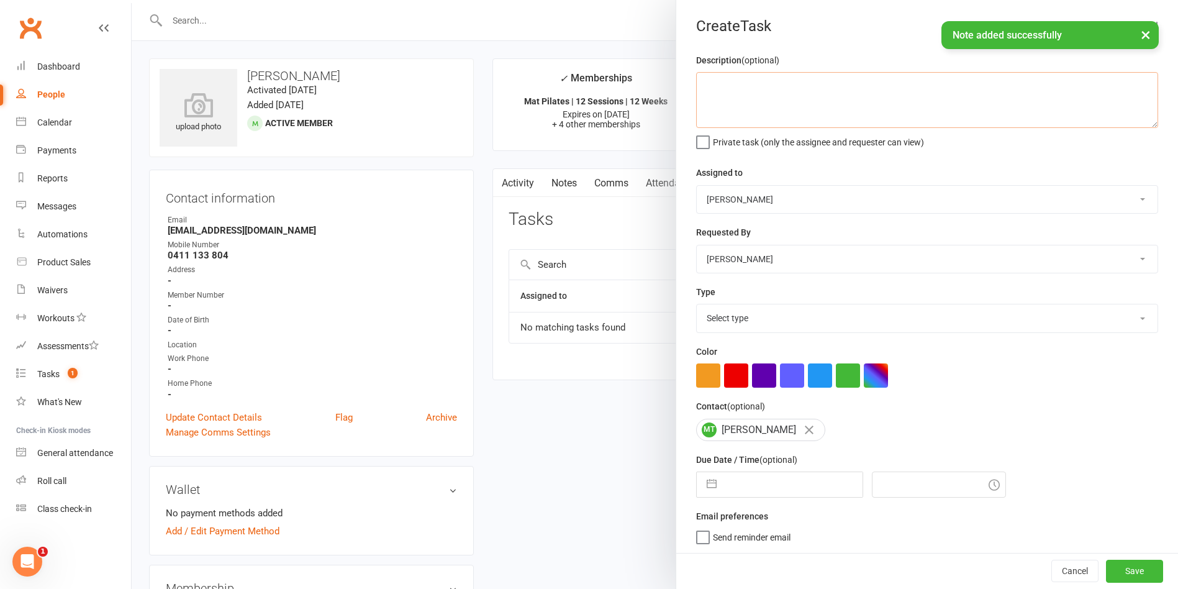
click at [754, 101] on textarea at bounding box center [927, 100] width 462 height 56
type textarea "S"
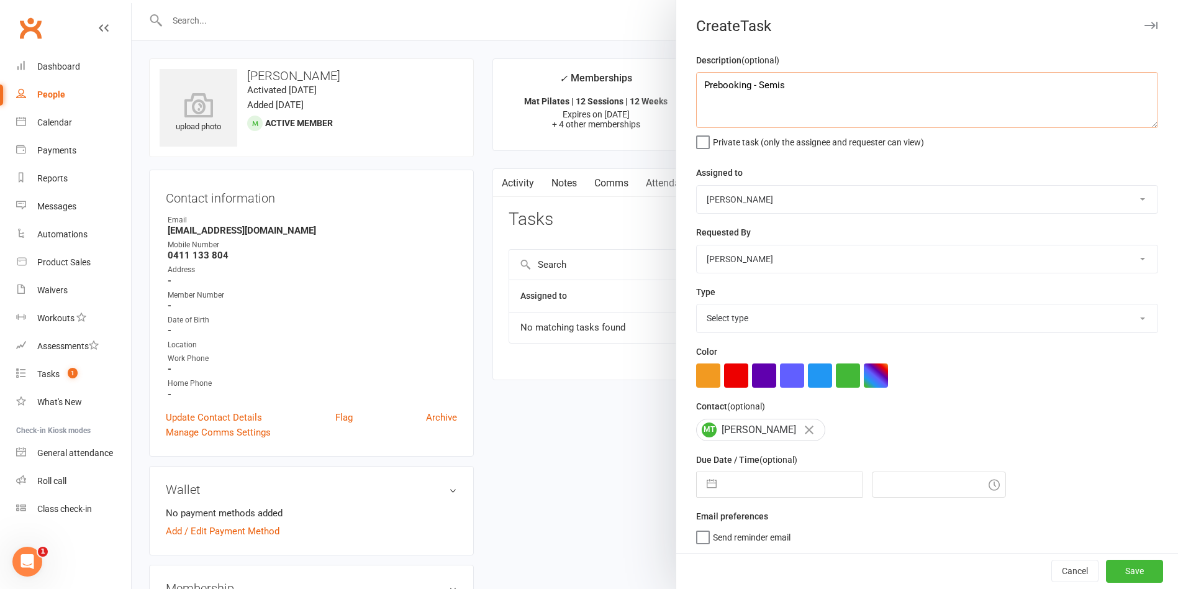
type textarea "Prebooking - Semis"
click at [825, 320] on select "Select type Available sessions for continuing semis Bulk session change Catch-u…" at bounding box center [927, 317] width 461 height 27
select select "30853"
click at [697, 307] on select "Select type Available sessions for continuing semis Bulk session change Catch-u…" at bounding box center [927, 317] width 461 height 27
click at [811, 459] on input "text" at bounding box center [793, 484] width 140 height 25
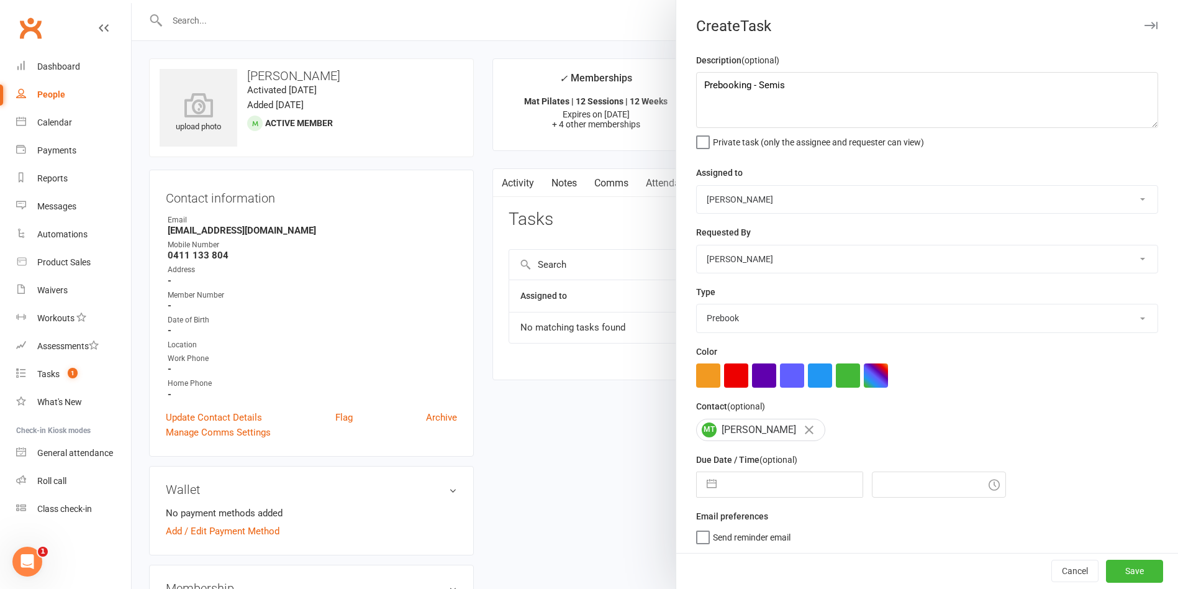
select select "6"
select select "2025"
select select "7"
select select "2025"
select select "8"
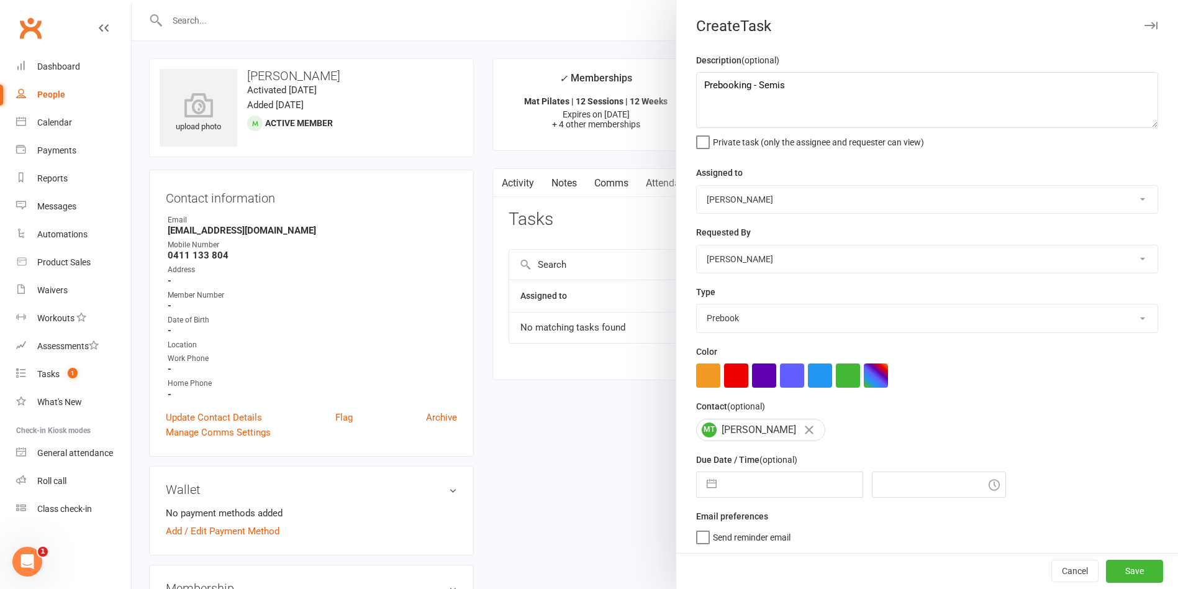
select select "2025"
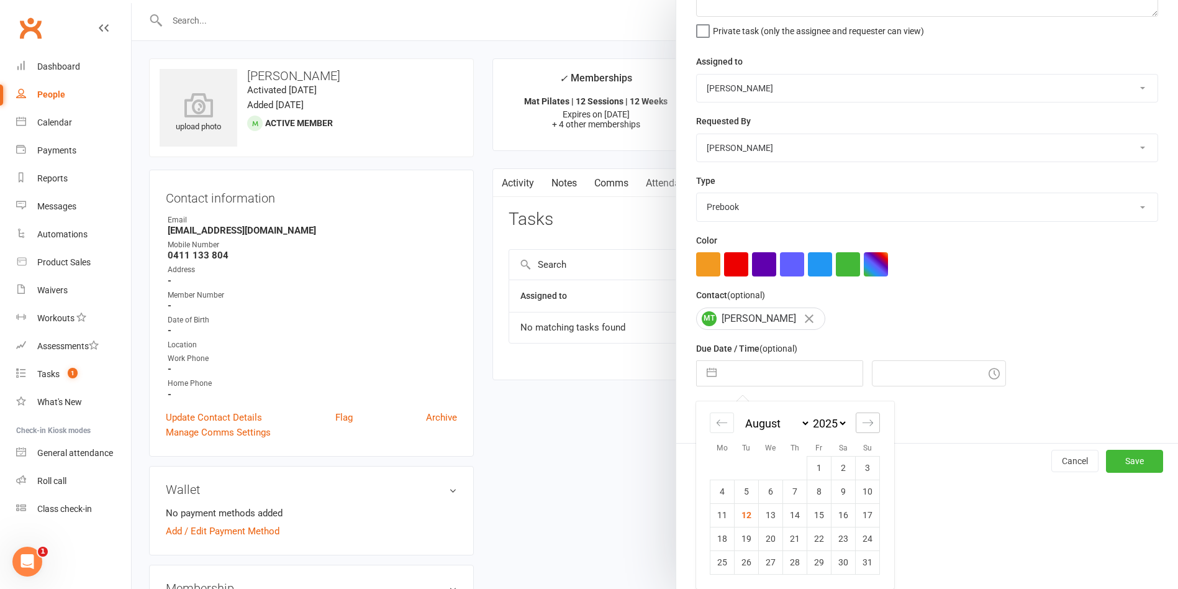
click at [825, 428] on div "Move forward to switch to the next month." at bounding box center [868, 422] width 24 height 20
select select "9"
select select "2025"
click at [815, 459] on td "12" at bounding box center [819, 491] width 24 height 24
type input "12 Sep 2025"
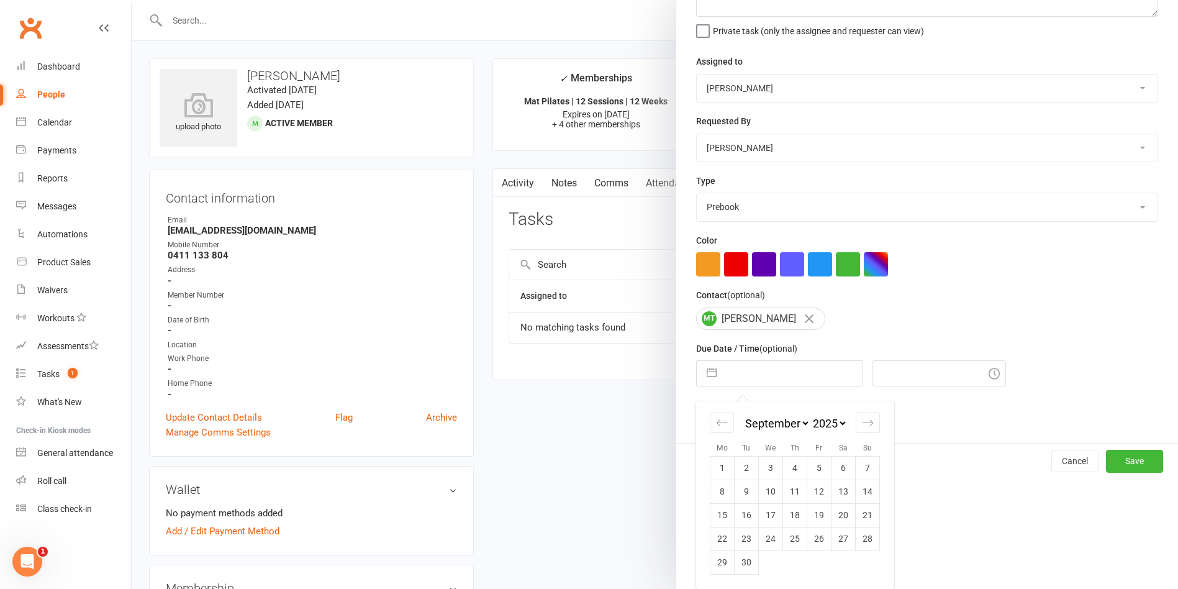
type input "6:45pm"
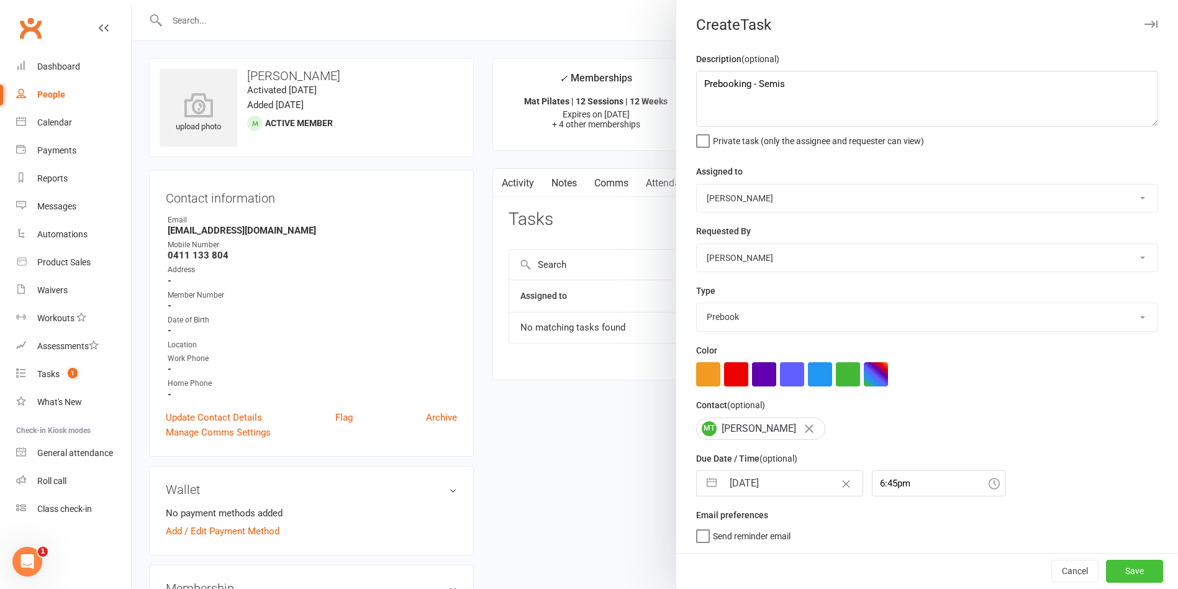
click at [825, 459] on button "Save" at bounding box center [1134, 571] width 57 height 22
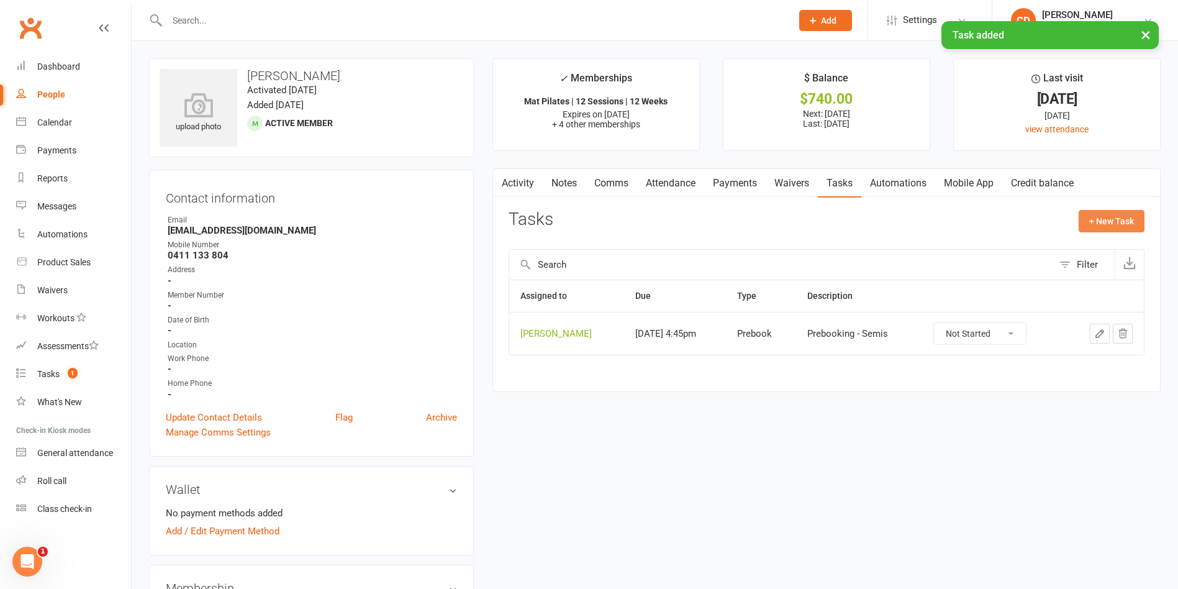
click at [825, 216] on button "+ New Task" at bounding box center [1112, 221] width 66 height 22
select select "49925"
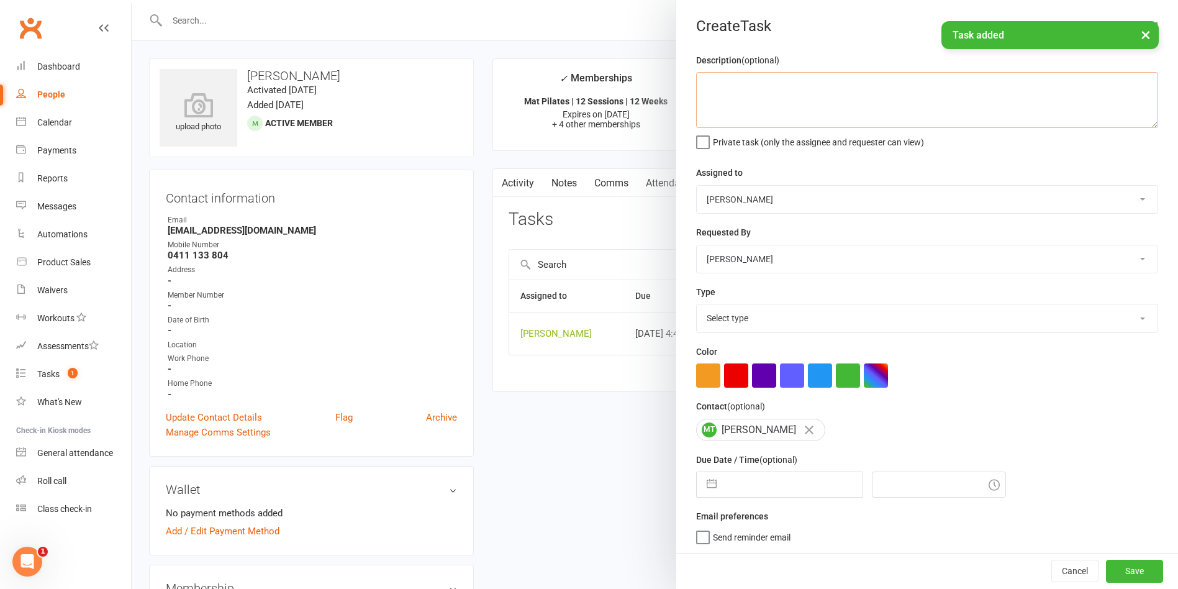
click at [759, 101] on textarea at bounding box center [927, 100] width 462 height 56
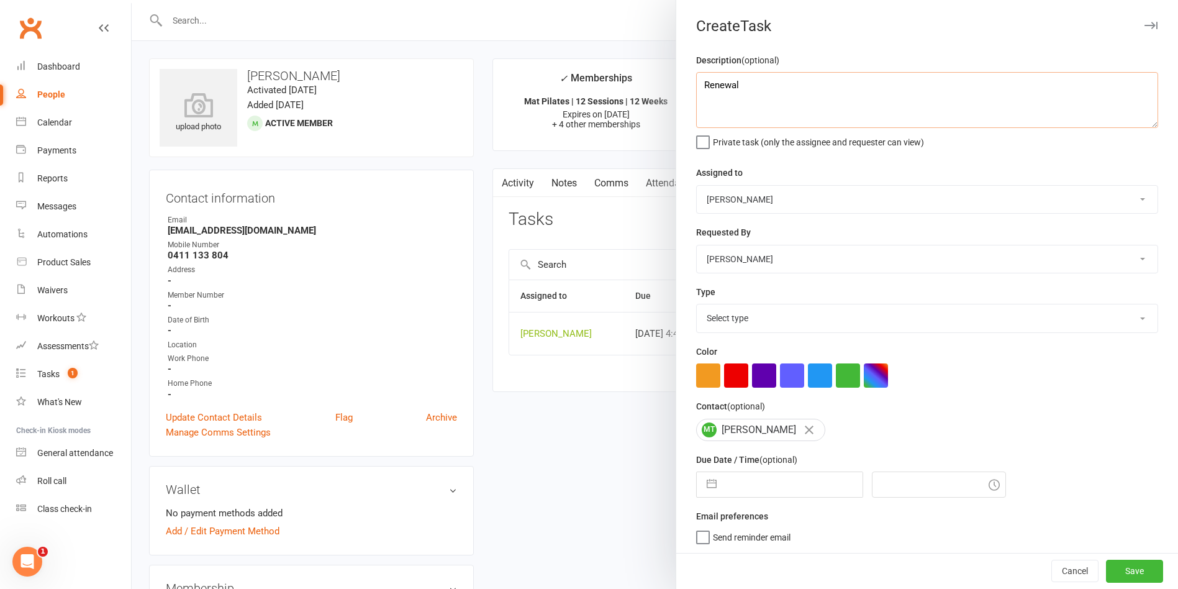
type textarea "Renewal"
select select "6"
select select "2025"
select select "7"
select select "2025"
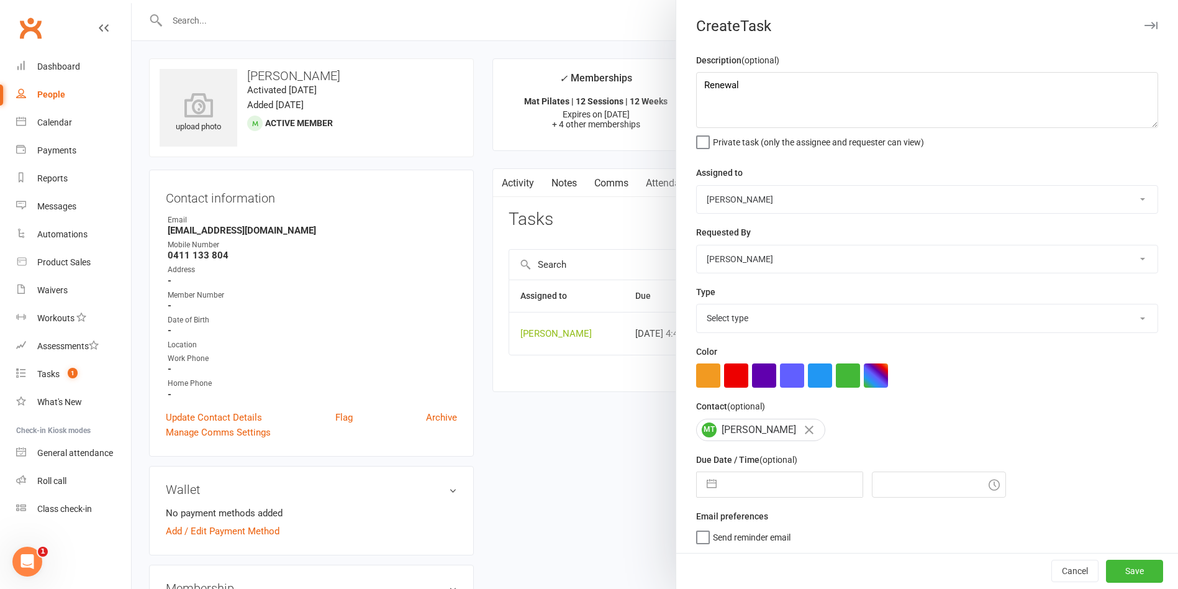
select select "8"
select select "2025"
click at [778, 459] on input "text" at bounding box center [793, 484] width 140 height 25
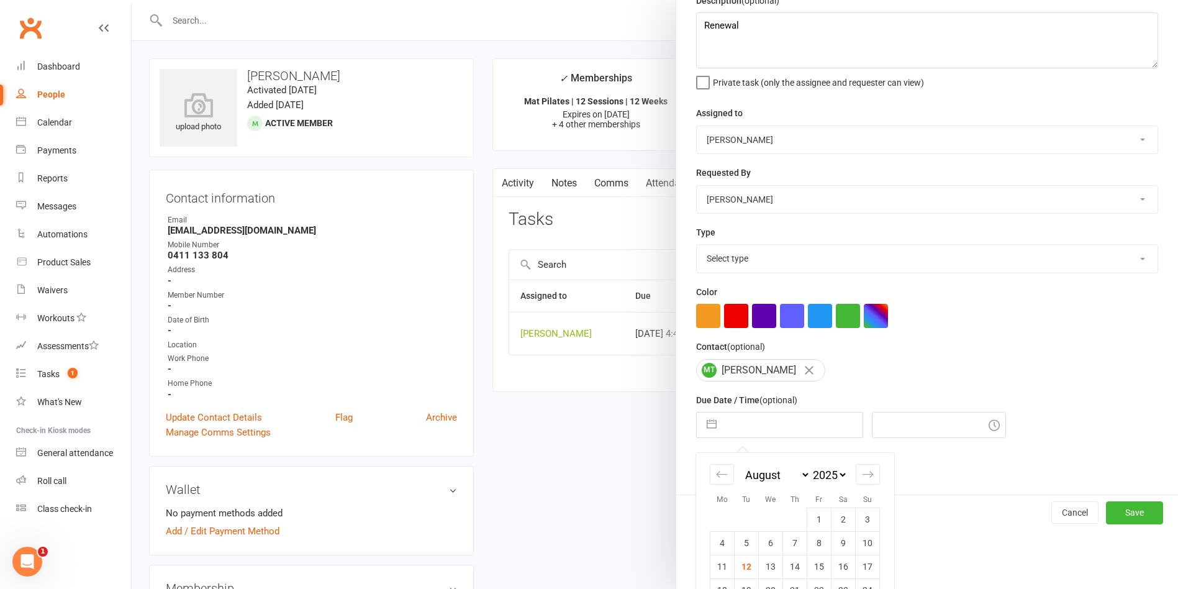
scroll to position [116, 0]
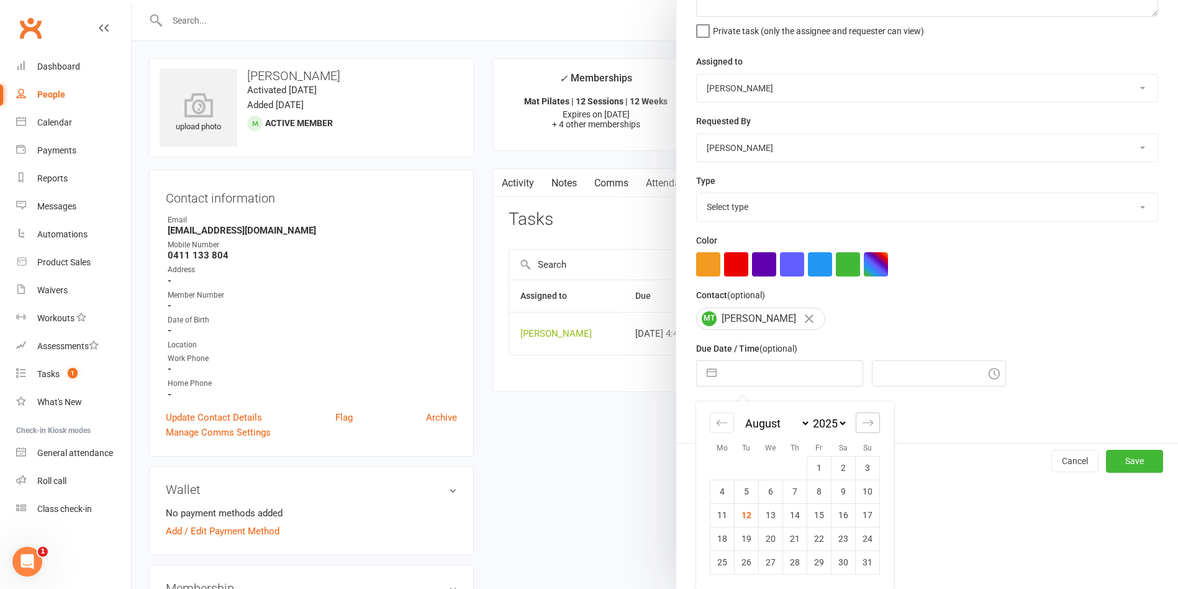
click at [825, 426] on icon "Move forward to switch to the next month." at bounding box center [868, 423] width 12 height 12
select select "9"
select select "2025"
click at [810, 459] on td "19" at bounding box center [819, 515] width 24 height 24
type input "19 Sep 2025"
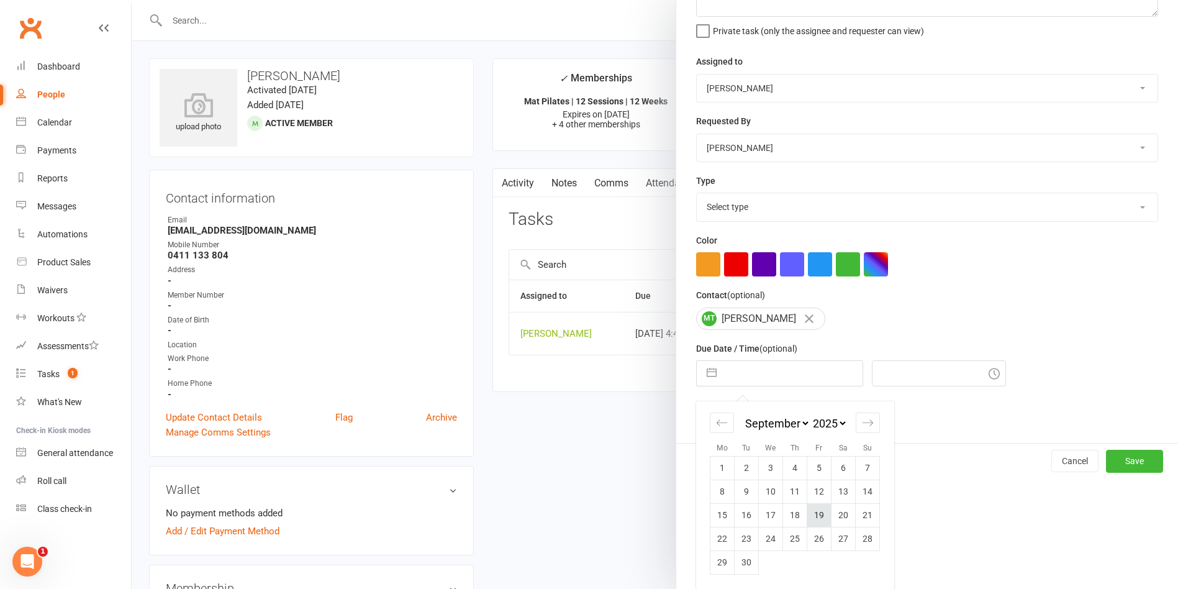
type input "6:45pm"
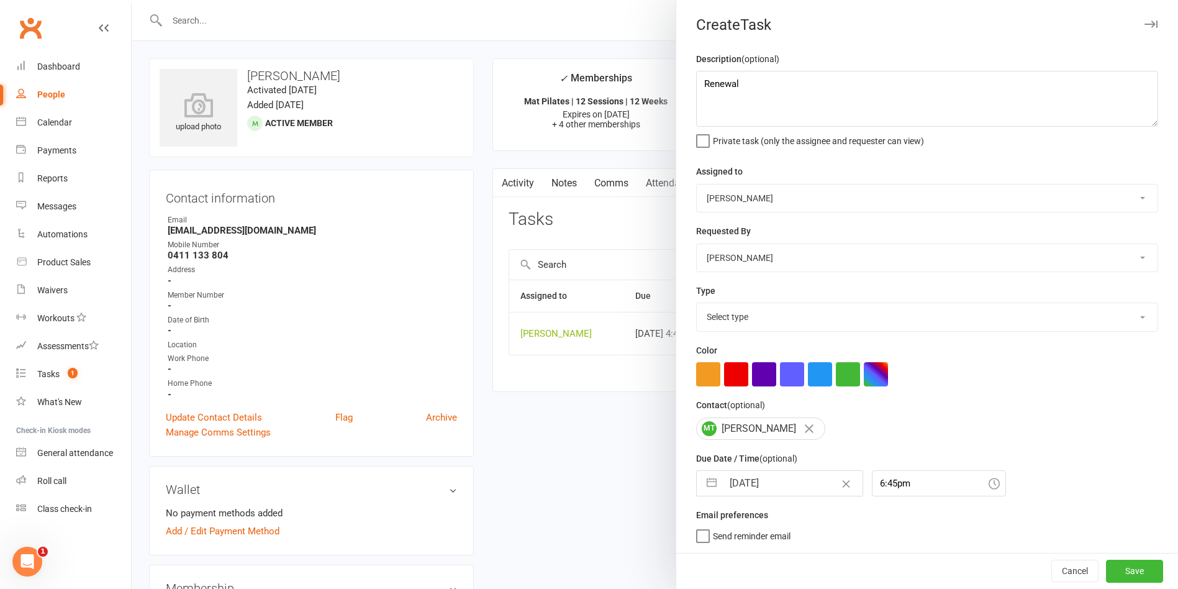
click at [787, 313] on select "Select type Available sessions for continuing semis Bulk session change Catch-u…" at bounding box center [927, 316] width 461 height 27
select select "29081"
click at [697, 303] on select "Select type Available sessions for continuing semis Bulk session change Catch-u…" at bounding box center [927, 316] width 461 height 27
click at [825, 459] on button "Save" at bounding box center [1134, 571] width 57 height 22
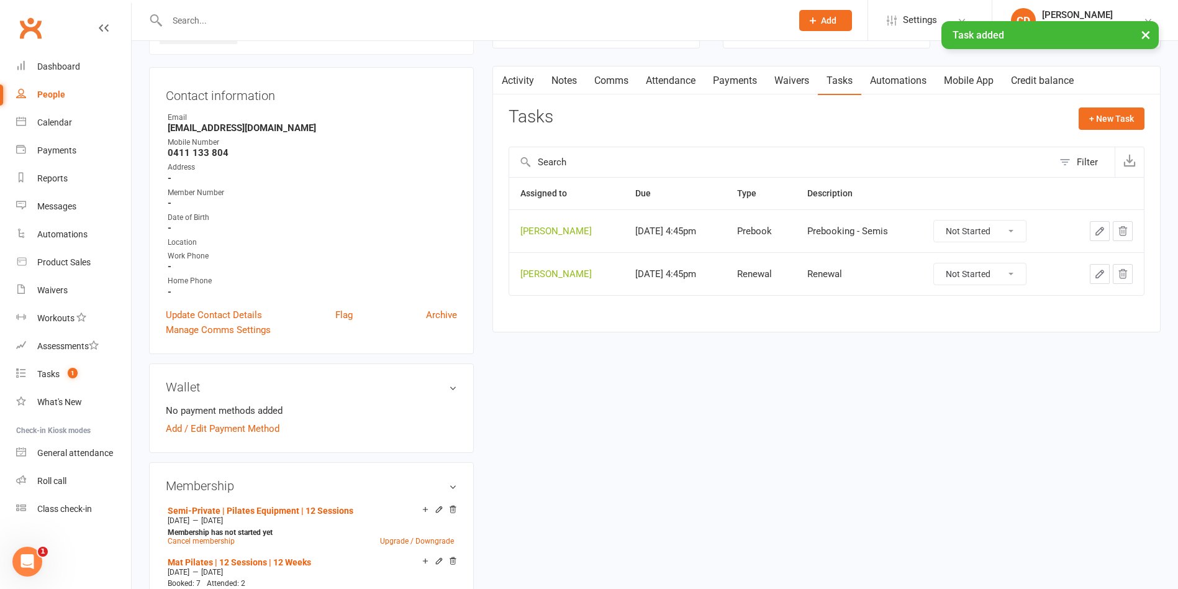
scroll to position [186, 0]
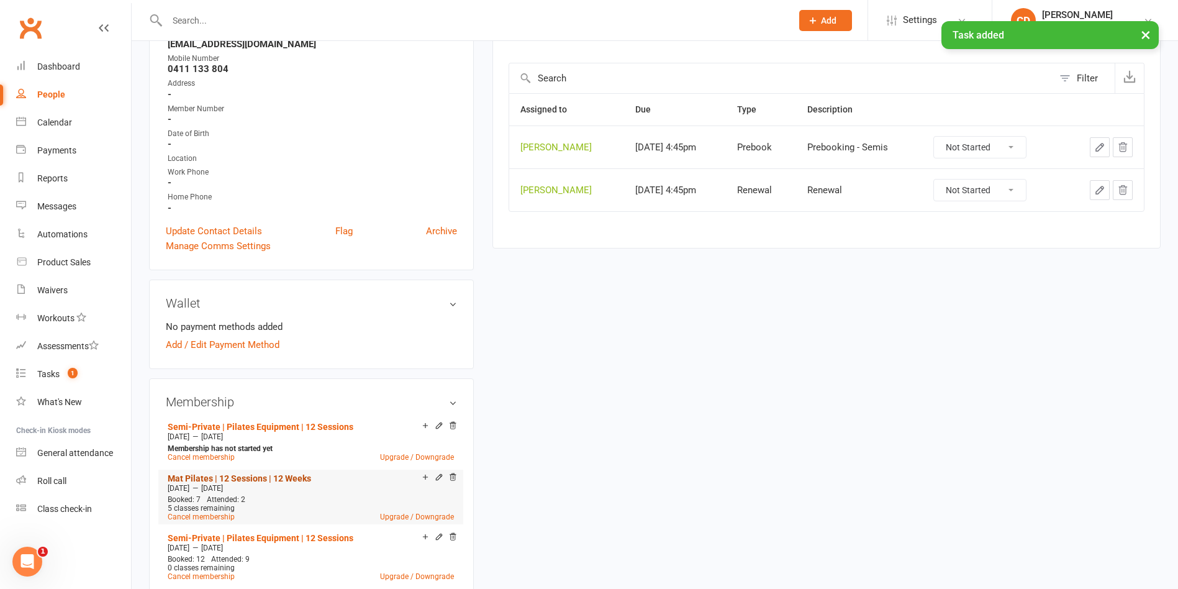
click at [300, 459] on link "Mat Pilates | 12 Sessions | 12 Weeks" at bounding box center [239, 478] width 143 height 10
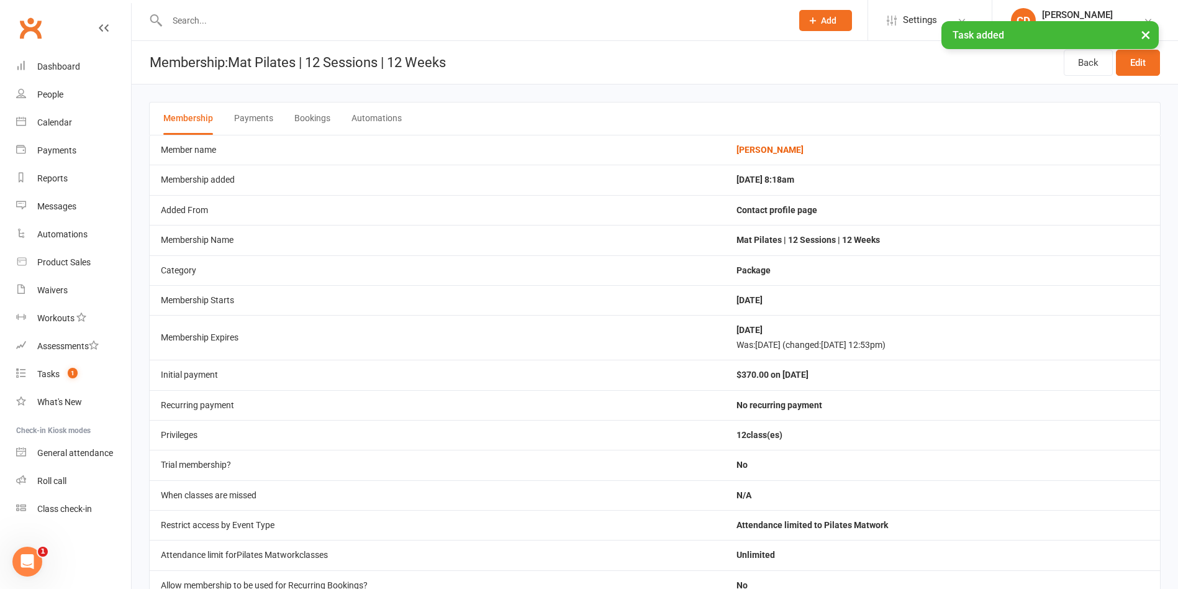
click at [258, 120] on button "Payments" at bounding box center [253, 118] width 39 height 32
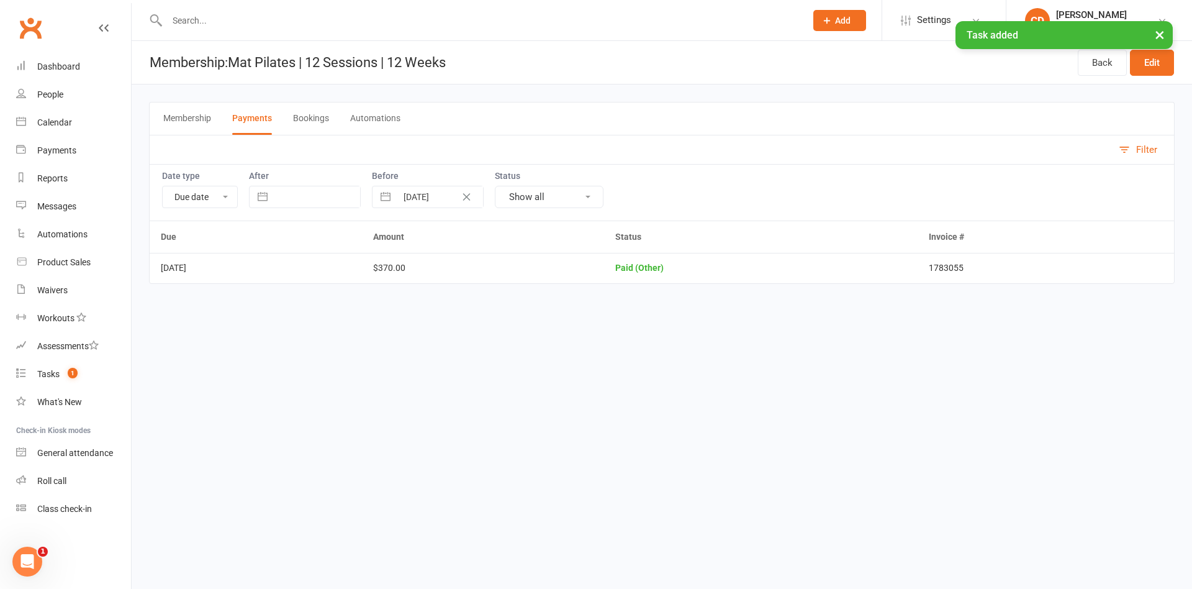
click at [306, 120] on button "Bookings" at bounding box center [311, 118] width 36 height 32
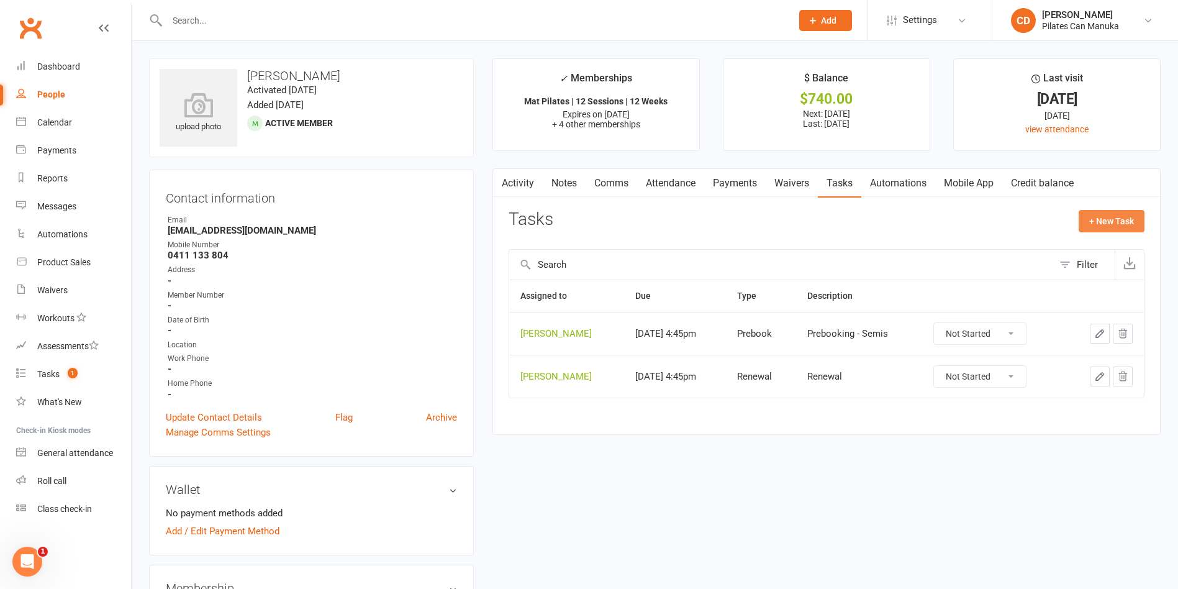
click at [825, 225] on button "+ New Task" at bounding box center [1112, 221] width 66 height 22
select select "49925"
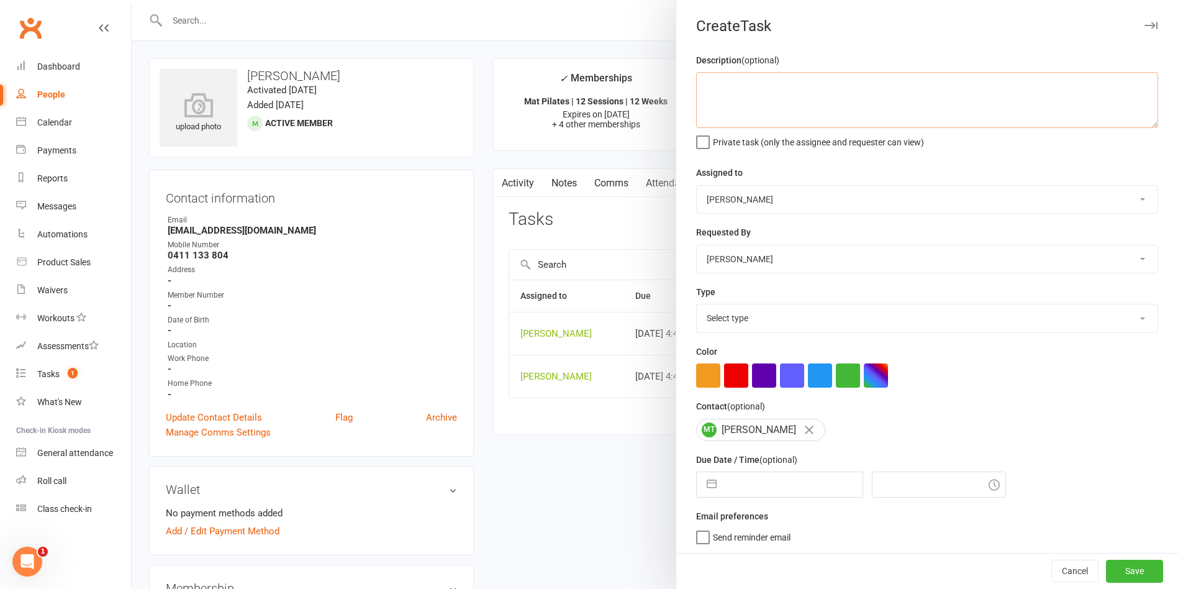
click at [802, 116] on textarea at bounding box center [927, 100] width 462 height 56
type textarea "Check mat bookings"
click at [762, 315] on select "Select type Available sessions for continuing semis Bulk session change Catch-u…" at bounding box center [927, 317] width 461 height 27
select select "34407"
click at [697, 307] on select "Select type Available sessions for continuing semis Bulk session change Catch-u…" at bounding box center [927, 317] width 461 height 27
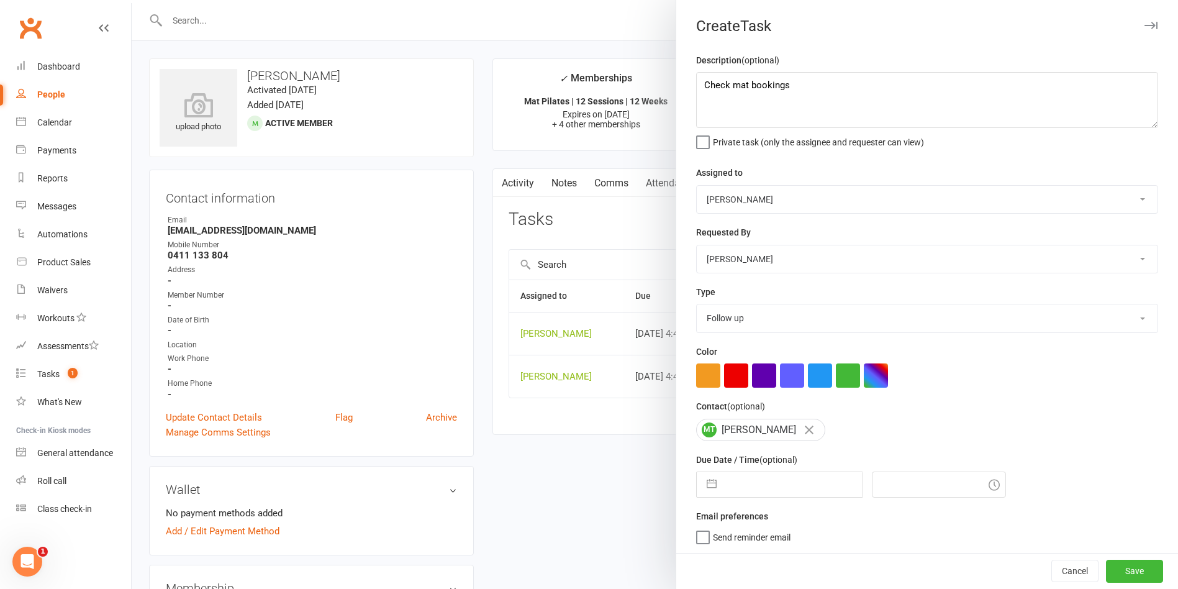
drag, startPoint x: 802, startPoint y: 489, endPoint x: 822, endPoint y: 466, distance: 29.9
click at [801, 459] on input "text" at bounding box center [793, 484] width 140 height 25
select select "6"
select select "2025"
select select "7"
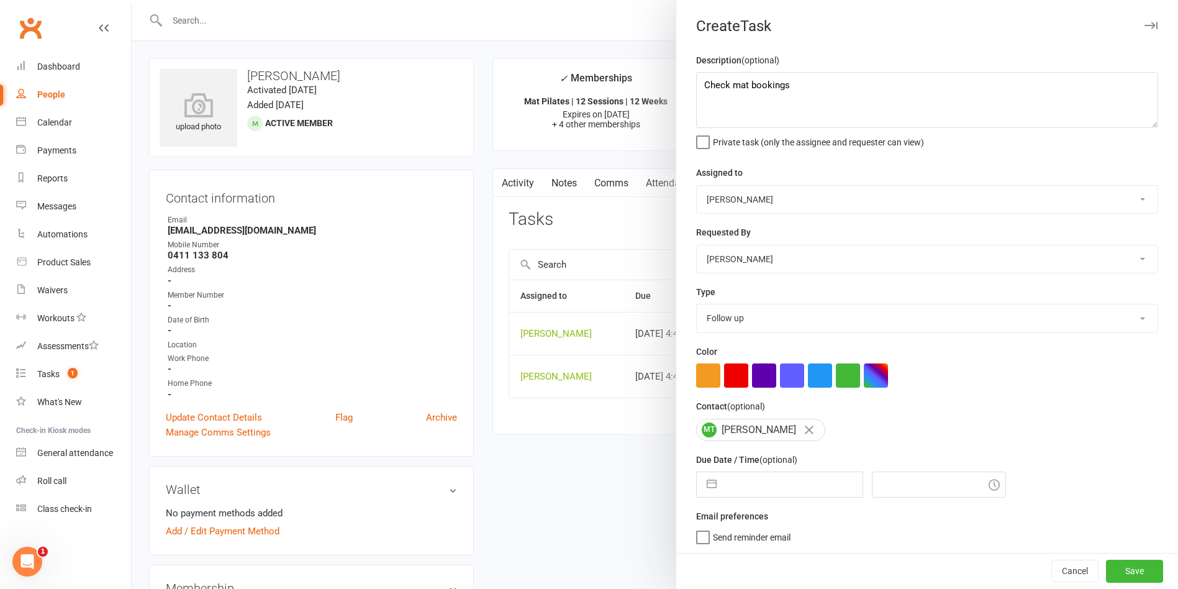
select select "2025"
select select "8"
select select "2025"
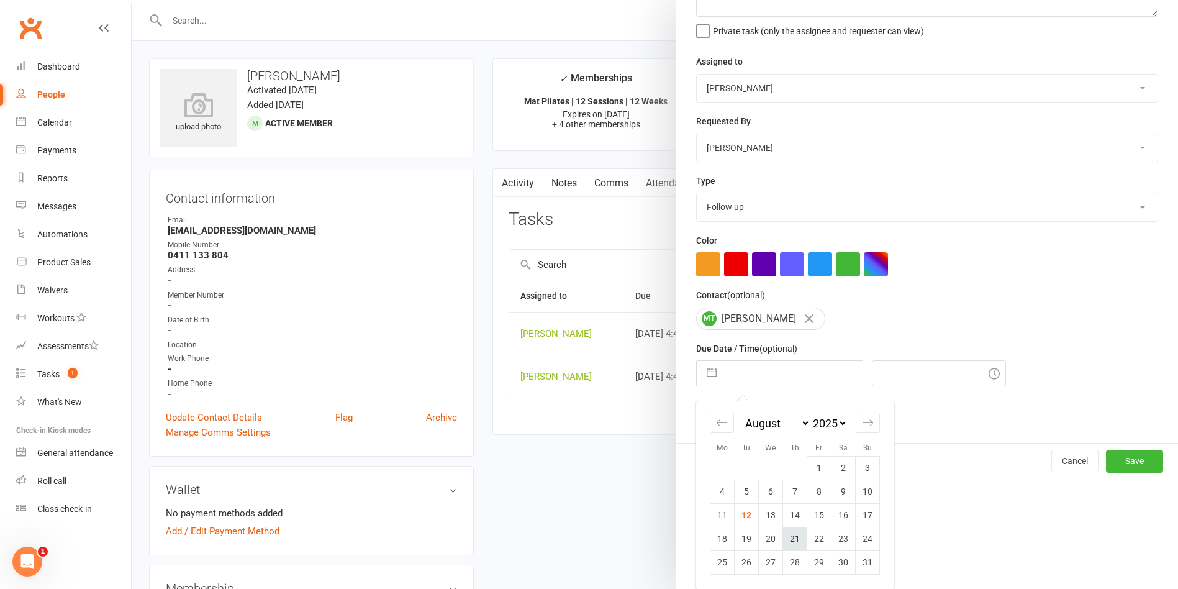
click at [792, 459] on td "21" at bounding box center [795, 539] width 24 height 24
type input "21 Aug 2025"
type input "6:45pm"
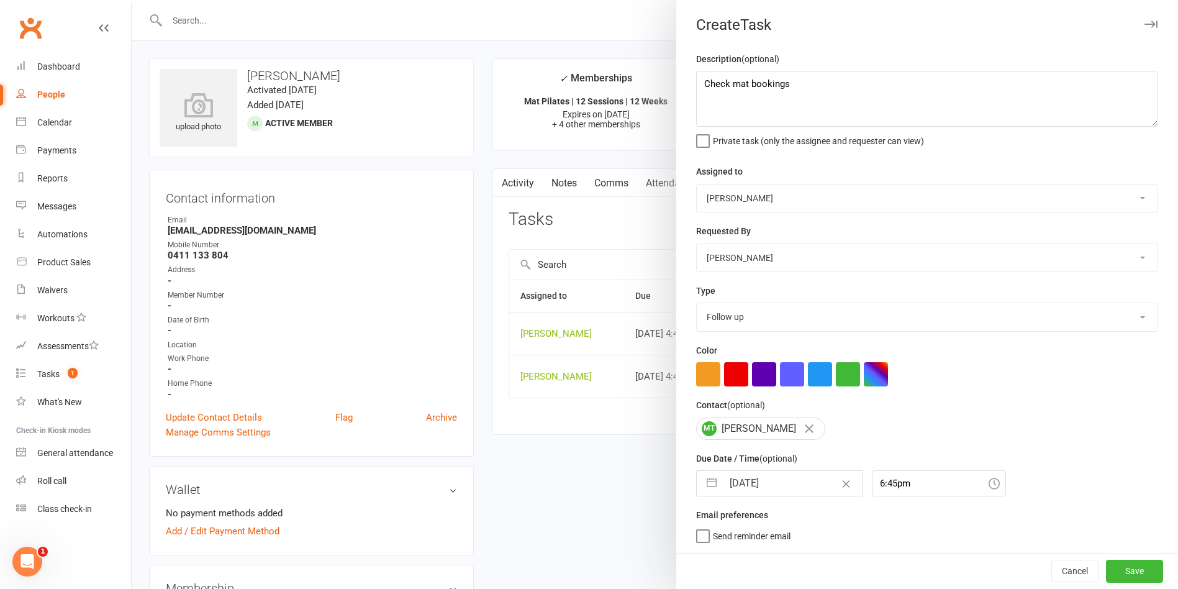
scroll to position [6, 0]
click at [825, 459] on button "Save" at bounding box center [1134, 571] width 57 height 22
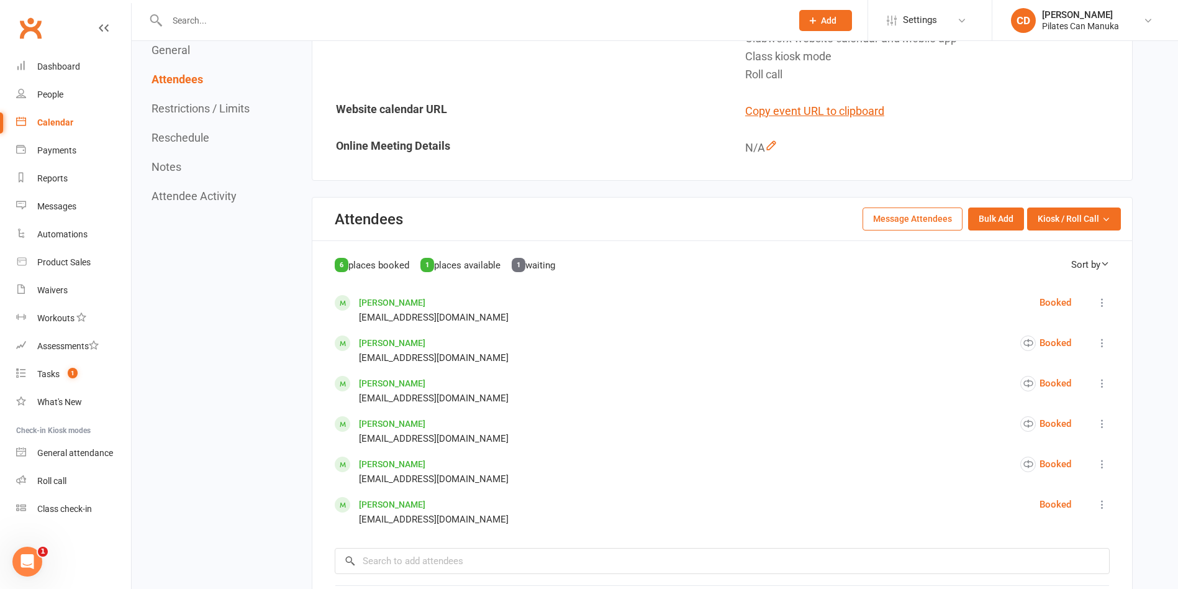
scroll to position [373, 0]
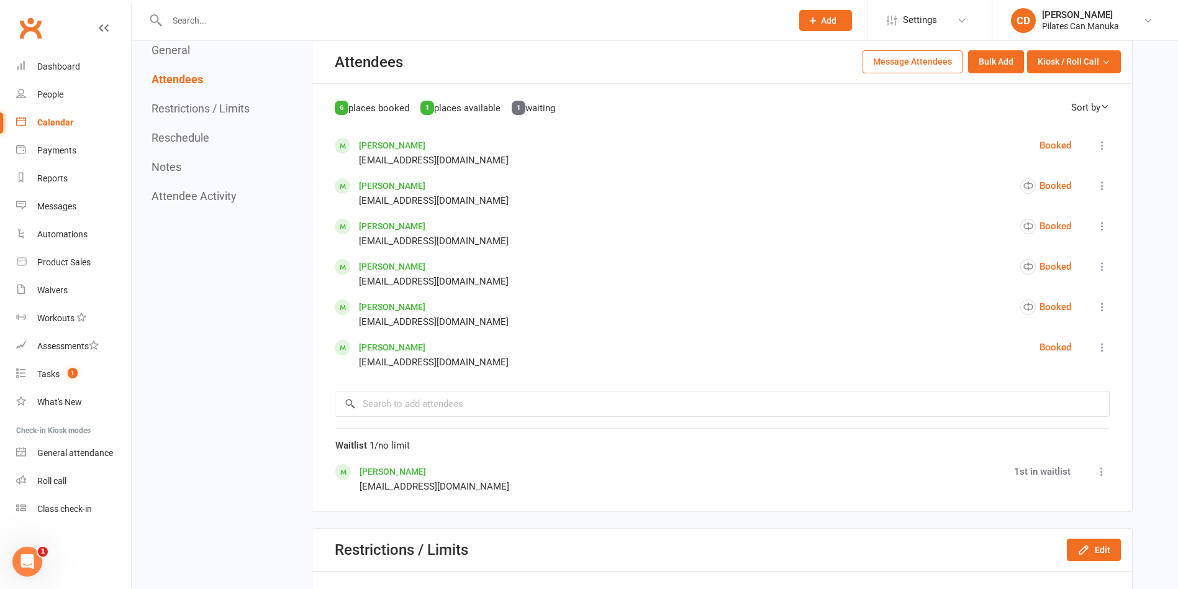
scroll to position [559, 0]
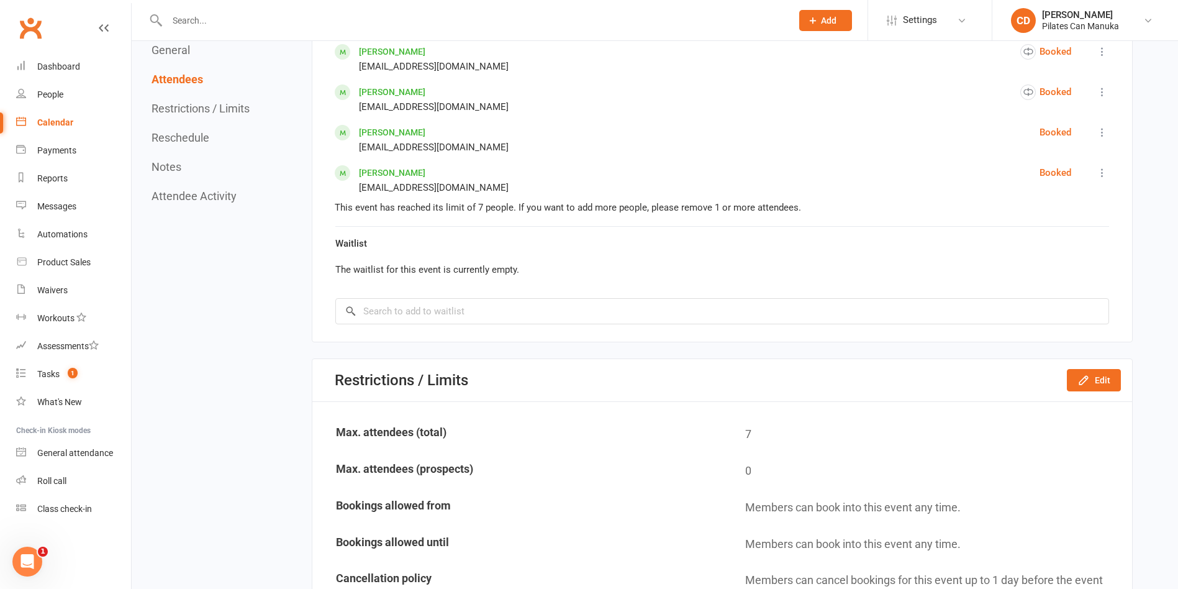
scroll to position [838, 0]
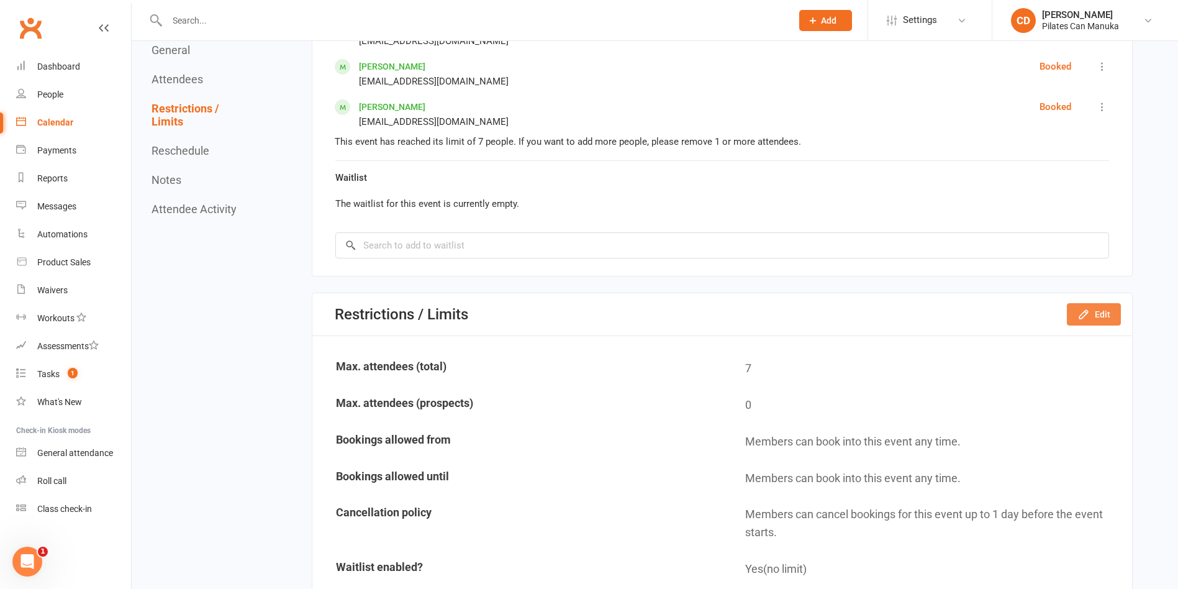
click at [1092, 310] on button "Edit" at bounding box center [1094, 314] width 54 height 22
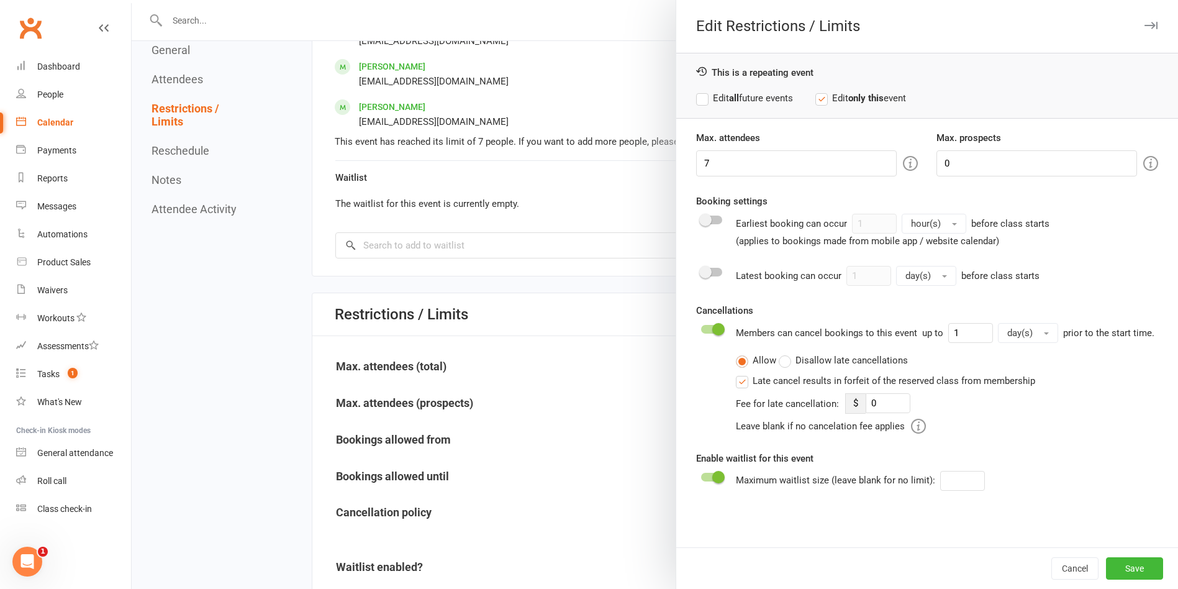
click at [696, 98] on label "Edit all future events" at bounding box center [744, 98] width 97 height 15
click at [733, 164] on input "7" at bounding box center [796, 163] width 201 height 26
type input "6"
click at [1110, 570] on button "Save" at bounding box center [1134, 568] width 57 height 22
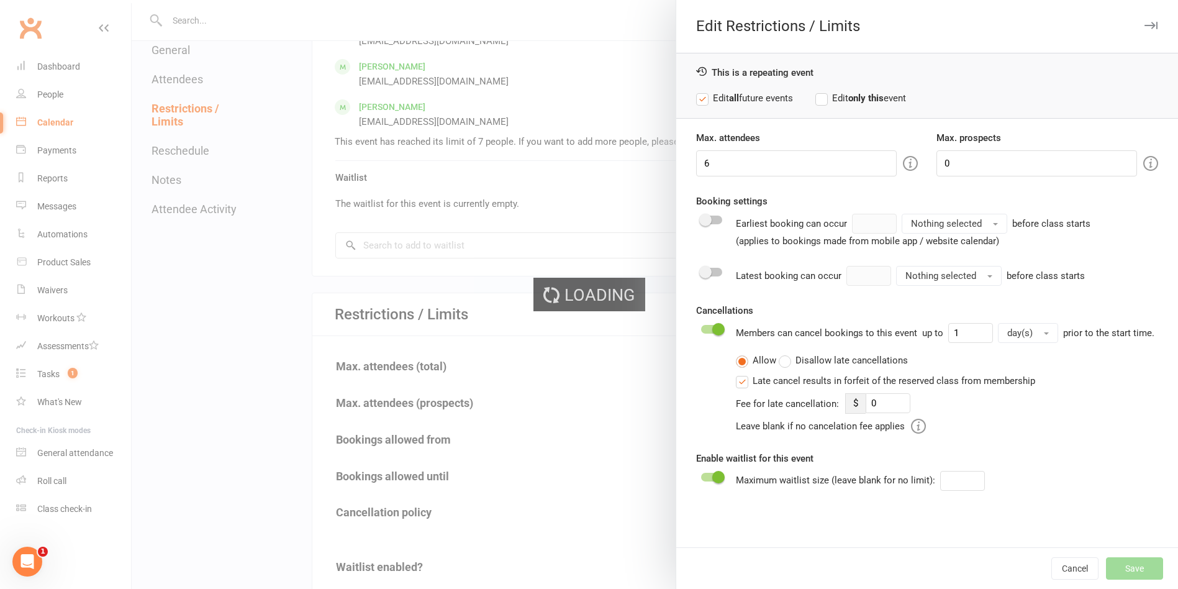
type input "0"
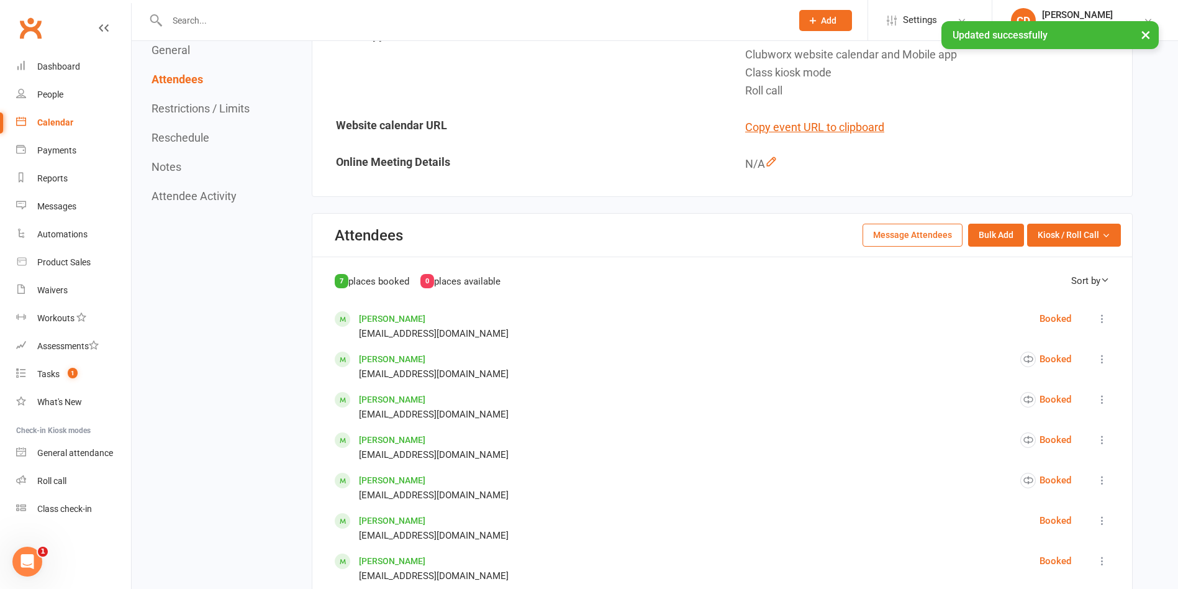
scroll to position [279, 0]
